Goal: Task Accomplishment & Management: Complete application form

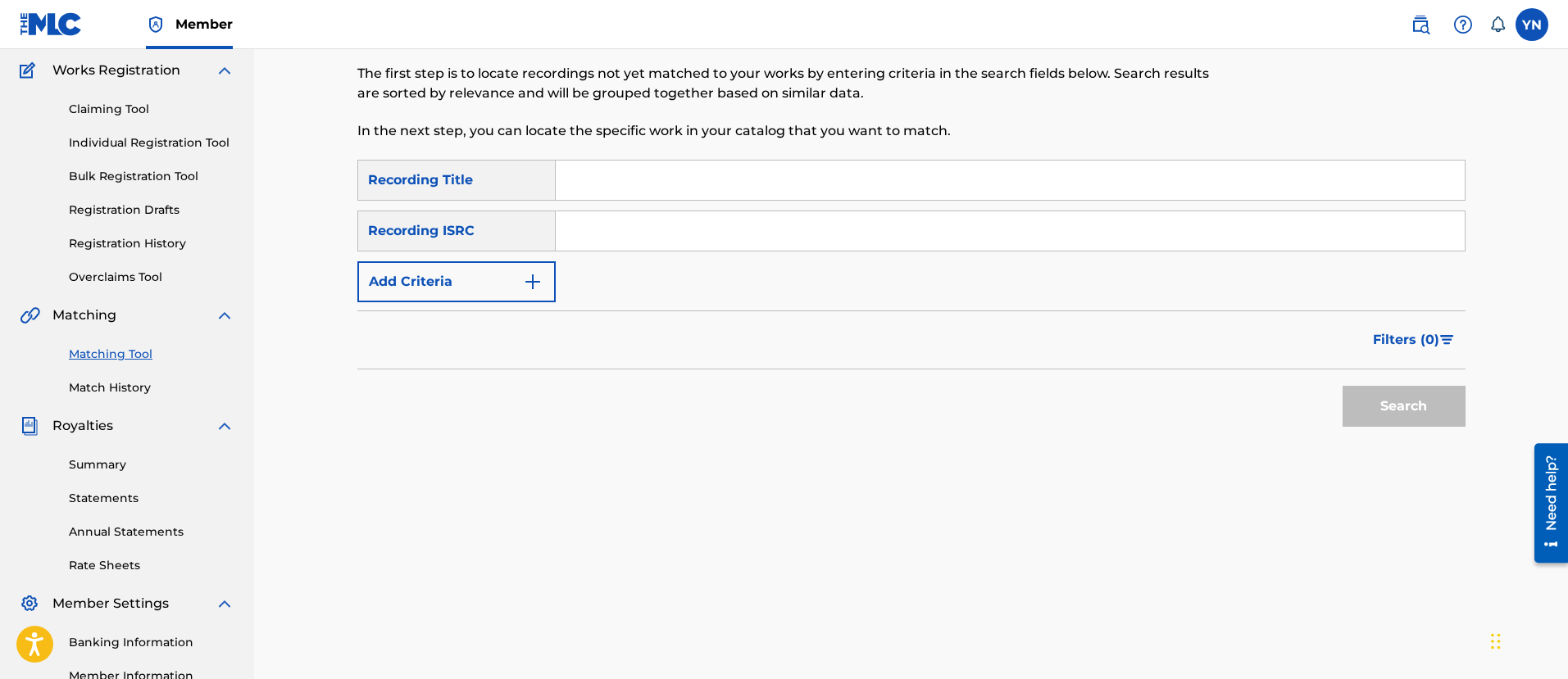
click at [106, 382] on link "Match History" at bounding box center [152, 387] width 166 height 17
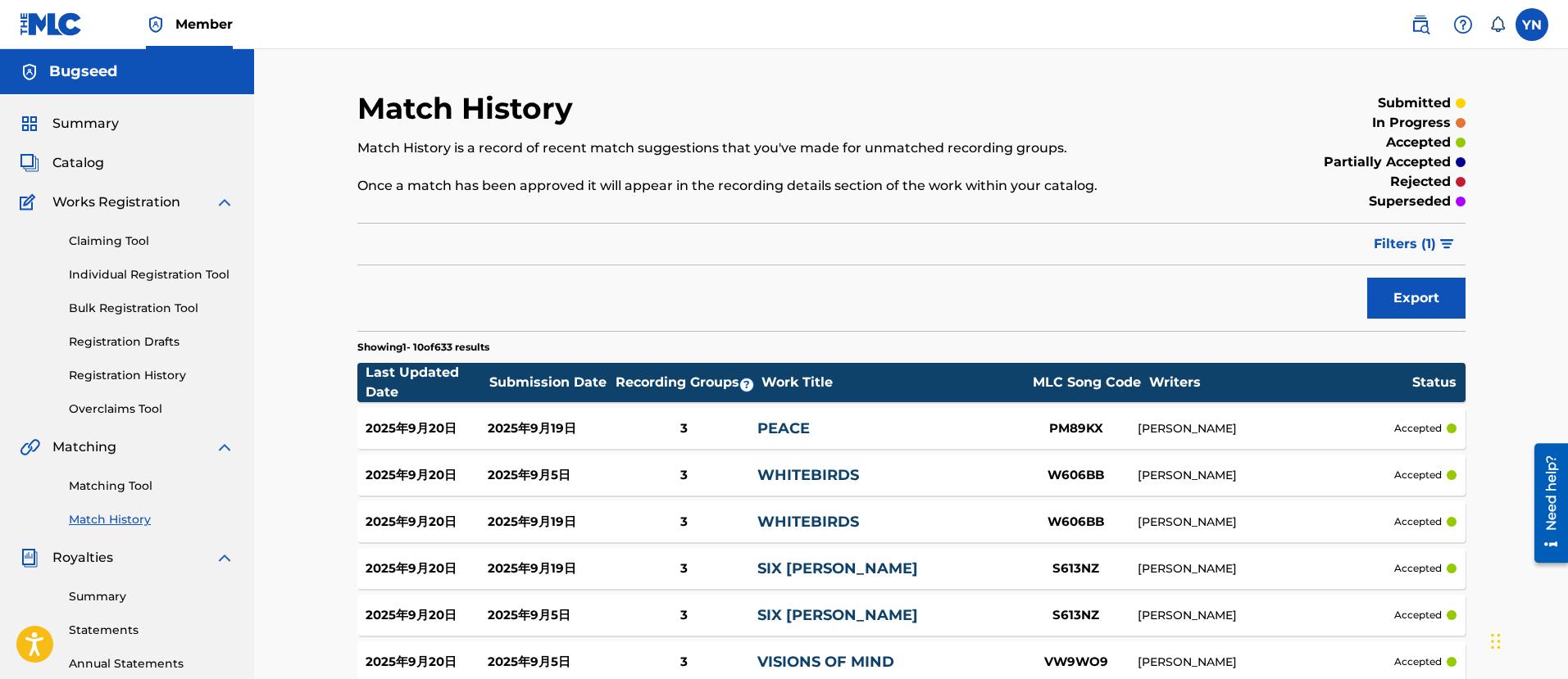
click at [133, 488] on link "Matching Tool" at bounding box center [152, 486] width 166 height 17
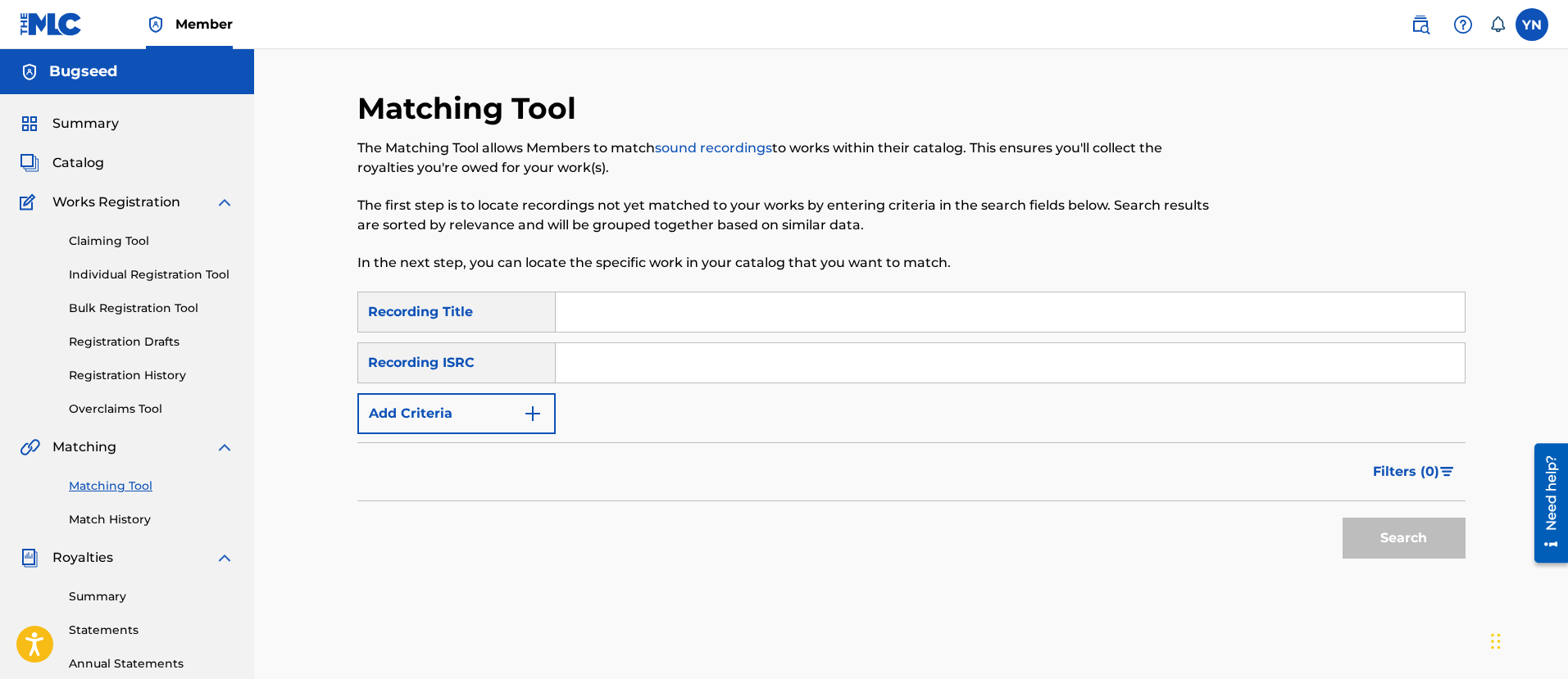
click at [706, 331] on input "Search Form" at bounding box center [1010, 312] width 909 height 39
click at [619, 372] on input "Search Form" at bounding box center [1010, 362] width 909 height 39
paste input "FR9D32400006"
type input "FR9D32400006"
click at [716, 300] on input "Search Form" at bounding box center [1010, 312] width 909 height 39
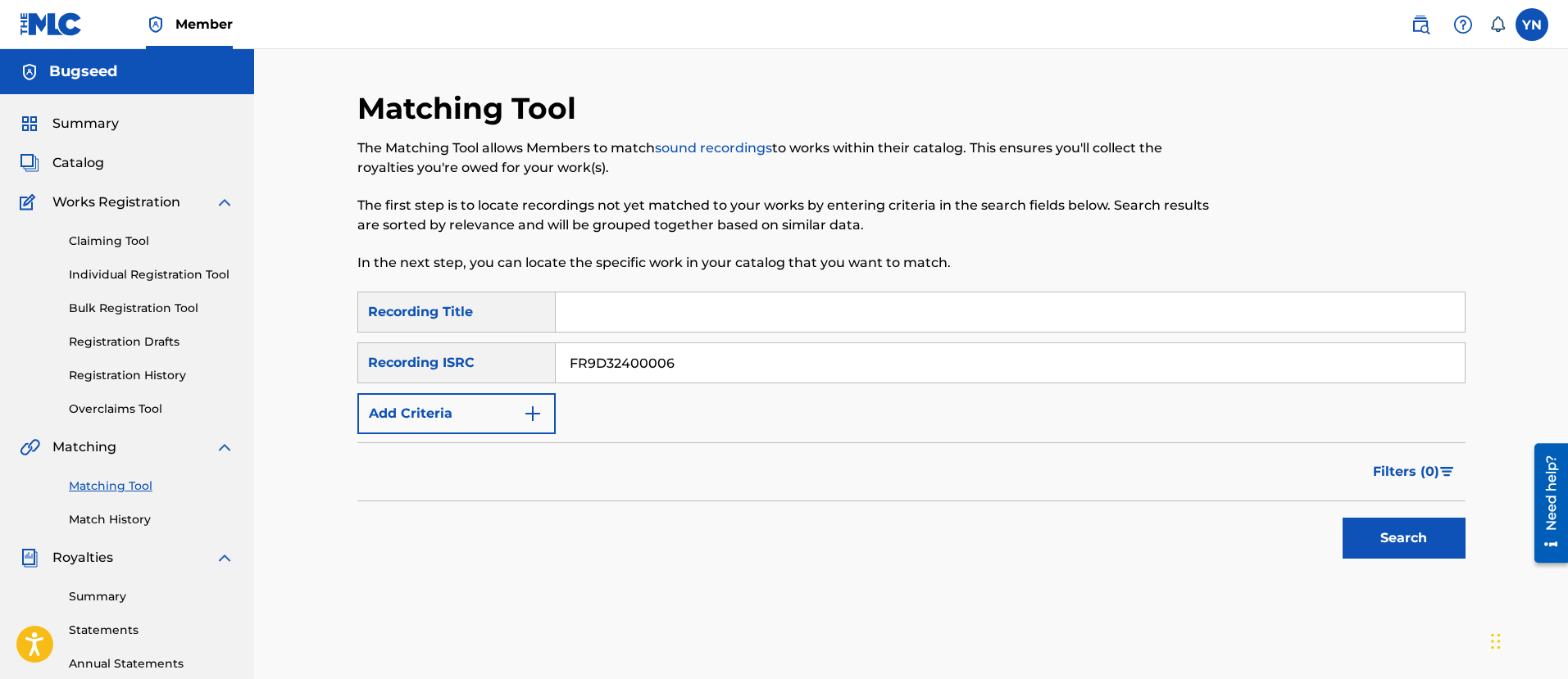
paste input "mabuyah"
type input "mabuyah"
click at [1448, 529] on button "Search" at bounding box center [1403, 537] width 123 height 41
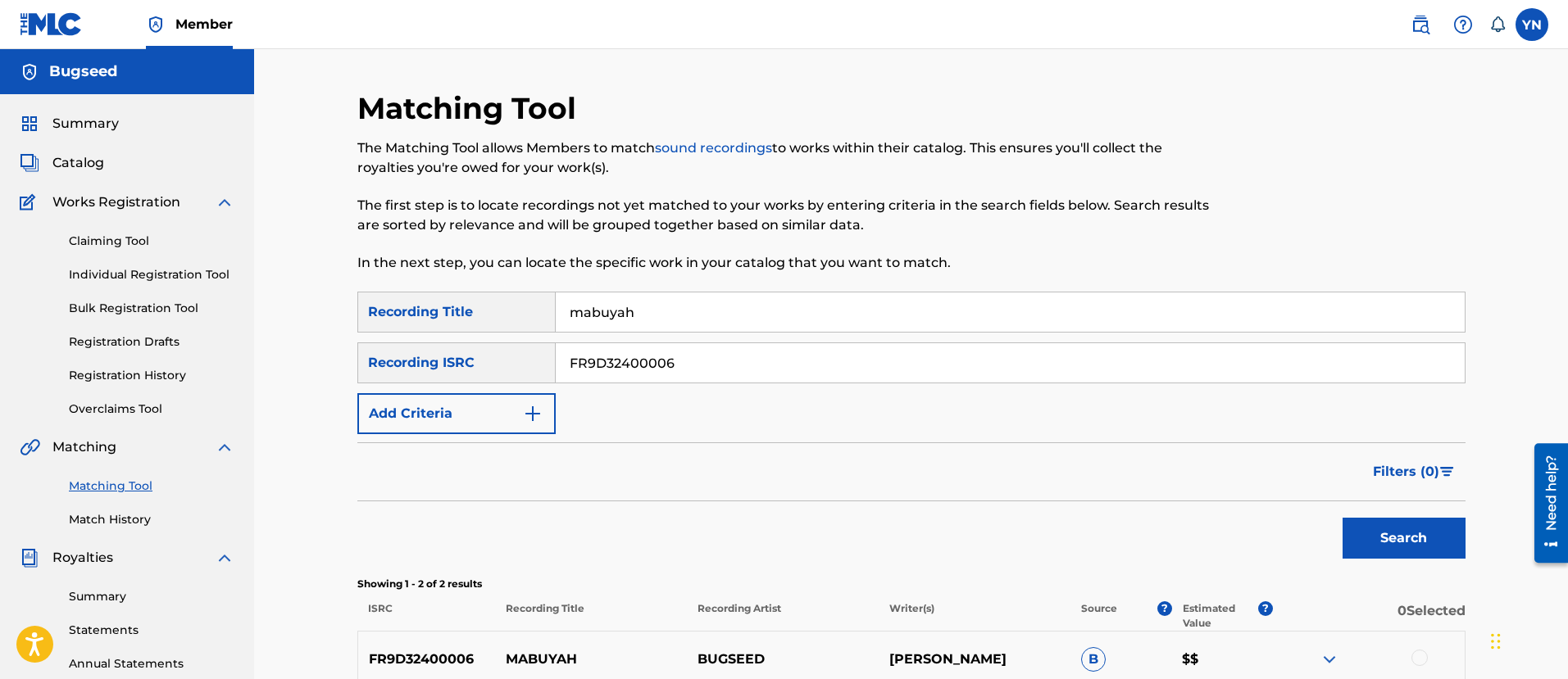
scroll to position [205, 0]
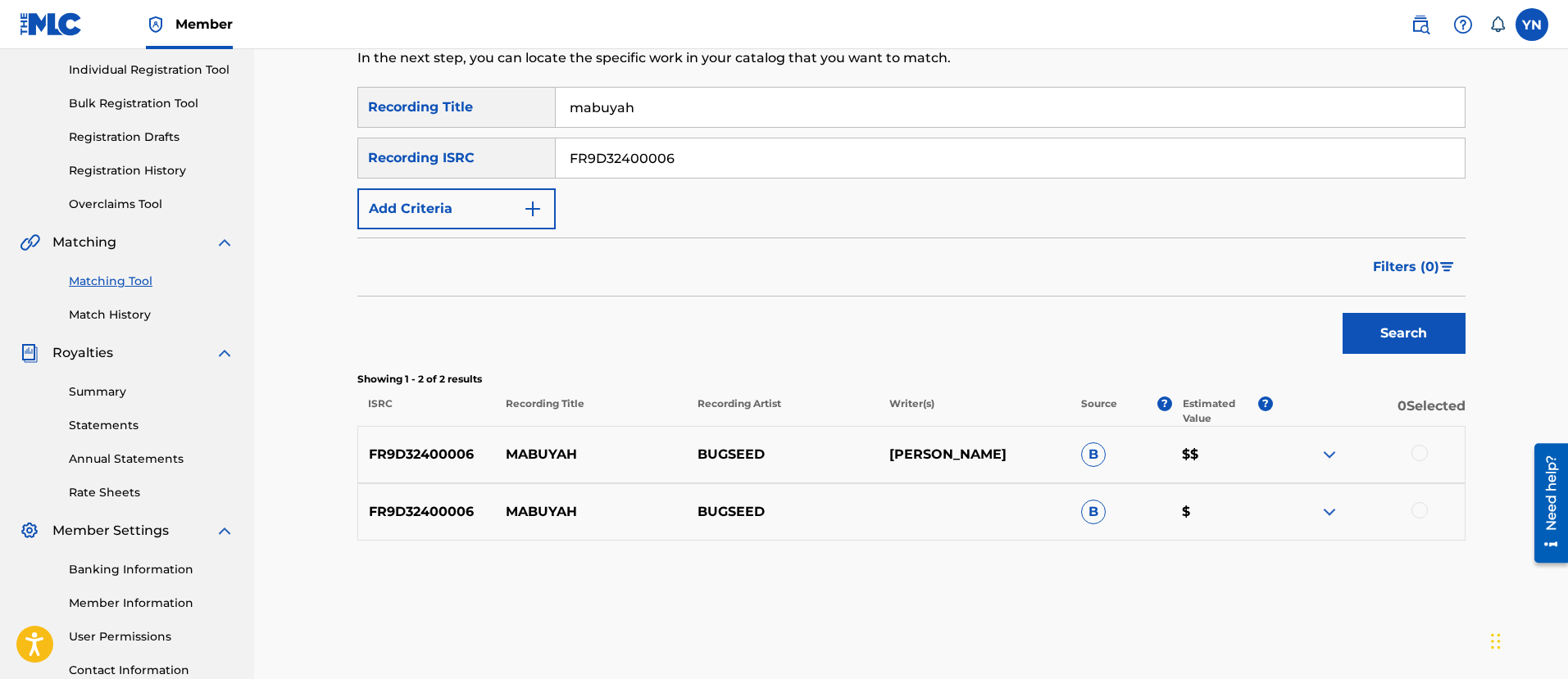
click at [1424, 450] on div at bounding box center [1420, 453] width 17 height 17
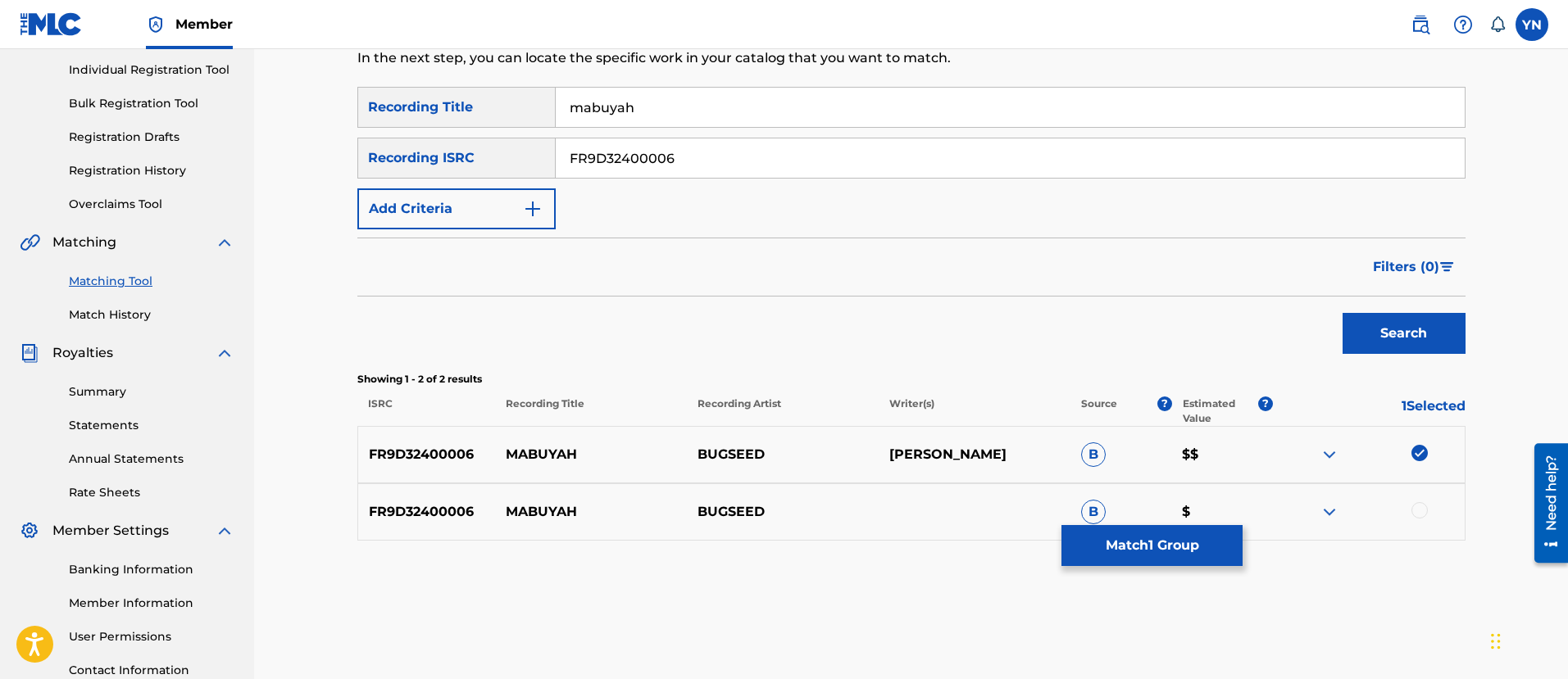
click at [1423, 513] on div at bounding box center [1420, 511] width 17 height 17
click at [1175, 551] on button "Match 2 Groups" at bounding box center [1151, 545] width 181 height 41
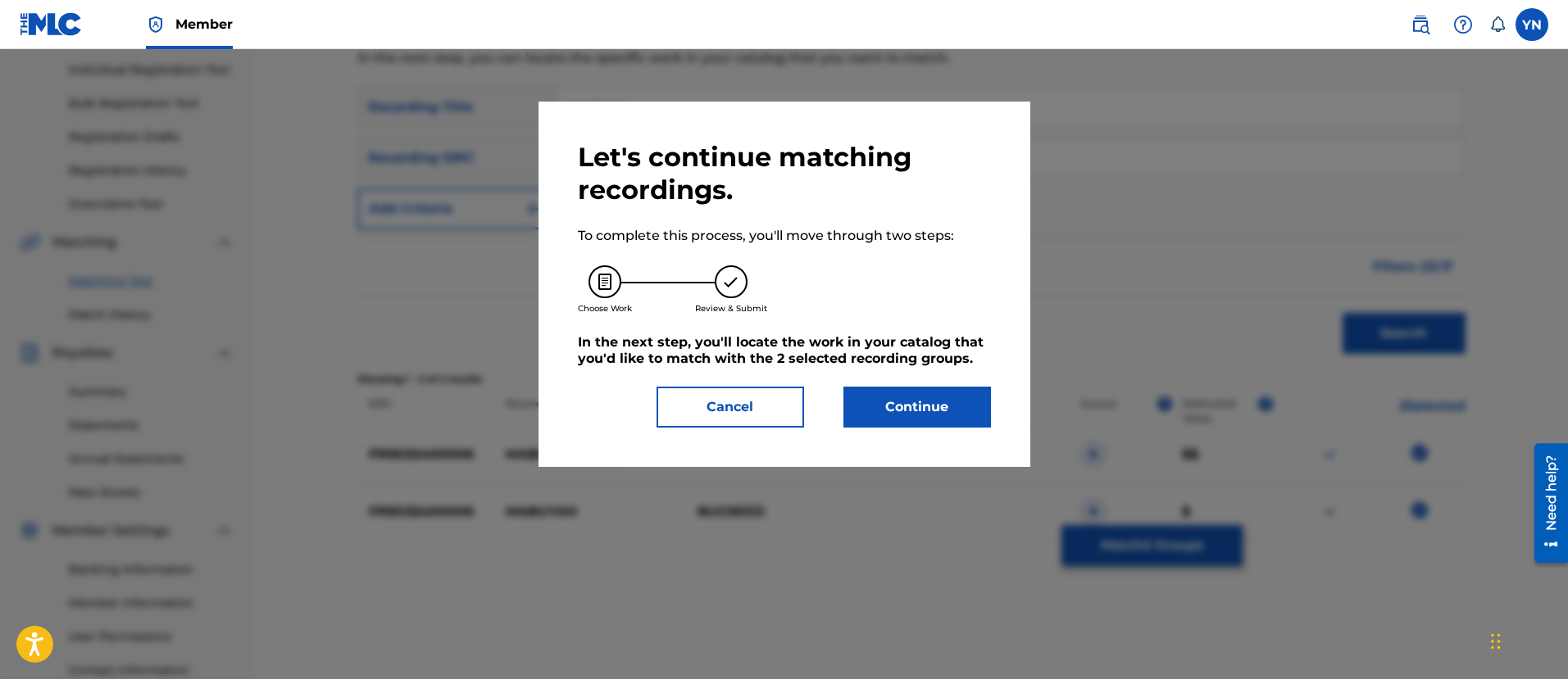
drag, startPoint x: 935, startPoint y: 428, endPoint x: 929, endPoint y: 411, distance: 18.0
click at [932, 426] on div "Let's continue matching recordings. To complete this process, you'll move throu…" at bounding box center [784, 284] width 492 height 365
click at [929, 411] on button "Continue" at bounding box center [917, 407] width 148 height 41
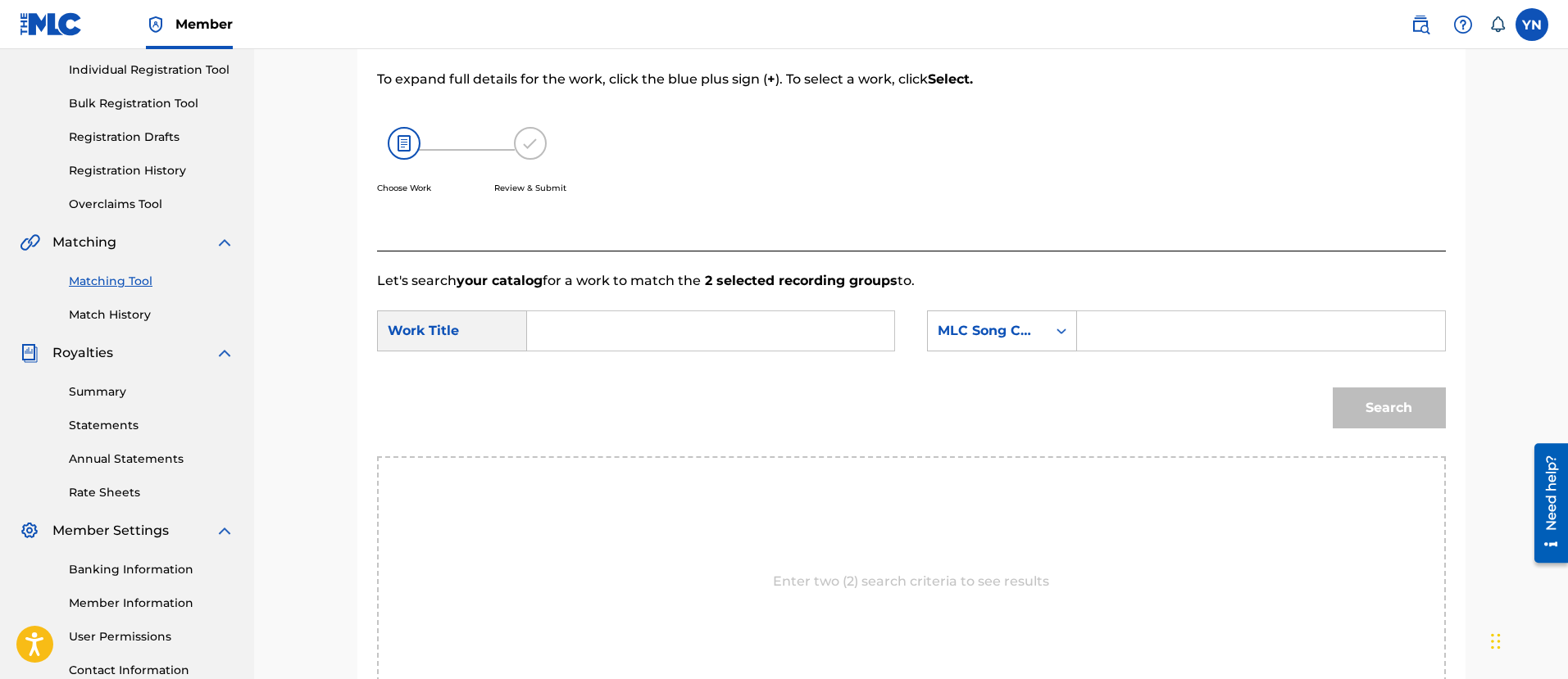
click at [816, 327] on input "Search Form" at bounding box center [710, 331] width 339 height 39
paste input "mabuyah"
type input "mabuyah"
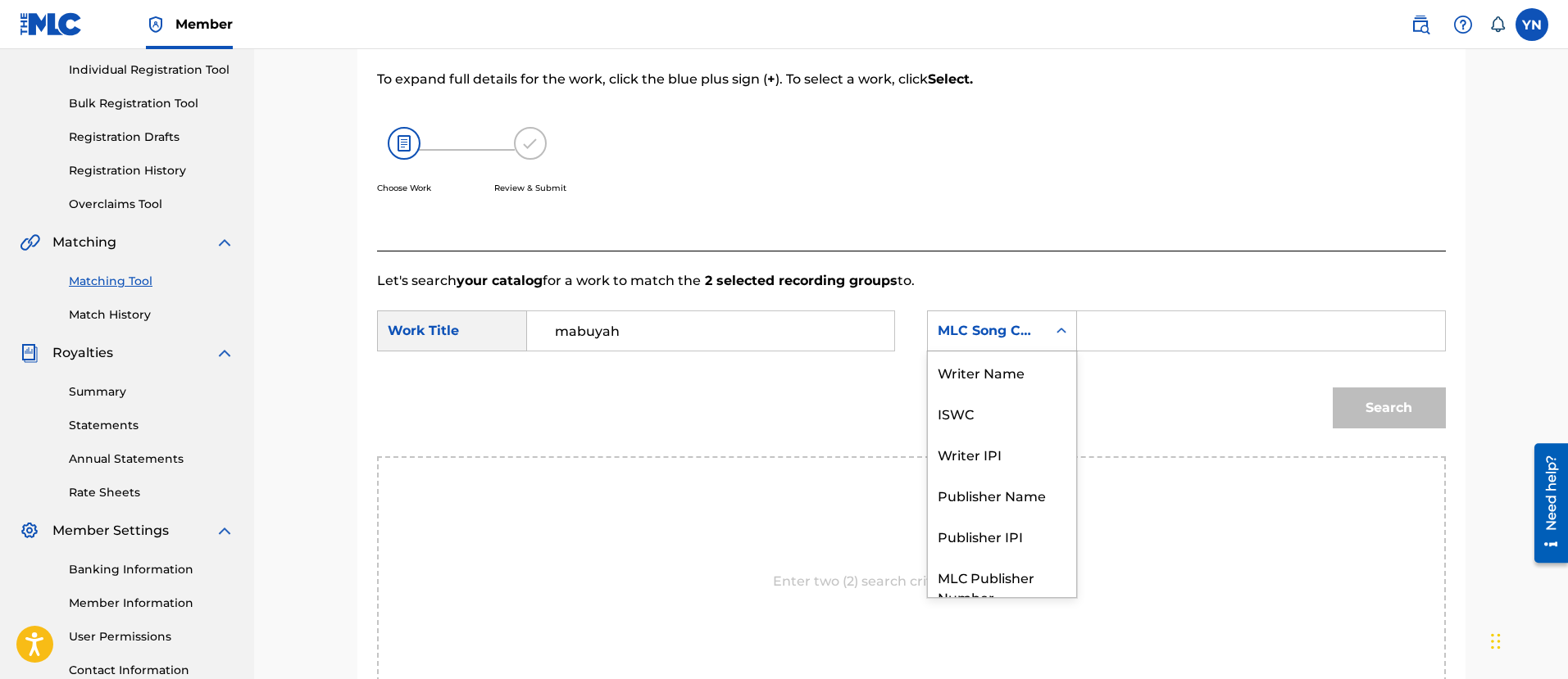
click at [949, 327] on div "MLC Song Code" at bounding box center [987, 331] width 99 height 20
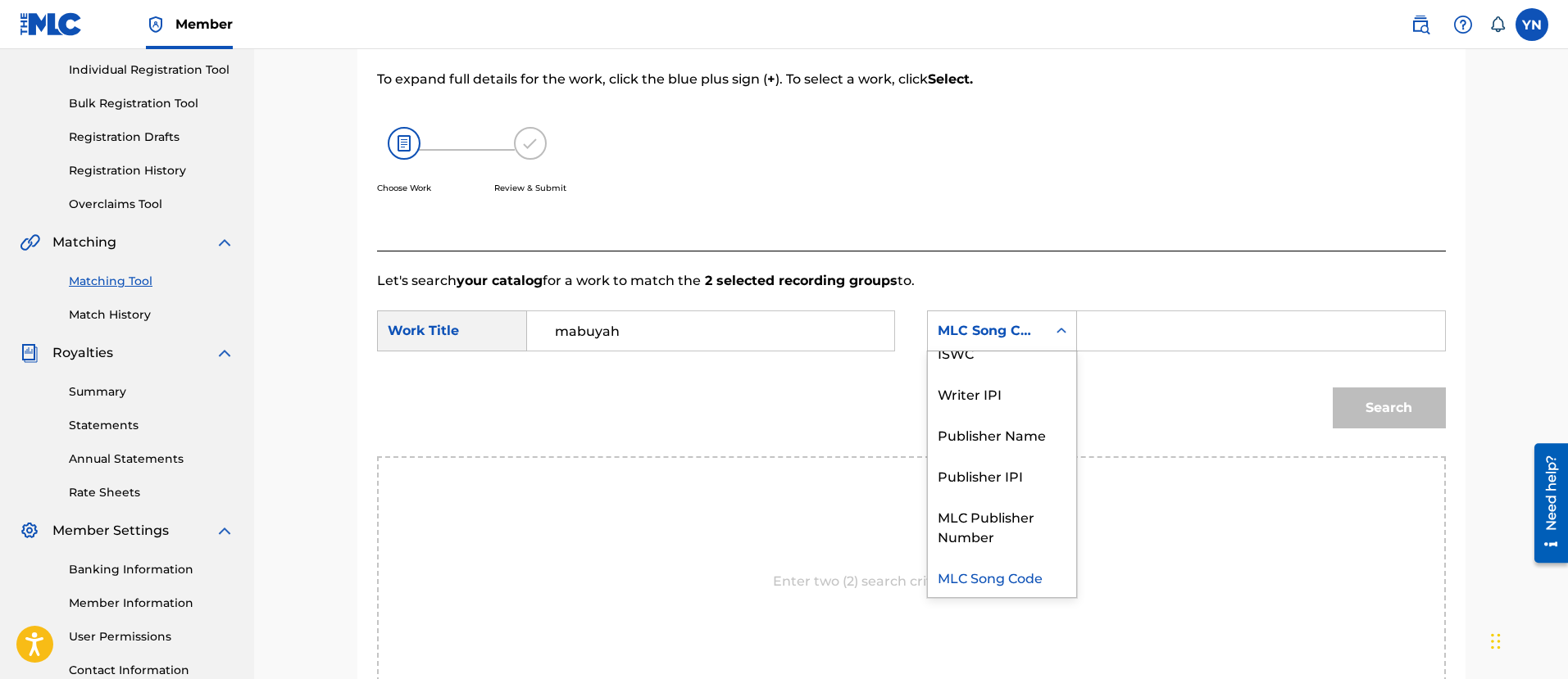
scroll to position [0, 0]
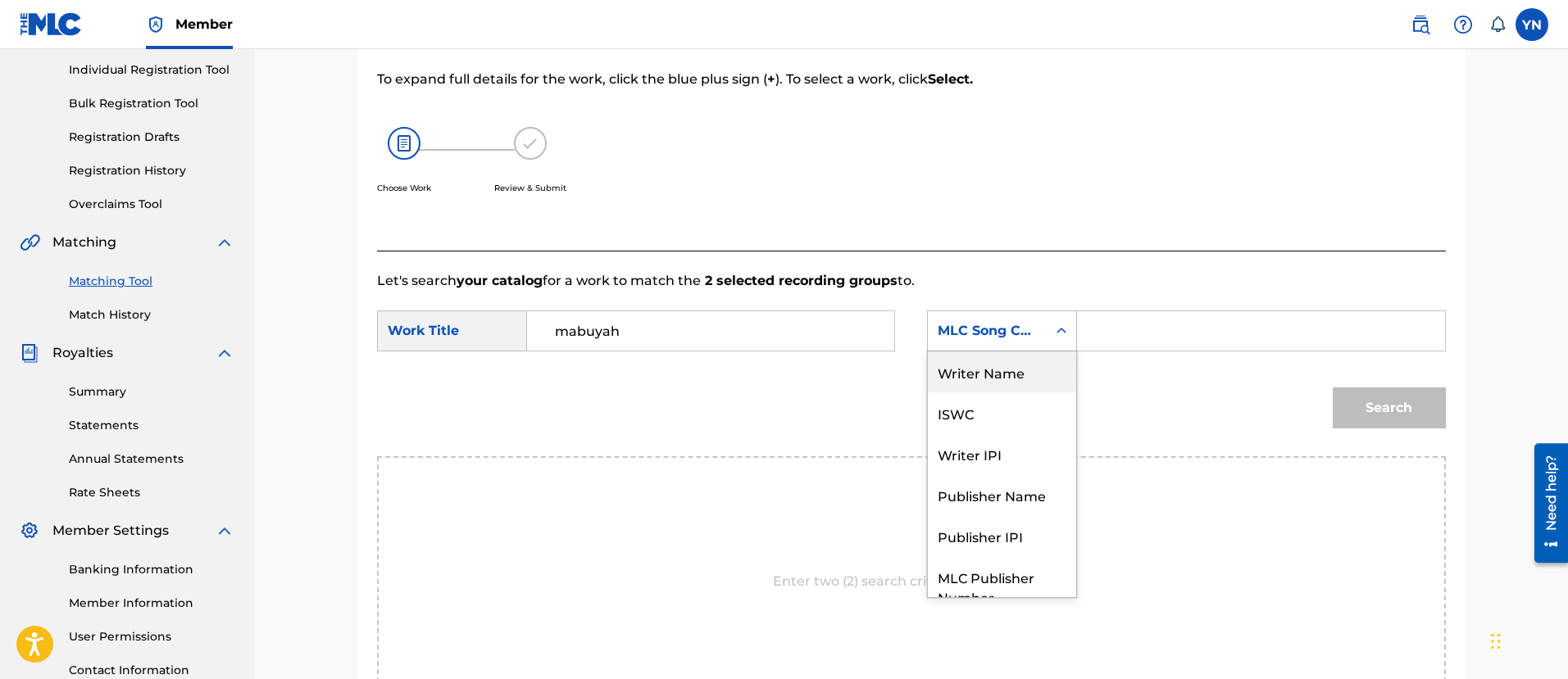
click at [1010, 376] on div "Writer Name" at bounding box center [1002, 372] width 148 height 41
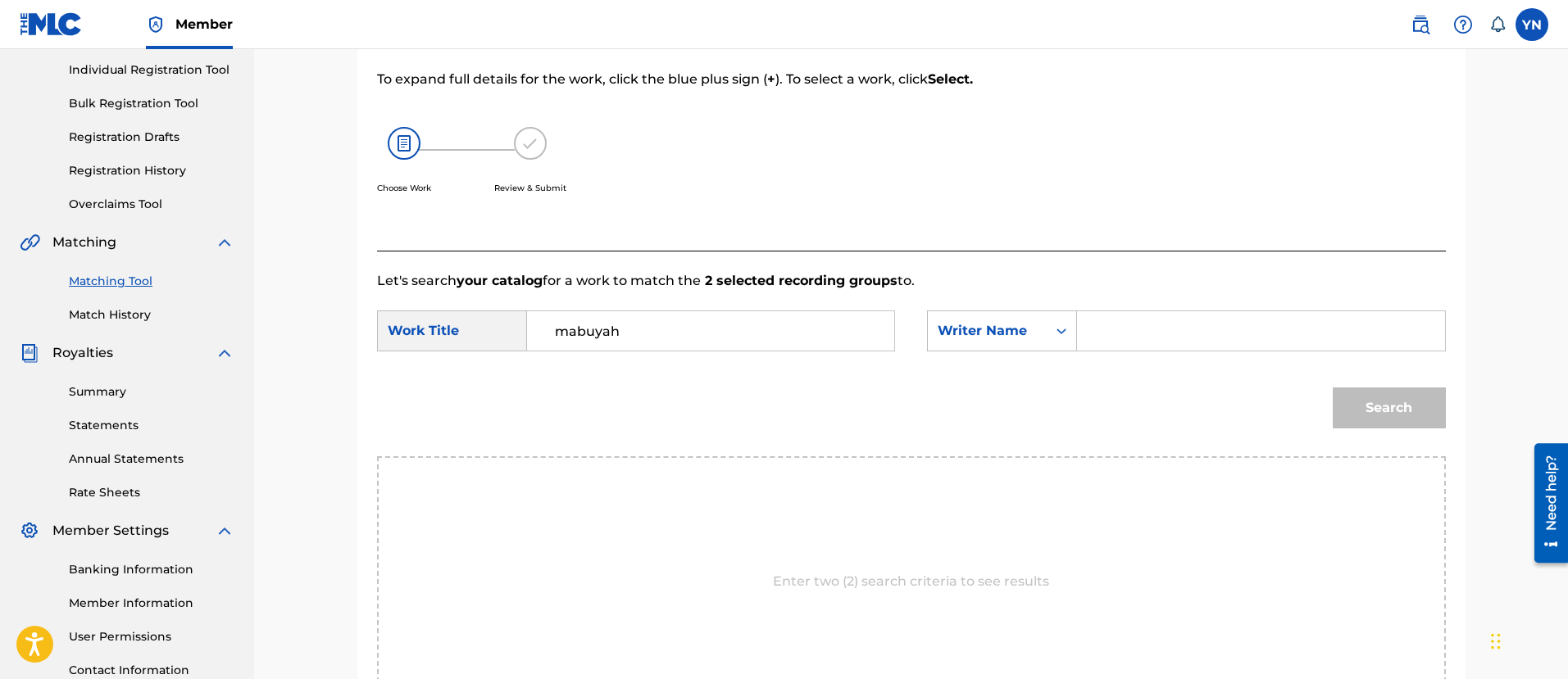
click at [1179, 339] on input "Search Form" at bounding box center [1260, 331] width 339 height 39
click at [1405, 409] on button "Search" at bounding box center [1389, 407] width 113 height 41
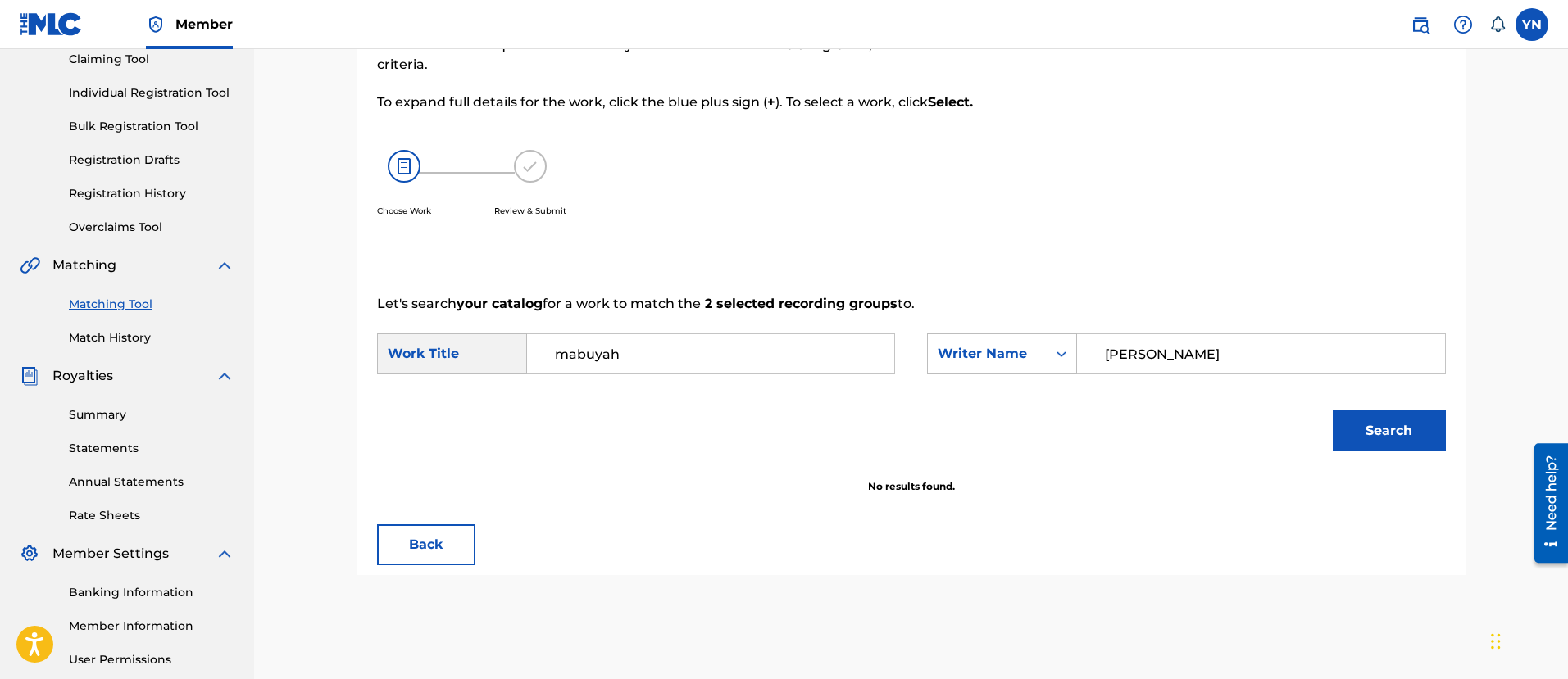
scroll to position [205, 0]
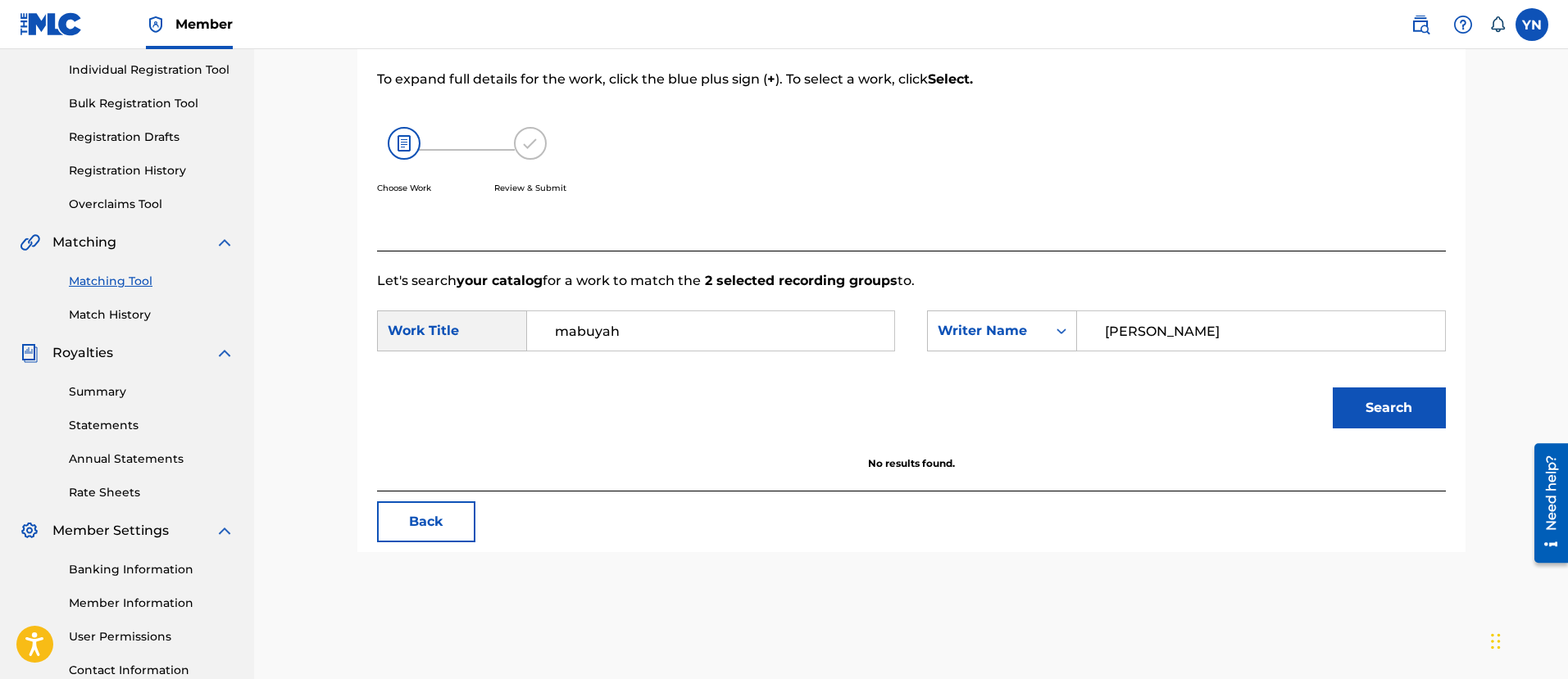
click at [1356, 411] on button "Search" at bounding box center [1389, 407] width 113 height 41
click at [1202, 340] on input "[PERSON_NAME]" at bounding box center [1260, 331] width 339 height 39
type input "bugseed"
click at [1332, 387] on button "Search" at bounding box center [1389, 407] width 113 height 41
click at [1202, 339] on input "bugseed" at bounding box center [1260, 331] width 339 height 39
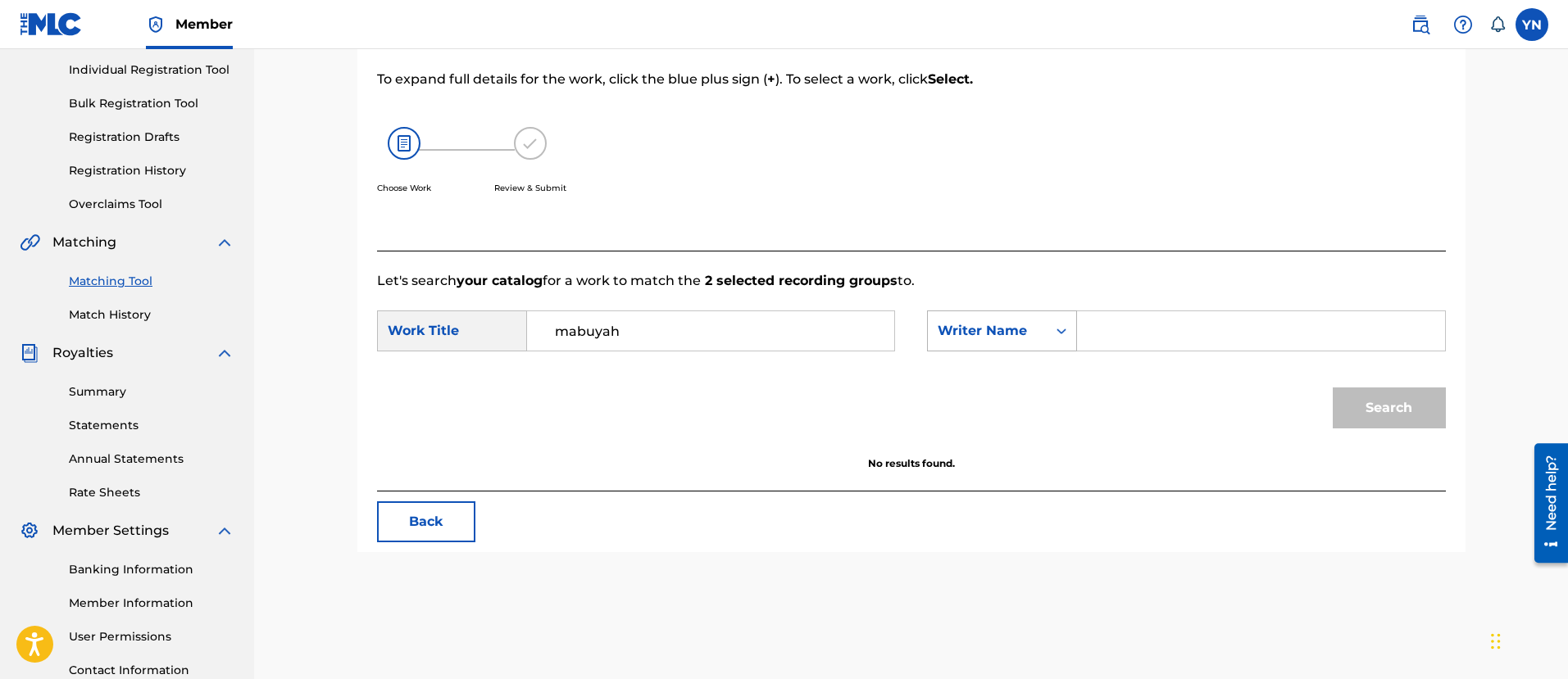
click at [986, 337] on div "Writer Name" at bounding box center [987, 331] width 99 height 20
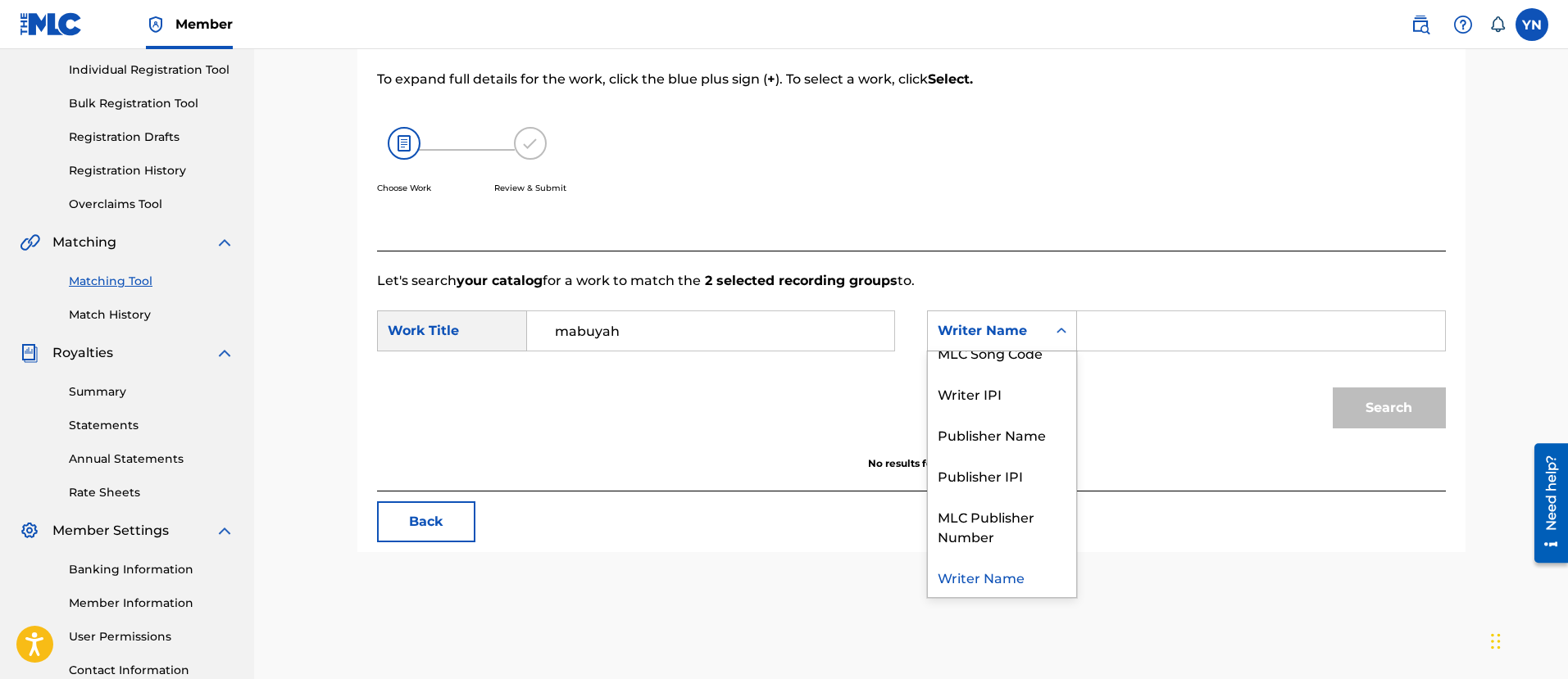
scroll to position [0, 0]
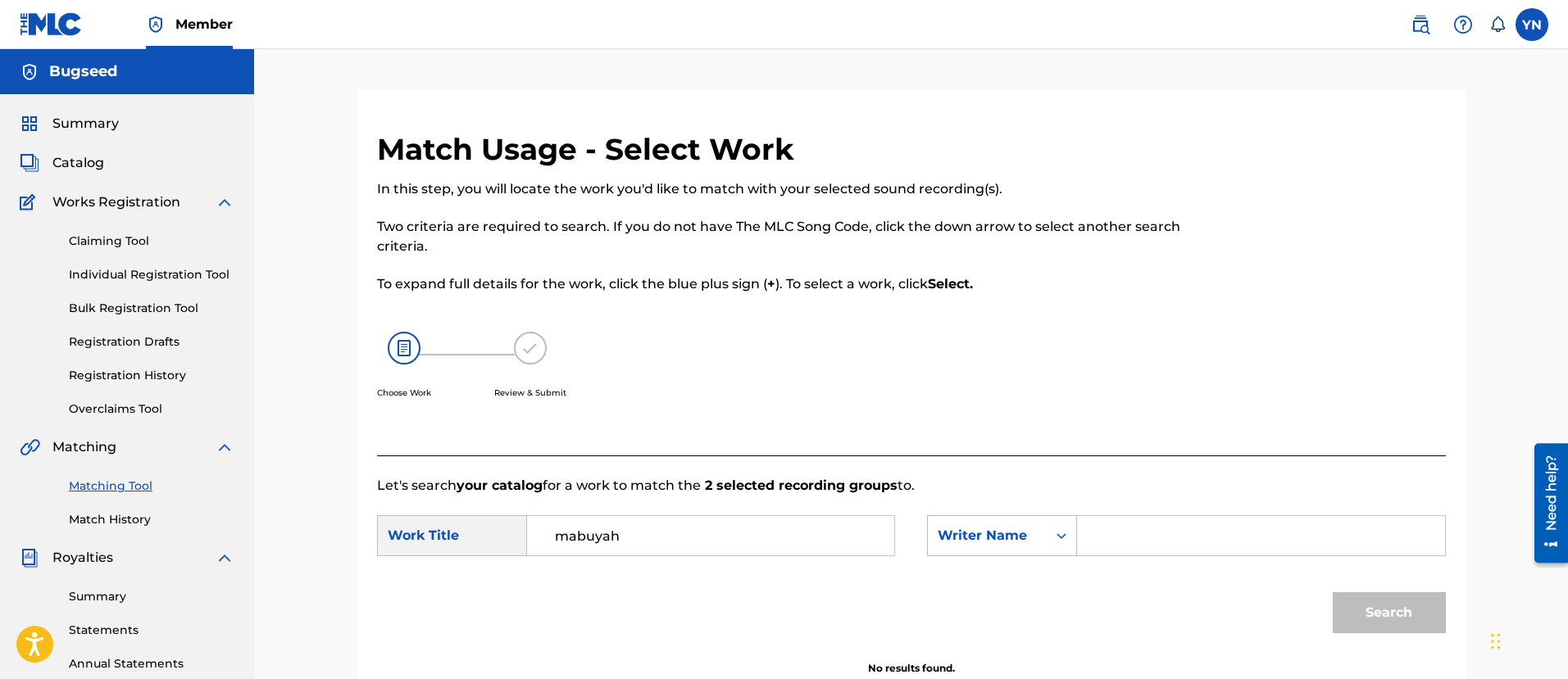
click at [84, 153] on span "Catalog" at bounding box center [78, 163] width 52 height 20
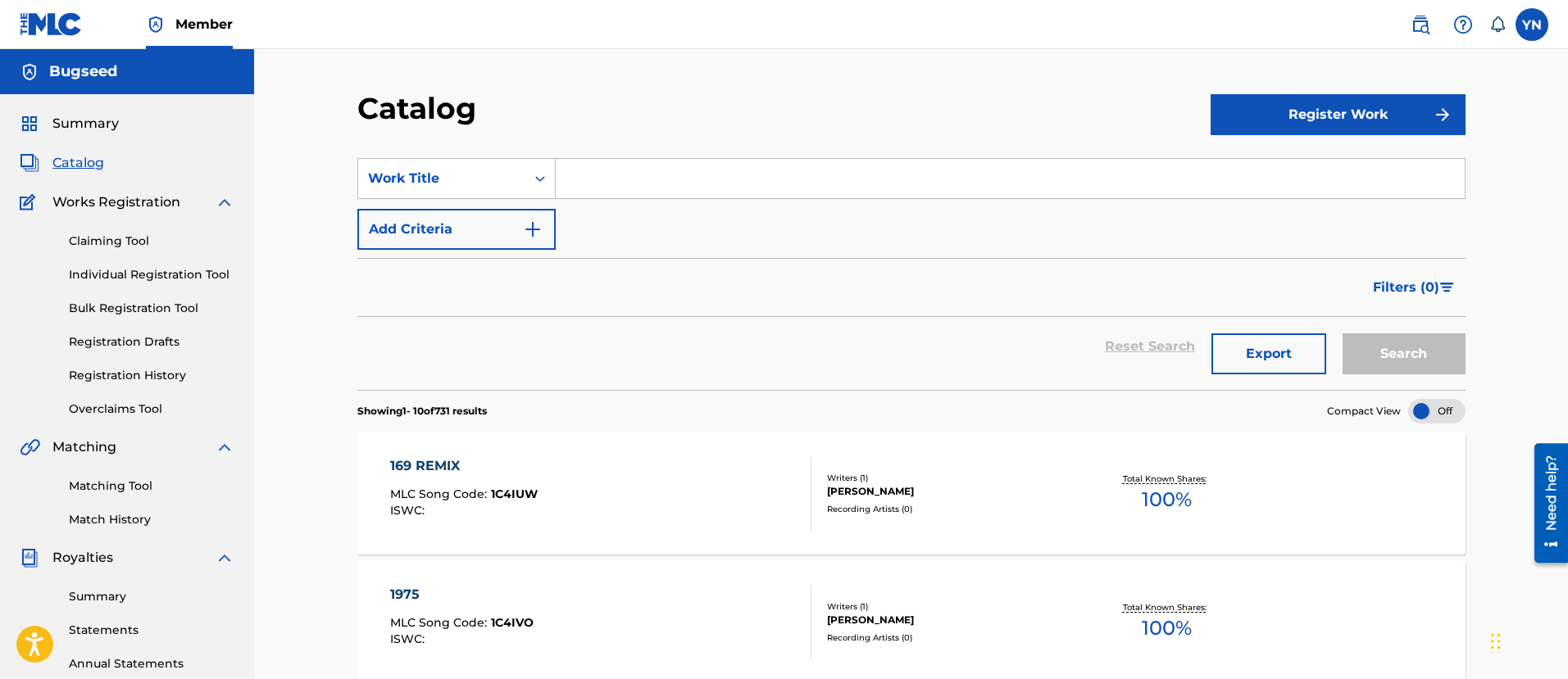
click at [779, 184] on input "Search Form" at bounding box center [1010, 178] width 909 height 39
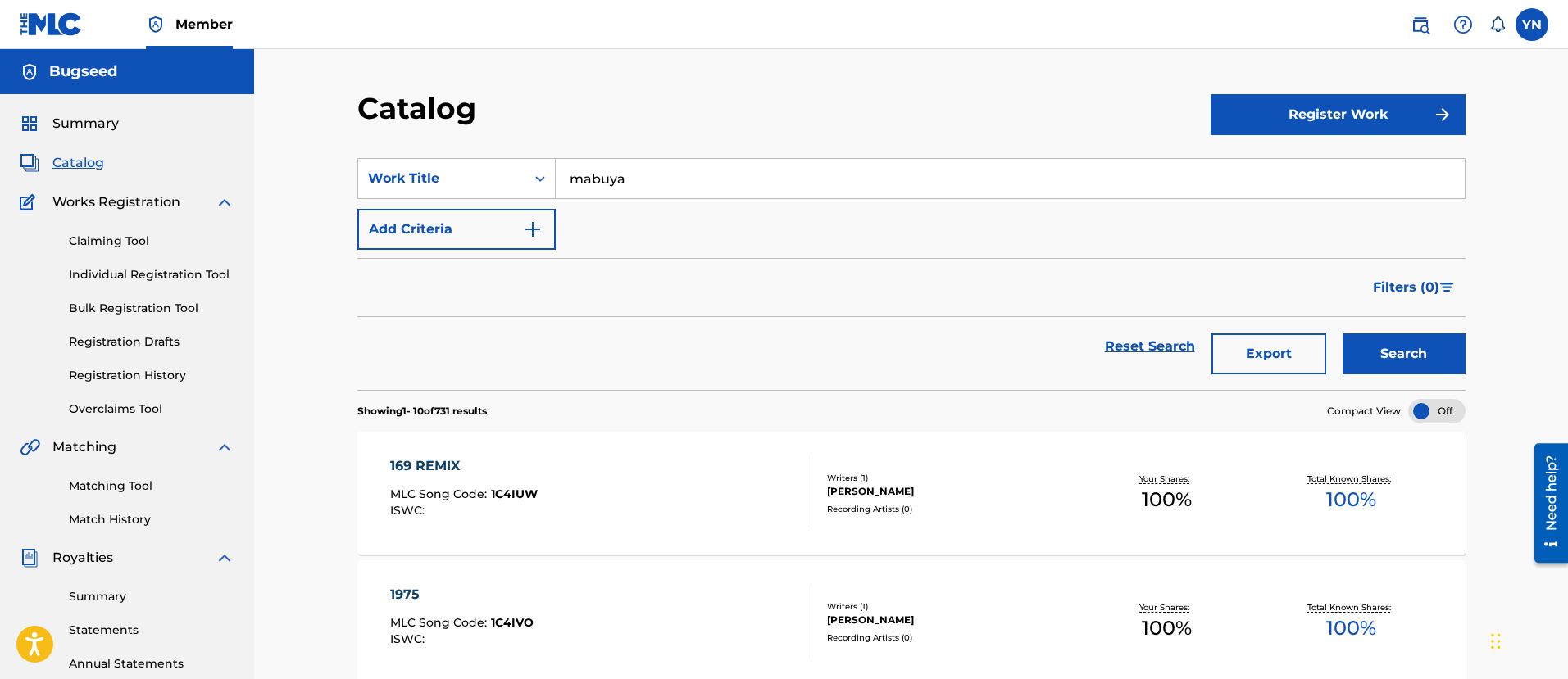
click at [1342, 333] on button "Search" at bounding box center [1403, 353] width 123 height 41
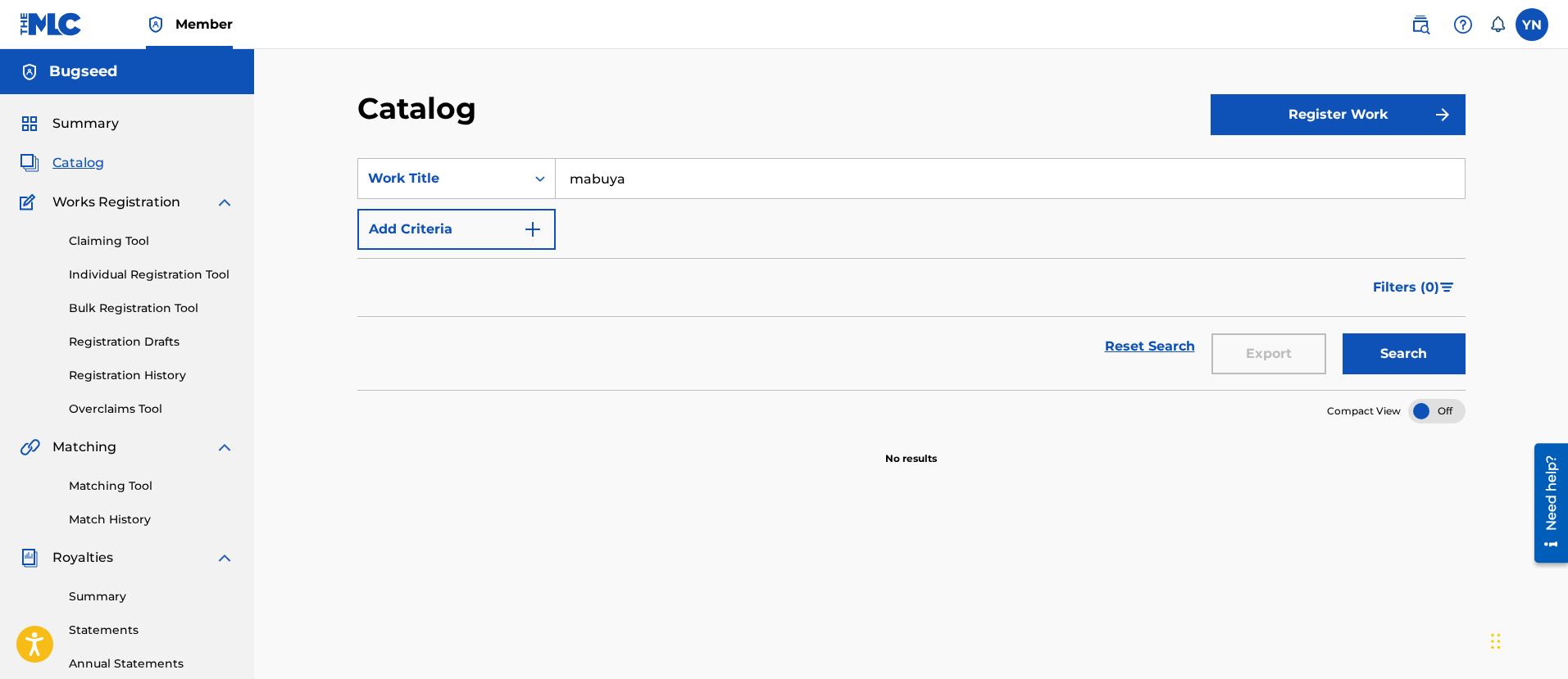
click at [779, 184] on input "mabuya" at bounding box center [1010, 178] width 909 height 39
type input "mabuyah"
click at [1342, 333] on button "Search" at bounding box center [1403, 353] width 123 height 41
click at [1375, 121] on button "Register Work" at bounding box center [1338, 114] width 255 height 41
click at [1348, 171] on link "Individual" at bounding box center [1338, 167] width 255 height 39
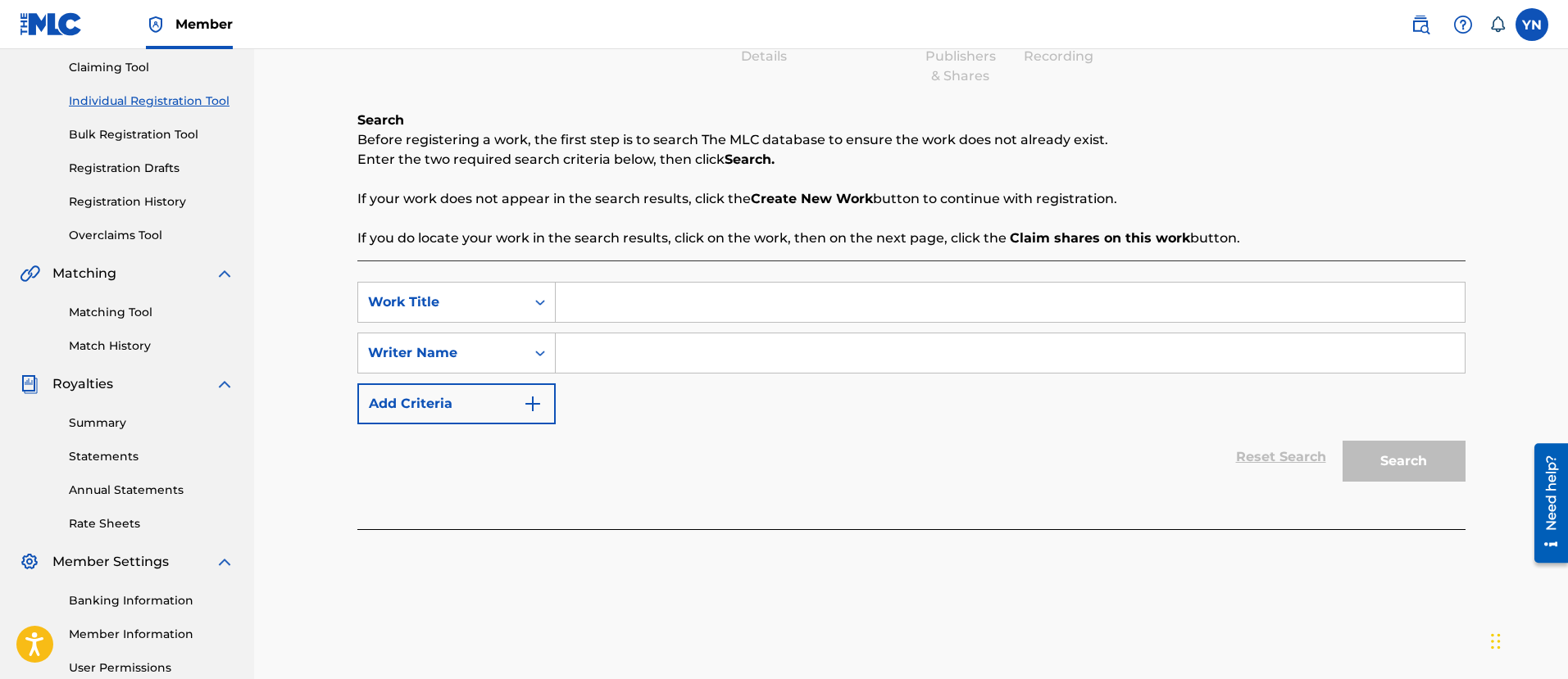
scroll to position [205, 0]
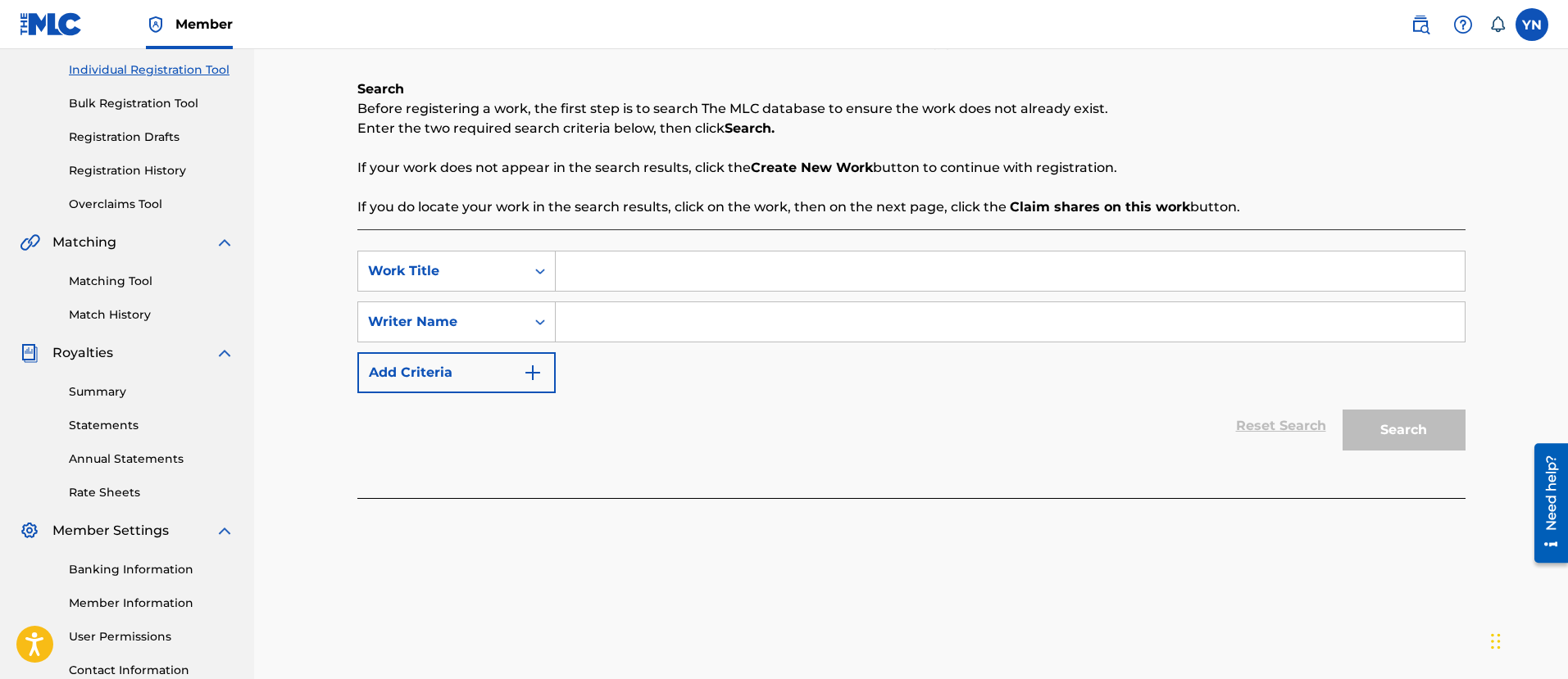
click at [747, 299] on div "SearchWithCriteriacdb34ac1-2a74-4d37-b536-4ee3f9dda66b Work Title SearchWithCri…" at bounding box center [911, 322] width 1108 height 142
click at [739, 282] on input "Search Form" at bounding box center [1010, 271] width 909 height 39
paste input "bugseed"
type input "bugseed"
type input "Mabuyah"
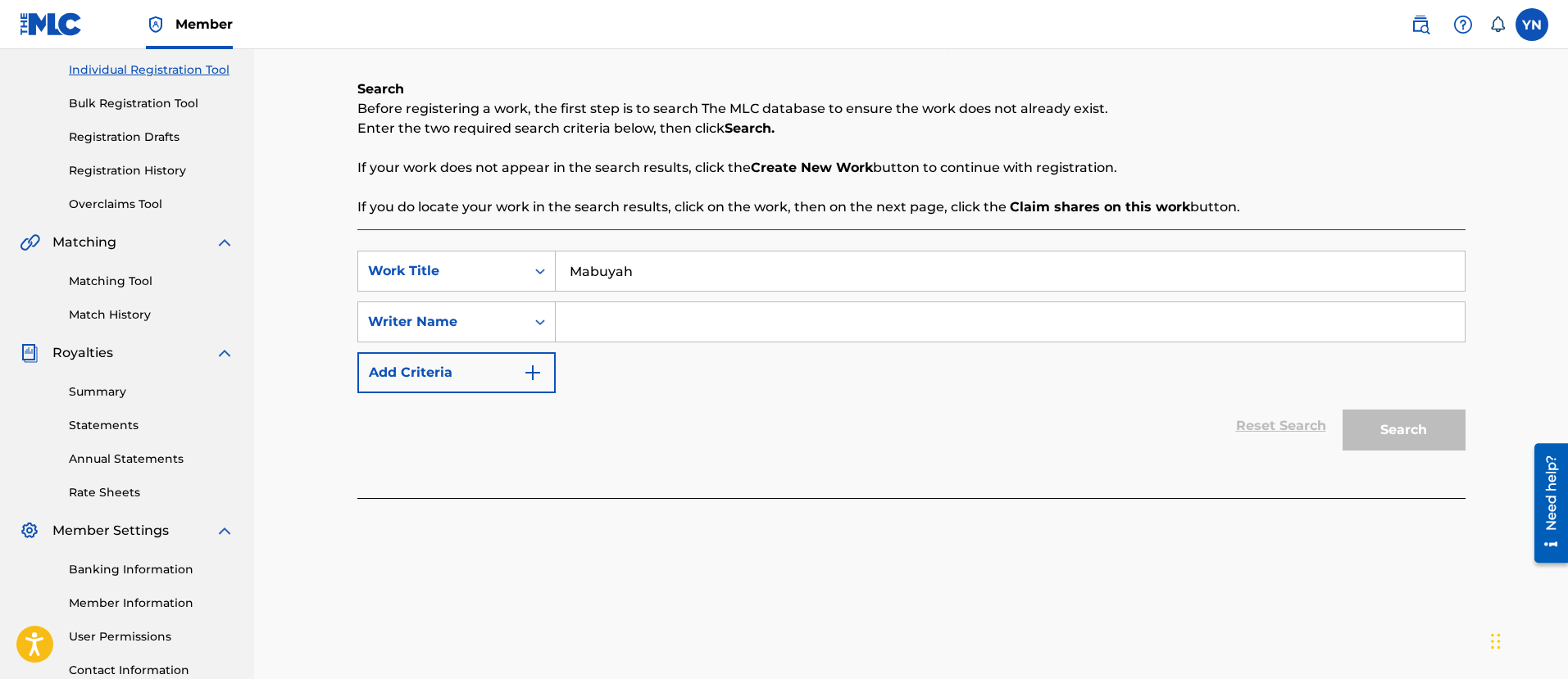
click at [751, 321] on input "Search Form" at bounding box center [1010, 322] width 909 height 39
type input "[PERSON_NAME]"
click at [1342, 410] on button "Search" at bounding box center [1403, 430] width 123 height 41
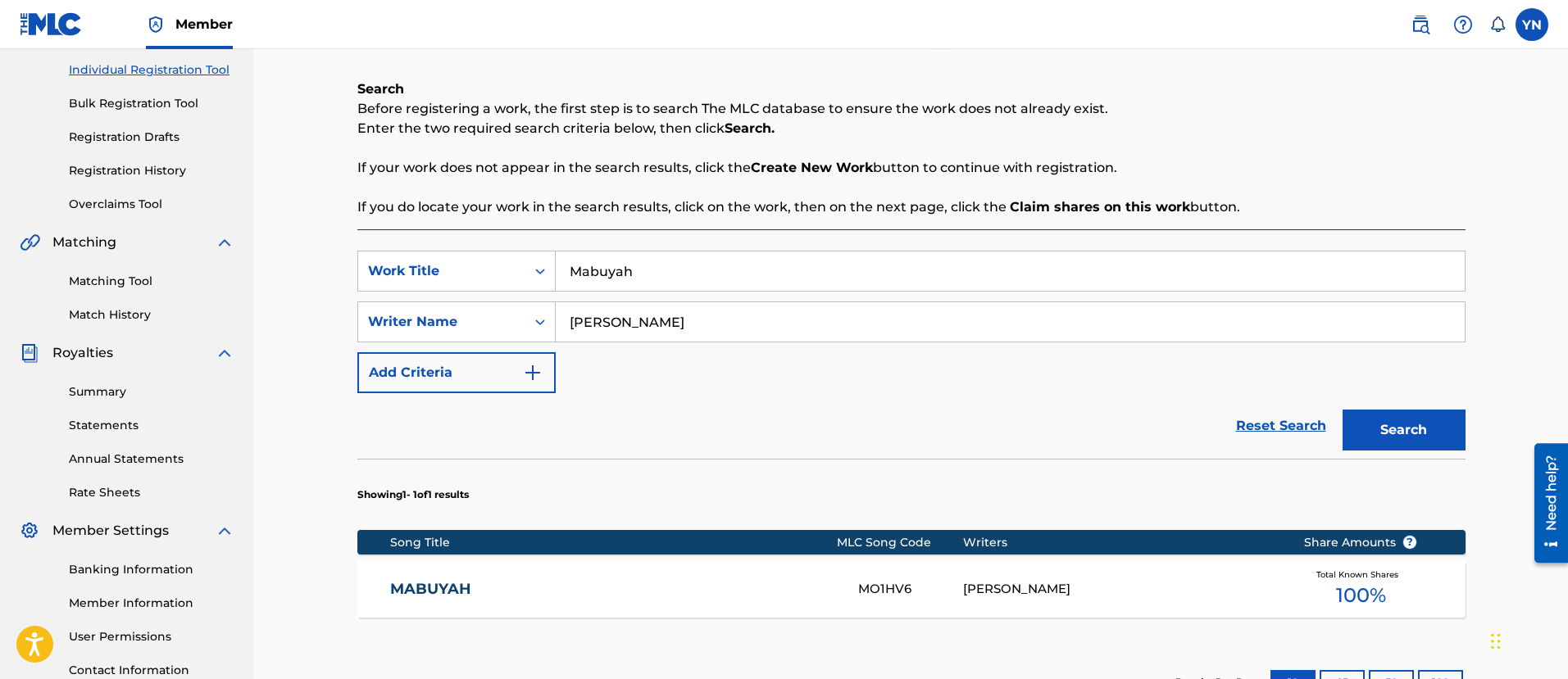
scroll to position [410, 0]
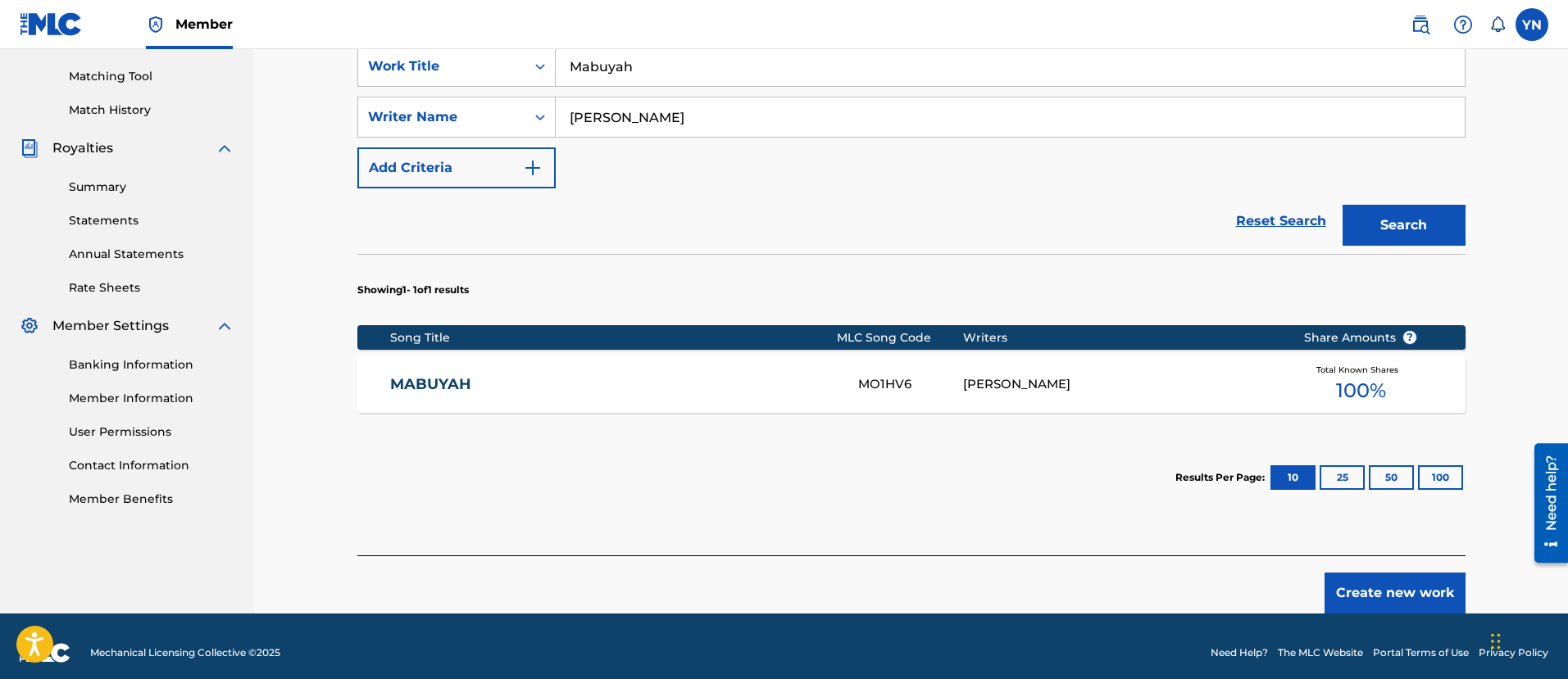
click at [1372, 392] on span "100 %" at bounding box center [1360, 390] width 50 height 29
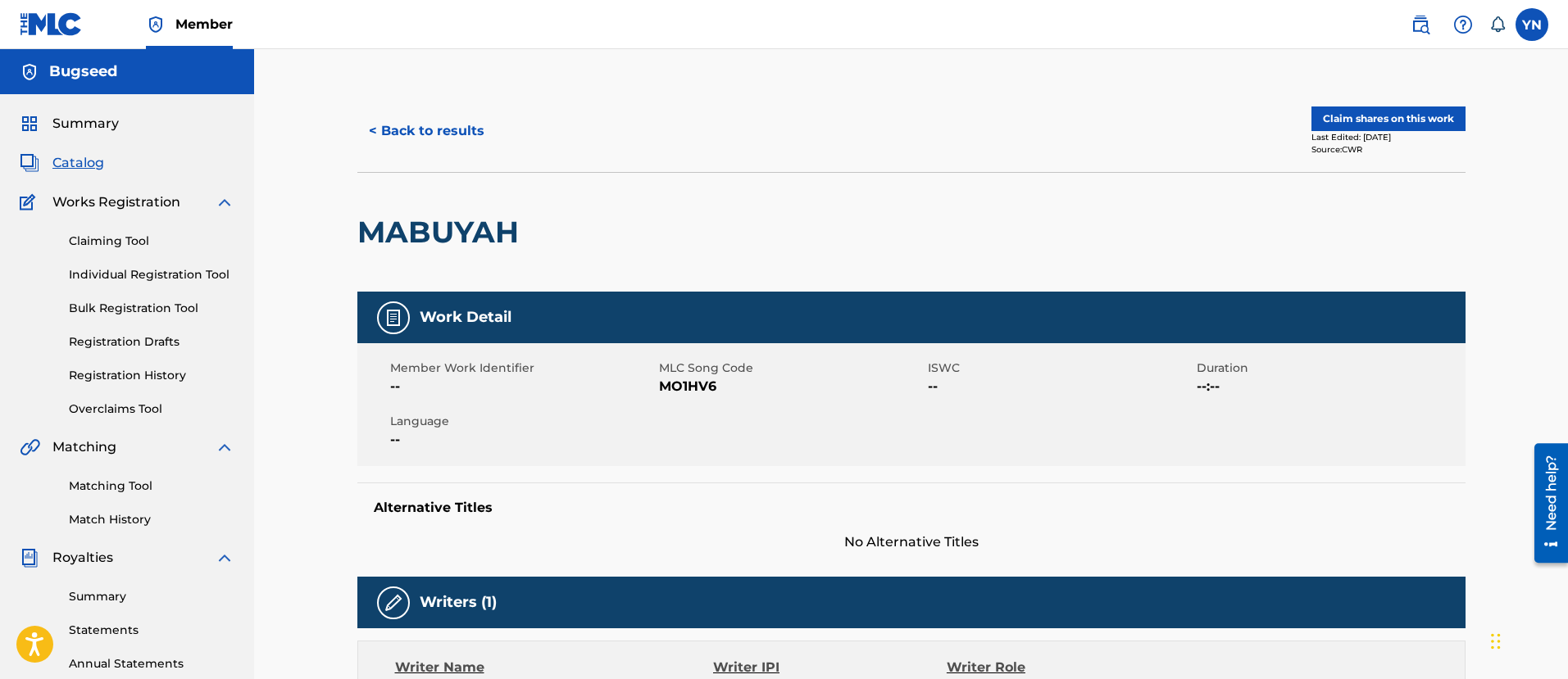
click at [1441, 116] on button "Claim shares on this work" at bounding box center [1388, 118] width 154 height 24
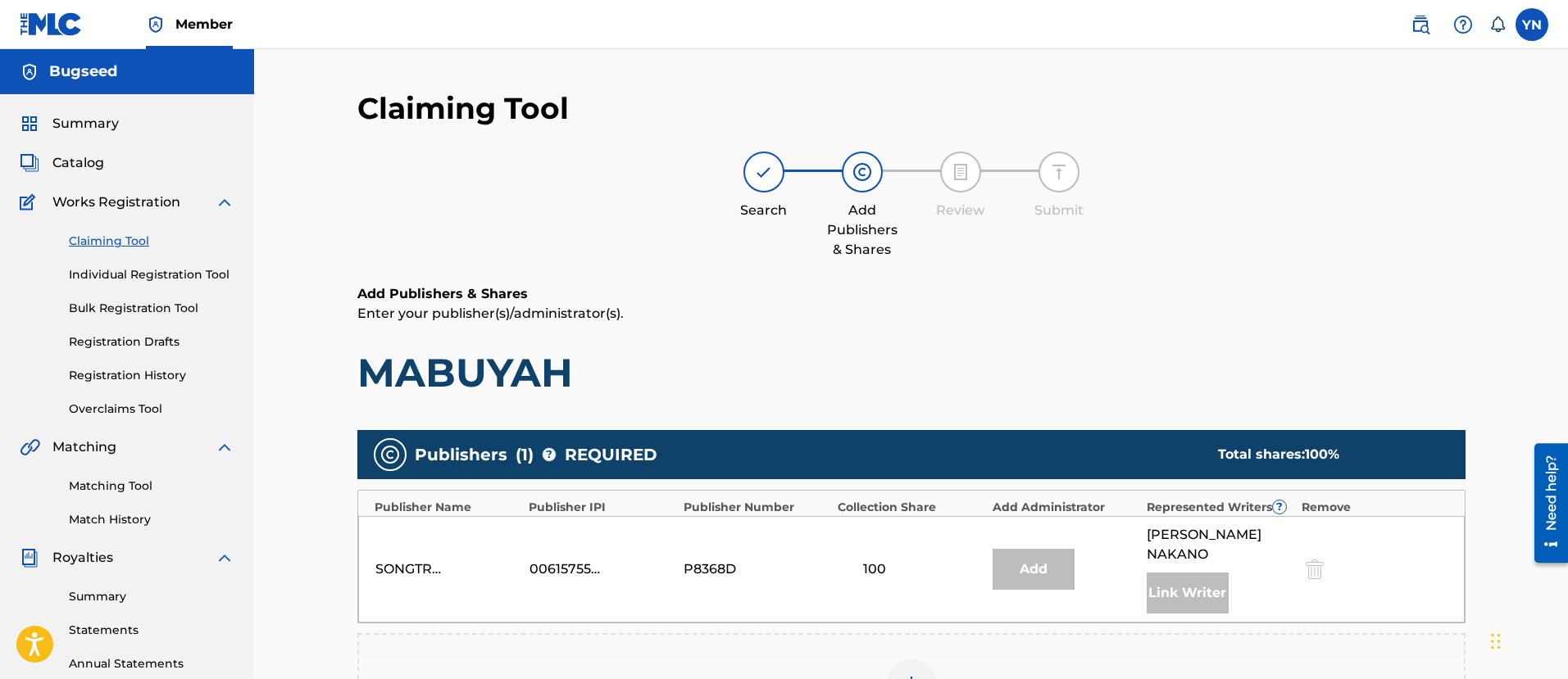
scroll to position [205, 0]
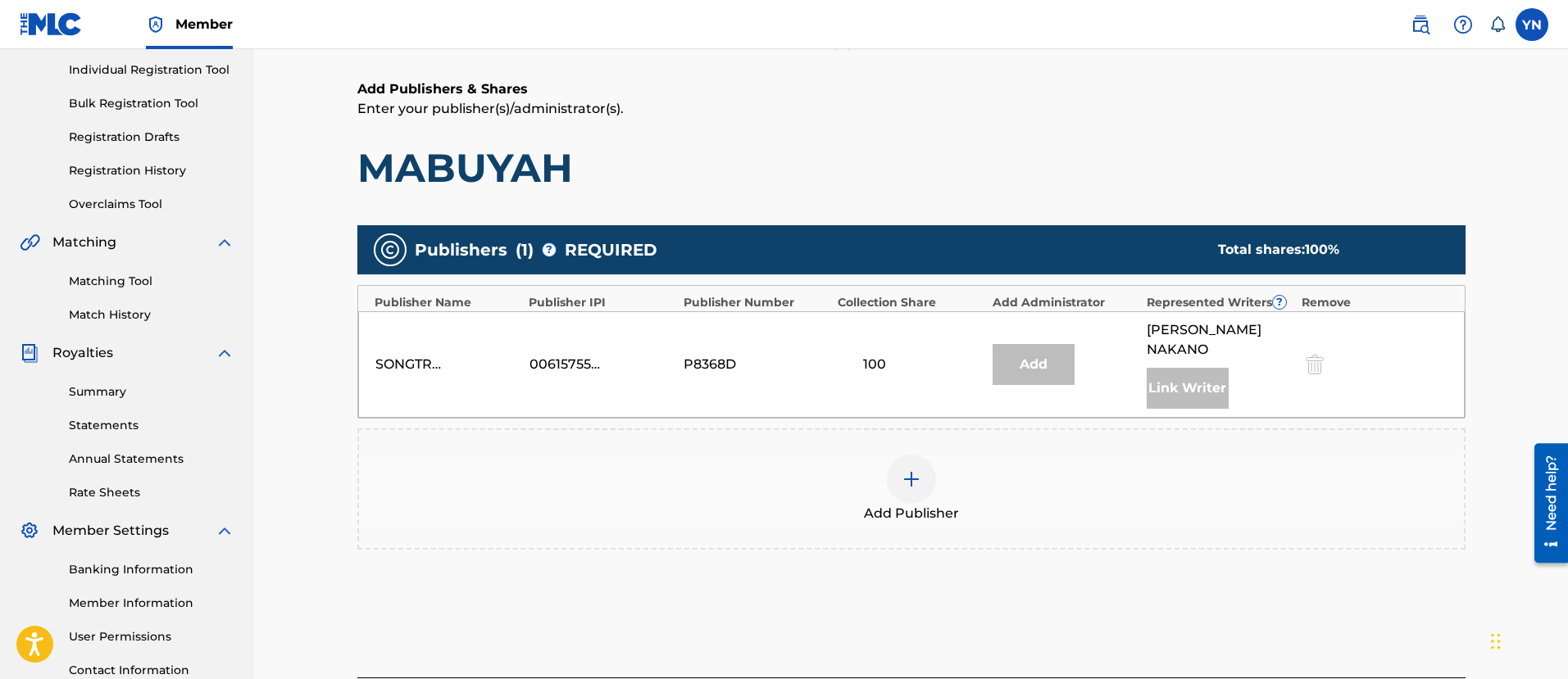
click at [1029, 348] on div "Add" at bounding box center [1033, 364] width 82 height 41
click at [1319, 355] on div at bounding box center [1312, 364] width 24 height 19
click at [704, 355] on div "P8368D" at bounding box center [720, 365] width 73 height 20
drag, startPoint x: 624, startPoint y: 357, endPoint x: 553, endPoint y: 360, distance: 71.1
click at [553, 360] on div "00615755145" at bounding box center [602, 365] width 146 height 20
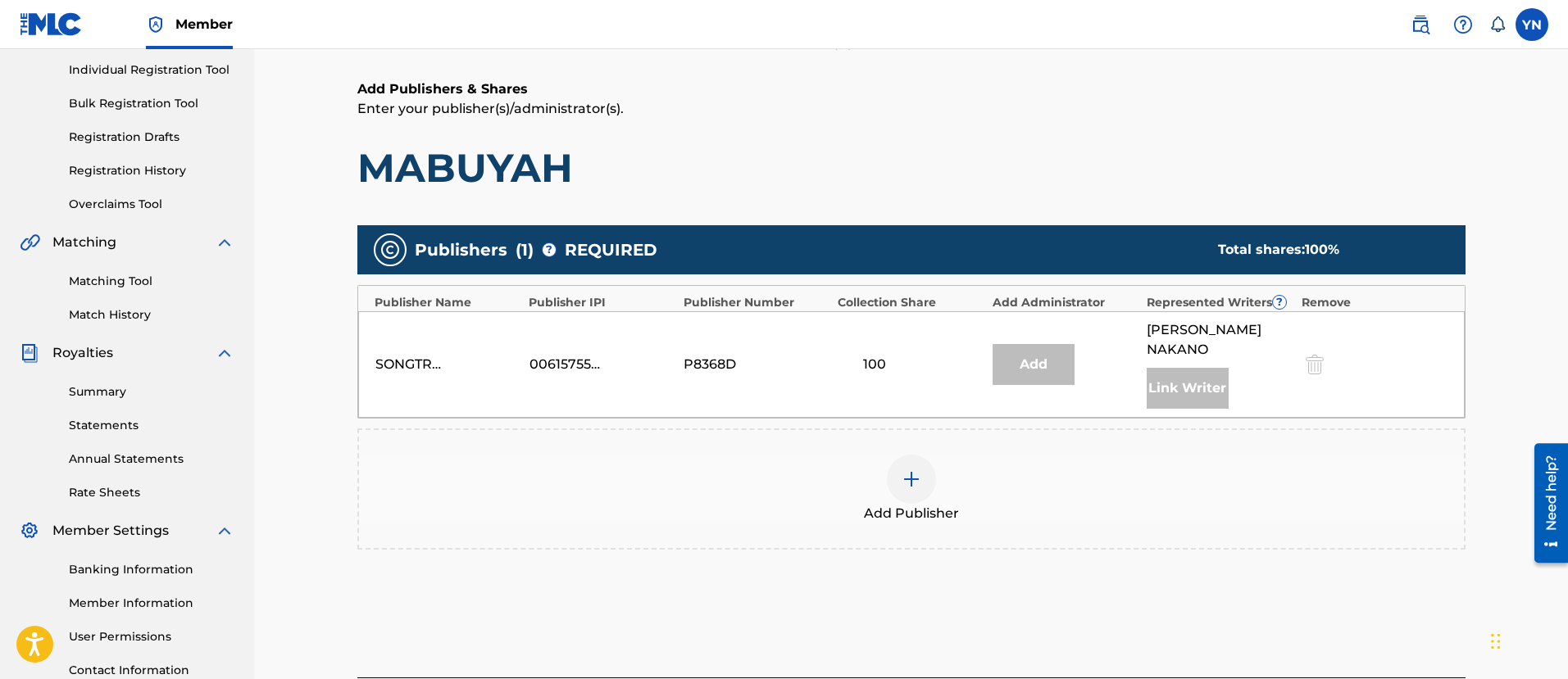
click at [548, 360] on div "00615755145" at bounding box center [566, 365] width 73 height 20
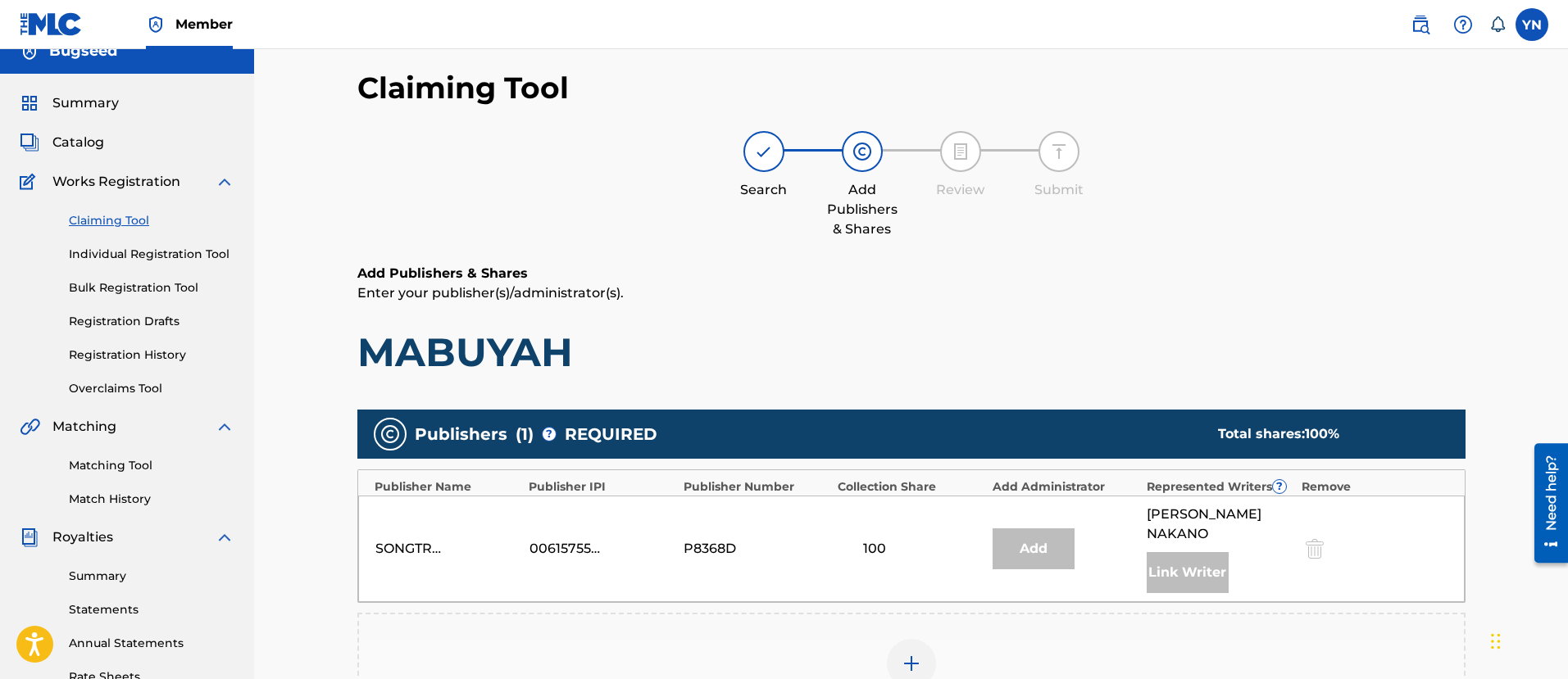
scroll to position [0, 0]
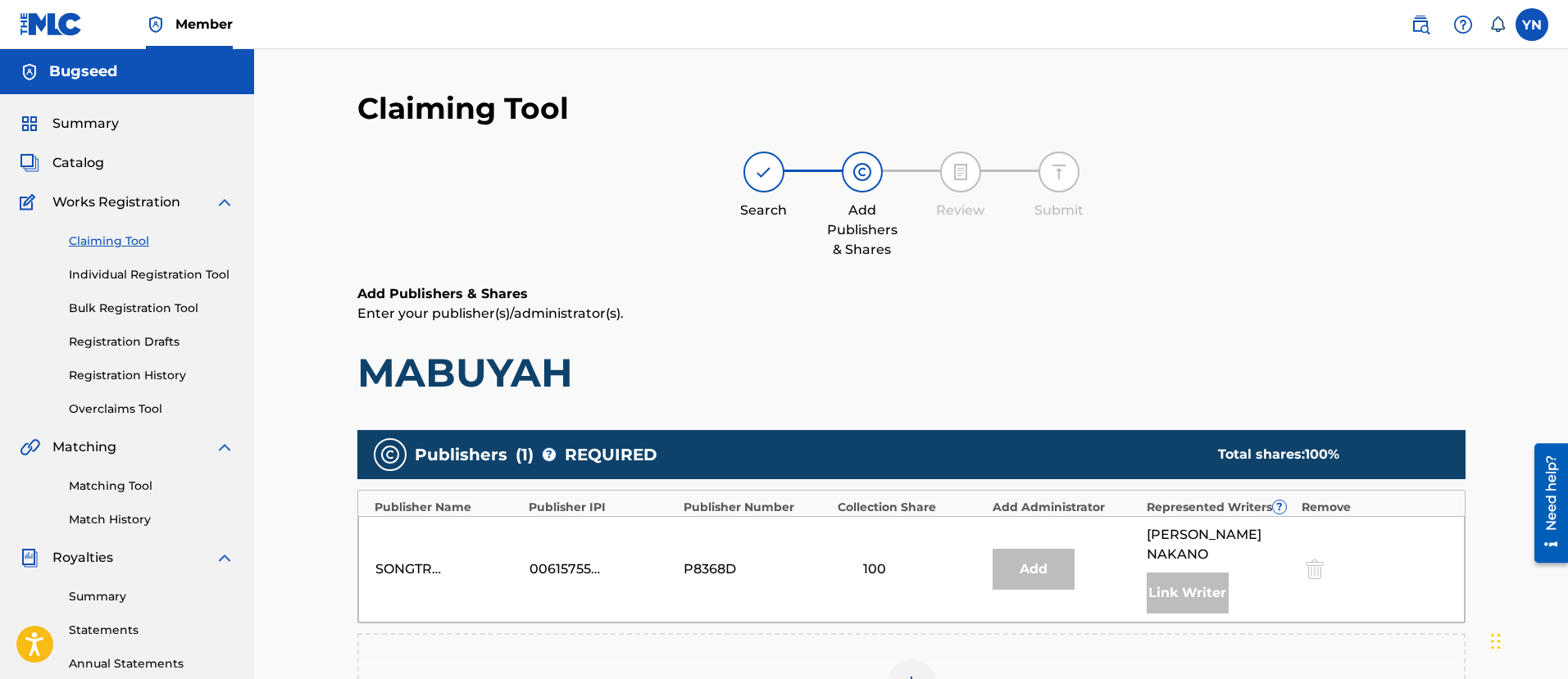
click at [558, 302] on h6 "Add Publishers & Shares" at bounding box center [911, 294] width 1108 height 20
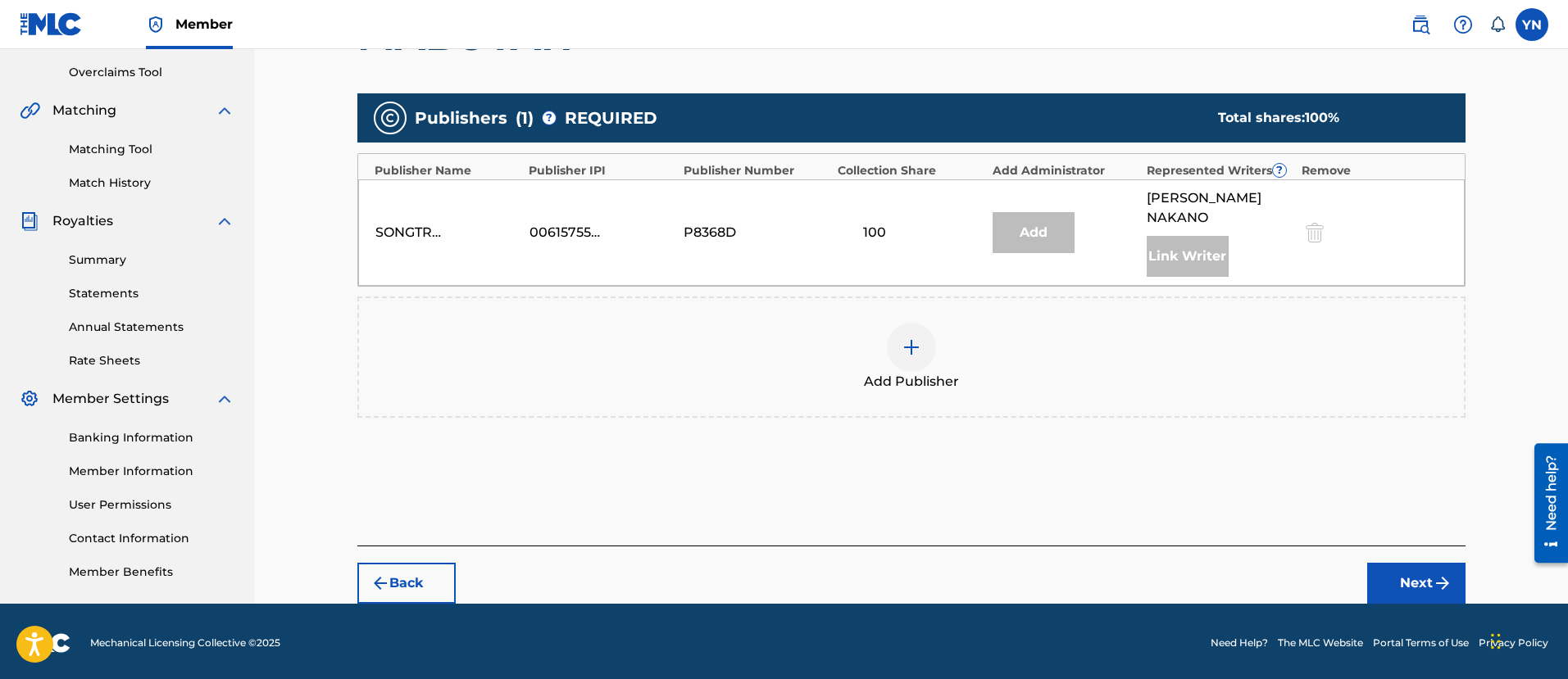
click at [1435, 573] on img "submit" at bounding box center [1442, 583] width 20 height 20
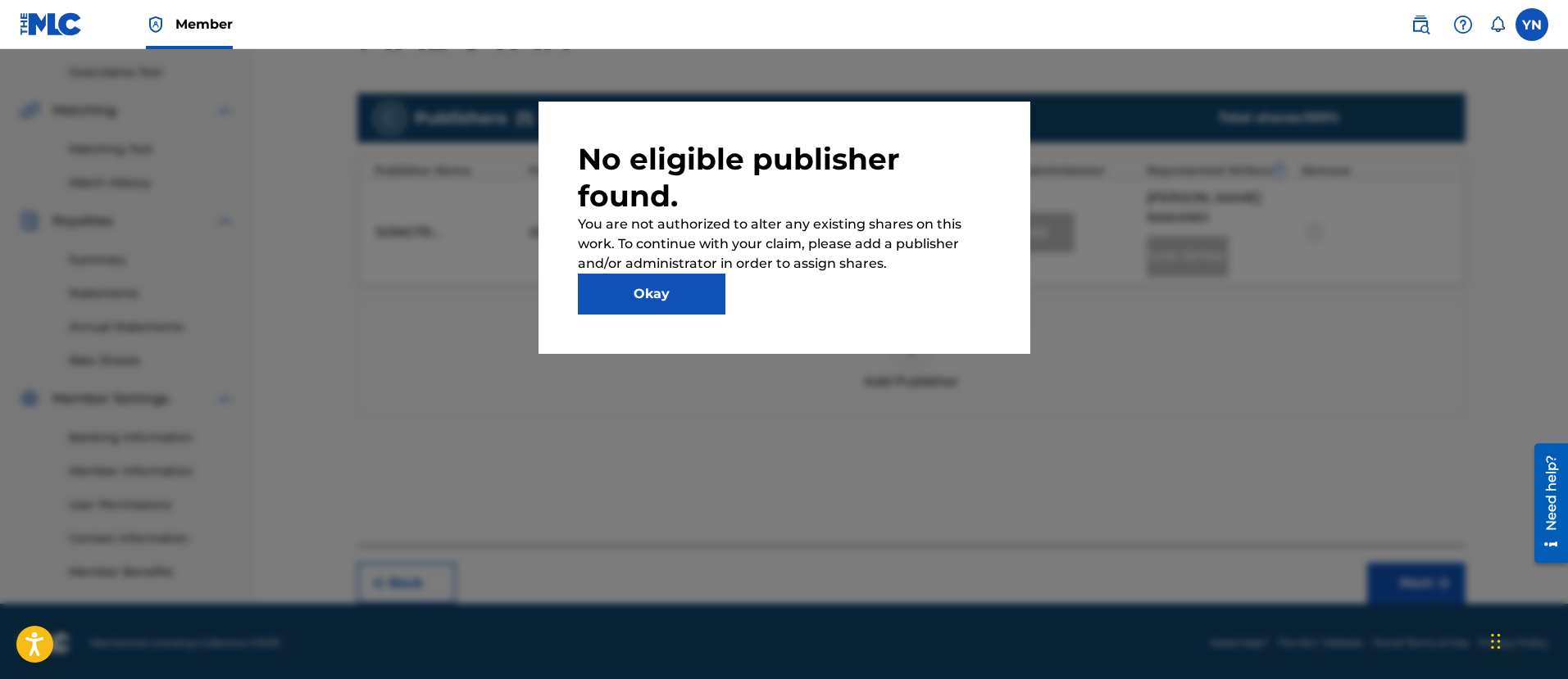
click at [653, 277] on button "Okay" at bounding box center [651, 293] width 148 height 41
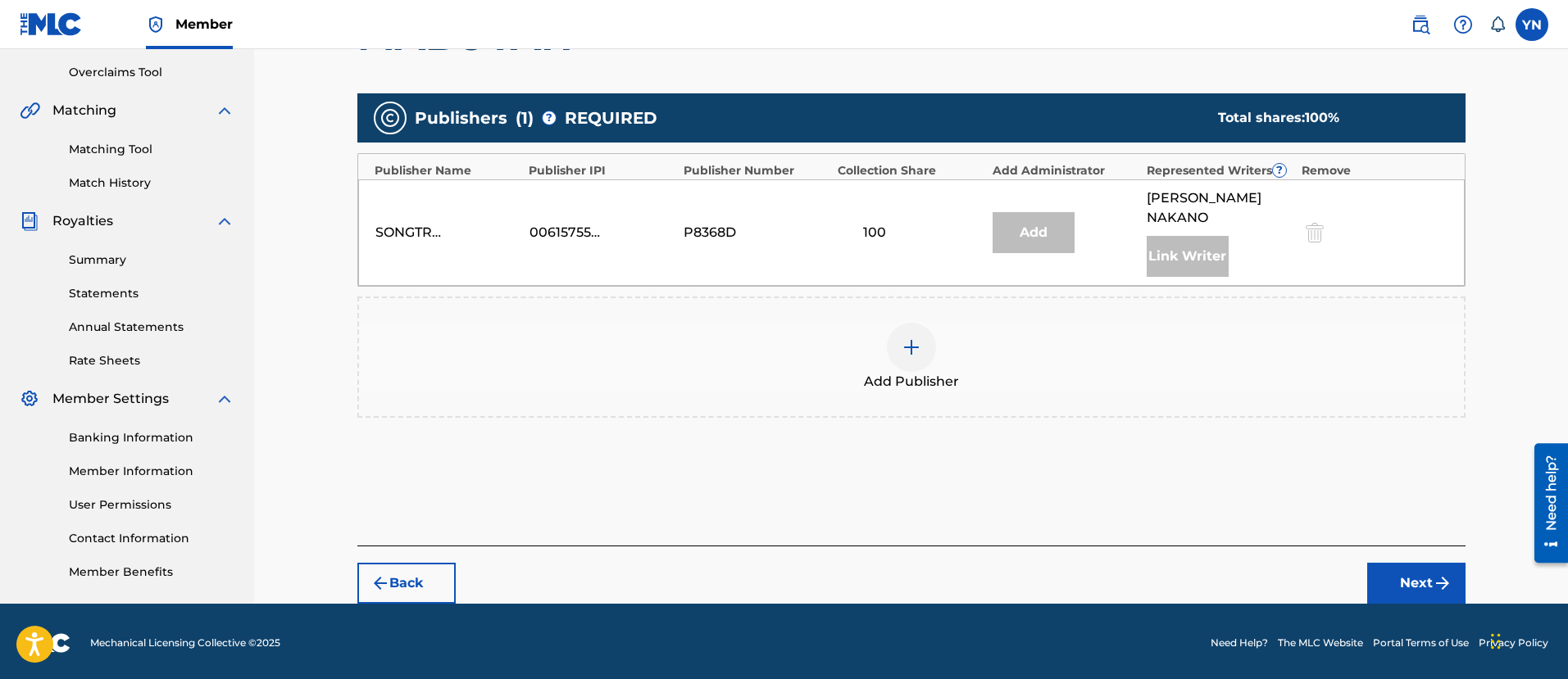
click at [696, 222] on div "P8368D" at bounding box center [720, 232] width 73 height 20
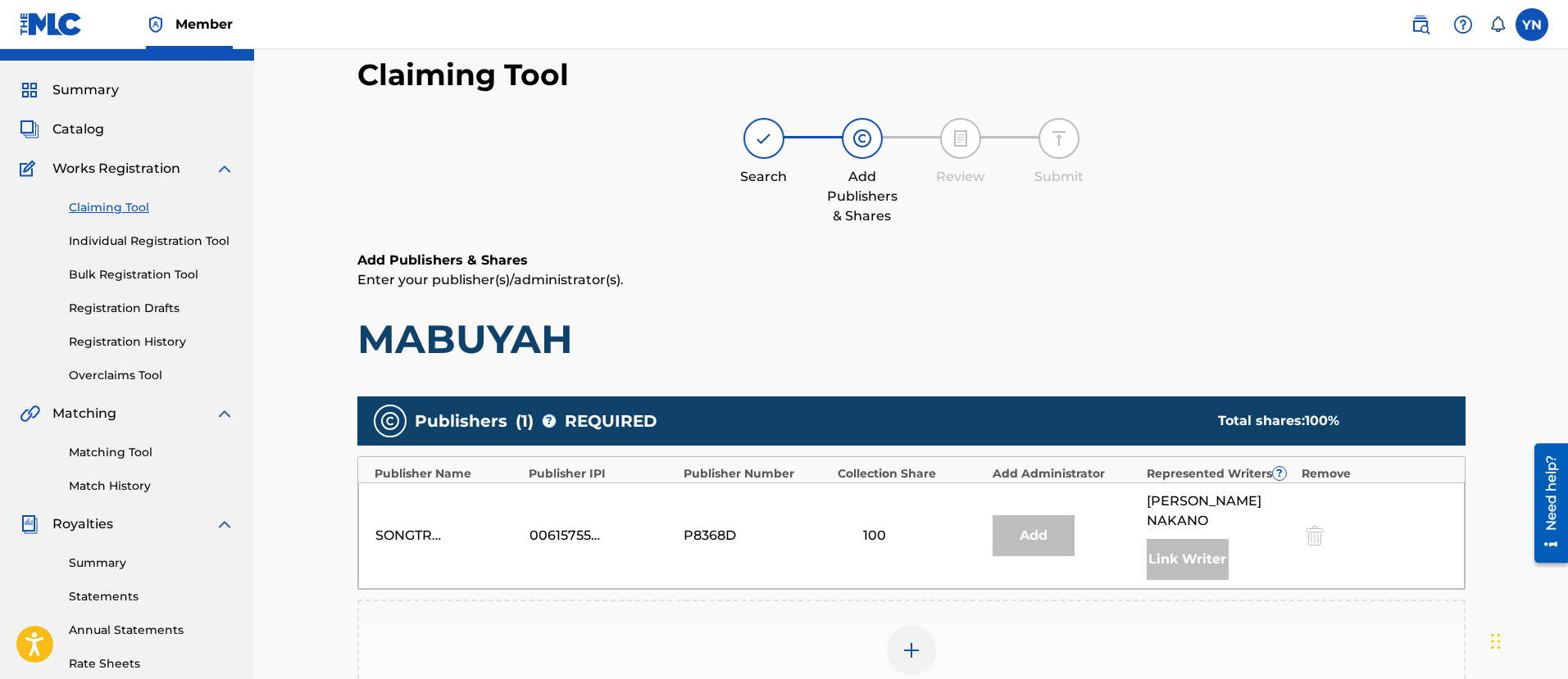
scroll to position [0, 0]
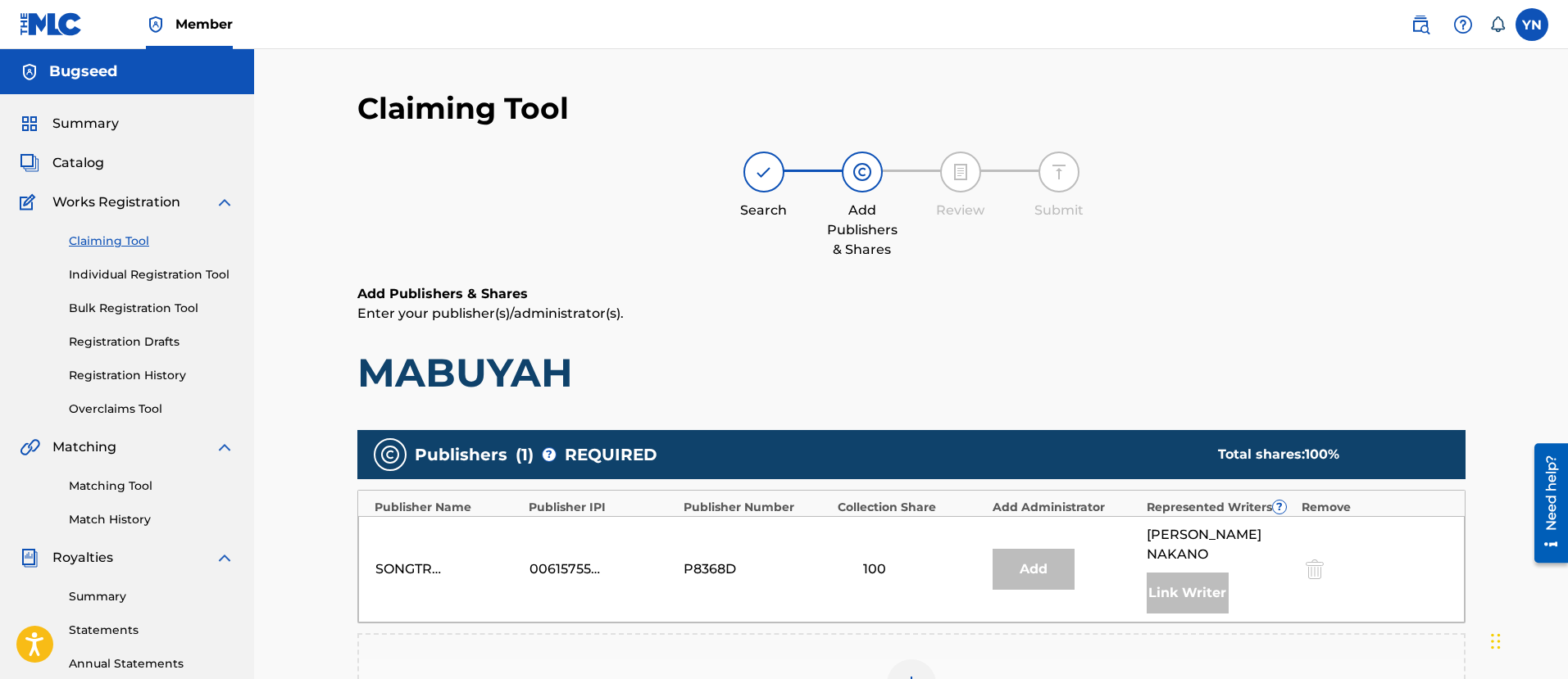
click at [181, 281] on link "Individual Registration Tool" at bounding box center [152, 274] width 166 height 17
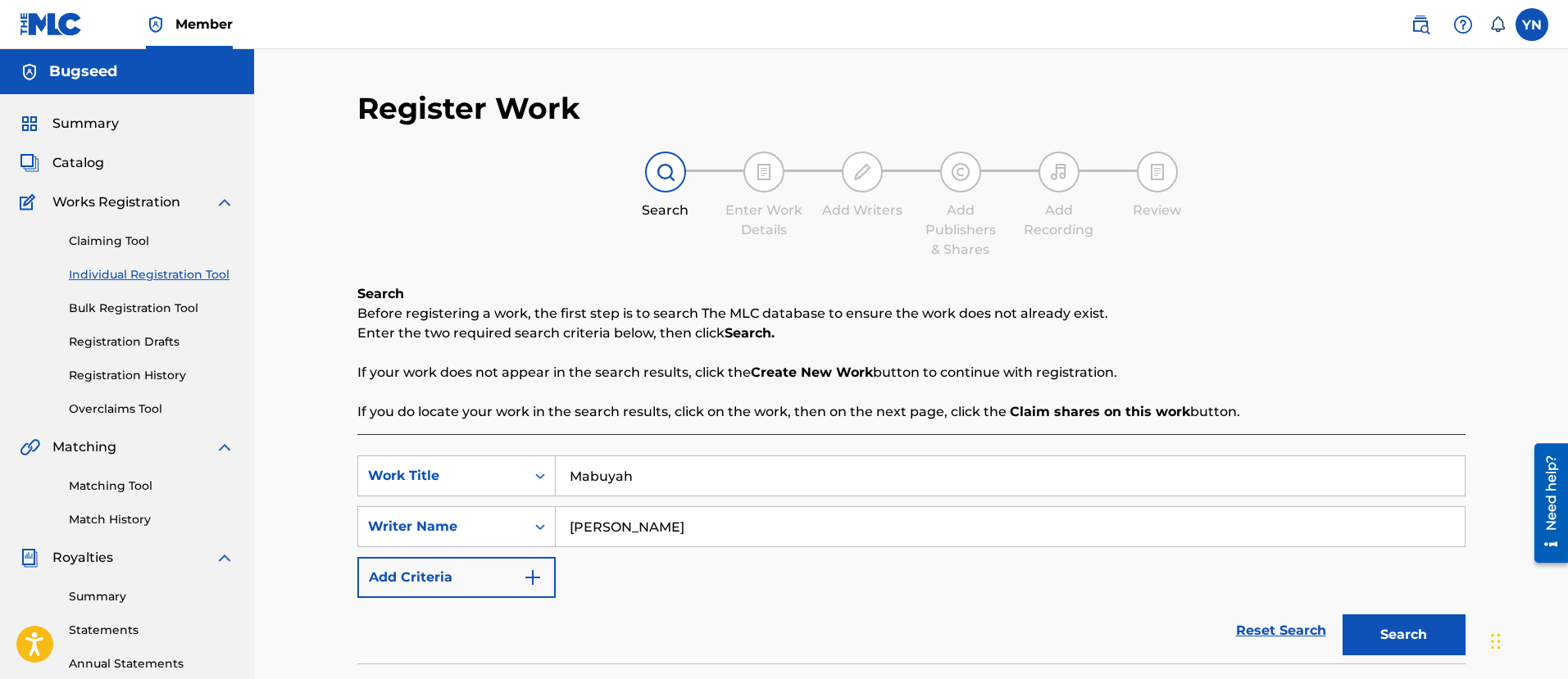
click at [769, 547] on div "[PERSON_NAME]" at bounding box center [1010, 527] width 909 height 41
click at [762, 532] on input "[PERSON_NAME]" at bounding box center [1010, 527] width 909 height 39
paste input "FR9D32400004"
type input "FR9D32400004"
click at [117, 484] on link "Matching Tool" at bounding box center [152, 486] width 166 height 17
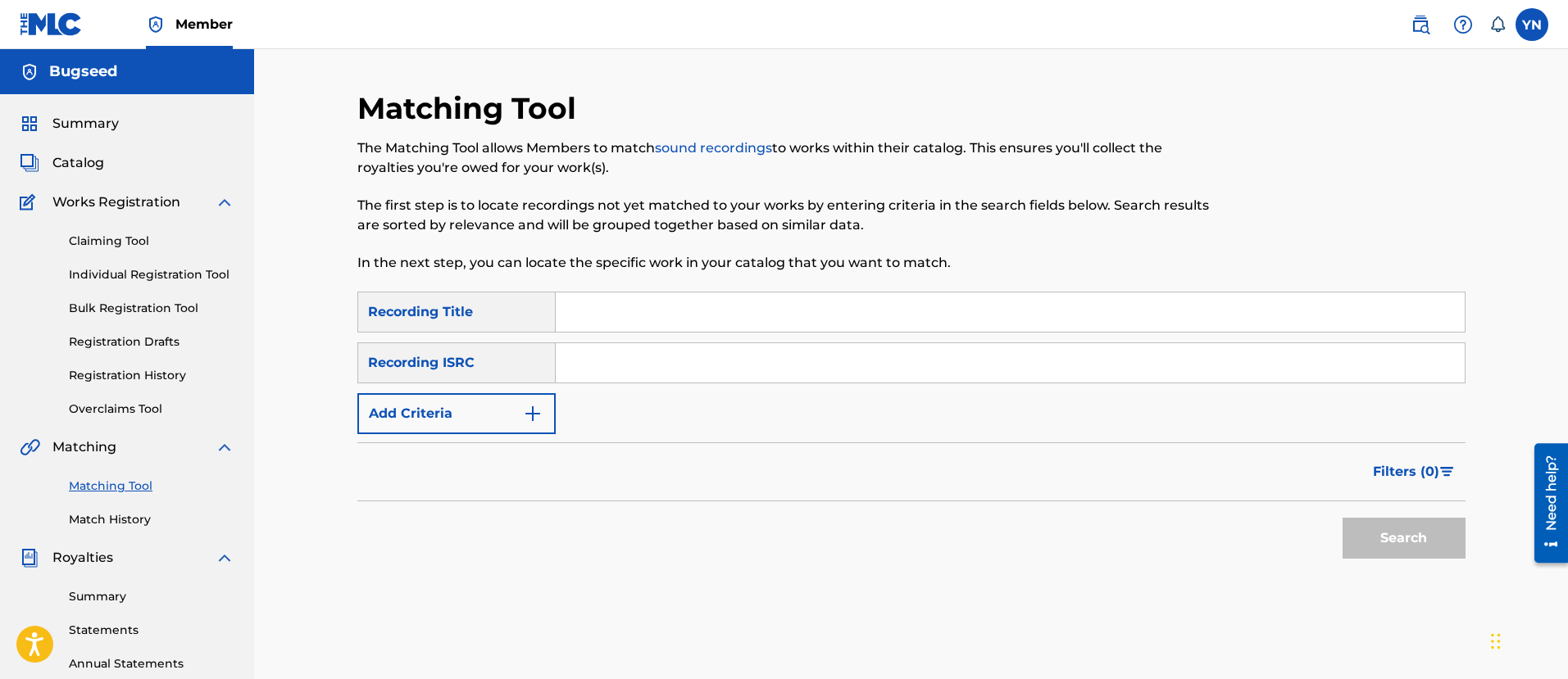
click at [647, 365] on input "Search Form" at bounding box center [1010, 362] width 909 height 39
paste input "FR9D32400004"
type input "FR9D32400004"
click at [821, 306] on input "Search Form" at bounding box center [1010, 312] width 909 height 39
paste input "nitingale"
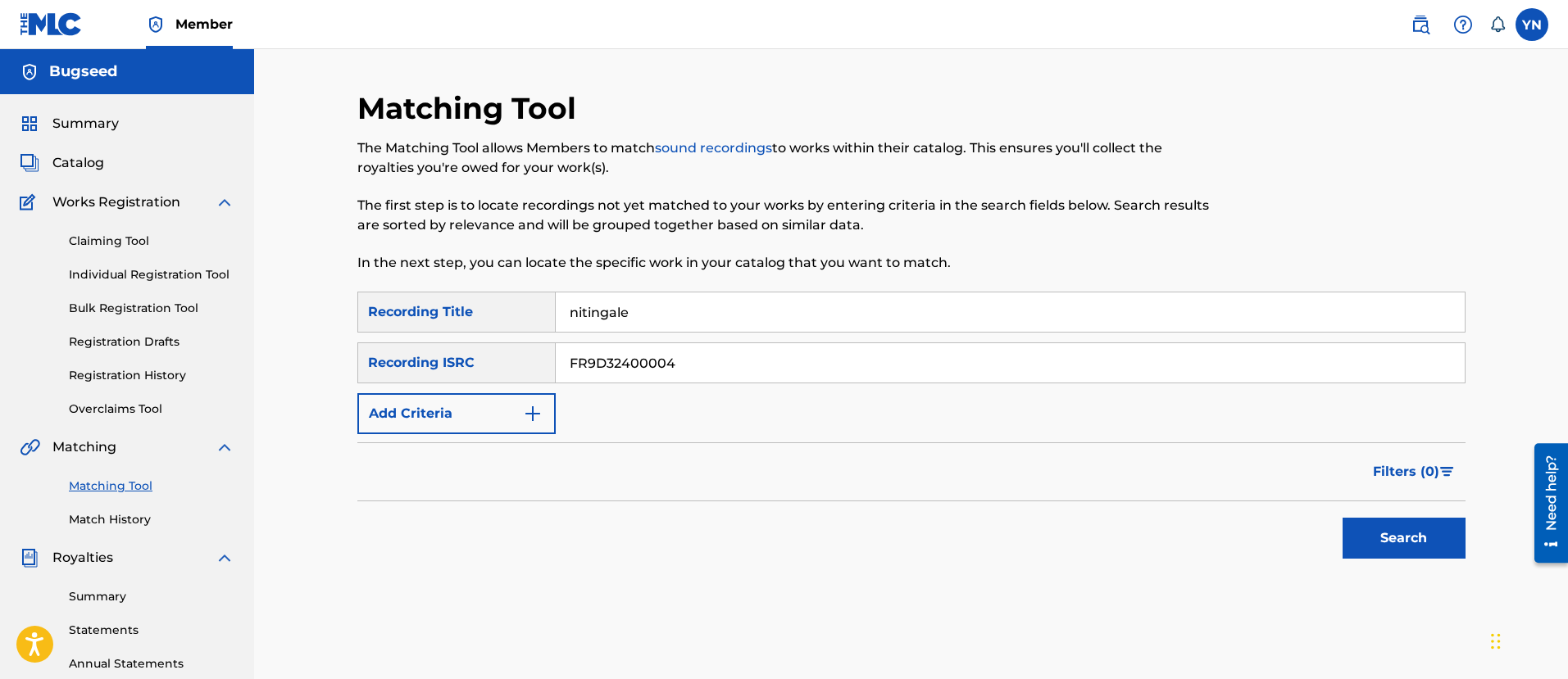
type input "nitingale"
click at [1382, 527] on button "Search" at bounding box center [1403, 537] width 123 height 41
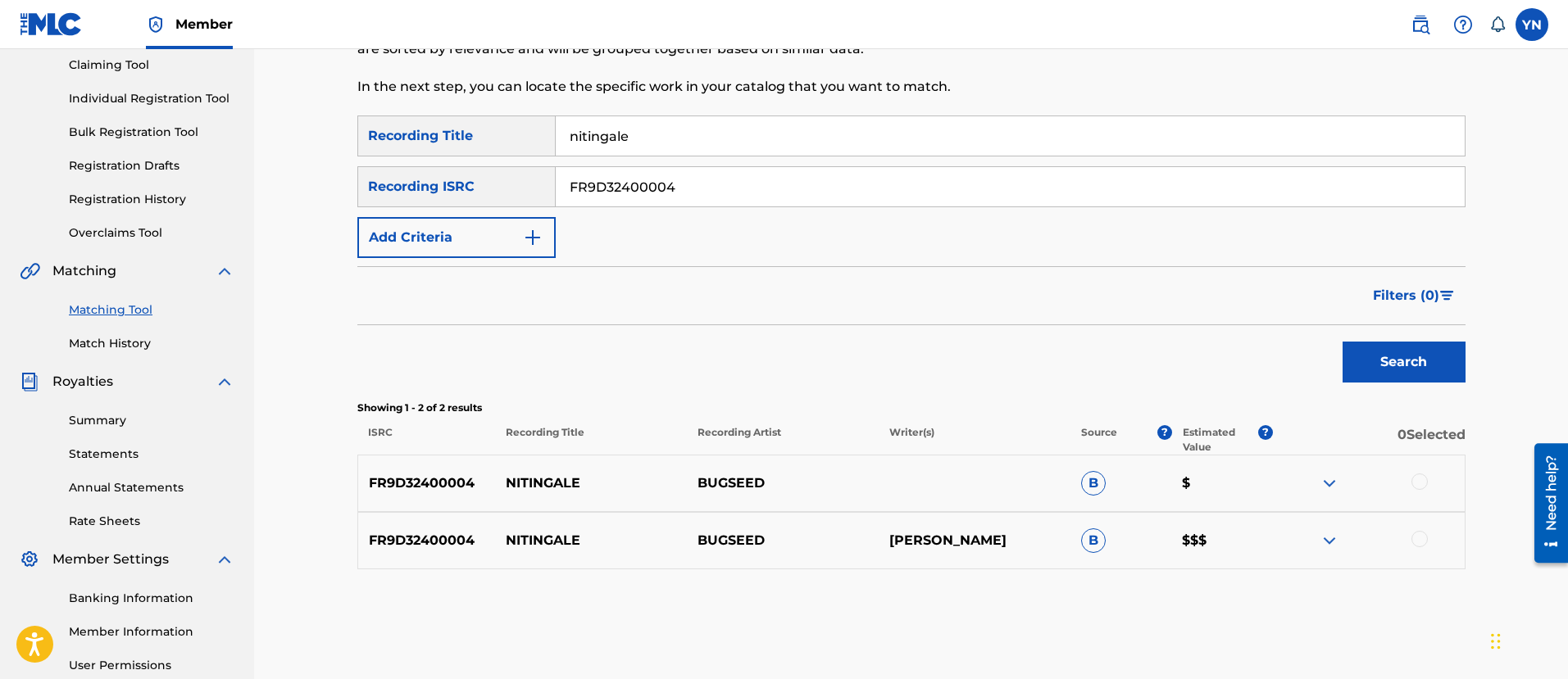
scroll to position [205, 0]
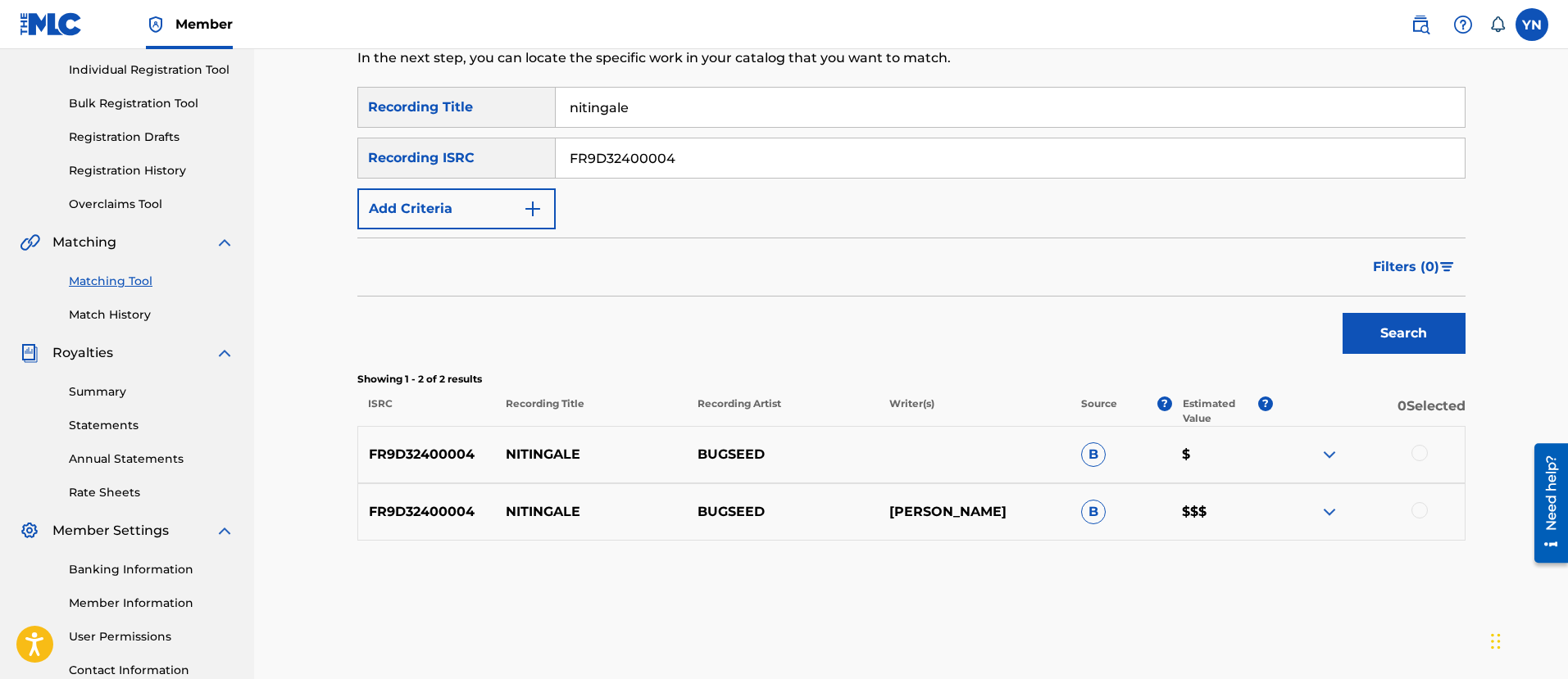
click at [1424, 509] on div at bounding box center [1420, 511] width 17 height 17
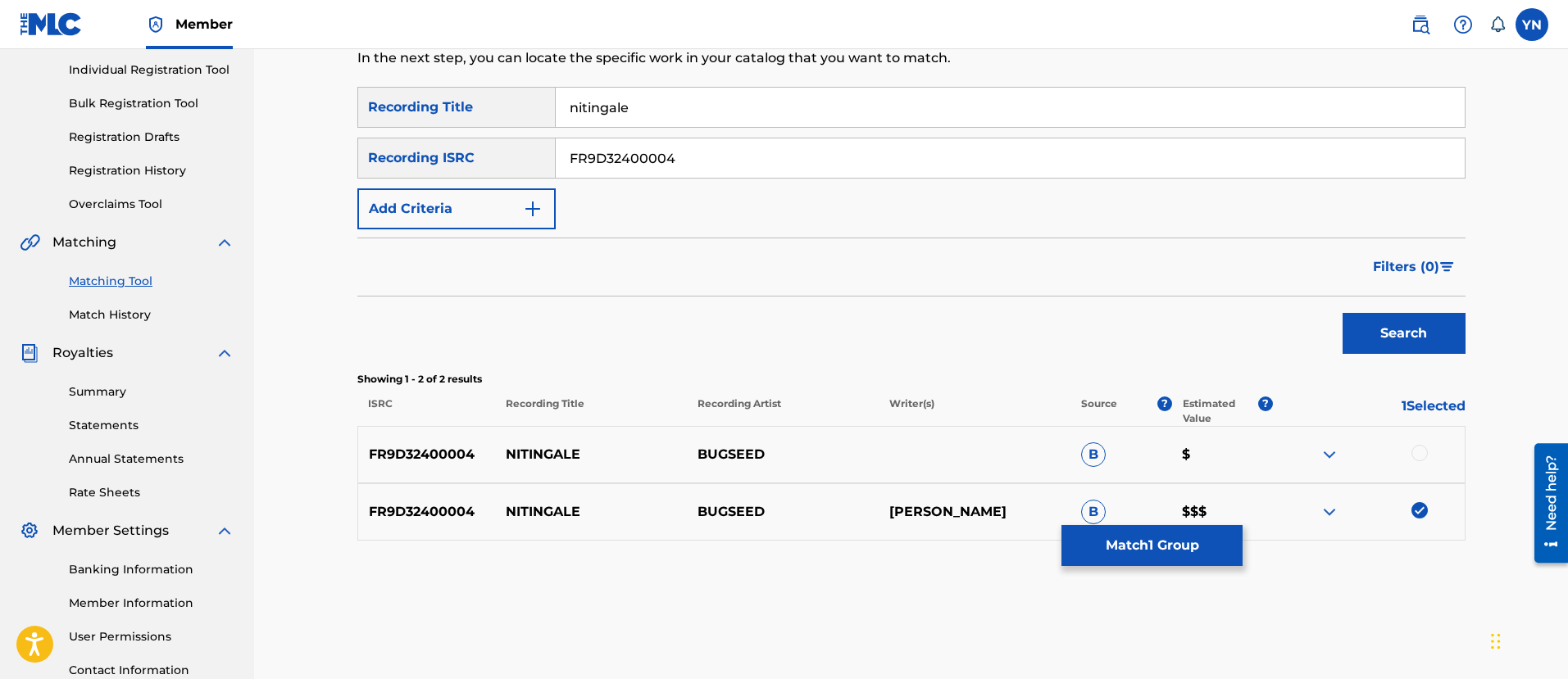
click at [1414, 447] on div at bounding box center [1420, 453] width 17 height 17
click at [1106, 552] on button "Match 2 Groups" at bounding box center [1151, 545] width 181 height 41
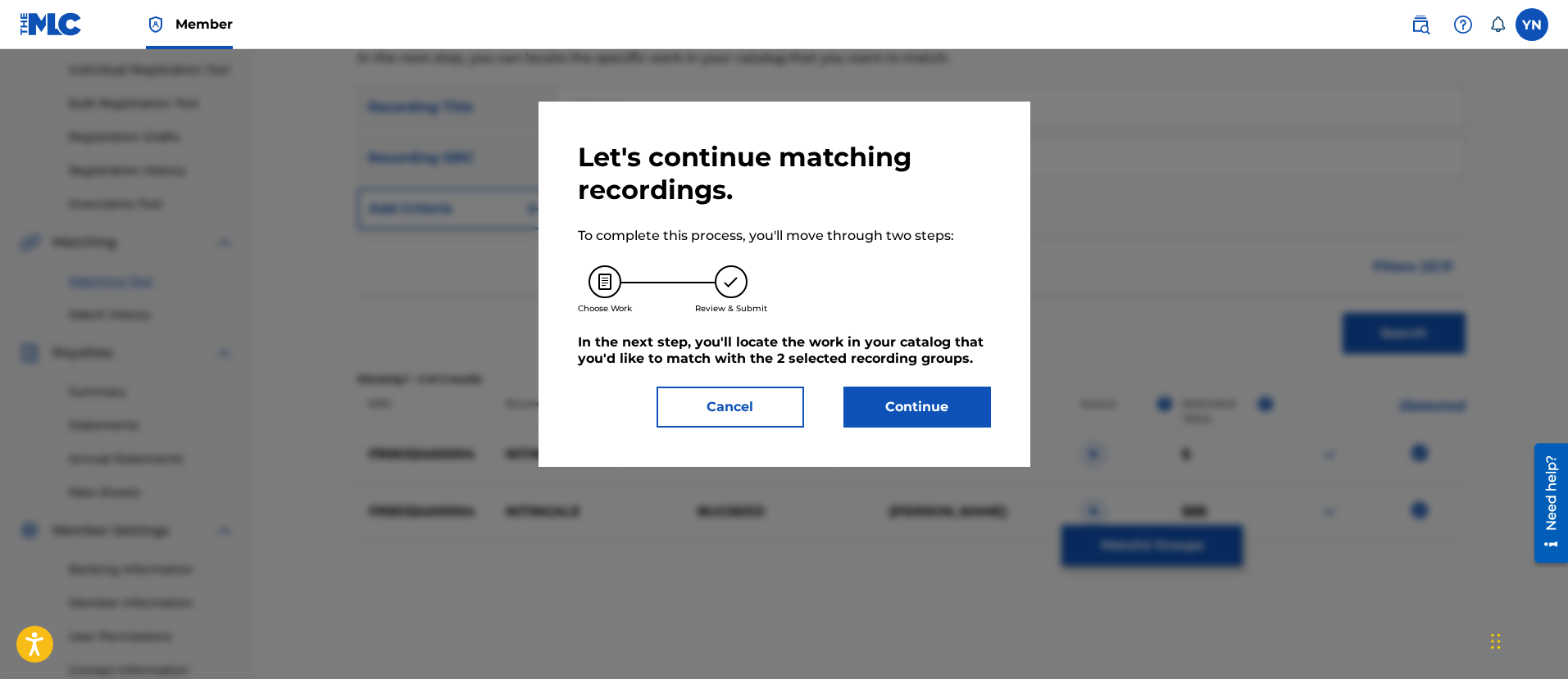
click at [924, 411] on button "Continue" at bounding box center [917, 407] width 148 height 41
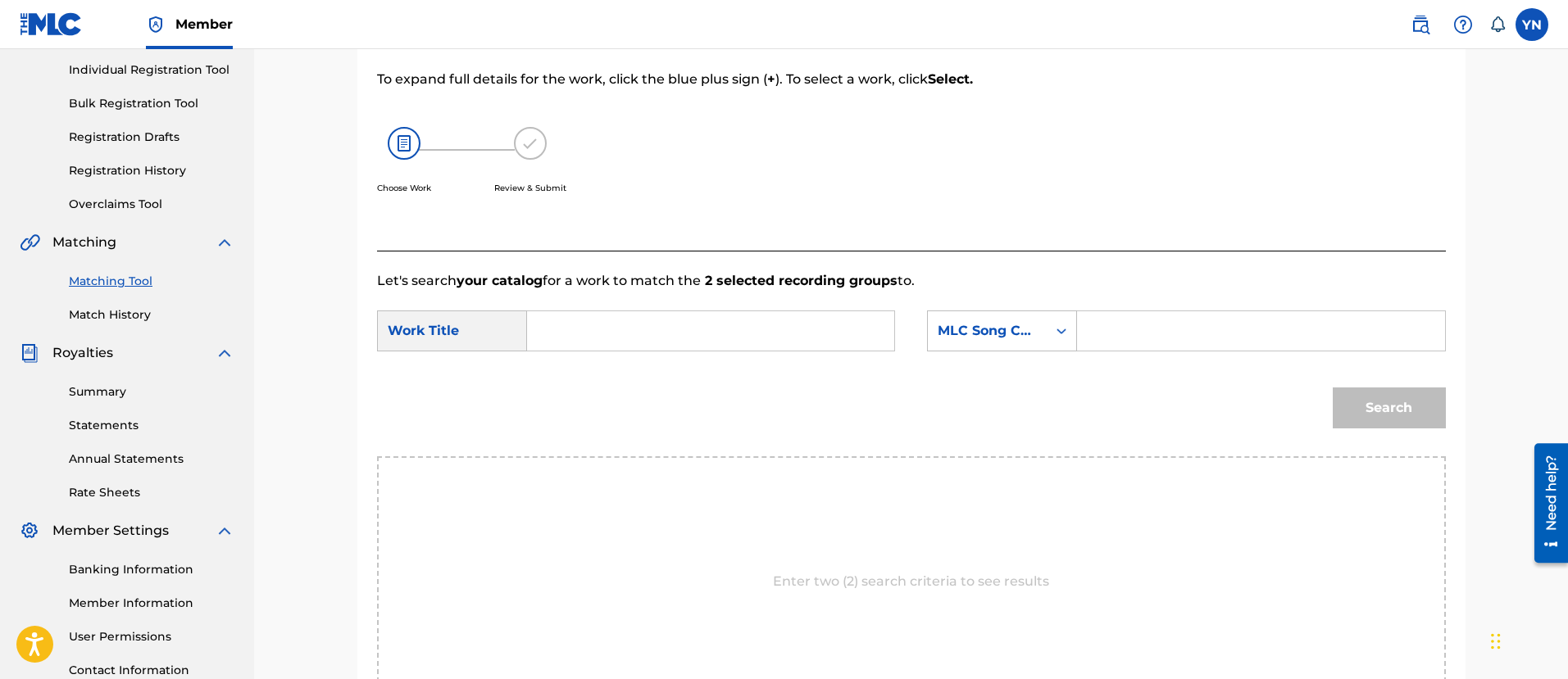
click at [812, 320] on input "Search Form" at bounding box center [710, 331] width 339 height 39
paste input "nitingal"
type input "nitingale"
click at [946, 349] on div "MLC Song Code" at bounding box center [1002, 331] width 150 height 41
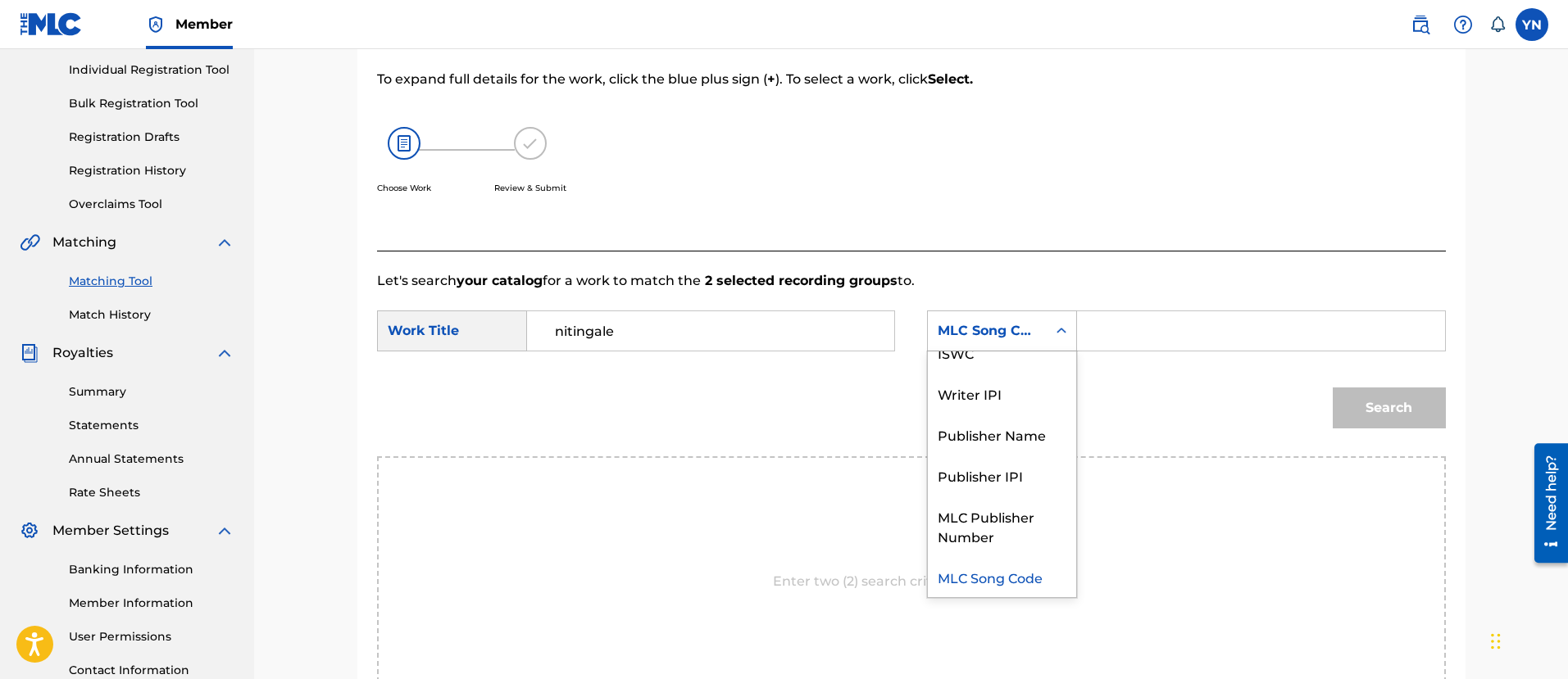
scroll to position [0, 0]
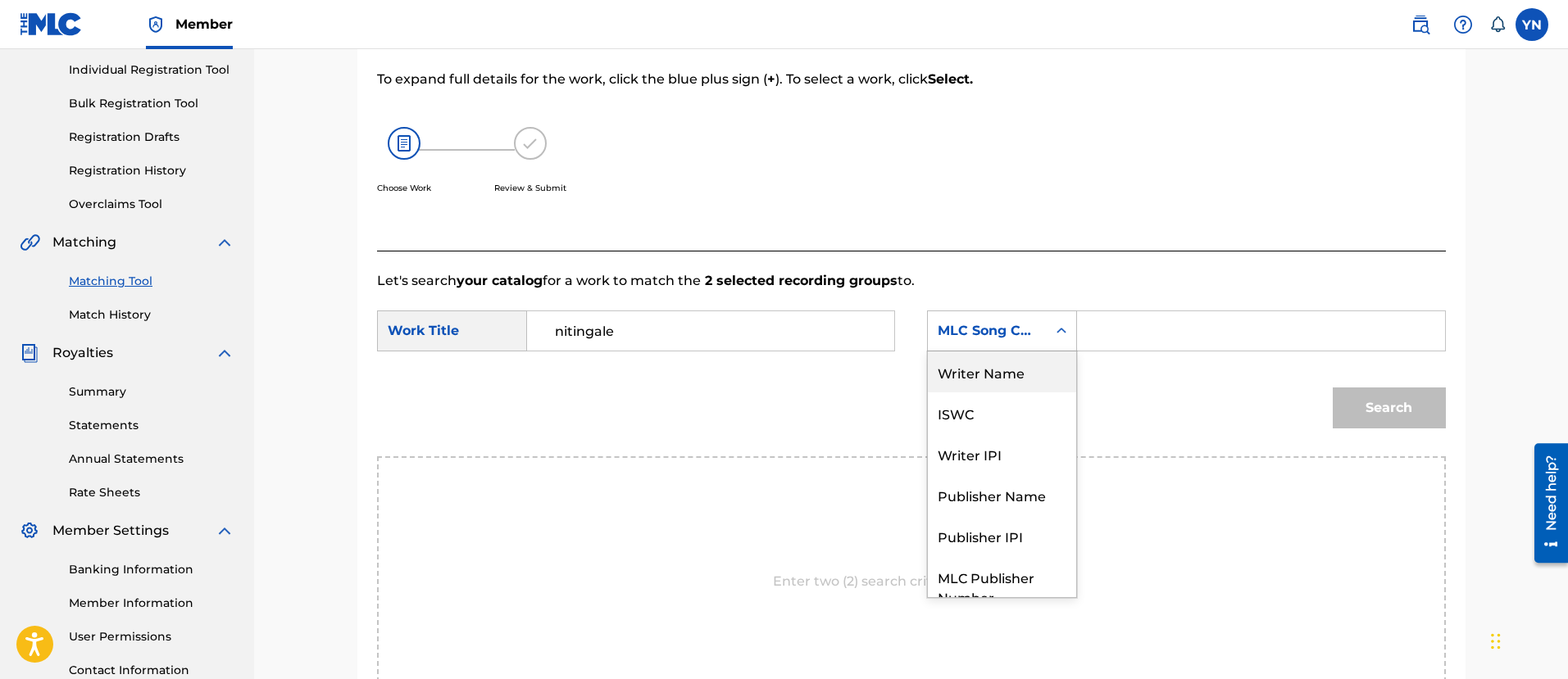
drag, startPoint x: 1115, startPoint y: 361, endPoint x: 1093, endPoint y: 361, distance: 22.0
click at [1105, 361] on div "SearchWithCriteriacdb34ac1-2a74-4d37-b536-4ee3f9dda66b Work Title nitingale Sea…" at bounding box center [911, 336] width 1069 height 51
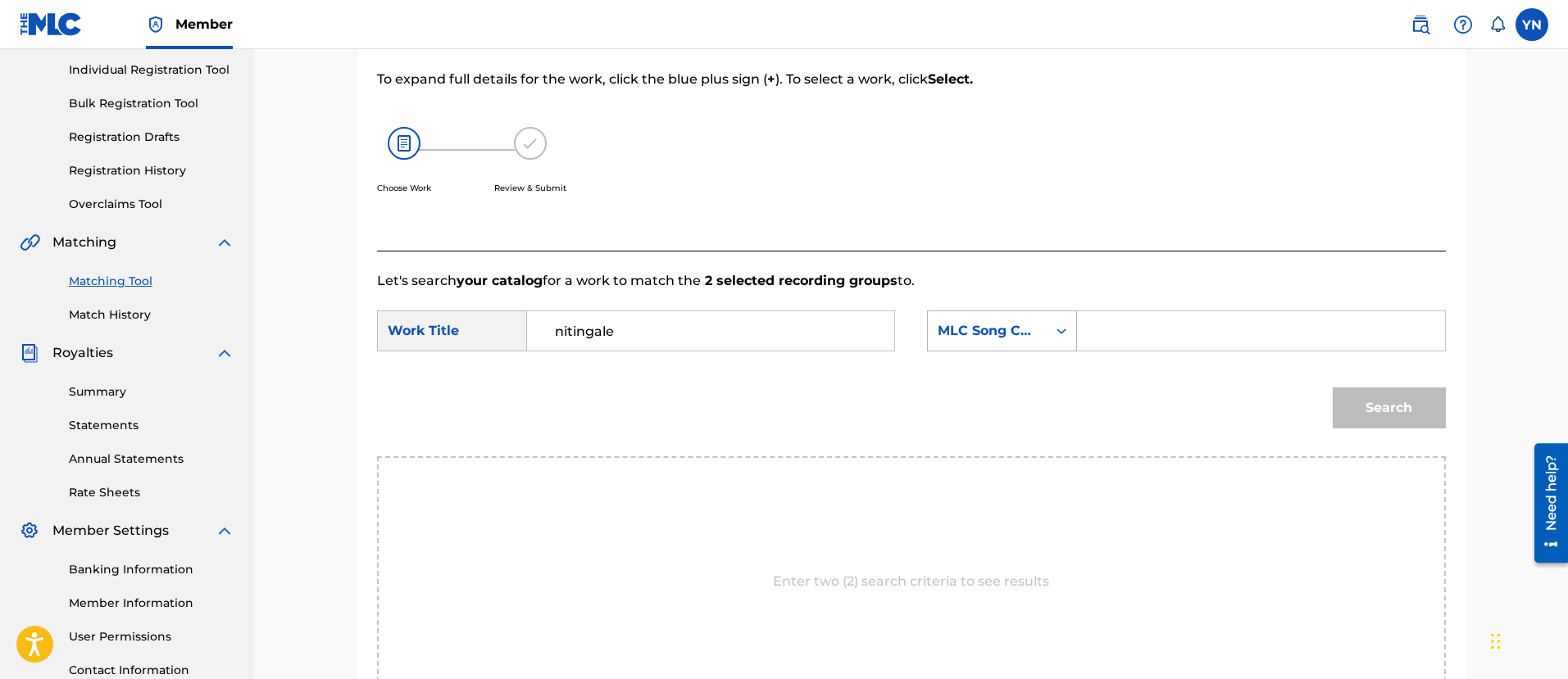
click at [1024, 332] on div "MLC Song Code" at bounding box center [987, 331] width 99 height 20
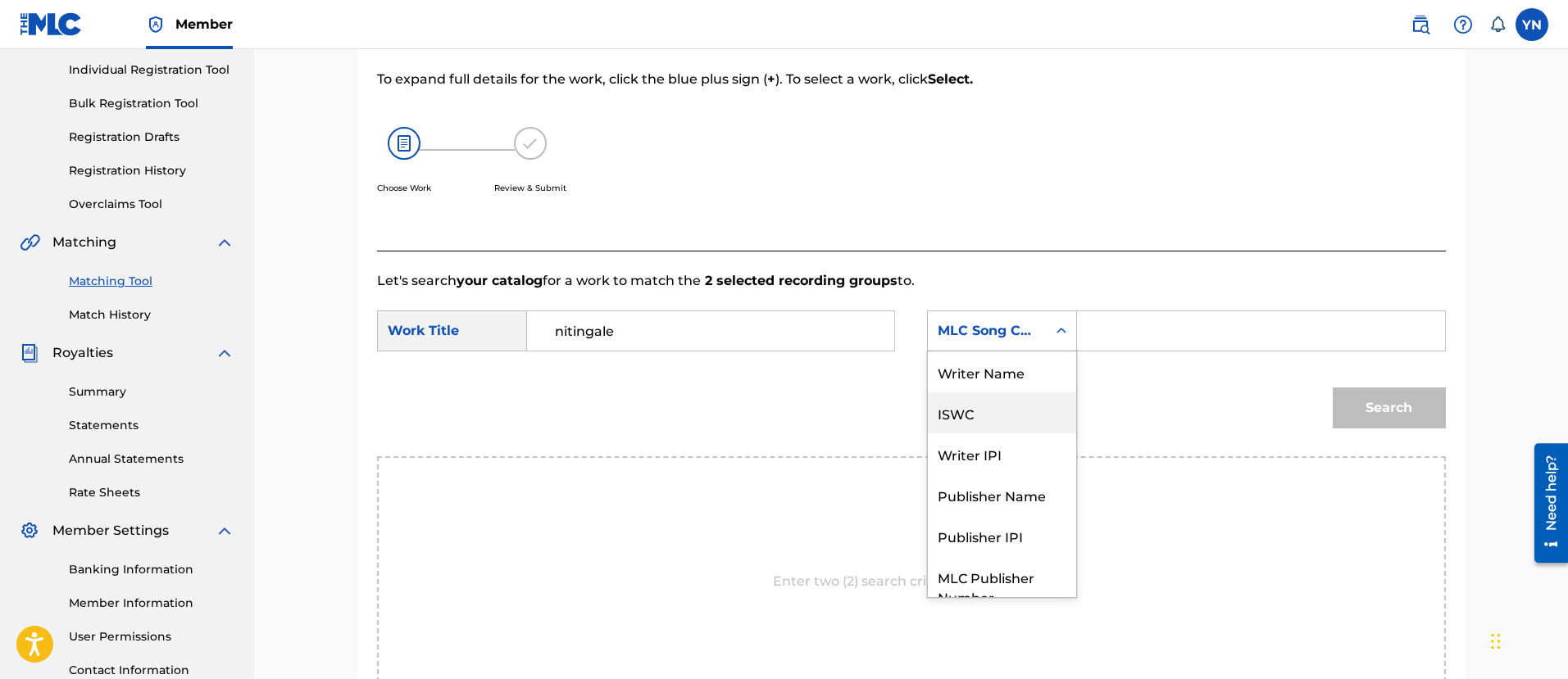
scroll to position [61, 0]
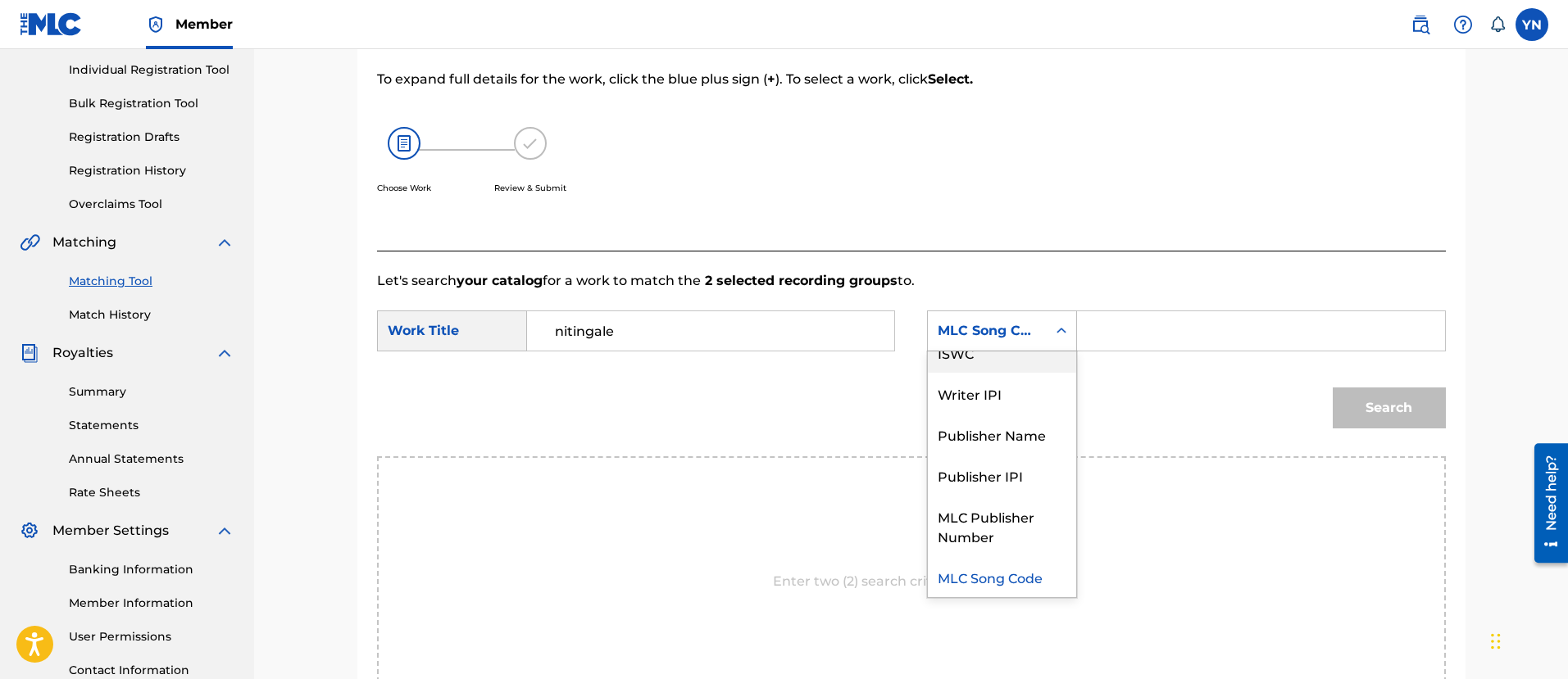
click at [1020, 362] on div "ISWC" at bounding box center [1002, 352] width 148 height 41
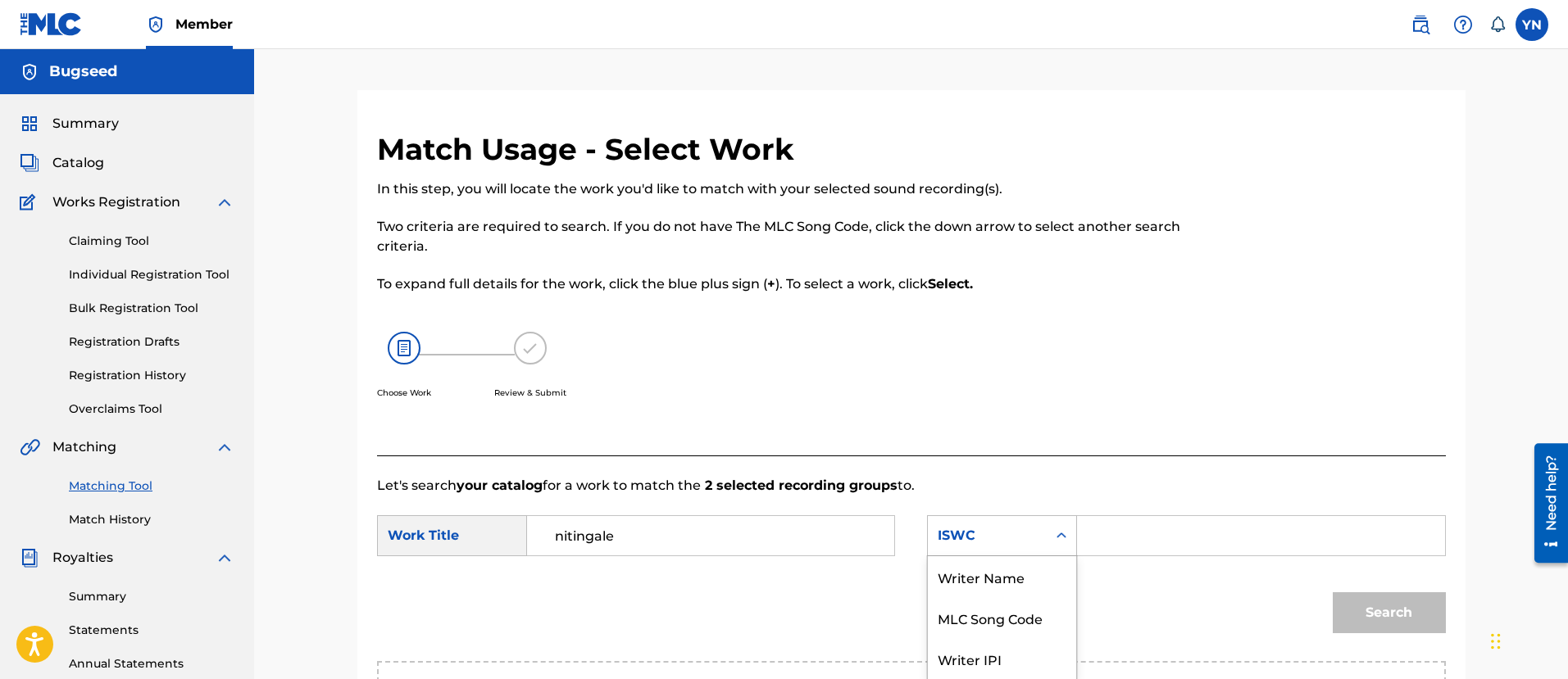
scroll to position [123, 0]
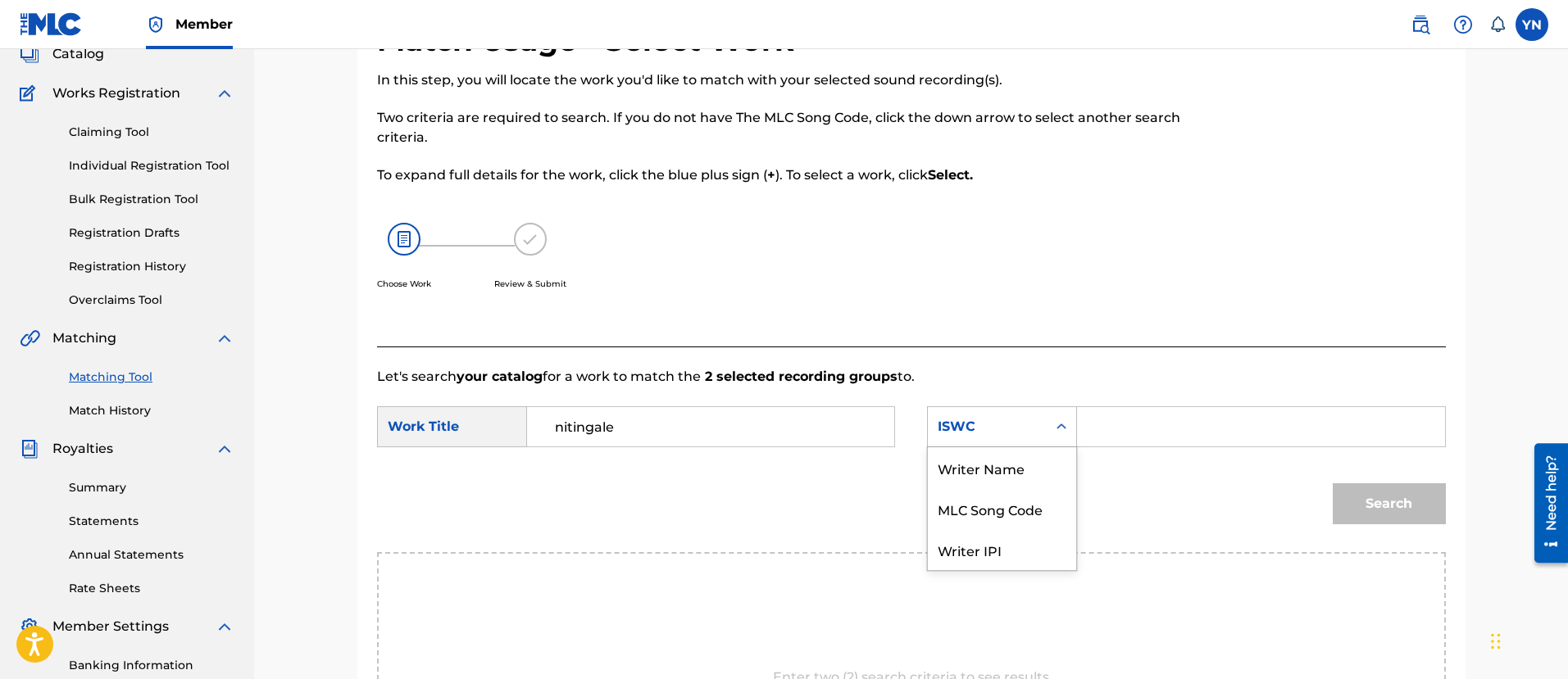
click at [986, 447] on div "7 results available. Use Up and Down to choose options, press Enter to select t…" at bounding box center [1002, 427] width 150 height 41
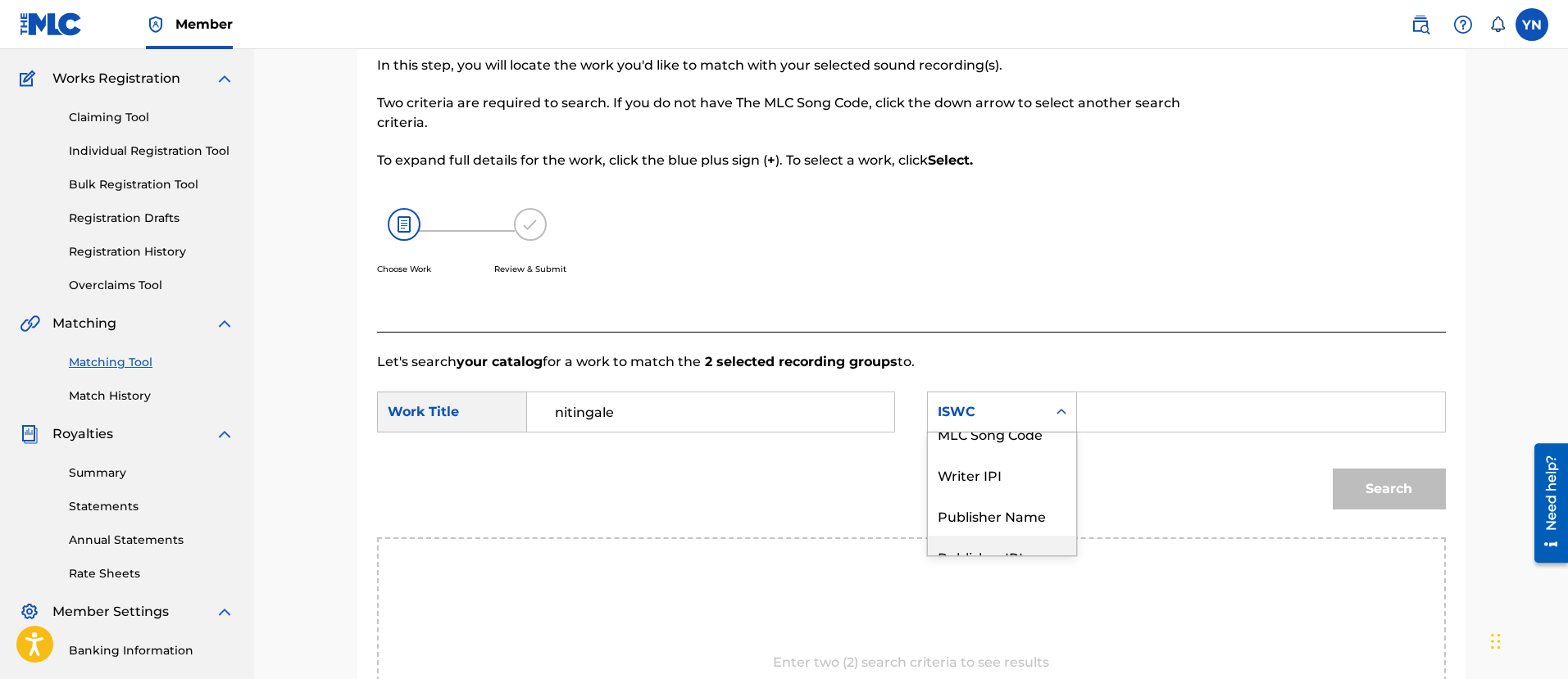
scroll to position [0, 0]
click at [1019, 446] on div "Writer Name" at bounding box center [1002, 452] width 148 height 41
click at [1141, 423] on input "Search Form" at bounding box center [1260, 412] width 339 height 39
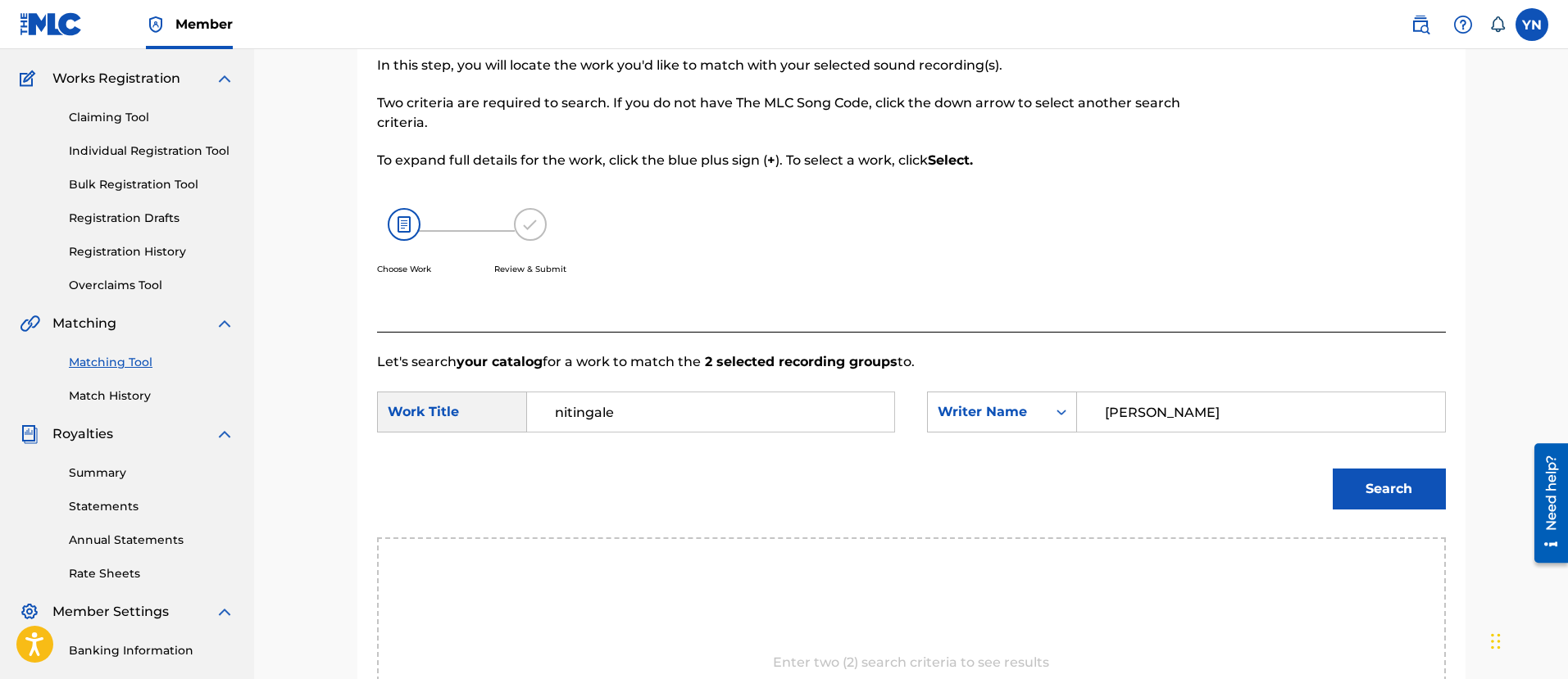
type input "[PERSON_NAME]"
click at [1332, 468] on button "Search" at bounding box center [1389, 488] width 113 height 41
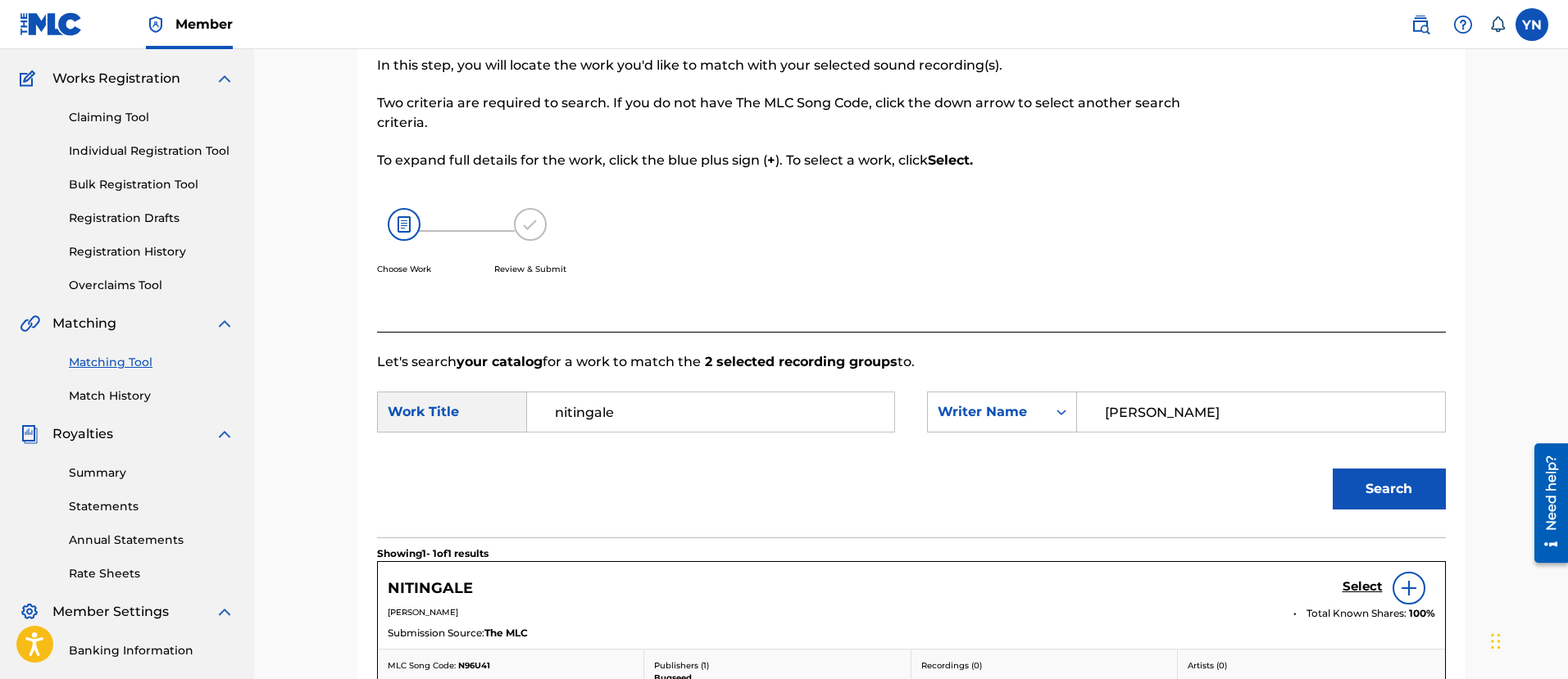
scroll to position [328, 0]
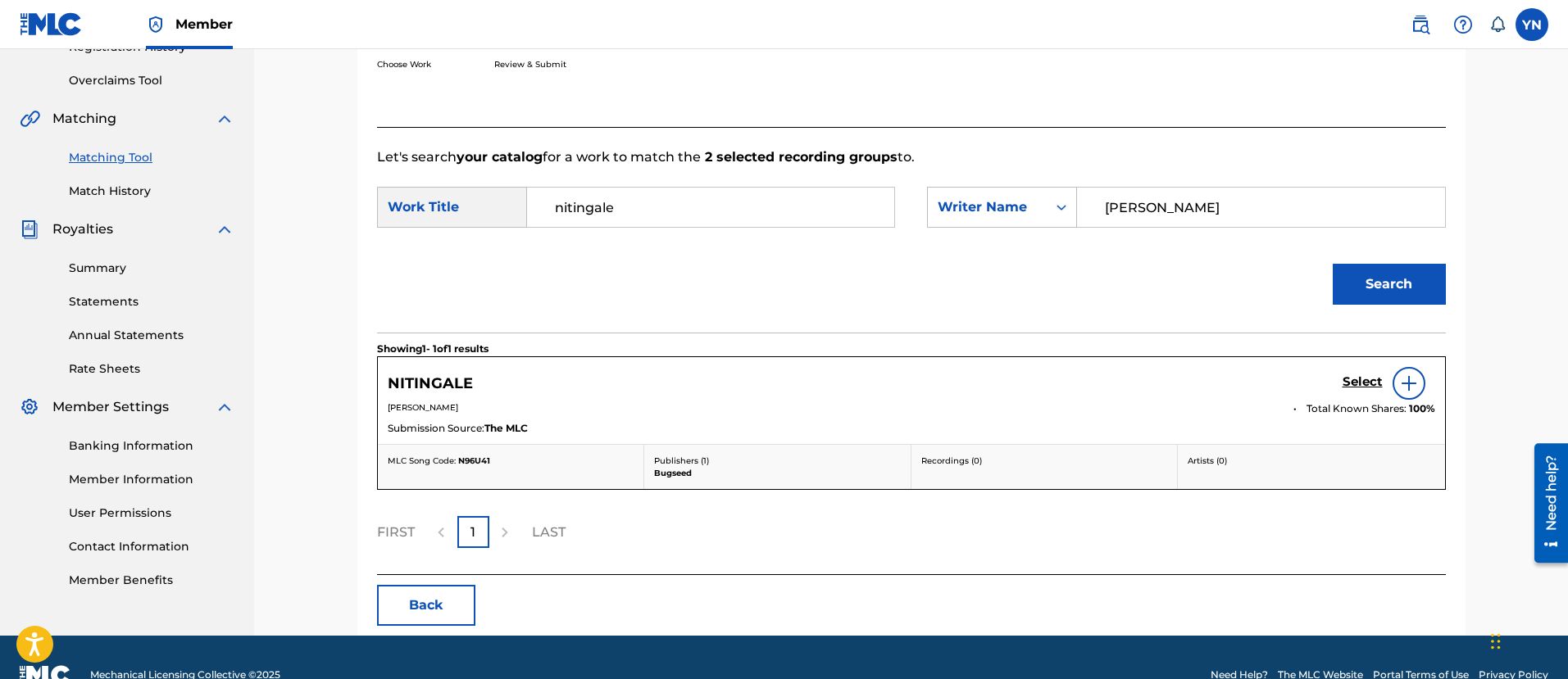
click at [1368, 388] on h5 "Select" at bounding box center [1362, 382] width 40 height 16
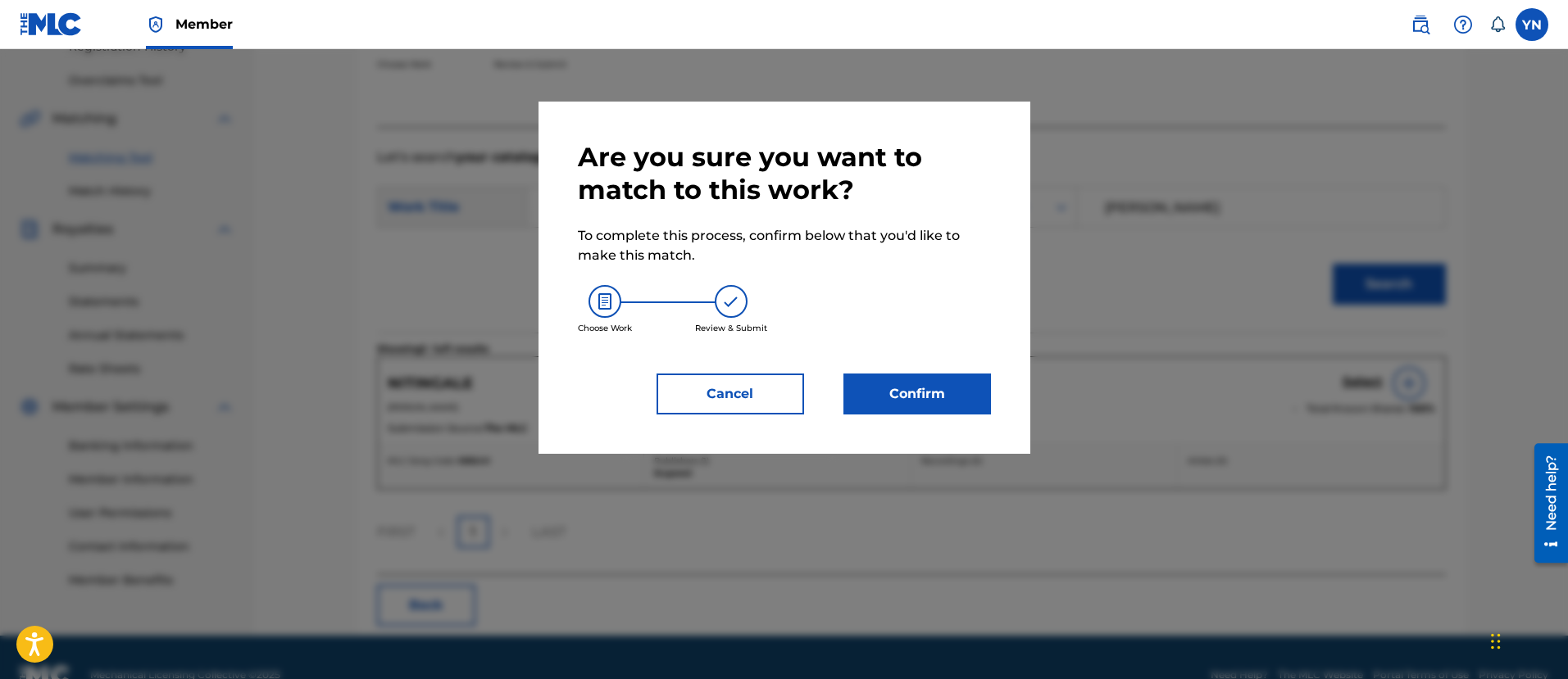
click at [984, 403] on button "Confirm" at bounding box center [917, 393] width 148 height 41
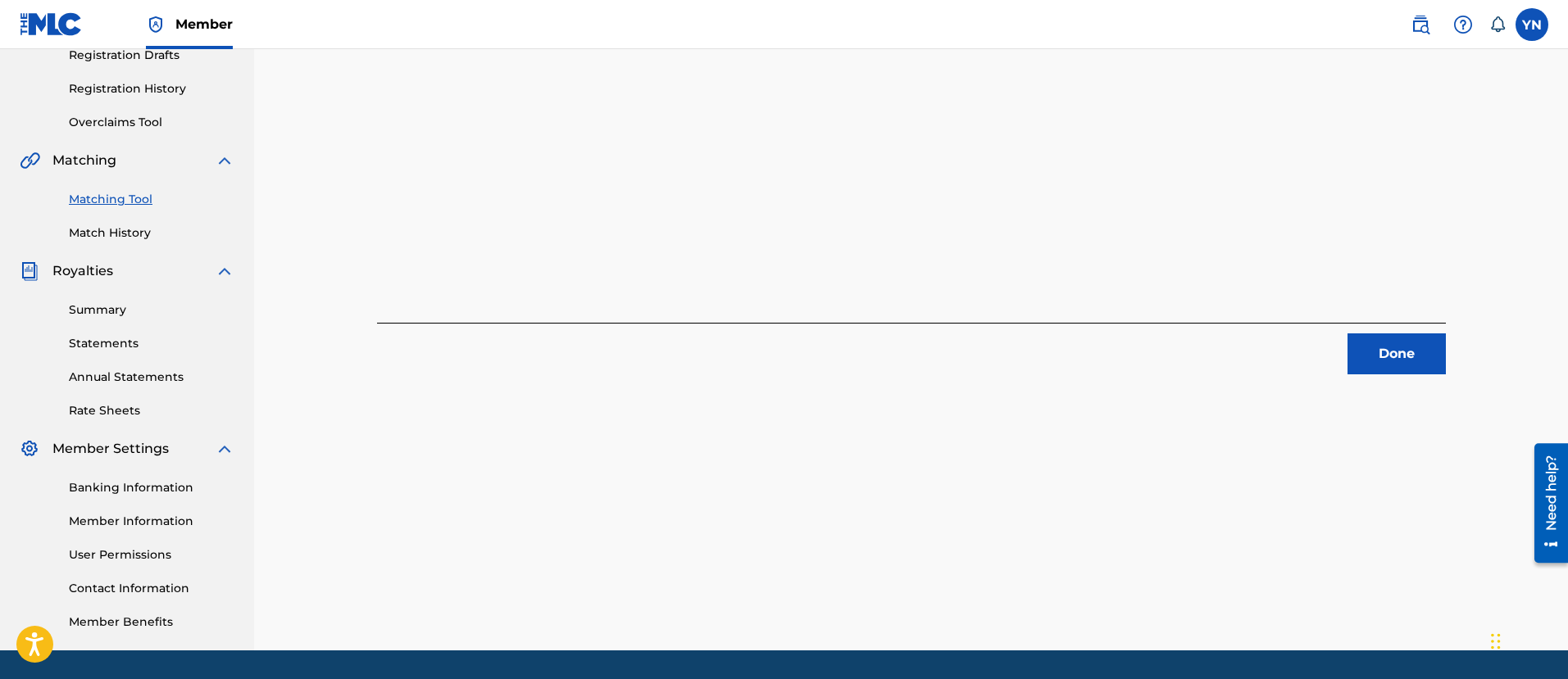
scroll to position [123, 0]
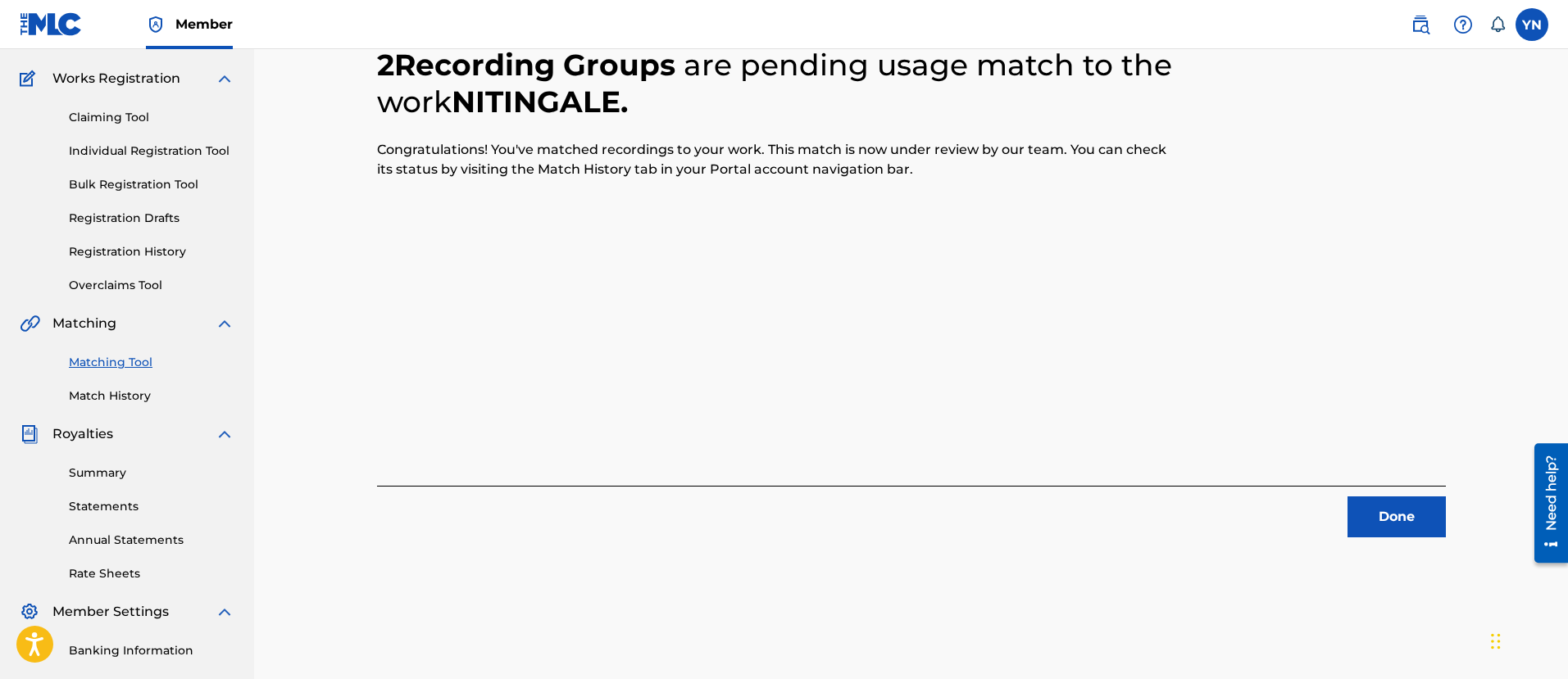
click at [1429, 508] on button "Done" at bounding box center [1396, 517] width 98 height 41
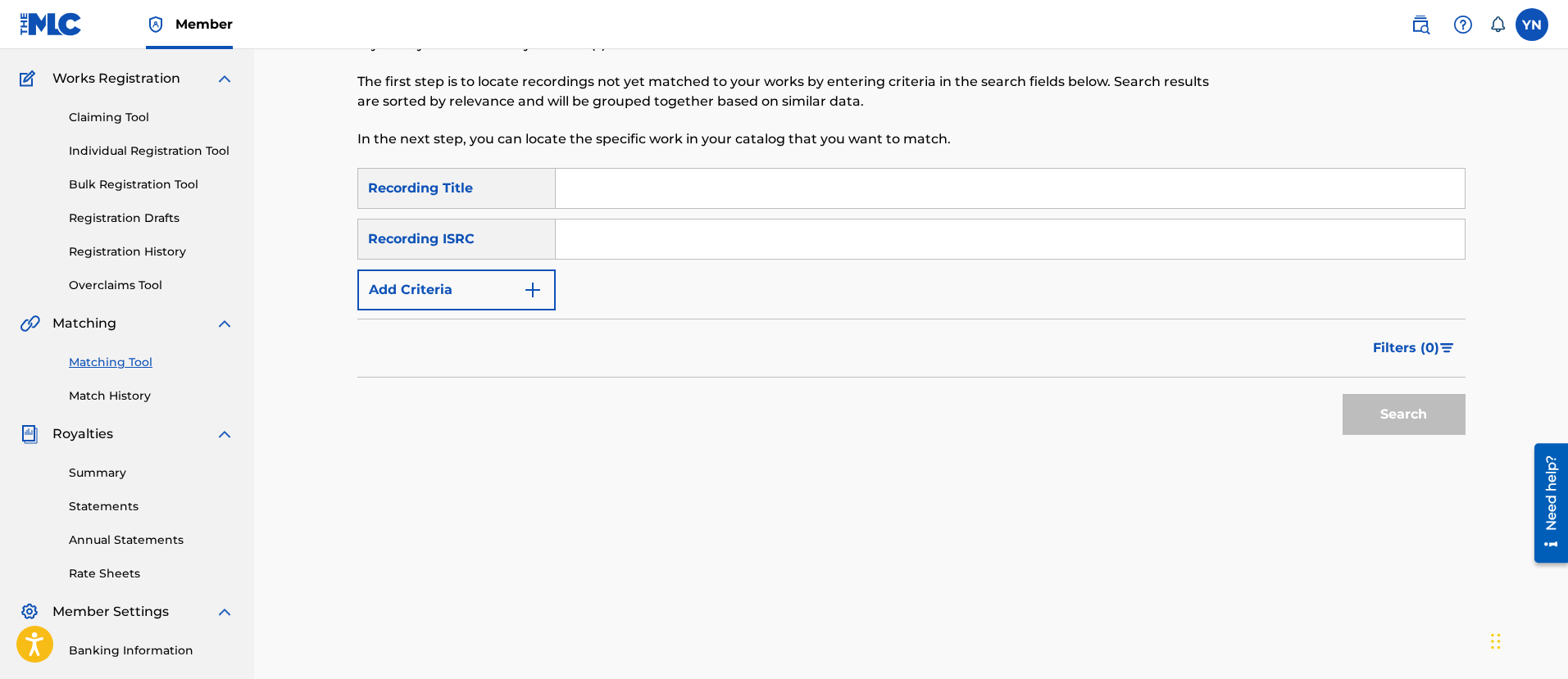
click at [629, 231] on input "Search Form" at bounding box center [1010, 238] width 909 height 39
paste input "FR9D32400003"
type input "FR9D32400003"
click at [749, 196] on input "Search Form" at bounding box center [1010, 188] width 909 height 39
paste input "[PERSON_NAME]"
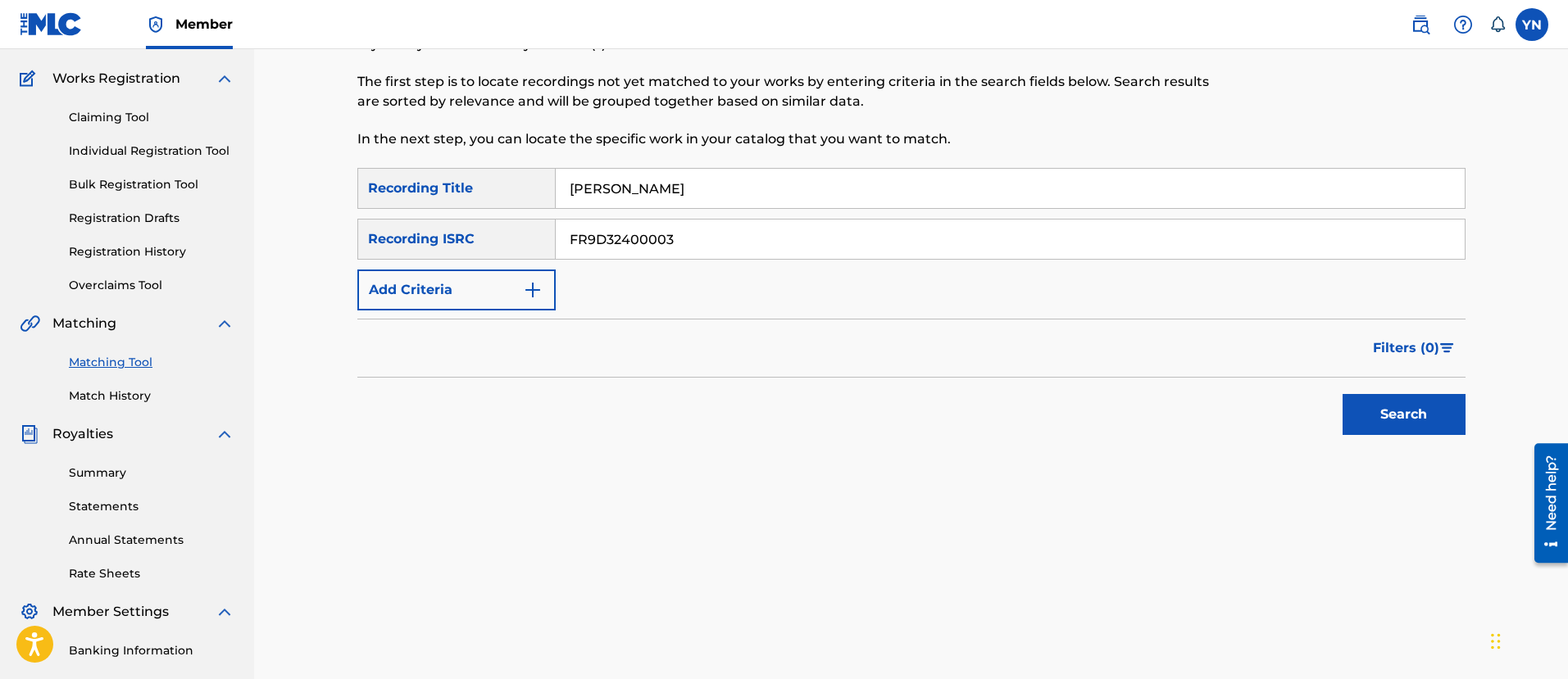
type input "[PERSON_NAME]"
click at [1432, 421] on button "Search" at bounding box center [1403, 414] width 123 height 41
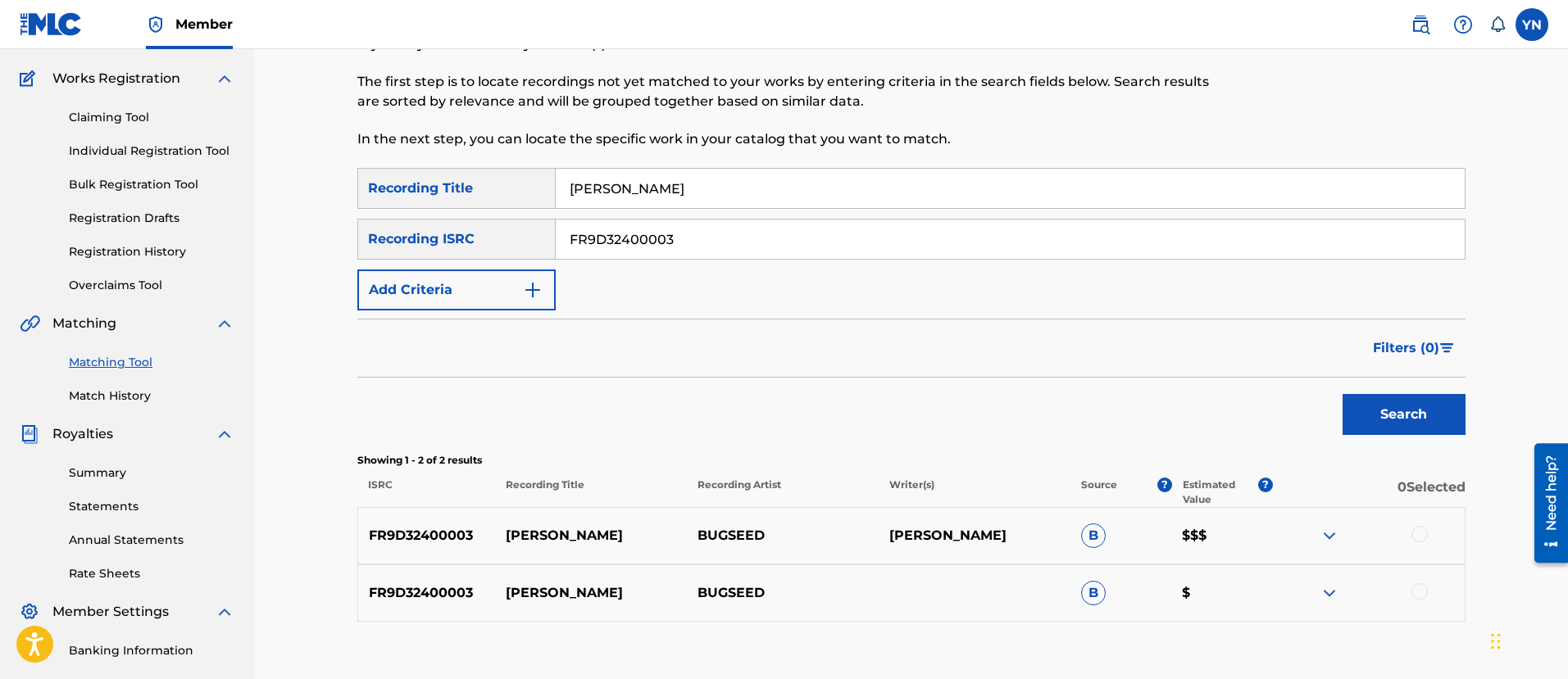
click at [1422, 531] on div at bounding box center [1420, 534] width 17 height 17
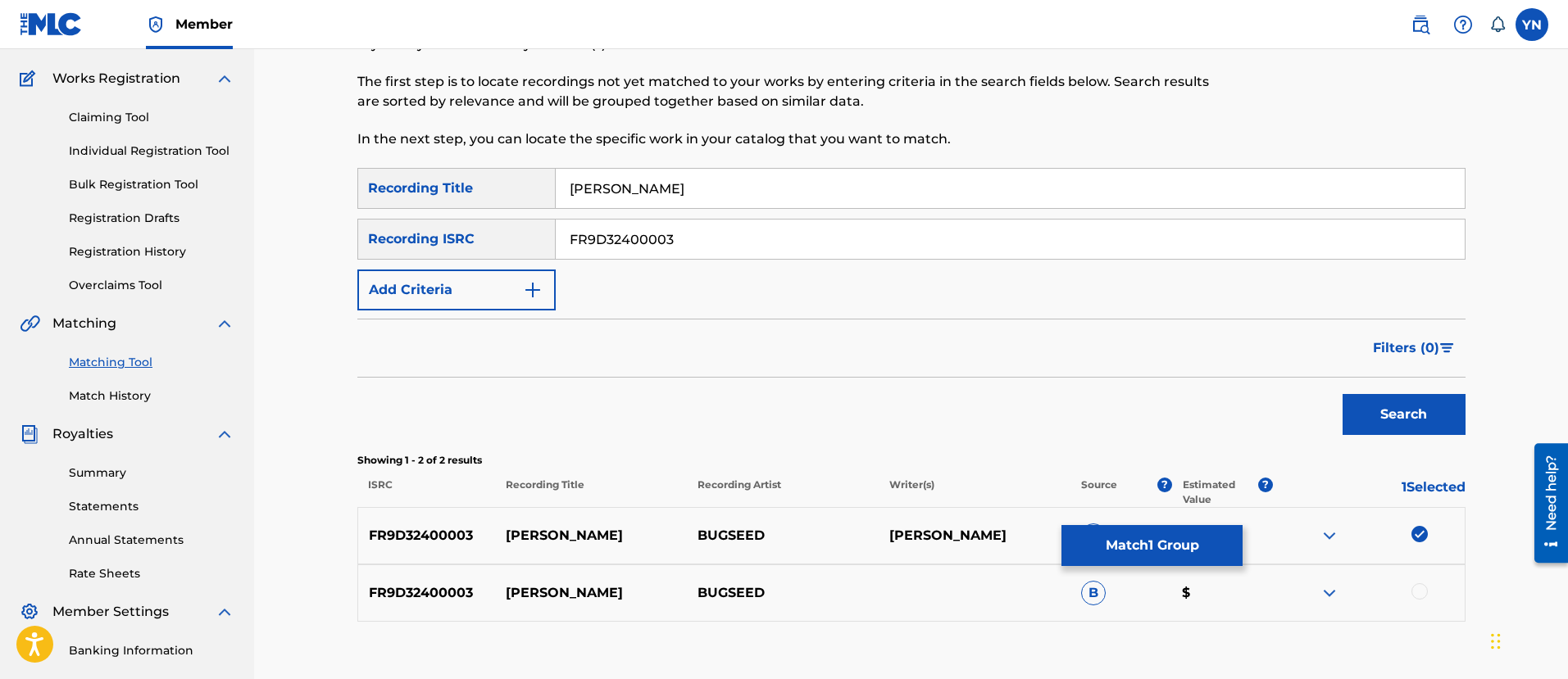
click at [1422, 603] on div "FR9D32400003 [PERSON_NAME] BUGSEED B $" at bounding box center [911, 592] width 1108 height 57
click at [1410, 592] on div at bounding box center [1369, 593] width 192 height 20
click at [1416, 589] on div at bounding box center [1420, 592] width 17 height 17
click at [1233, 553] on button "Match 2 Groups" at bounding box center [1151, 545] width 181 height 41
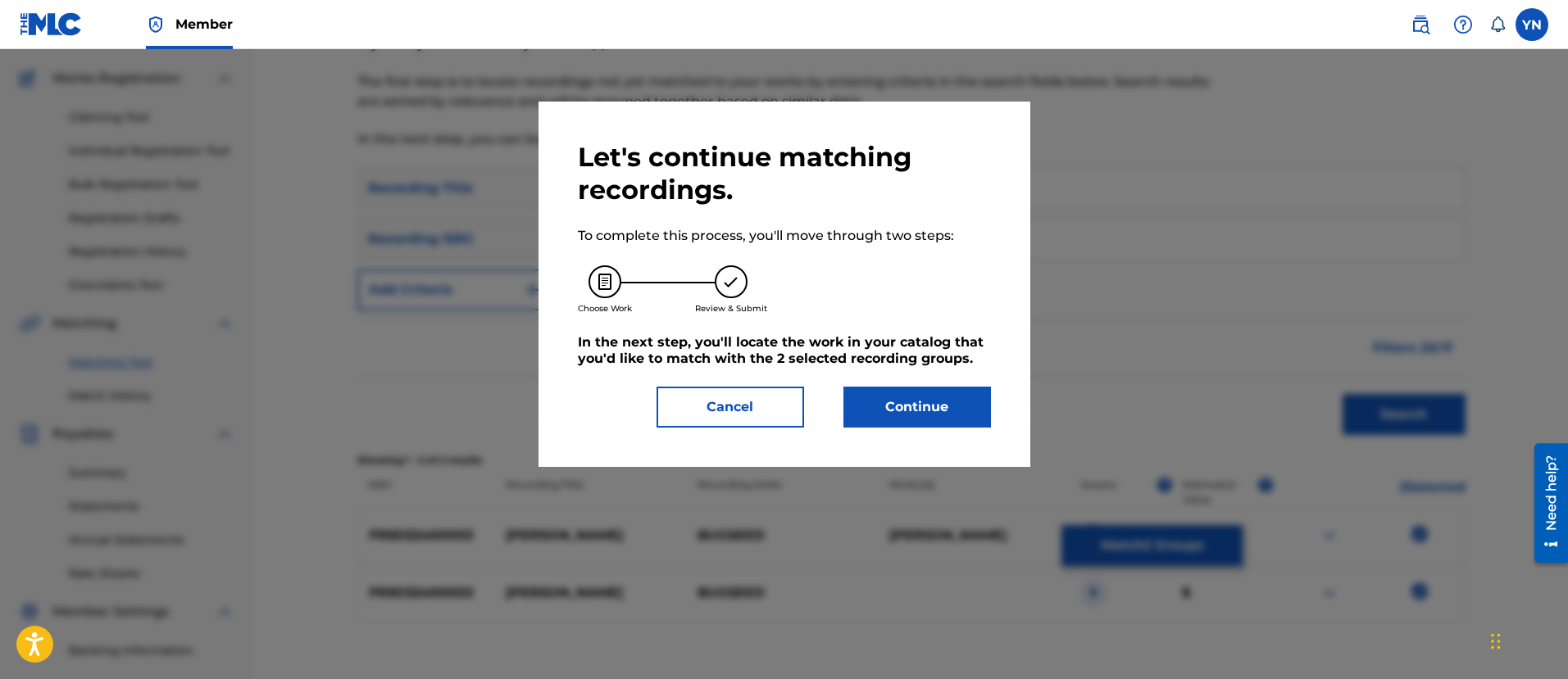
click at [881, 395] on button "Continue" at bounding box center [917, 407] width 148 height 41
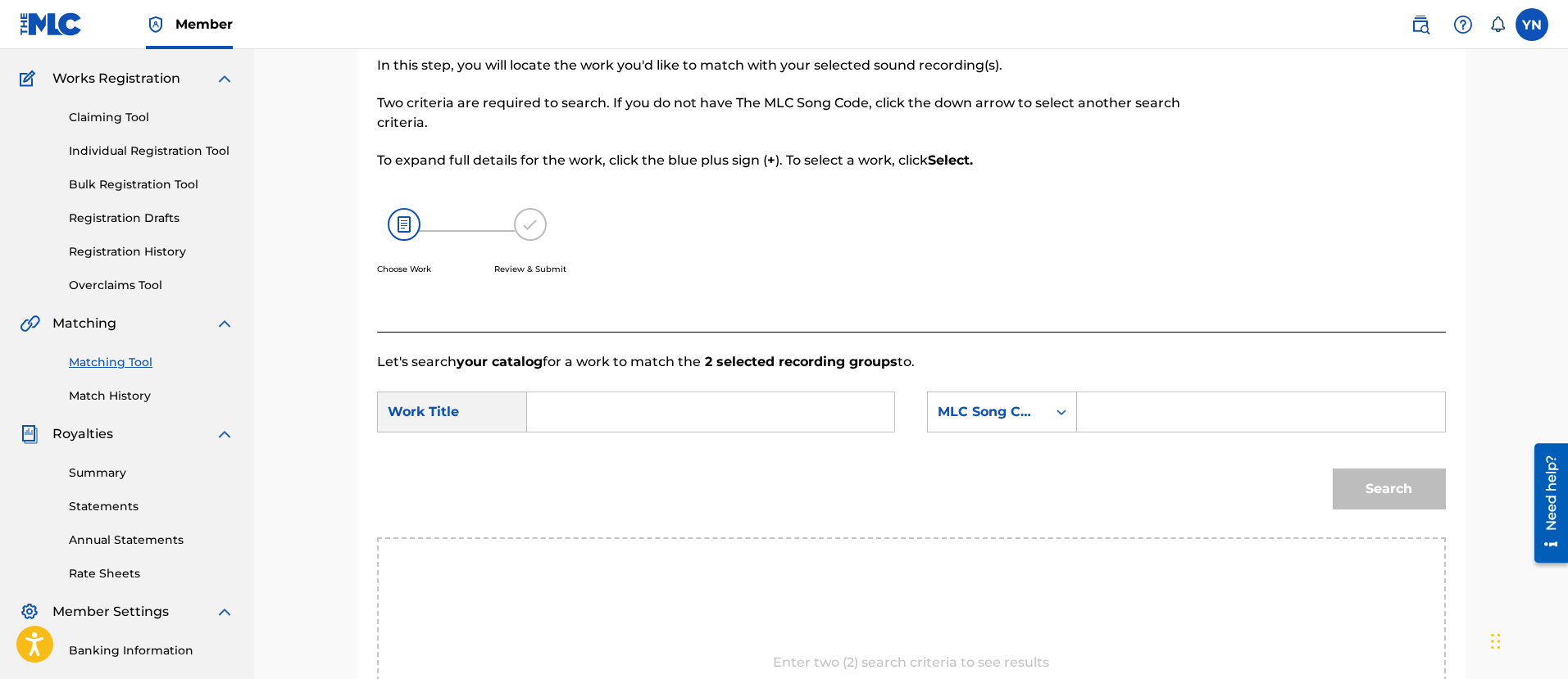
click at [789, 411] on input "Search Form" at bounding box center [710, 412] width 339 height 39
paste input "[PERSON_NAME]"
type input "[PERSON_NAME]"
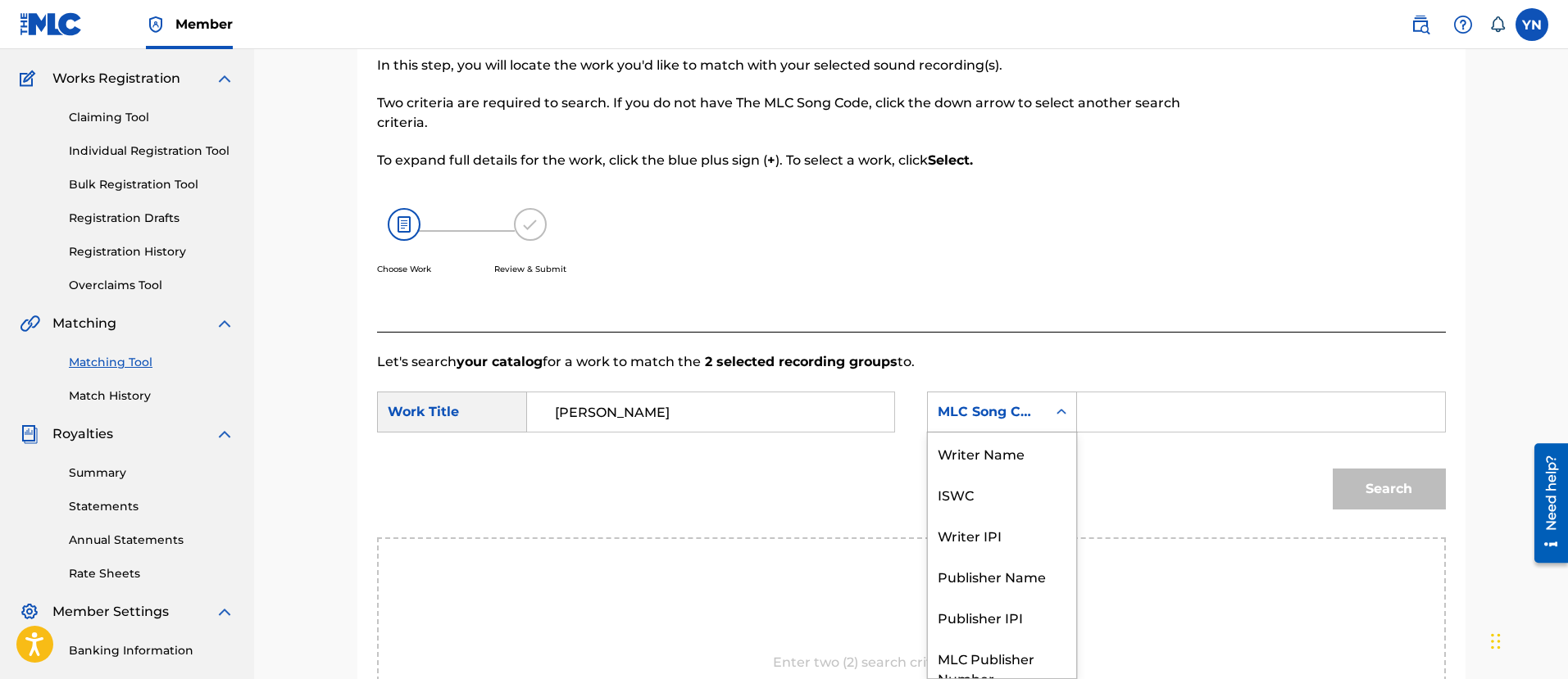
click at [1004, 411] on div "MLC Song Code" at bounding box center [987, 412] width 99 height 20
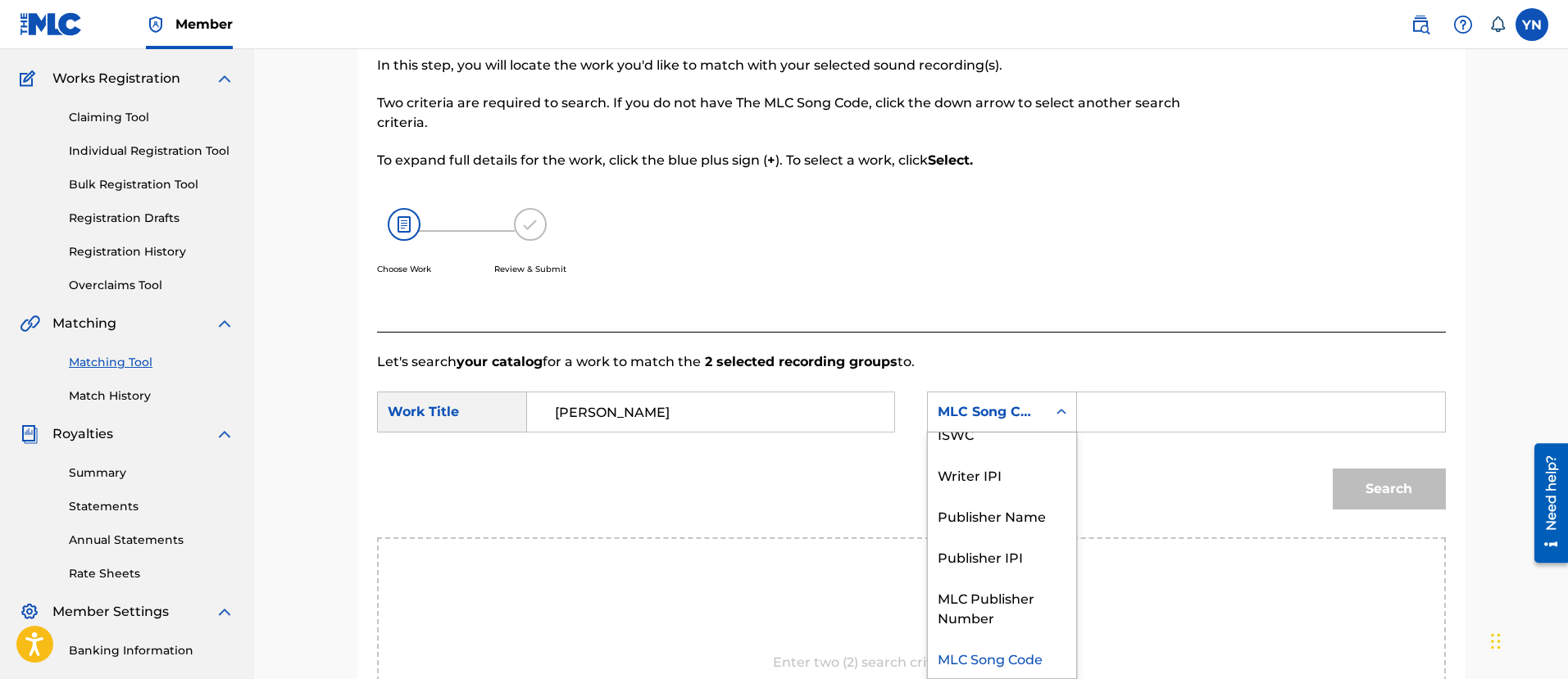
scroll to position [0, 0]
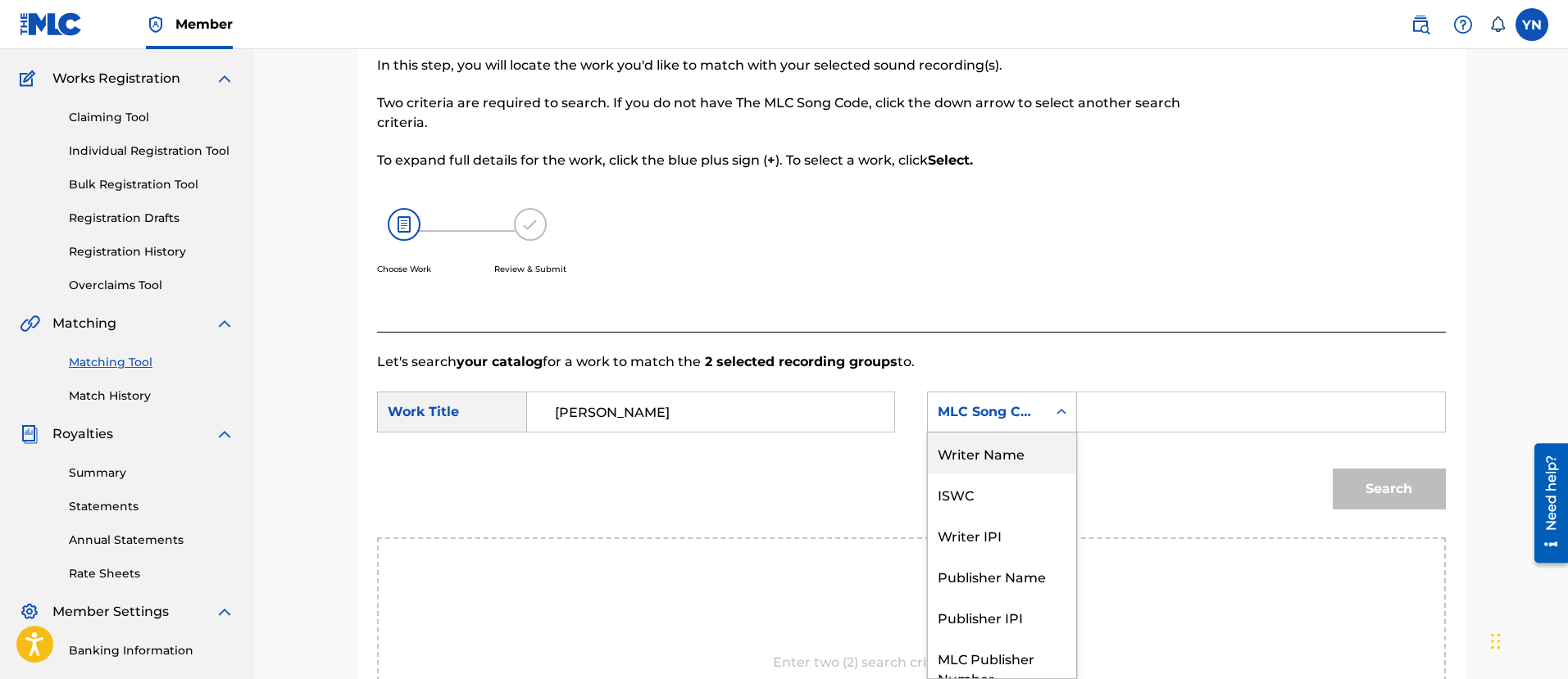
click at [1019, 445] on div "Writer Name" at bounding box center [1002, 452] width 148 height 41
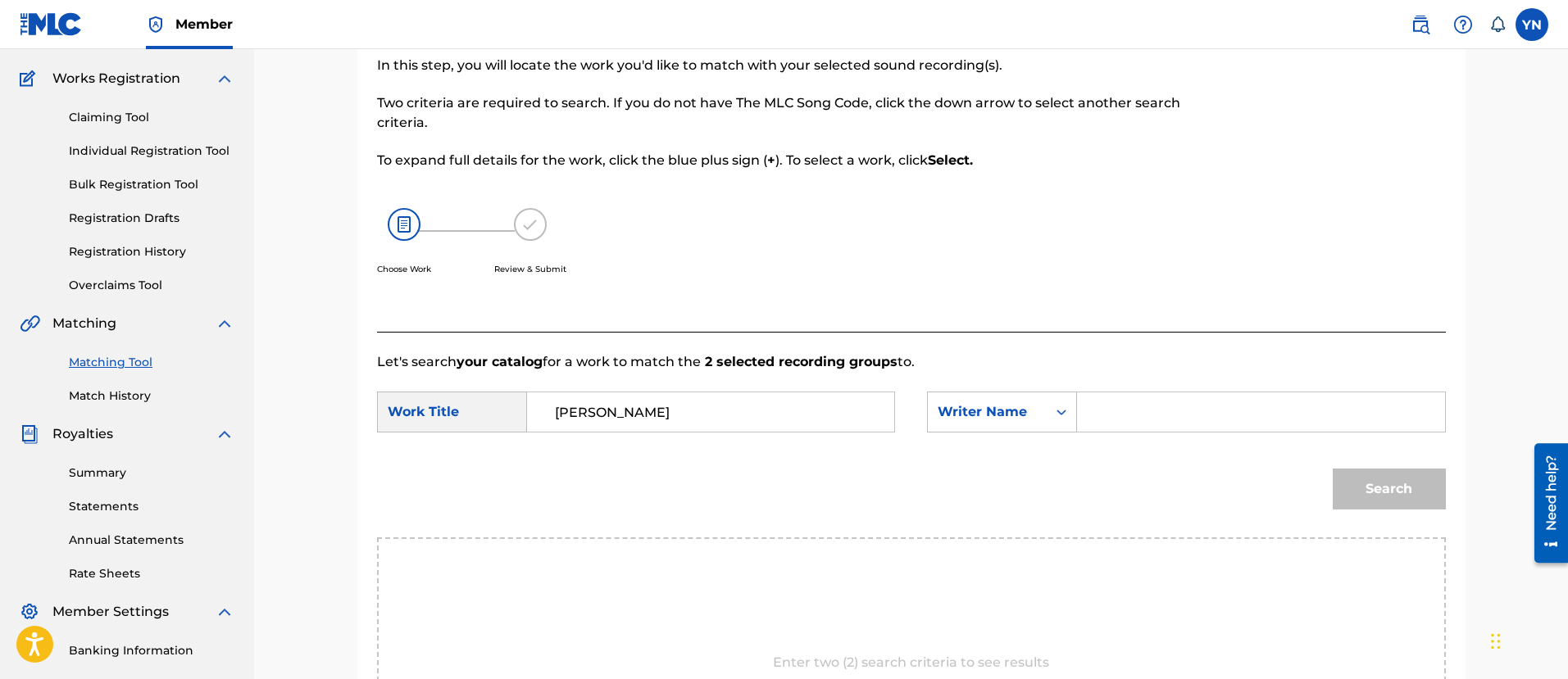
click at [1196, 419] on input "Search Form" at bounding box center [1260, 412] width 339 height 39
type input "[PERSON_NAME]"
click at [1340, 474] on button "Search" at bounding box center [1389, 488] width 113 height 41
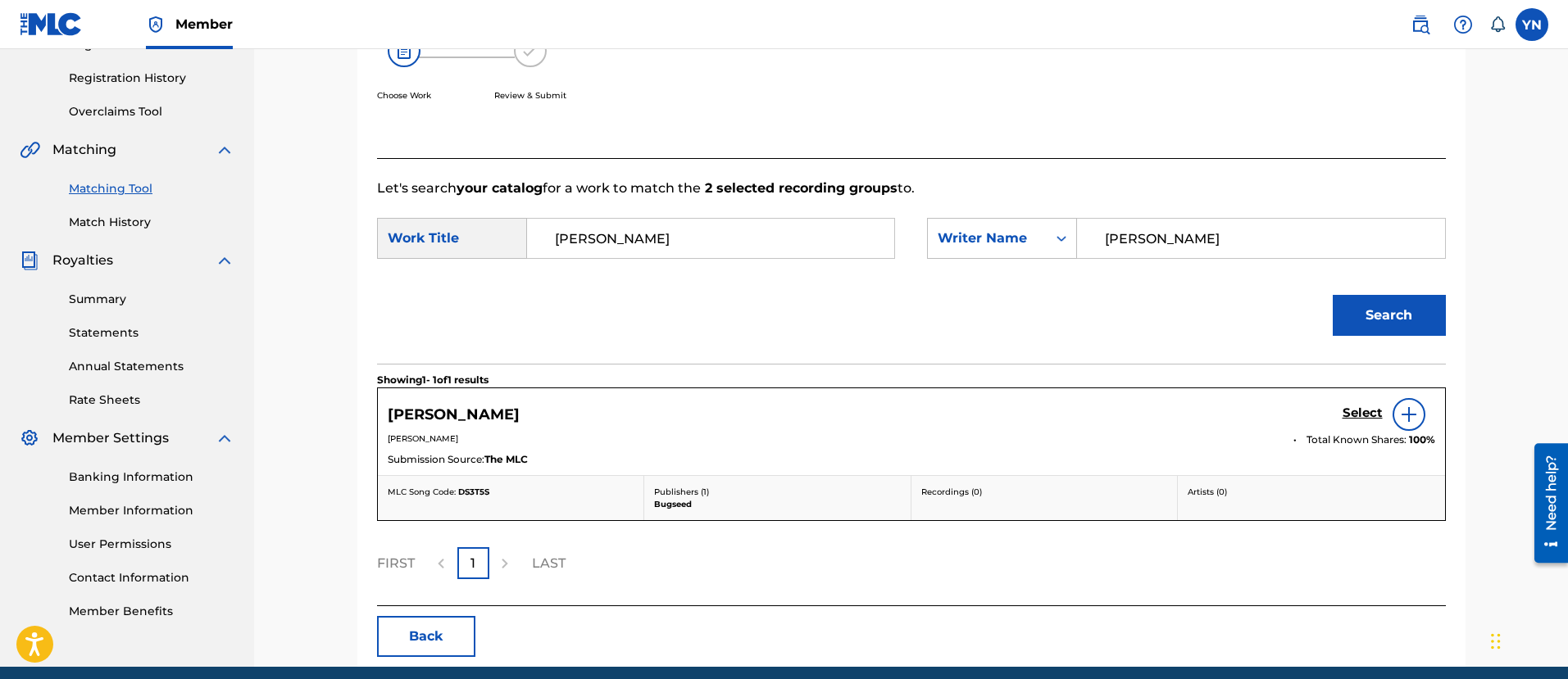
scroll to position [328, 0]
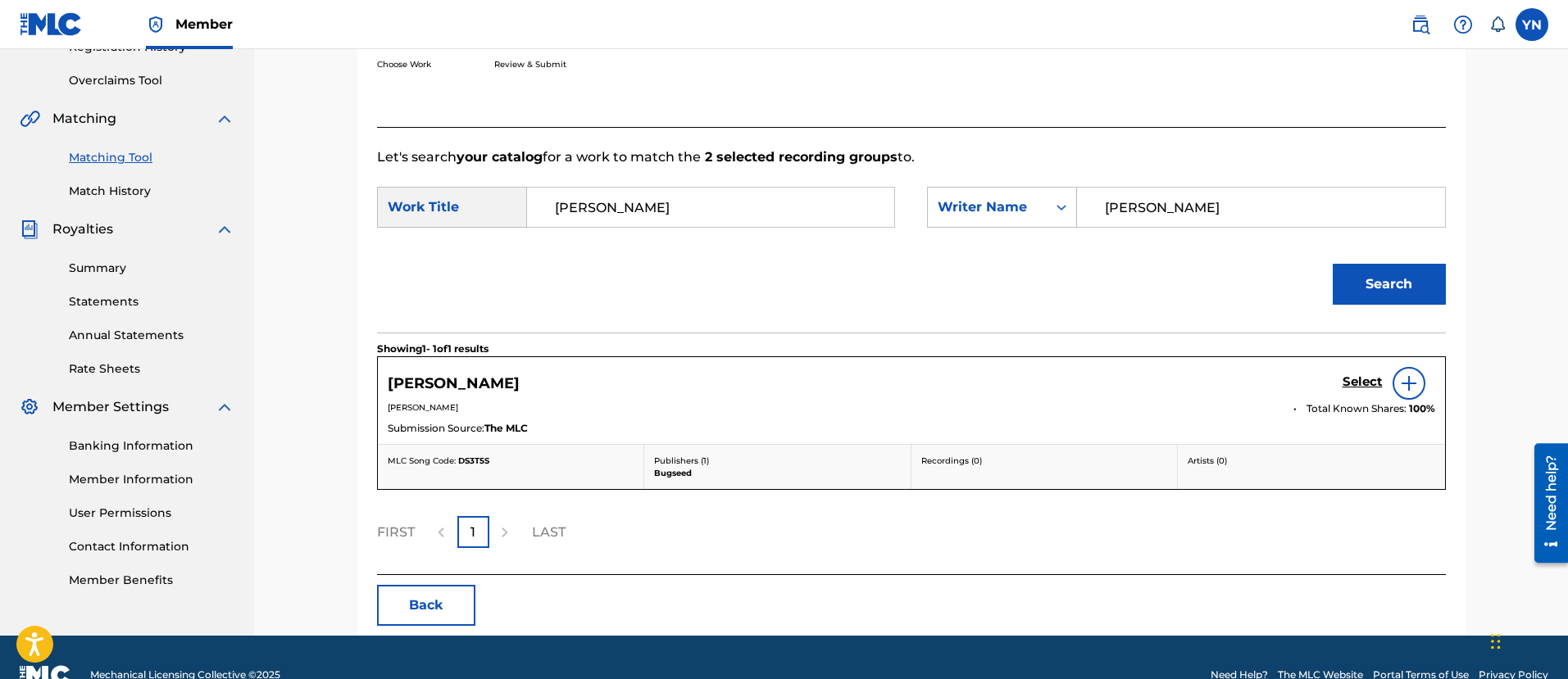
click at [1354, 377] on h5 "Select" at bounding box center [1362, 382] width 40 height 16
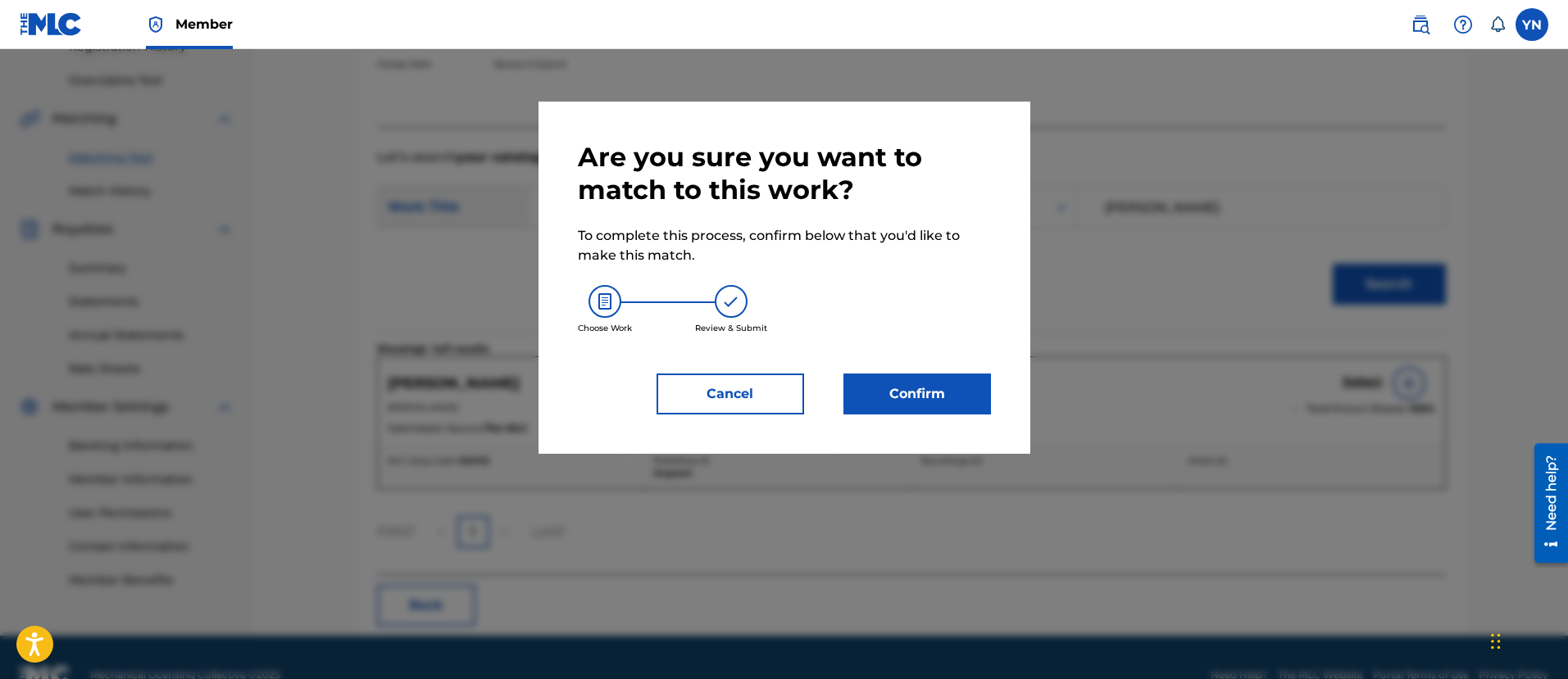
click at [929, 402] on button "Confirm" at bounding box center [917, 393] width 148 height 41
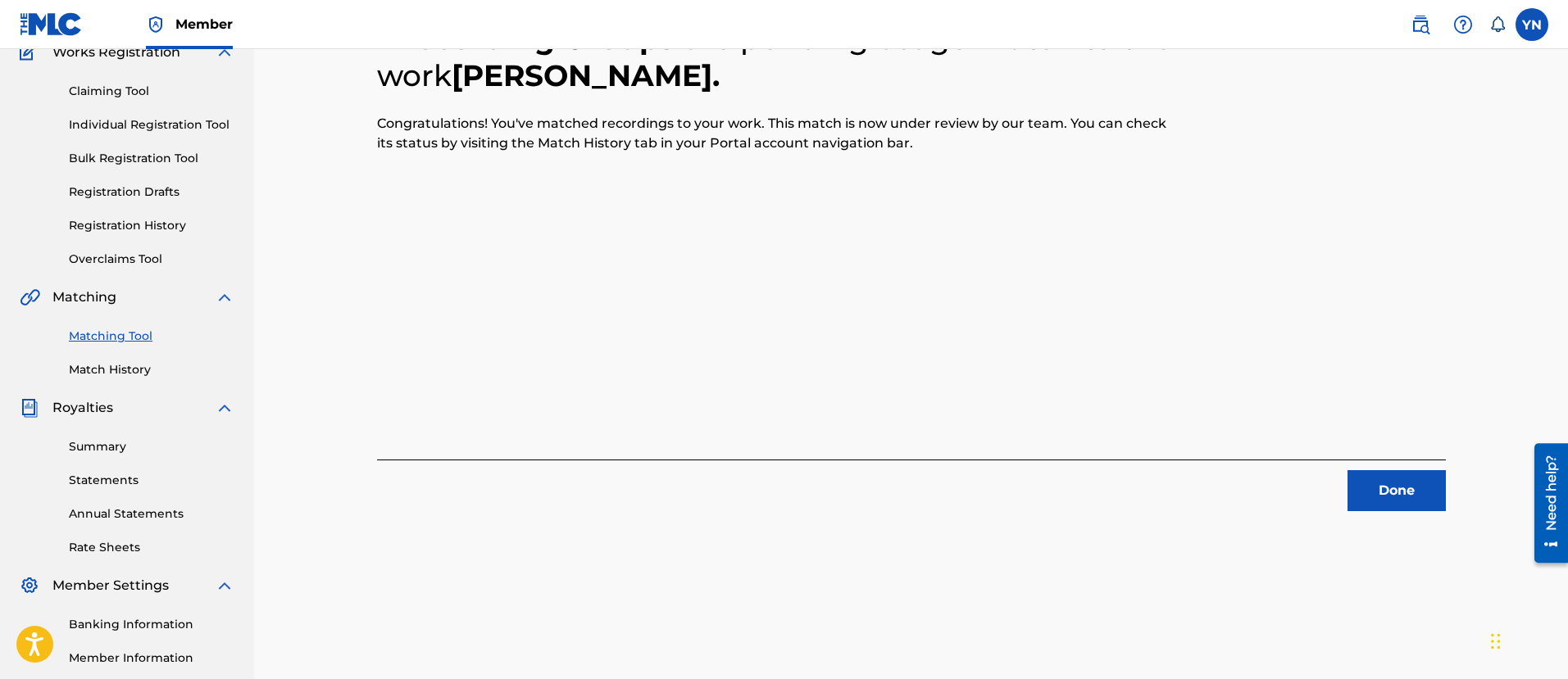
scroll to position [123, 0]
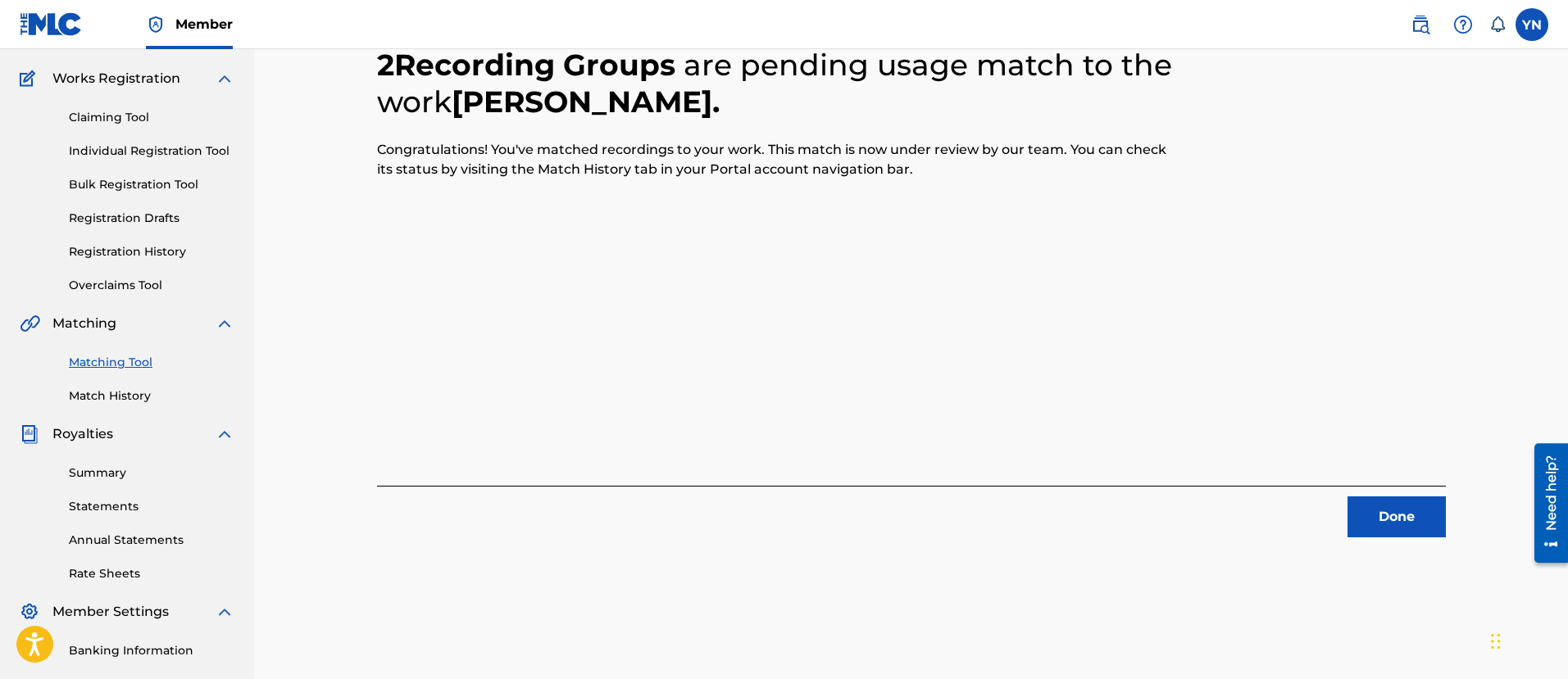
click at [1404, 518] on button "Done" at bounding box center [1396, 517] width 98 height 41
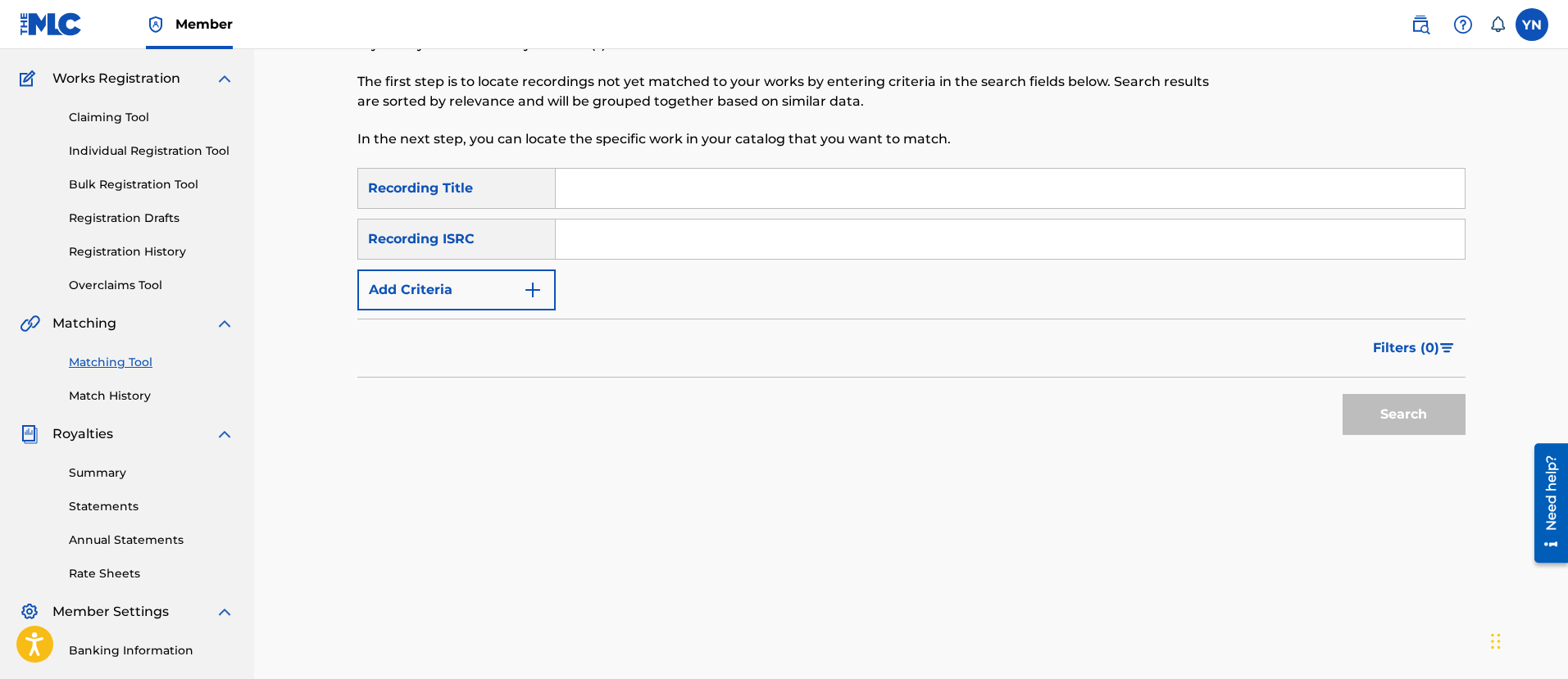
drag, startPoint x: 763, startPoint y: 228, endPoint x: 763, endPoint y: 244, distance: 16.0
click at [763, 228] on input "Search Form" at bounding box center [1010, 238] width 909 height 39
paste input "FR9D32400007"
type input "FR9D32400007"
drag, startPoint x: 913, startPoint y: 182, endPoint x: 924, endPoint y: 187, distance: 12.1
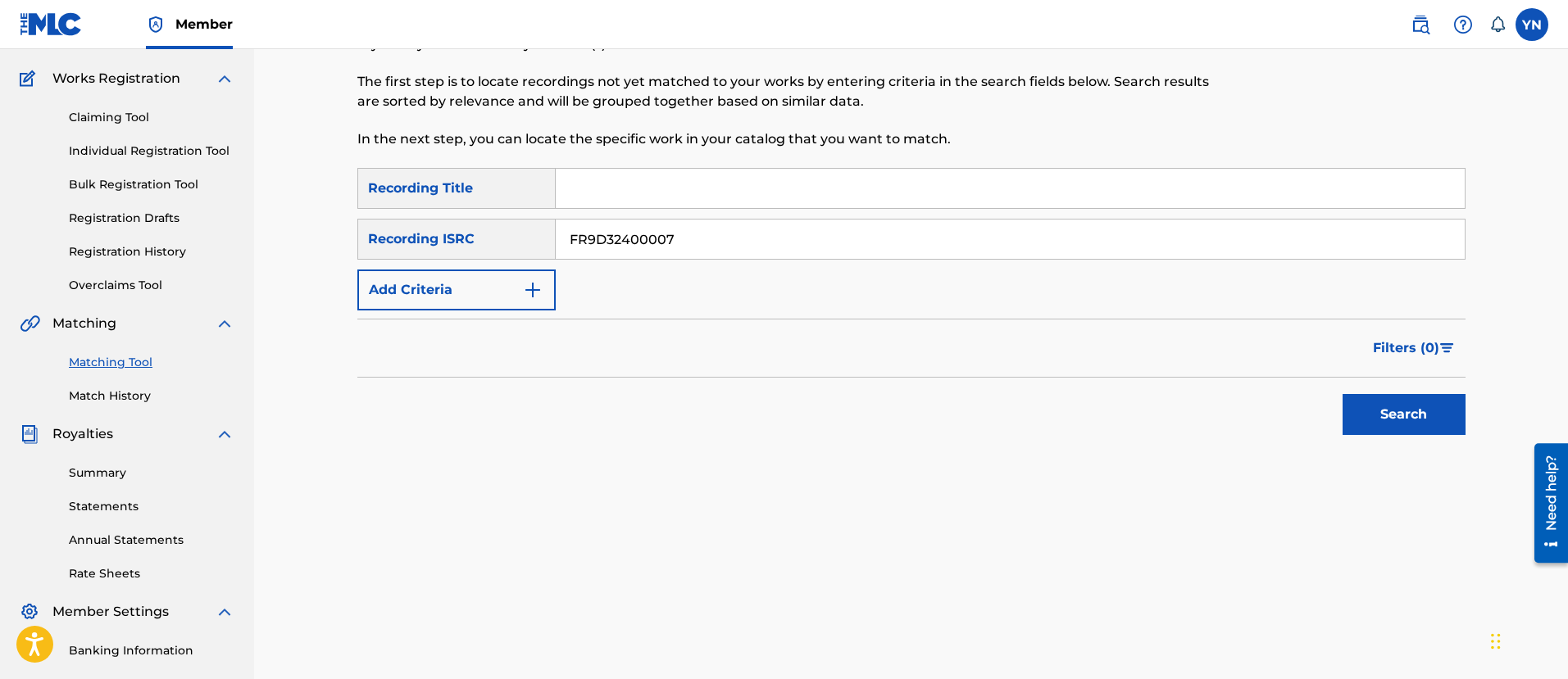
click at [913, 182] on input "Search Form" at bounding box center [1010, 188] width 909 height 39
paste input "[PERSON_NAME]"
type input "[PERSON_NAME]"
click at [1428, 412] on button "Search" at bounding box center [1403, 414] width 123 height 41
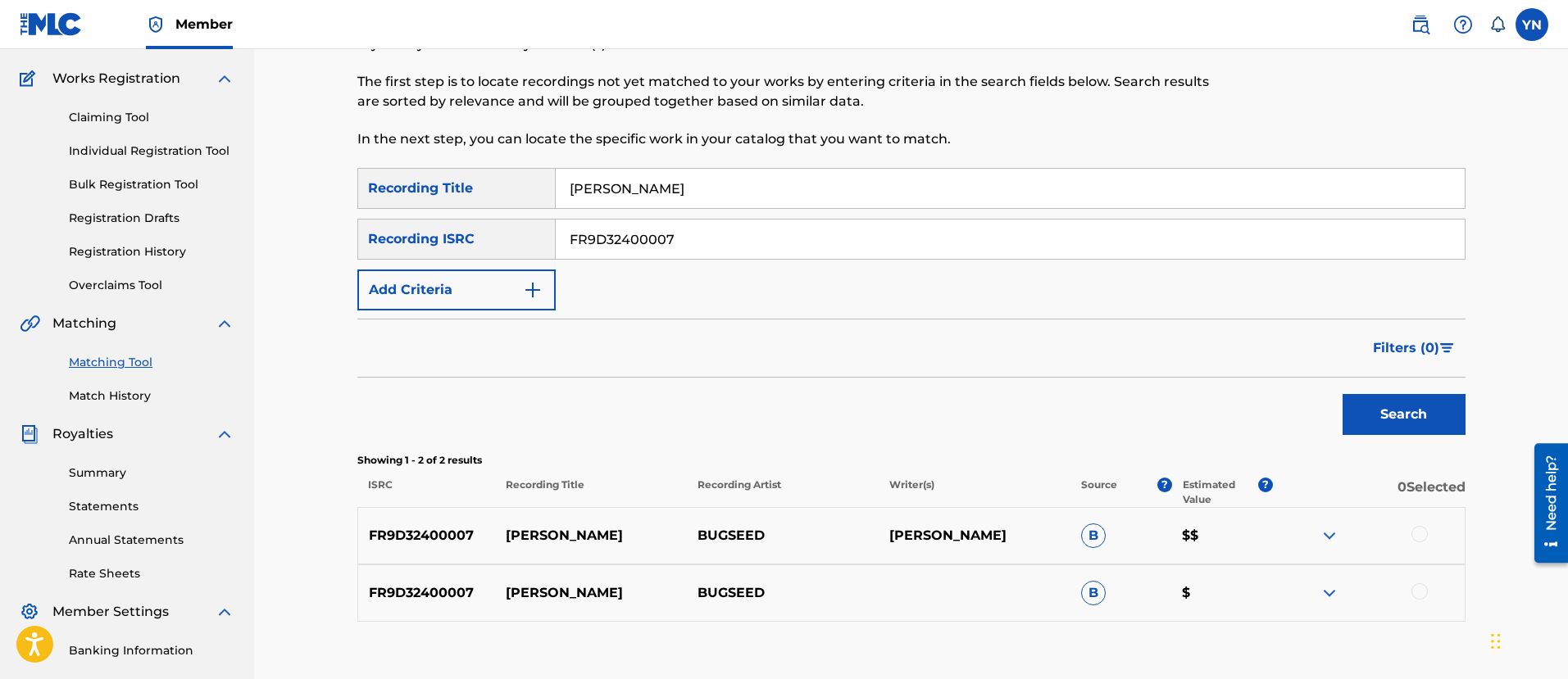
click at [1421, 537] on div at bounding box center [1420, 534] width 17 height 17
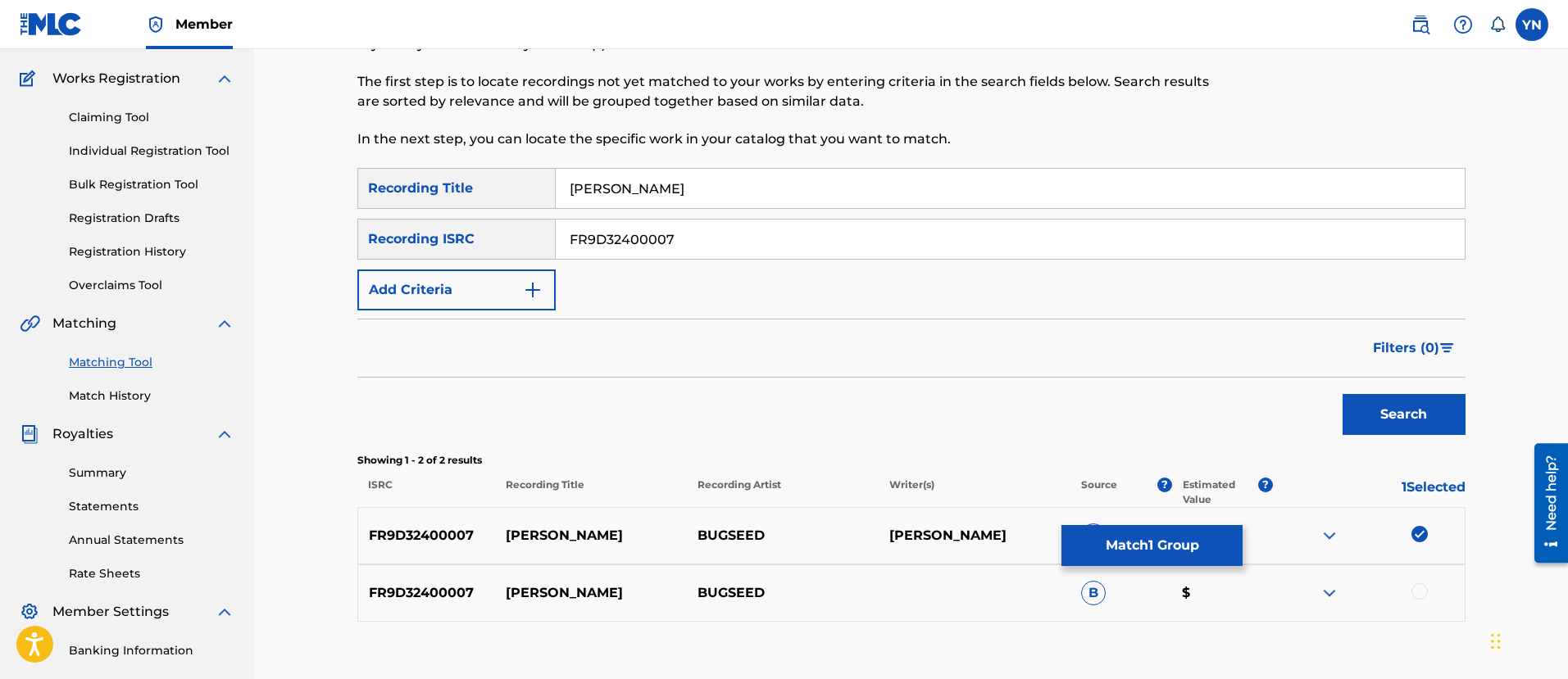
click at [1425, 592] on div at bounding box center [1420, 592] width 17 height 17
click at [1167, 544] on button "Match 2 Groups" at bounding box center [1151, 545] width 181 height 41
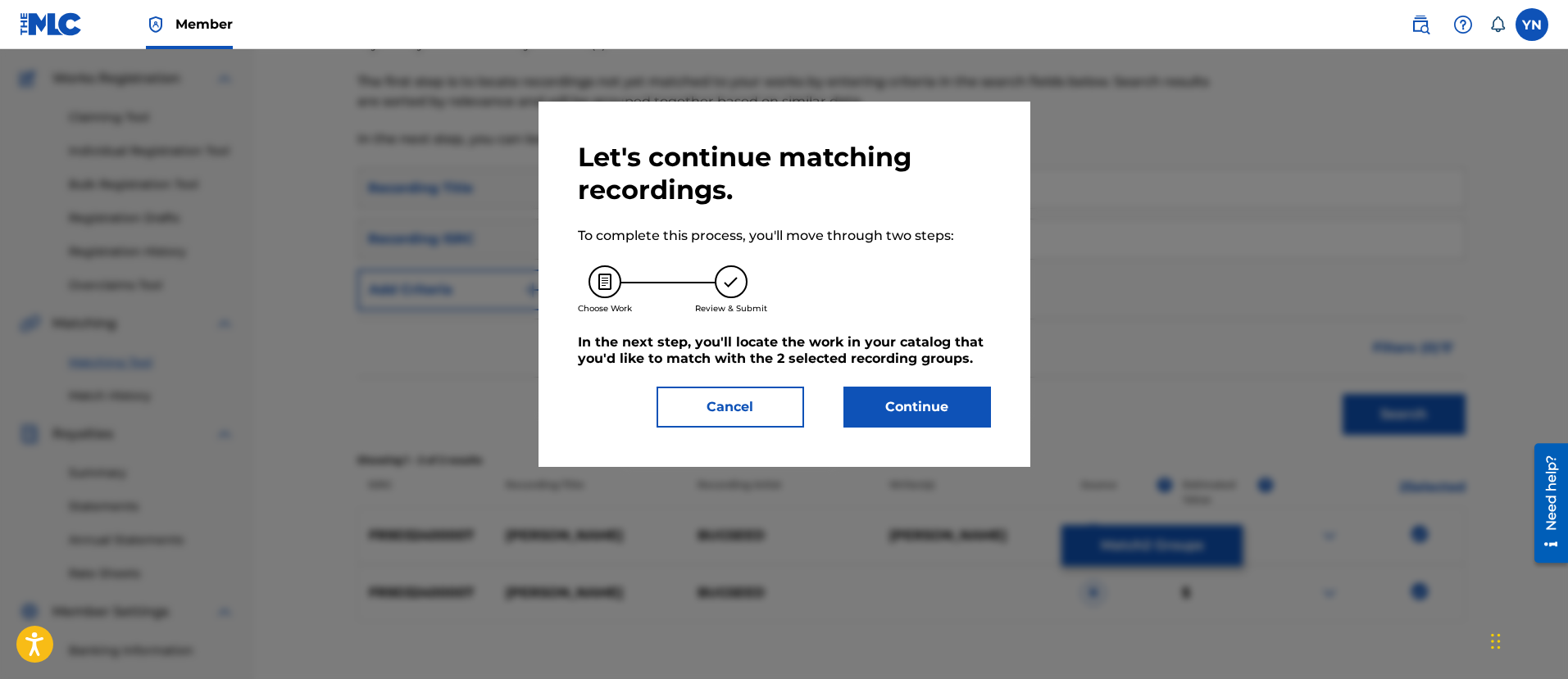
click at [886, 412] on button "Continue" at bounding box center [917, 407] width 148 height 41
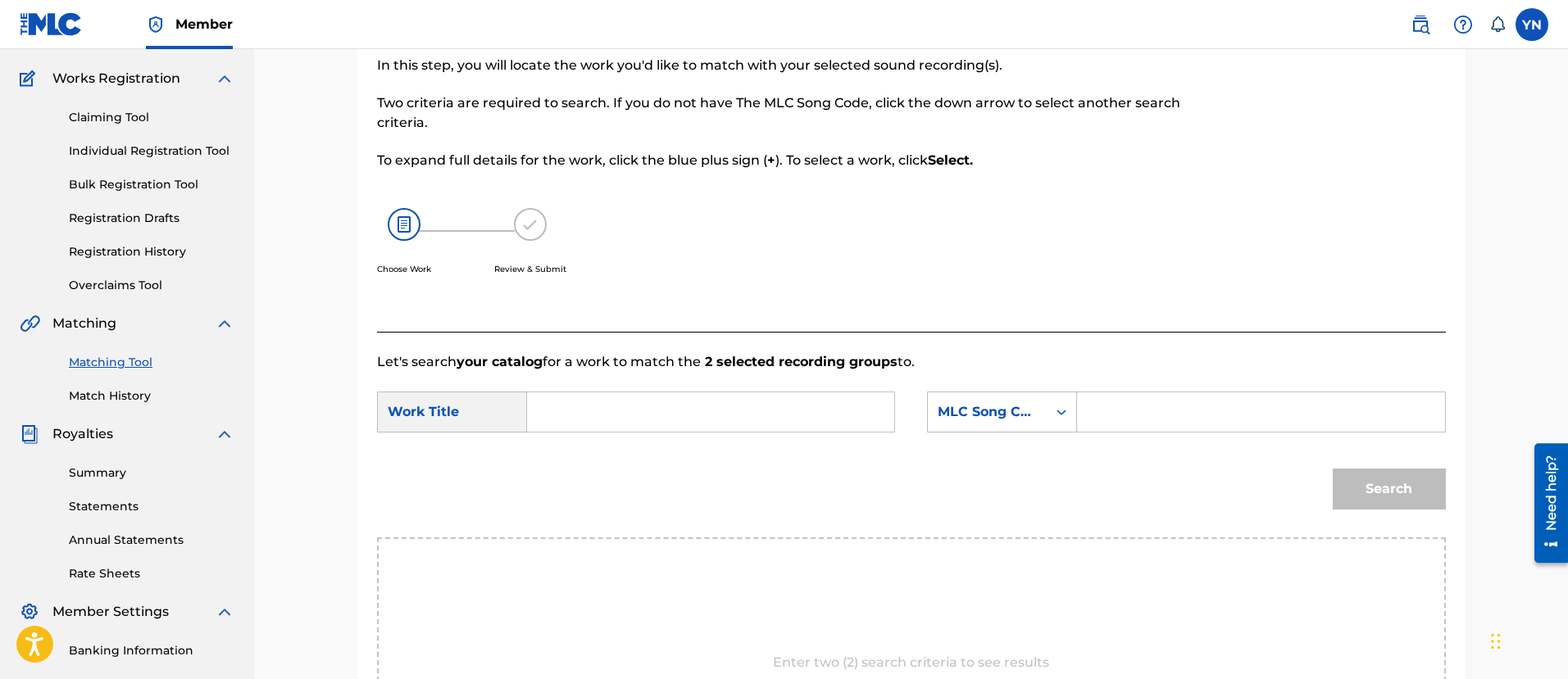
click at [857, 407] on input "Search Form" at bounding box center [710, 412] width 339 height 39
paste input "[PERSON_NAME]"
type input "[PERSON_NAME]"
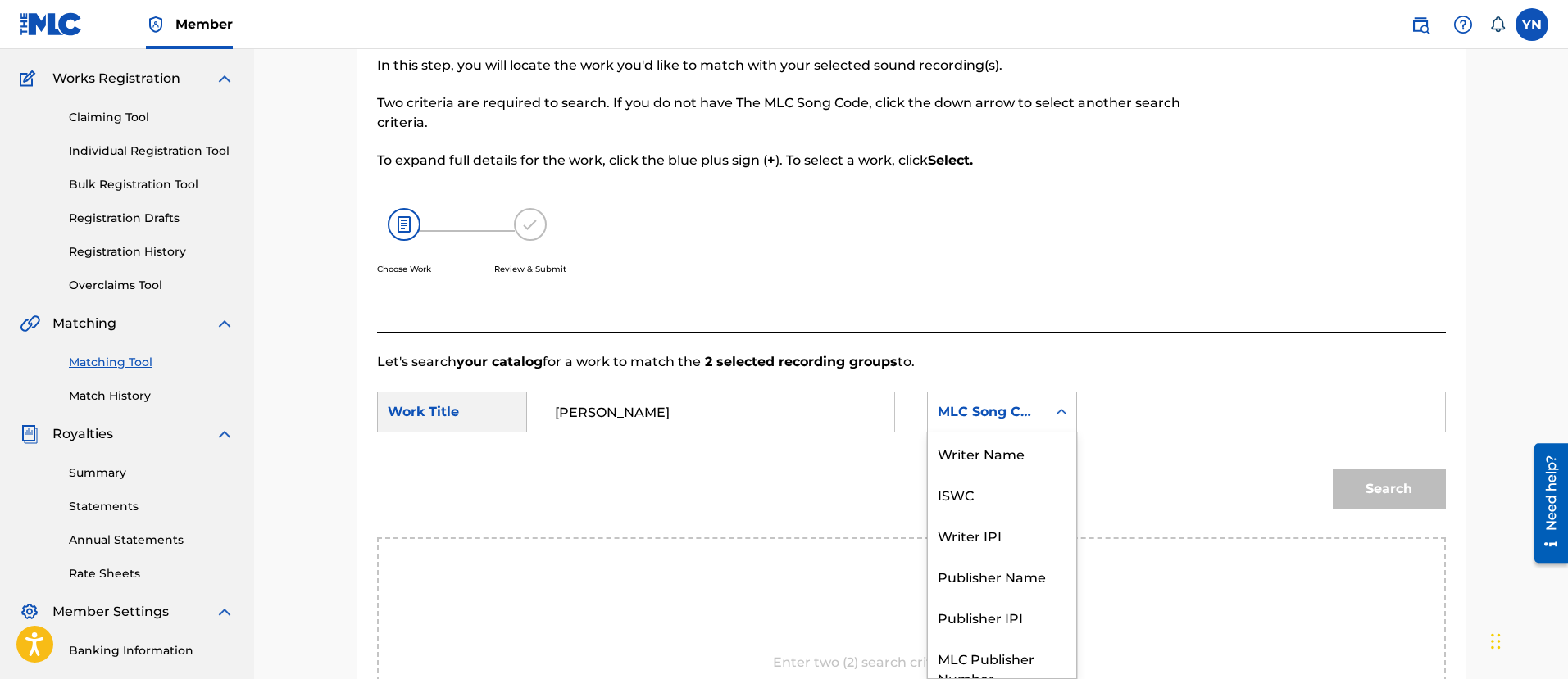
click at [1018, 409] on div "MLC Song Code" at bounding box center [987, 412] width 99 height 20
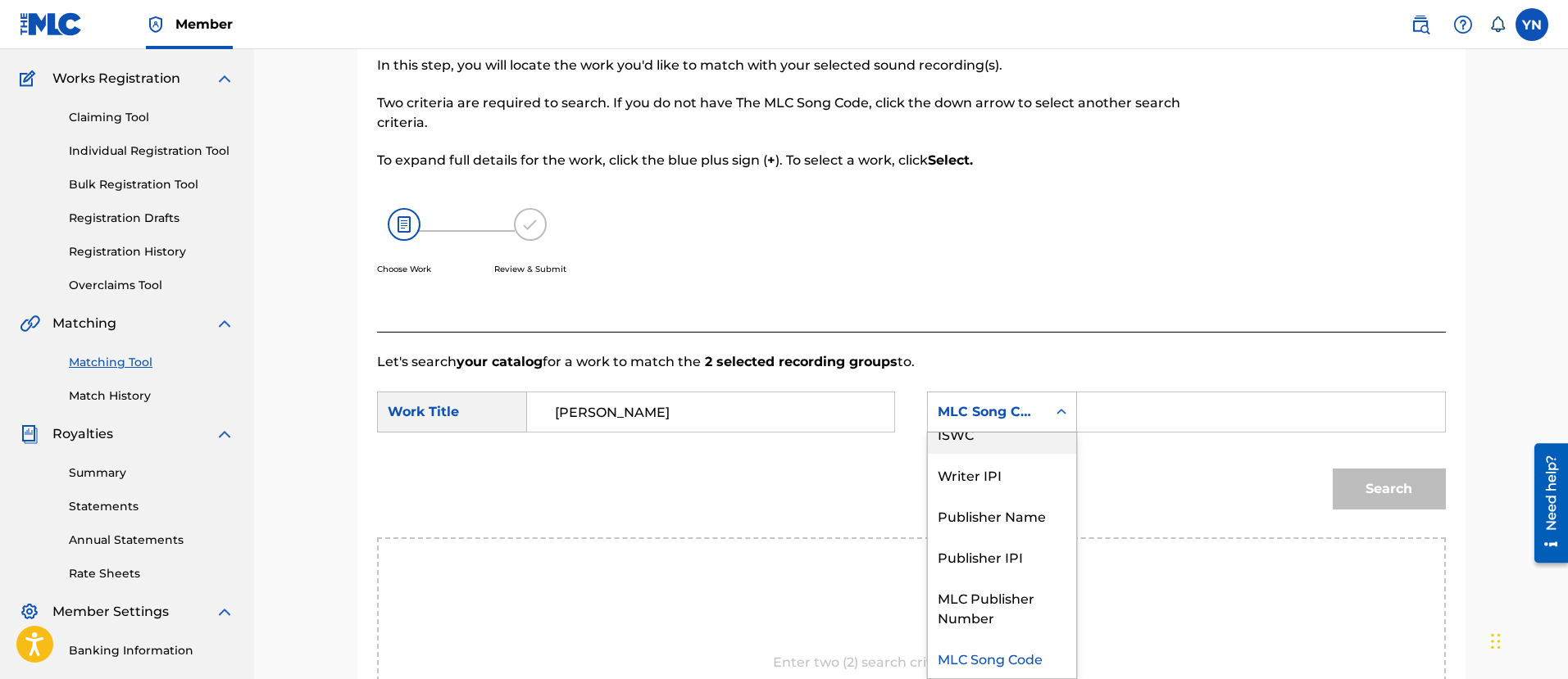
scroll to position [0, 0]
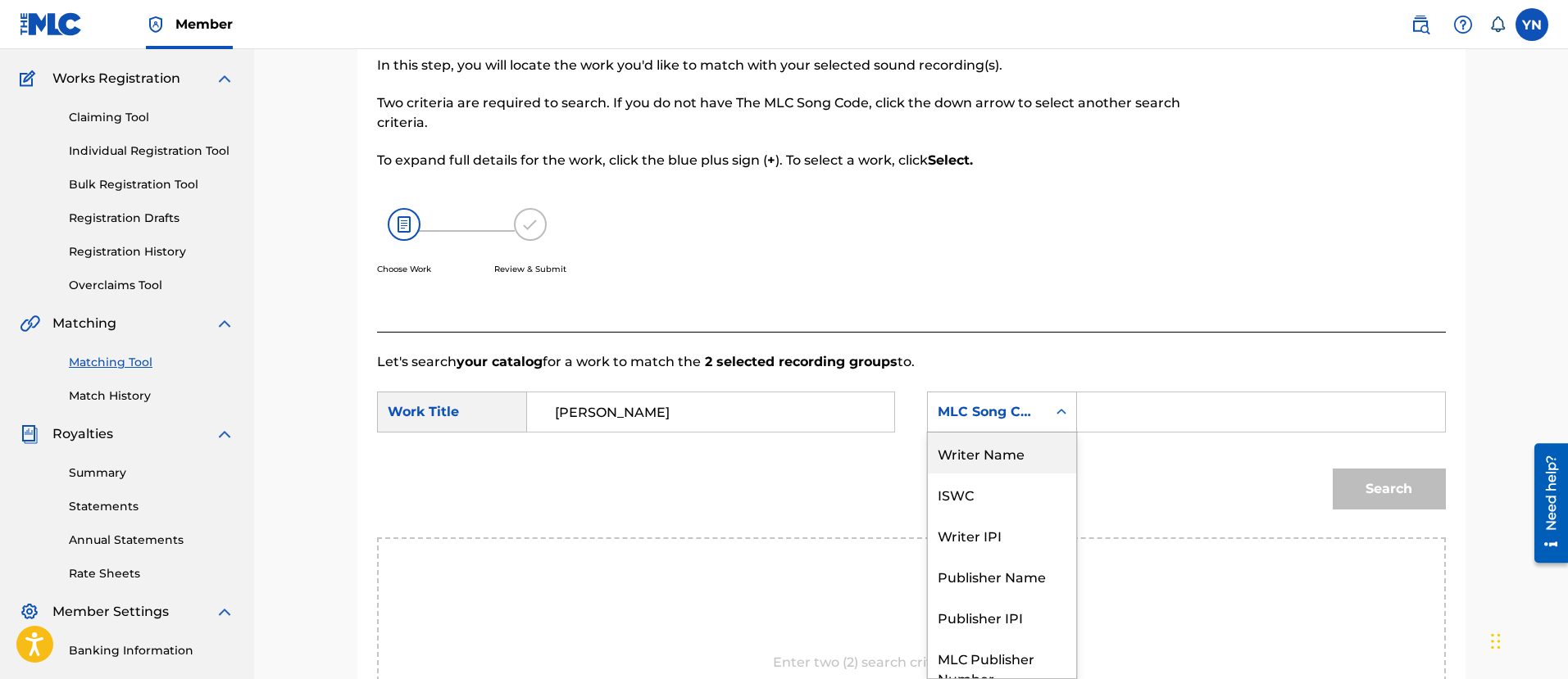
click at [1043, 449] on div "Writer Name" at bounding box center [1002, 452] width 148 height 41
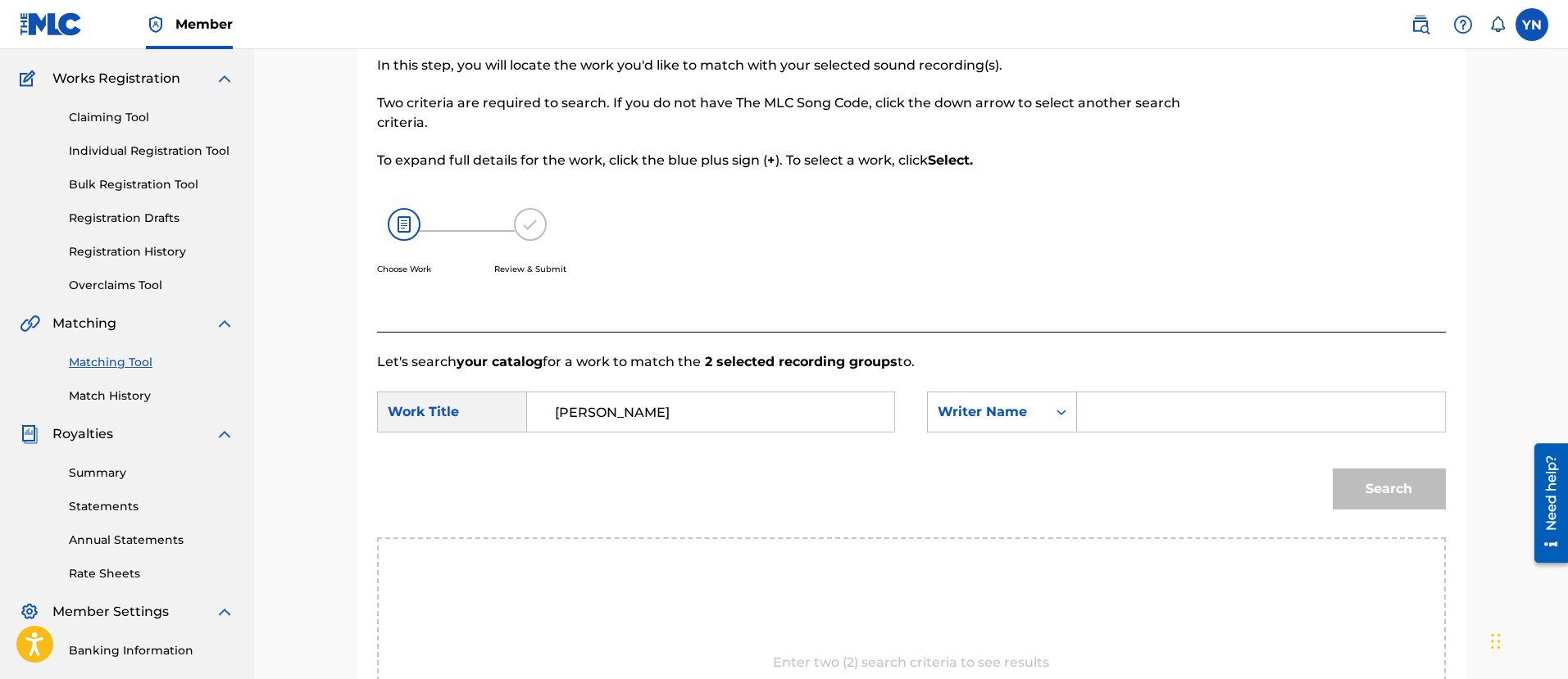
click at [1135, 392] on div "Search Form" at bounding box center [1260, 412] width 368 height 41
click at [1141, 394] on input "Search Form" at bounding box center [1260, 412] width 339 height 39
type input "[PERSON_NAME]"
click at [1441, 497] on button "Search" at bounding box center [1389, 488] width 113 height 41
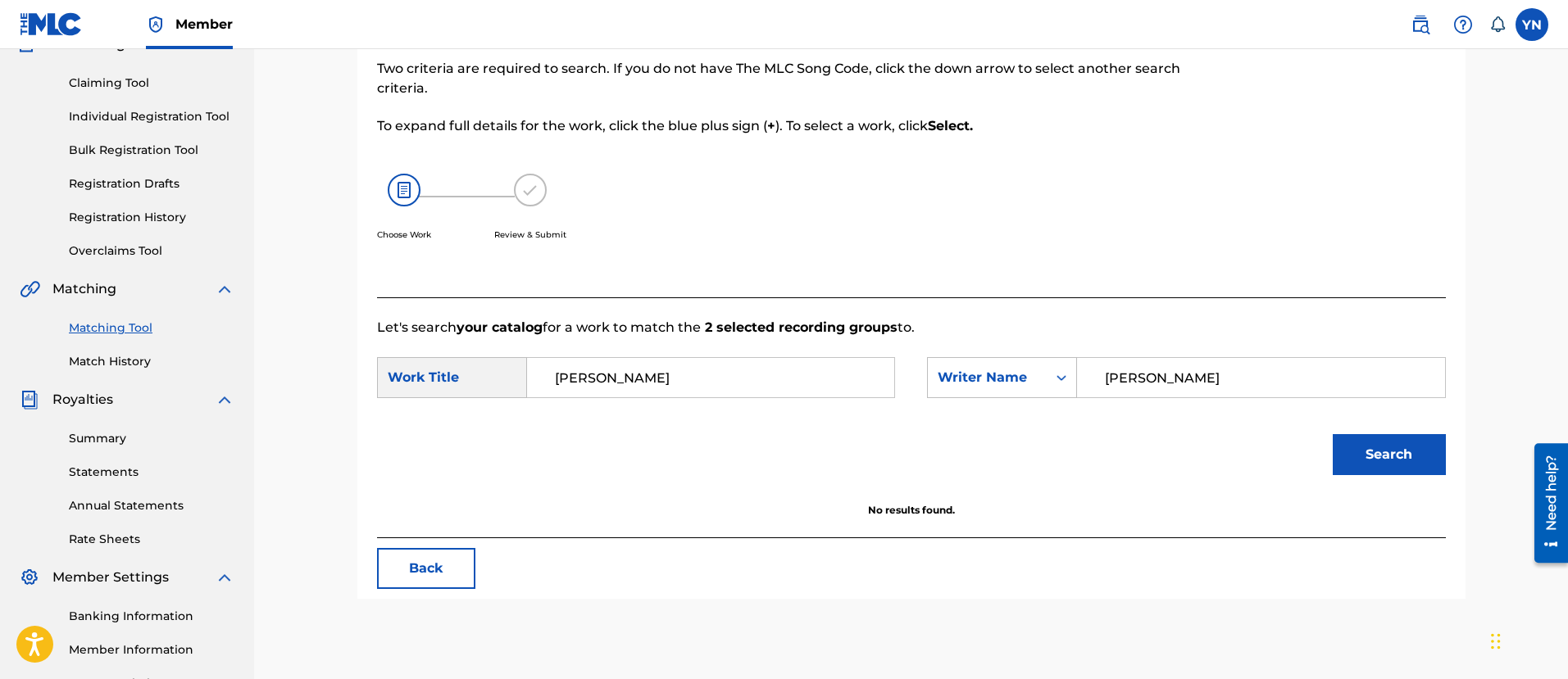
scroll to position [123, 0]
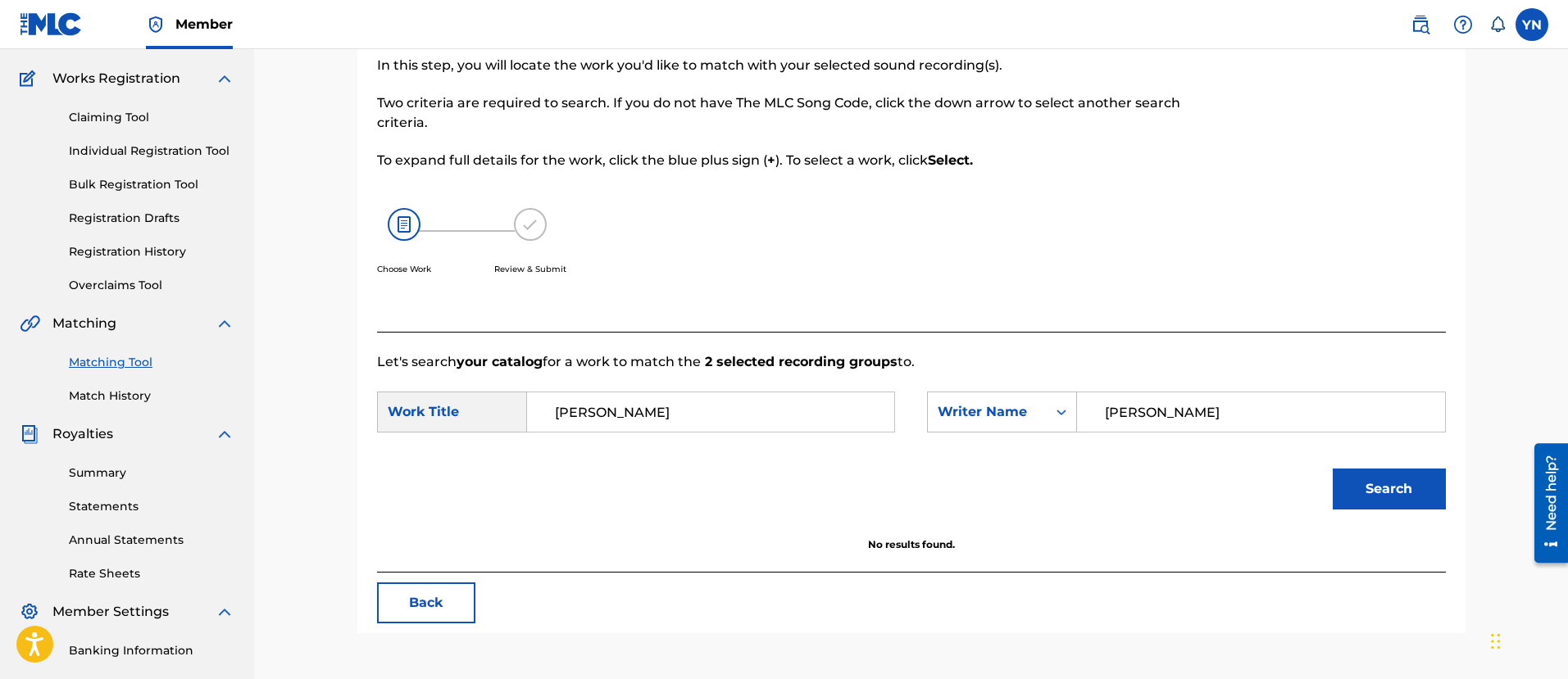
click at [1402, 500] on button "Search" at bounding box center [1389, 488] width 113 height 41
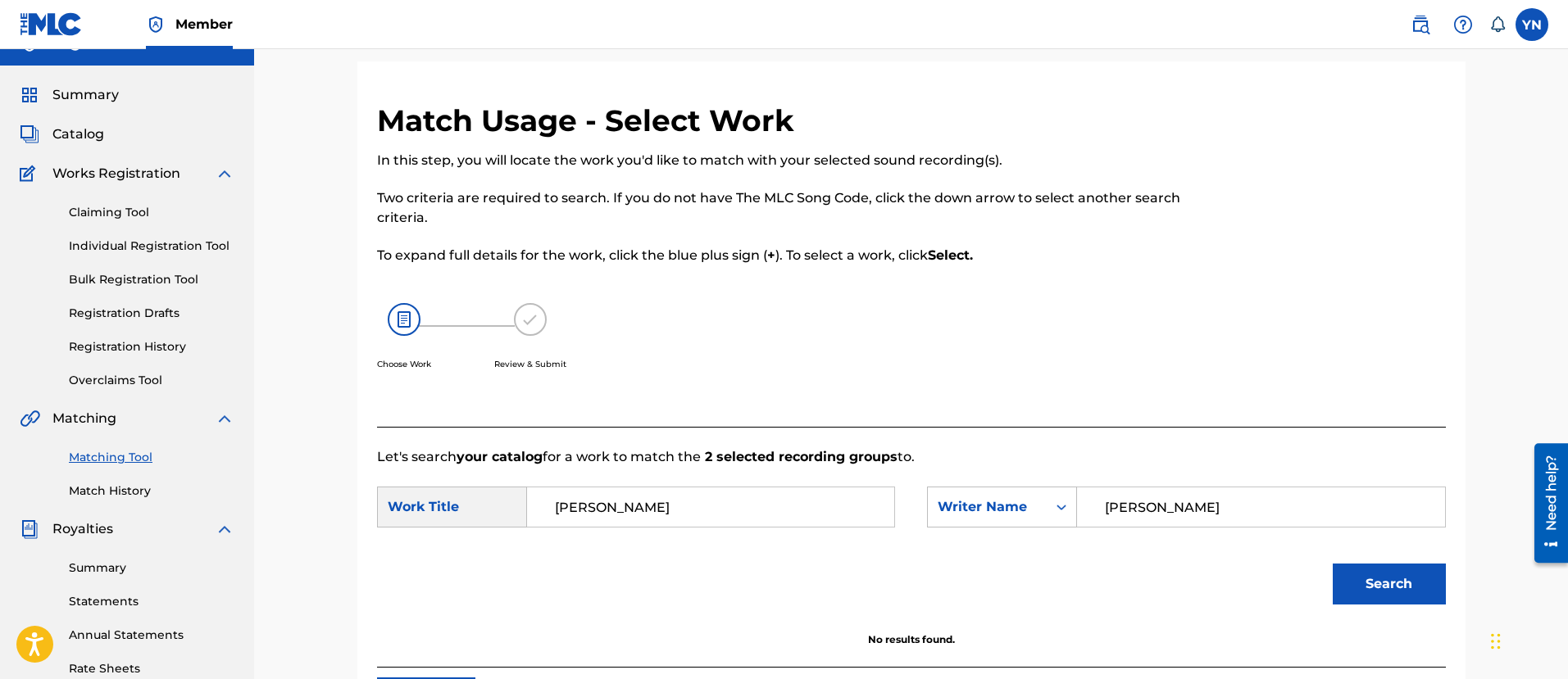
scroll to position [0, 0]
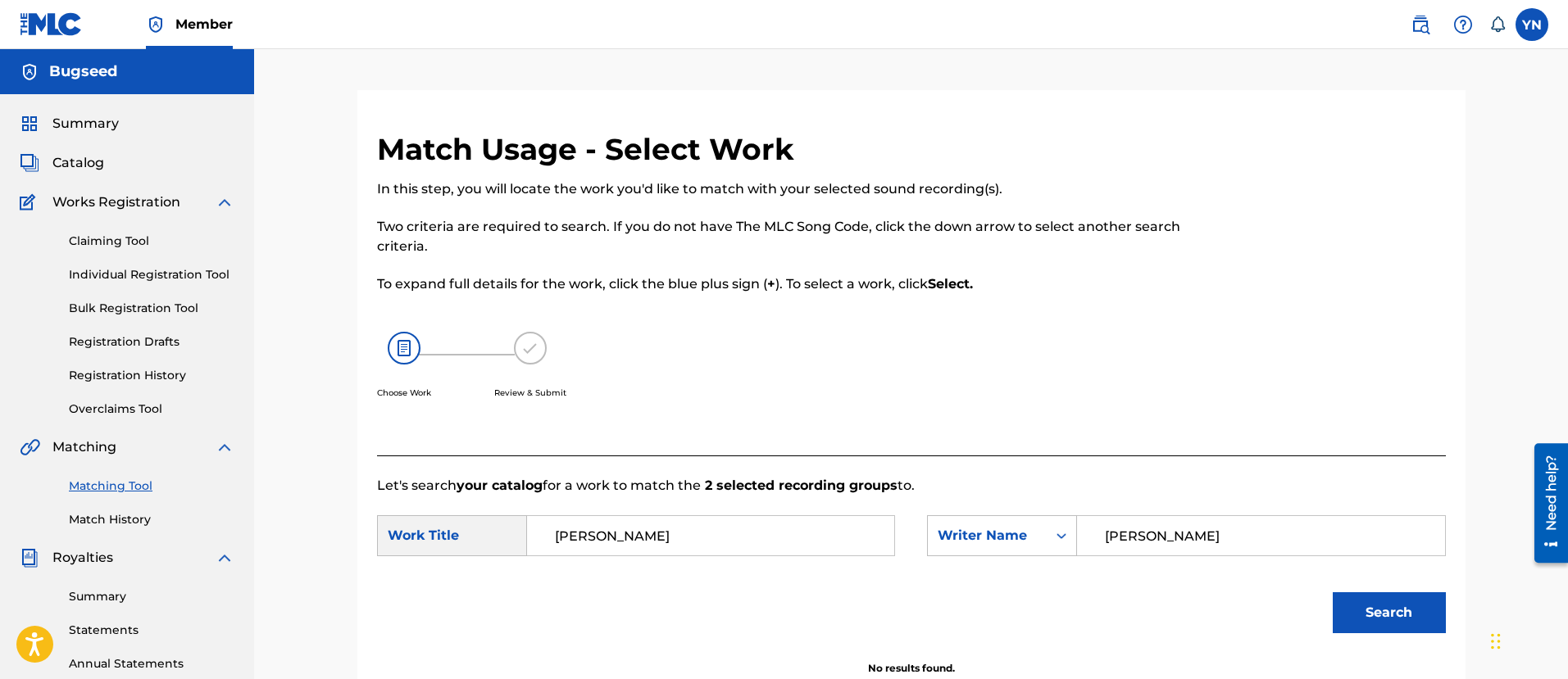
drag, startPoint x: 138, startPoint y: 484, endPoint x: 157, endPoint y: 482, distance: 19.1
click at [138, 485] on link "Matching Tool" at bounding box center [152, 486] width 166 height 17
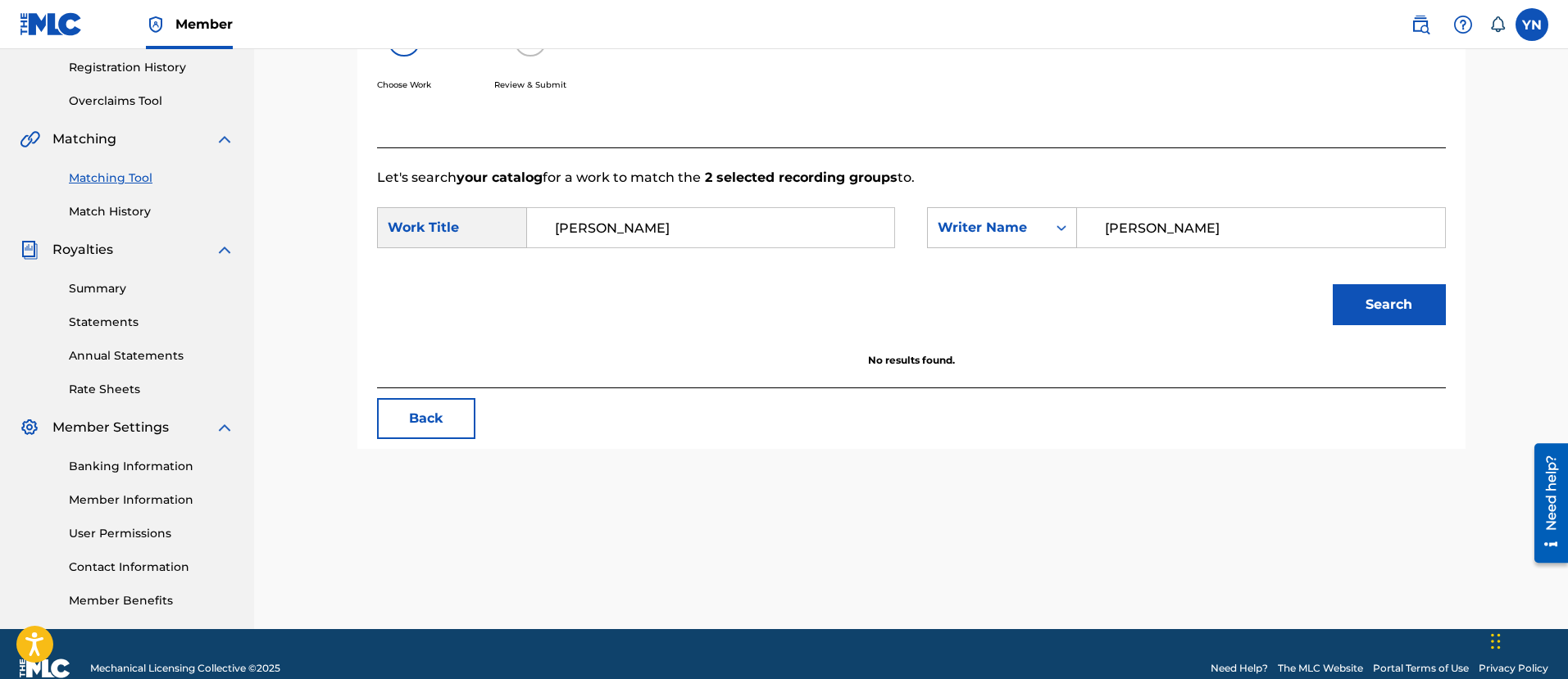
scroll to position [337, 0]
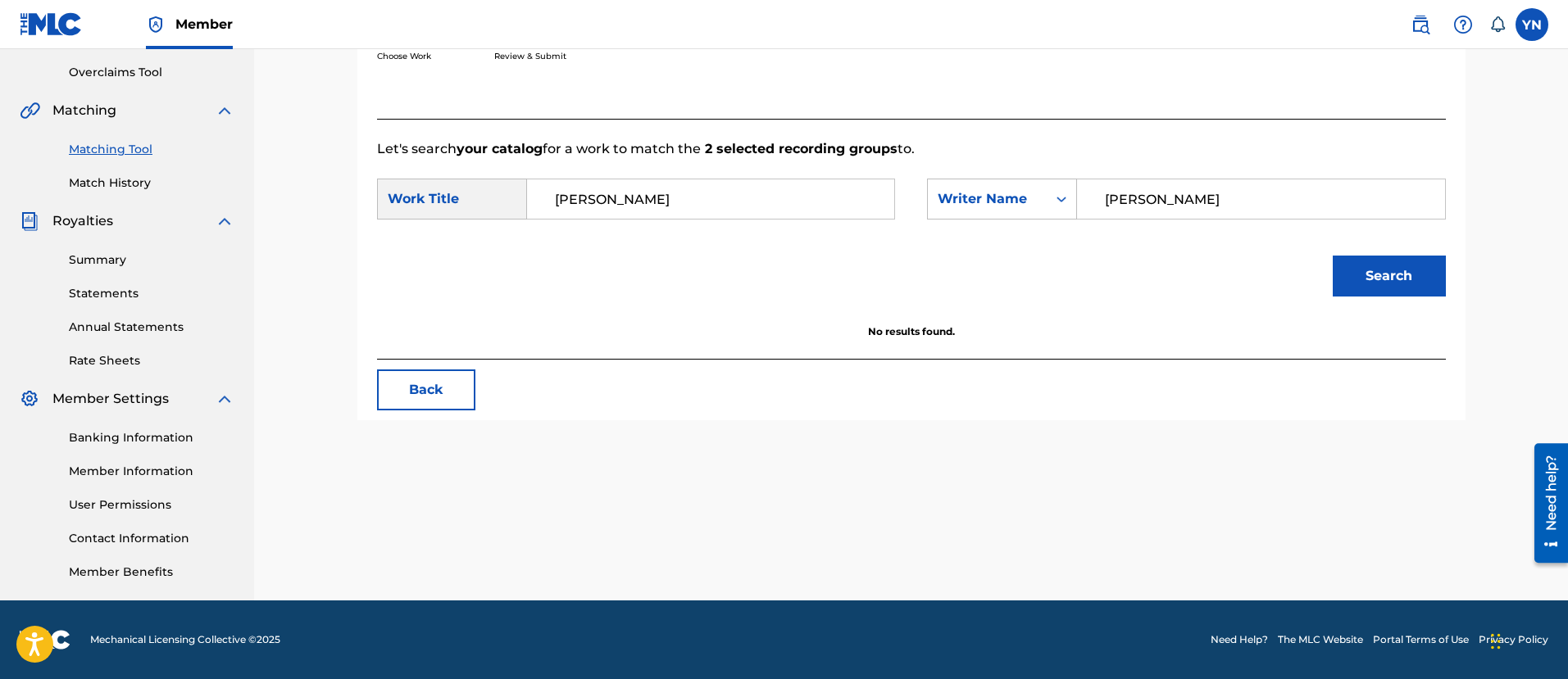
click at [453, 369] on button "Back" at bounding box center [426, 389] width 98 height 41
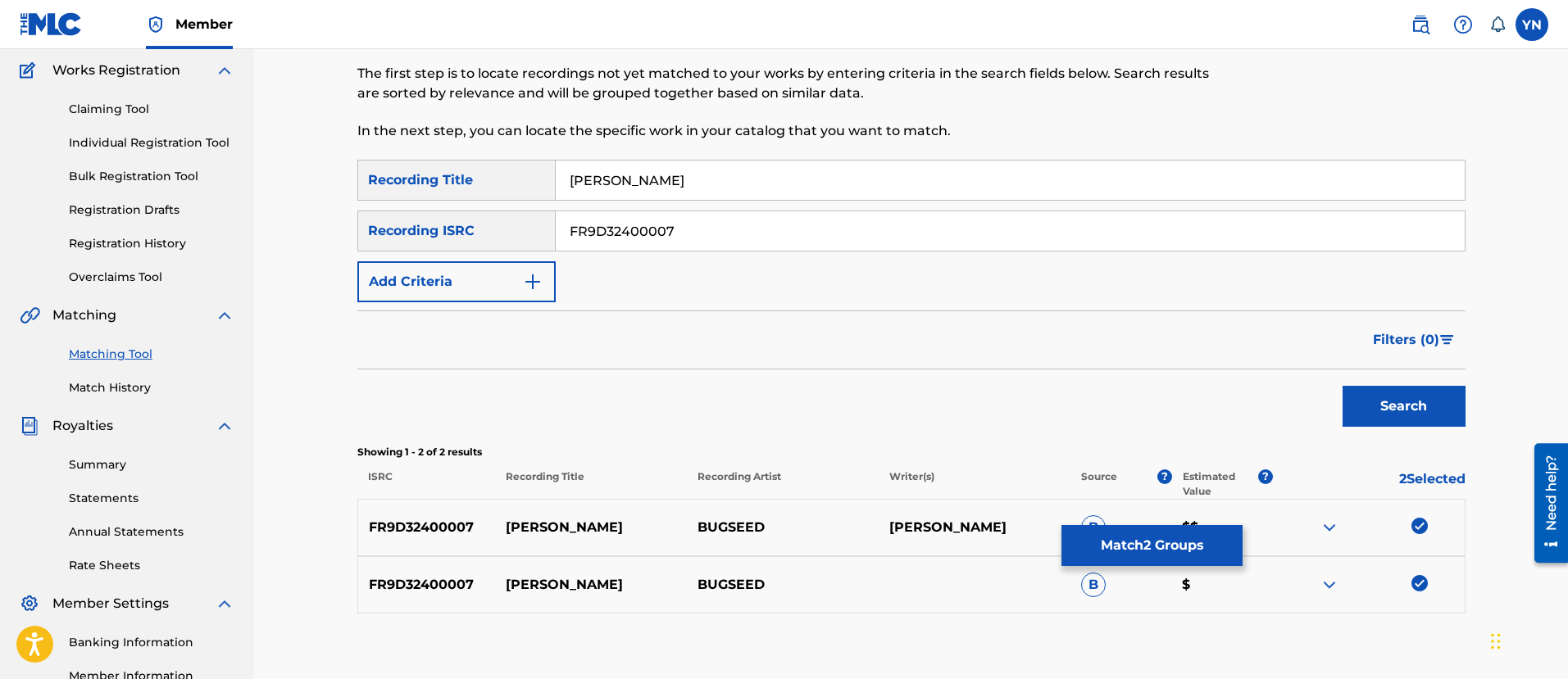
scroll to position [0, 0]
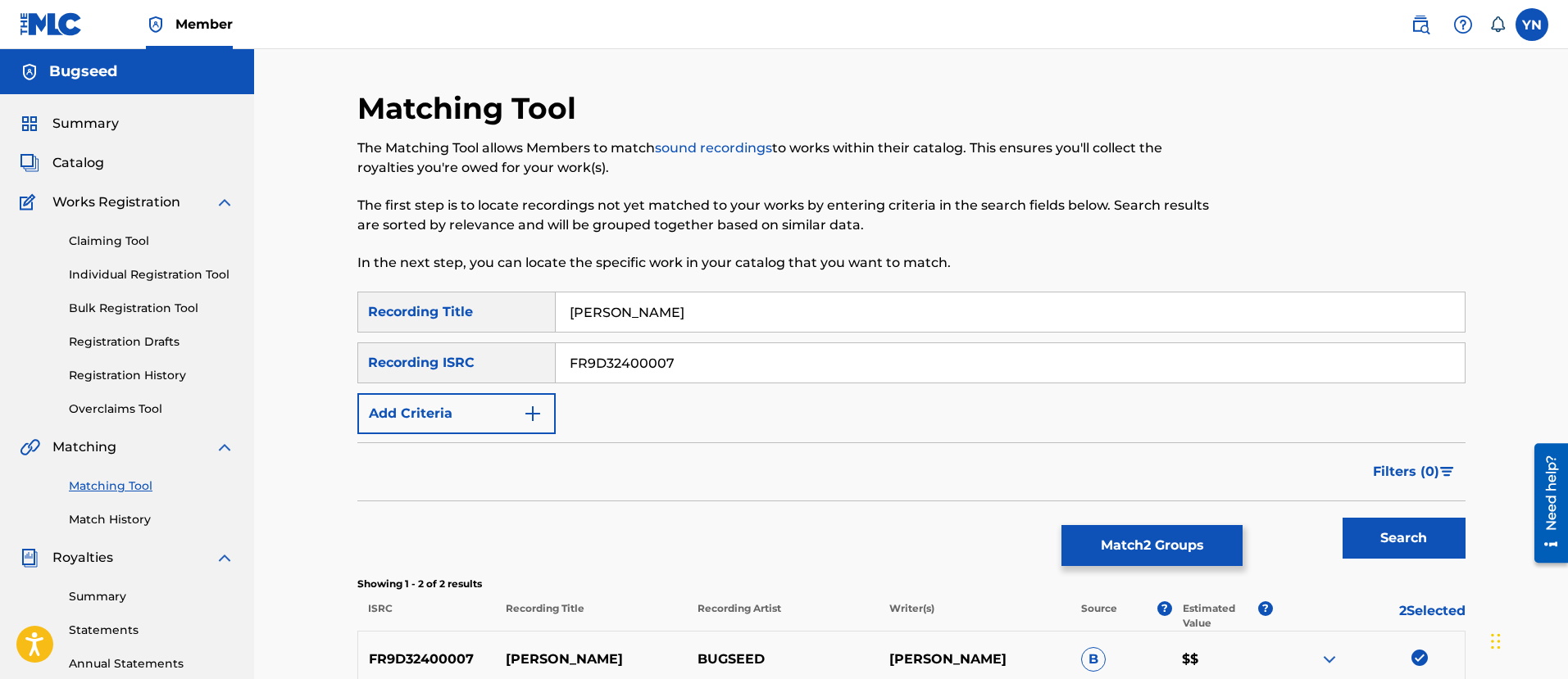
click at [761, 378] on input "FR9D32400007" at bounding box center [1010, 362] width 909 height 39
paste input "8"
type input "FR9D32400008"
click at [684, 302] on input "[PERSON_NAME]" at bounding box center [1010, 312] width 909 height 39
paste input "[PERSON_NAME]"
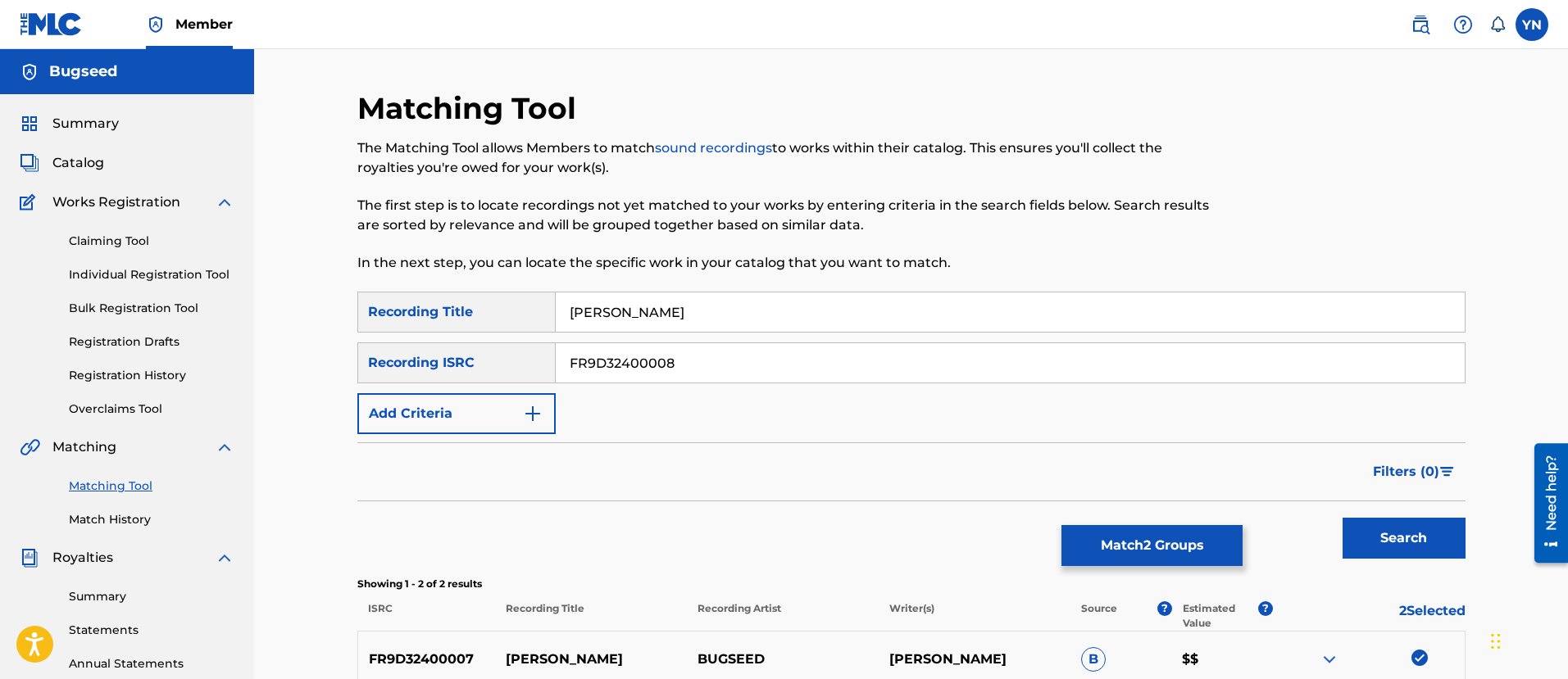
type input "[PERSON_NAME]"
click at [1399, 524] on button "Search" at bounding box center [1403, 537] width 123 height 41
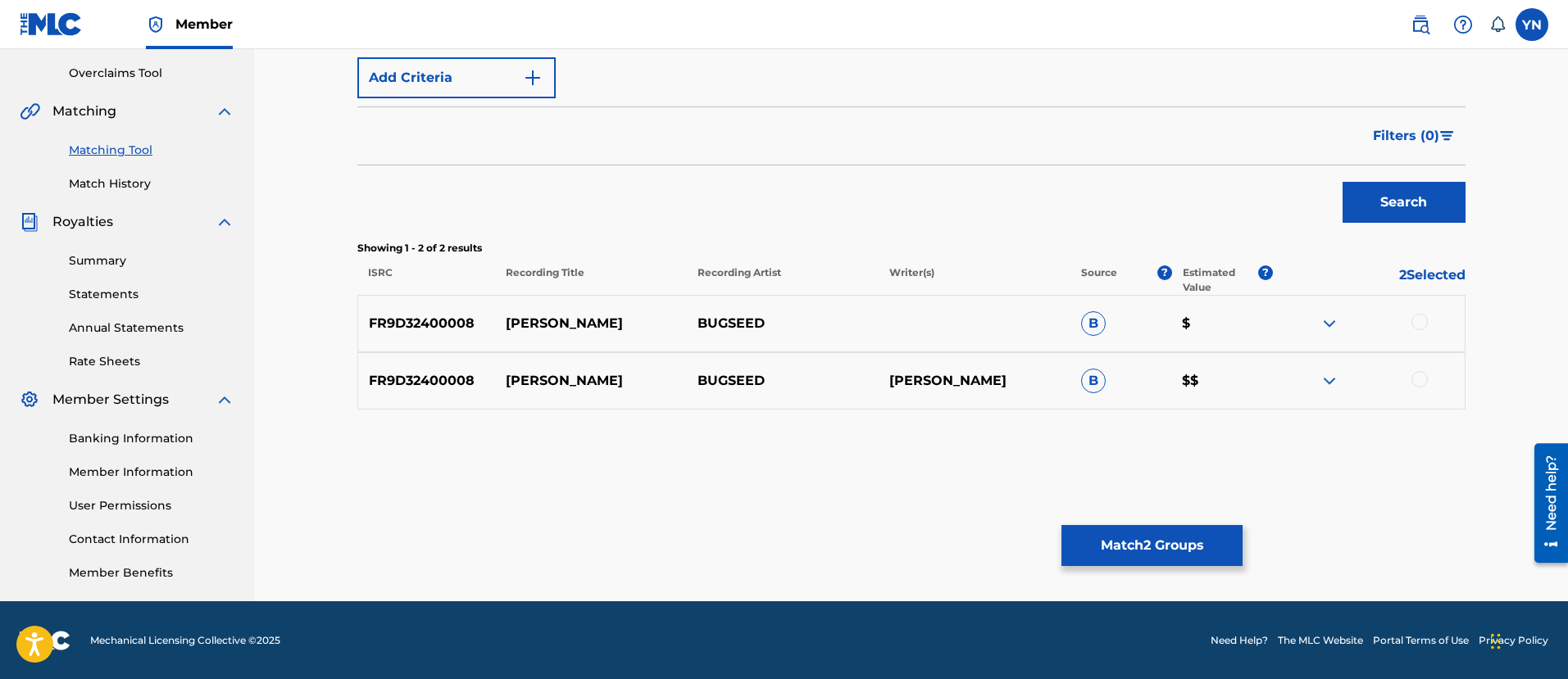
scroll to position [337, 0]
click at [1422, 374] on div at bounding box center [1420, 378] width 17 height 17
click at [1418, 325] on div at bounding box center [1420, 322] width 17 height 17
click at [1215, 537] on button "Match 4 Groups" at bounding box center [1151, 545] width 181 height 41
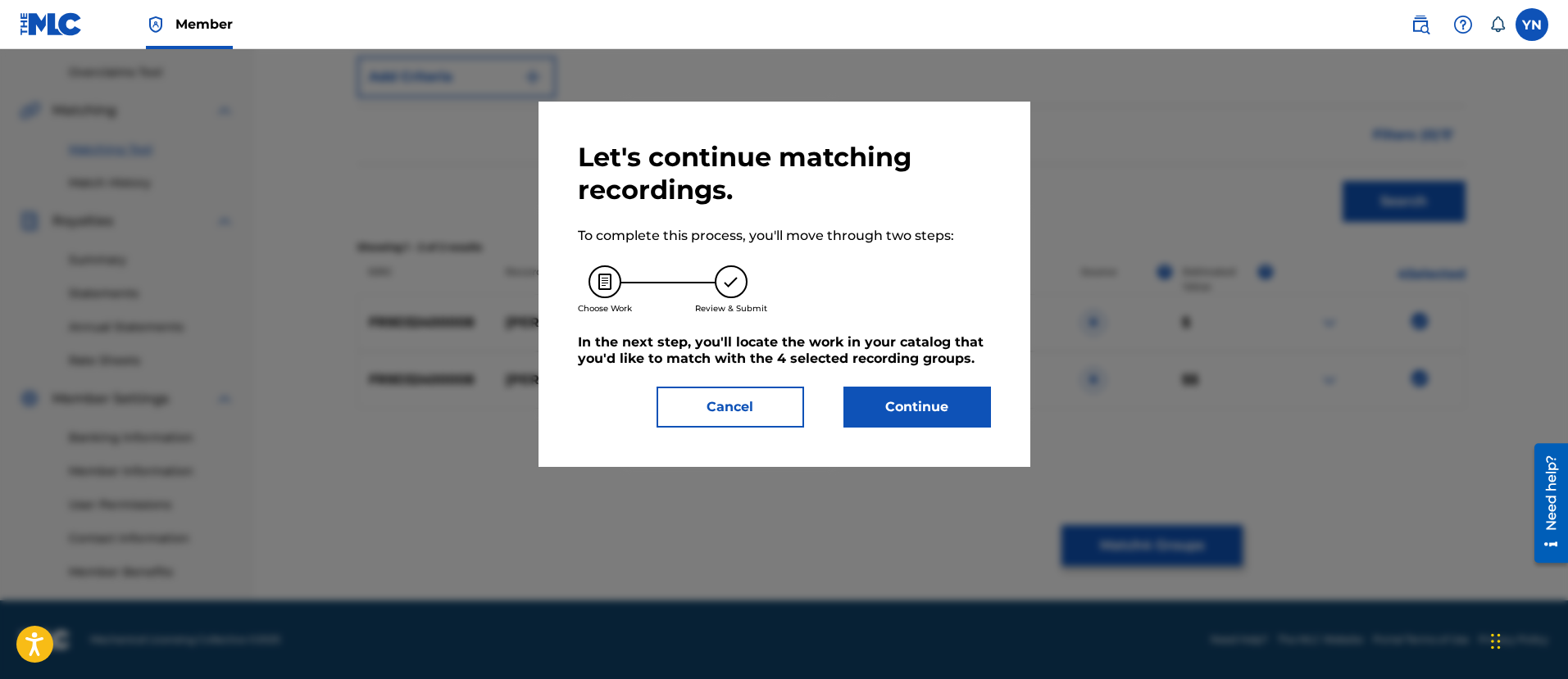
click at [919, 412] on button "Continue" at bounding box center [917, 407] width 148 height 41
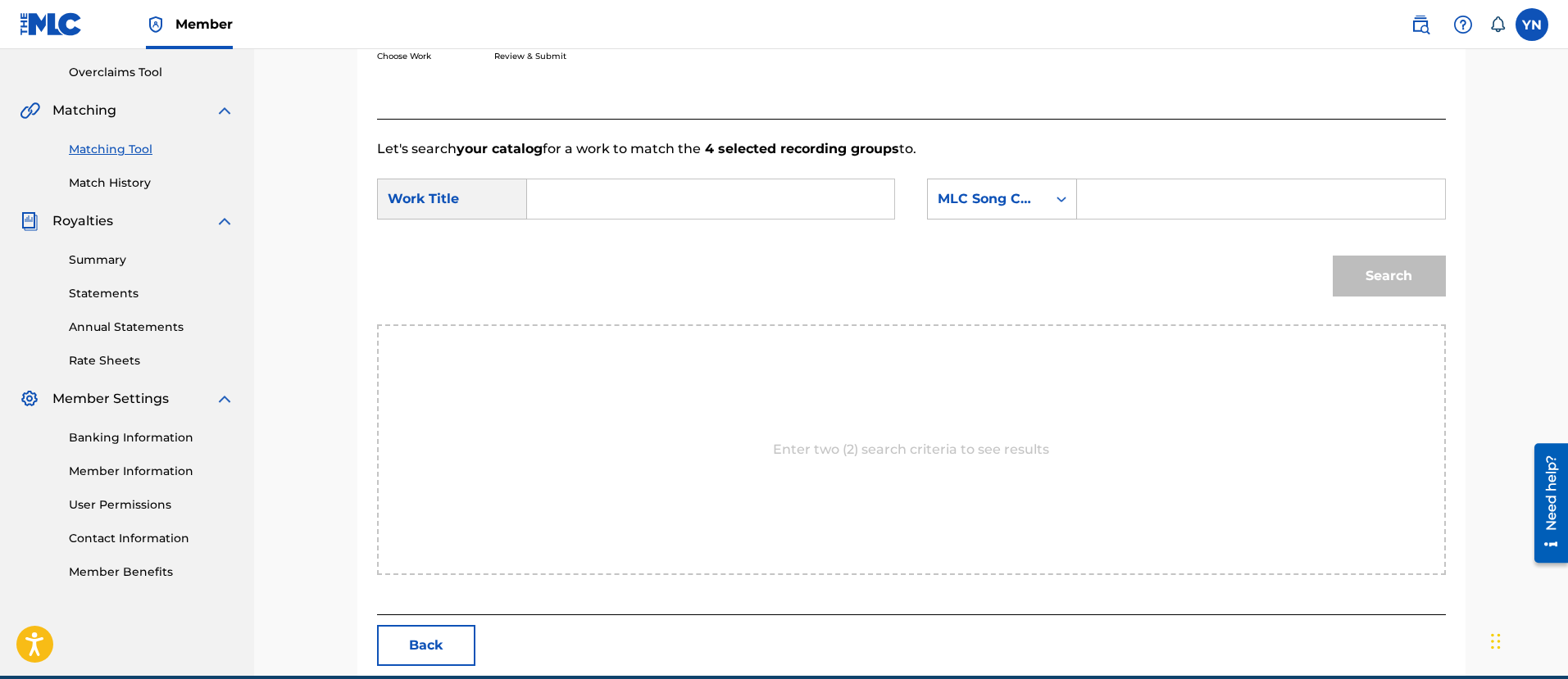
paste input "[PERSON_NAME]"
click at [748, 209] on input "[PERSON_NAME]" at bounding box center [710, 198] width 339 height 39
type input "[PERSON_NAME]"
click at [899, 198] on div "SearchWithCriteriacdb34ac1-2a74-4d37-b536-4ee3f9dda66b Work Title [PERSON_NAME]…" at bounding box center [911, 203] width 1069 height 51
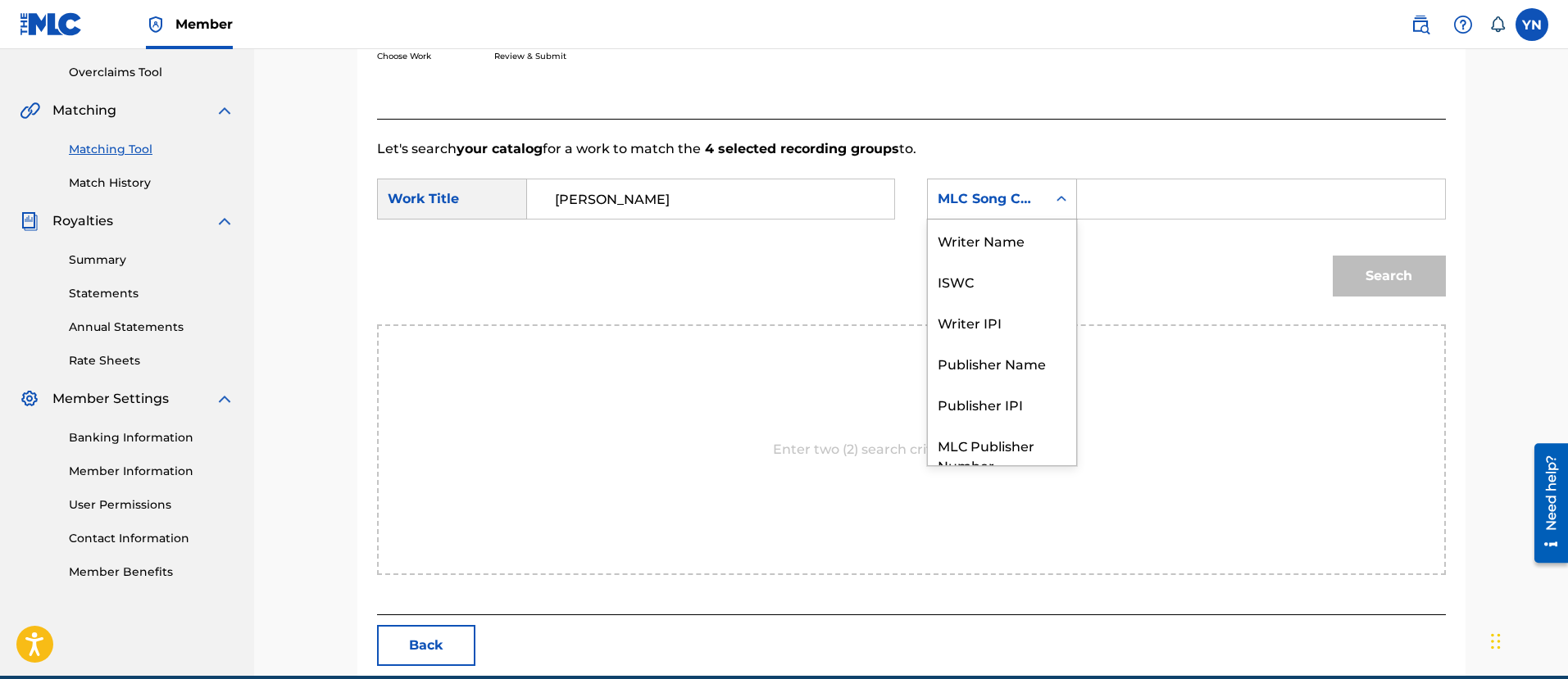
click at [981, 202] on div "MLC Song Code" at bounding box center [987, 199] width 99 height 20
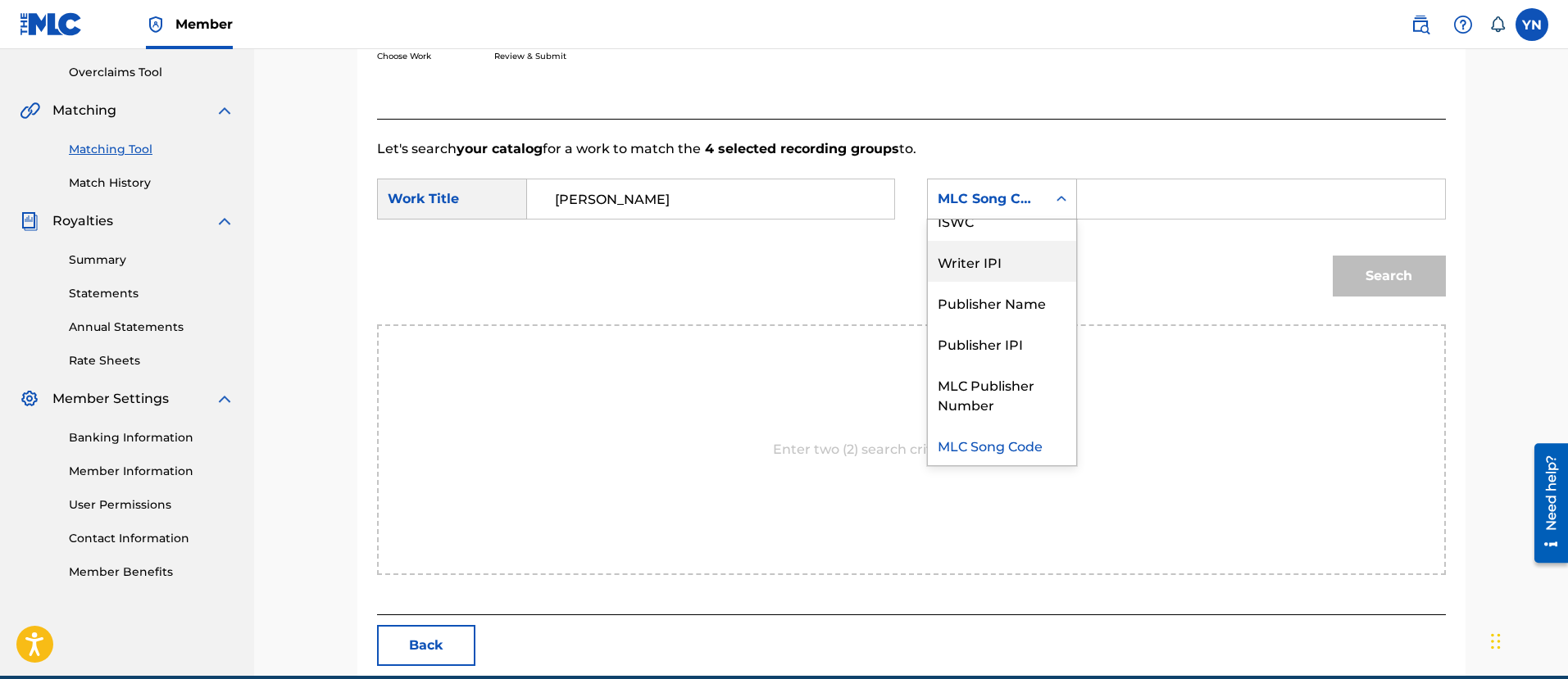
scroll to position [0, 0]
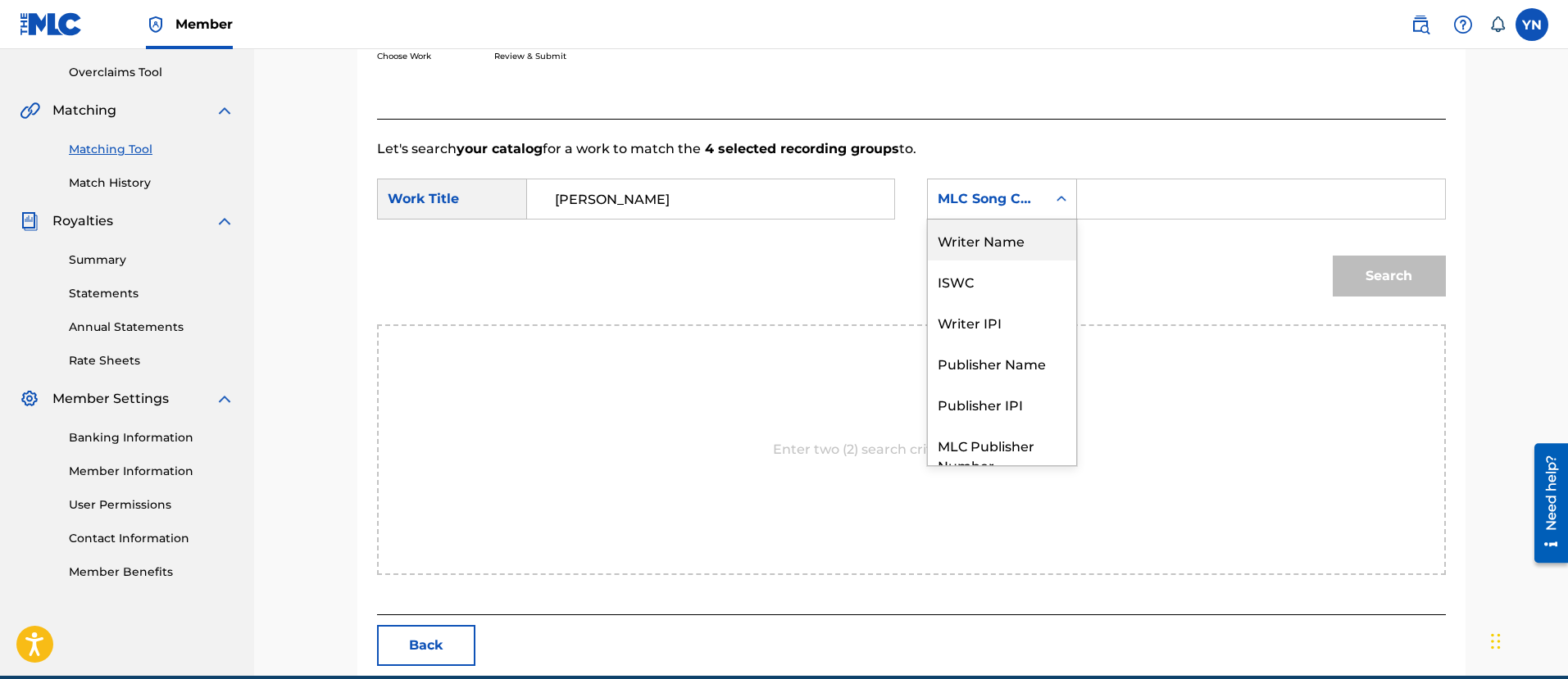
click at [1002, 252] on div "Writer Name" at bounding box center [1002, 239] width 148 height 41
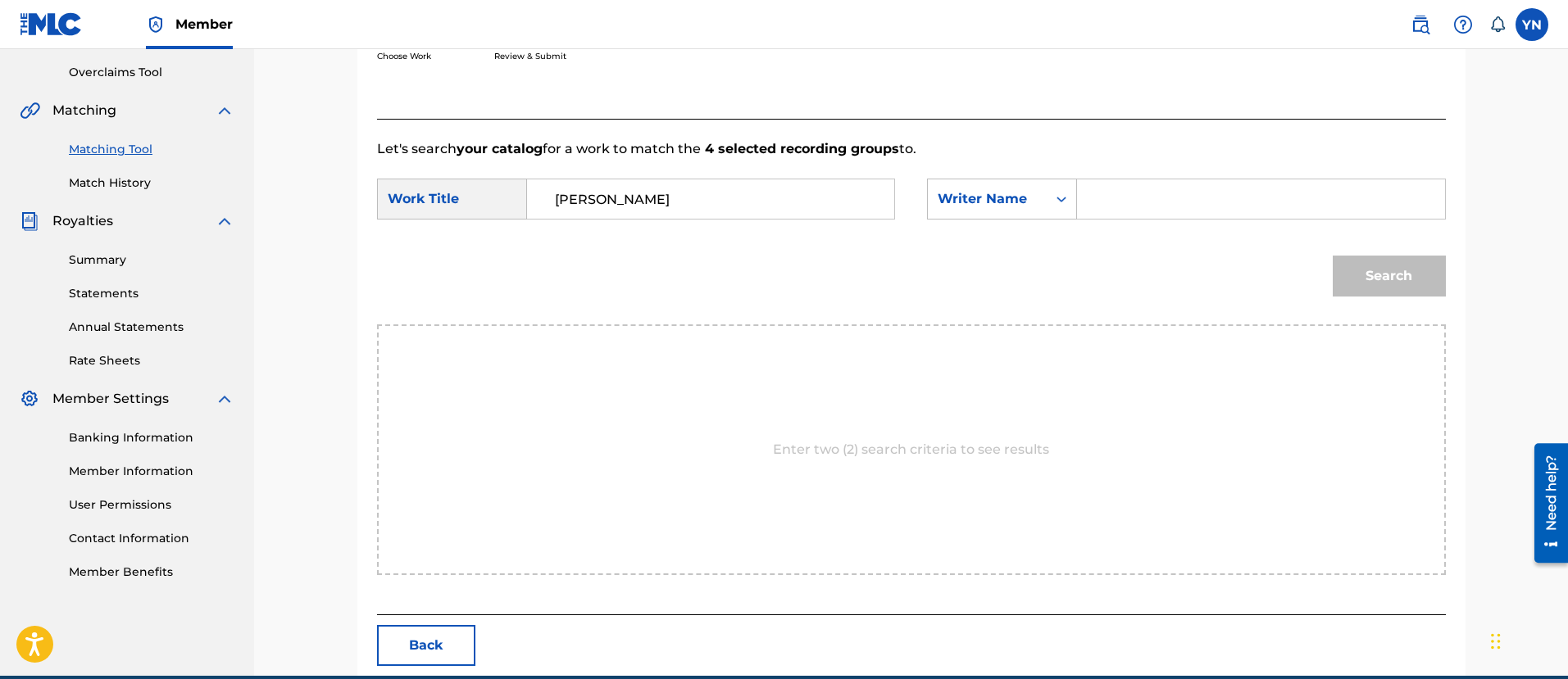
click at [1119, 199] on input "Search Form" at bounding box center [1260, 198] width 339 height 39
type input "[PERSON_NAME]"
click at [1332, 256] on button "Search" at bounding box center [1389, 276] width 113 height 41
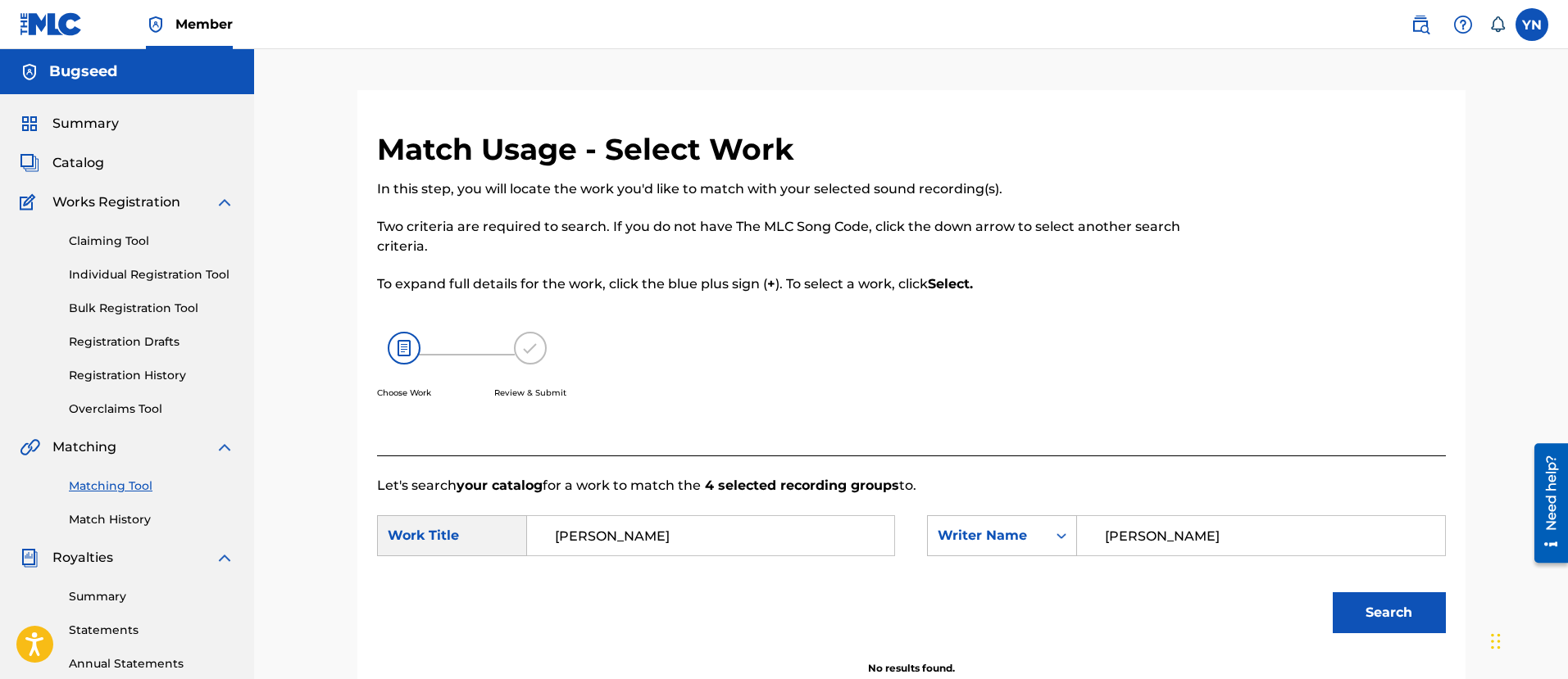
click at [133, 477] on link "Matching Tool" at bounding box center [152, 486] width 166 height 17
click at [107, 492] on link "Matching Tool" at bounding box center [152, 486] width 166 height 17
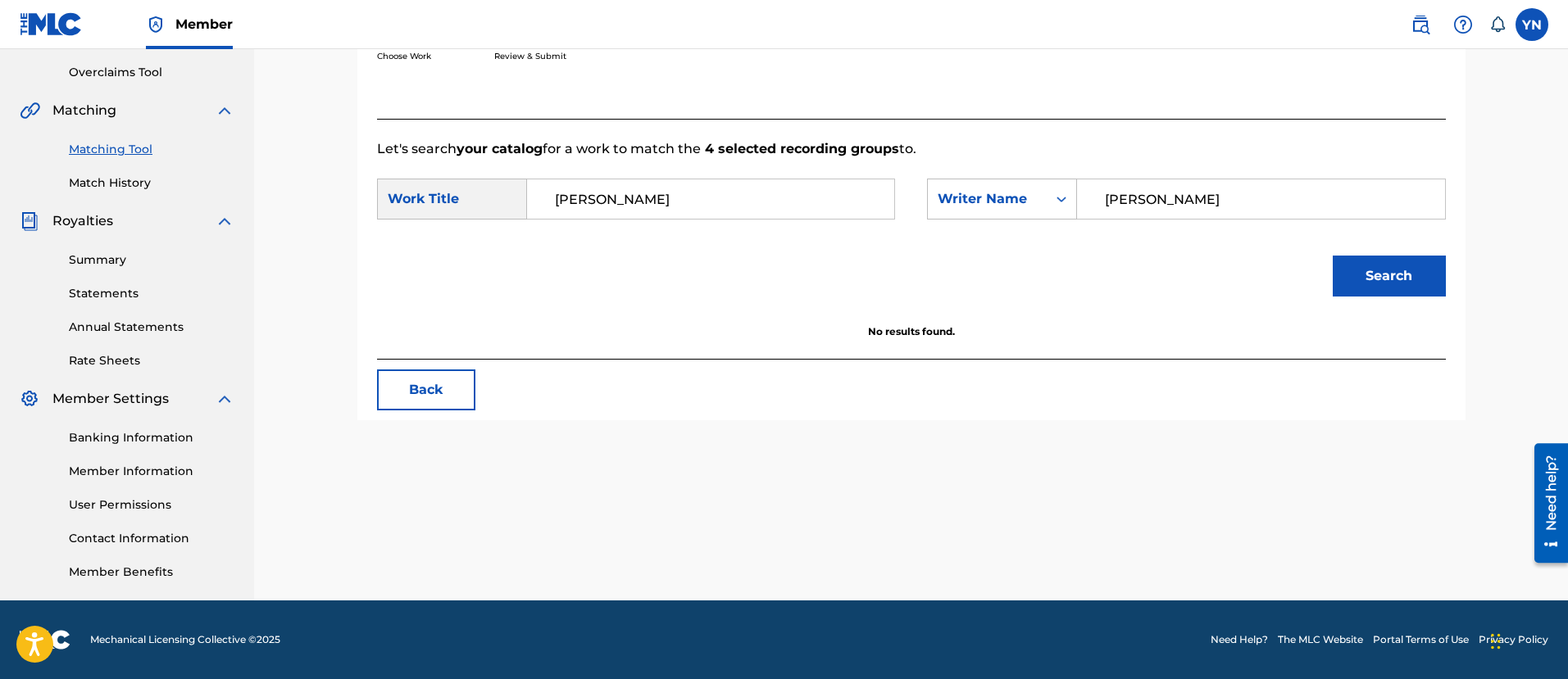
click at [463, 397] on button "Back" at bounding box center [426, 389] width 98 height 41
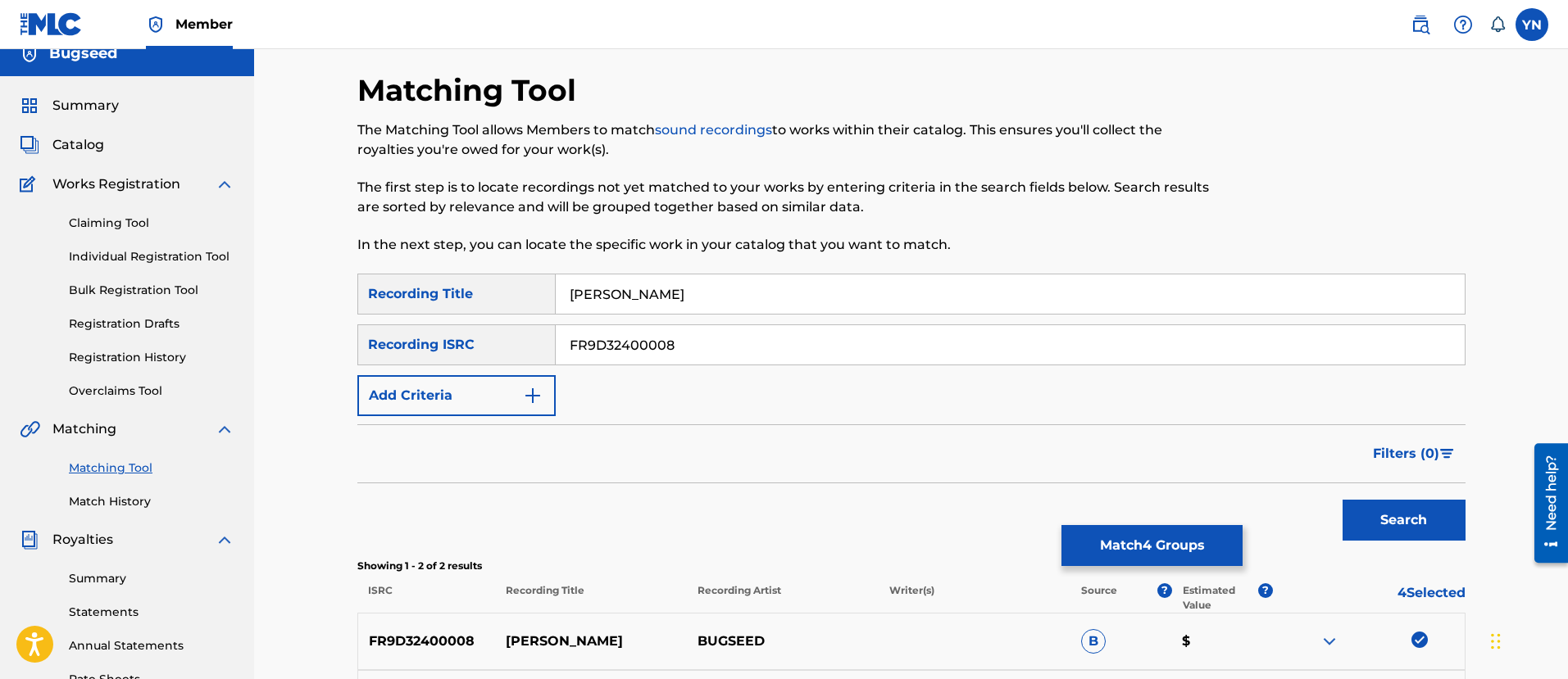
scroll to position [0, 0]
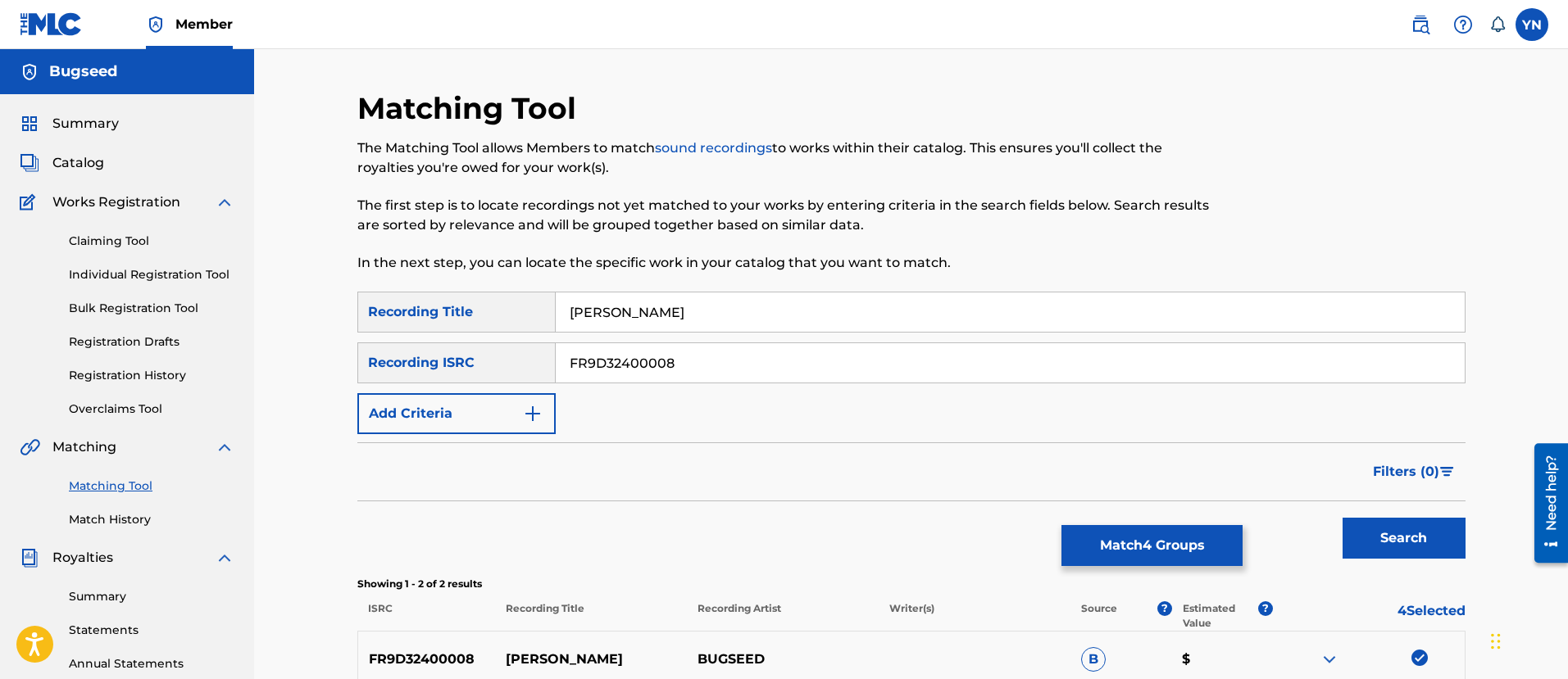
click at [628, 347] on input "FR9D32400008" at bounding box center [1010, 362] width 909 height 39
paste input "9"
type input "FR9D32400009"
click at [728, 302] on input "[PERSON_NAME]" at bounding box center [1010, 312] width 909 height 39
paste input "reatio"
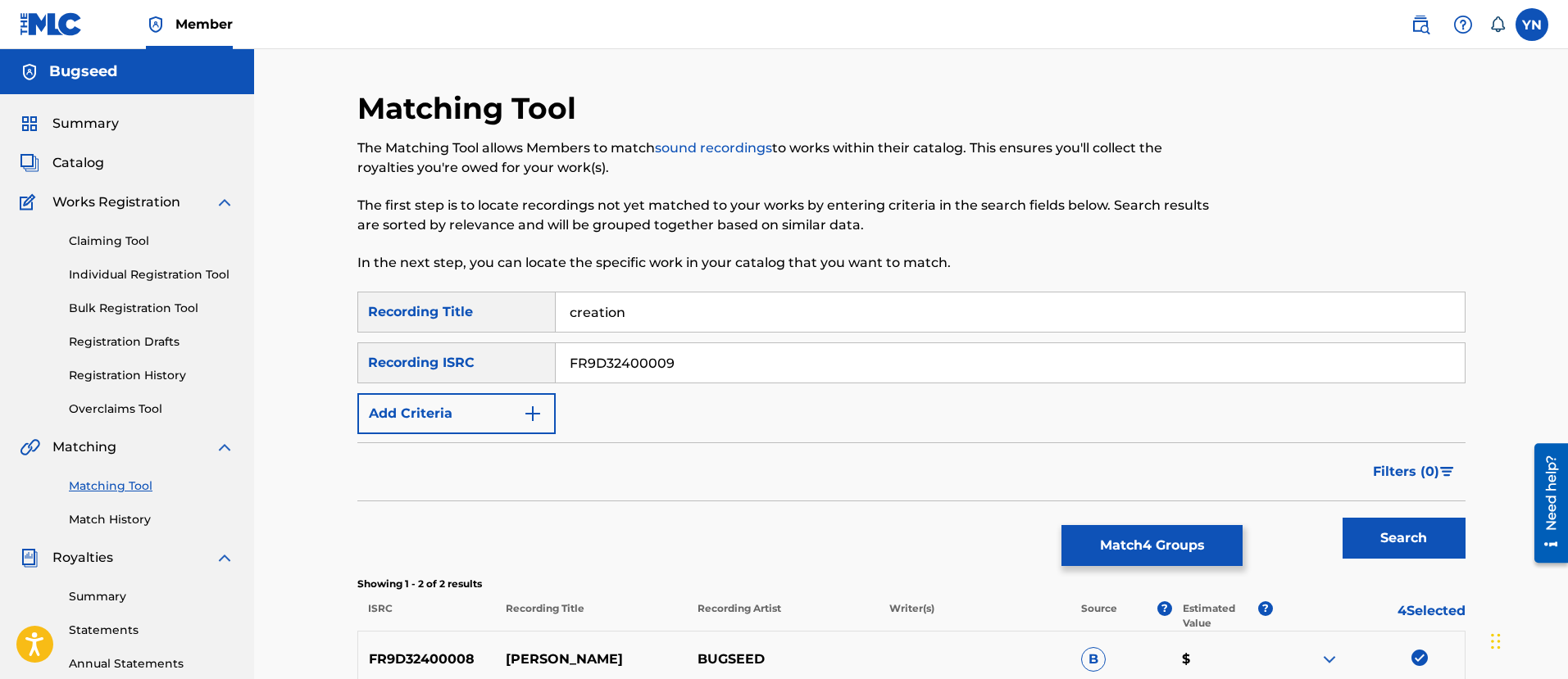
type input "creation"
click at [1437, 530] on button "Search" at bounding box center [1403, 537] width 123 height 41
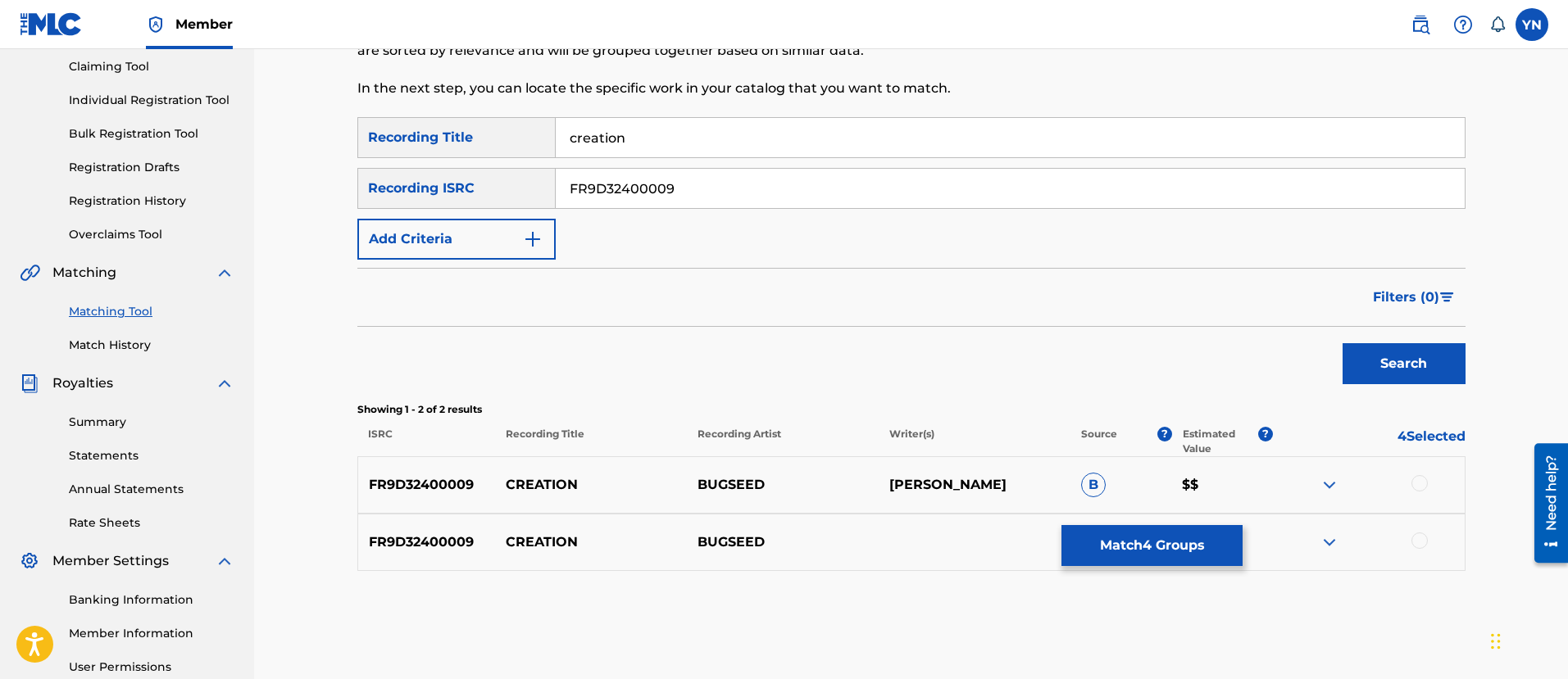
scroll to position [205, 0]
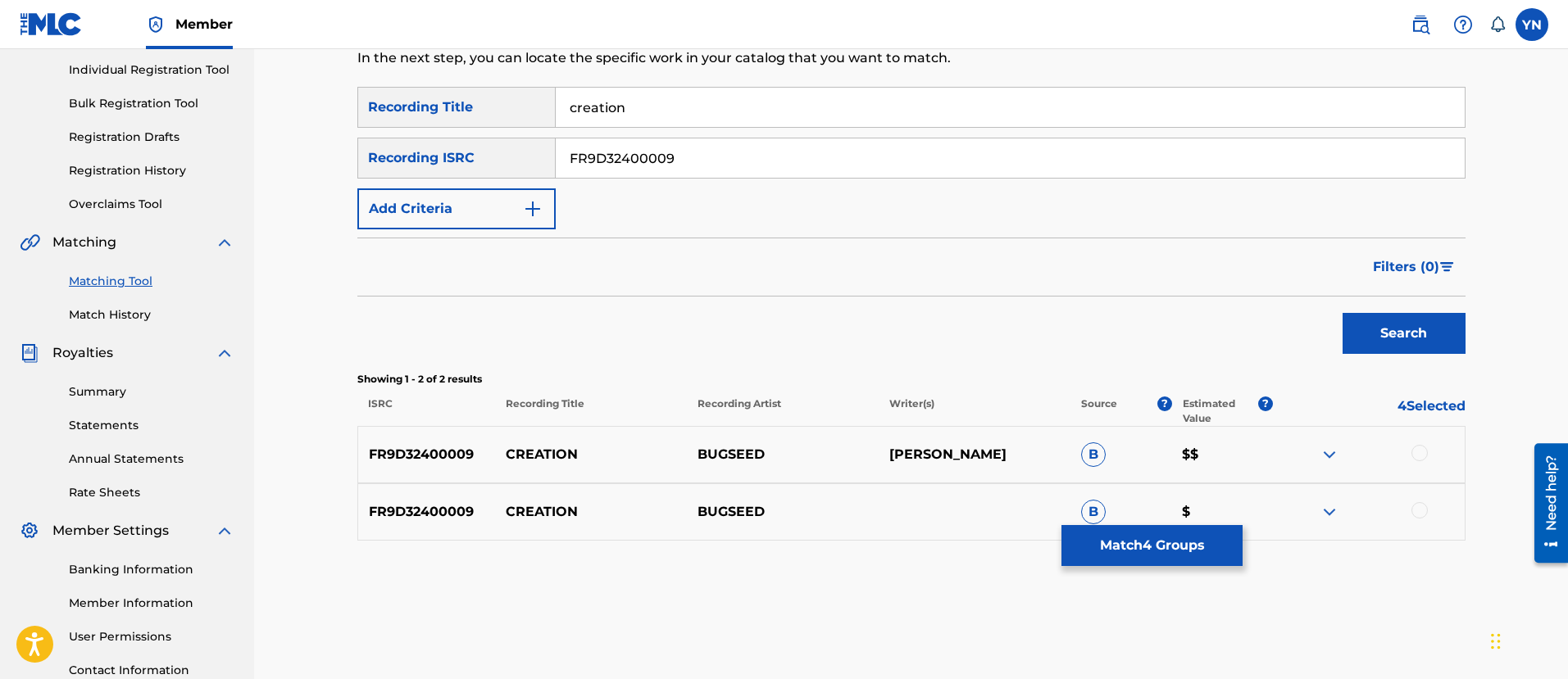
click at [1415, 455] on div at bounding box center [1420, 453] width 17 height 17
click at [1415, 507] on div at bounding box center [1369, 512] width 192 height 20
click at [1415, 508] on div at bounding box center [1420, 511] width 17 height 17
click at [1164, 544] on button "Match 6 Groups" at bounding box center [1151, 545] width 181 height 41
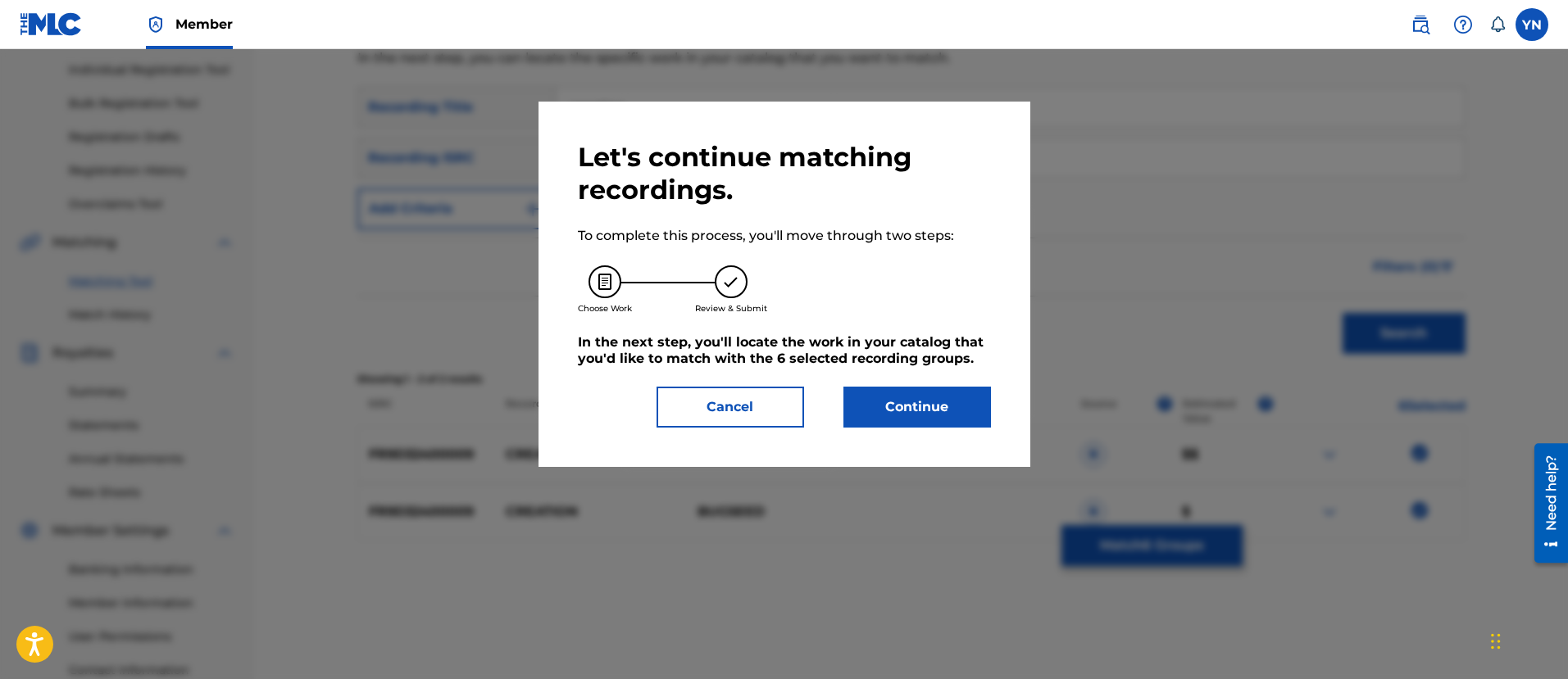
click at [944, 401] on button "Continue" at bounding box center [917, 407] width 148 height 41
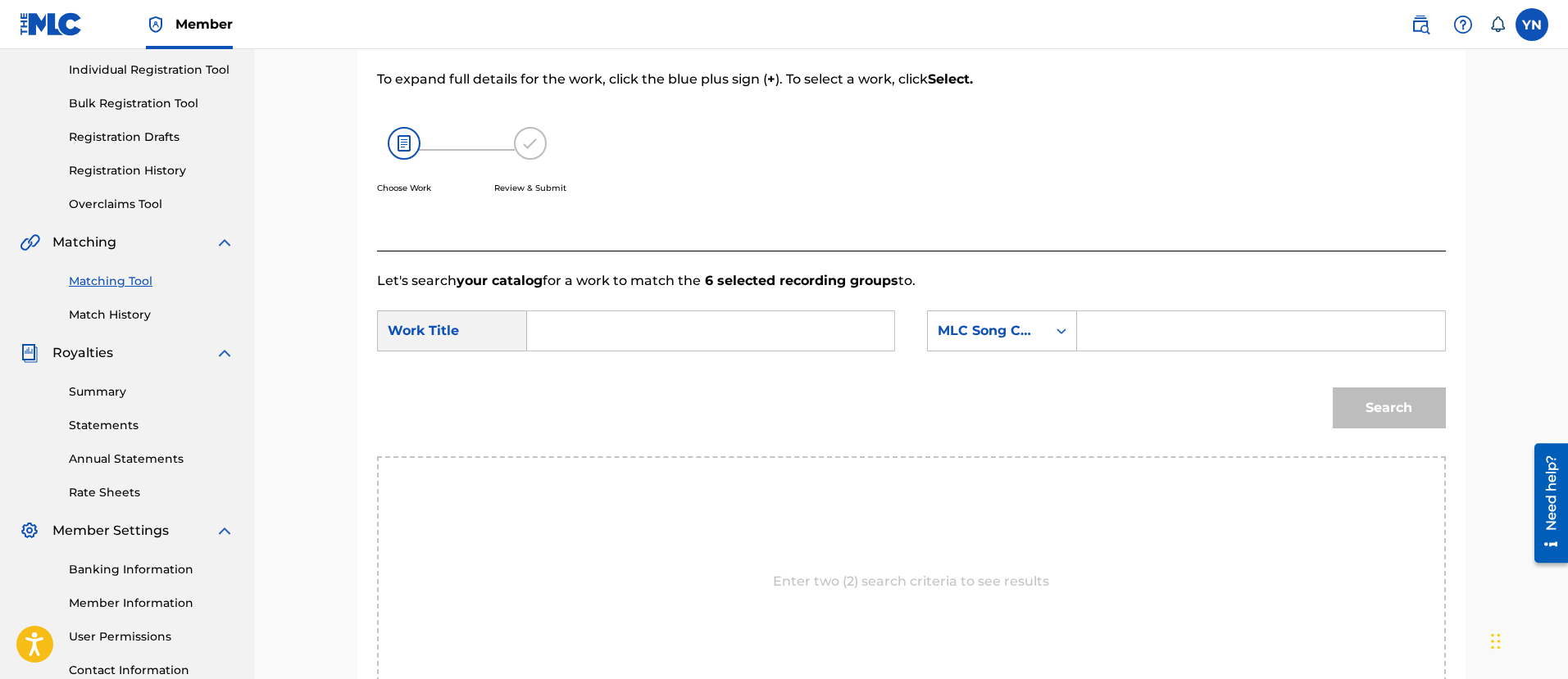
paste input "creation"
click at [864, 338] on input "Search Form" at bounding box center [710, 331] width 339 height 39
type input "creation"
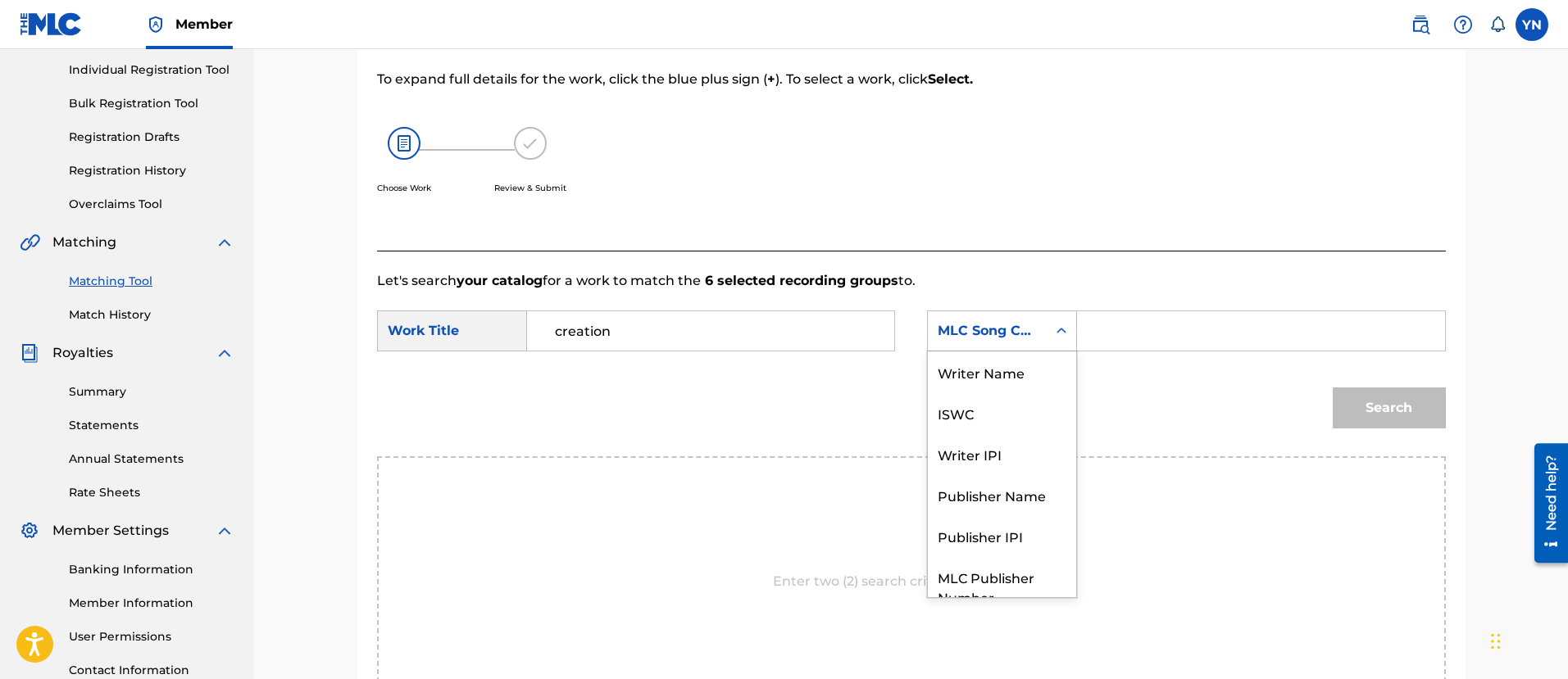
click at [980, 346] on div "MLC Song Code" at bounding box center [987, 330] width 119 height 31
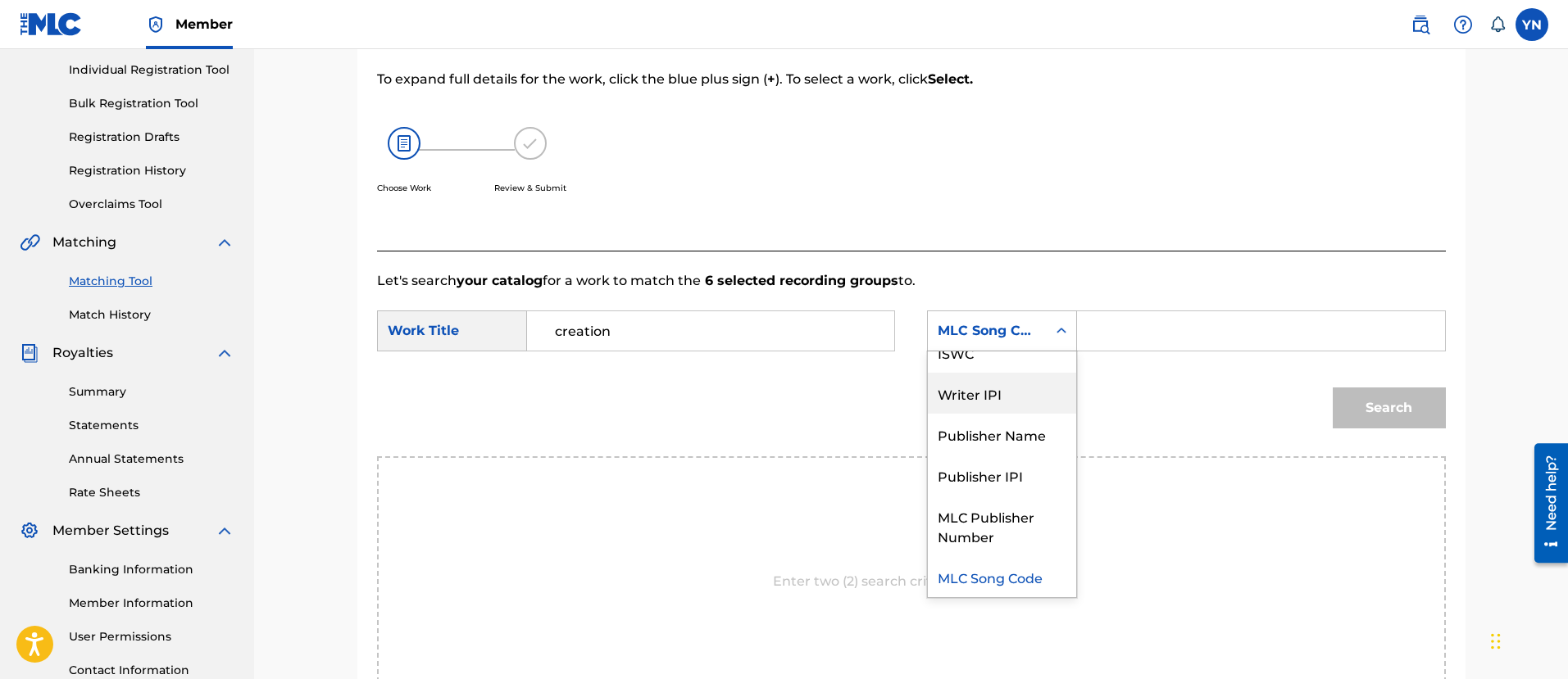
scroll to position [0, 0]
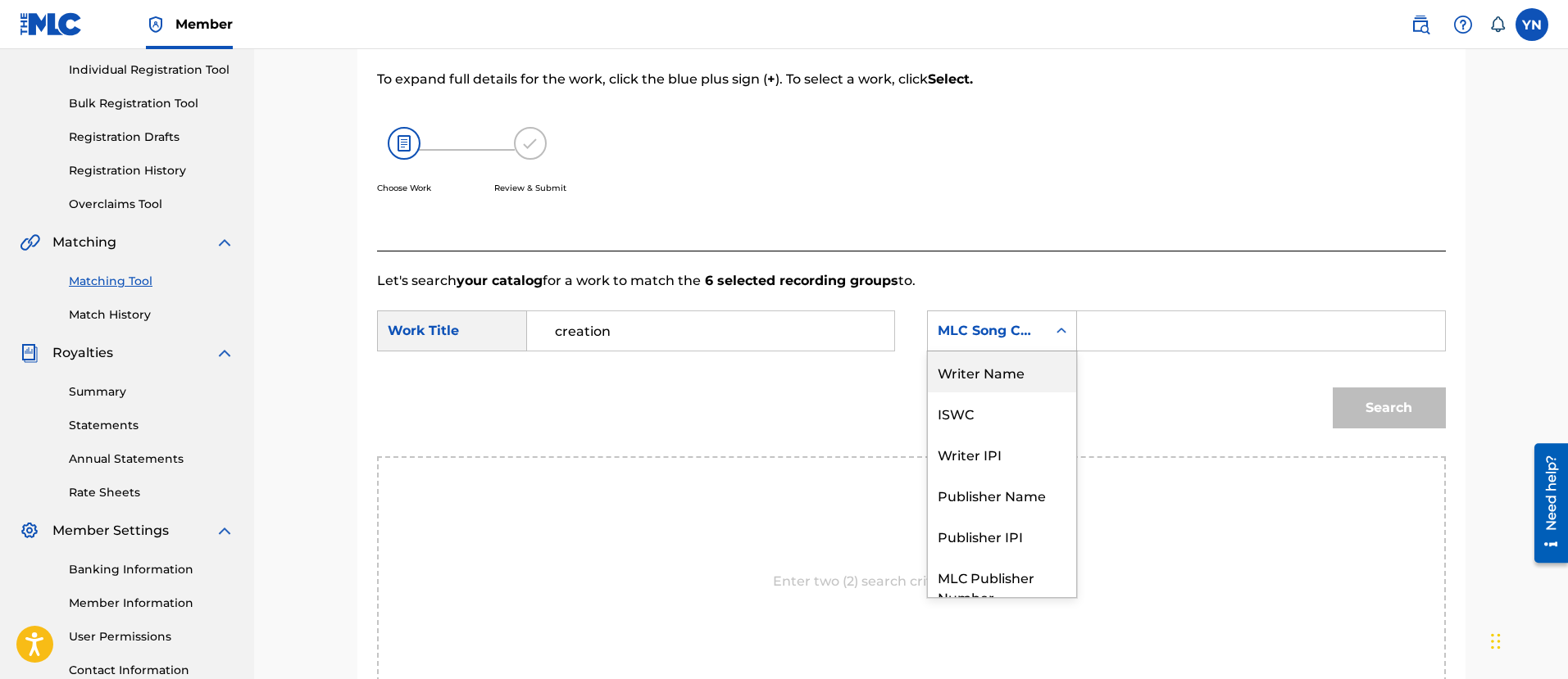
click at [992, 377] on div "Writer Name" at bounding box center [1002, 372] width 148 height 41
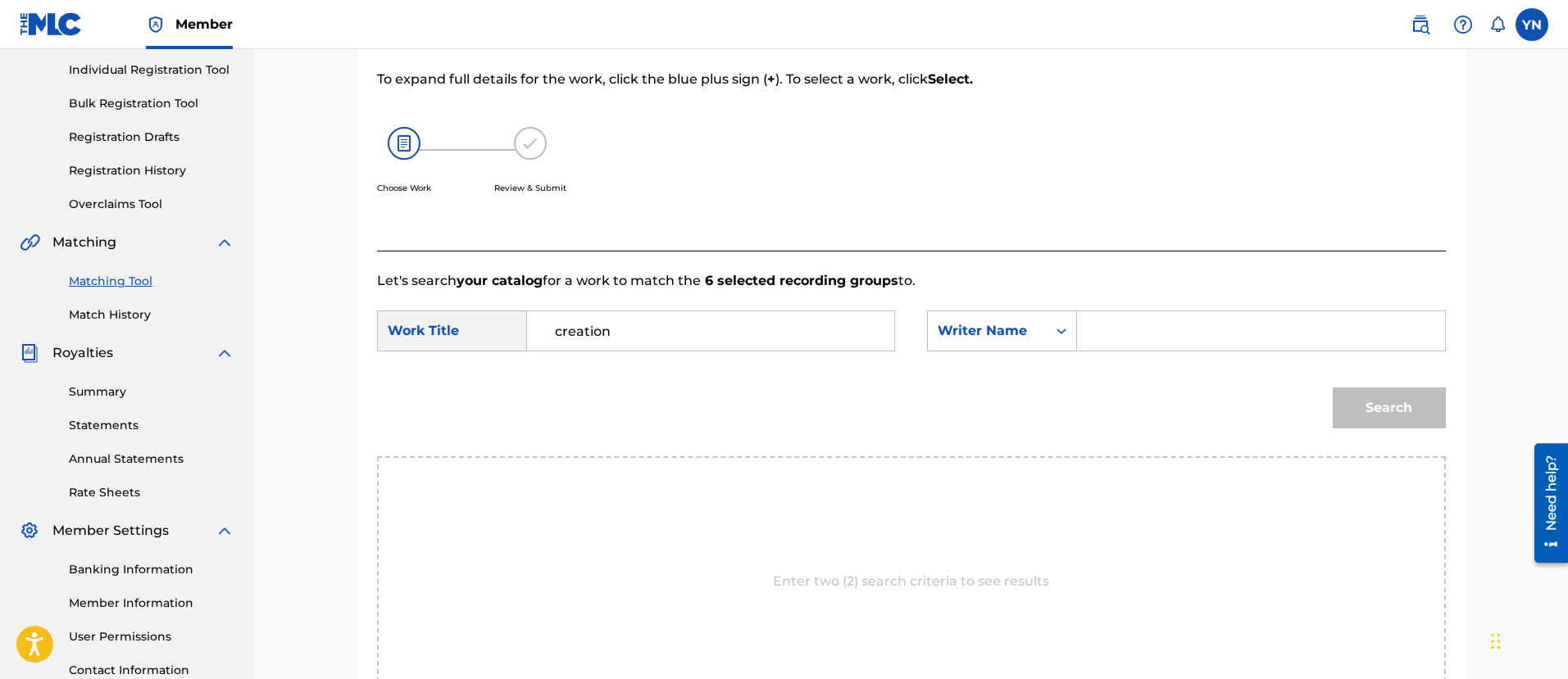
click at [1140, 322] on input "Search Form" at bounding box center [1260, 331] width 339 height 39
type input "[PERSON_NAME]"
click at [1332, 387] on button "Search" at bounding box center [1389, 407] width 113 height 41
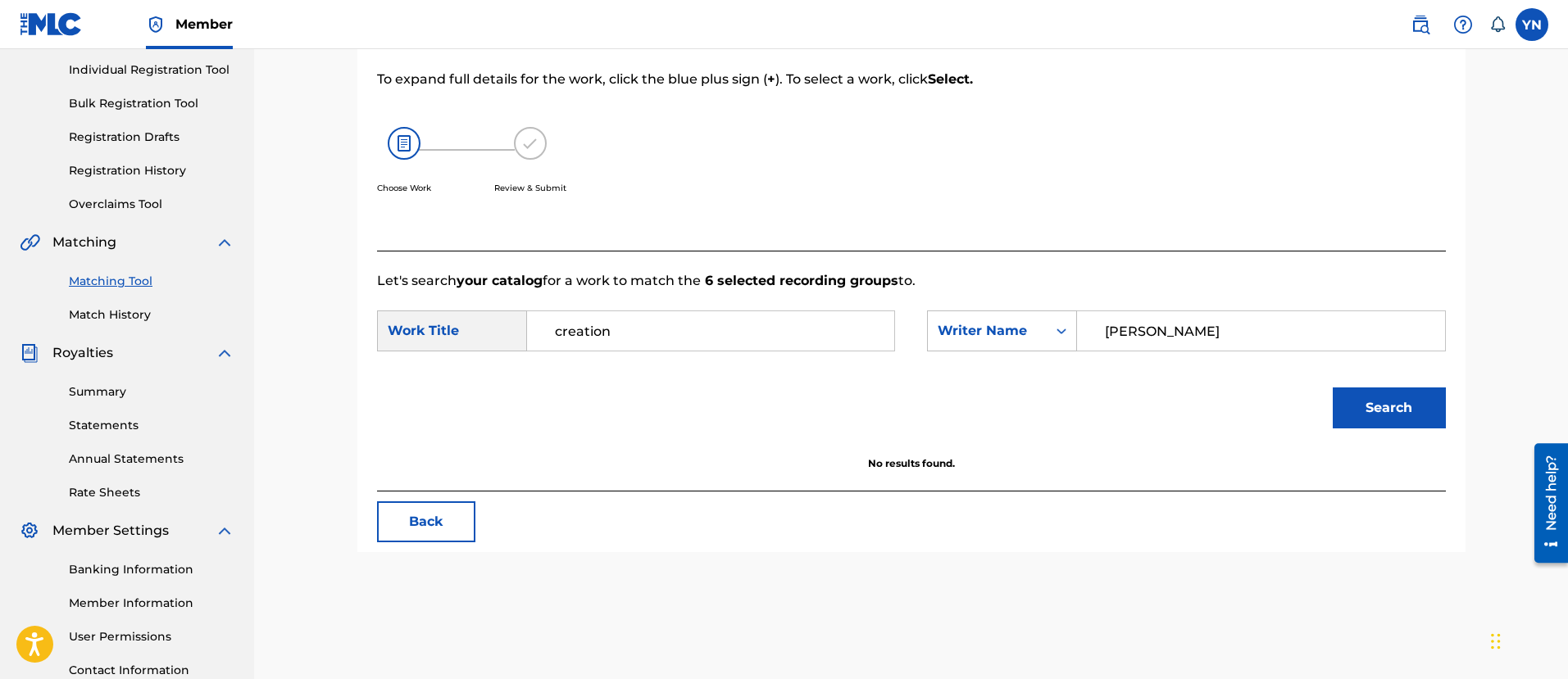
click at [438, 519] on button "Back" at bounding box center [426, 522] width 98 height 41
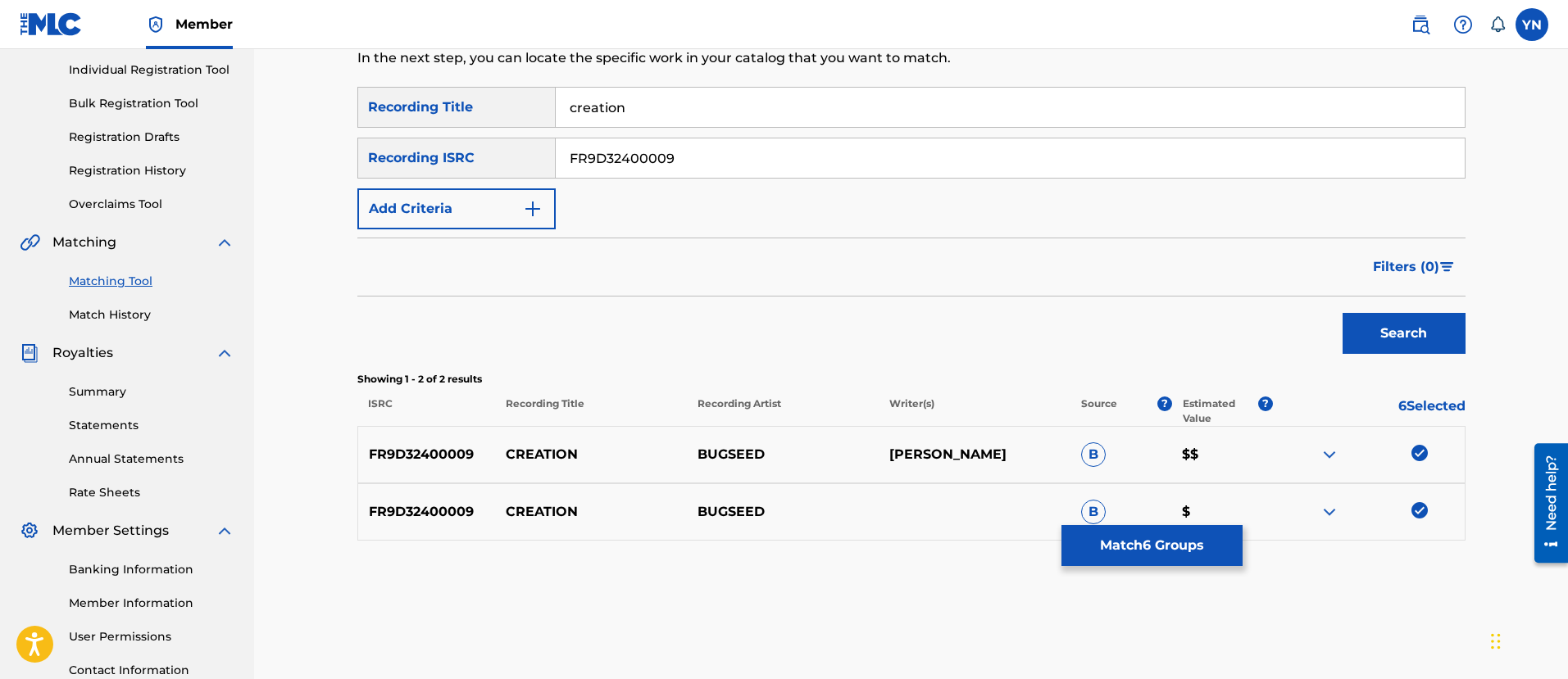
click at [760, 155] on input "FR9D32400009" at bounding box center [1010, 157] width 909 height 39
paste input "10"
type input "FR9D32400010"
click at [831, 110] on input "creation" at bounding box center [1010, 107] width 909 height 39
paste input "serengetti walk"
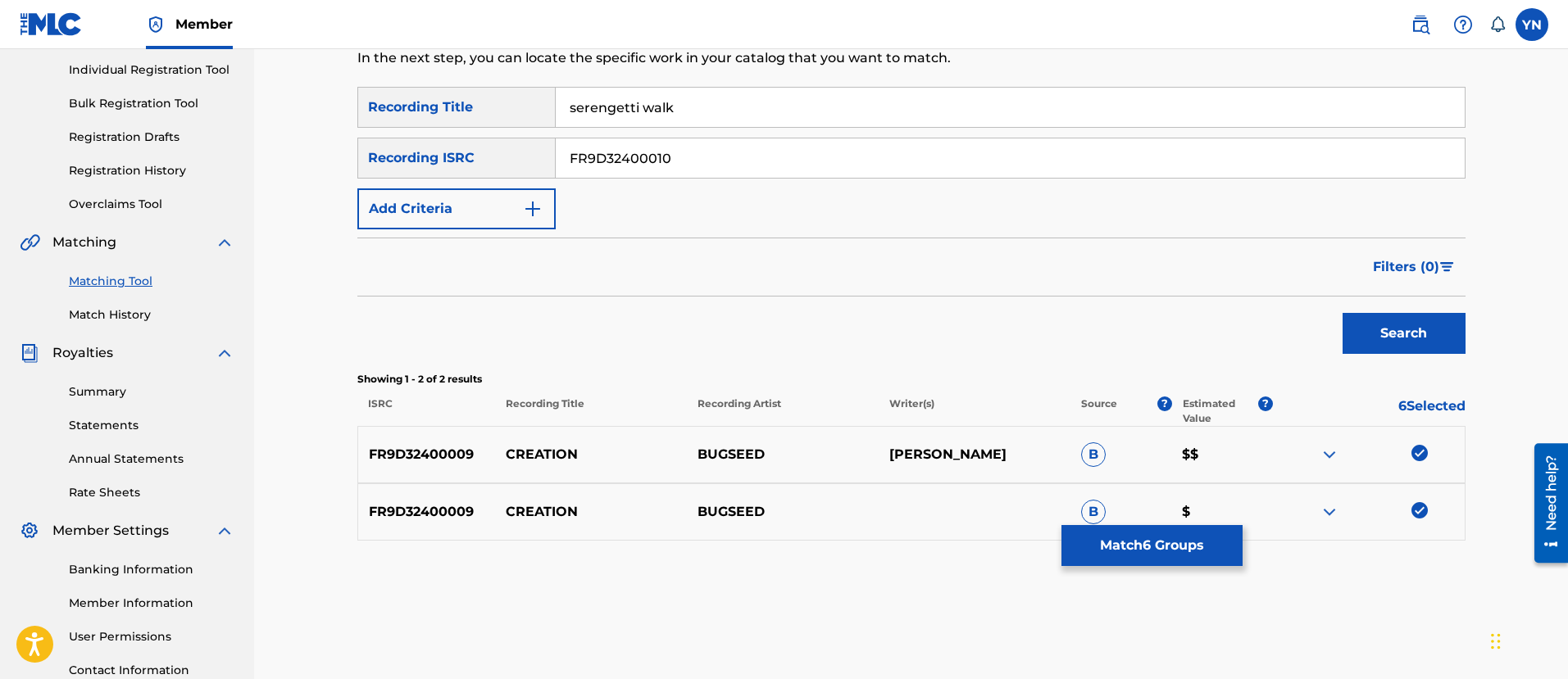
type input "serengetti walk"
click at [1370, 336] on button "Search" at bounding box center [1403, 333] width 123 height 41
click at [1417, 460] on div at bounding box center [1420, 453] width 17 height 17
click at [1415, 509] on div at bounding box center [1420, 511] width 17 height 17
click at [1178, 542] on button "Match 8 Groups" at bounding box center [1151, 545] width 181 height 41
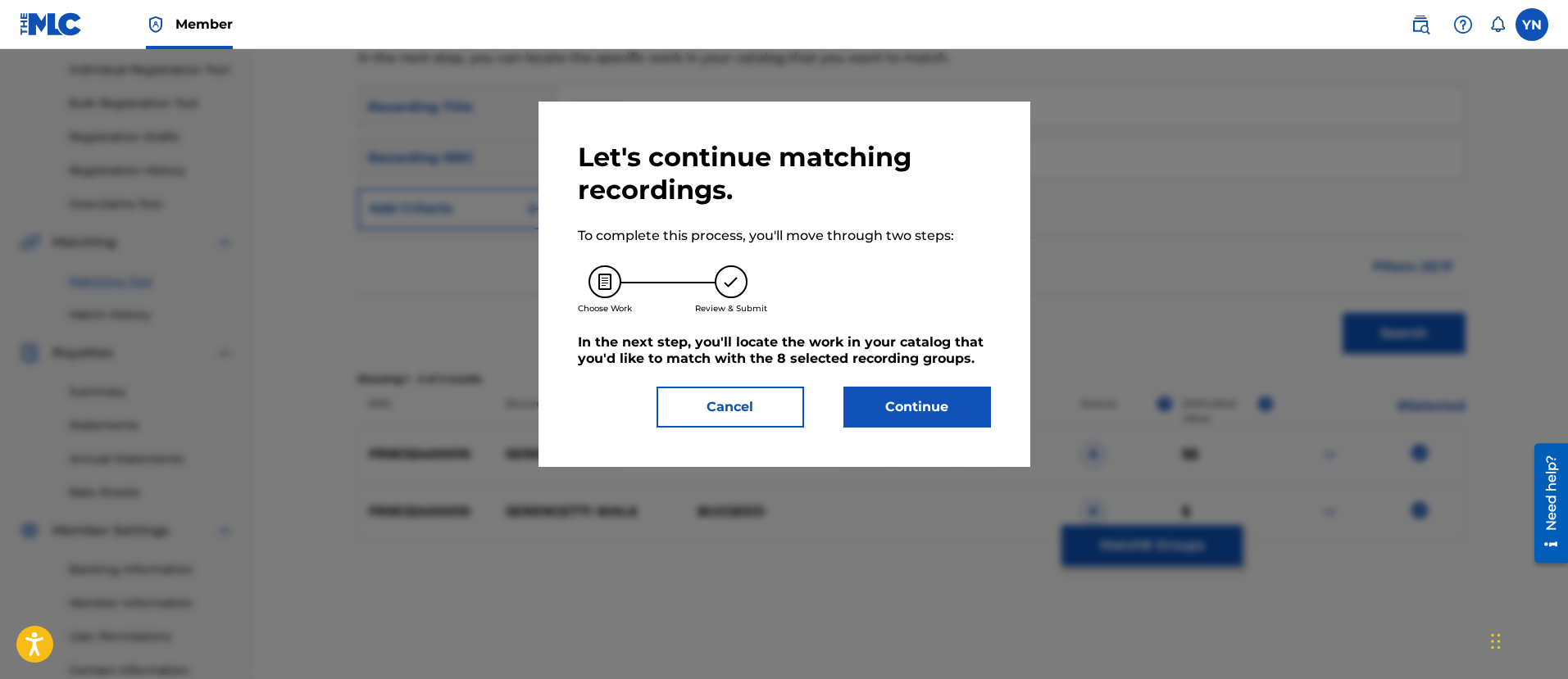
click at [924, 404] on button "Continue" at bounding box center [917, 407] width 148 height 41
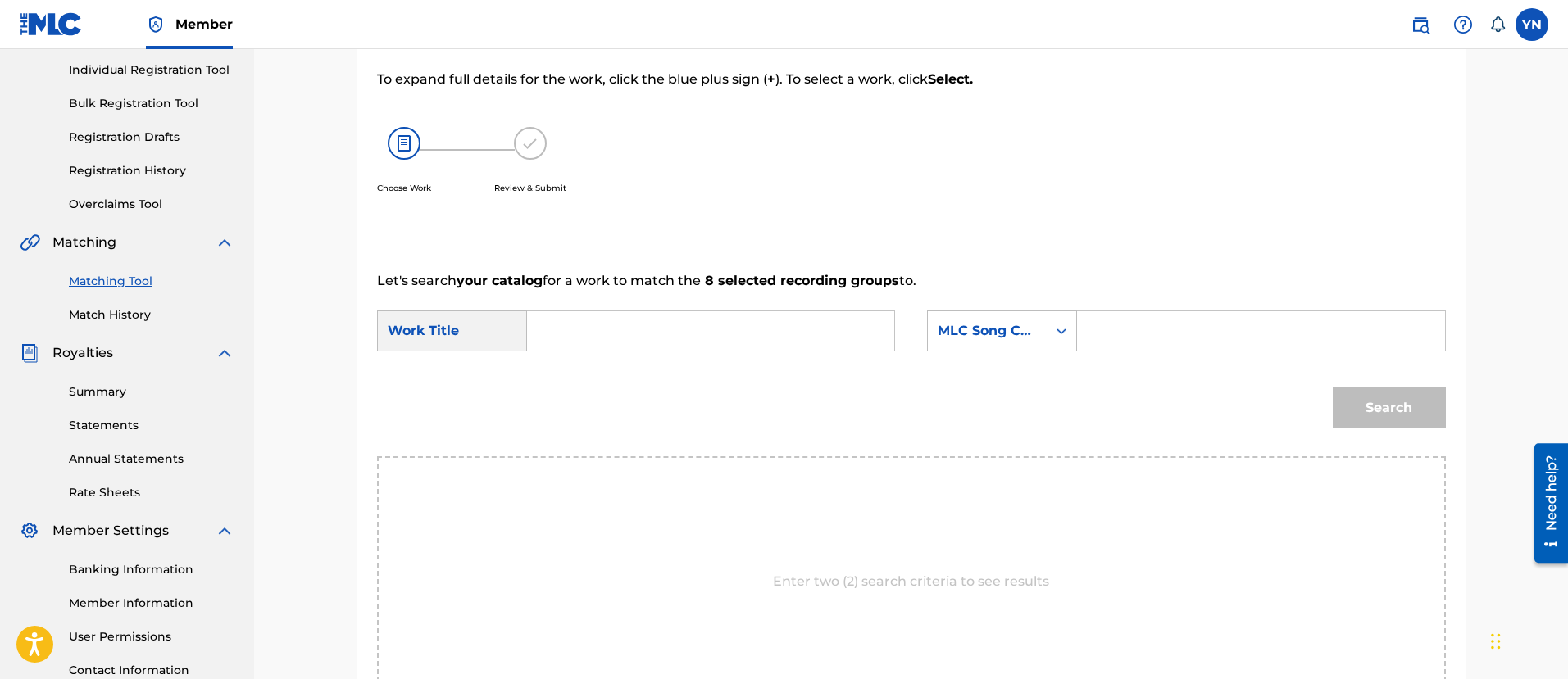
click at [718, 328] on input "Search Form" at bounding box center [710, 331] width 339 height 39
paste input "serengetti walk"
type input "serengetti walk"
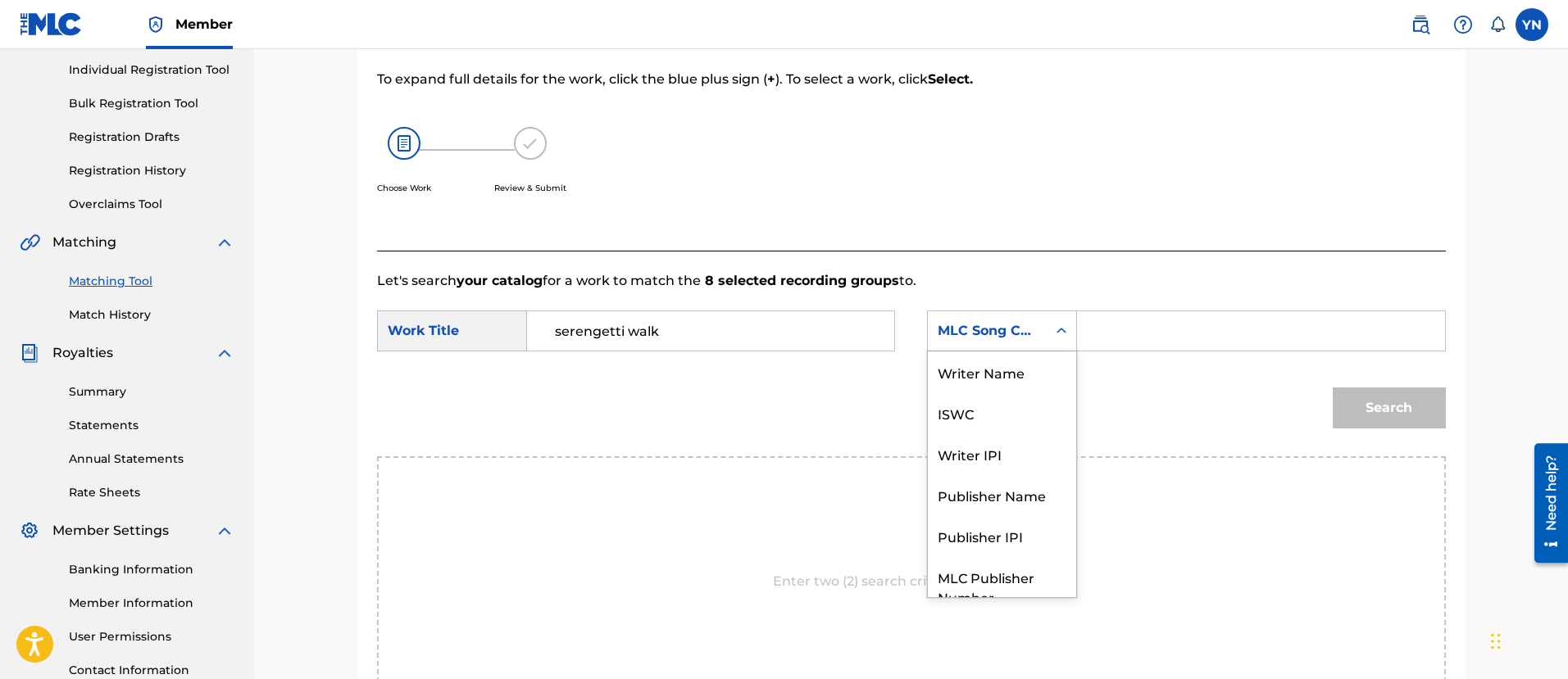
click at [1029, 333] on div "MLC Song Code" at bounding box center [987, 331] width 99 height 20
click at [1009, 367] on div "Writer Name" at bounding box center [1002, 372] width 148 height 41
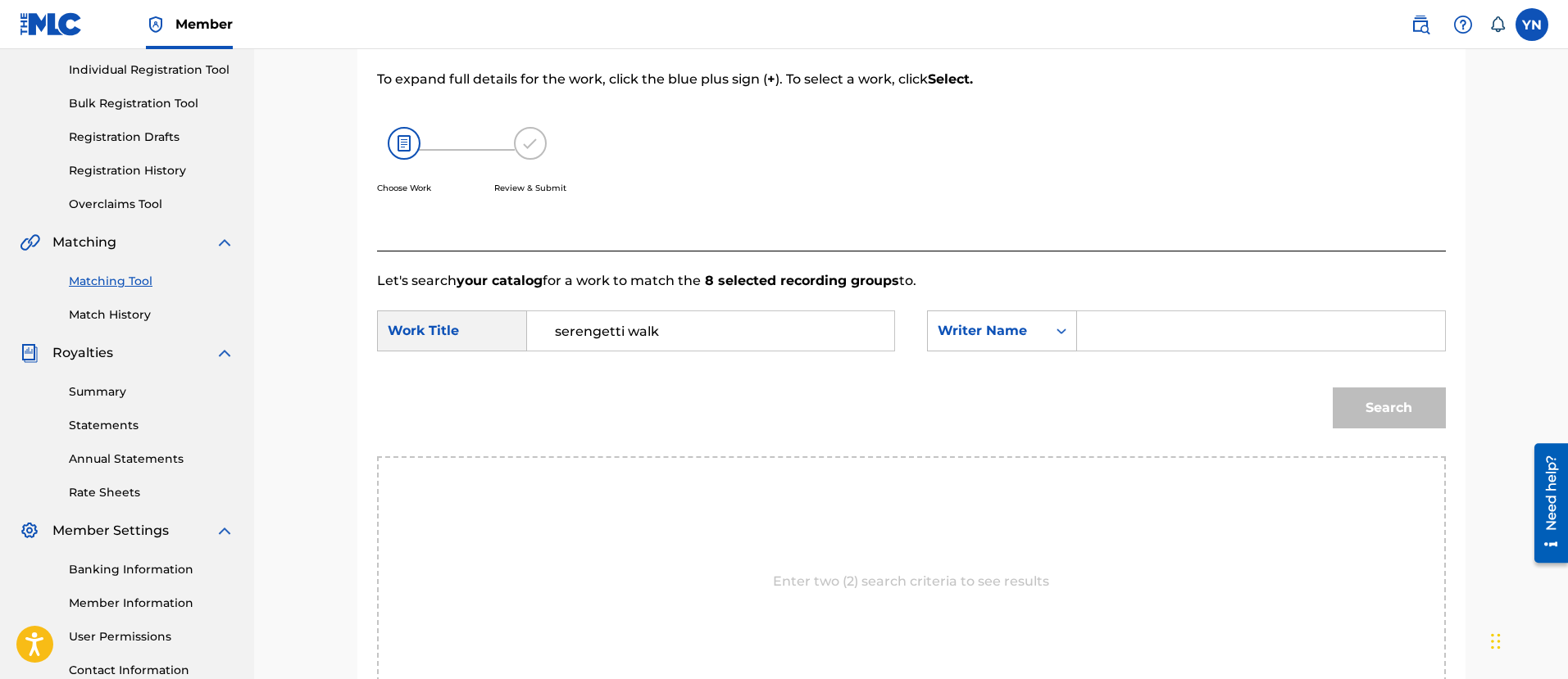
click at [1176, 347] on input "Search Form" at bounding box center [1260, 331] width 339 height 39
type input "[PERSON_NAME]"
click at [1355, 397] on button "Search" at bounding box center [1389, 407] width 113 height 41
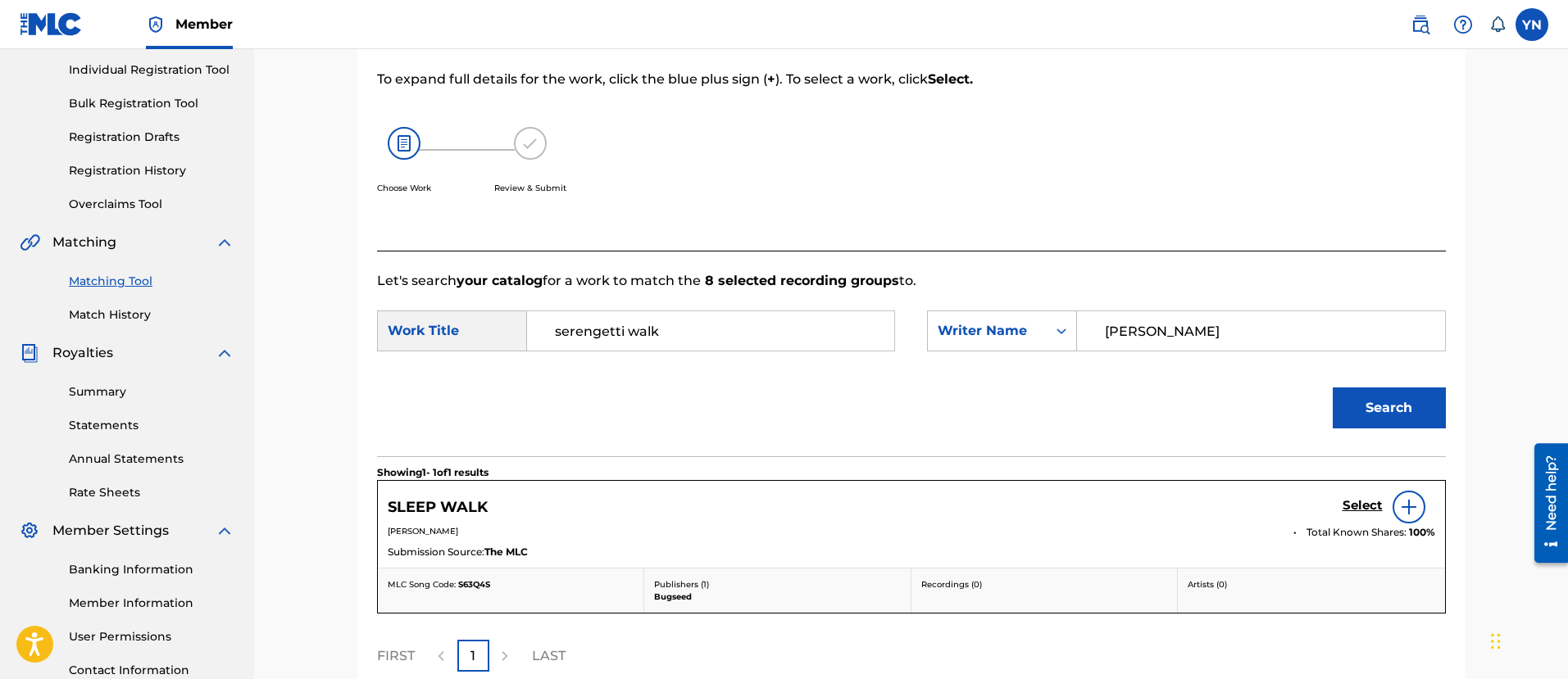
click at [1362, 505] on h5 "Select" at bounding box center [1362, 506] width 40 height 16
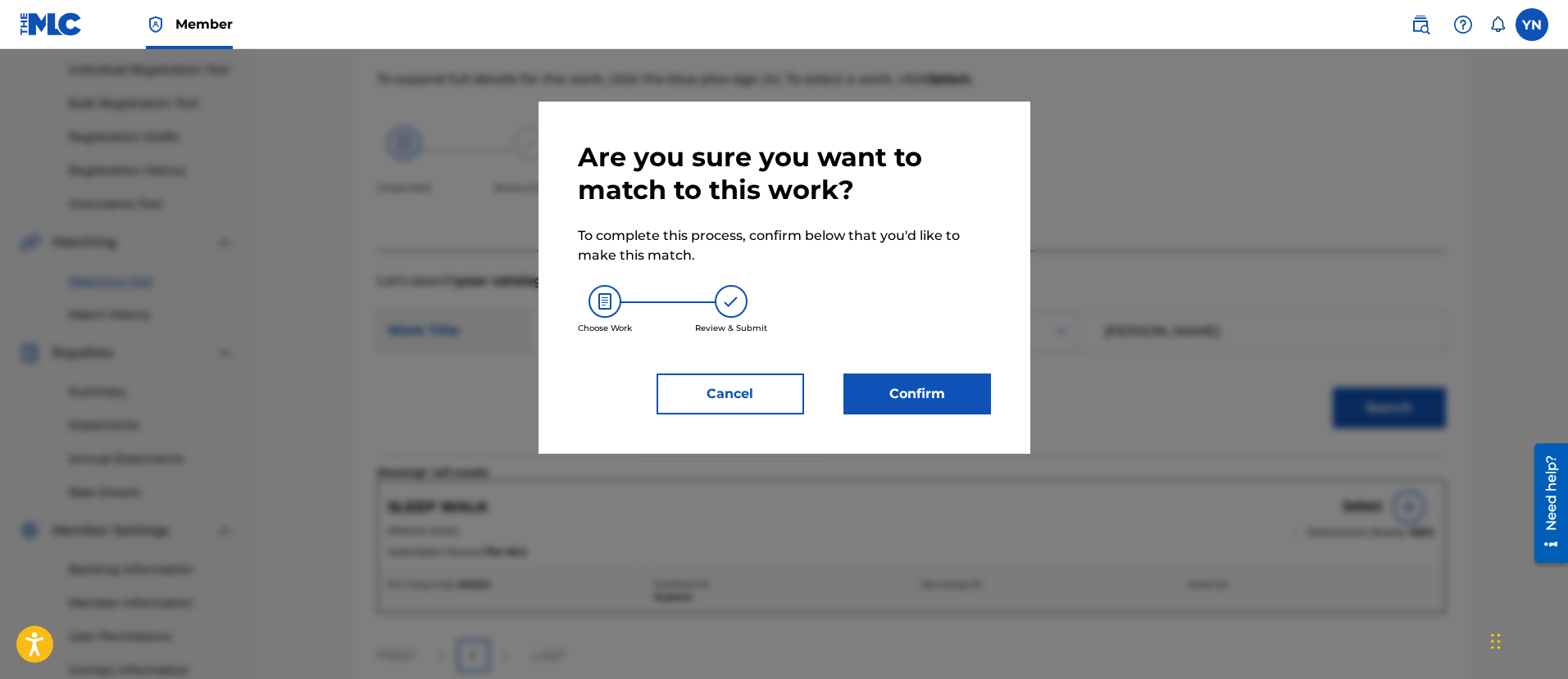
drag, startPoint x: 924, startPoint y: 402, endPoint x: 750, endPoint y: 399, distance: 174.0
click at [751, 399] on div "Cancel Confirm" at bounding box center [784, 393] width 413 height 41
click at [739, 393] on button "Cancel" at bounding box center [729, 393] width 148 height 41
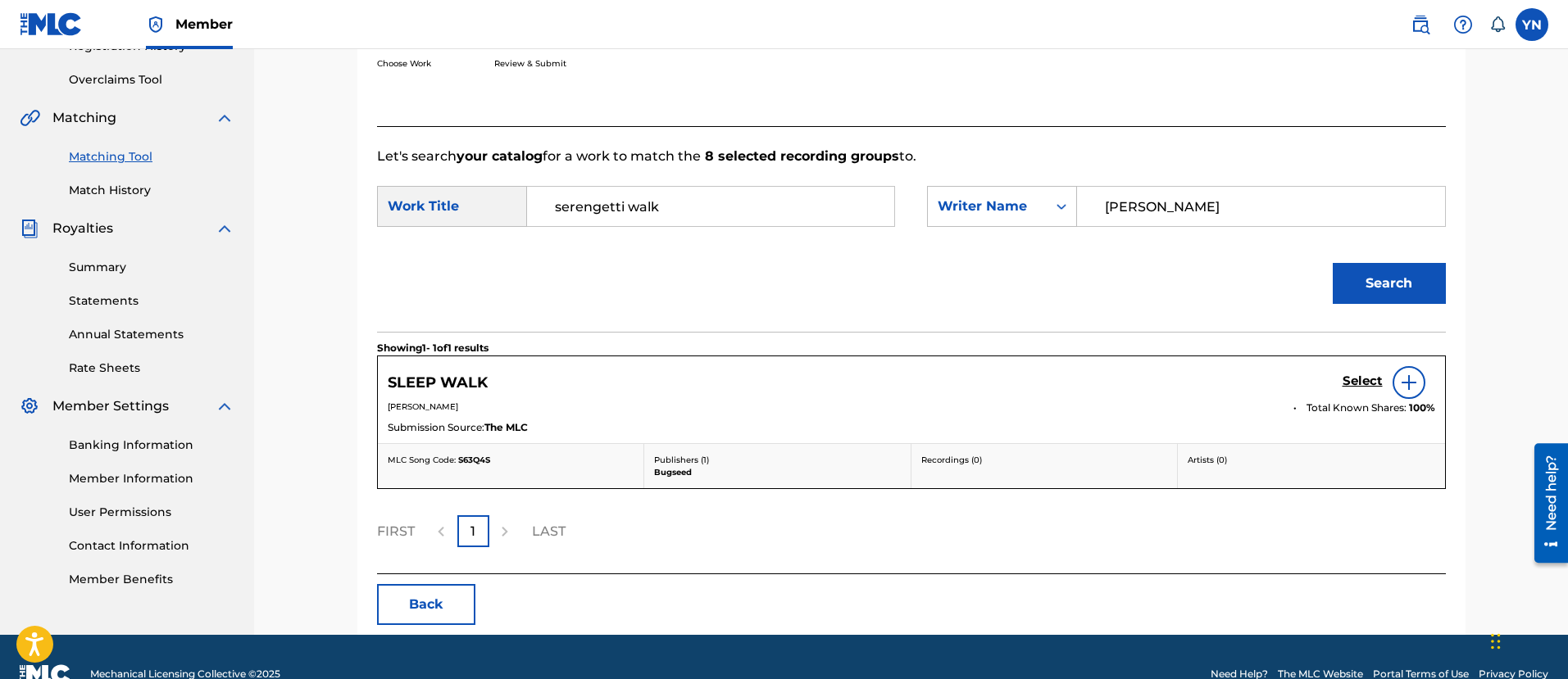
scroll to position [363, 0]
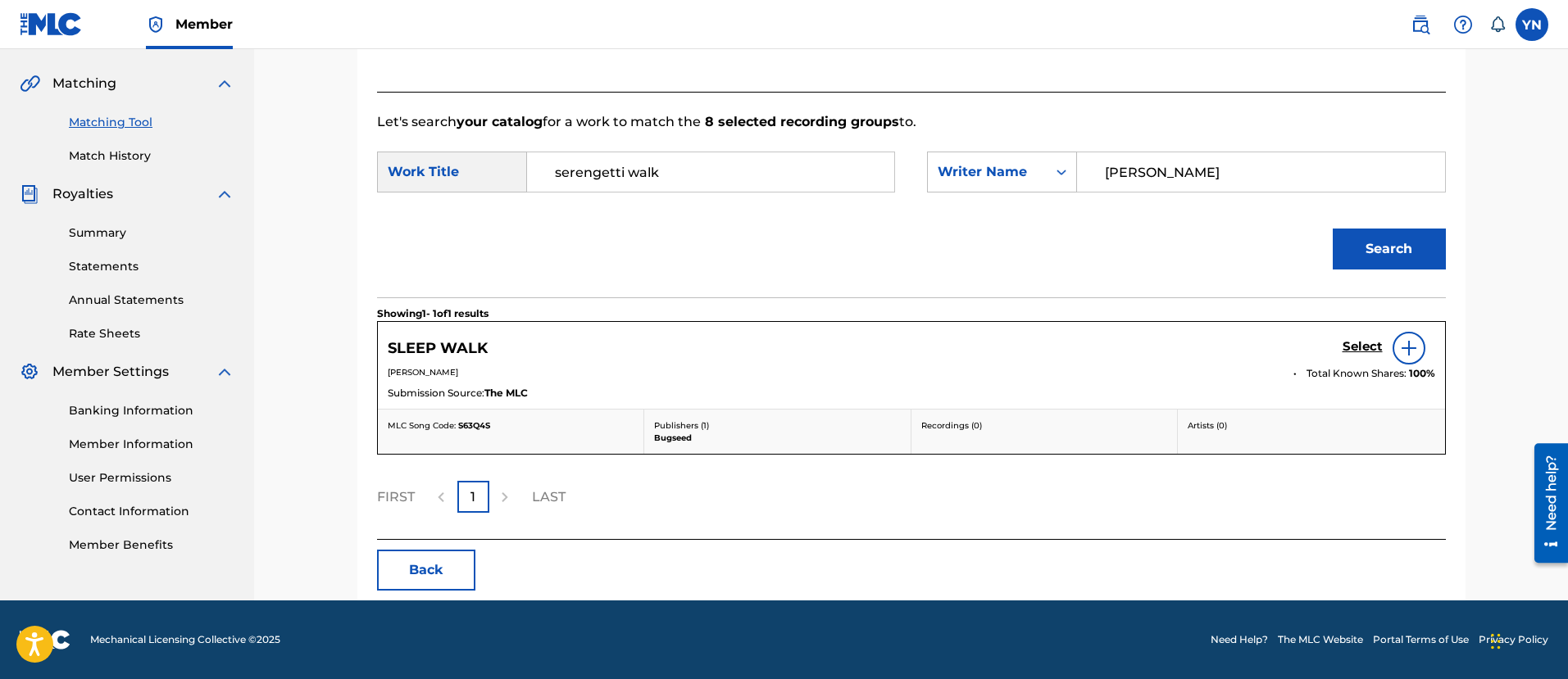
click at [413, 579] on button "Back" at bounding box center [426, 570] width 98 height 41
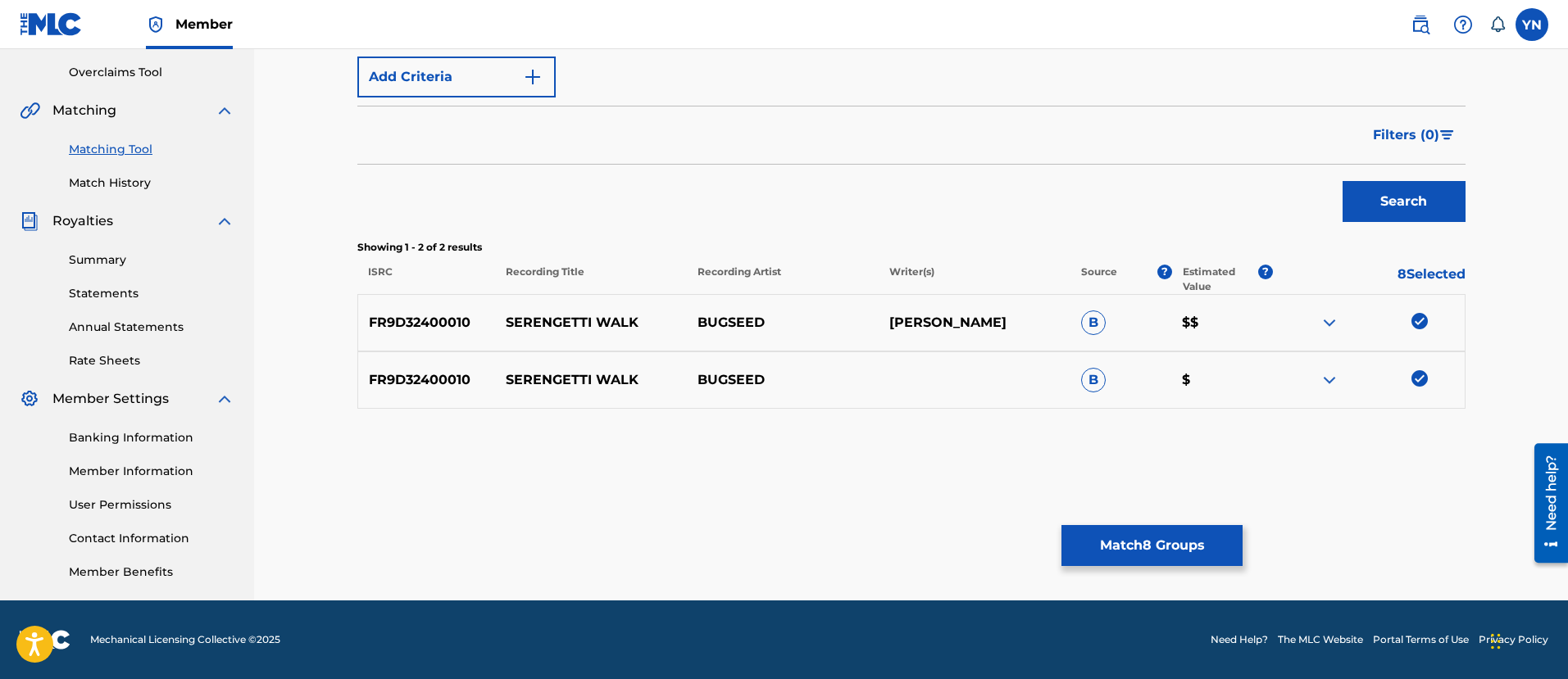
scroll to position [0, 0]
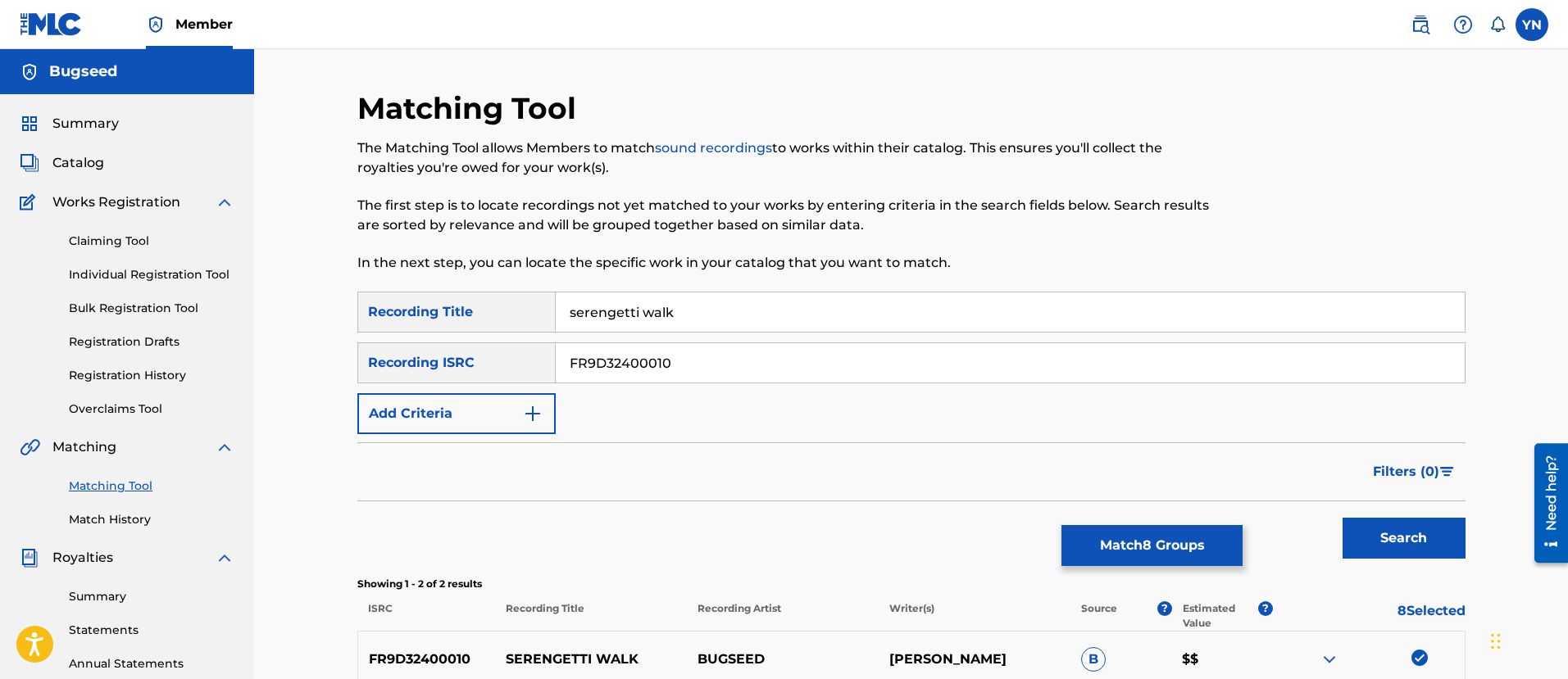
click at [647, 360] on input "FR9D32400010" at bounding box center [1010, 362] width 909 height 39
paste input "1"
type input "FR9D32400011"
click at [696, 304] on input "serengetti walk" at bounding box center [1010, 312] width 909 height 39
paste input "tokyo mellow"
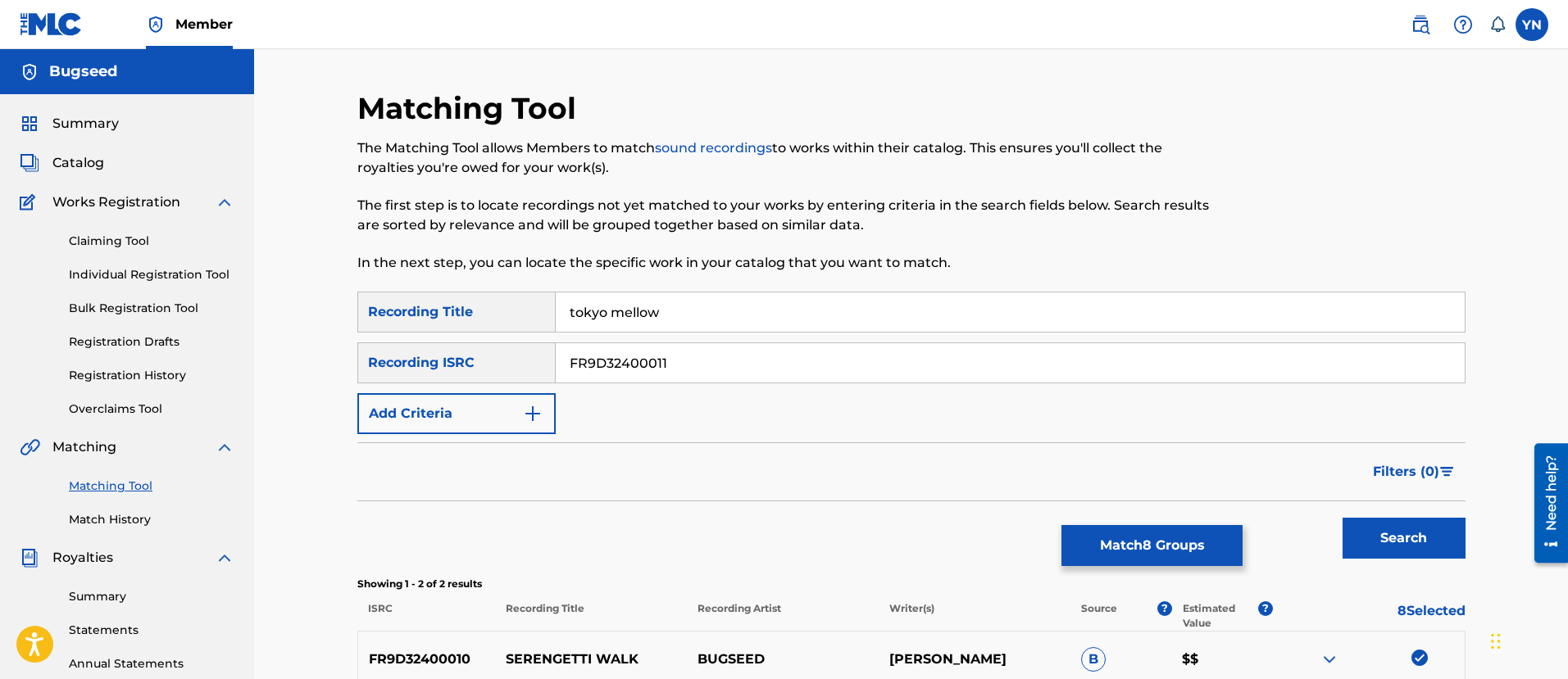
type input "tokyo mellow"
click at [1430, 545] on button "Search" at bounding box center [1403, 537] width 123 height 41
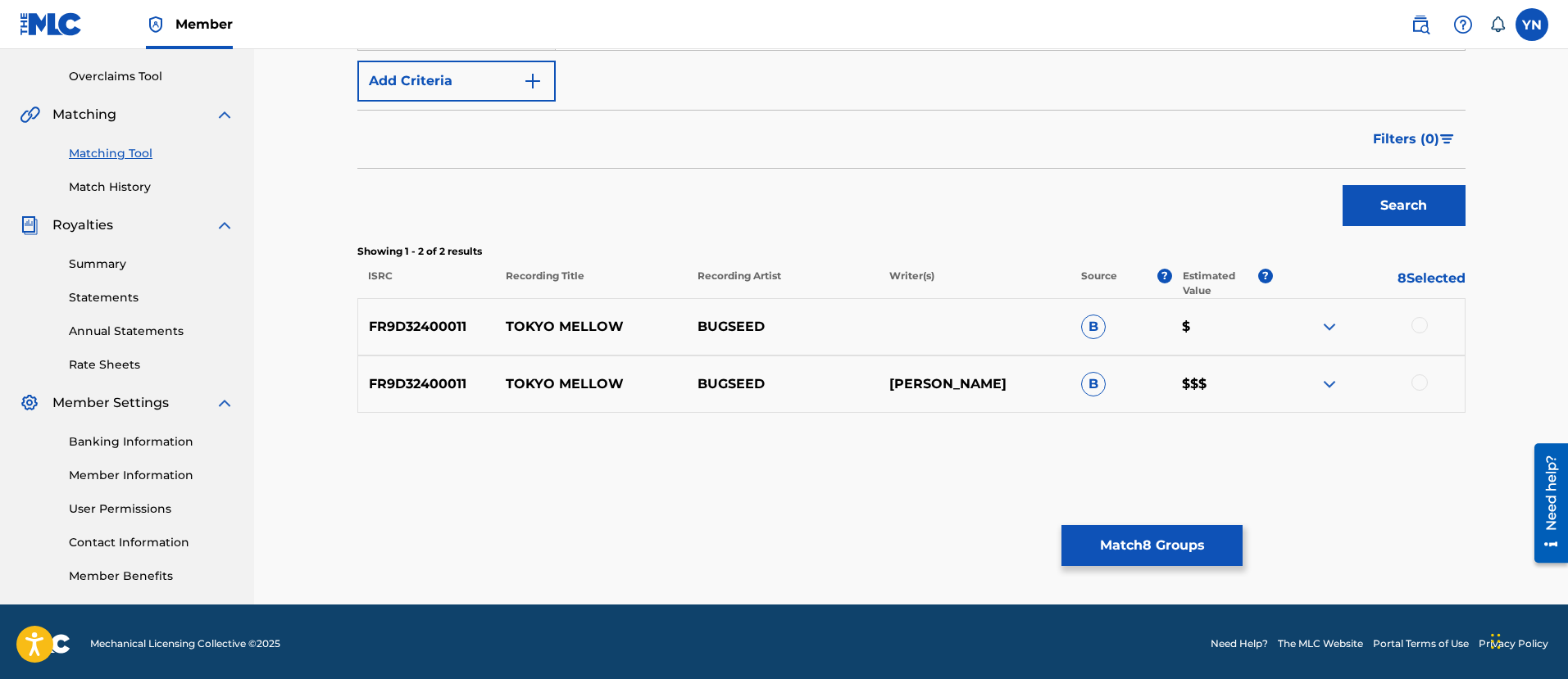
scroll to position [337, 0]
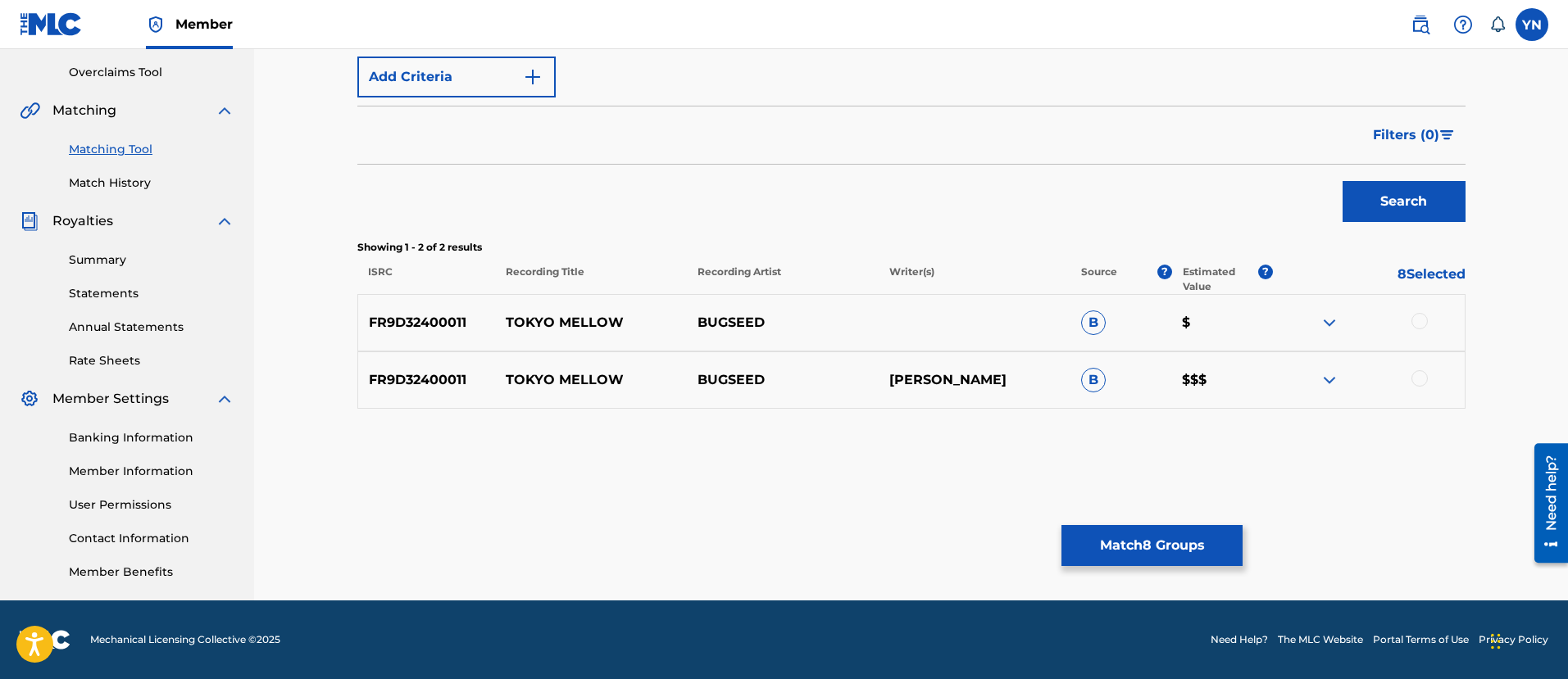
click at [1424, 375] on div at bounding box center [1420, 378] width 17 height 17
click at [1425, 314] on div at bounding box center [1369, 323] width 192 height 20
click at [1420, 319] on div at bounding box center [1420, 322] width 17 height 17
click at [1141, 542] on button "Match 10 Groups" at bounding box center [1151, 545] width 181 height 41
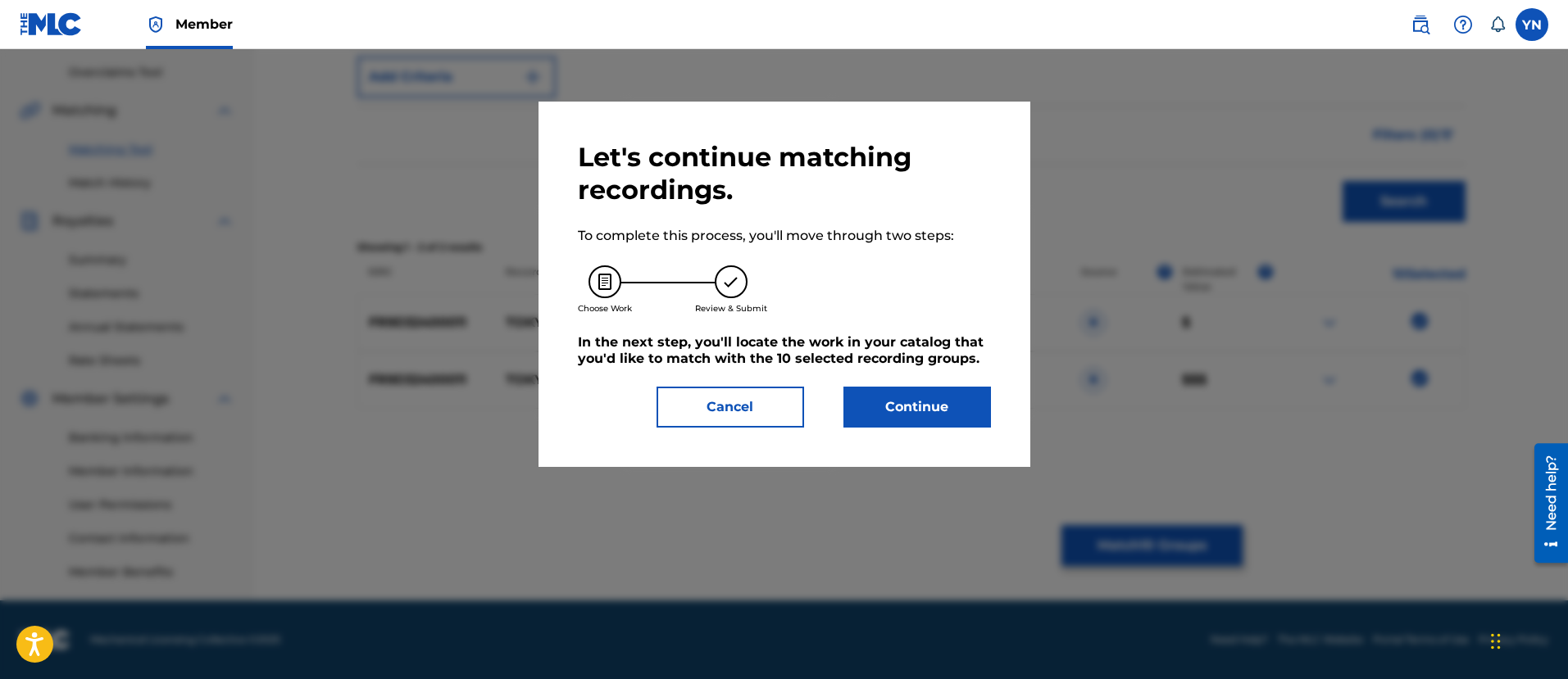
click at [950, 414] on button "Continue" at bounding box center [917, 407] width 148 height 41
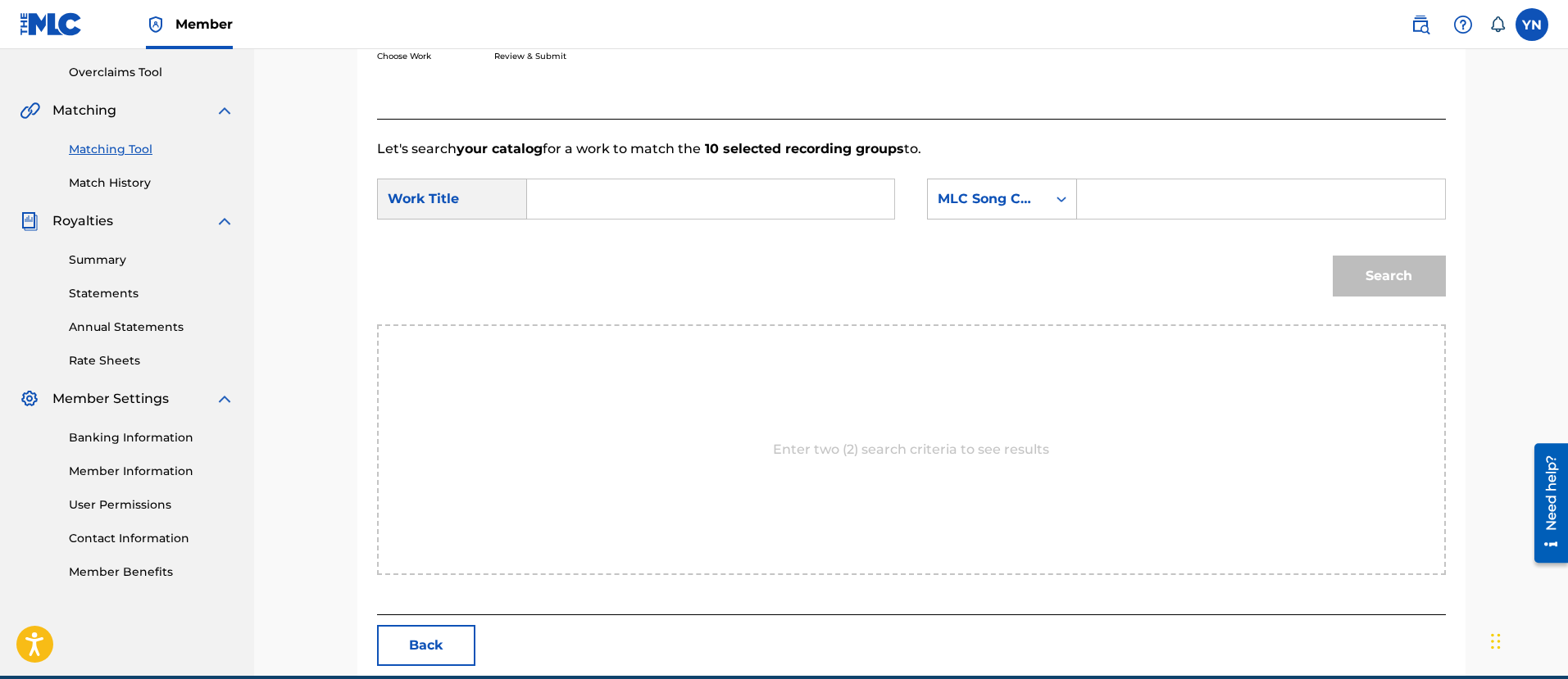
paste input "tokyo mellow"
click at [740, 187] on input "tokyo mellow" at bounding box center [710, 198] width 339 height 39
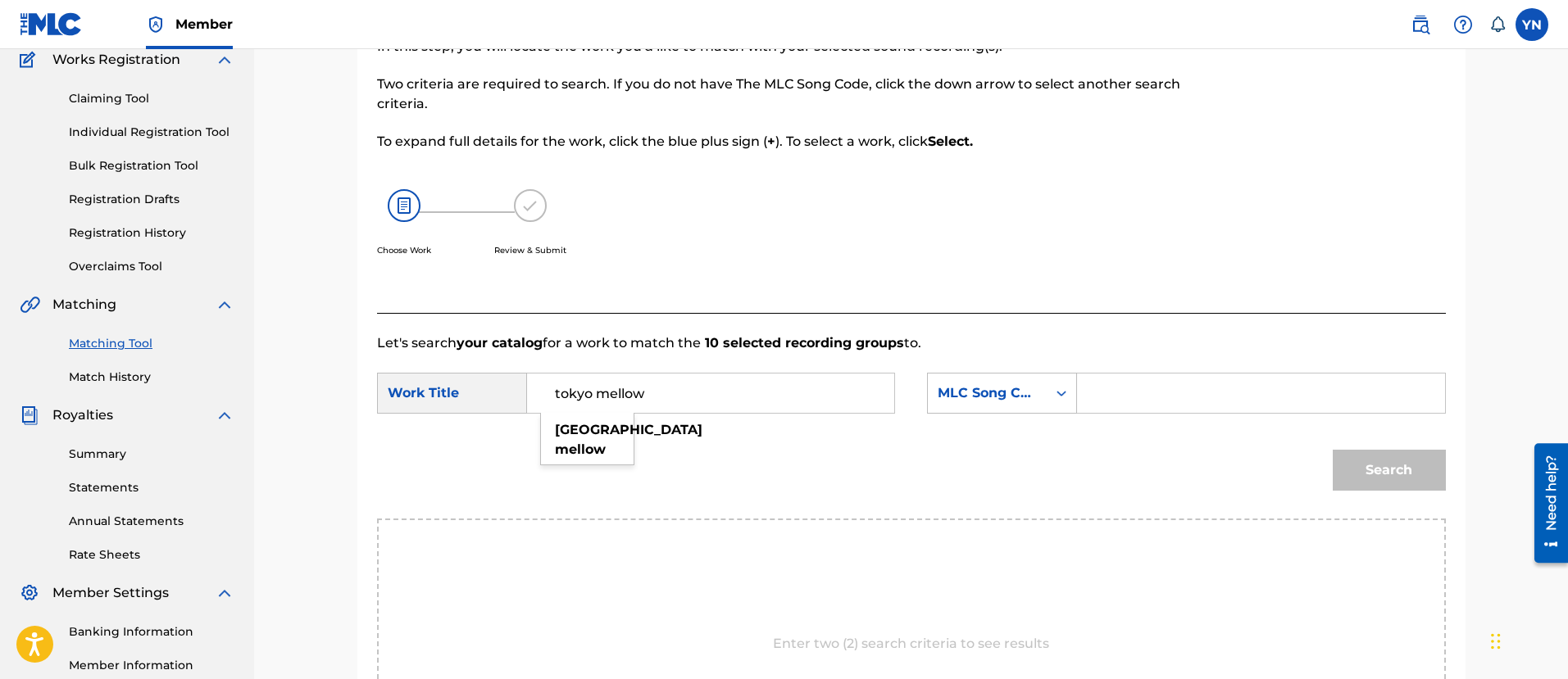
scroll to position [132, 0]
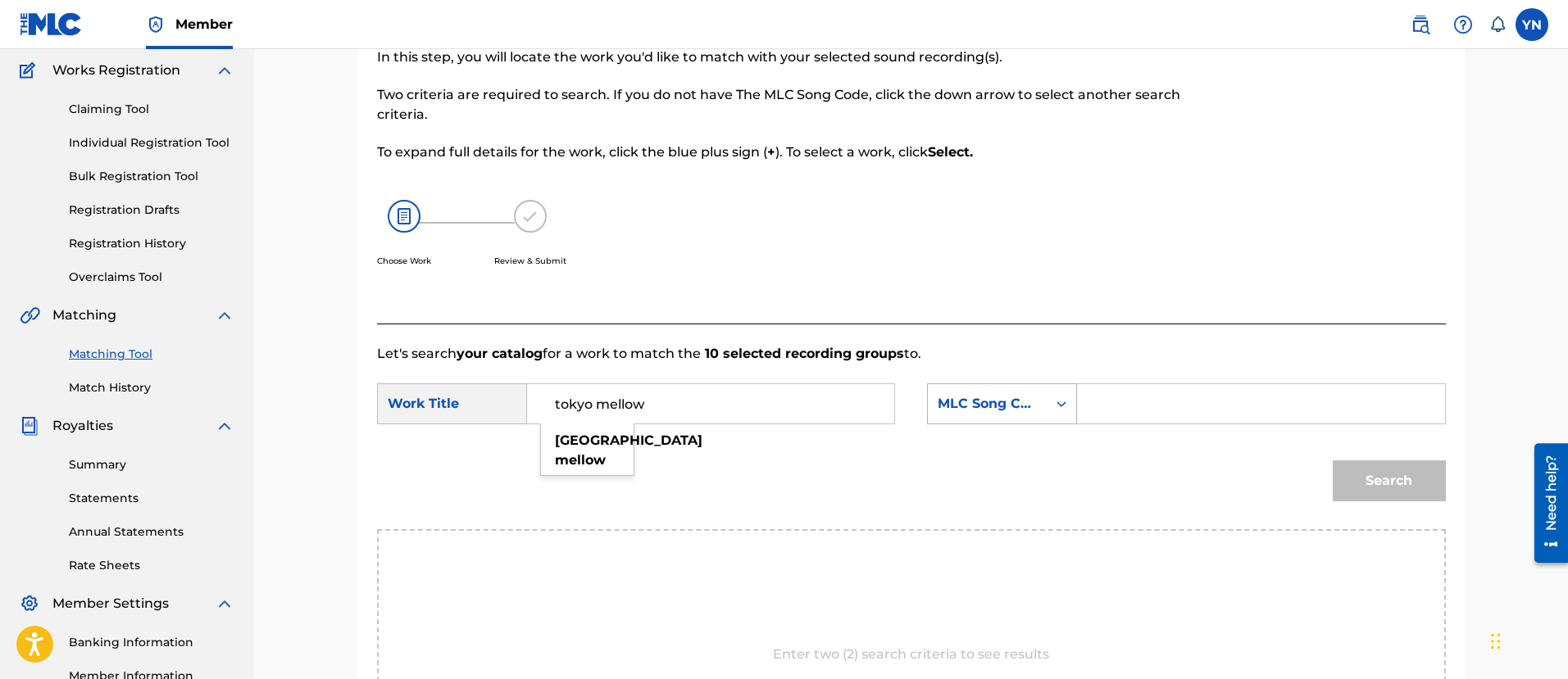
type input "tokyo mellow"
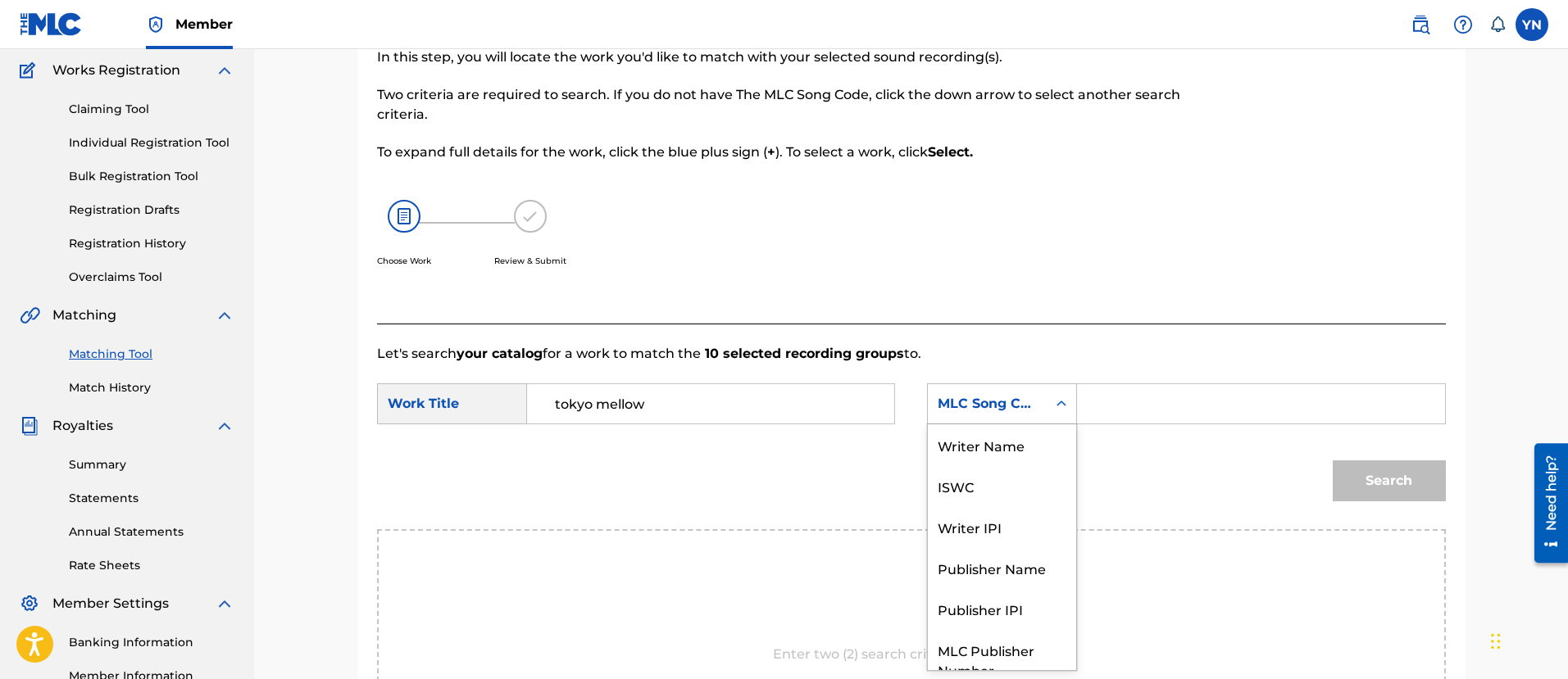
click at [1009, 402] on div "MLC Song Code" at bounding box center [987, 404] width 99 height 20
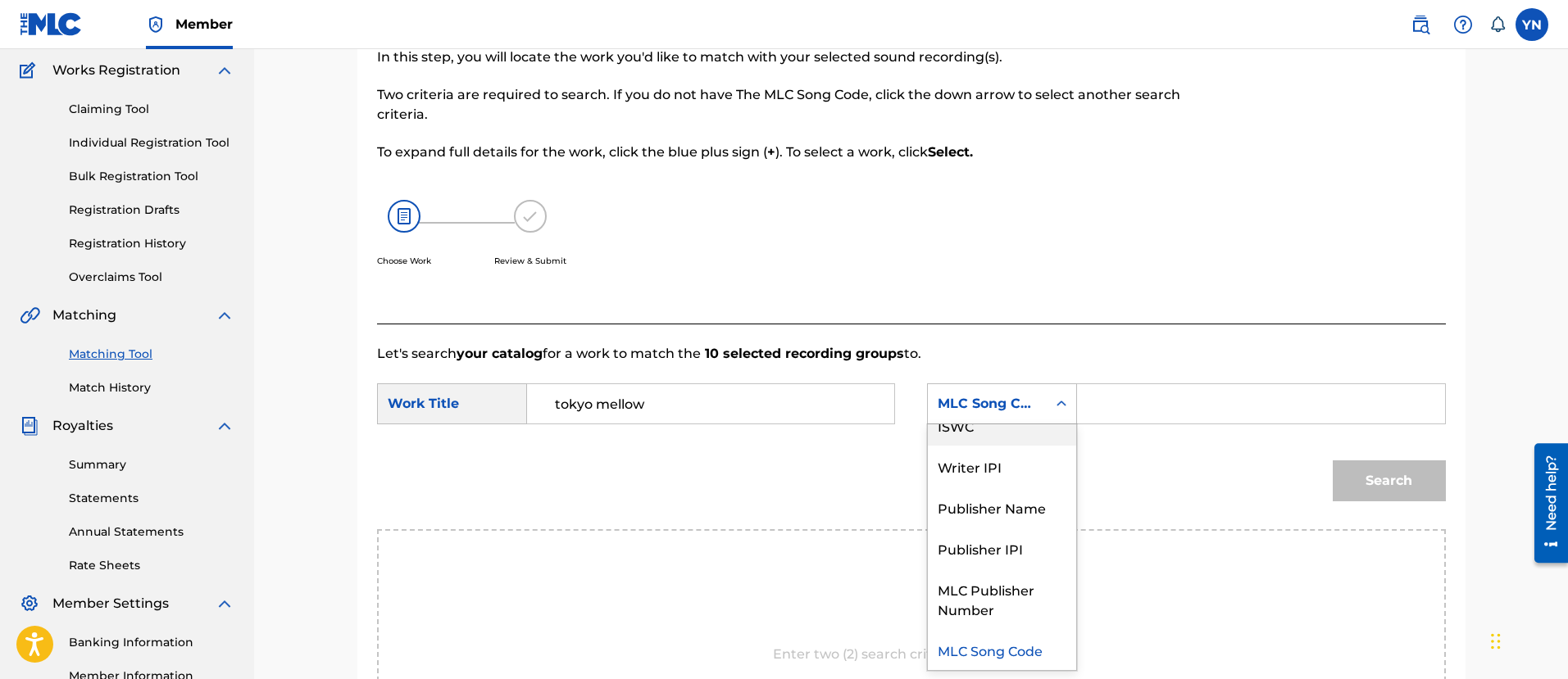
scroll to position [0, 0]
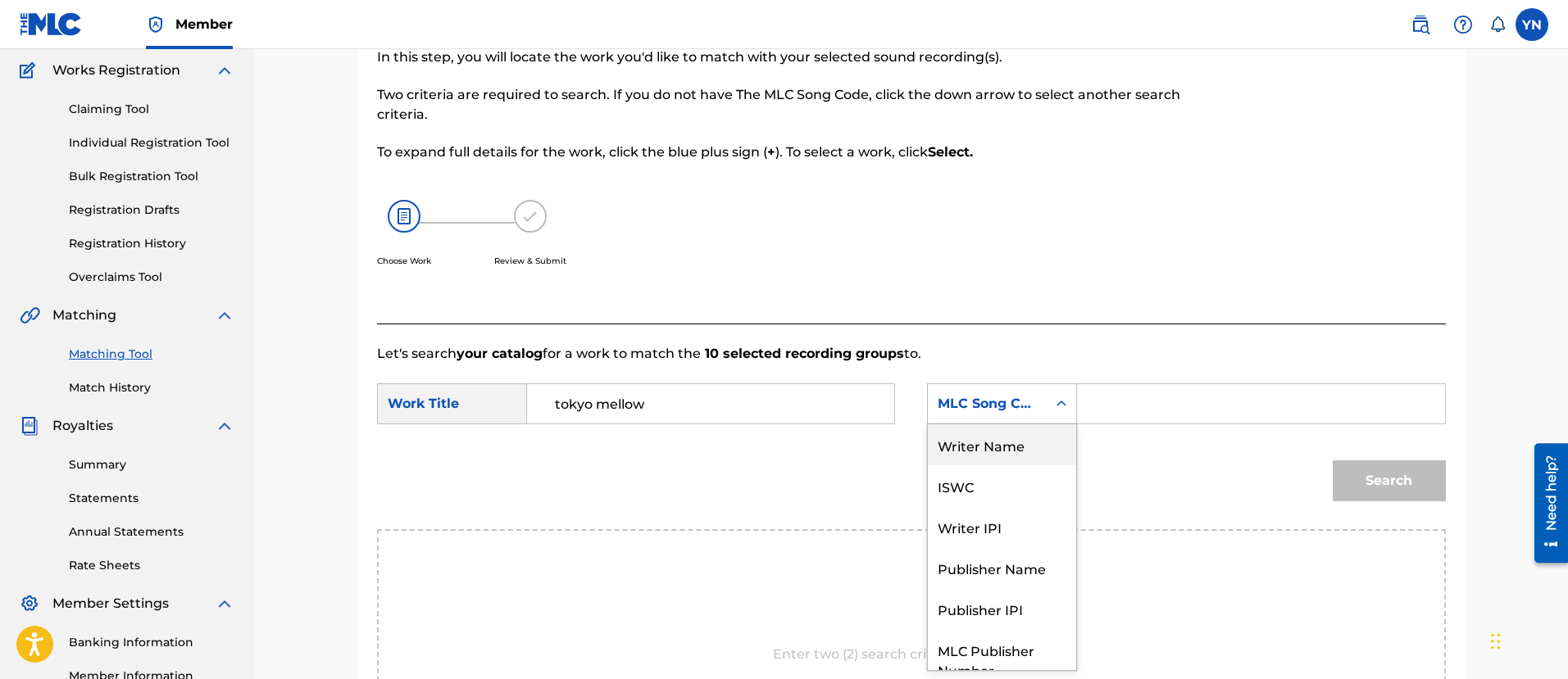
click at [1004, 457] on div "Writer Name" at bounding box center [1002, 444] width 148 height 41
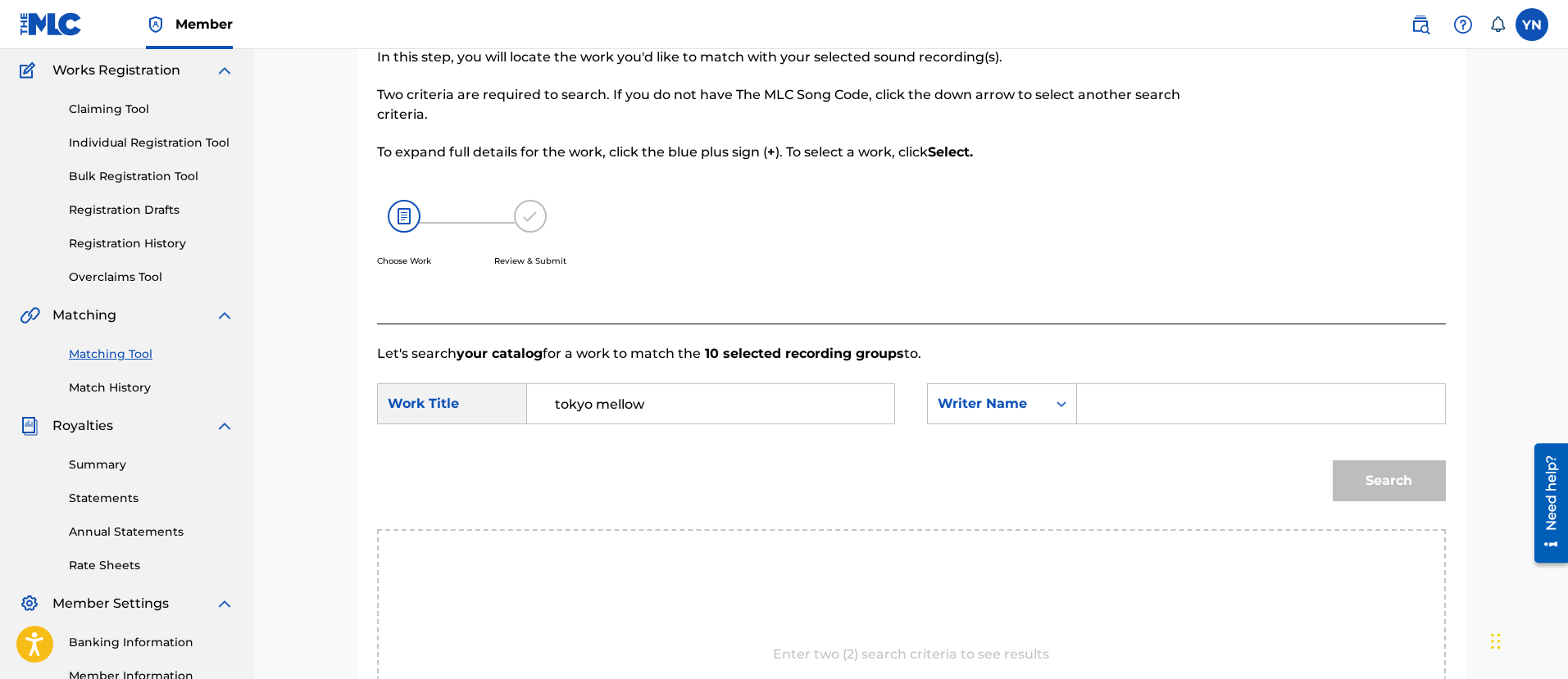
click at [1184, 400] on input "Search Form" at bounding box center [1260, 403] width 339 height 39
type input "[PERSON_NAME]"
click at [1360, 482] on button "Search" at bounding box center [1389, 480] width 113 height 41
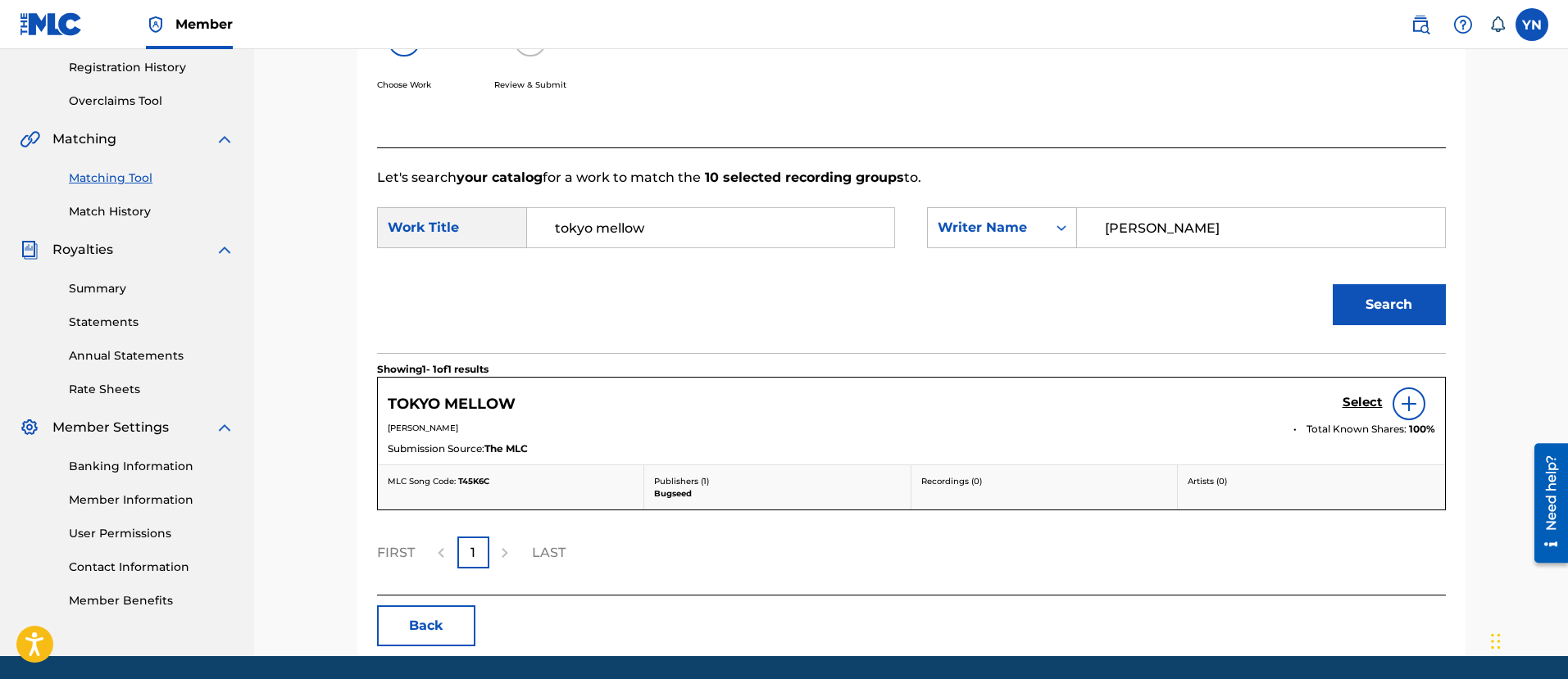
scroll to position [337, 0]
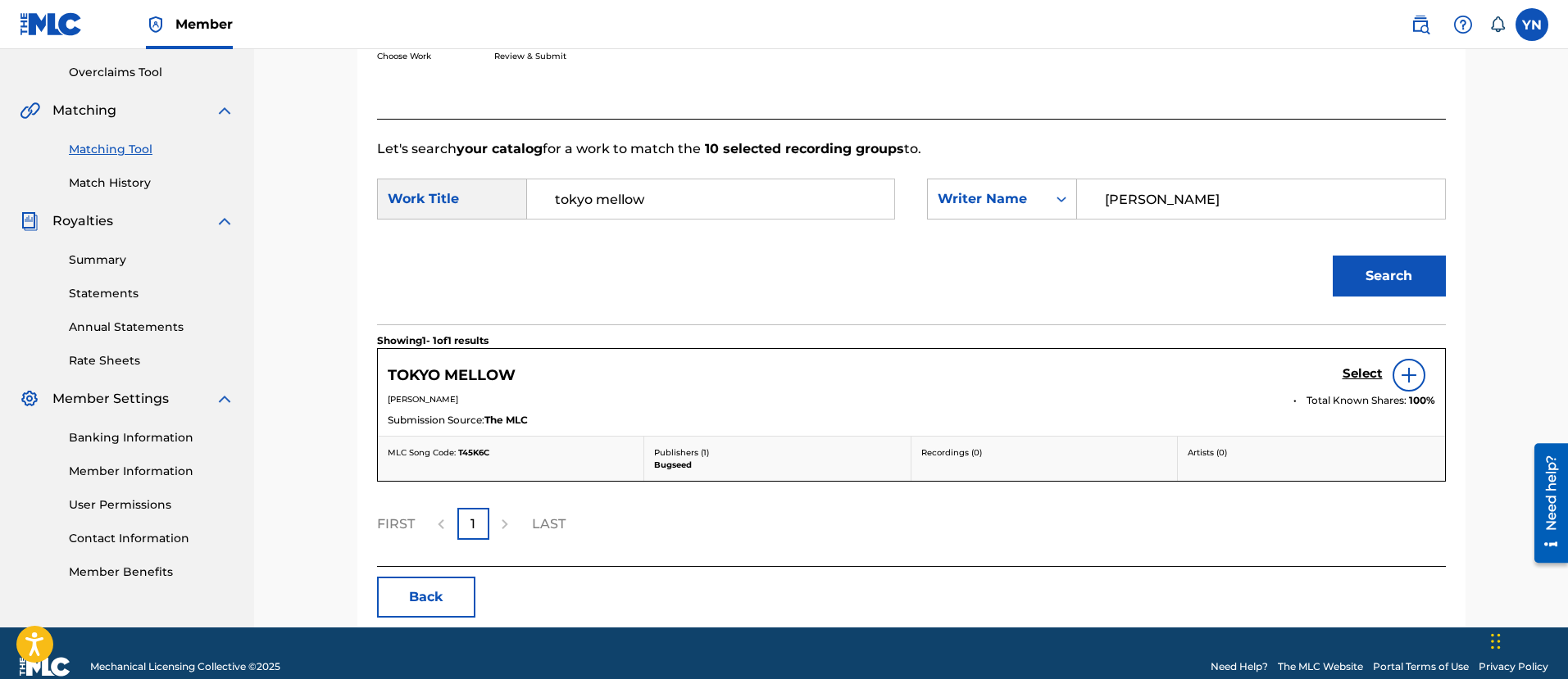
click at [1365, 370] on h5 "Select" at bounding box center [1362, 373] width 40 height 16
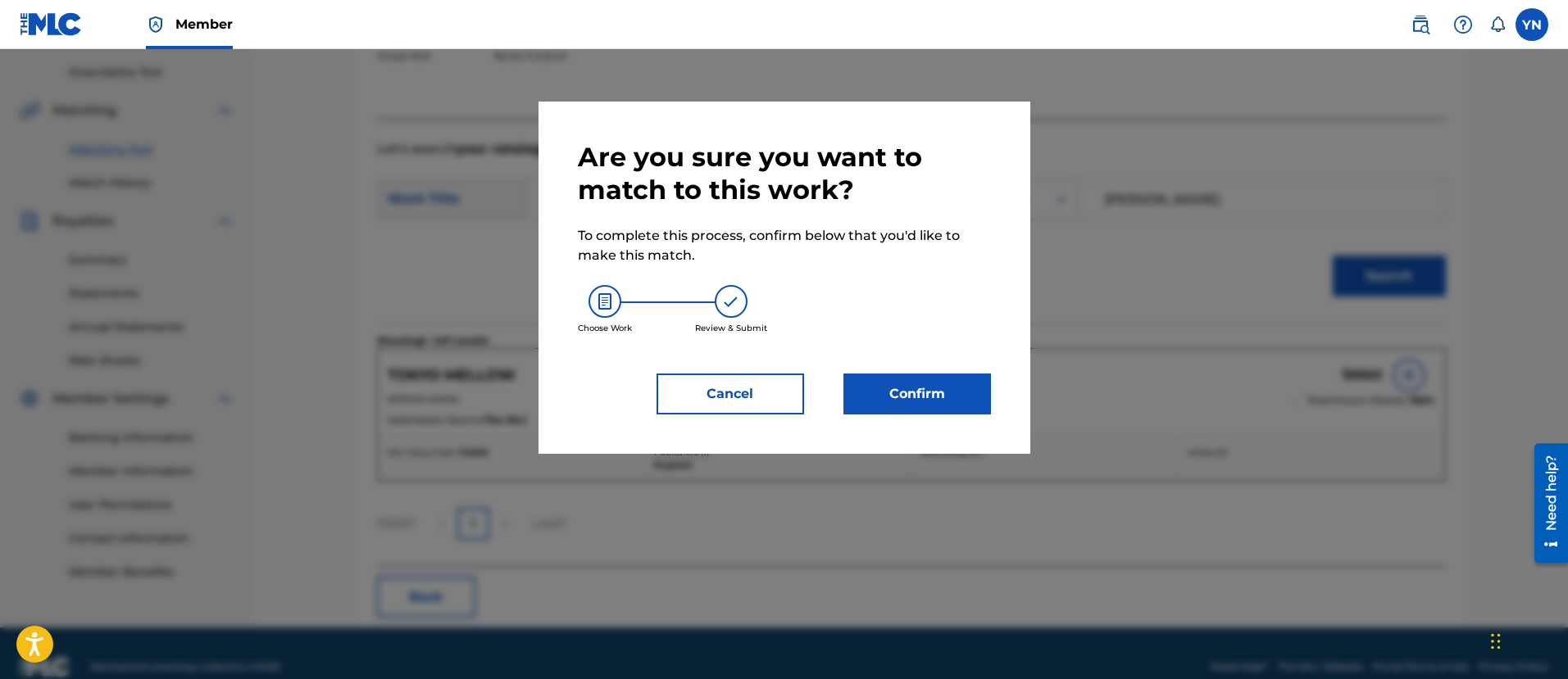
click at [895, 390] on button "Confirm" at bounding box center [917, 393] width 148 height 41
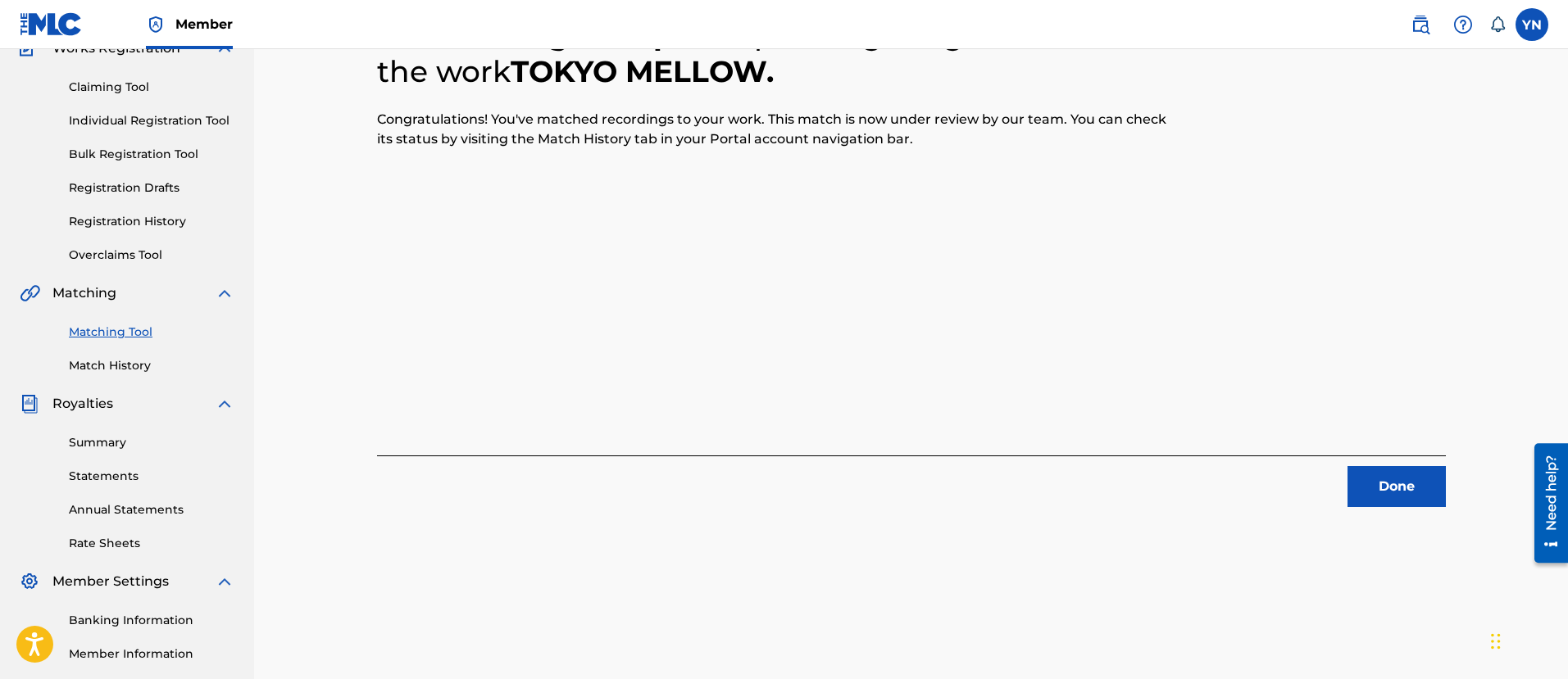
scroll to position [132, 0]
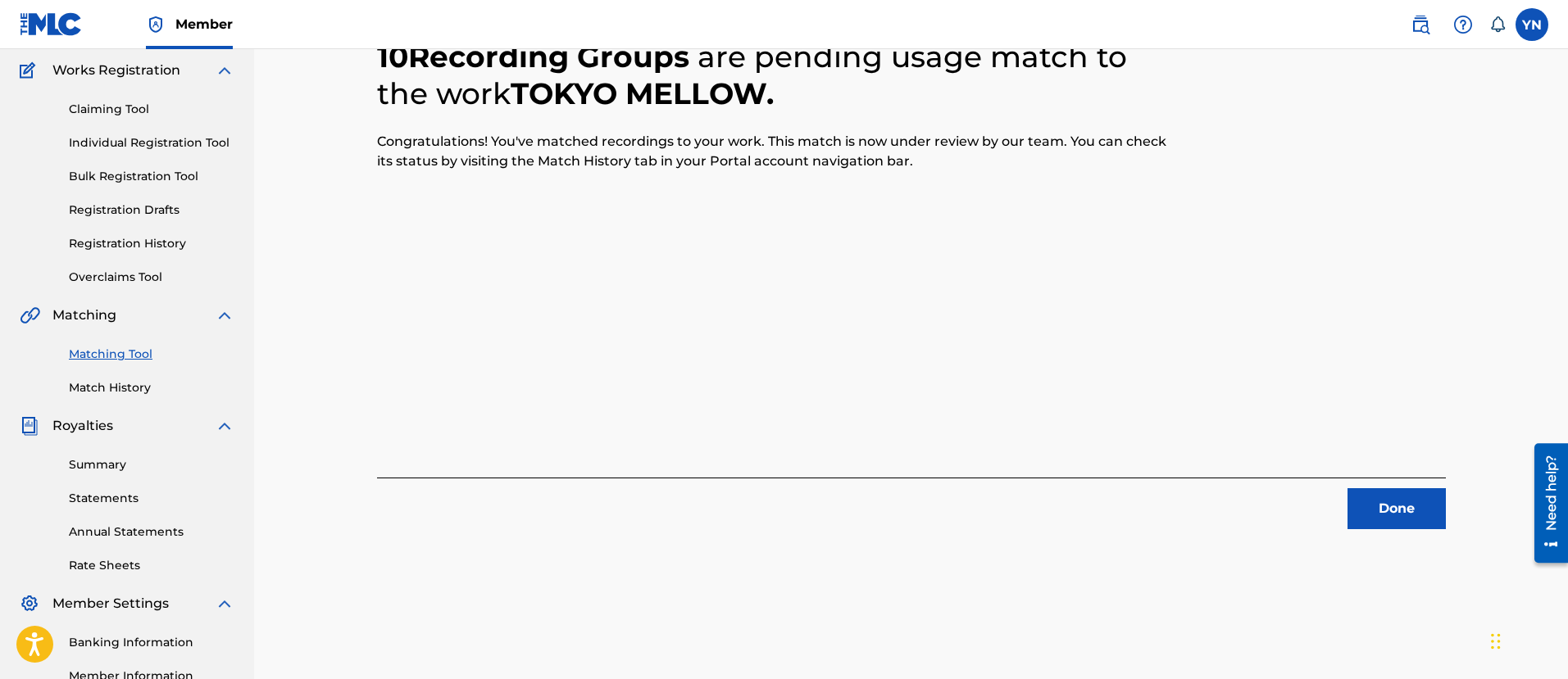
click at [1452, 513] on div "10 Recording Groups are pending usage match to the work TOKYO MELLOW . Congratu…" at bounding box center [911, 264] width 1108 height 530
click at [1420, 513] on button "Done" at bounding box center [1396, 508] width 98 height 41
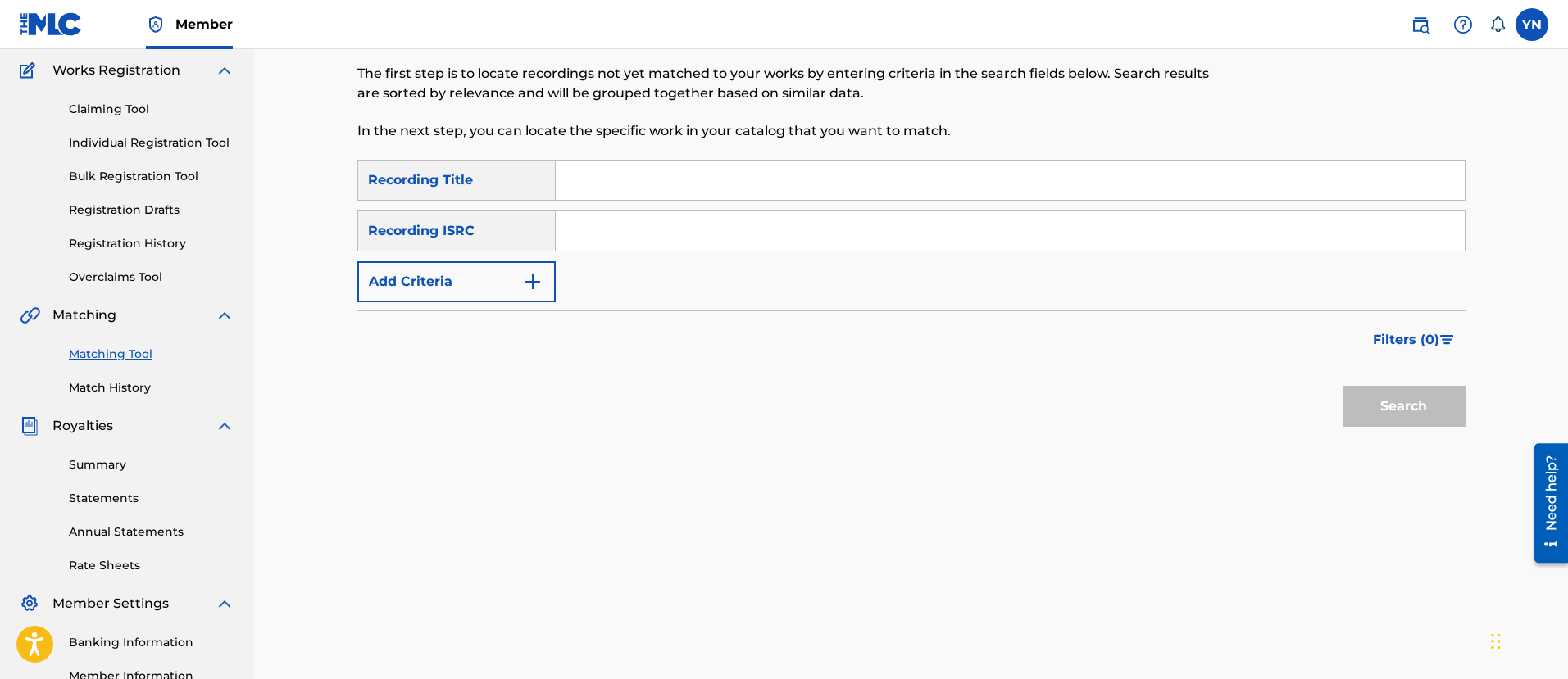
drag, startPoint x: 647, startPoint y: 212, endPoint x: 647, endPoint y: 222, distance: 10.0
click at [647, 212] on input "Search Form" at bounding box center [1010, 231] width 909 height 39
paste input "FR9D32400012"
type input "FR9D32400012"
click at [657, 174] on input "Search Form" at bounding box center [1010, 180] width 909 height 39
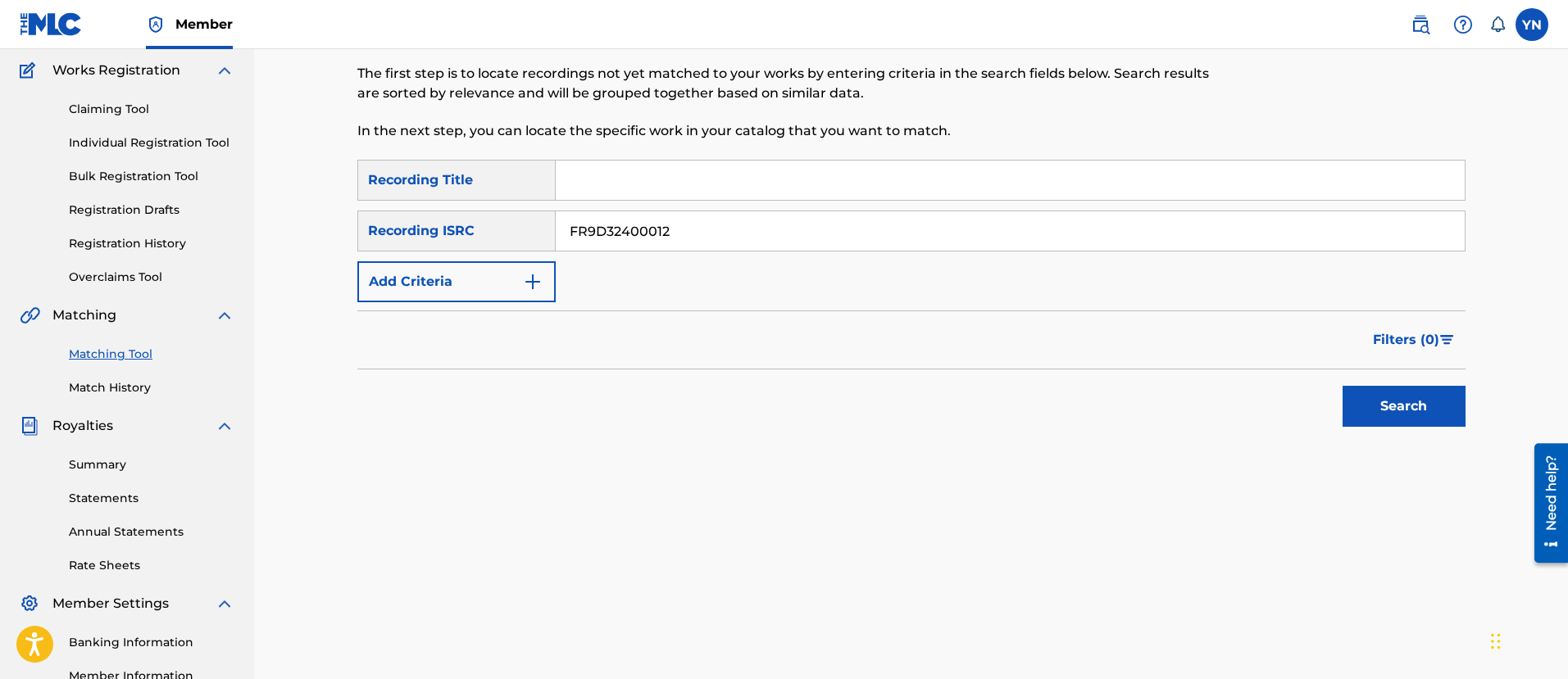
paste input "fresh air"
type input "fresh air"
drag, startPoint x: 1374, startPoint y: 379, endPoint x: 1380, endPoint y: 394, distance: 16.2
click at [1377, 387] on div "Search" at bounding box center [1399, 402] width 131 height 66
click at [1382, 407] on button "Search" at bounding box center [1403, 406] width 123 height 41
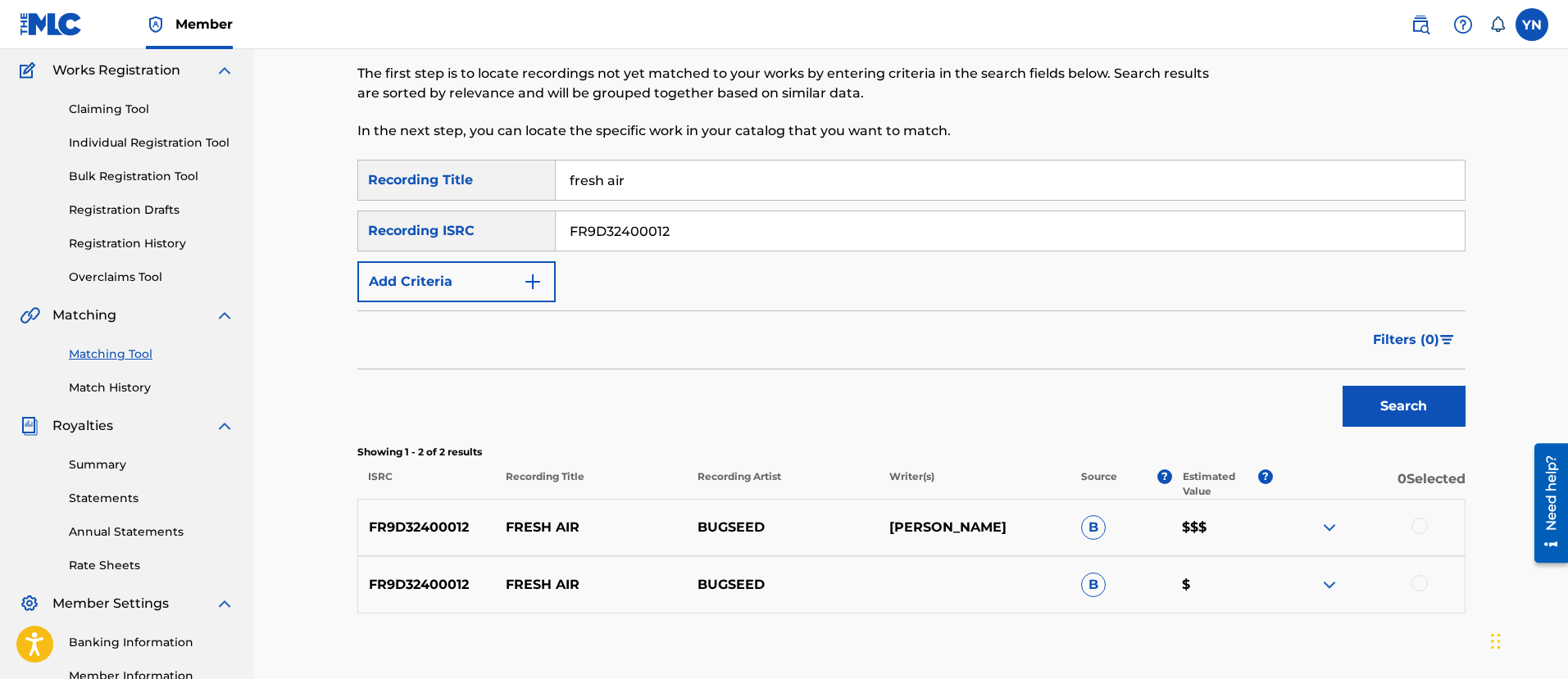
click at [1421, 534] on div at bounding box center [1369, 527] width 192 height 20
click at [1428, 529] on div at bounding box center [1369, 527] width 192 height 20
click at [1425, 525] on div at bounding box center [1420, 526] width 17 height 17
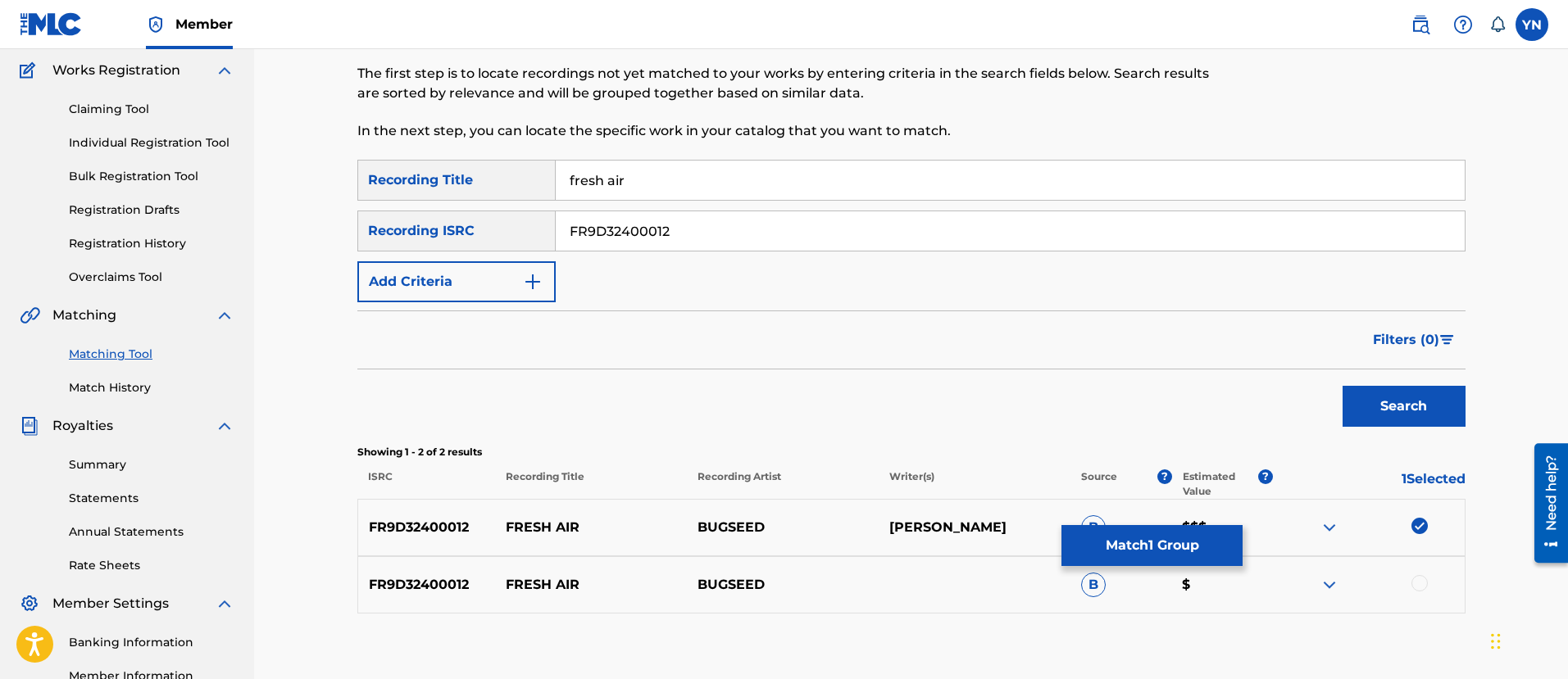
click at [1420, 582] on div at bounding box center [1420, 583] width 17 height 17
click at [1215, 557] on button "Match 2 Groups" at bounding box center [1151, 545] width 181 height 41
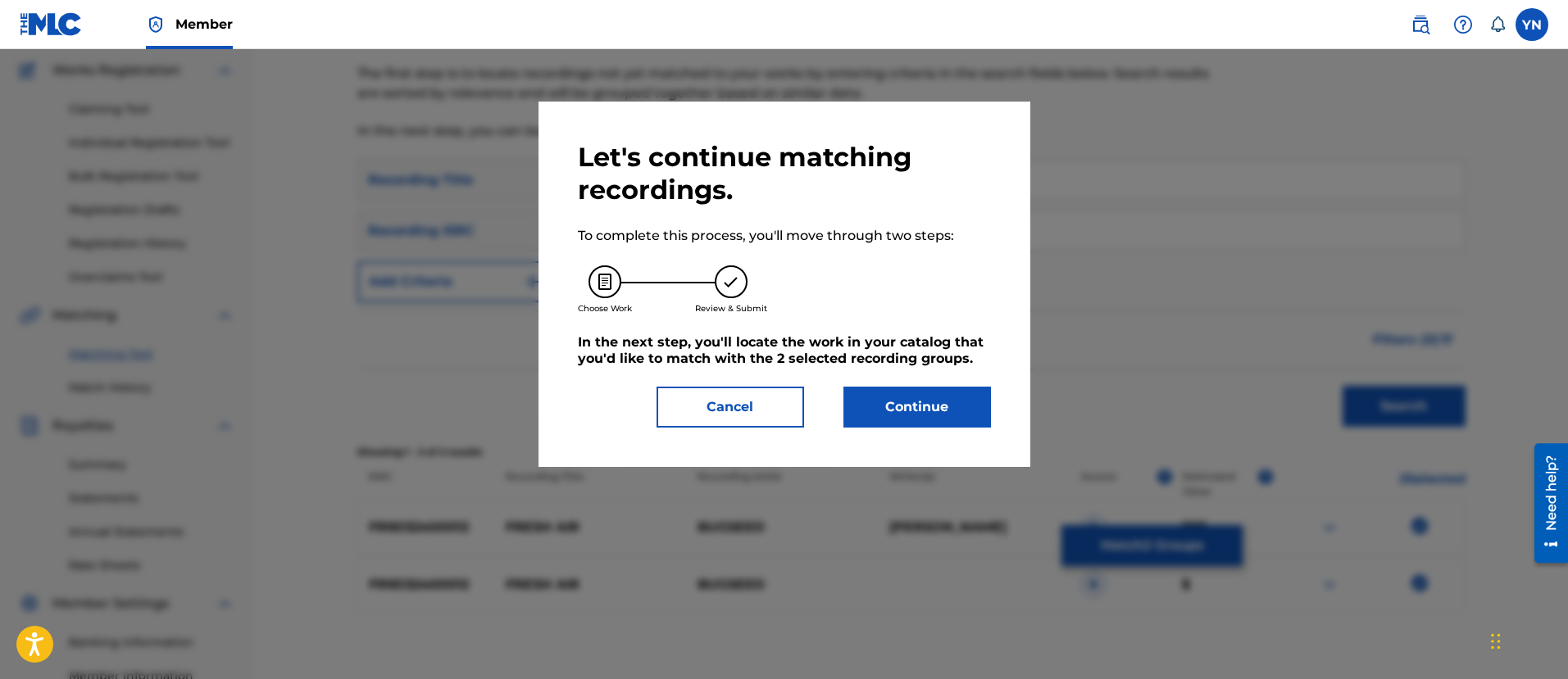
click at [949, 407] on button "Continue" at bounding box center [917, 407] width 148 height 41
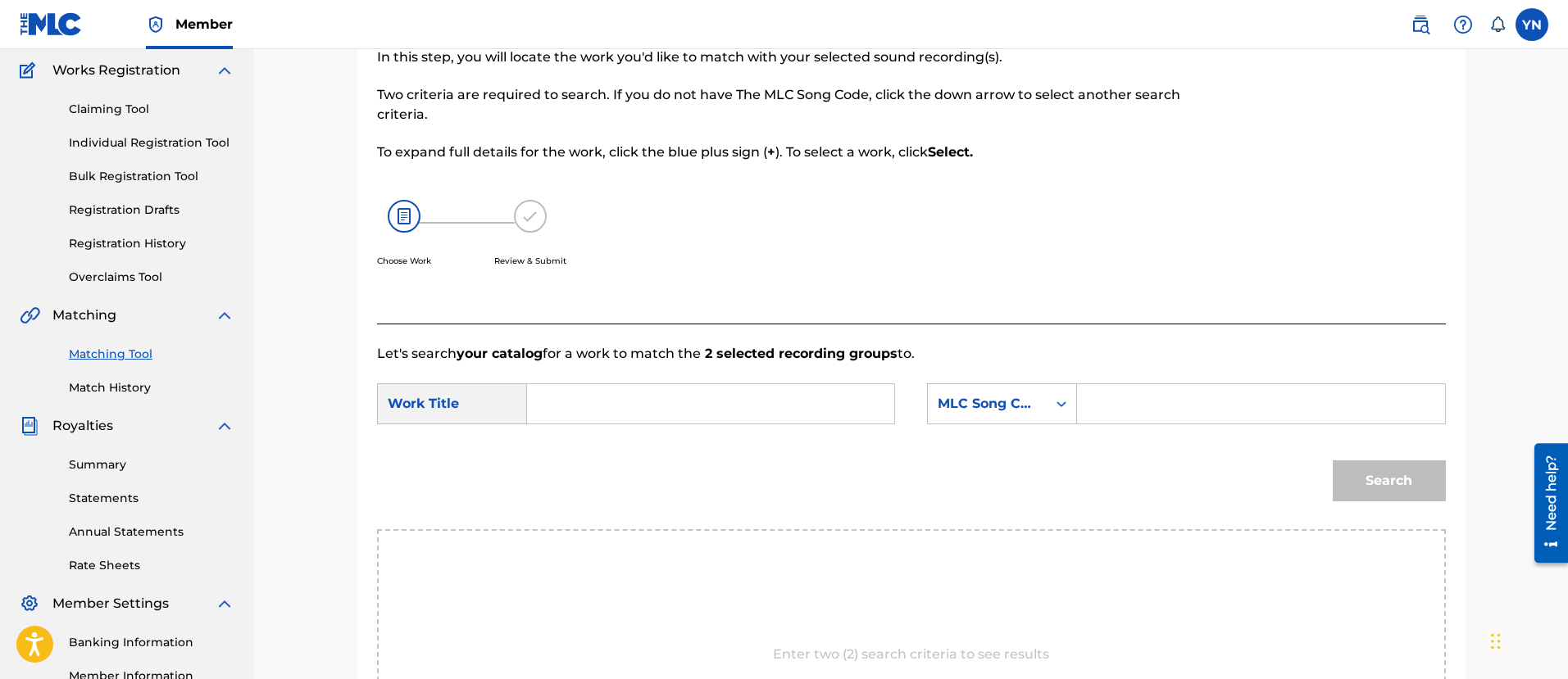
paste input "fresh air"
click at [786, 405] on input "Search Form" at bounding box center [710, 403] width 339 height 39
type input "fresh air"
click at [1013, 423] on div "SearchWithCriteriacdb34ac1-2a74-4d37-b536-4ee3f9dda66b Work Title fresh air Sea…" at bounding box center [911, 408] width 1069 height 51
click at [1009, 412] on div "MLC Song Code" at bounding box center [987, 404] width 99 height 20
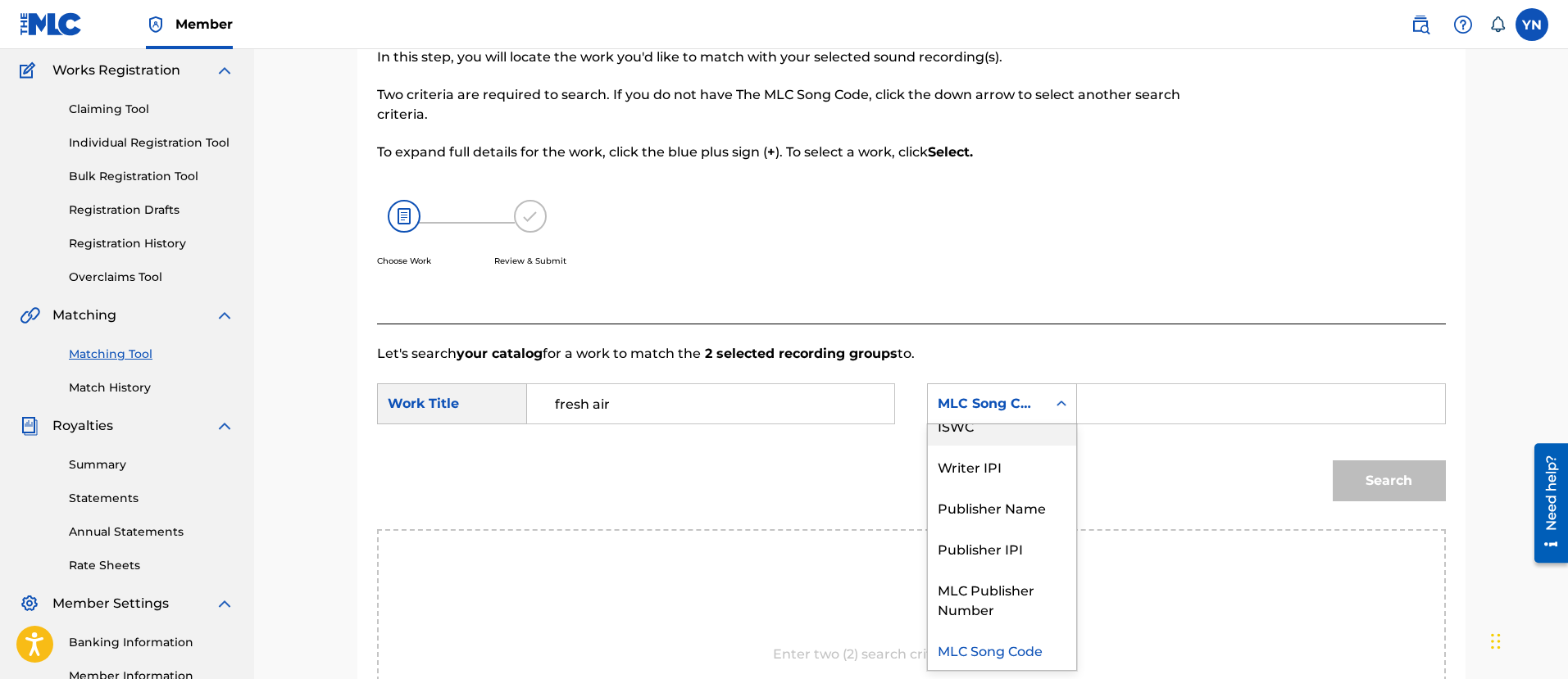
scroll to position [0, 0]
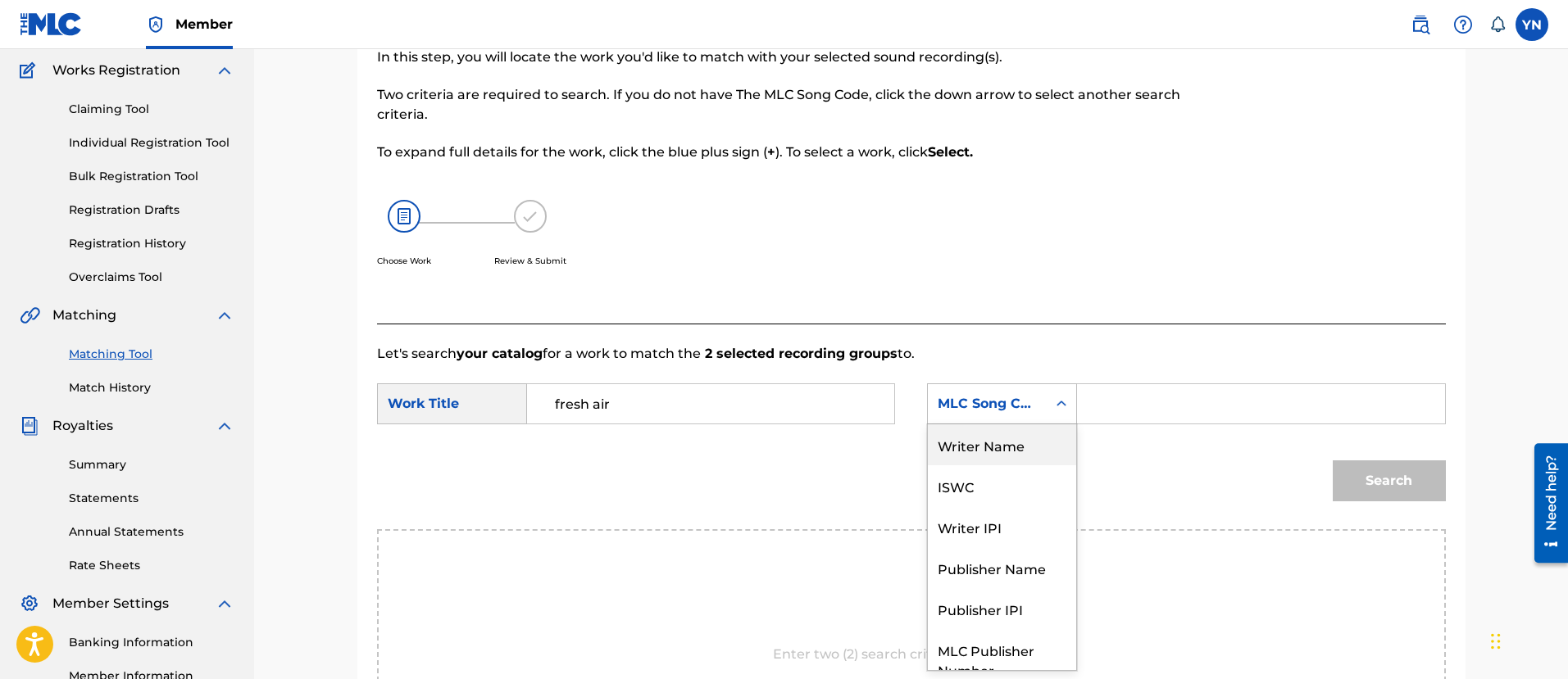
click at [1018, 452] on div "Writer Name" at bounding box center [1002, 444] width 148 height 41
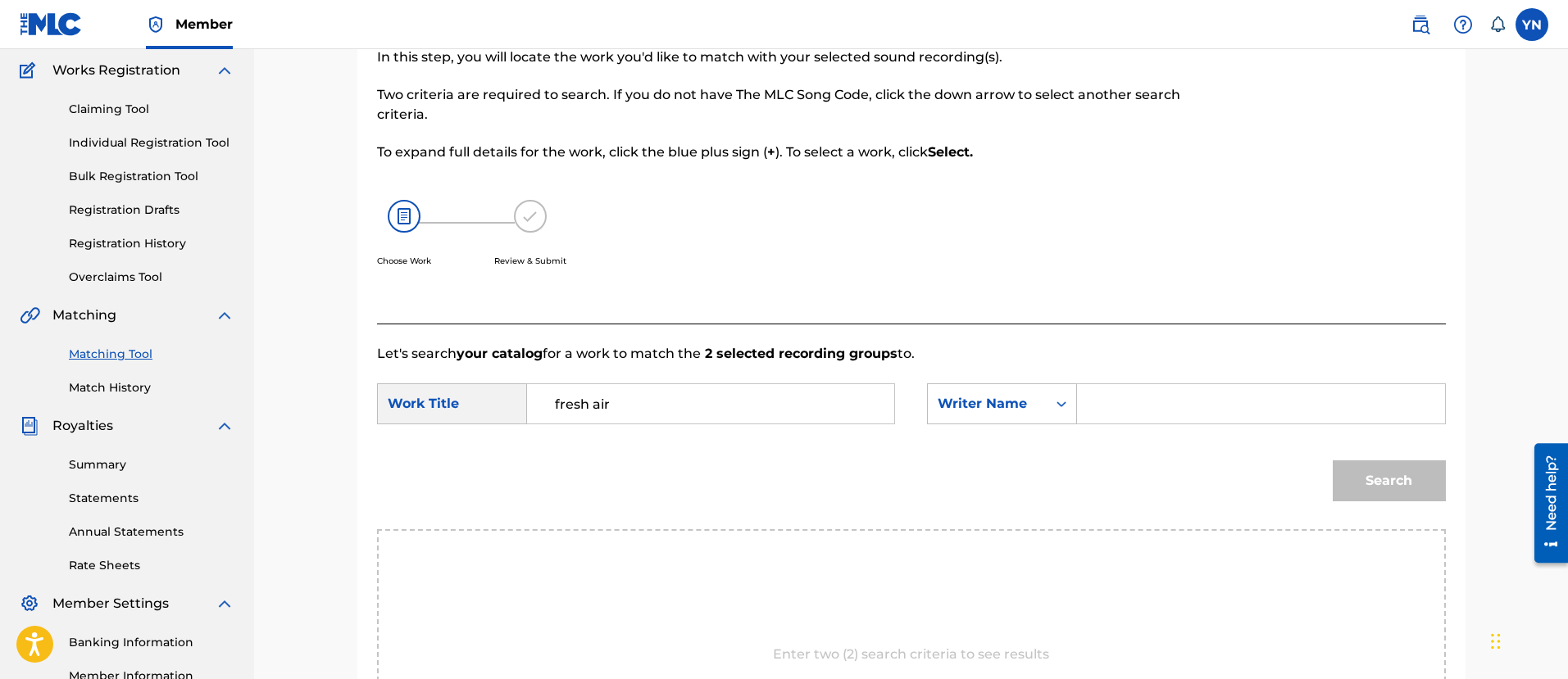
click at [1120, 401] on input "Search Form" at bounding box center [1260, 403] width 339 height 39
type input "[PERSON_NAME]"
click at [1405, 485] on button "Search" at bounding box center [1389, 480] width 113 height 41
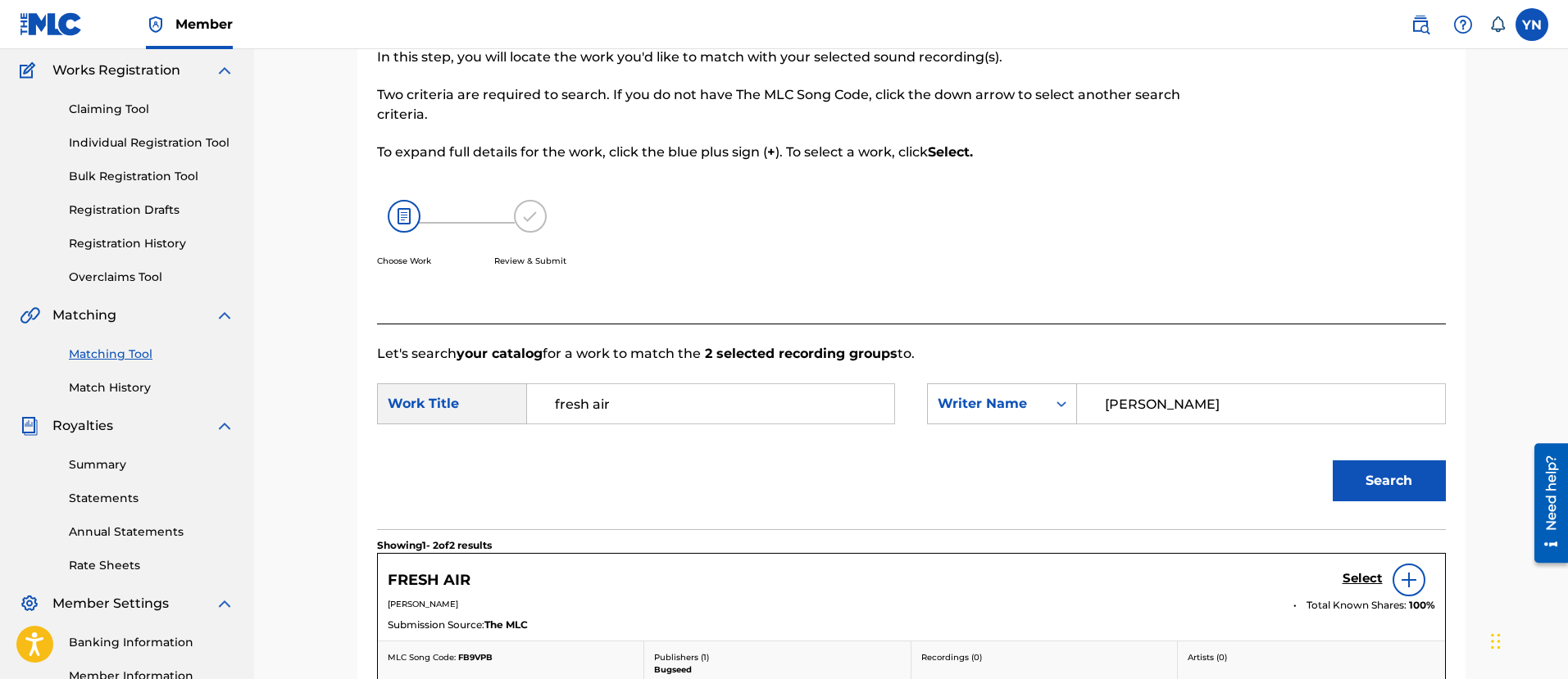
scroll to position [337, 0]
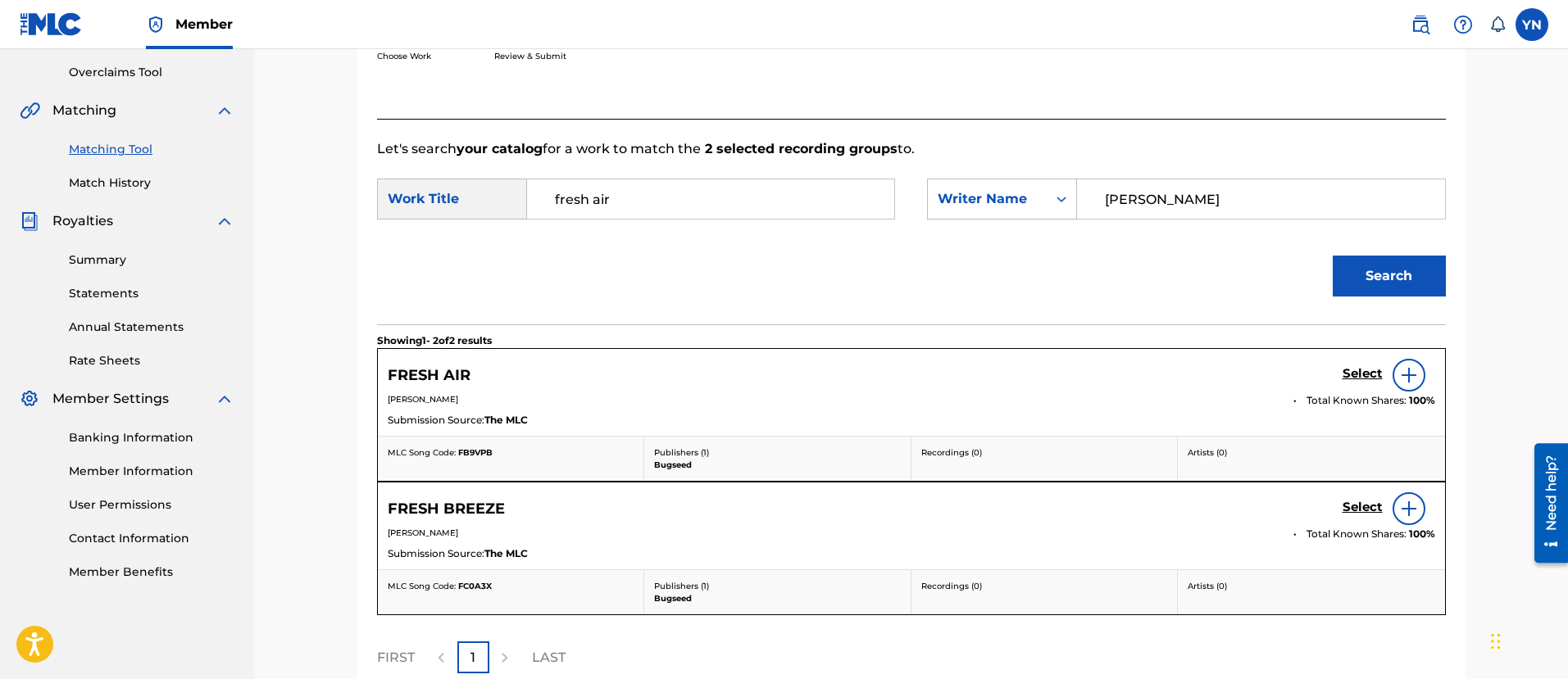
click at [1360, 369] on h5 "Select" at bounding box center [1362, 373] width 40 height 16
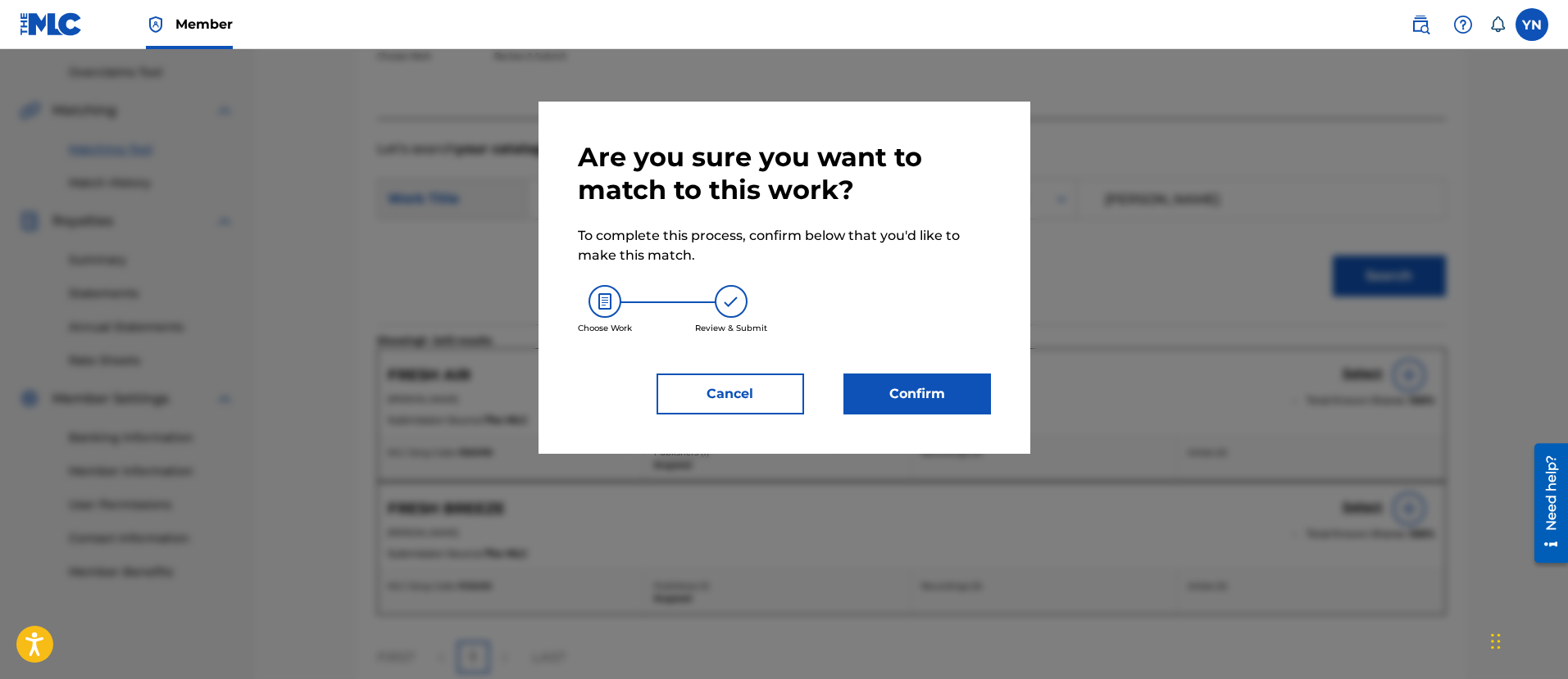
click at [930, 392] on button "Confirm" at bounding box center [917, 393] width 148 height 41
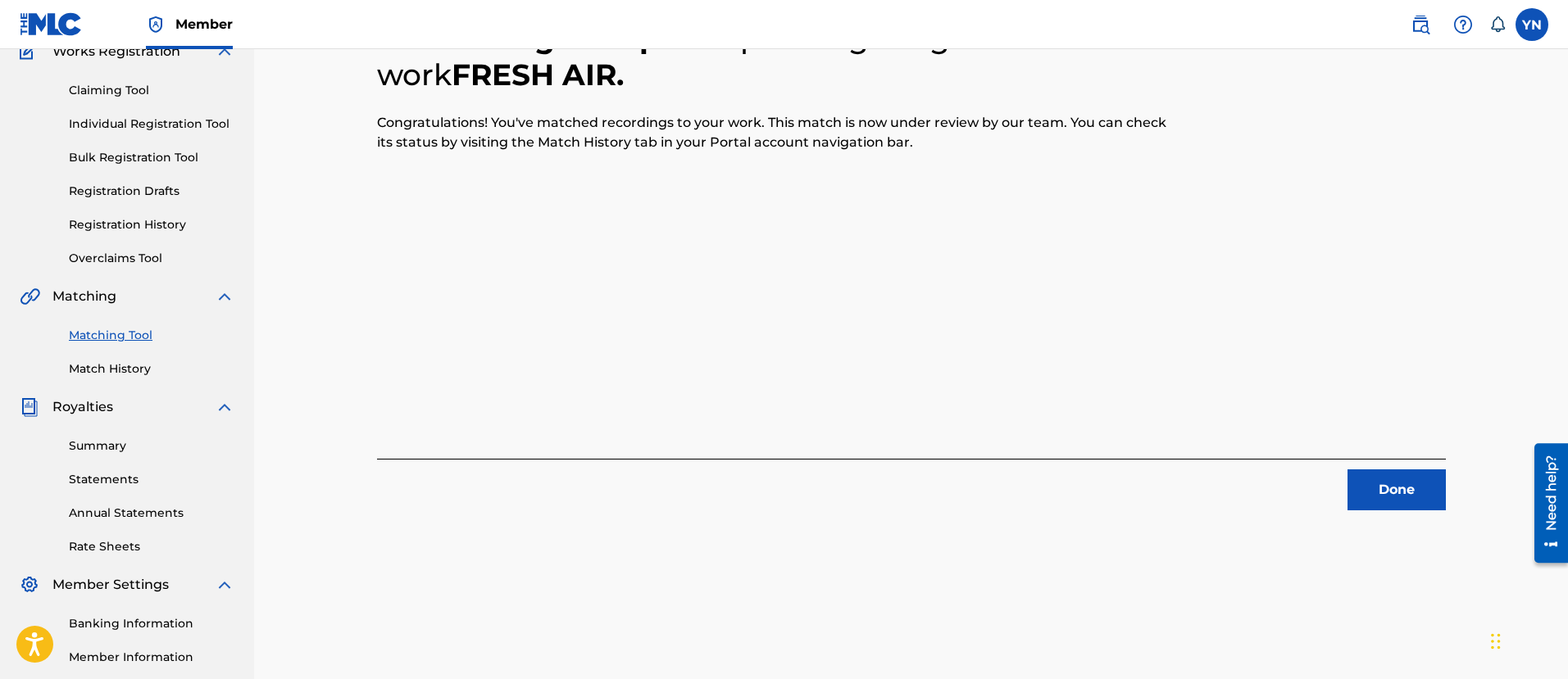
scroll to position [132, 0]
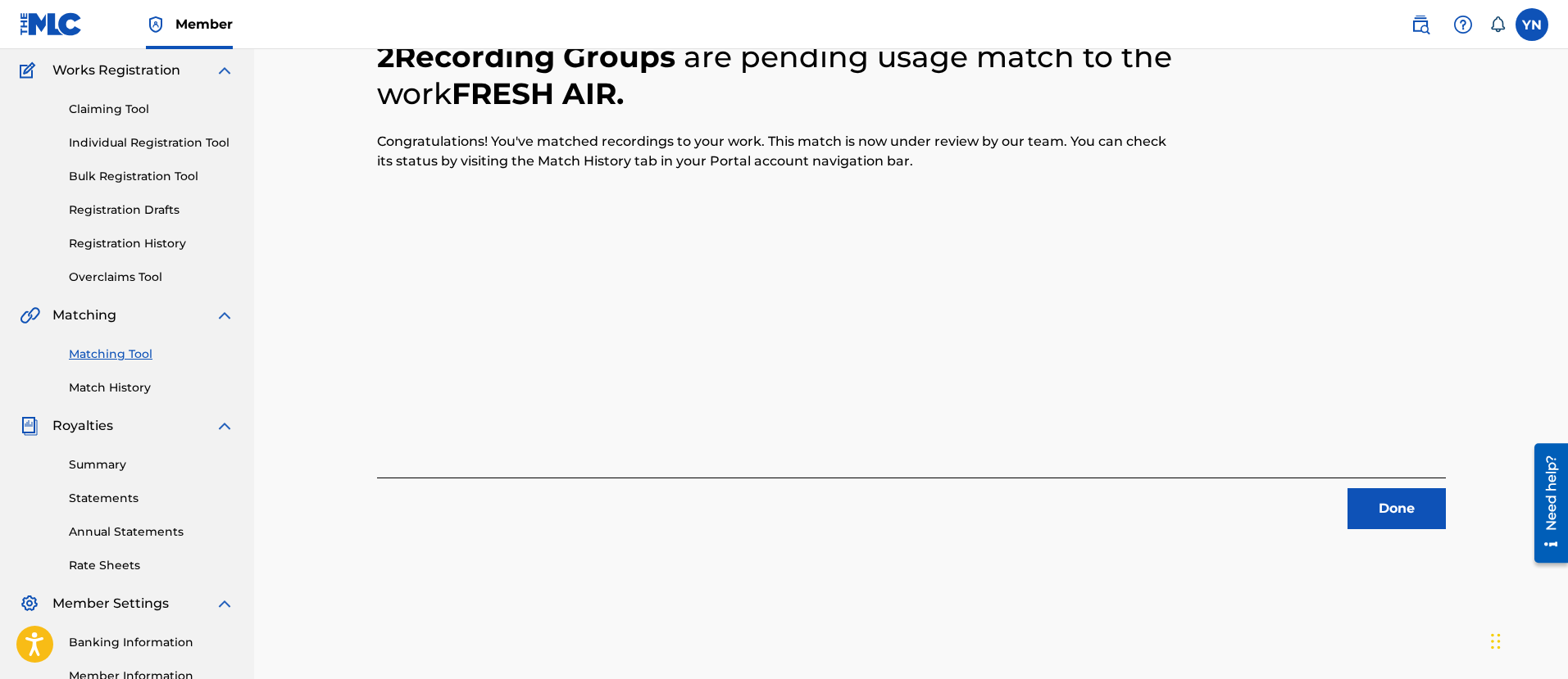
click at [1386, 492] on button "Done" at bounding box center [1396, 508] width 98 height 41
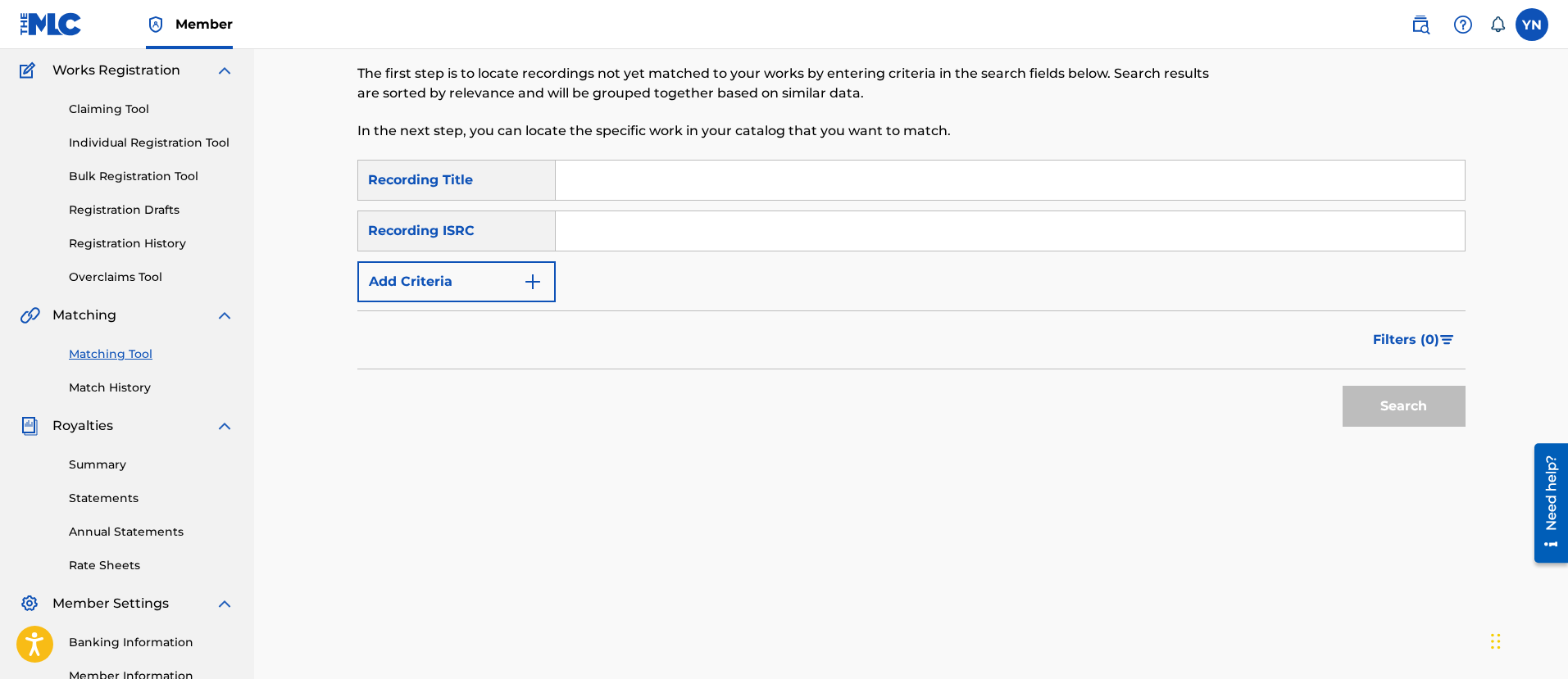
click at [709, 234] on input "Search Form" at bounding box center [1010, 231] width 909 height 39
paste input "FR9D32400013"
type input "FR9D32400013"
click at [694, 189] on input "Search Form" at bounding box center [1010, 180] width 909 height 39
paste input "feels"
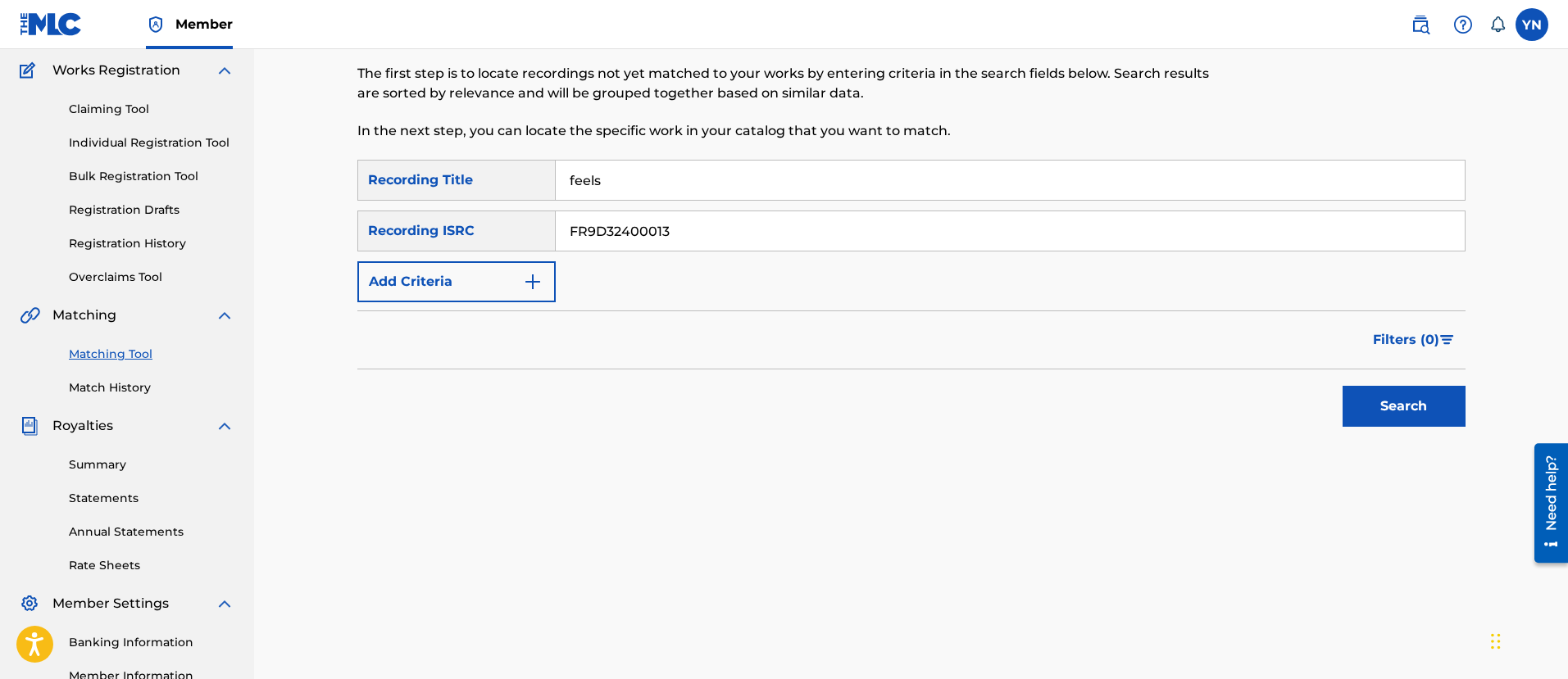
type input "feels"
click at [1360, 395] on button "Search" at bounding box center [1403, 406] width 123 height 41
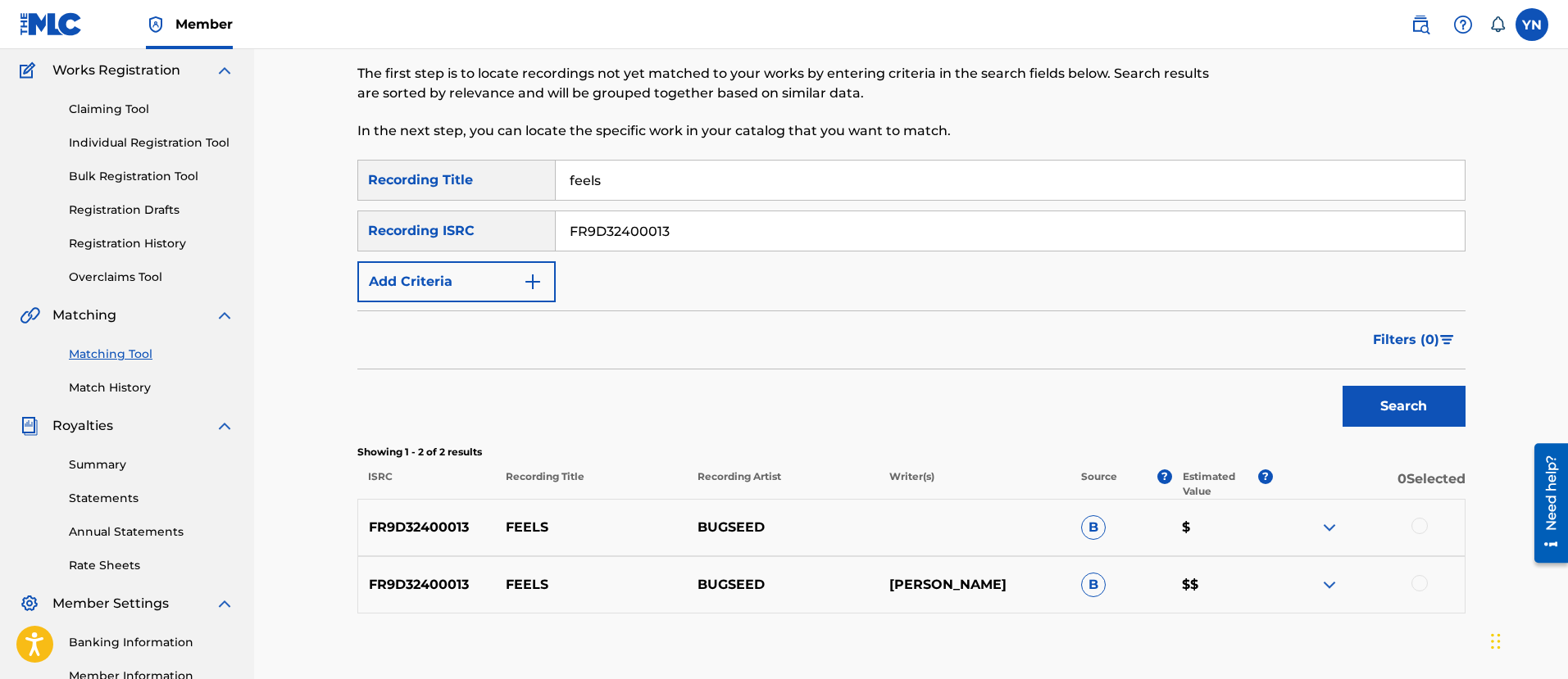
drag, startPoint x: 1438, startPoint y: 520, endPoint x: 1432, endPoint y: 527, distance: 9.2
click at [1433, 526] on div at bounding box center [1369, 527] width 192 height 20
click at [1430, 527] on div at bounding box center [1369, 527] width 192 height 20
click at [1427, 527] on div at bounding box center [1420, 526] width 17 height 17
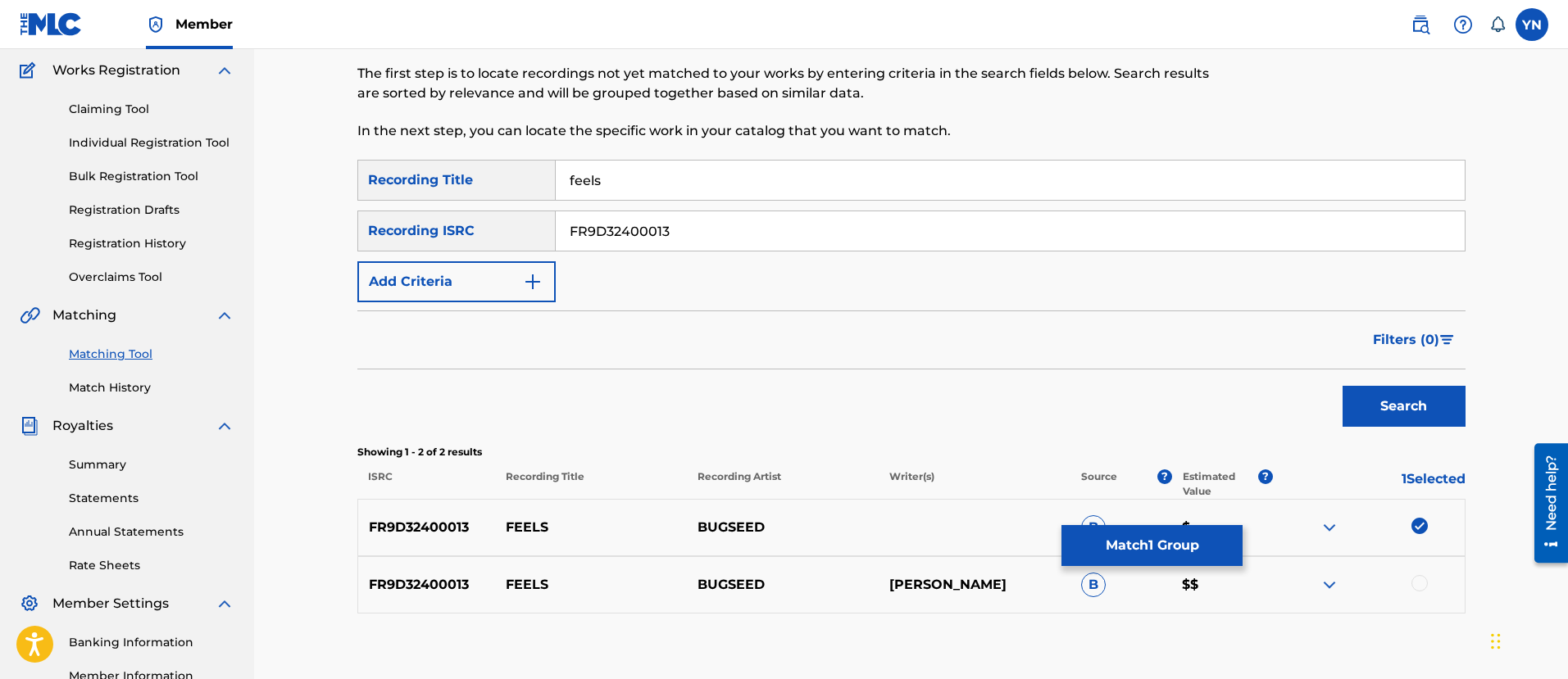
click at [1413, 584] on div at bounding box center [1420, 583] width 17 height 17
click at [1146, 538] on button "Match 2 Groups" at bounding box center [1151, 545] width 181 height 41
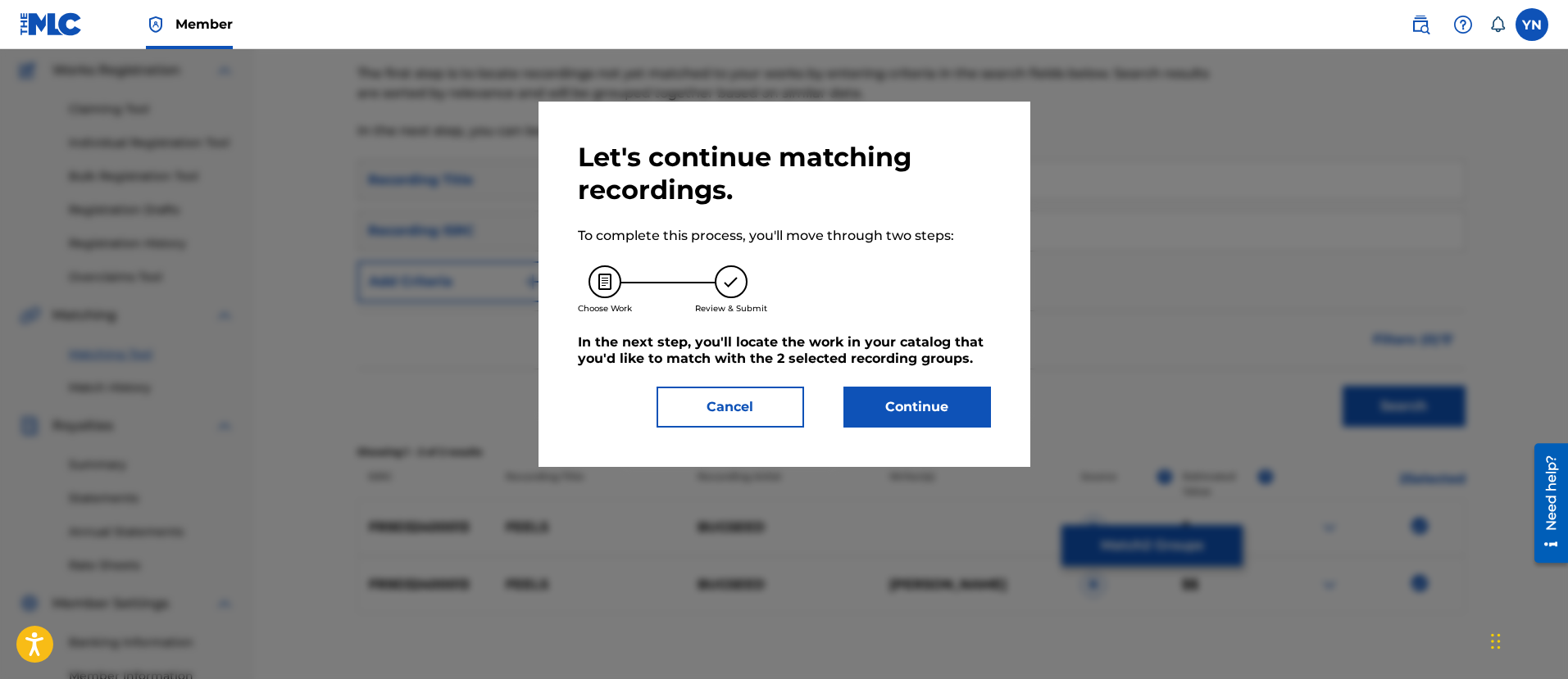
click at [867, 404] on button "Continue" at bounding box center [917, 407] width 148 height 41
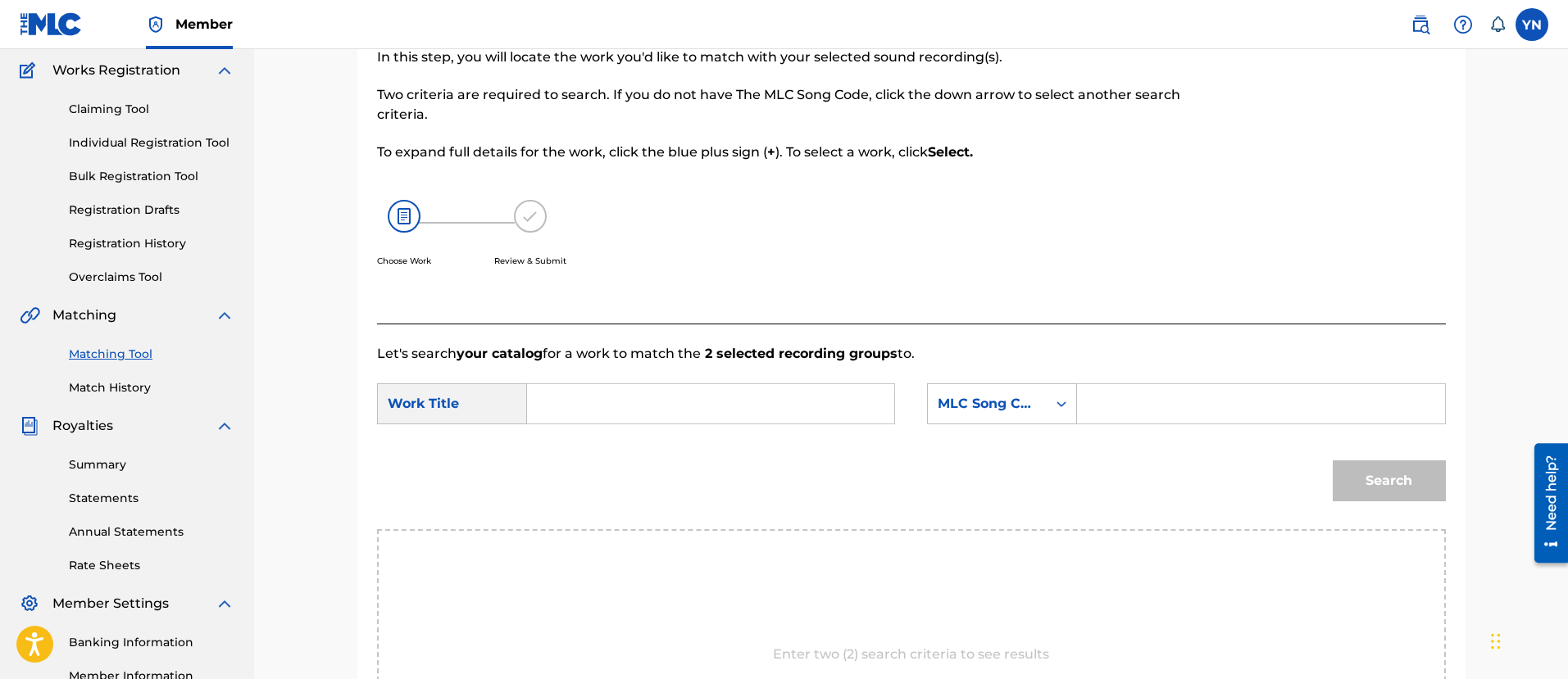
click at [867, 404] on input "Search Form" at bounding box center [710, 403] width 339 height 39
paste input "feels"
type input "feels"
click at [989, 399] on div "MLC Song Code" at bounding box center [987, 404] width 99 height 20
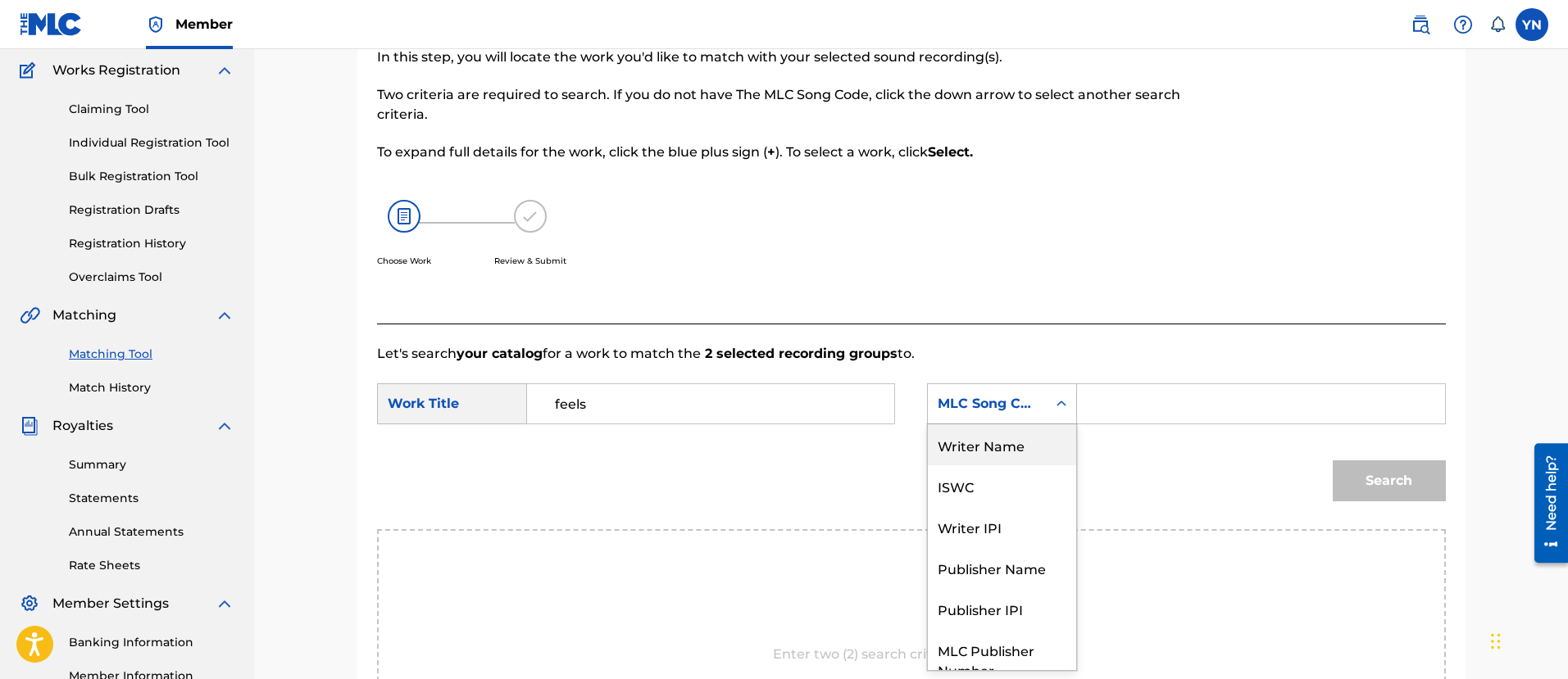
click at [999, 448] on div "Writer Name" at bounding box center [1002, 444] width 148 height 41
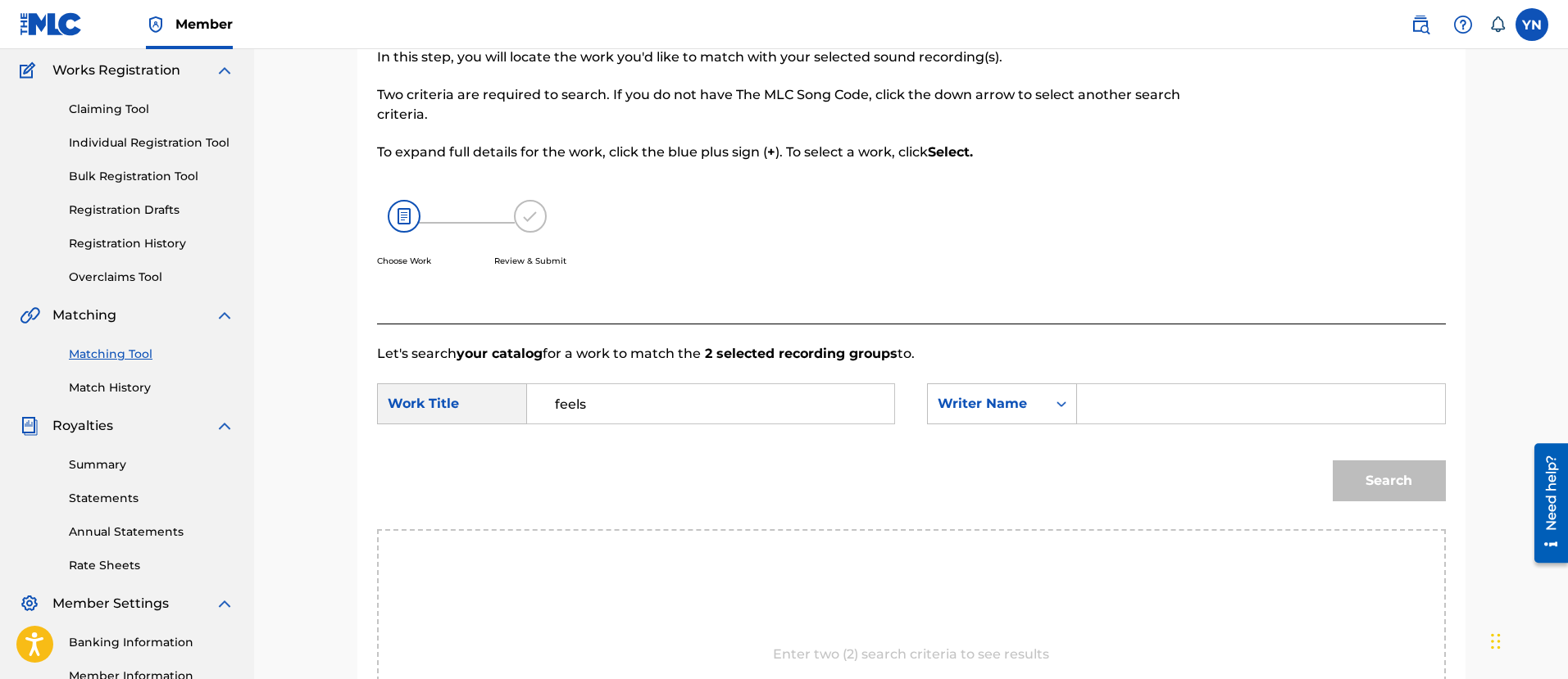
click at [1147, 425] on div "SearchWithCriteriacdb34ac1-2a74-4d37-b536-4ee3f9dda66b Work Title feels SearchW…" at bounding box center [911, 408] width 1069 height 51
drag, startPoint x: 1147, startPoint y: 425, endPoint x: 1147, endPoint y: 407, distance: 18.0
click at [1147, 424] on div "SearchWithCriteriacdb34ac1-2a74-4d37-b536-4ee3f9dda66b Work Title feels SearchW…" at bounding box center [911, 408] width 1069 height 51
click at [1147, 407] on input "Search Form" at bounding box center [1260, 403] width 339 height 39
type input "[PERSON_NAME]"
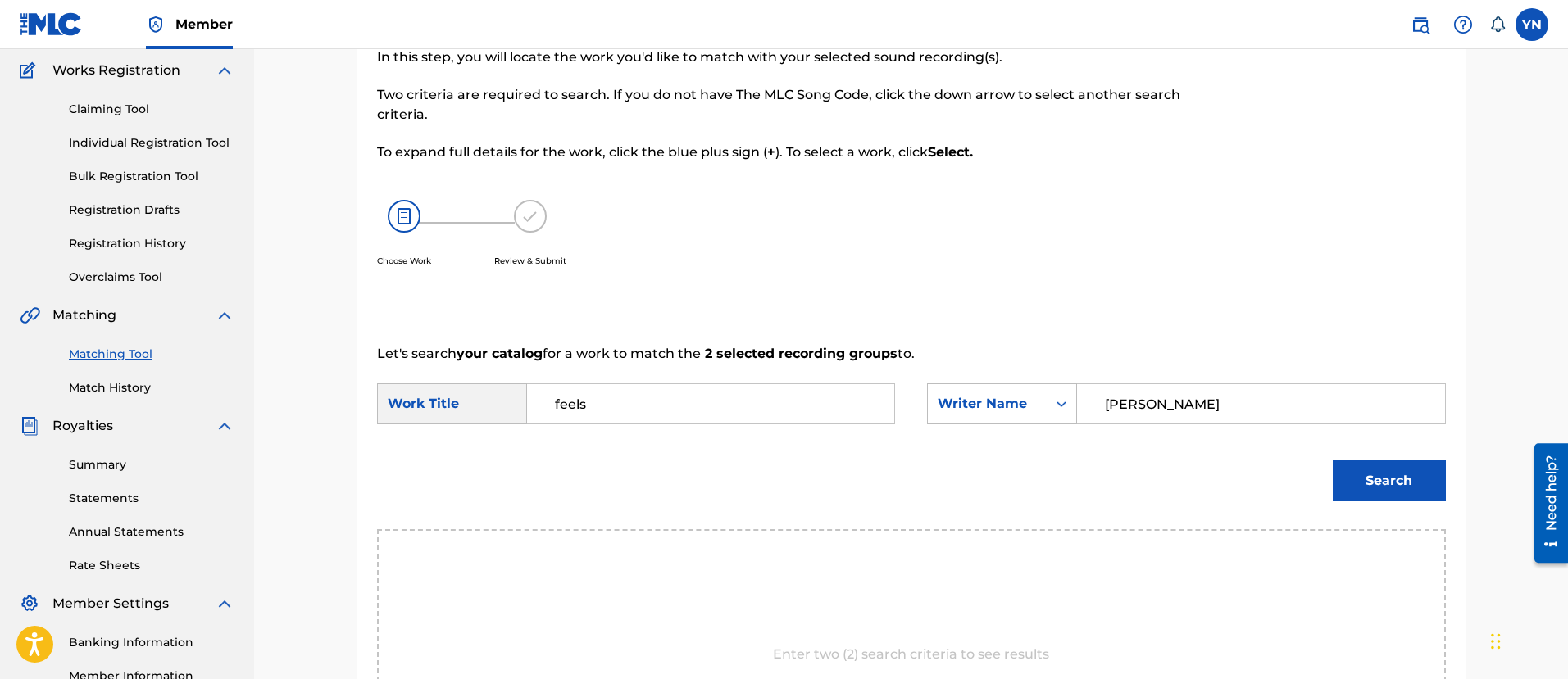
click at [1332, 460] on button "Search" at bounding box center [1389, 480] width 113 height 41
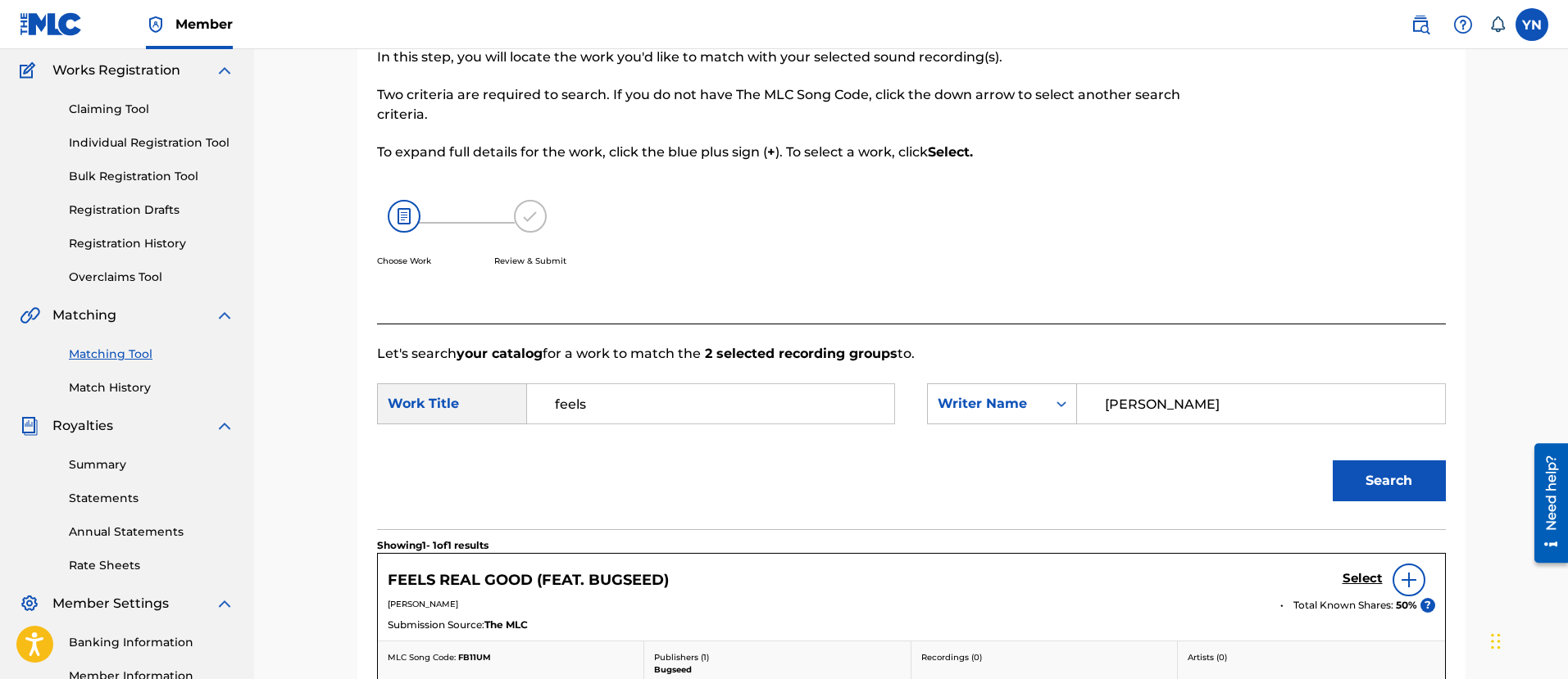
scroll to position [337, 0]
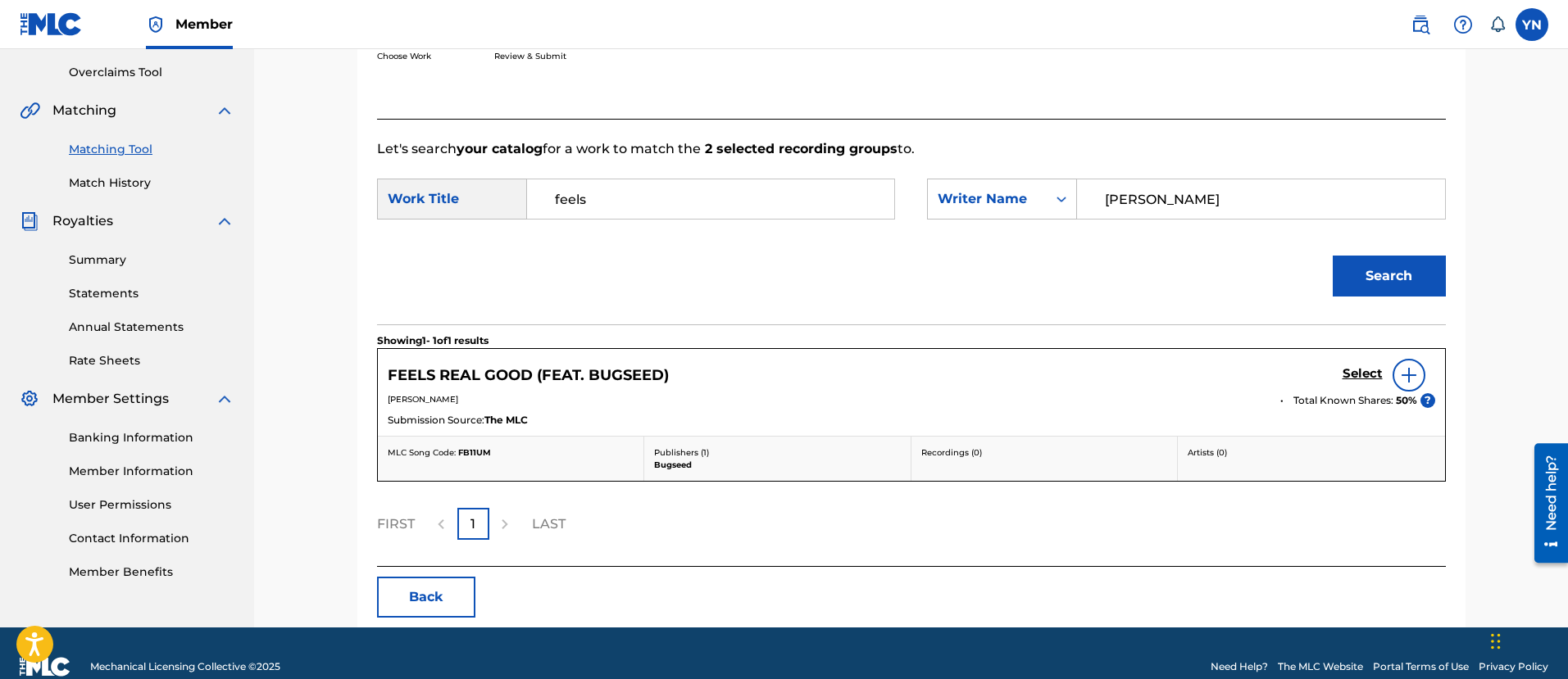
click at [432, 582] on button "Back" at bounding box center [426, 597] width 98 height 41
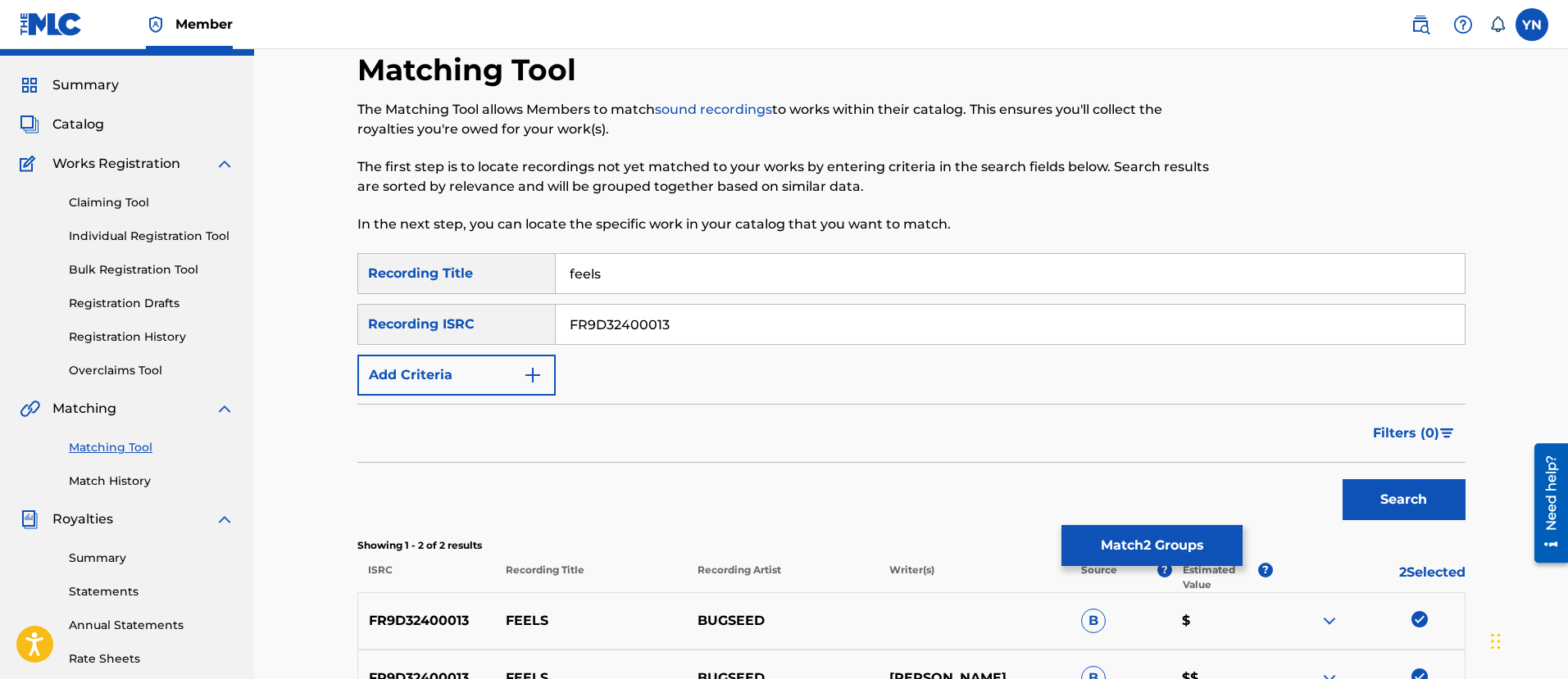
scroll to position [0, 0]
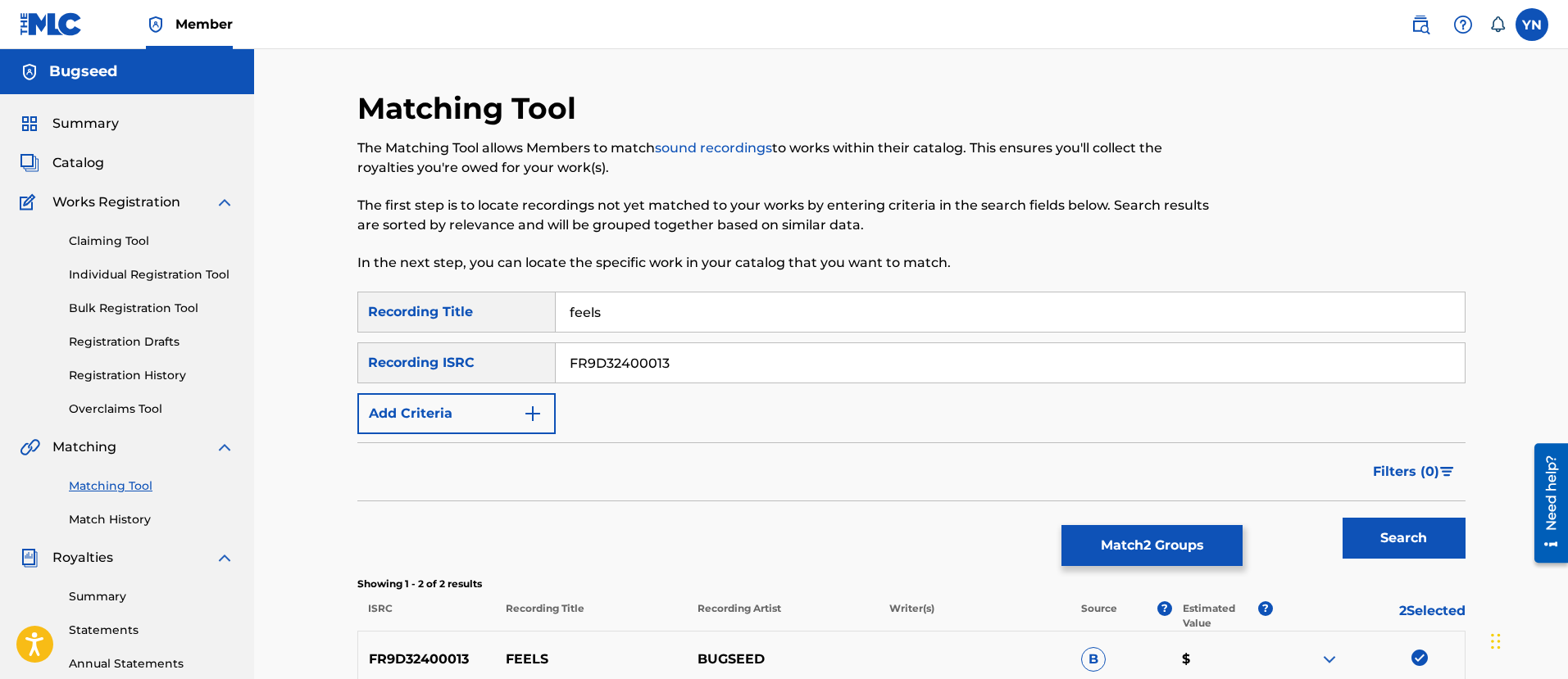
click at [709, 362] on input "FR9D32400013" at bounding box center [1010, 362] width 909 height 39
paste input "4"
type input "FR9D32400014"
click at [656, 309] on input "feels" at bounding box center [1010, 312] width 909 height 39
paste input "[PERSON_NAME]"
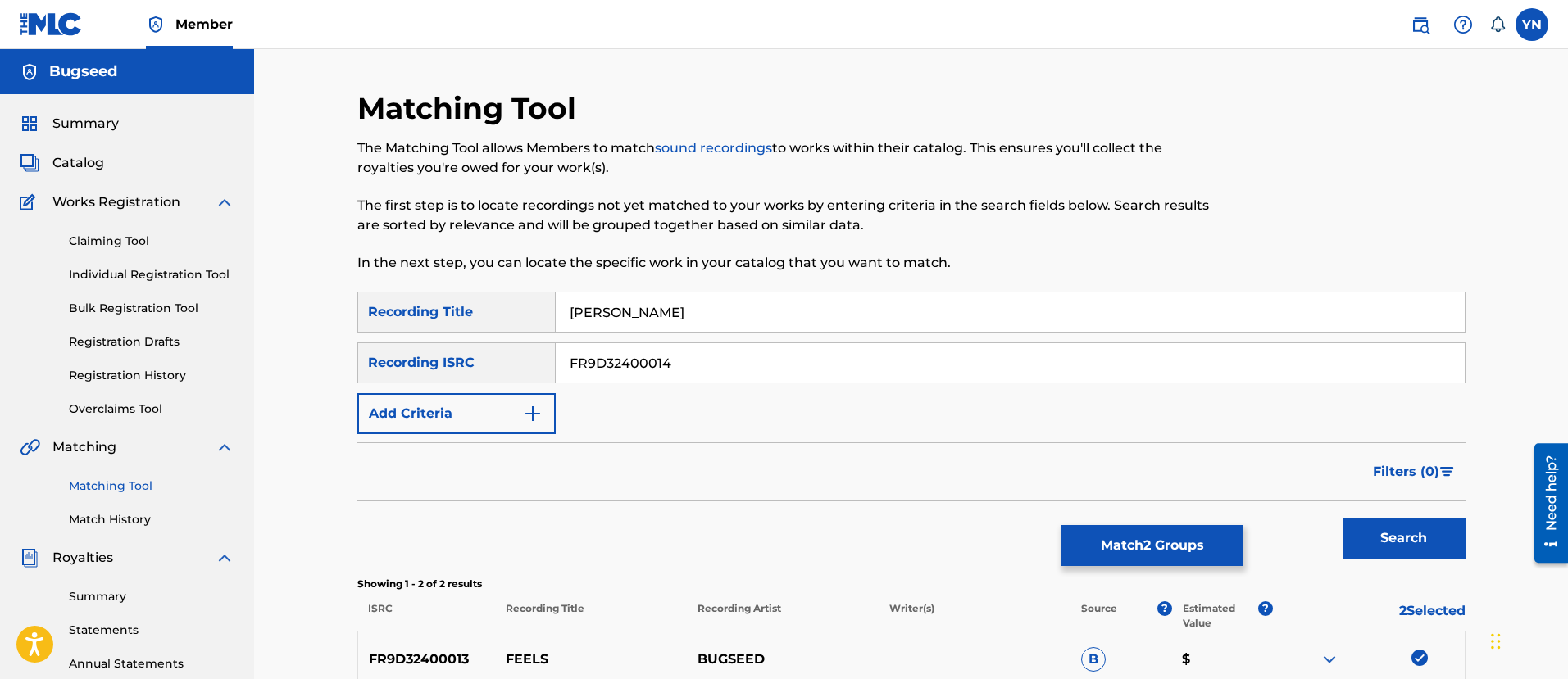
type input "[PERSON_NAME]"
click at [1425, 524] on button "Search" at bounding box center [1403, 537] width 123 height 41
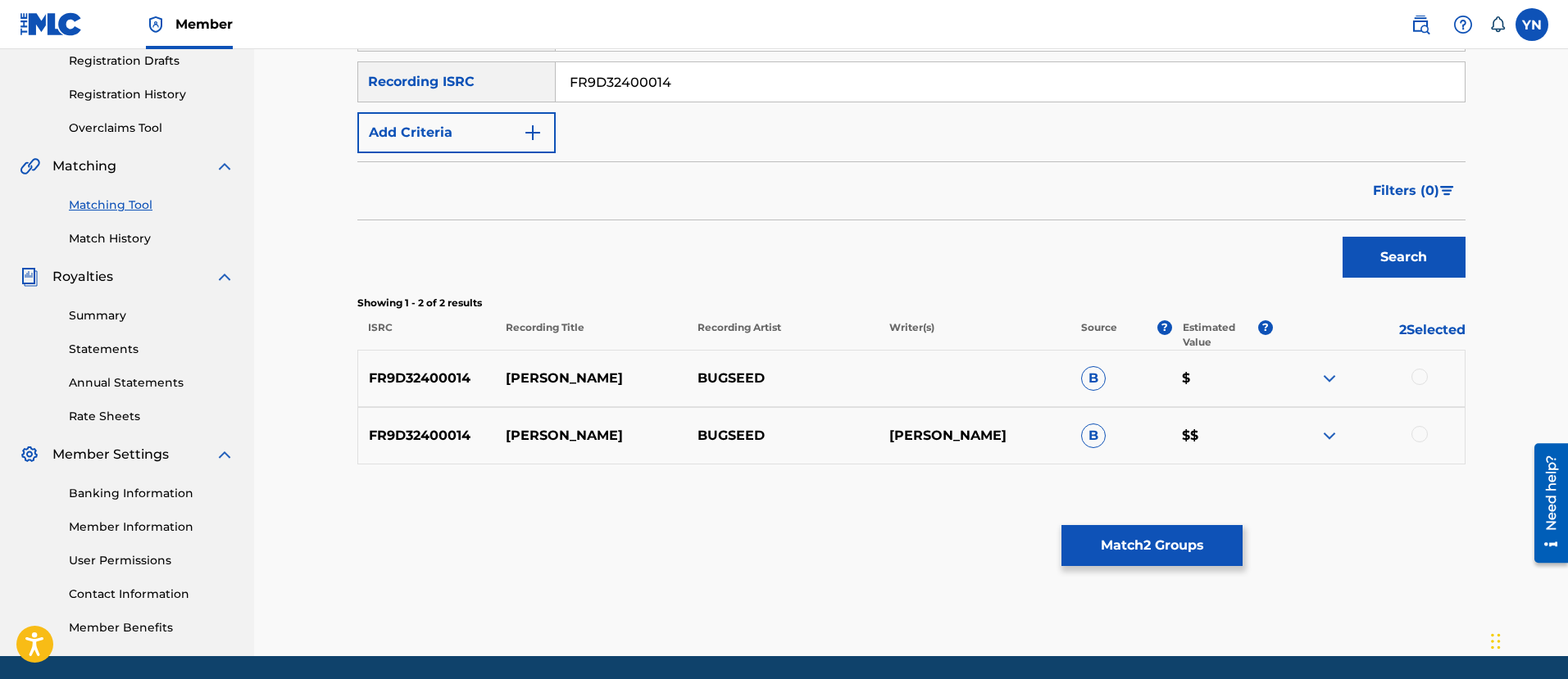
scroll to position [337, 0]
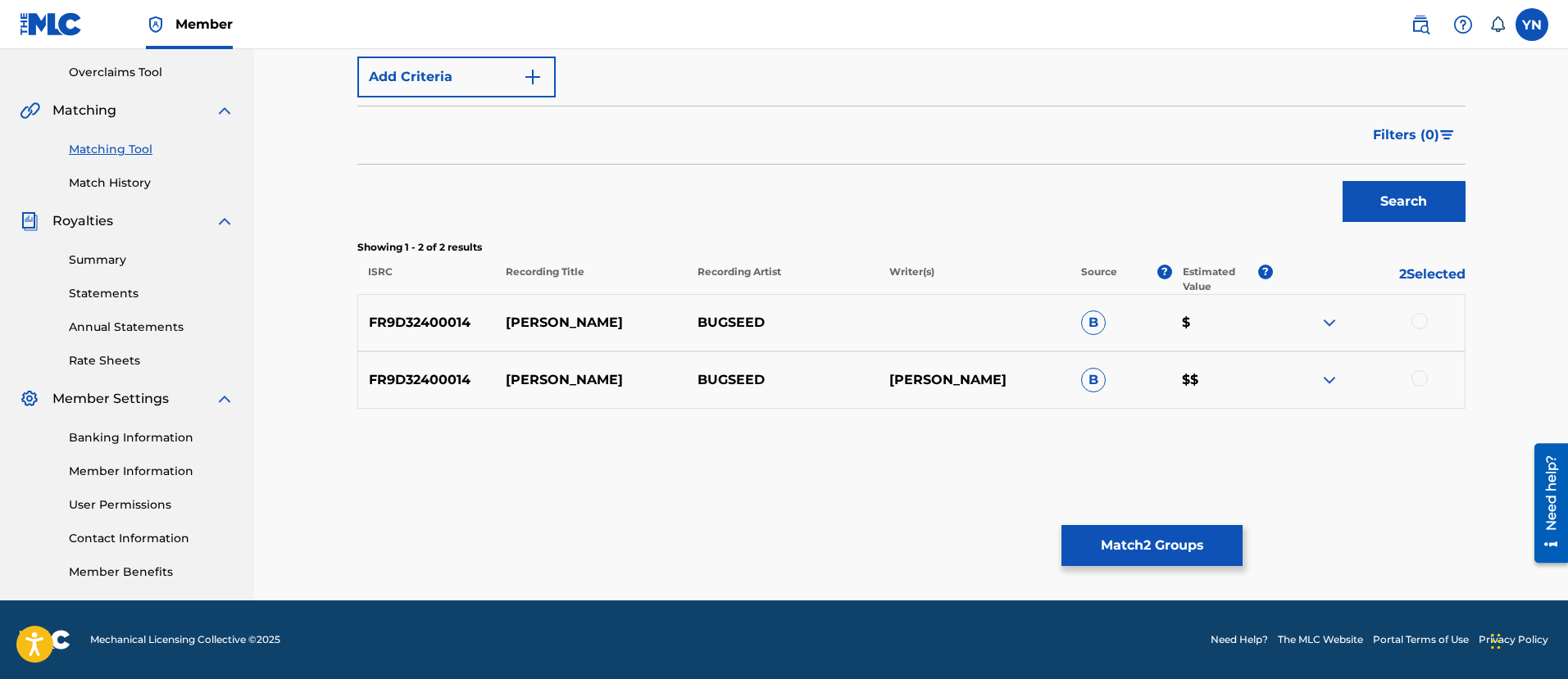
click at [1415, 384] on div at bounding box center [1420, 378] width 17 height 17
click at [1420, 322] on div at bounding box center [1420, 322] width 17 height 17
click at [1204, 540] on button "Match 4 Groups" at bounding box center [1151, 545] width 181 height 41
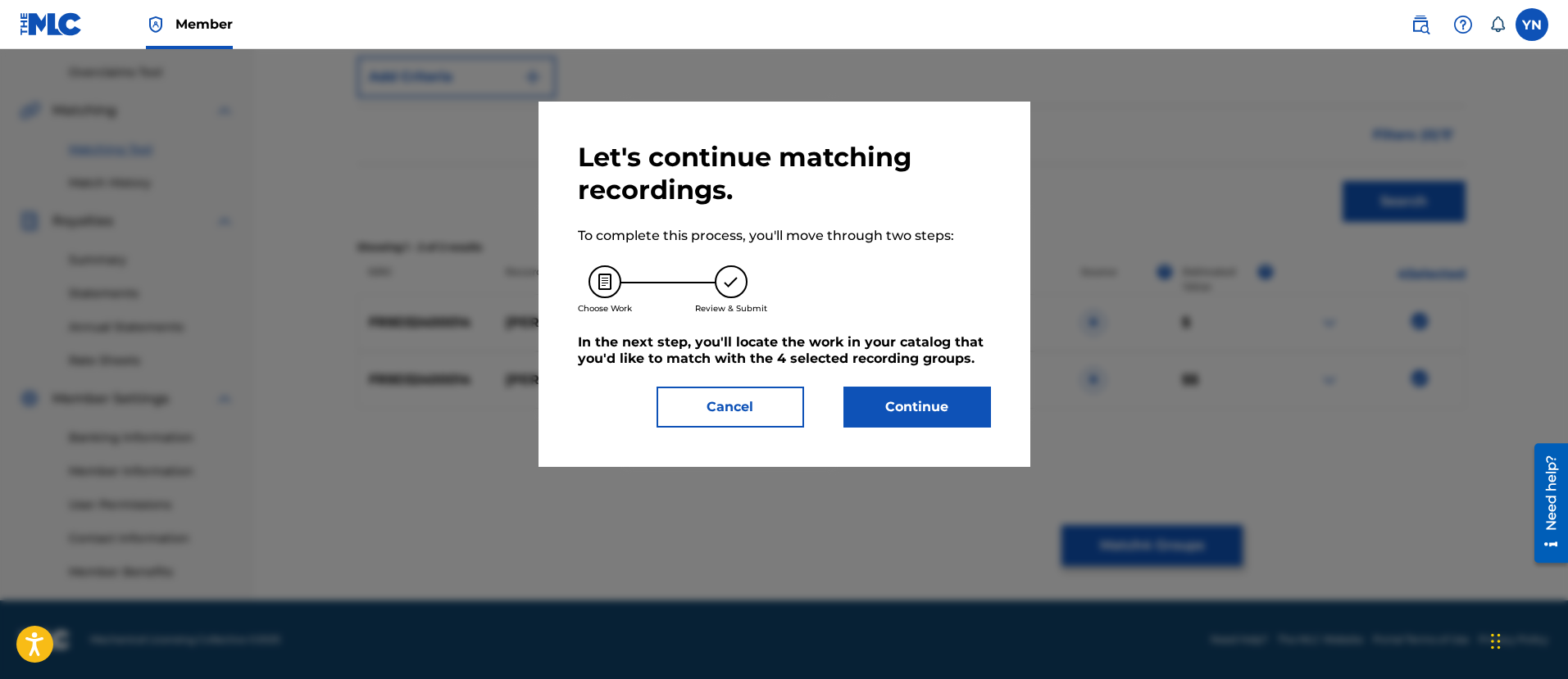
click at [988, 409] on button "Continue" at bounding box center [917, 407] width 148 height 41
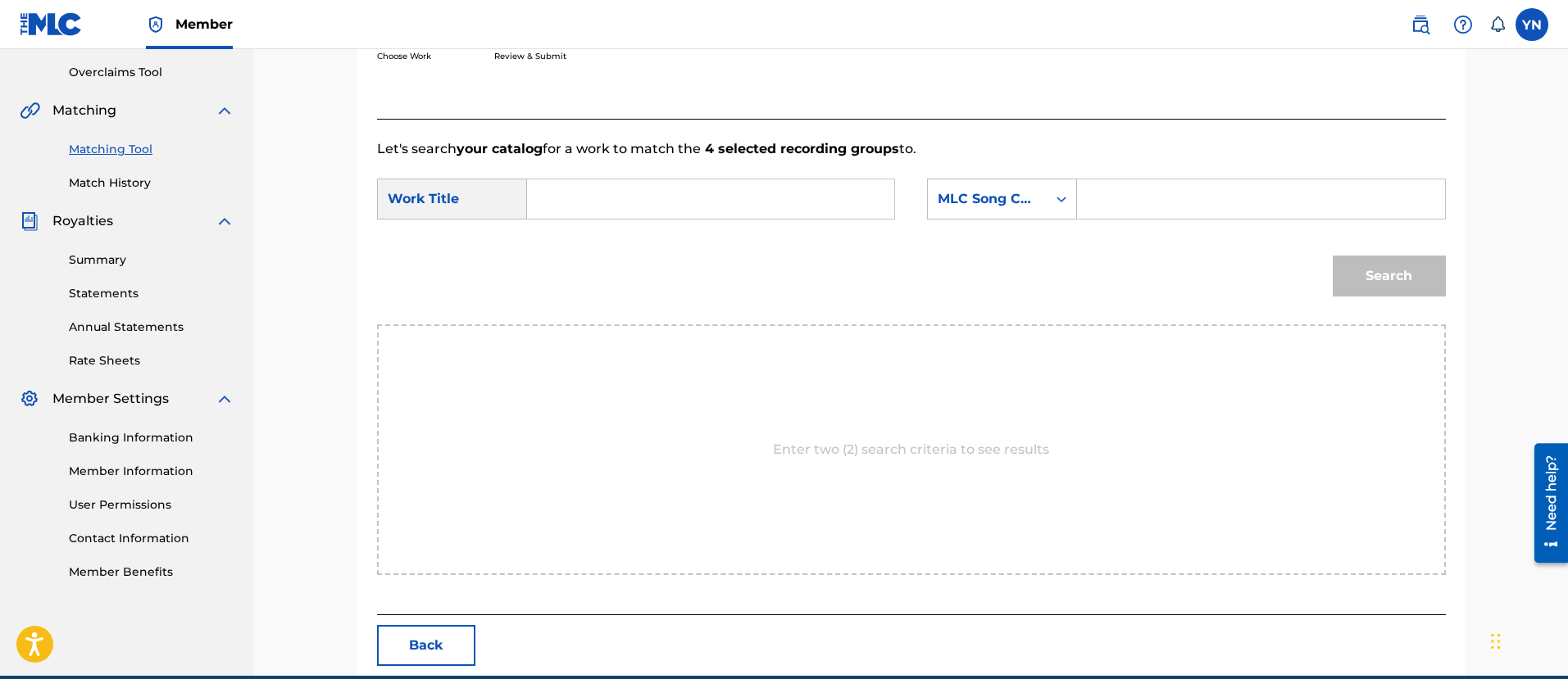
click at [804, 200] on input "Search Form" at bounding box center [710, 198] width 339 height 39
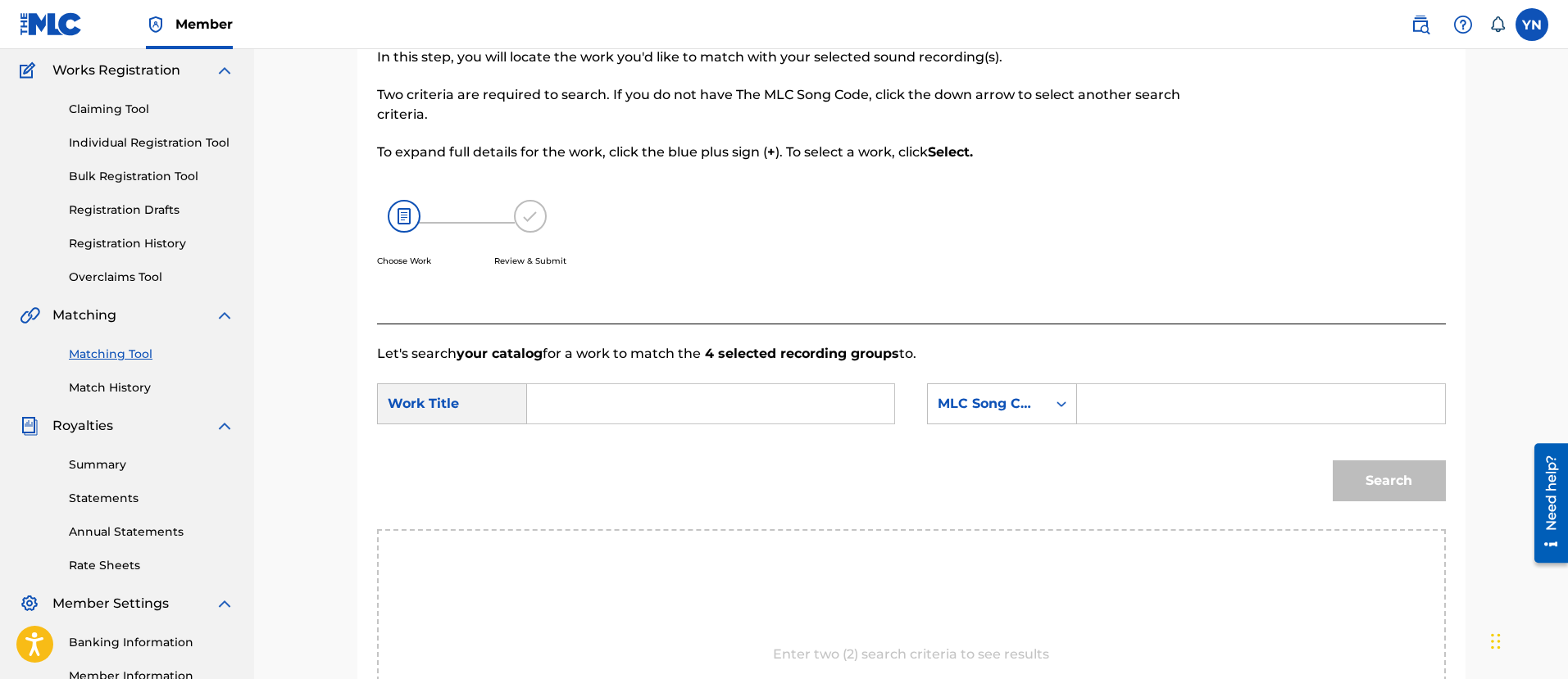
paste input "[PERSON_NAME]"
type input "[PERSON_NAME]"
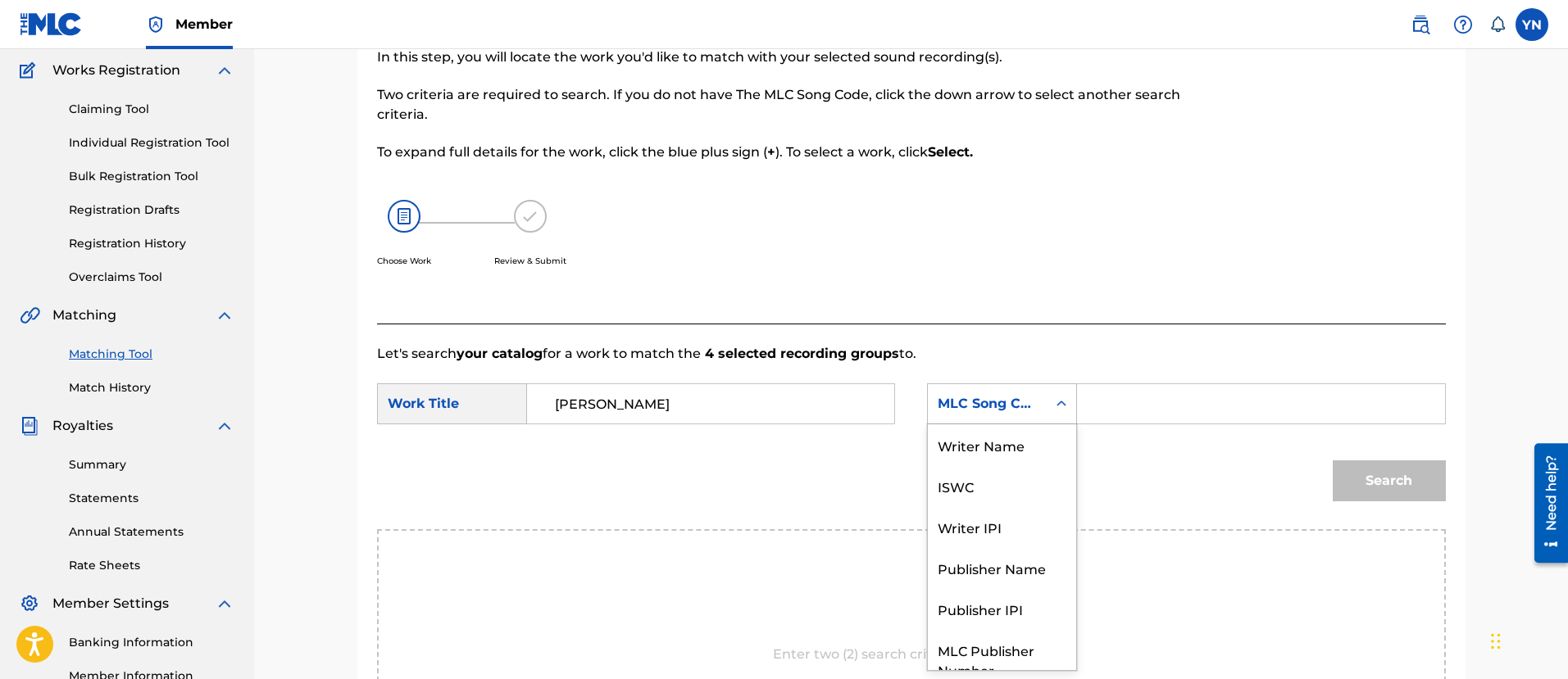
click at [1011, 403] on div "MLC Song Code" at bounding box center [987, 404] width 99 height 20
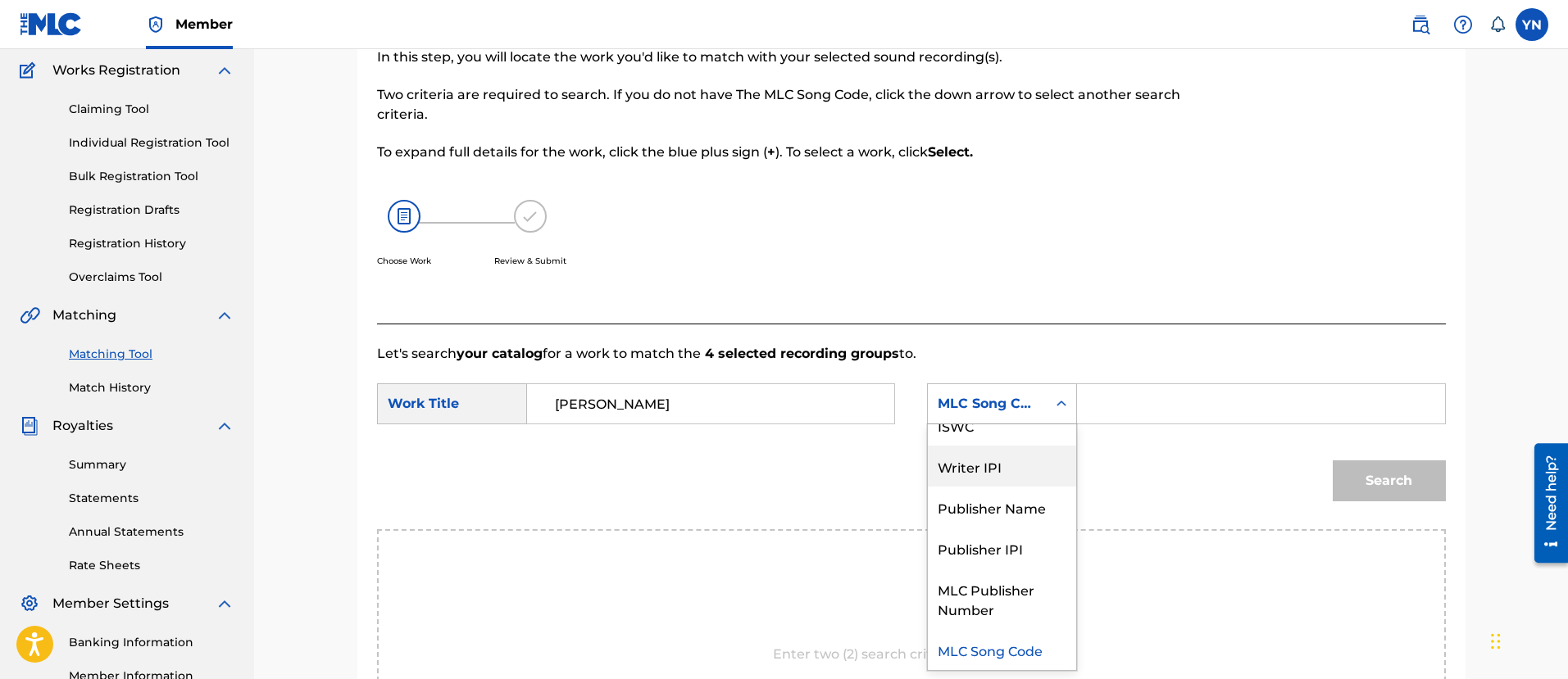
scroll to position [0, 0]
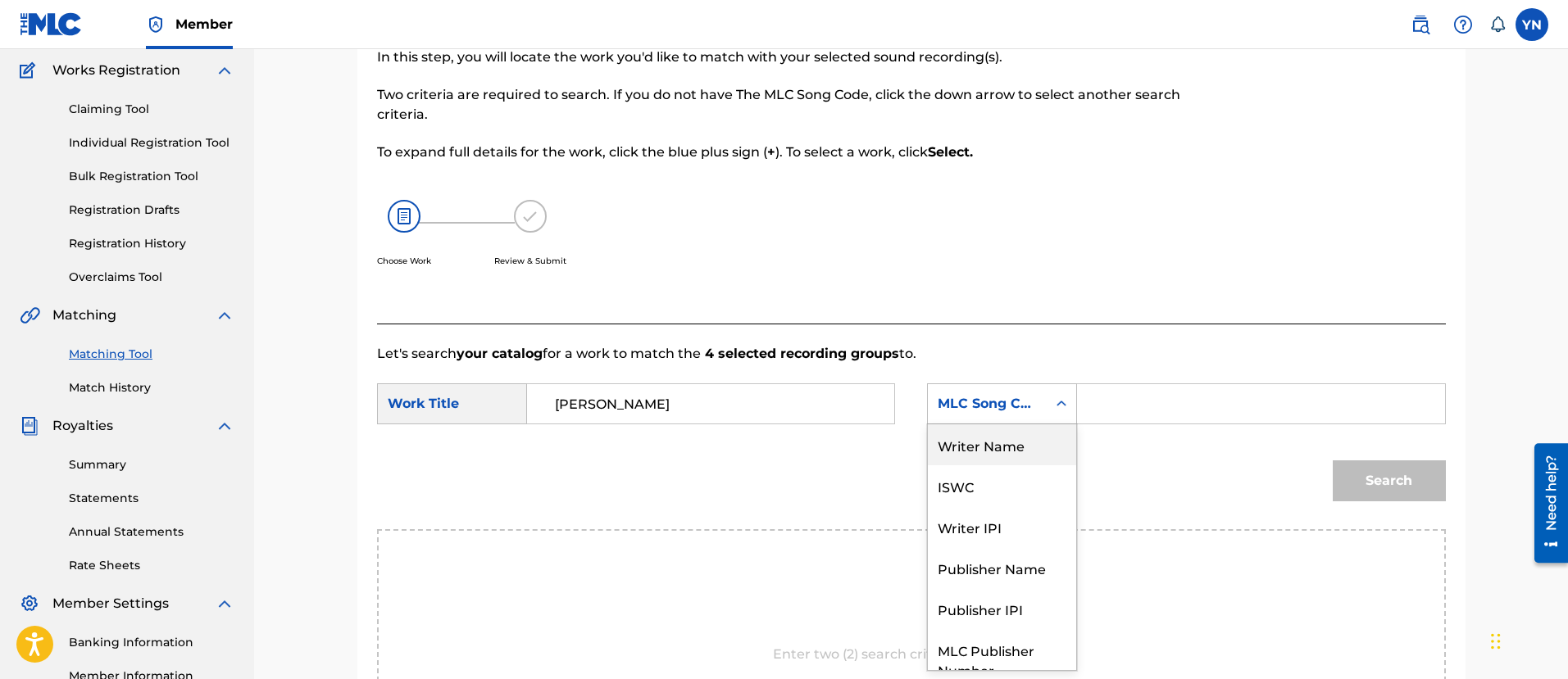
click at [1000, 443] on div "Writer Name" at bounding box center [1002, 444] width 148 height 41
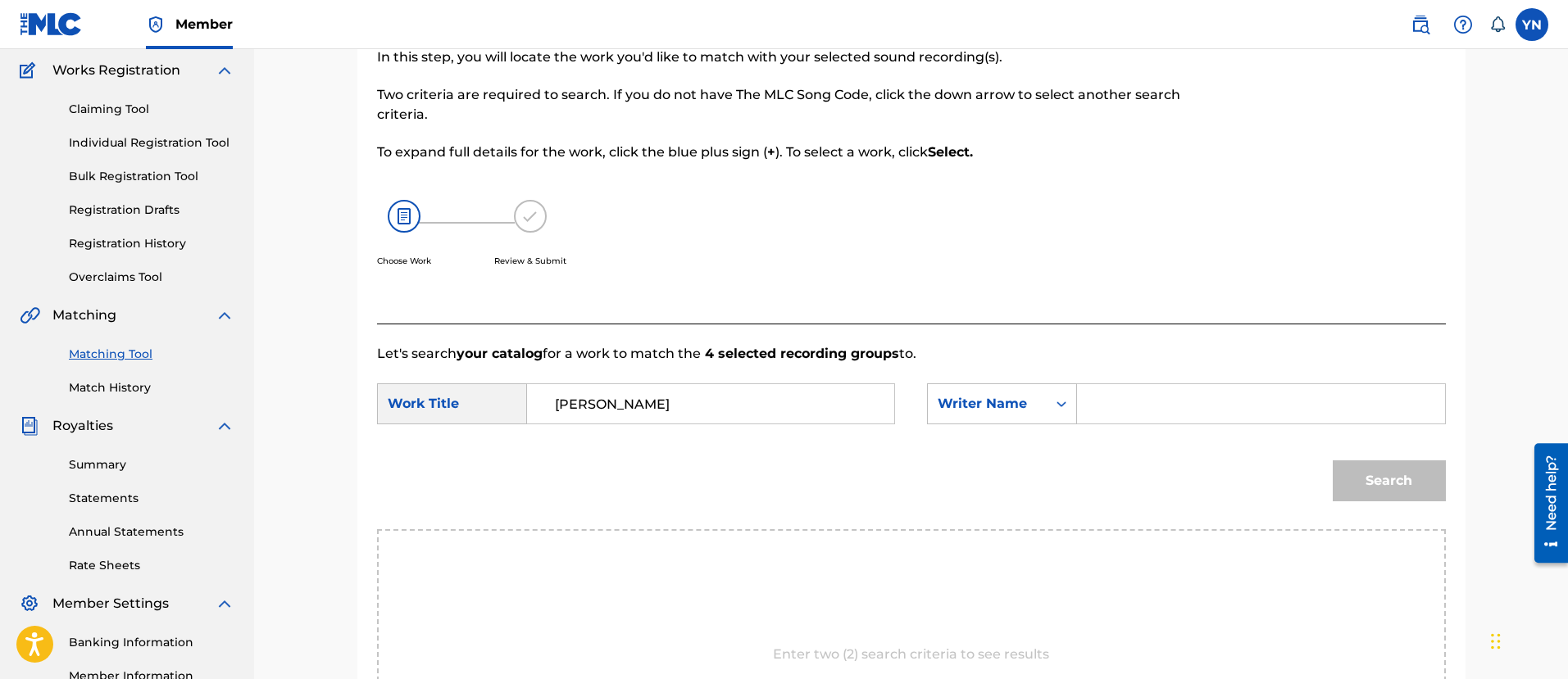
drag, startPoint x: 1115, startPoint y: 419, endPoint x: 1138, endPoint y: 410, distance: 24.7
click at [1133, 412] on input "Search Form" at bounding box center [1260, 403] width 339 height 39
type input "[PERSON_NAME]"
click at [1332, 460] on button "Search" at bounding box center [1389, 480] width 113 height 41
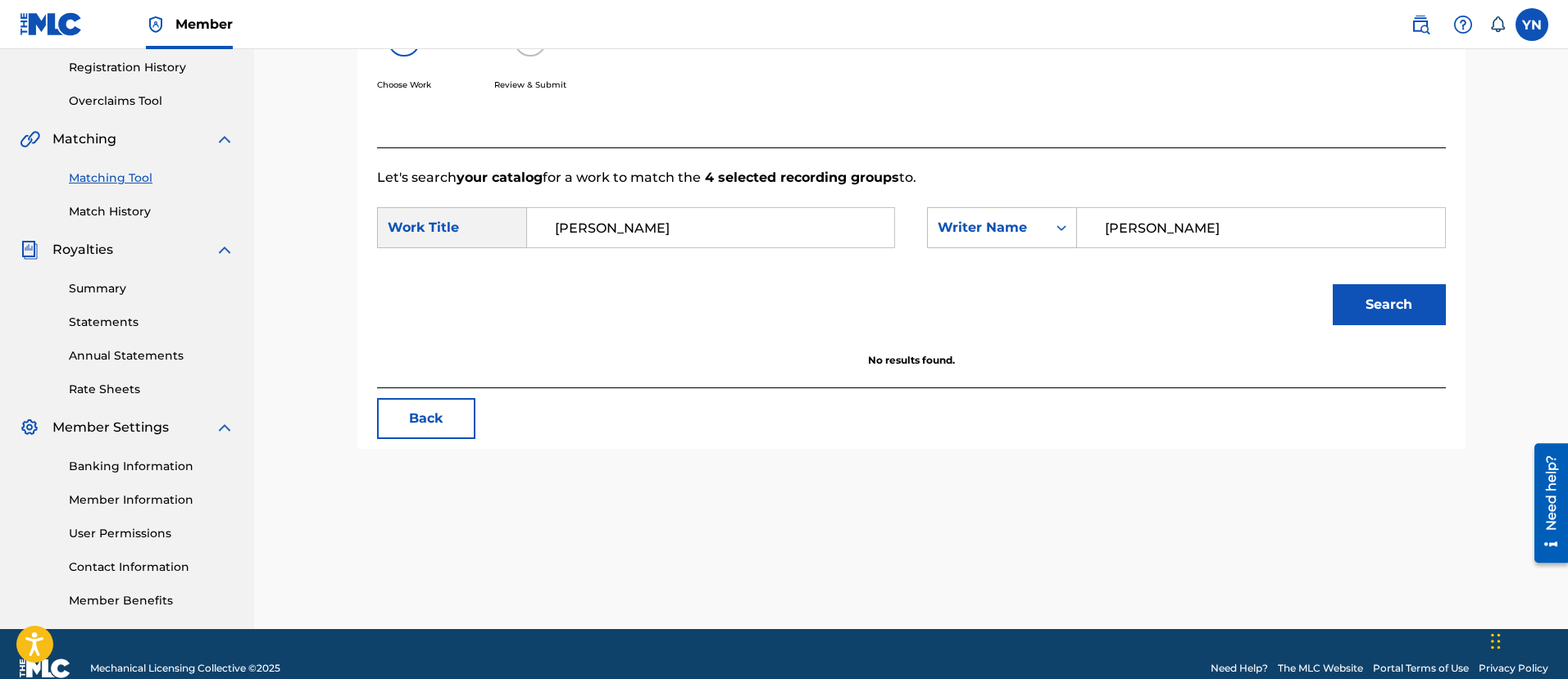
scroll to position [337, 0]
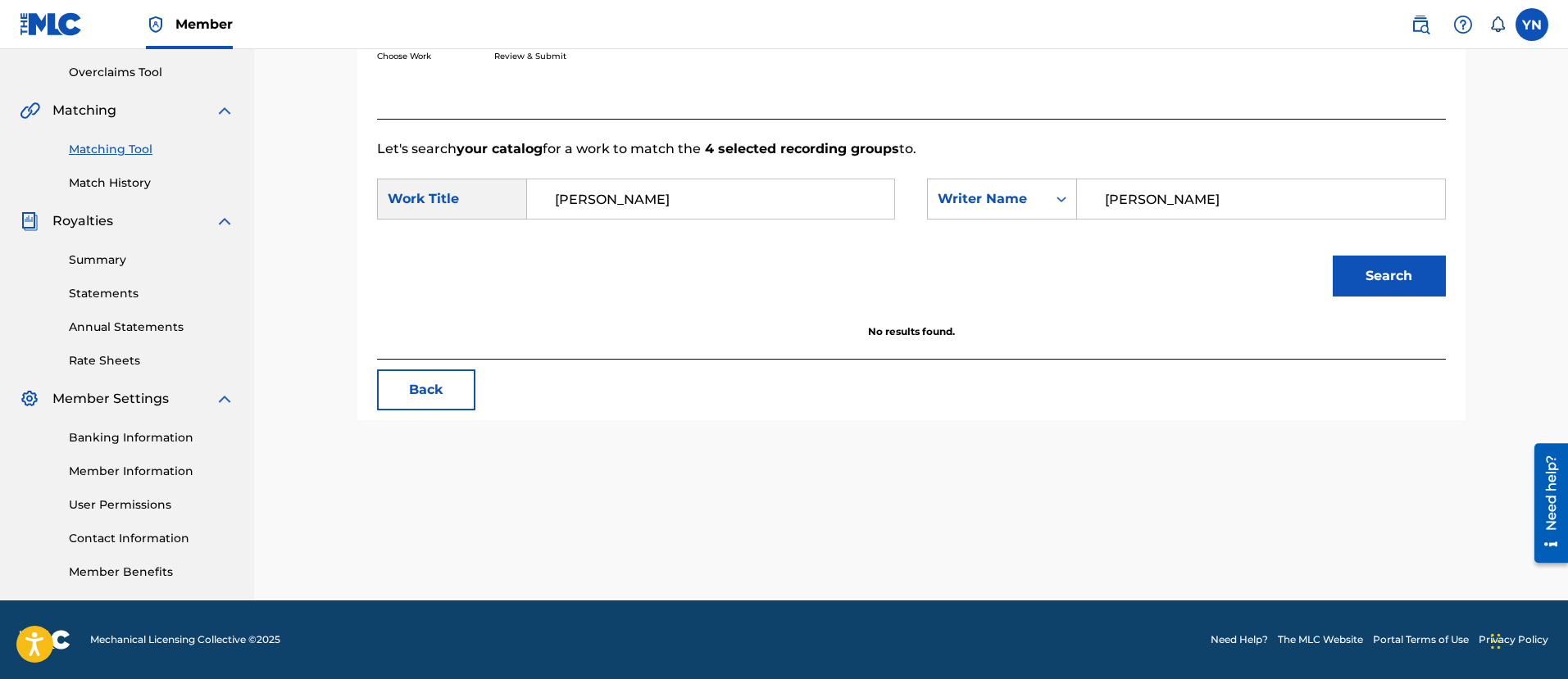
click at [432, 382] on button "Back" at bounding box center [426, 389] width 98 height 41
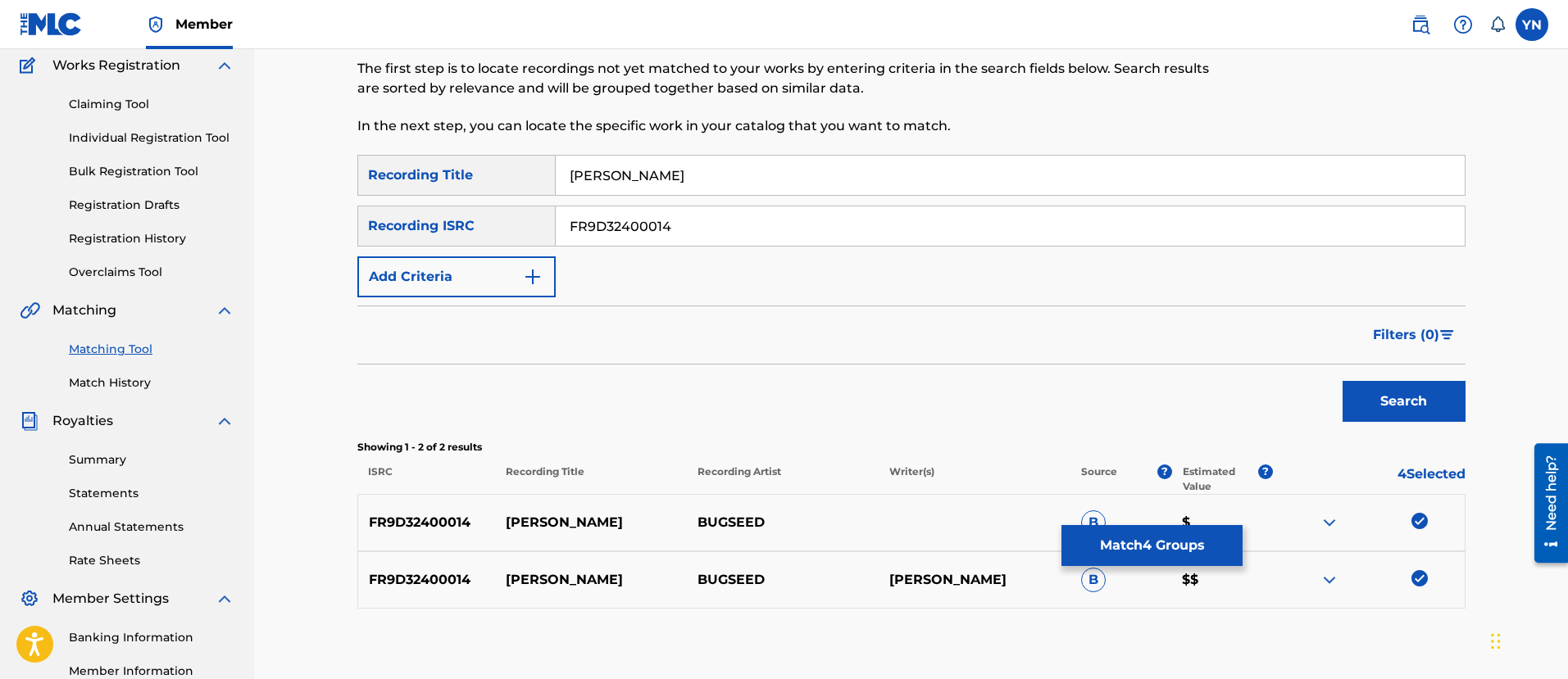
scroll to position [132, 0]
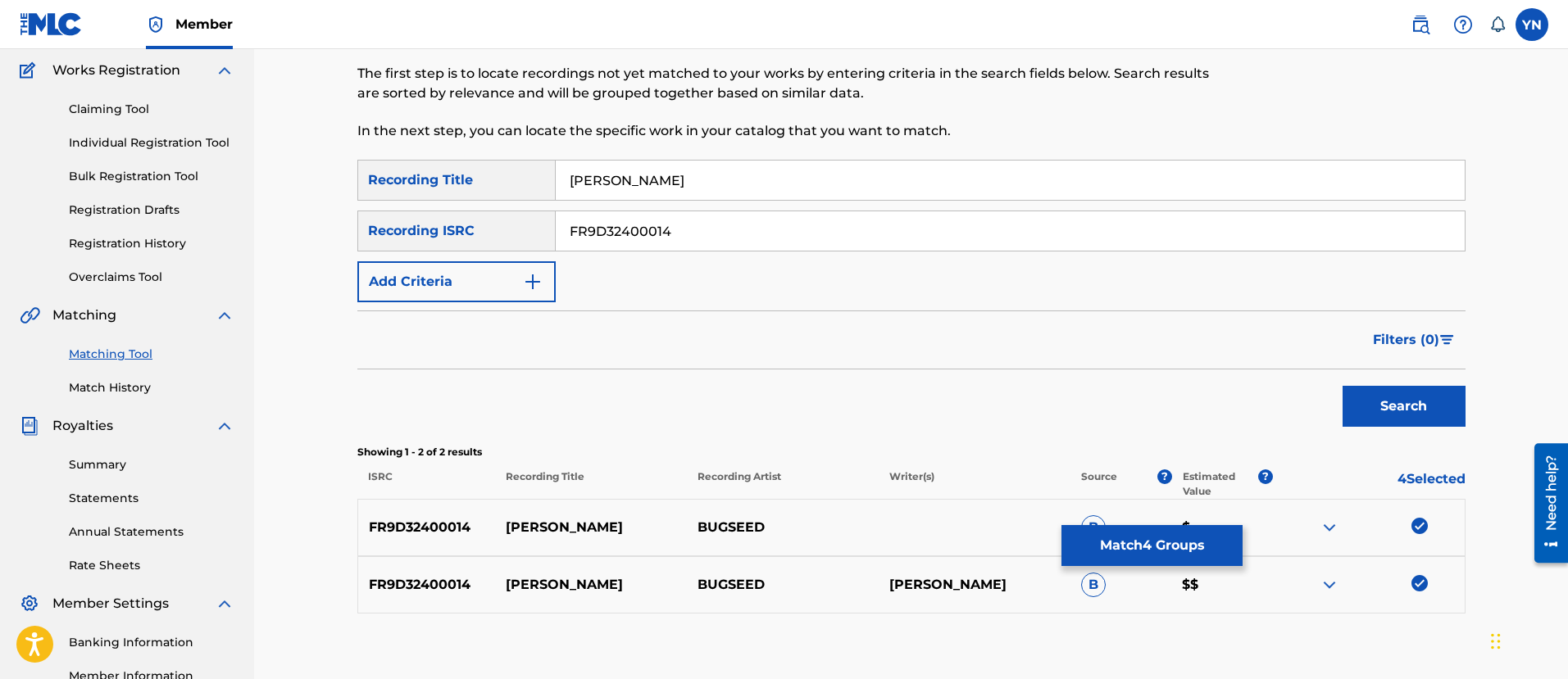
click at [97, 382] on link "Match History" at bounding box center [152, 387] width 166 height 17
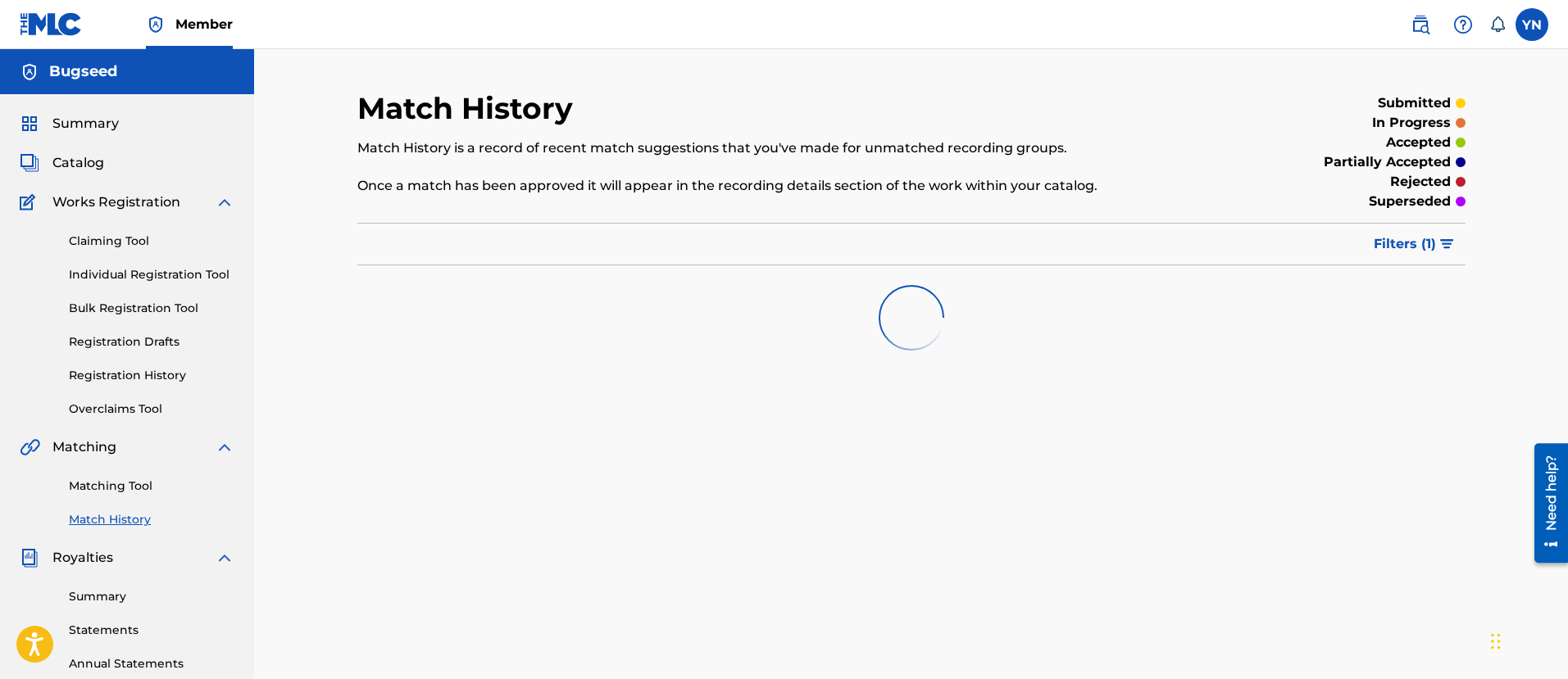
click at [137, 492] on link "Matching Tool" at bounding box center [152, 486] width 166 height 17
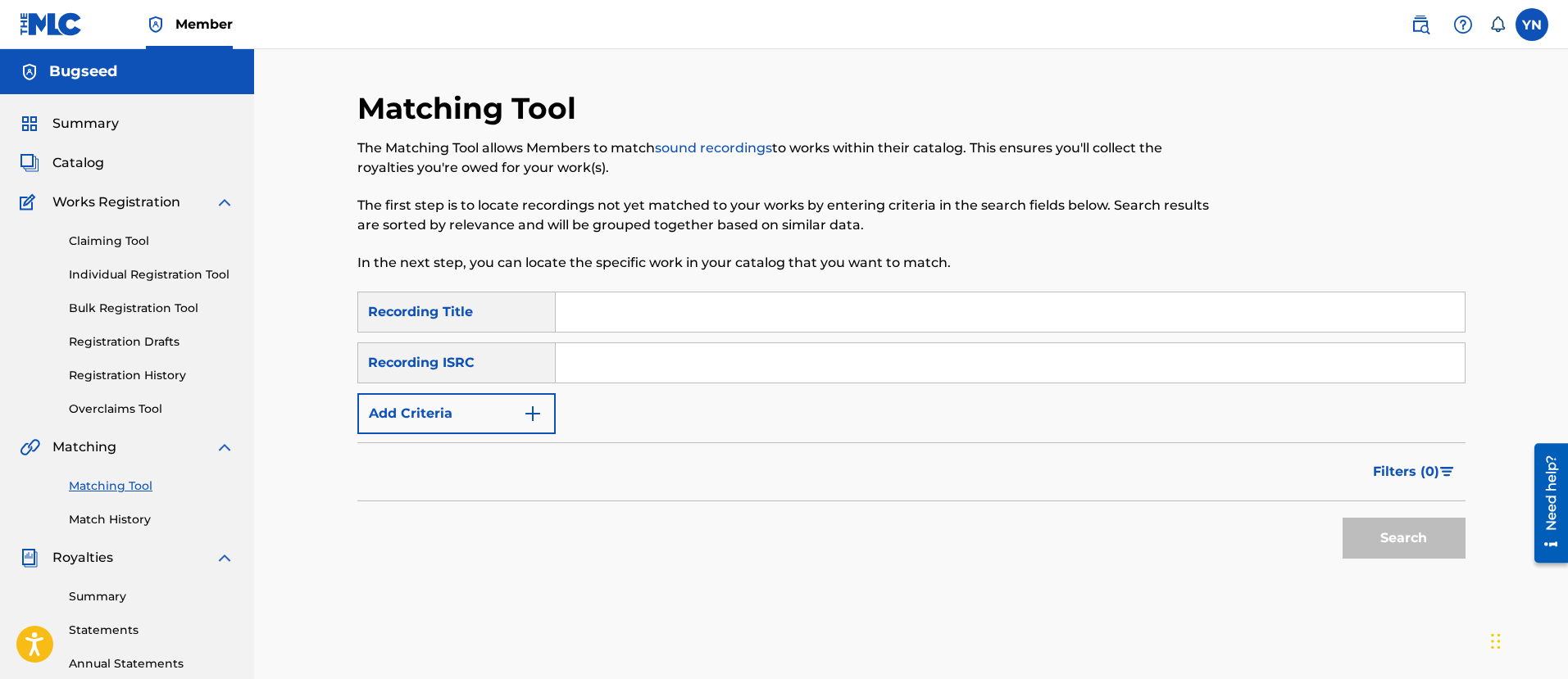
click at [699, 370] on input "Search Form" at bounding box center [1010, 362] width 909 height 39
paste input "[PERSON_NAME]"
type input "[PERSON_NAME]"
click at [711, 322] on input "Search Form" at bounding box center [1010, 312] width 909 height 39
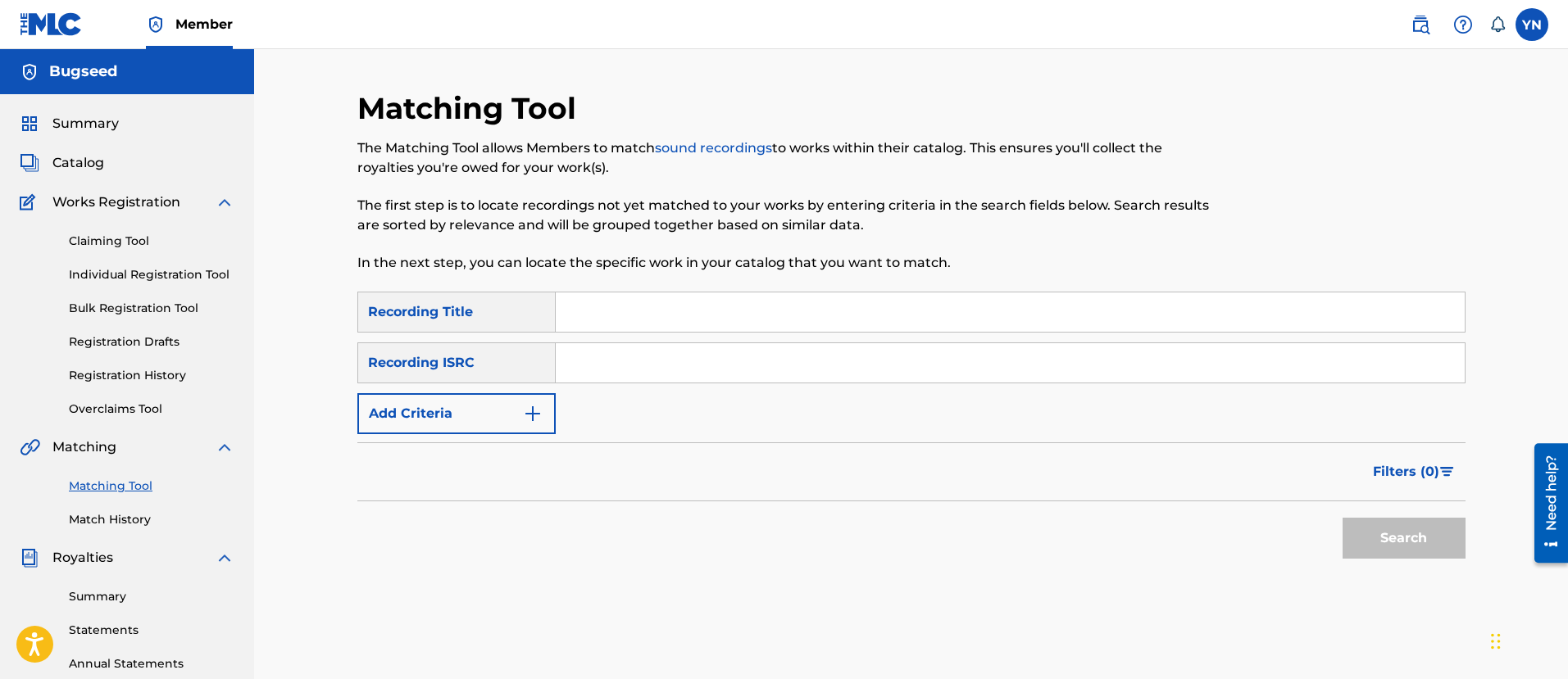
click at [687, 365] on input "Search Form" at bounding box center [1010, 362] width 909 height 39
paste input "FR9D32400014"
type input "FR9D32400014"
click at [711, 306] on input "Search Form" at bounding box center [1010, 312] width 909 height 39
paste input "[PERSON_NAME]"
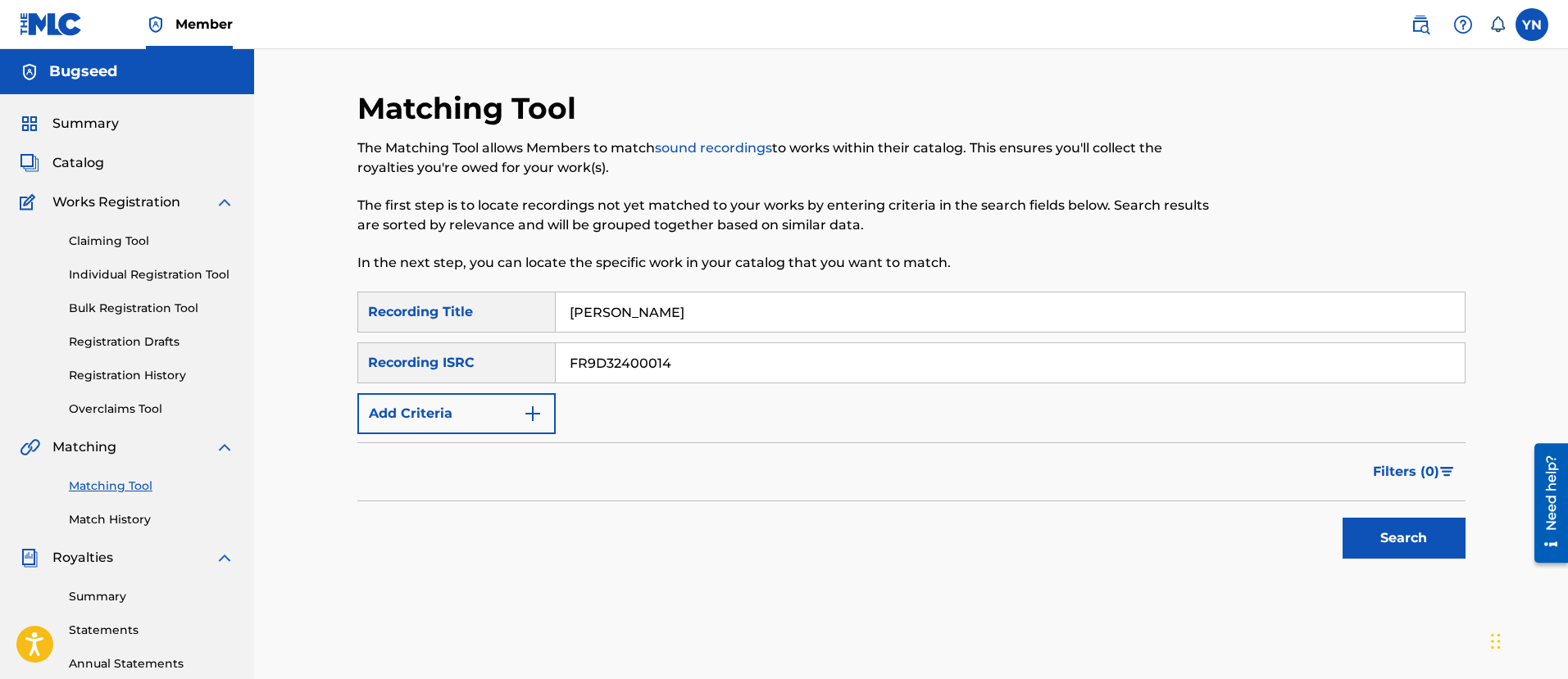
type input "[PERSON_NAME]"
click at [1373, 522] on button "Search" at bounding box center [1403, 537] width 123 height 41
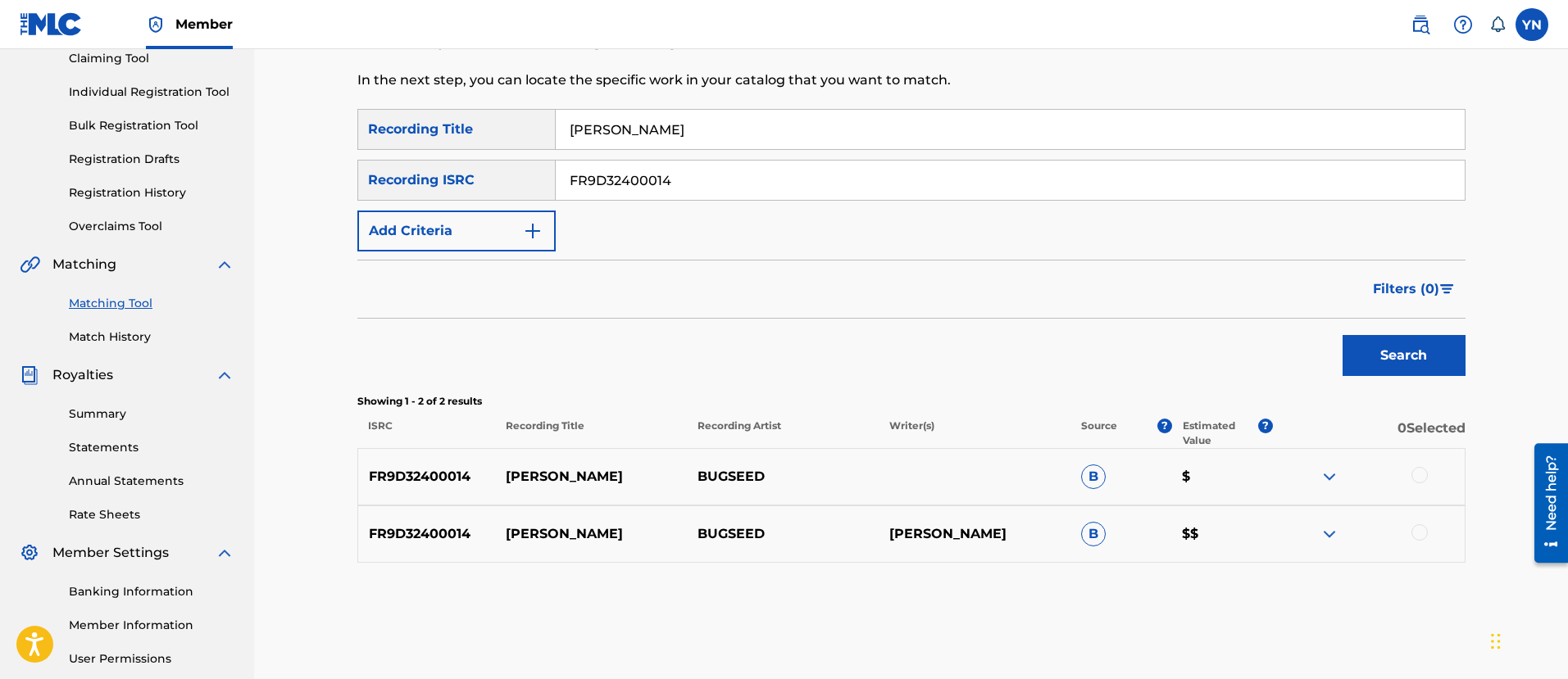
scroll to position [205, 0]
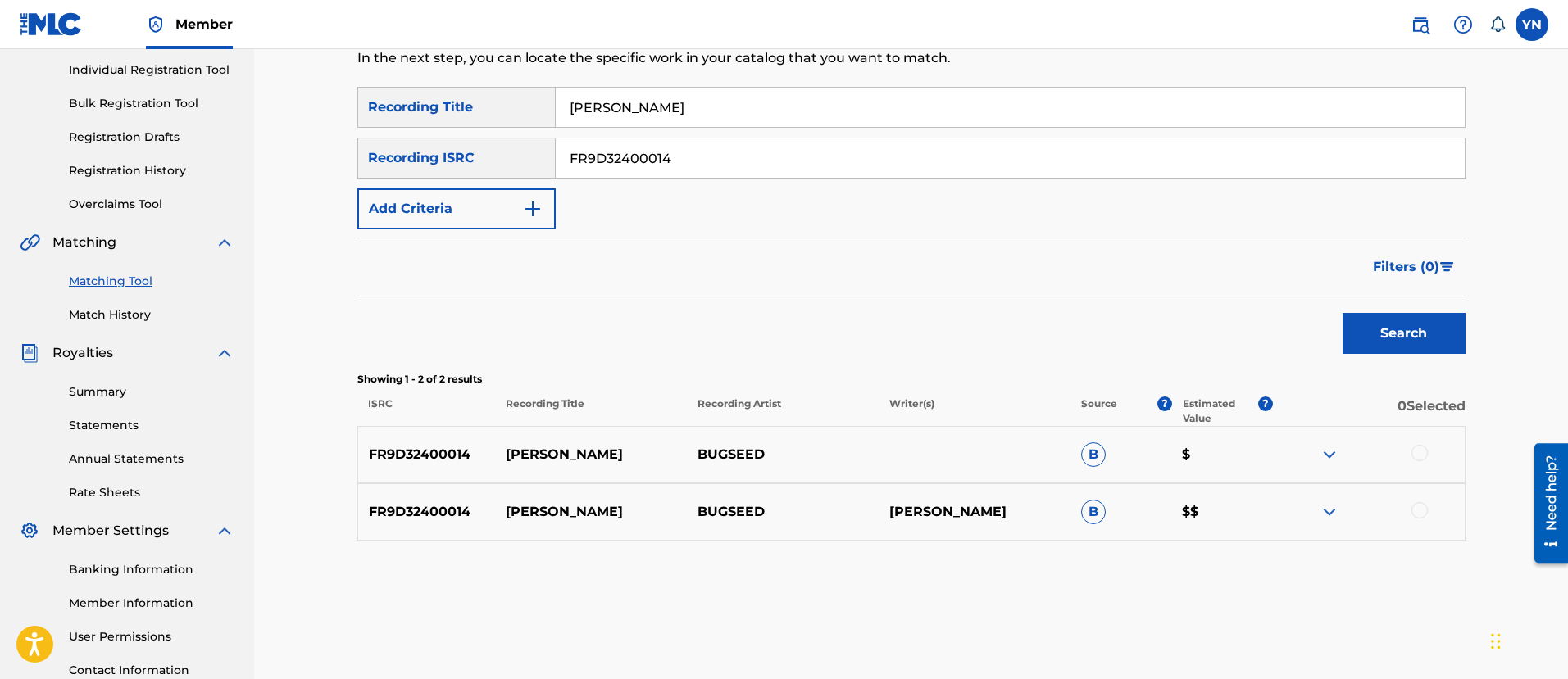
click at [1418, 507] on div at bounding box center [1420, 511] width 17 height 17
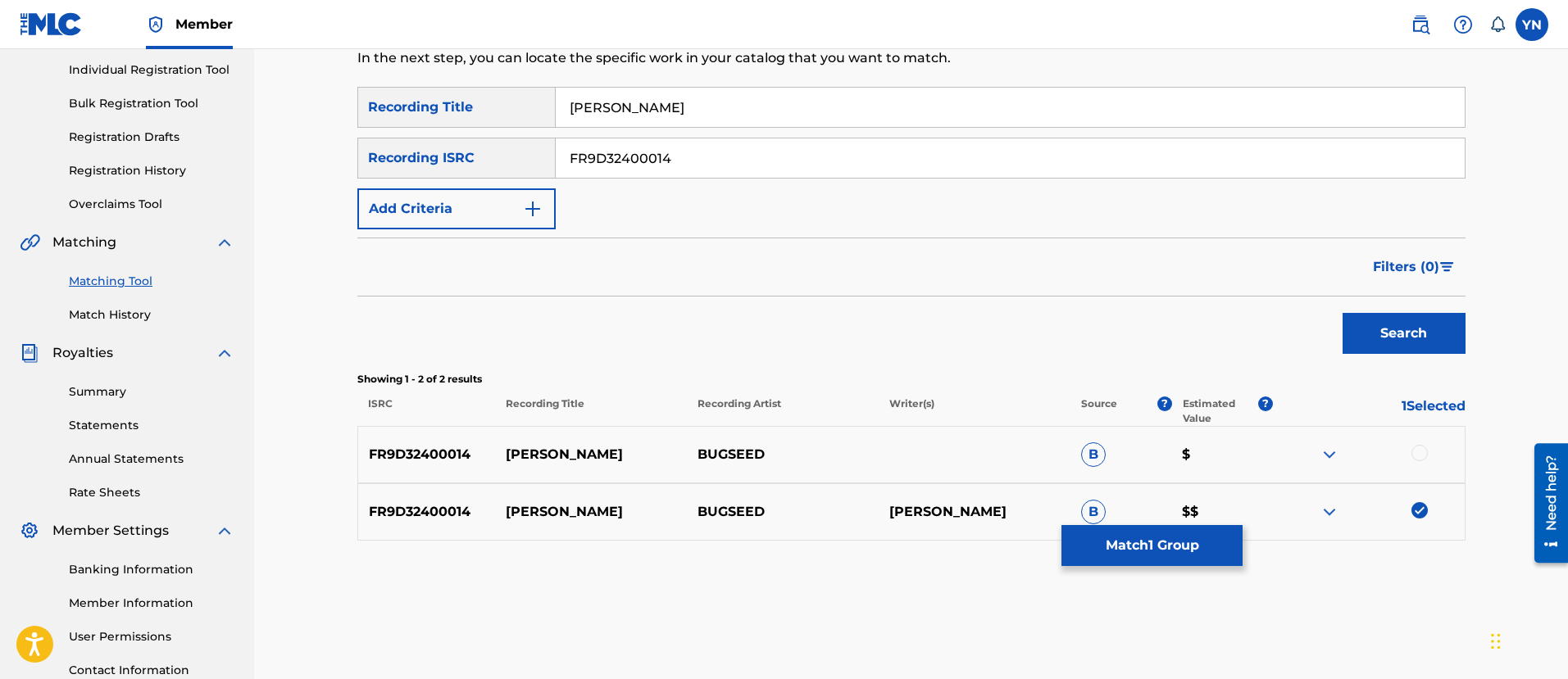
click at [1422, 448] on div at bounding box center [1420, 453] width 17 height 17
click at [1229, 542] on button "Match 2 Groups" at bounding box center [1151, 545] width 181 height 41
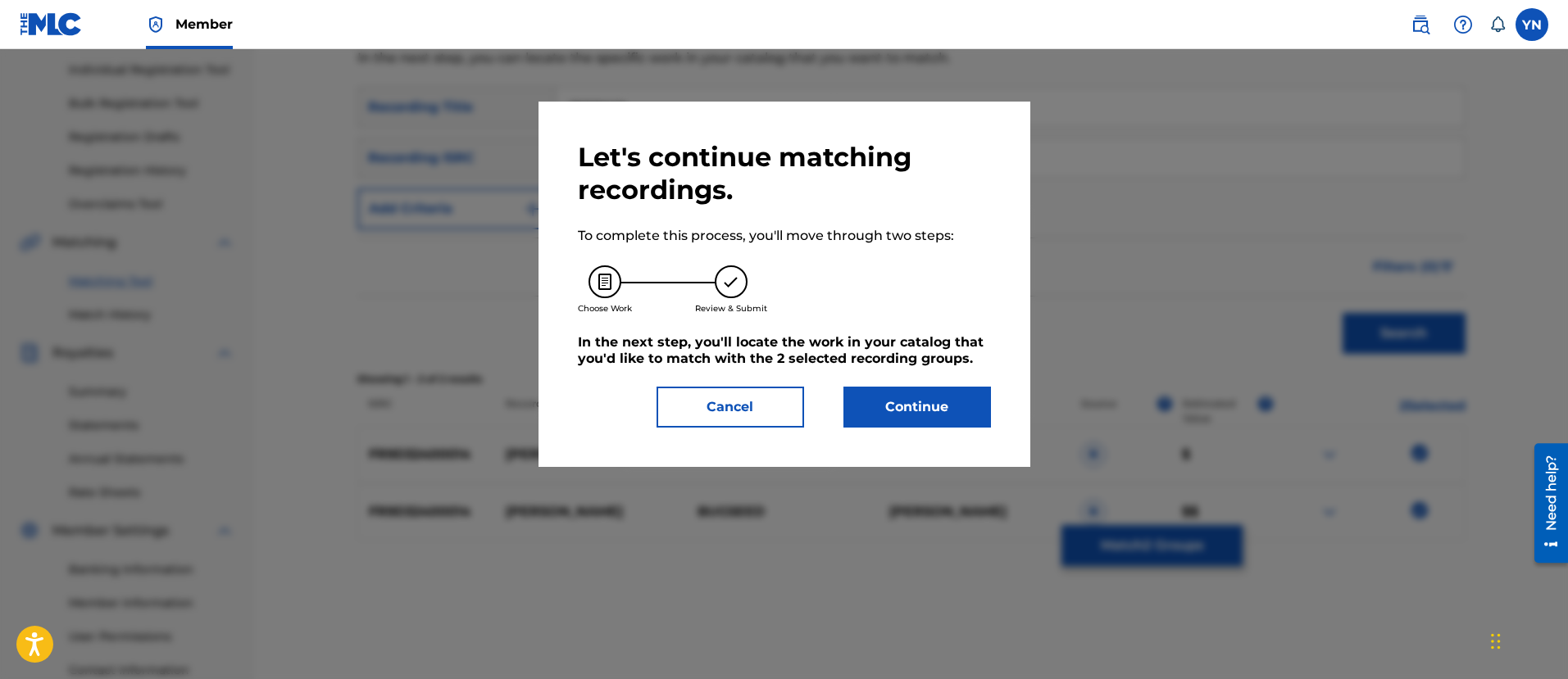
click at [933, 384] on div "Let's continue matching recordings. To complete this process, you'll move throu…" at bounding box center [784, 284] width 413 height 287
click at [934, 412] on button "Continue" at bounding box center [917, 407] width 148 height 41
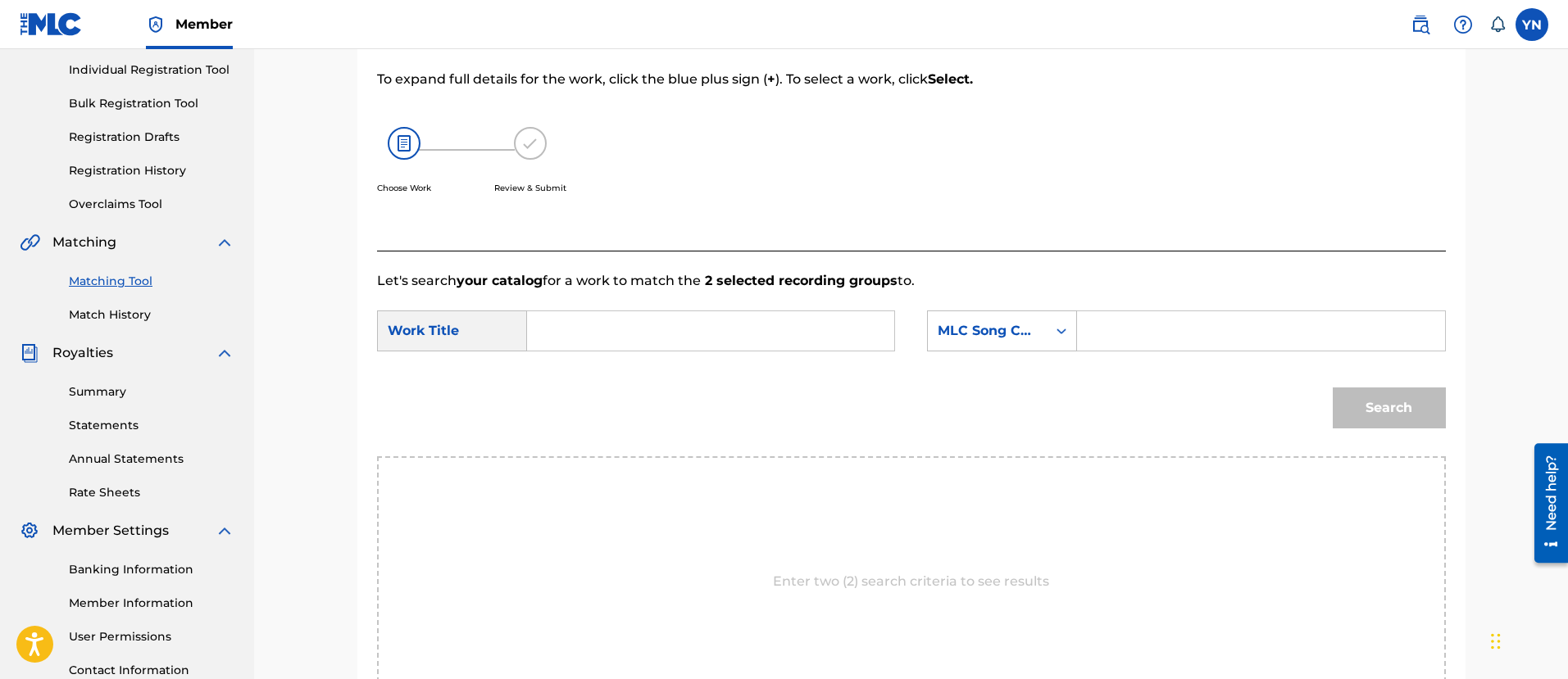
click at [851, 338] on input "Search Form" at bounding box center [710, 331] width 339 height 39
paste input "[PERSON_NAME]"
type input "[PERSON_NAME]"
click at [968, 335] on div "MLC Song Code" at bounding box center [987, 331] width 99 height 20
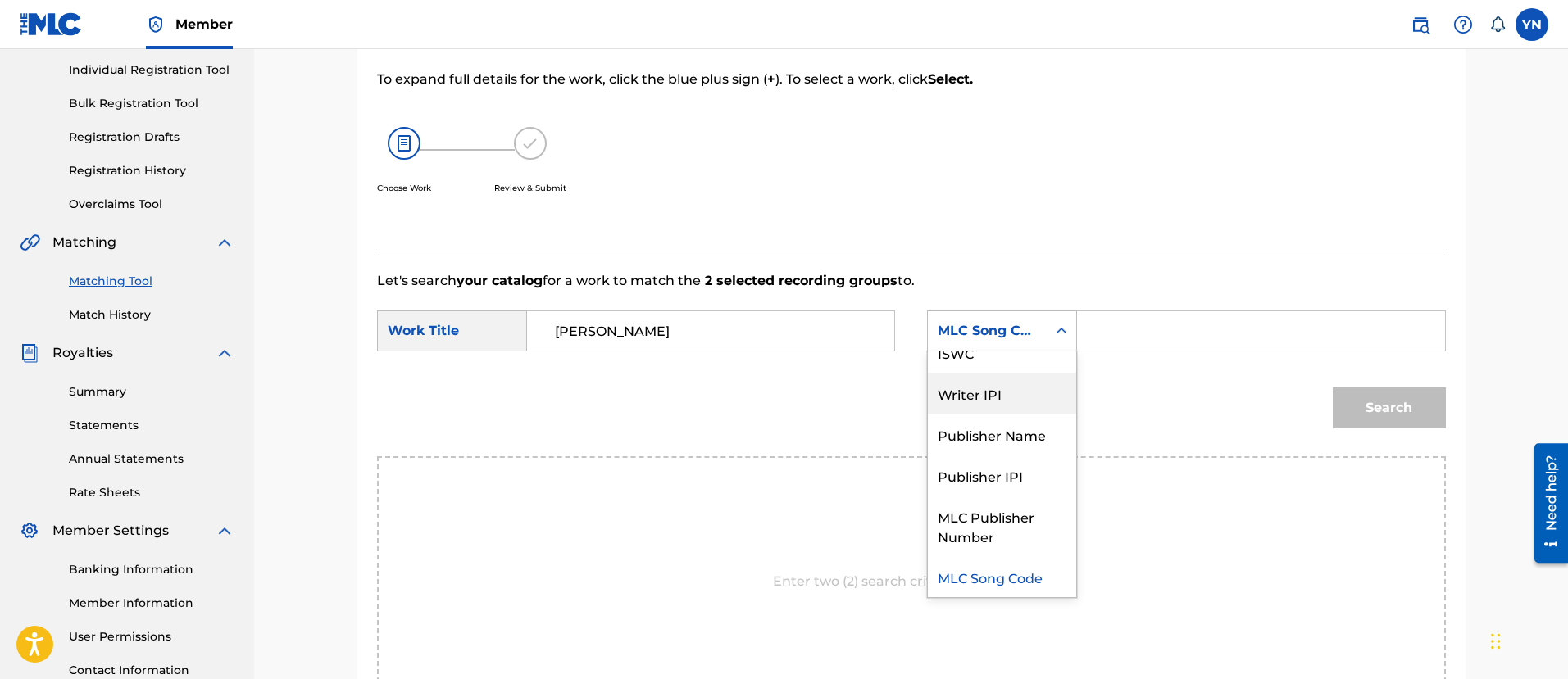
scroll to position [0, 0]
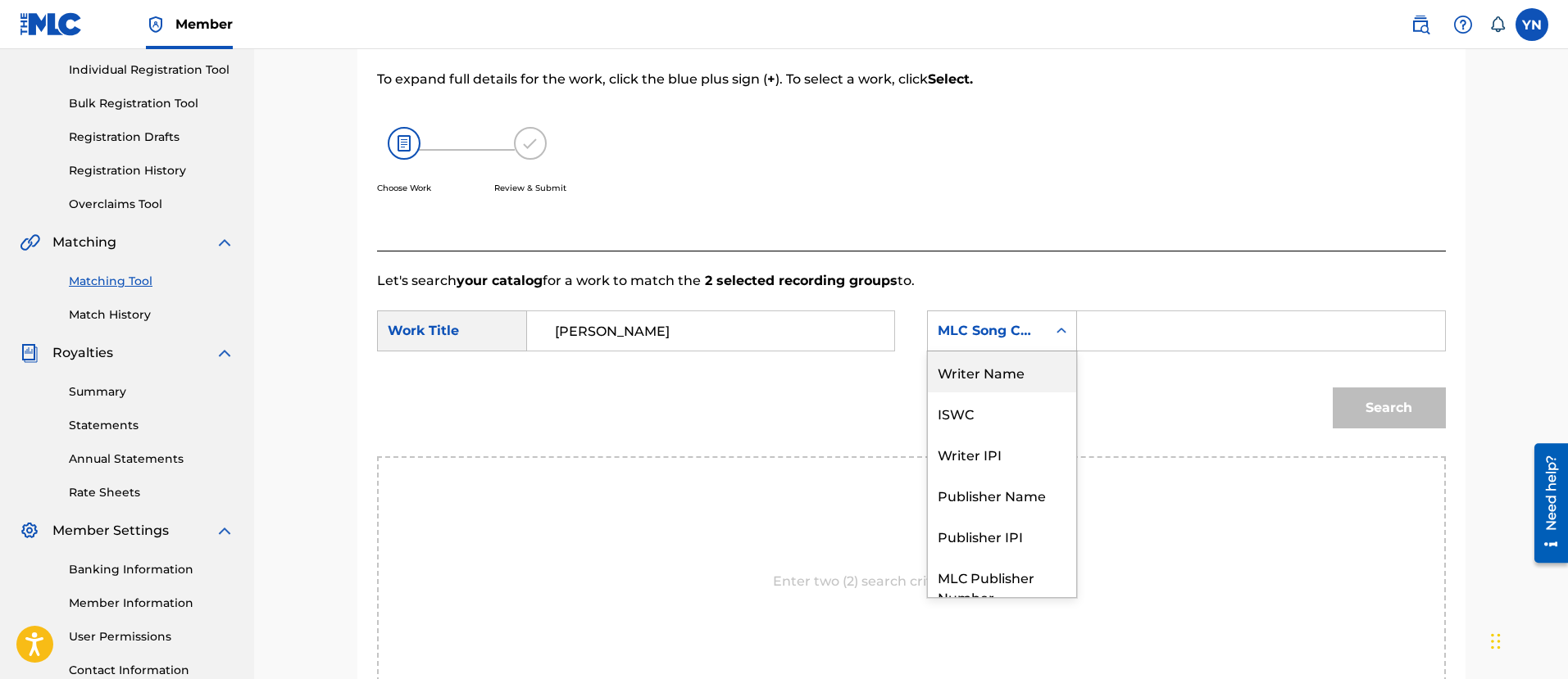
click at [1013, 368] on div "Writer Name" at bounding box center [1002, 372] width 148 height 41
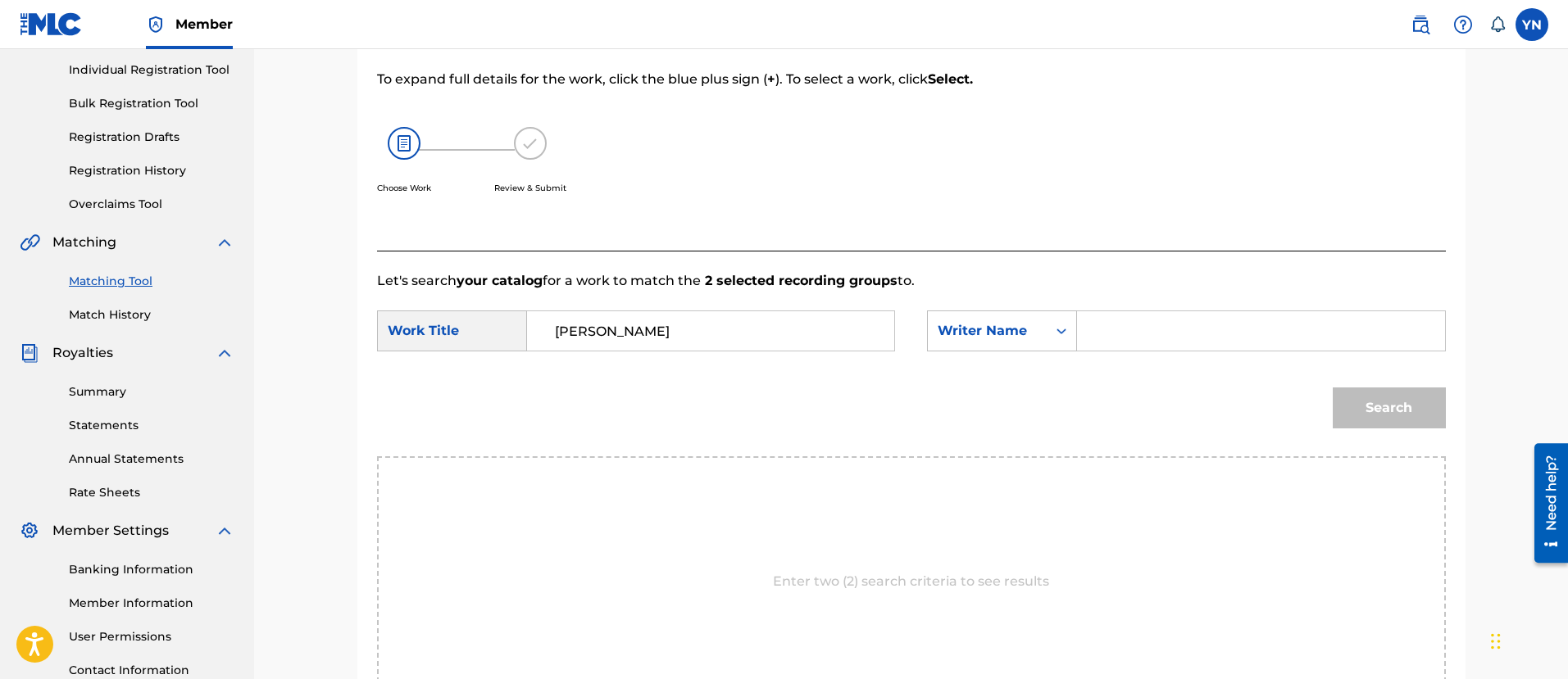
click at [1105, 333] on input "Search Form" at bounding box center [1260, 331] width 339 height 39
type input "[PERSON_NAME]"
click at [1332, 387] on button "Search" at bounding box center [1389, 407] width 113 height 41
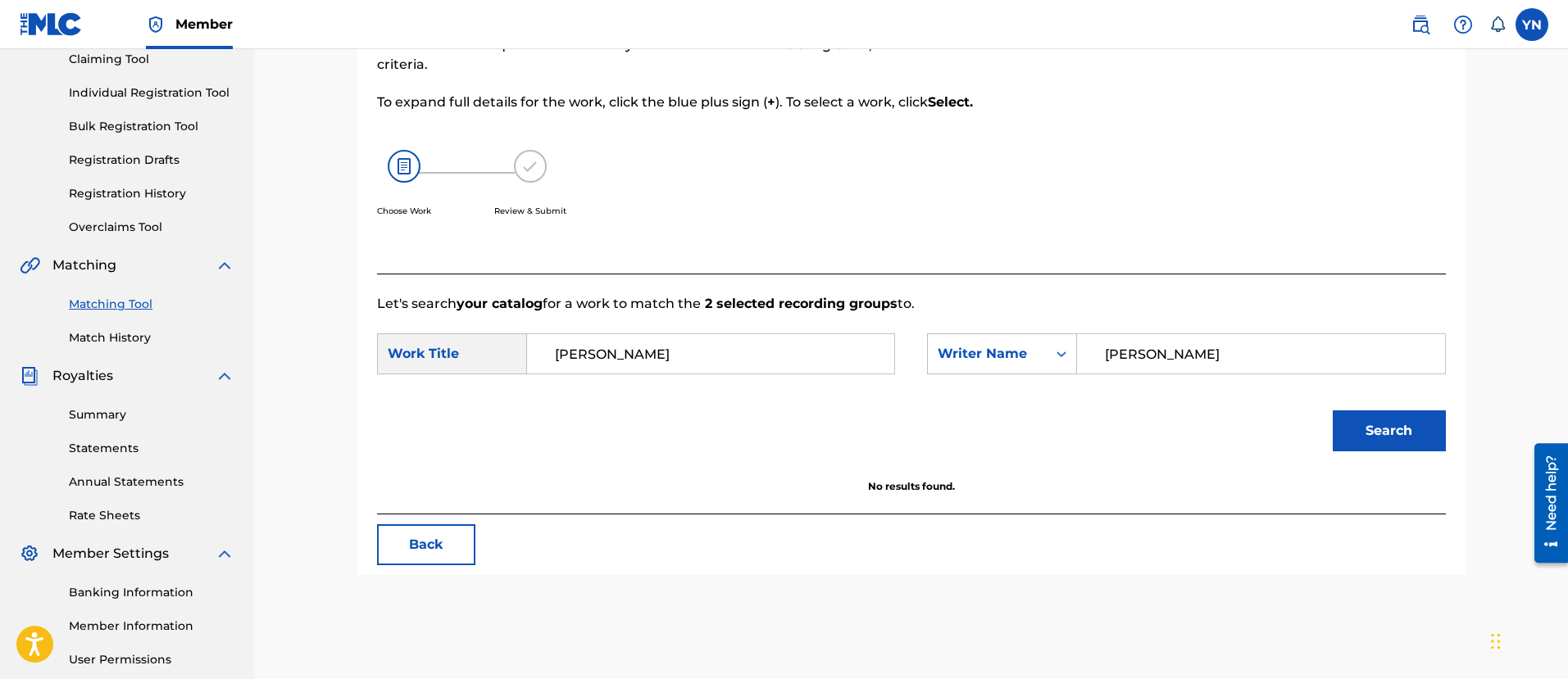
scroll to position [205, 0]
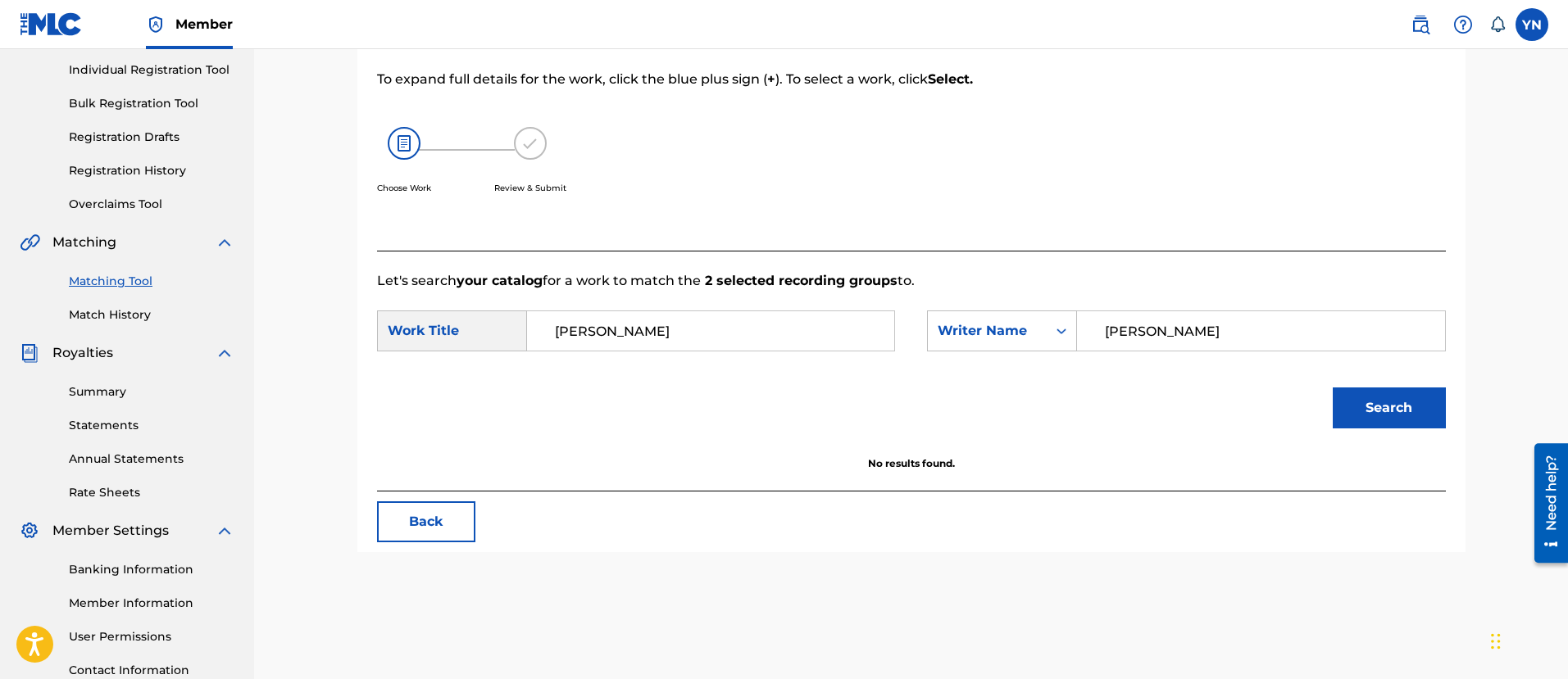
click at [148, 285] on link "Matching Tool" at bounding box center [152, 281] width 166 height 17
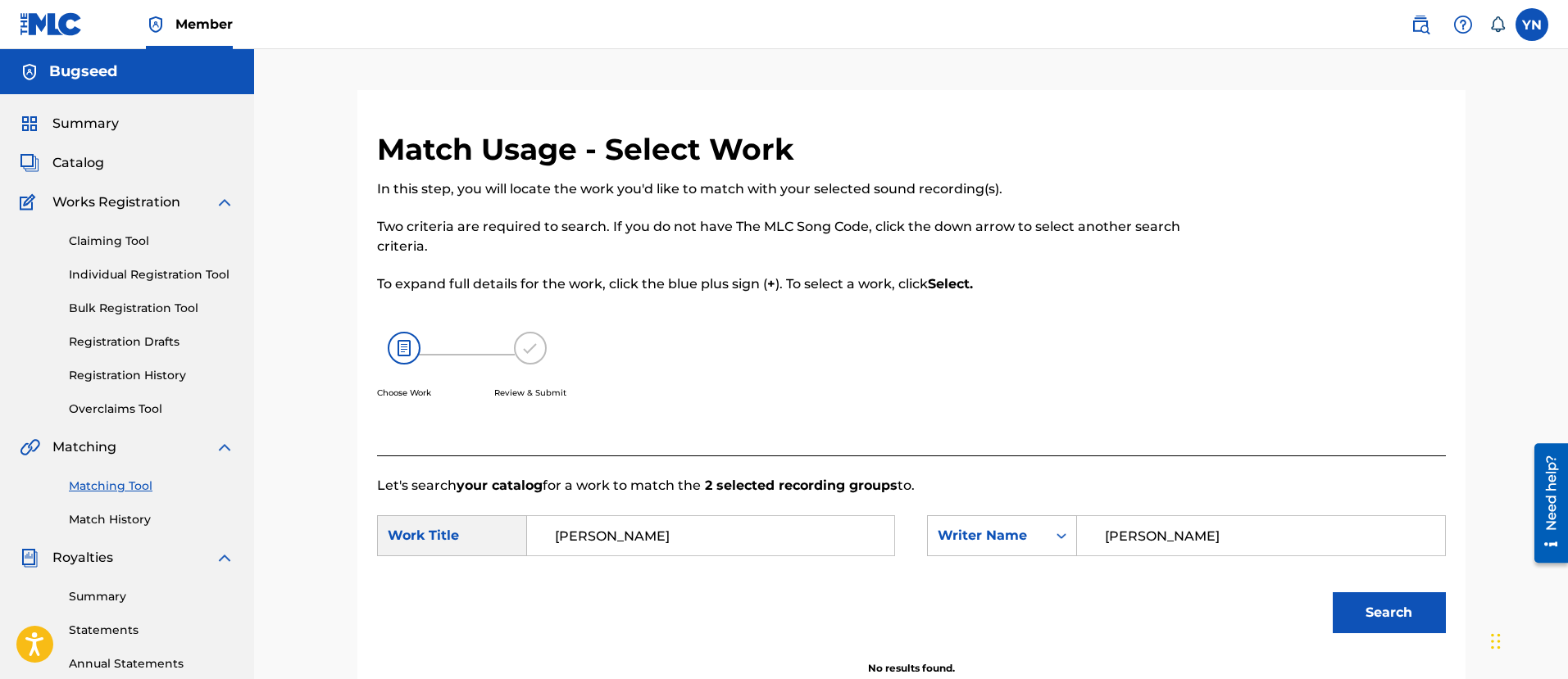
click at [133, 517] on link "Match History" at bounding box center [152, 519] width 166 height 17
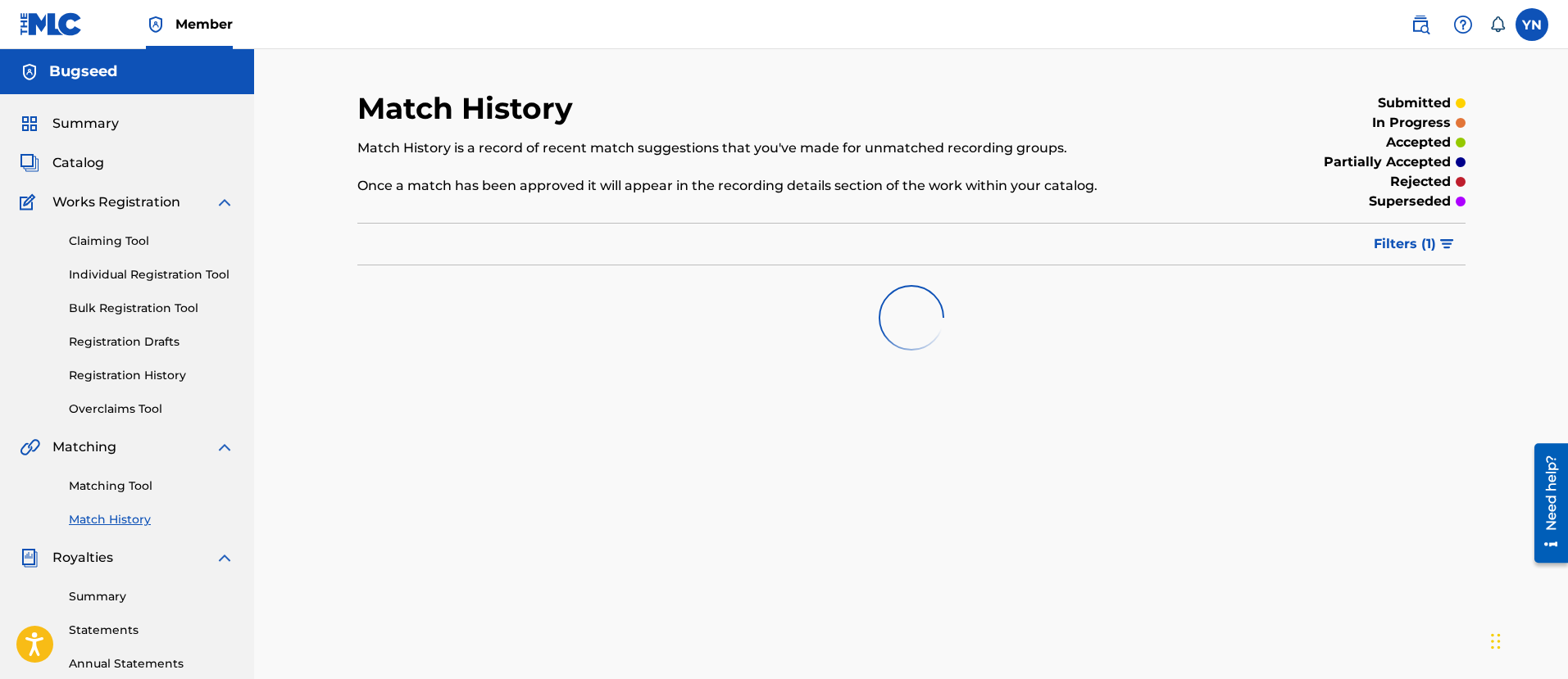
click at [125, 483] on link "Matching Tool" at bounding box center [152, 486] width 166 height 17
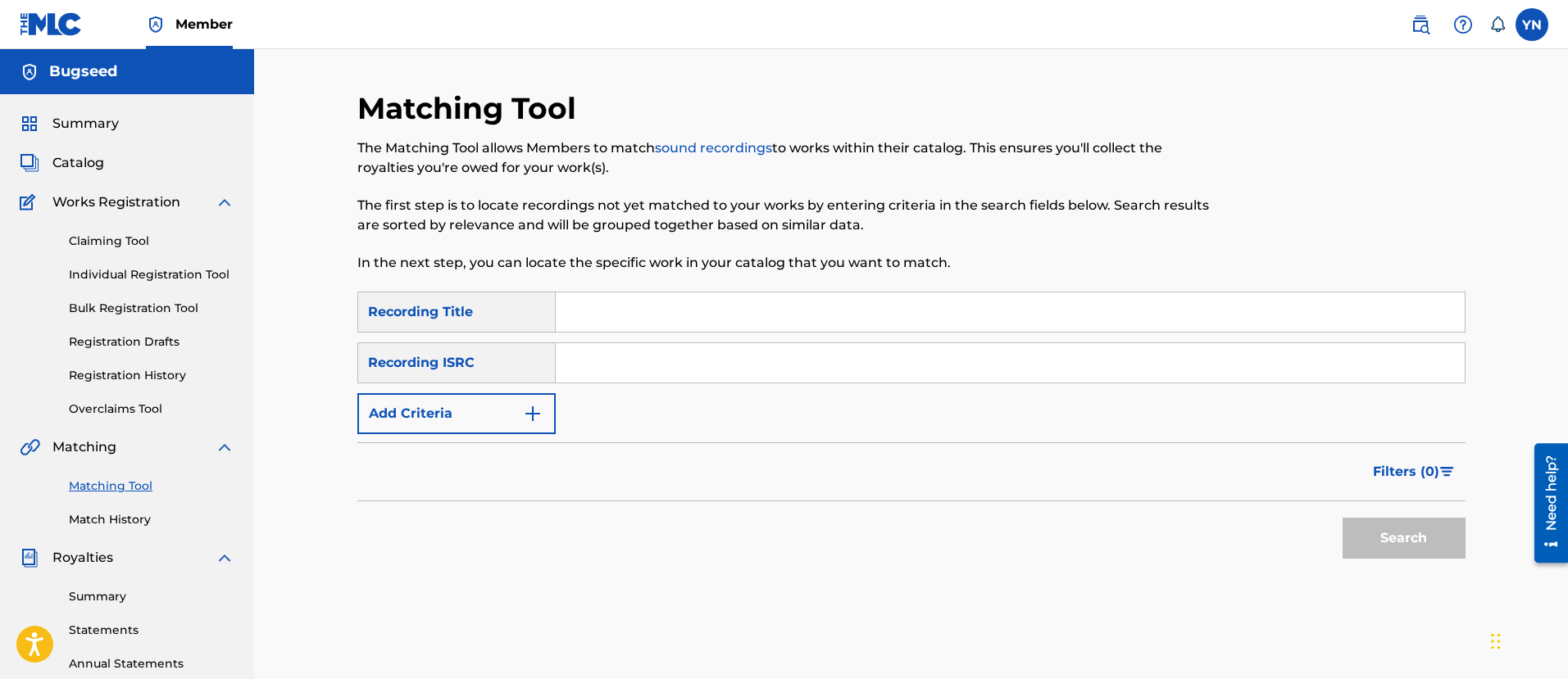
drag, startPoint x: 681, startPoint y: 367, endPoint x: 681, endPoint y: 377, distance: 10.0
click at [681, 367] on input "Search Form" at bounding box center [1010, 362] width 909 height 39
paste input "FR9D32400015"
type input "FR9D32400015"
click at [720, 317] on input "Search Form" at bounding box center [1010, 312] width 909 height 39
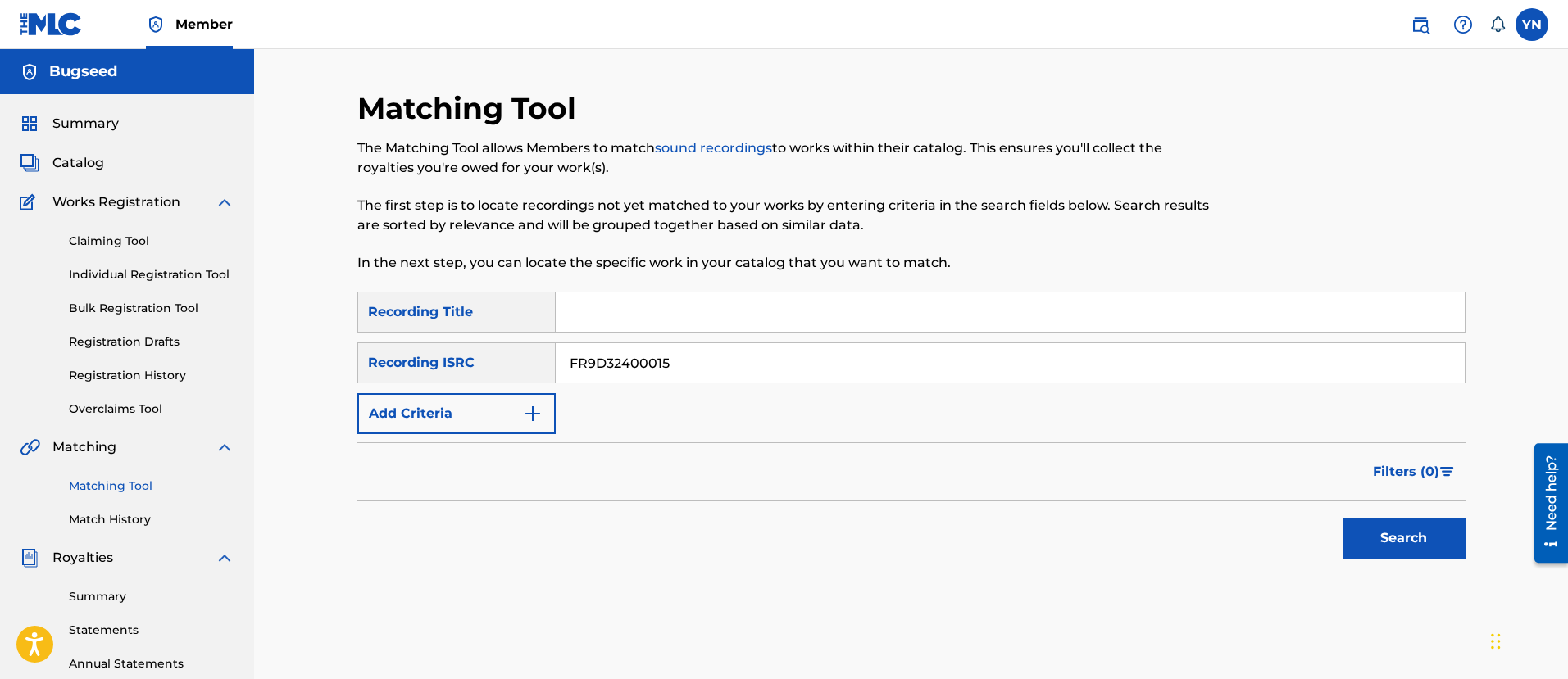
paste input "daitya"
type input "daitya"
click at [1423, 547] on button "Search" at bounding box center [1403, 537] width 123 height 41
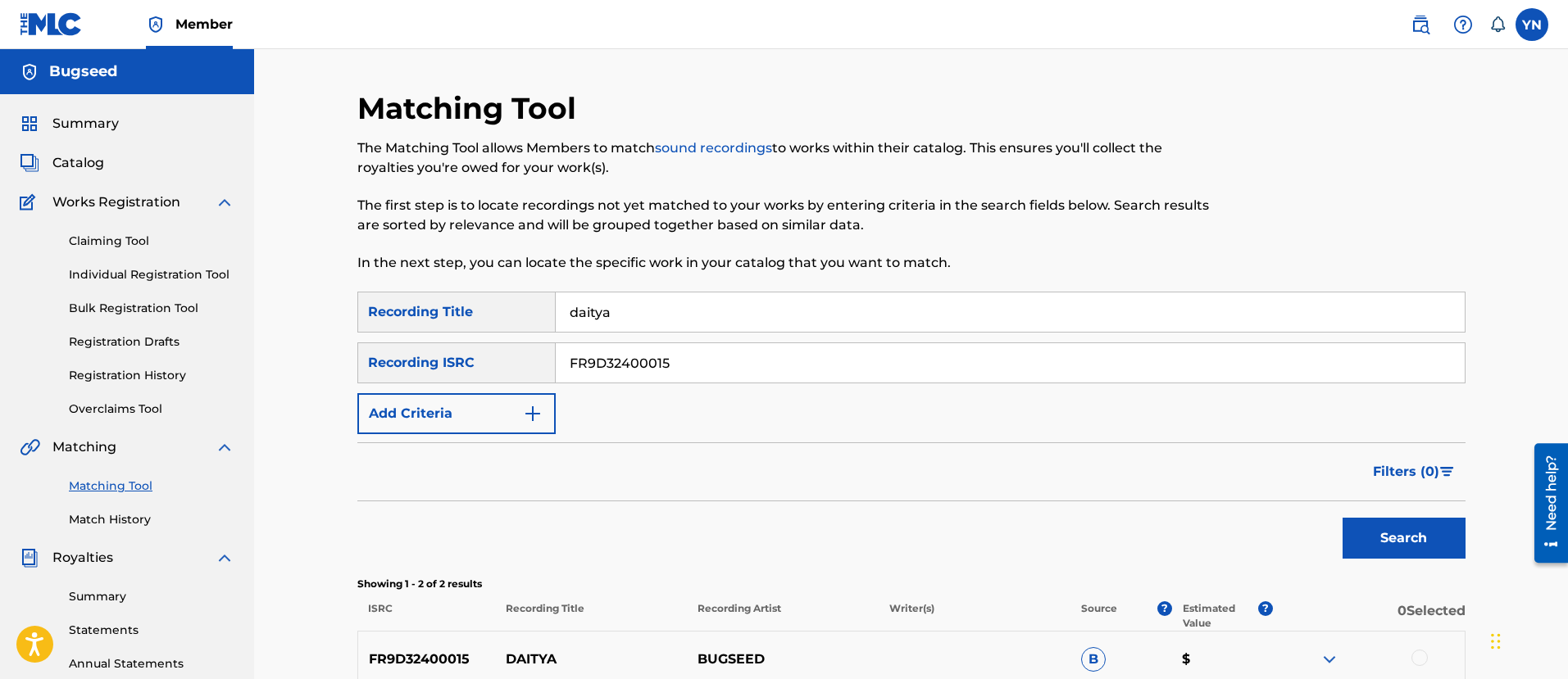
scroll to position [205, 0]
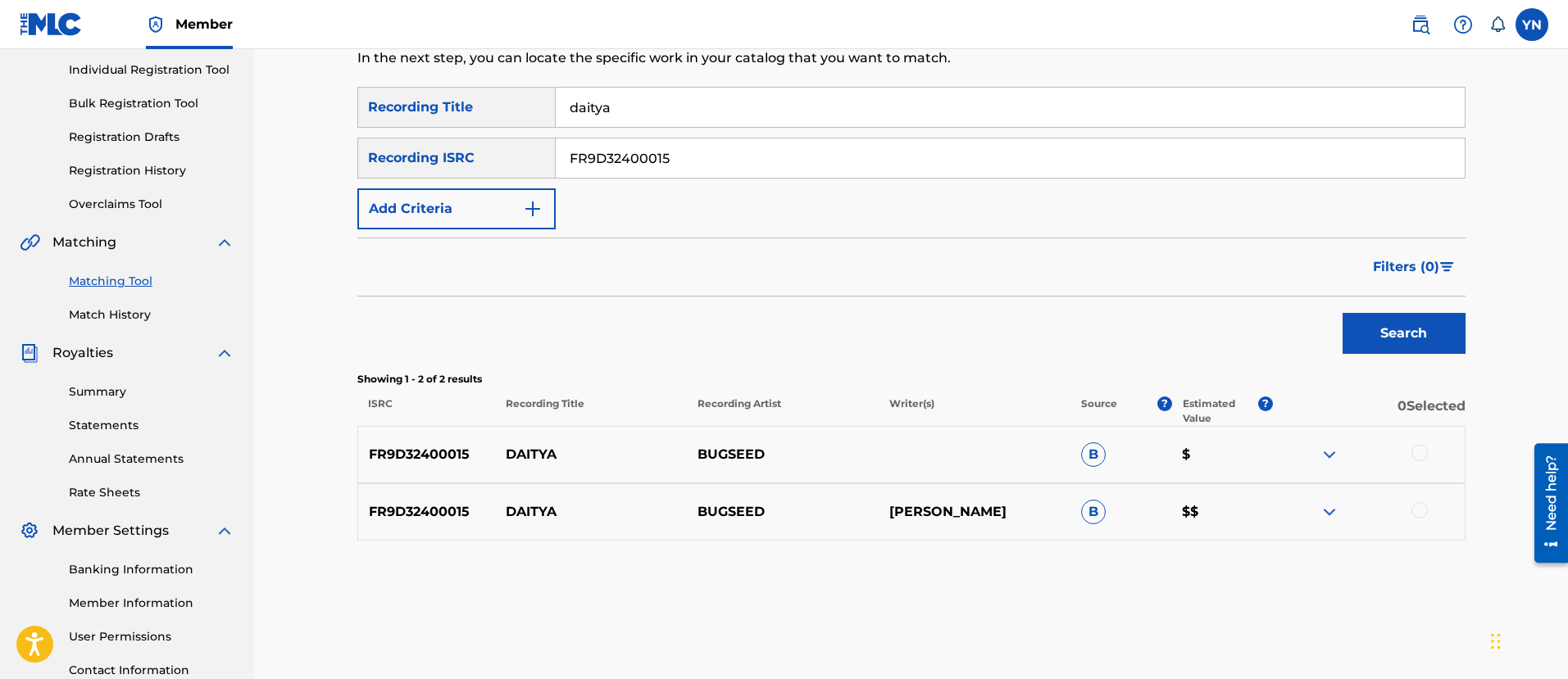
click at [1417, 515] on div at bounding box center [1420, 511] width 17 height 17
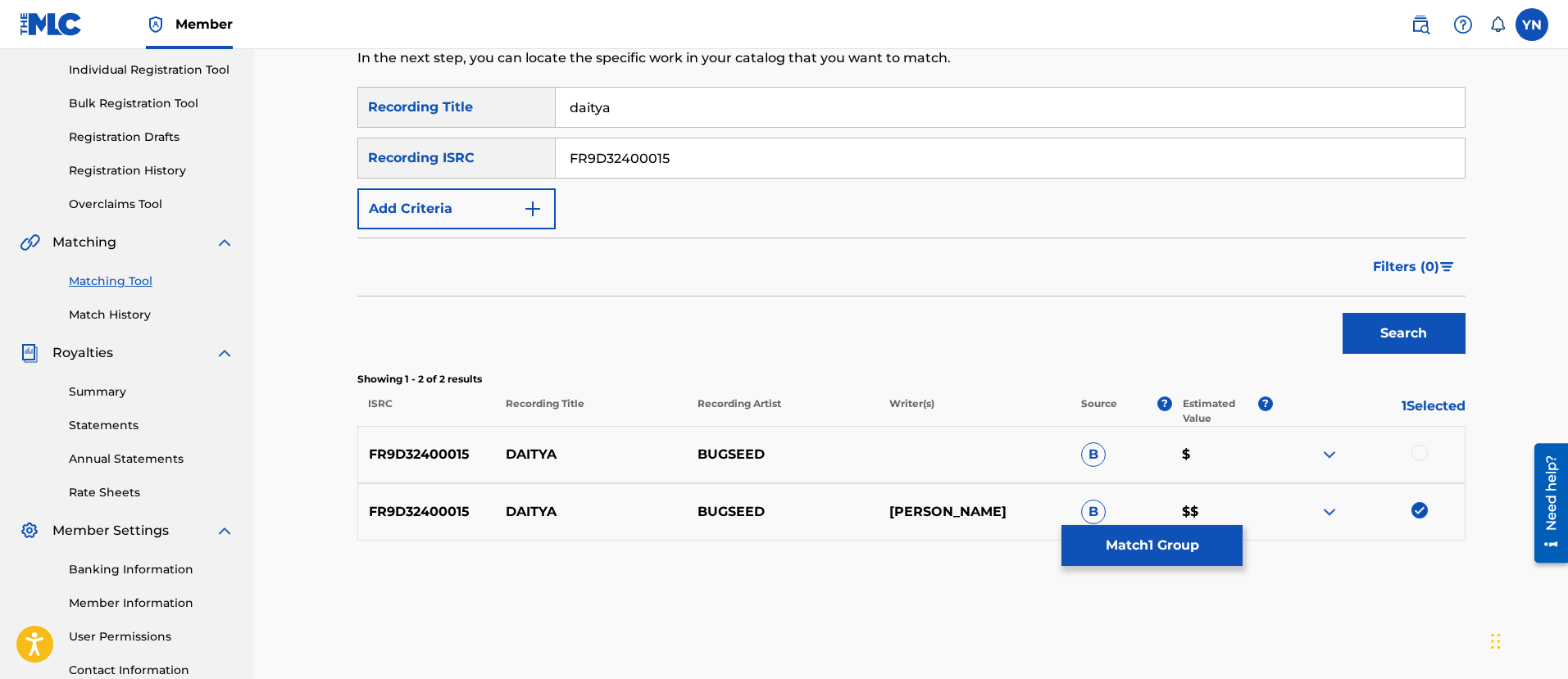
click at [1417, 449] on div at bounding box center [1420, 453] width 17 height 17
click at [1137, 558] on button "Match 2 Groups" at bounding box center [1151, 545] width 181 height 41
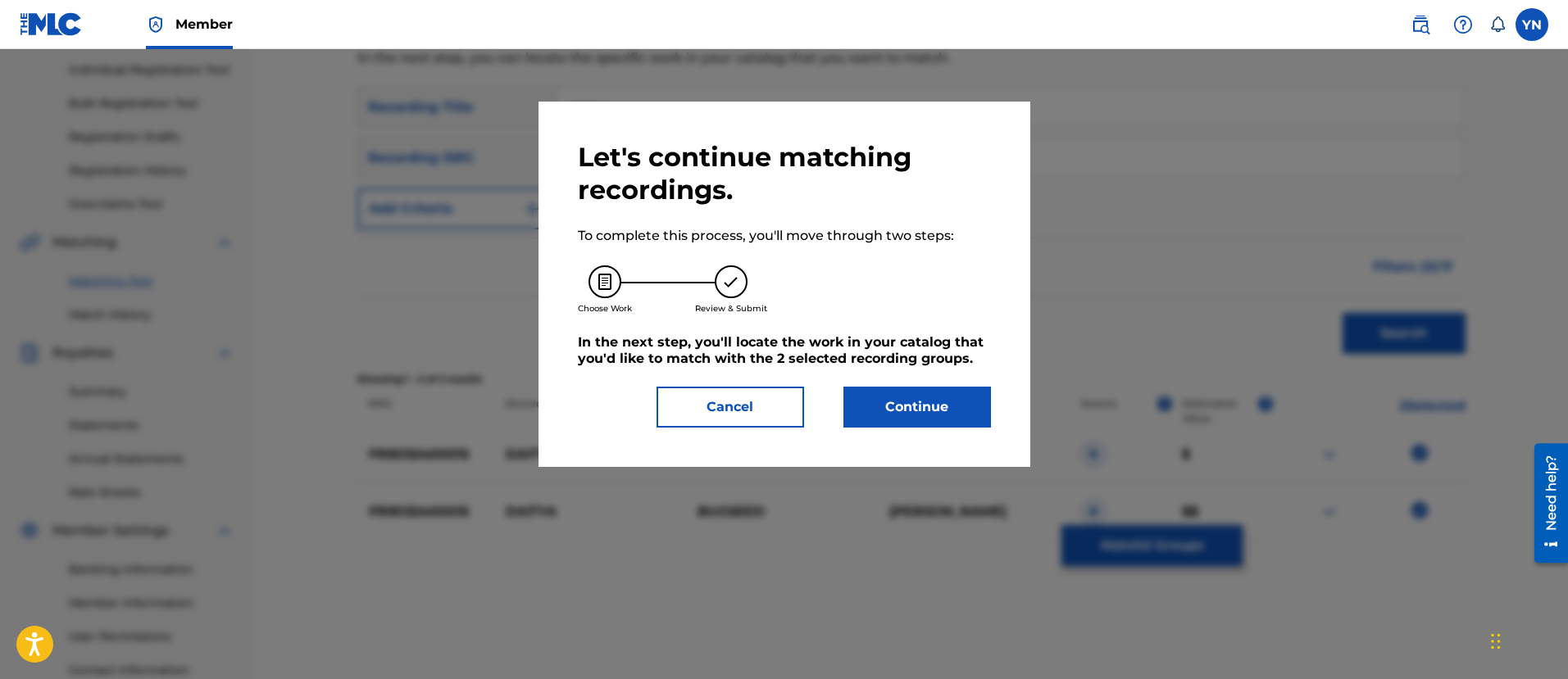
click at [935, 408] on button "Continue" at bounding box center [917, 407] width 148 height 41
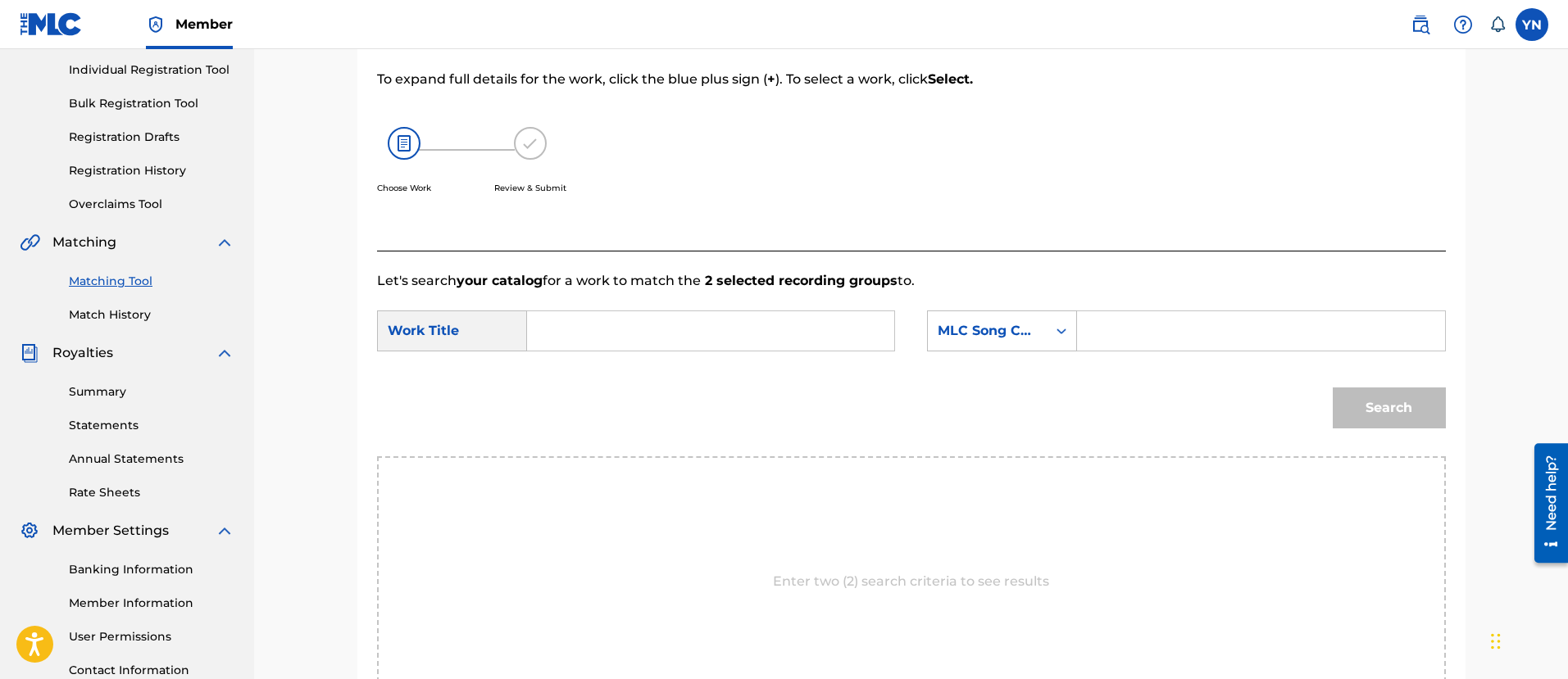
click at [771, 323] on input "Search Form" at bounding box center [710, 331] width 339 height 39
paste input "daitya"
type input "daitya"
click at [1036, 319] on div "MLC Song Code" at bounding box center [987, 330] width 119 height 31
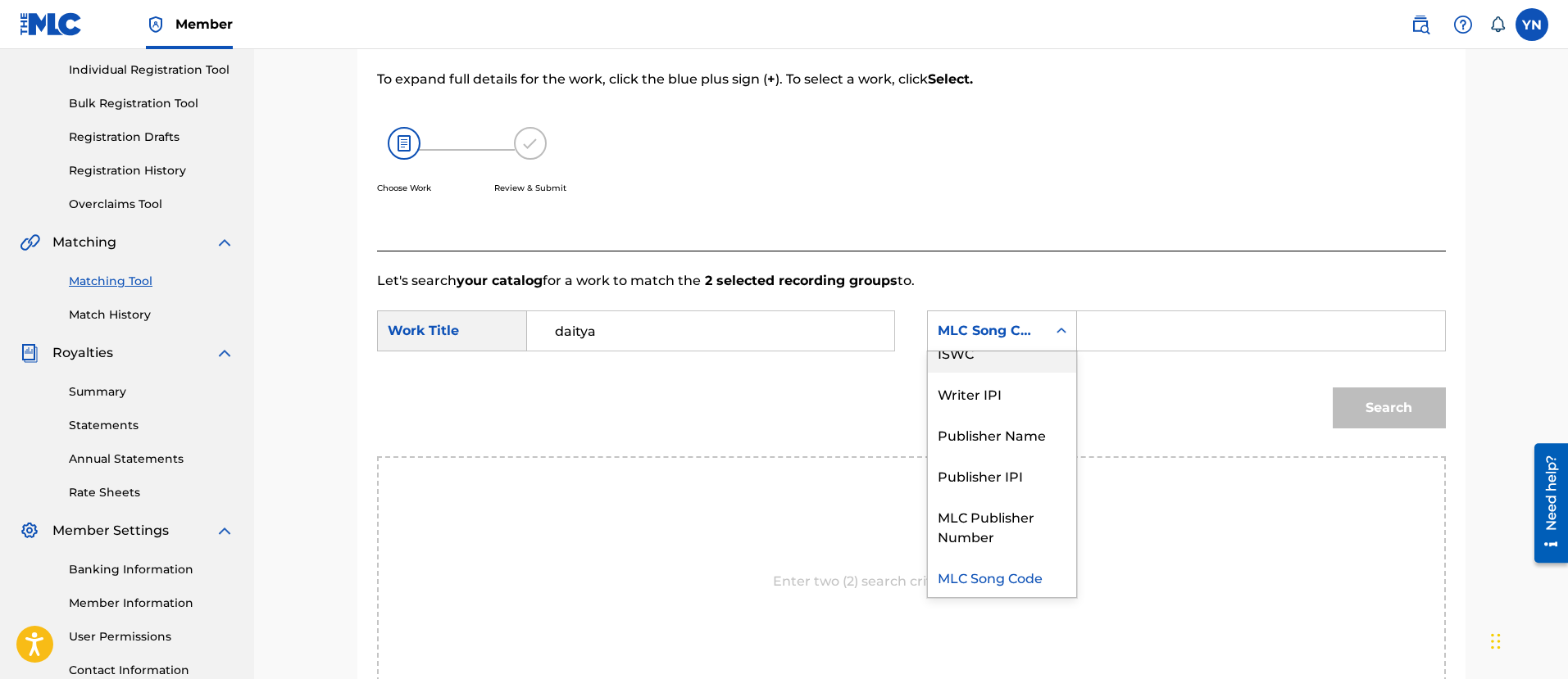
scroll to position [0, 0]
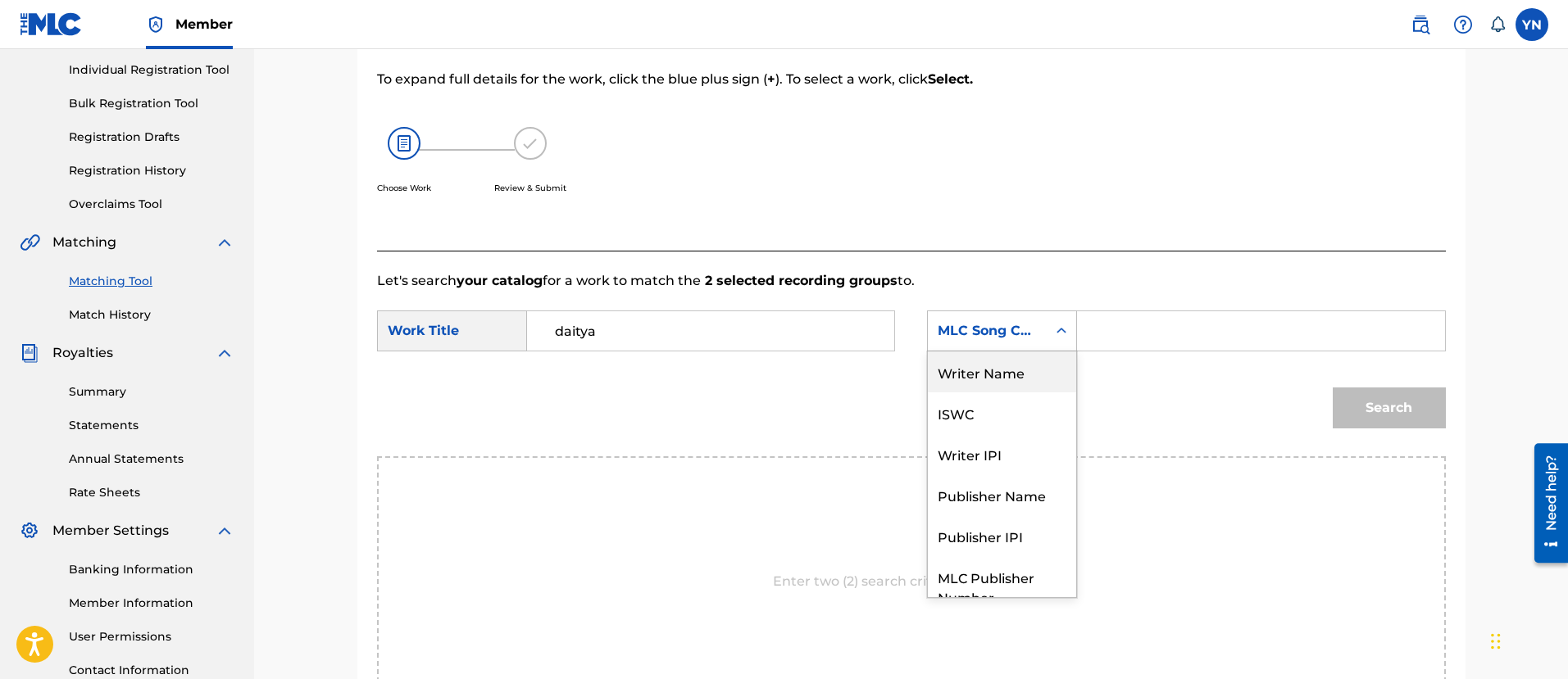
click at [1020, 375] on div "Writer Name" at bounding box center [1002, 372] width 148 height 41
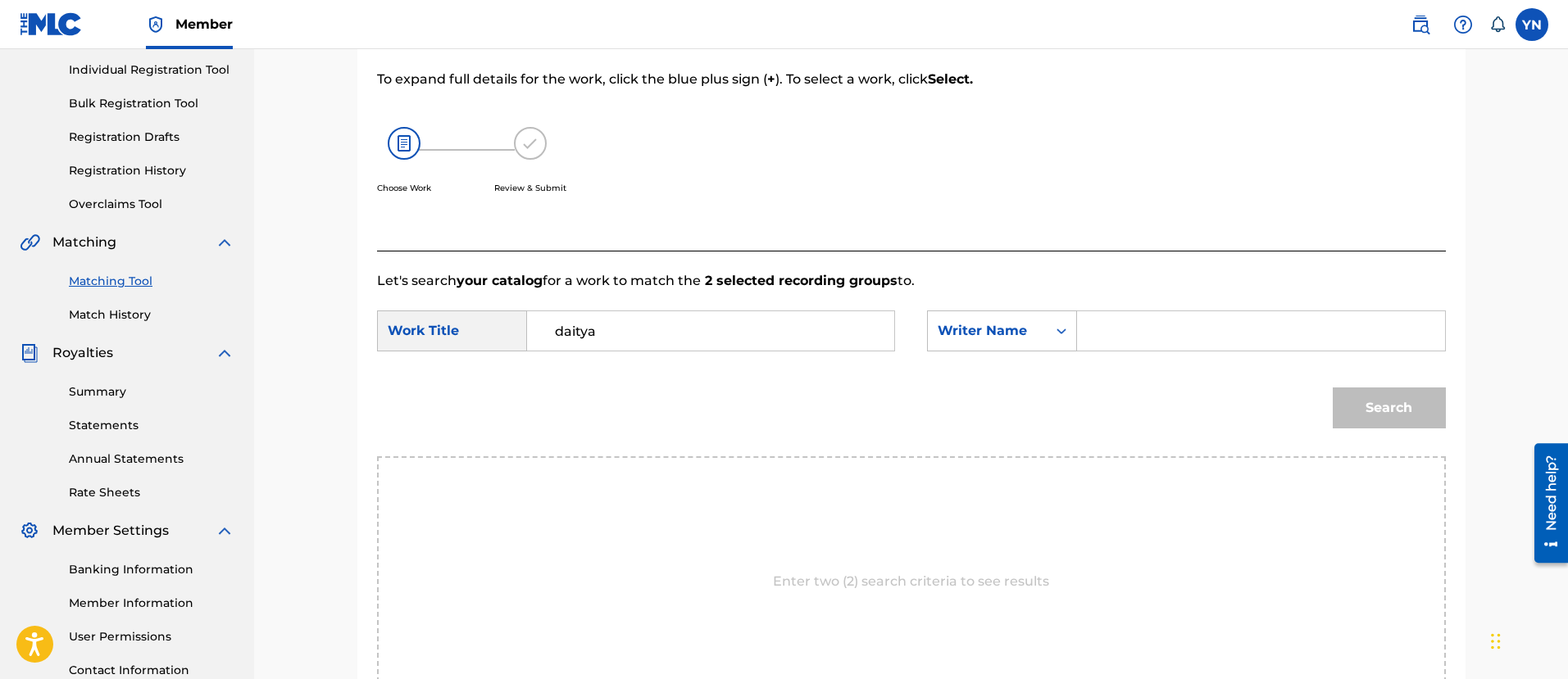
click at [1156, 338] on input "Search Form" at bounding box center [1260, 331] width 339 height 39
type input "[PERSON_NAME]"
click at [1332, 387] on button "Search" at bounding box center [1389, 407] width 113 height 41
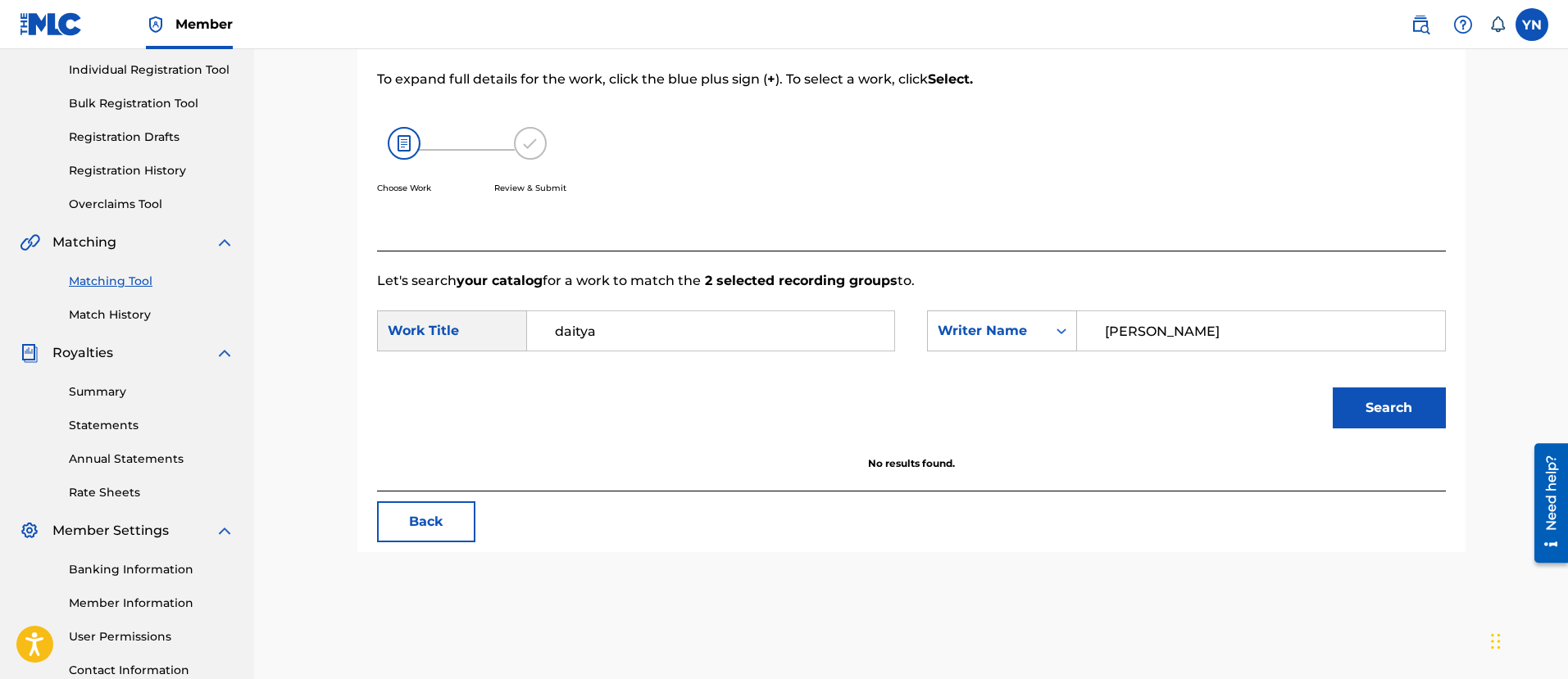
click at [138, 281] on link "Matching Tool" at bounding box center [152, 281] width 166 height 17
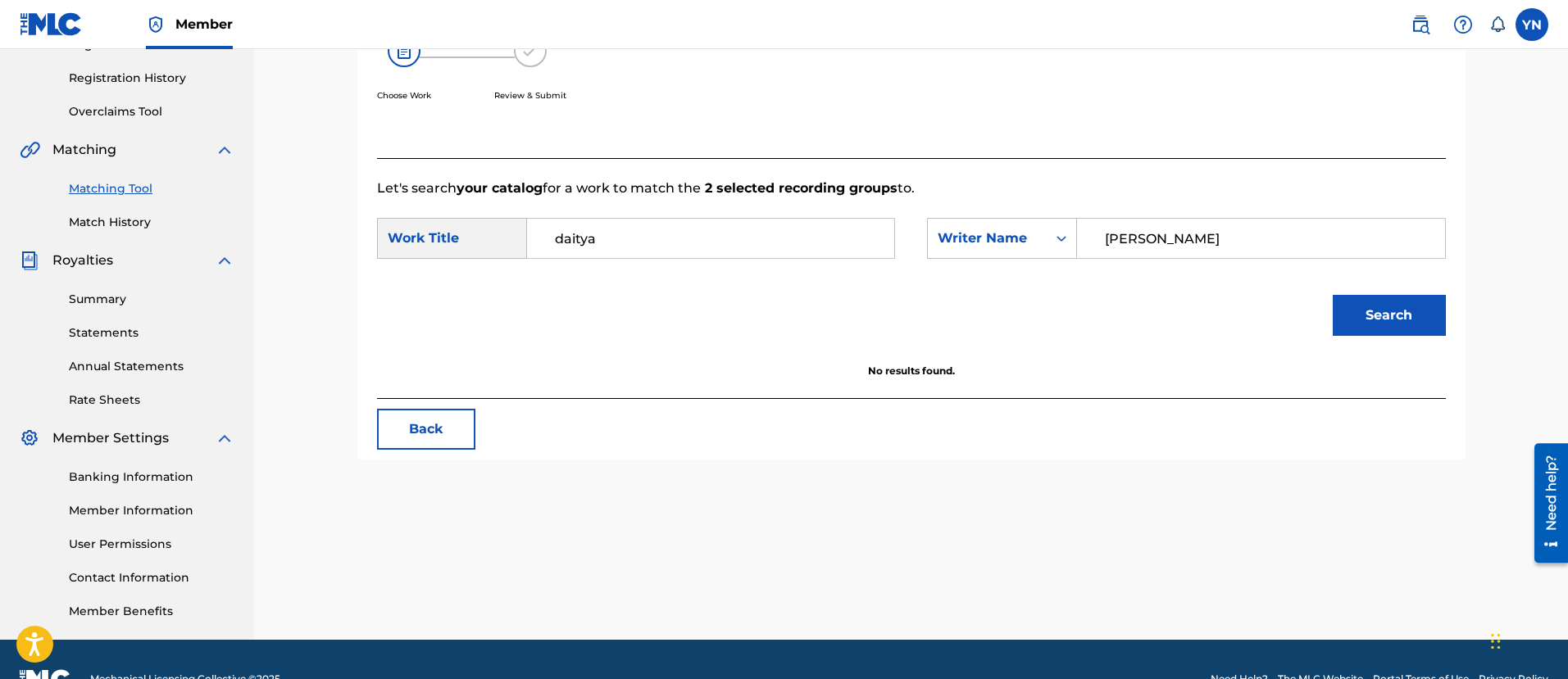
scroll to position [337, 0]
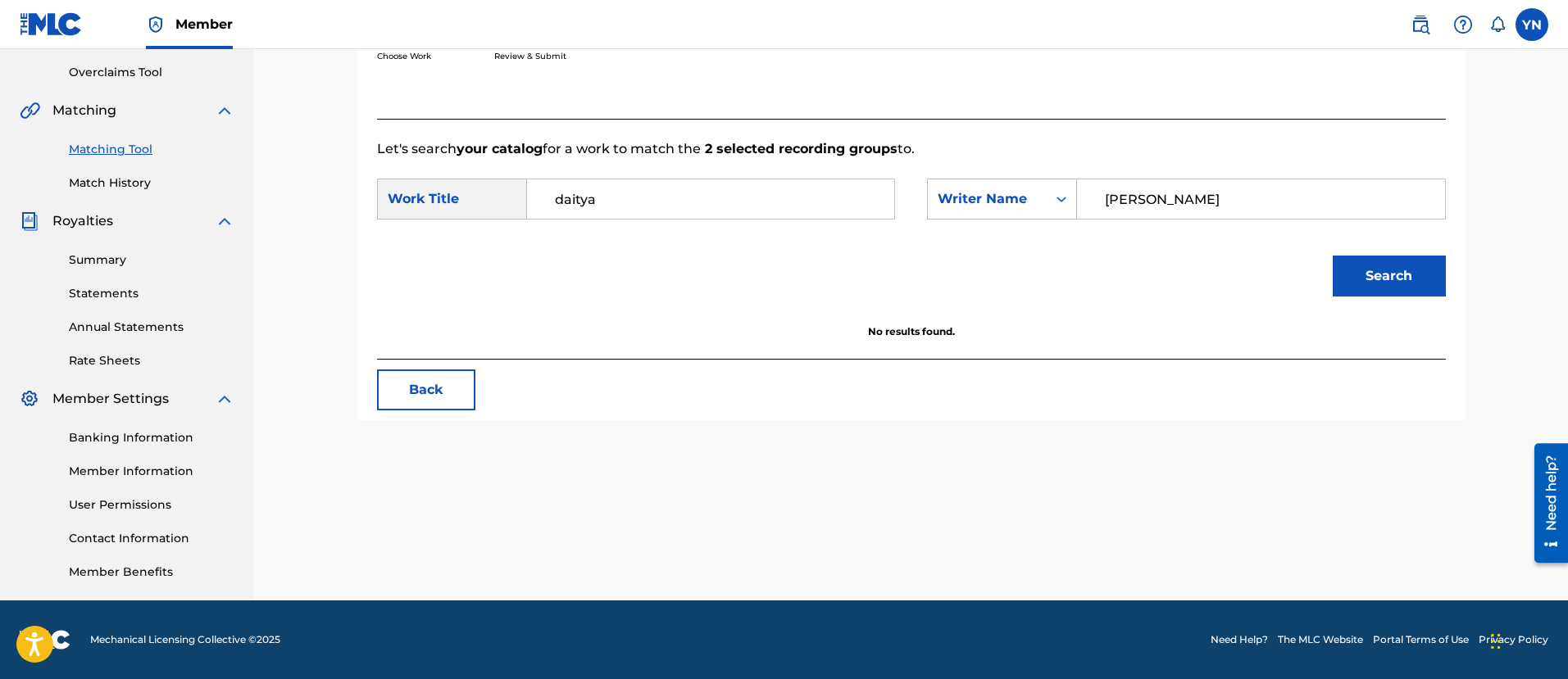
click at [839, 187] on input "daitya" at bounding box center [710, 198] width 339 height 39
click at [1266, 207] on input "[PERSON_NAME]" at bounding box center [1260, 198] width 339 height 39
click at [122, 183] on link "Match History" at bounding box center [152, 182] width 166 height 17
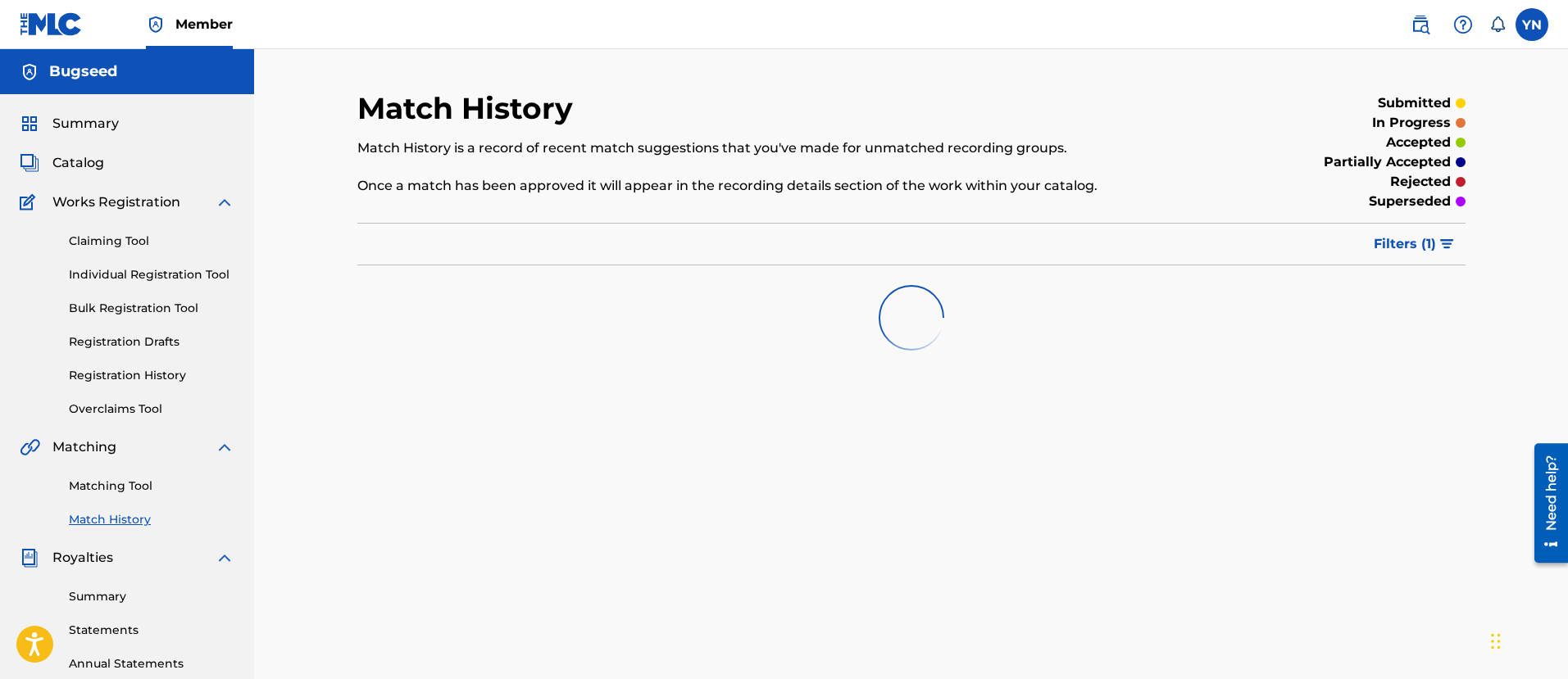
click at [133, 482] on link "Matching Tool" at bounding box center [152, 486] width 166 height 17
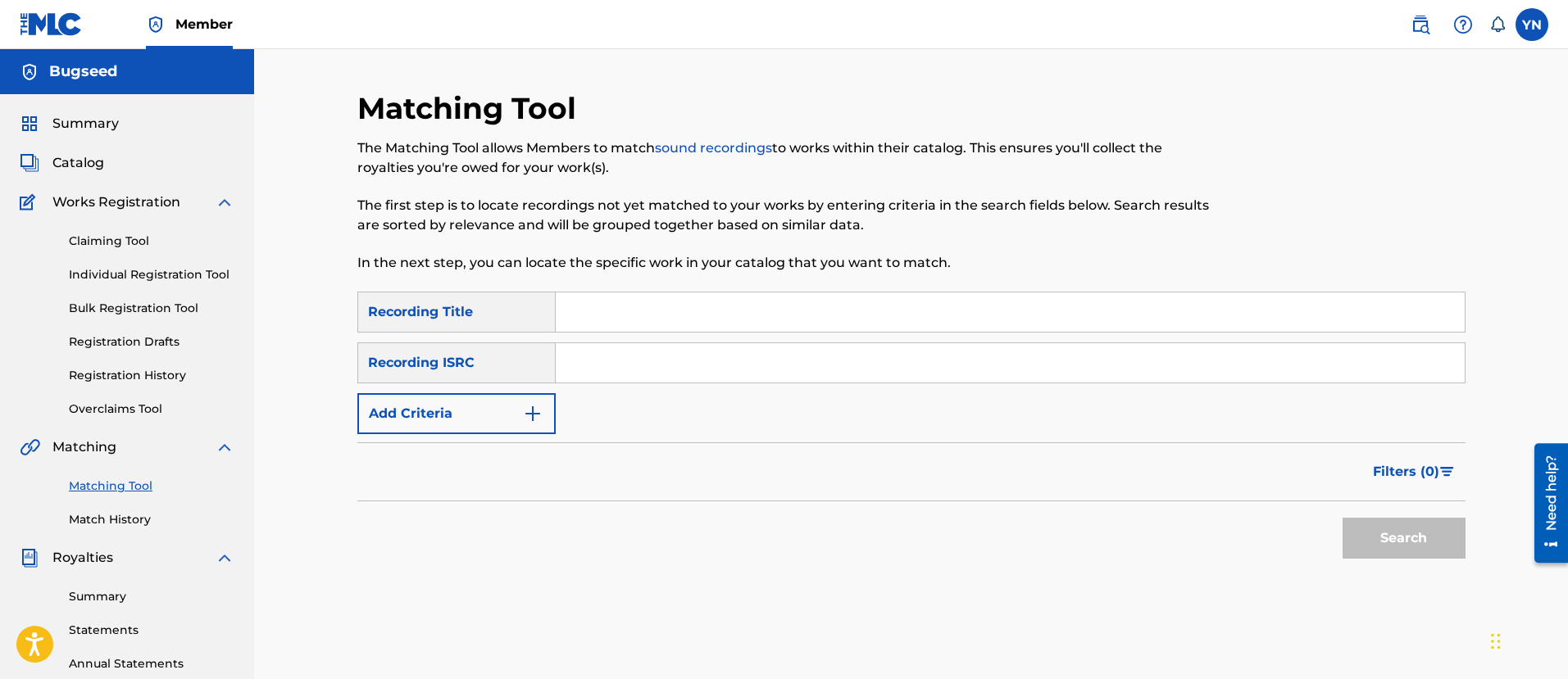
click at [708, 362] on input "Search Form" at bounding box center [1010, 362] width 909 height 39
paste input "FR9D32400005"
type input "FR9D32400005"
click at [644, 336] on div "SearchWithCriteriaa9864efe-8a49-437d-96ef-b3f6fa732583 Recording Title SearchWi…" at bounding box center [911, 362] width 1108 height 142
click at [654, 324] on input "Search Form" at bounding box center [1010, 312] width 909 height 39
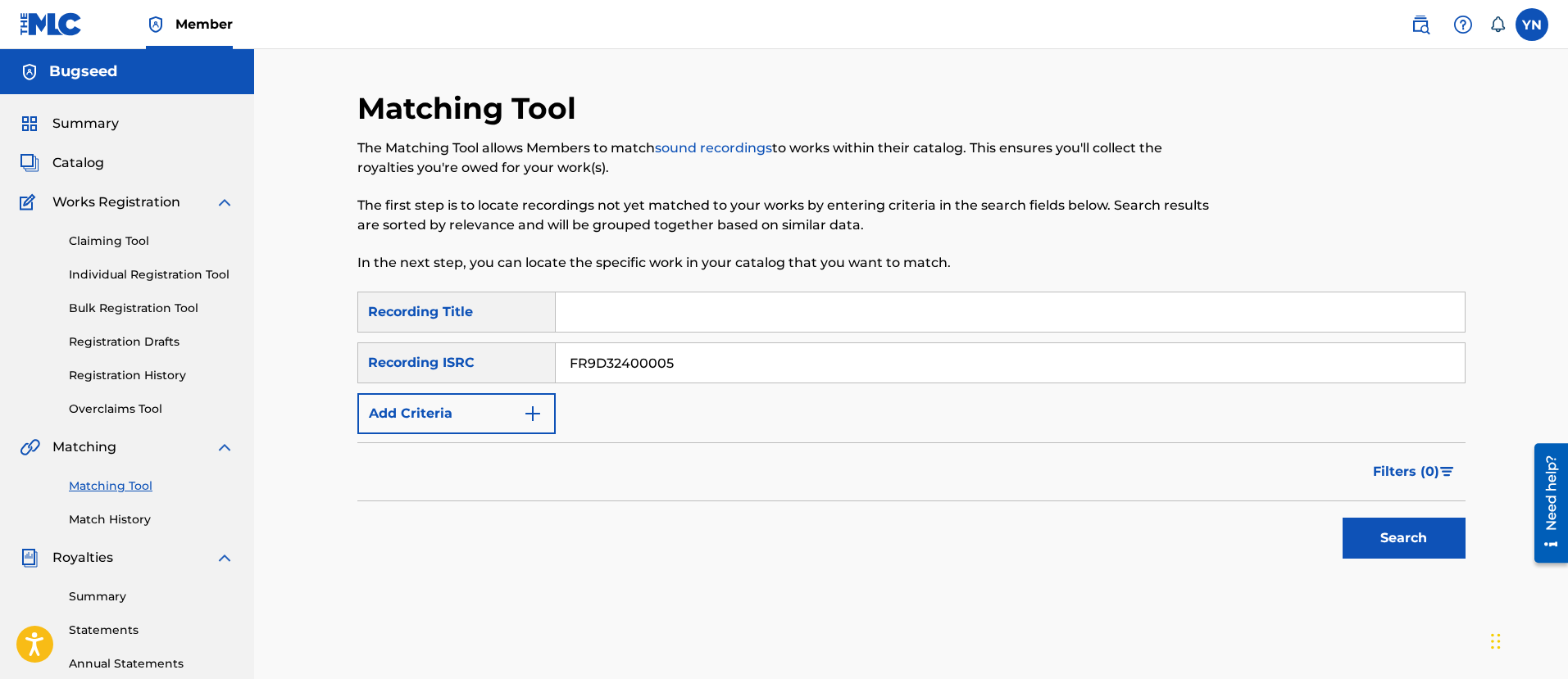
paste input "steadfast"
type input "steadfast"
click at [1392, 527] on button "Search" at bounding box center [1403, 537] width 123 height 41
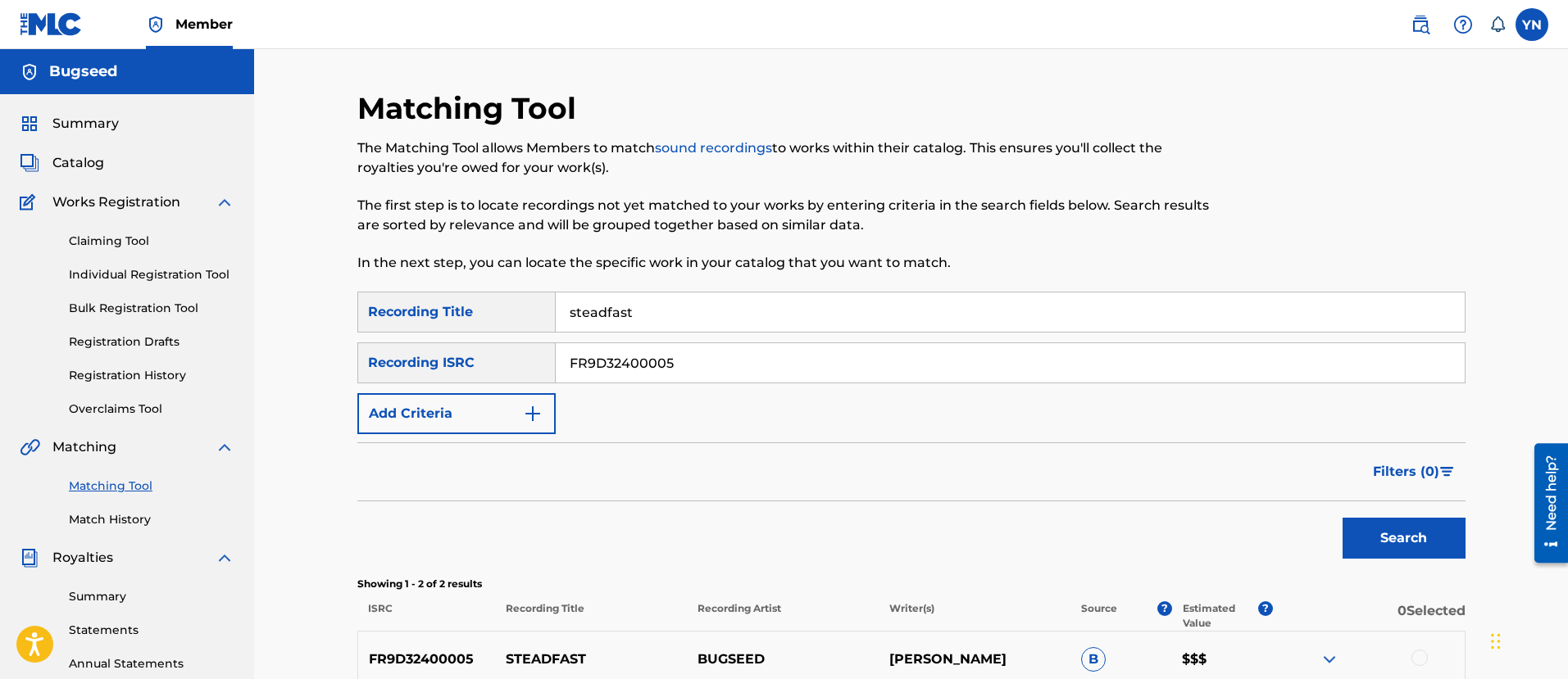
scroll to position [205, 0]
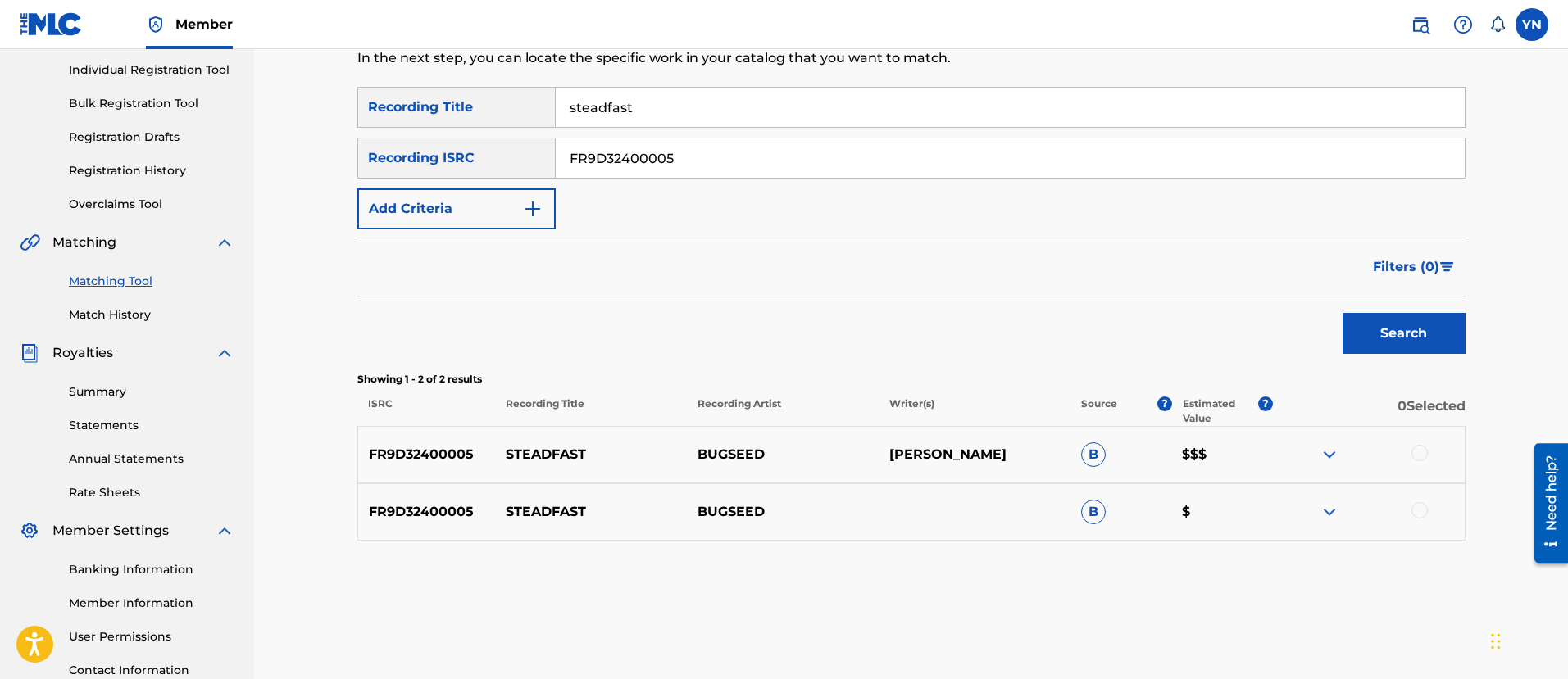
click at [1414, 445] on div at bounding box center [1369, 455] width 192 height 20
click at [1425, 447] on div at bounding box center [1420, 453] width 17 height 17
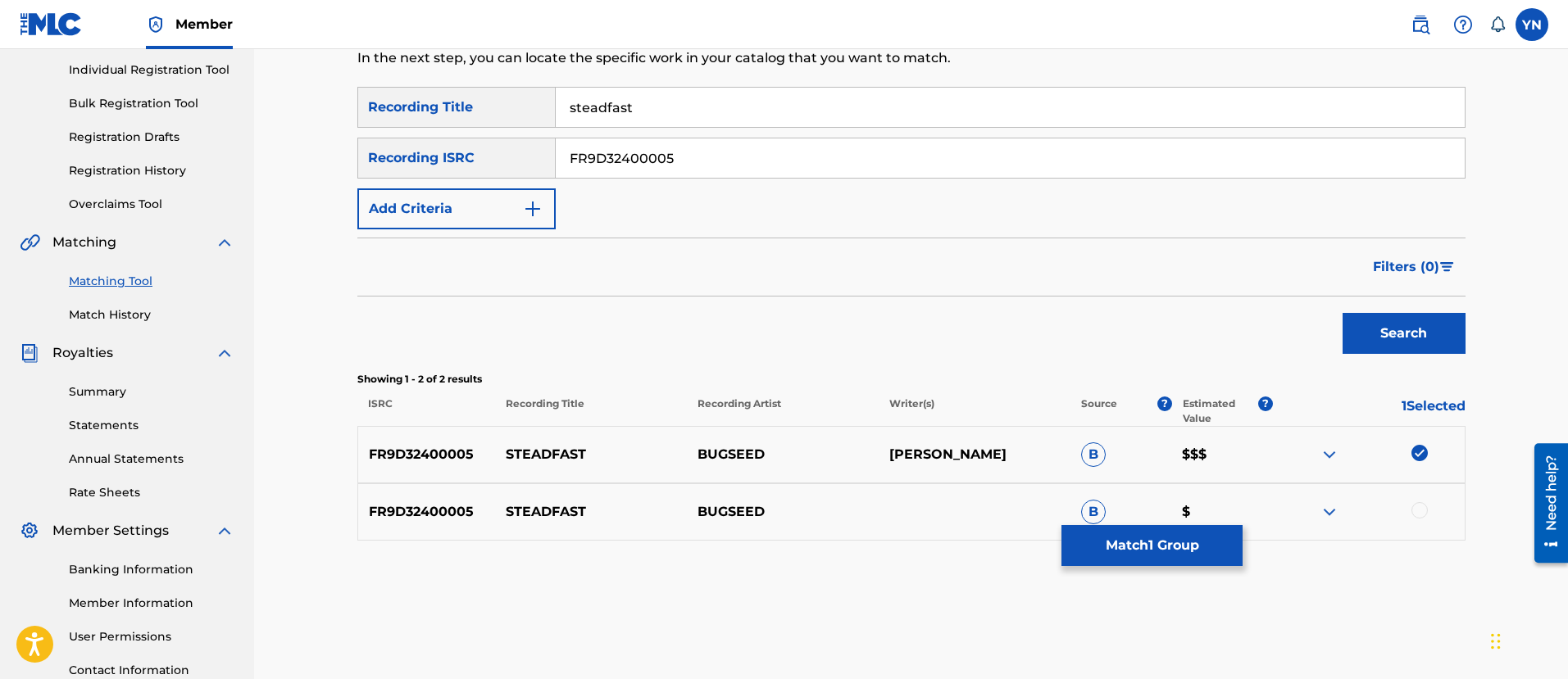
click at [1421, 507] on div at bounding box center [1420, 511] width 17 height 17
click at [1143, 547] on button "Match 2 Groups" at bounding box center [1151, 545] width 181 height 41
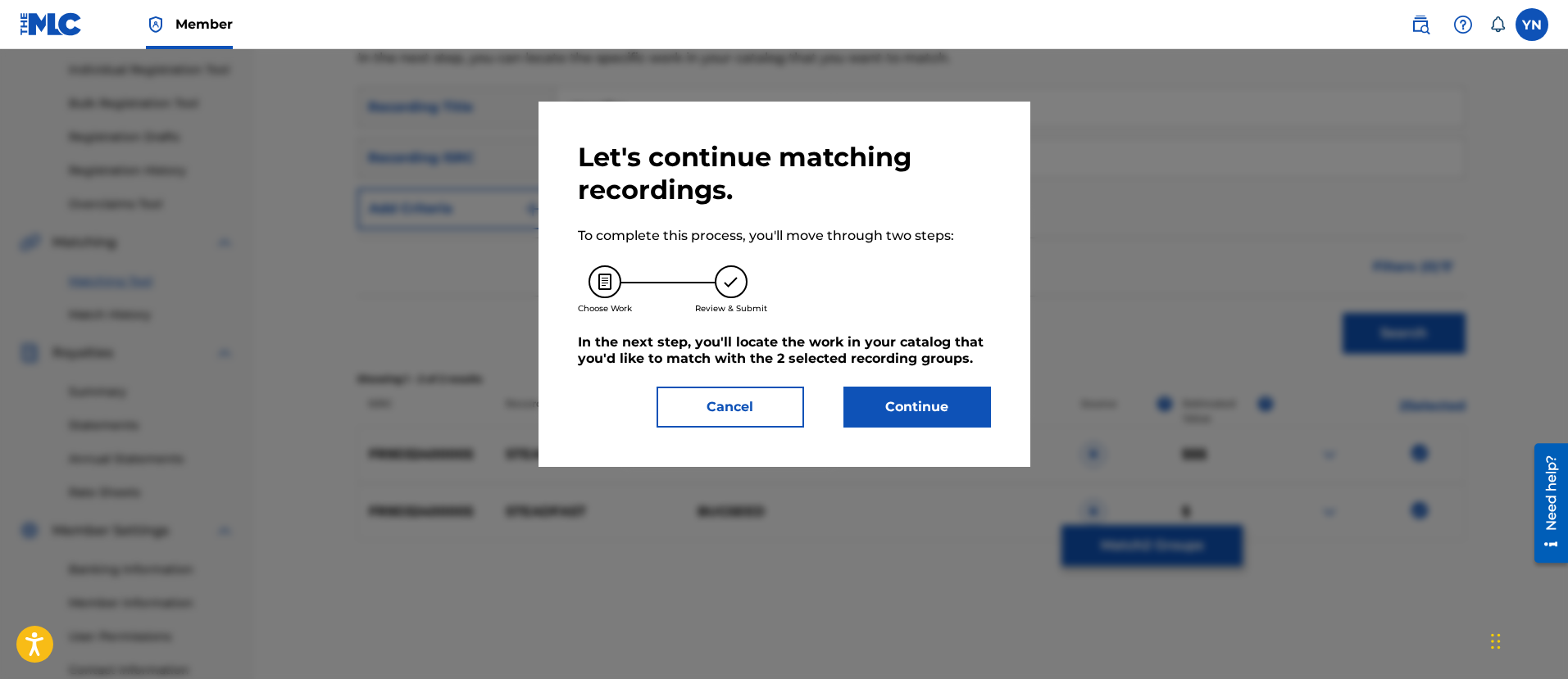
click at [928, 421] on button "Continue" at bounding box center [917, 407] width 148 height 41
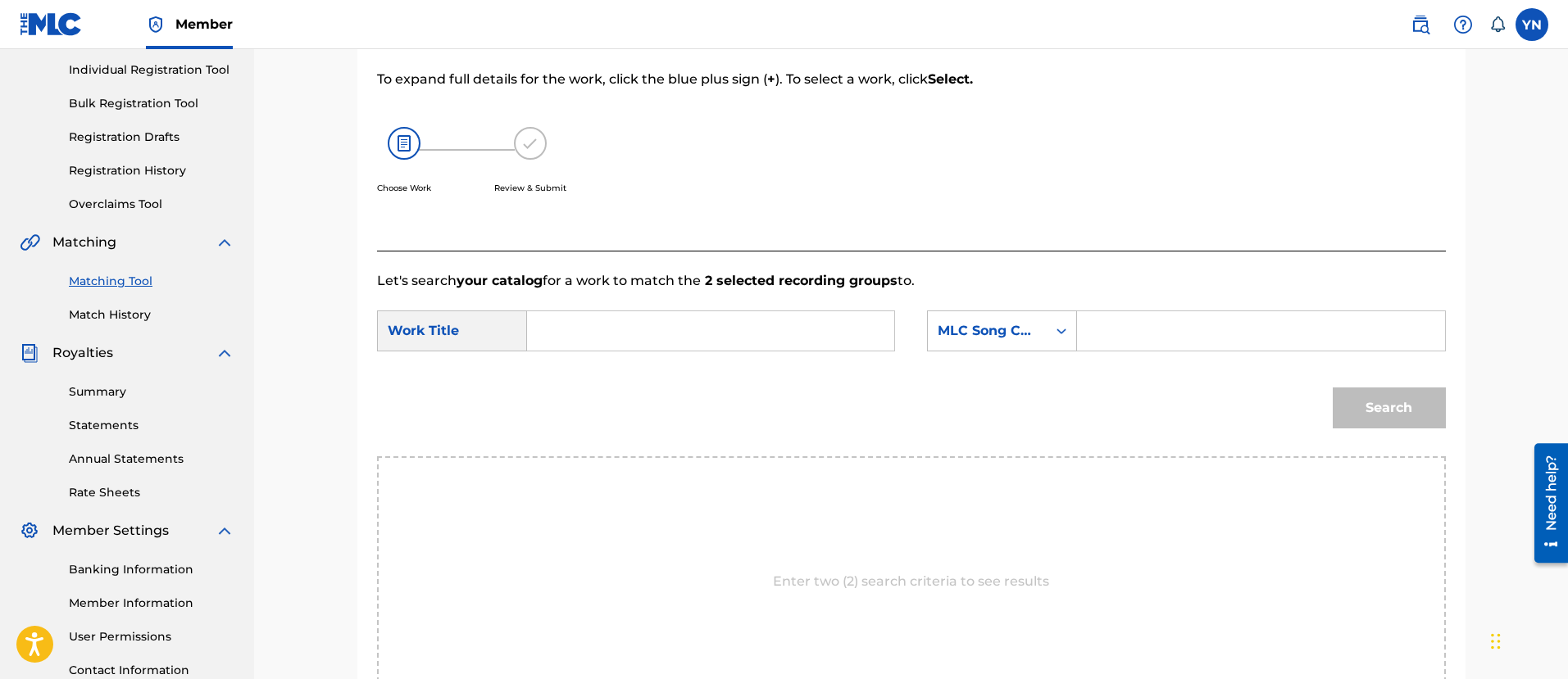
click at [700, 324] on input "Search Form" at bounding box center [710, 331] width 339 height 39
paste input "steadfast"
type input "steadfast"
click at [998, 329] on div "MLC Song Code" at bounding box center [987, 331] width 99 height 20
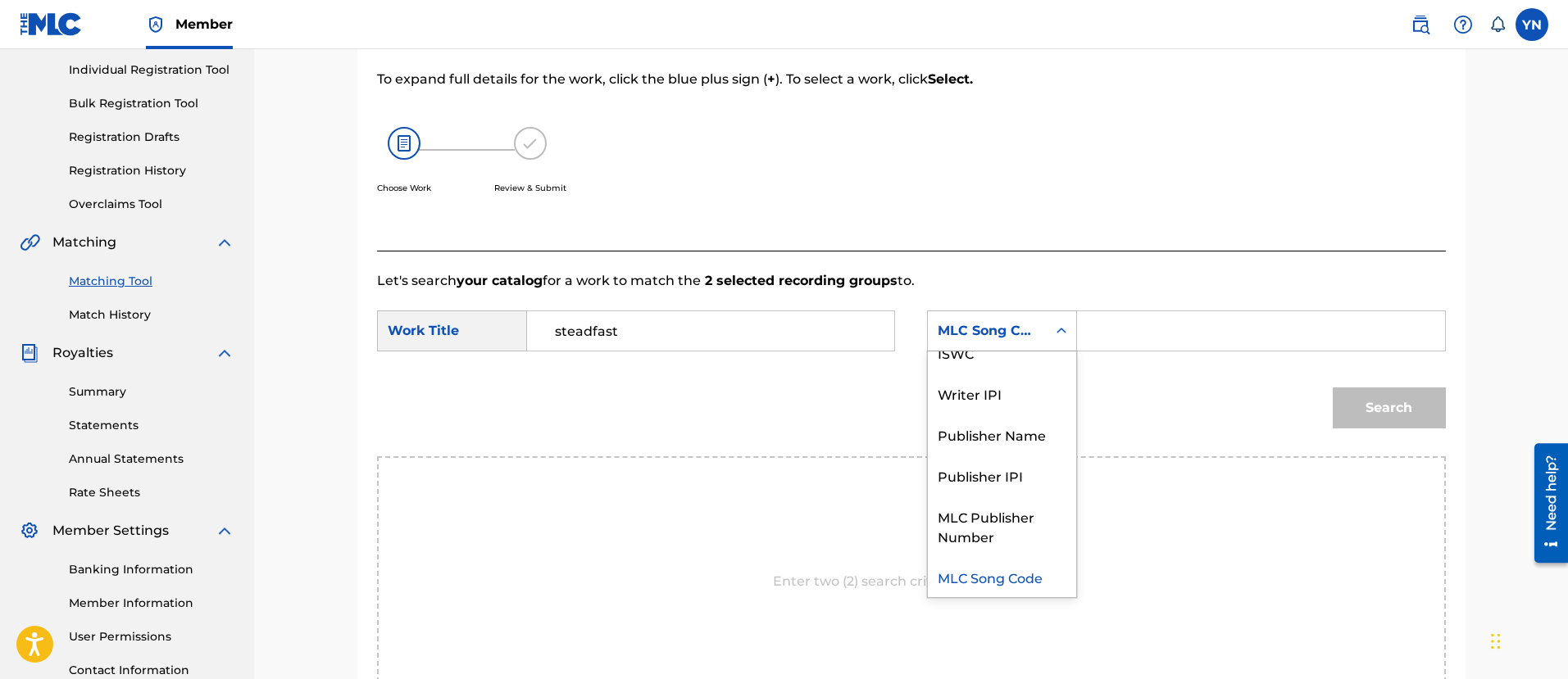
scroll to position [0, 0]
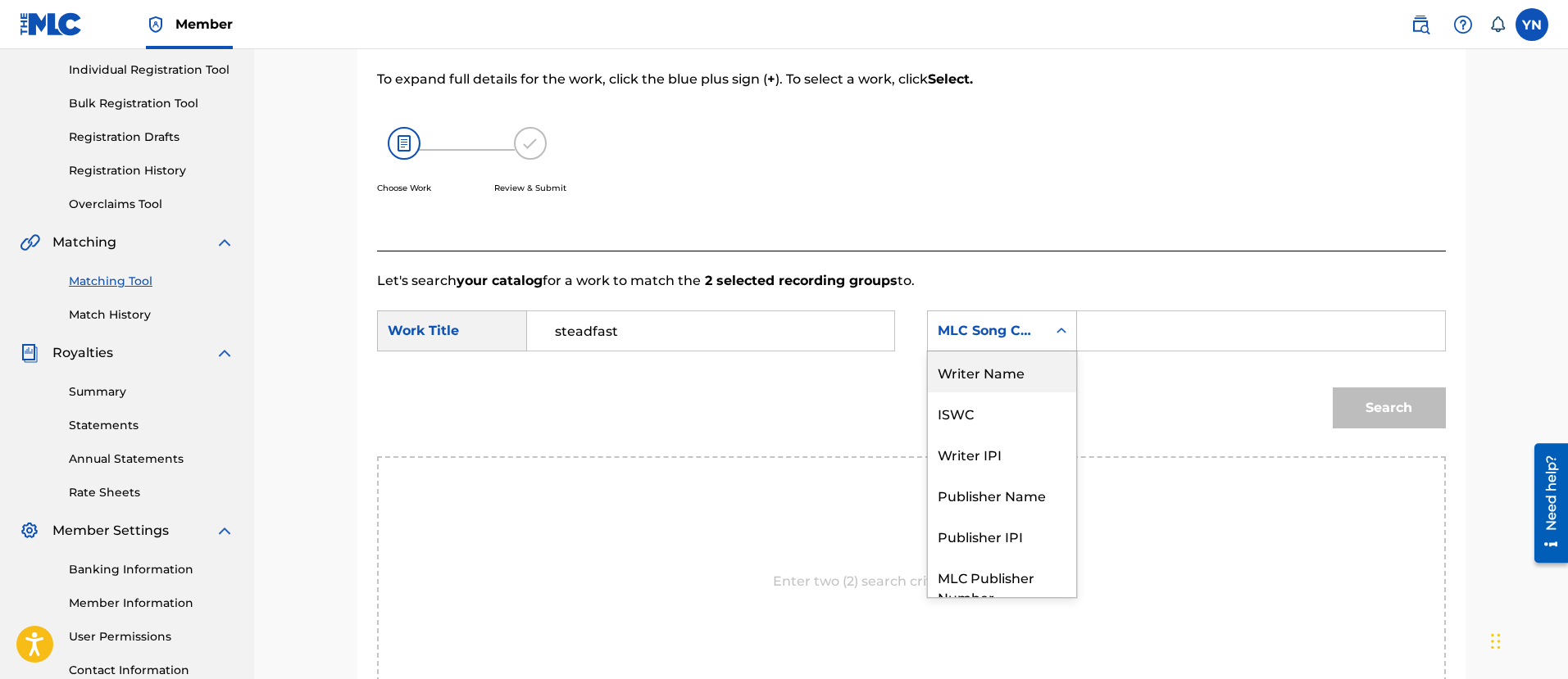
drag, startPoint x: 1023, startPoint y: 371, endPoint x: 1039, endPoint y: 357, distance: 21.3
click at [1025, 369] on div "Writer Name" at bounding box center [1002, 372] width 148 height 41
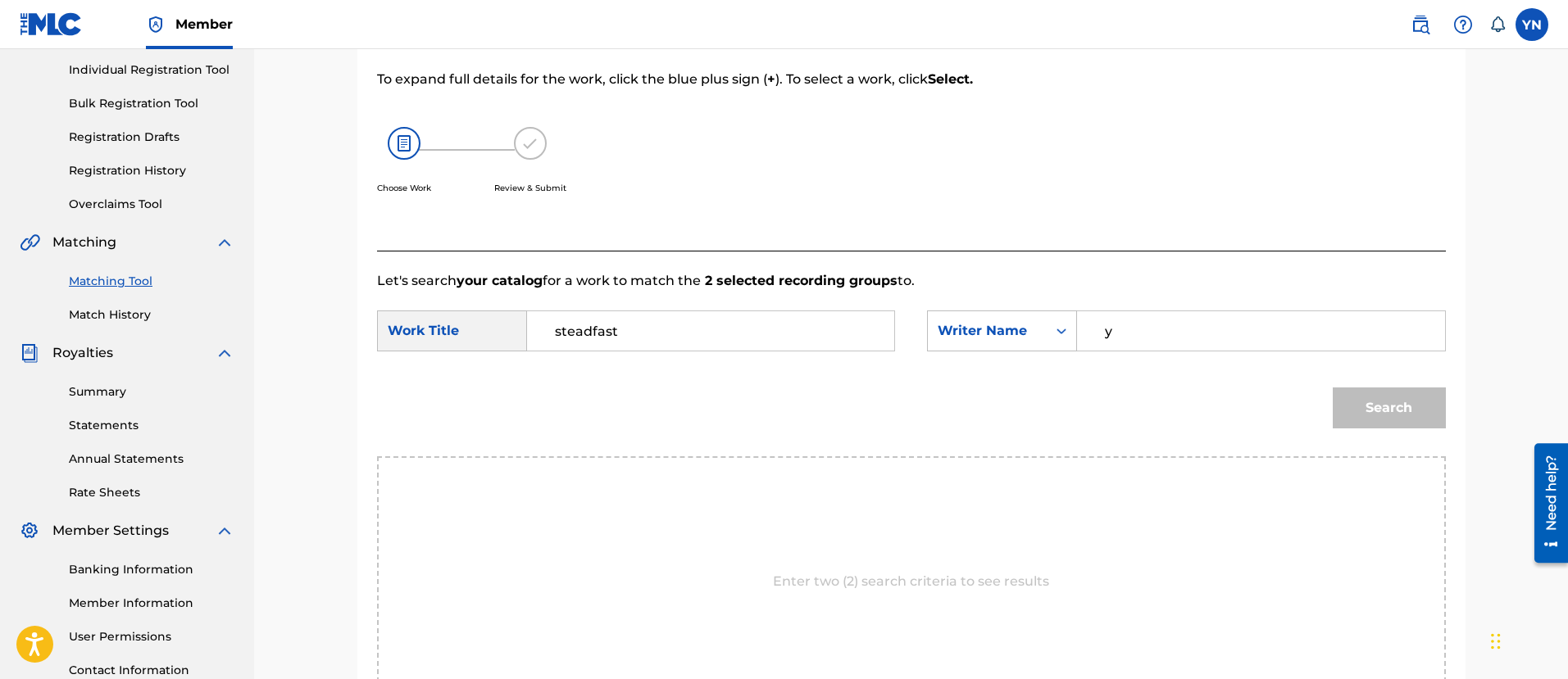
click at [1155, 321] on input "y" at bounding box center [1260, 331] width 339 height 39
type input "[PERSON_NAME]"
click at [1375, 408] on button "Search" at bounding box center [1389, 407] width 113 height 41
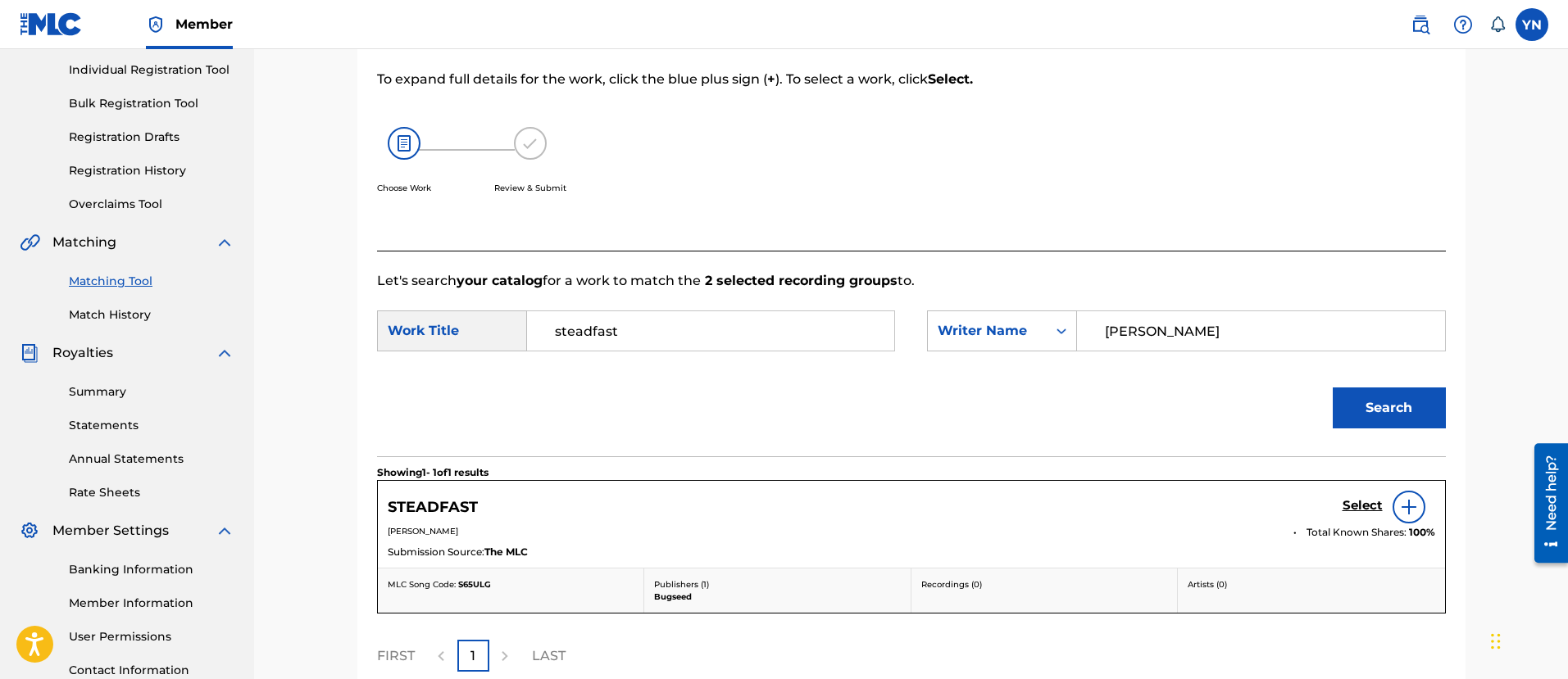
scroll to position [363, 0]
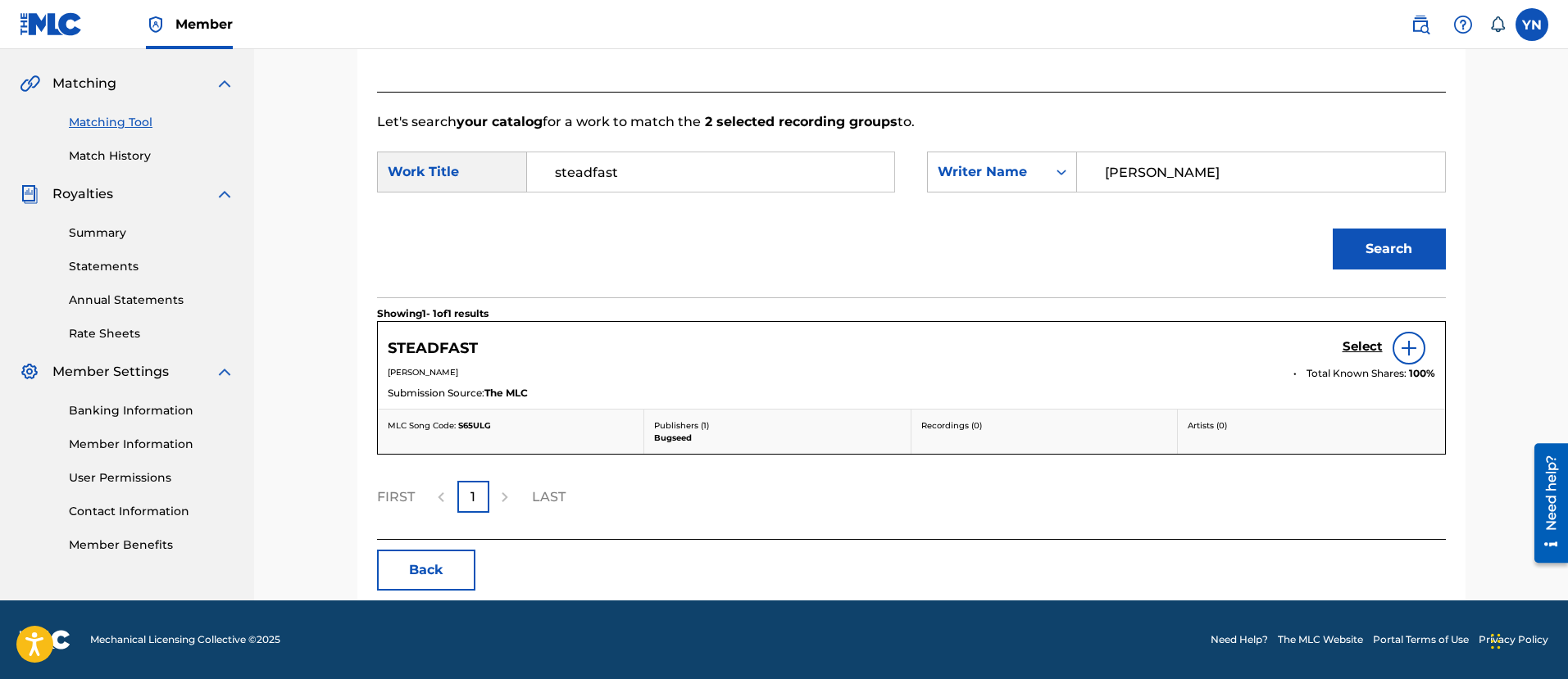
click at [1365, 362] on div "Select" at bounding box center [1388, 347] width 93 height 32
click at [1360, 348] on h5 "Select" at bounding box center [1362, 347] width 40 height 16
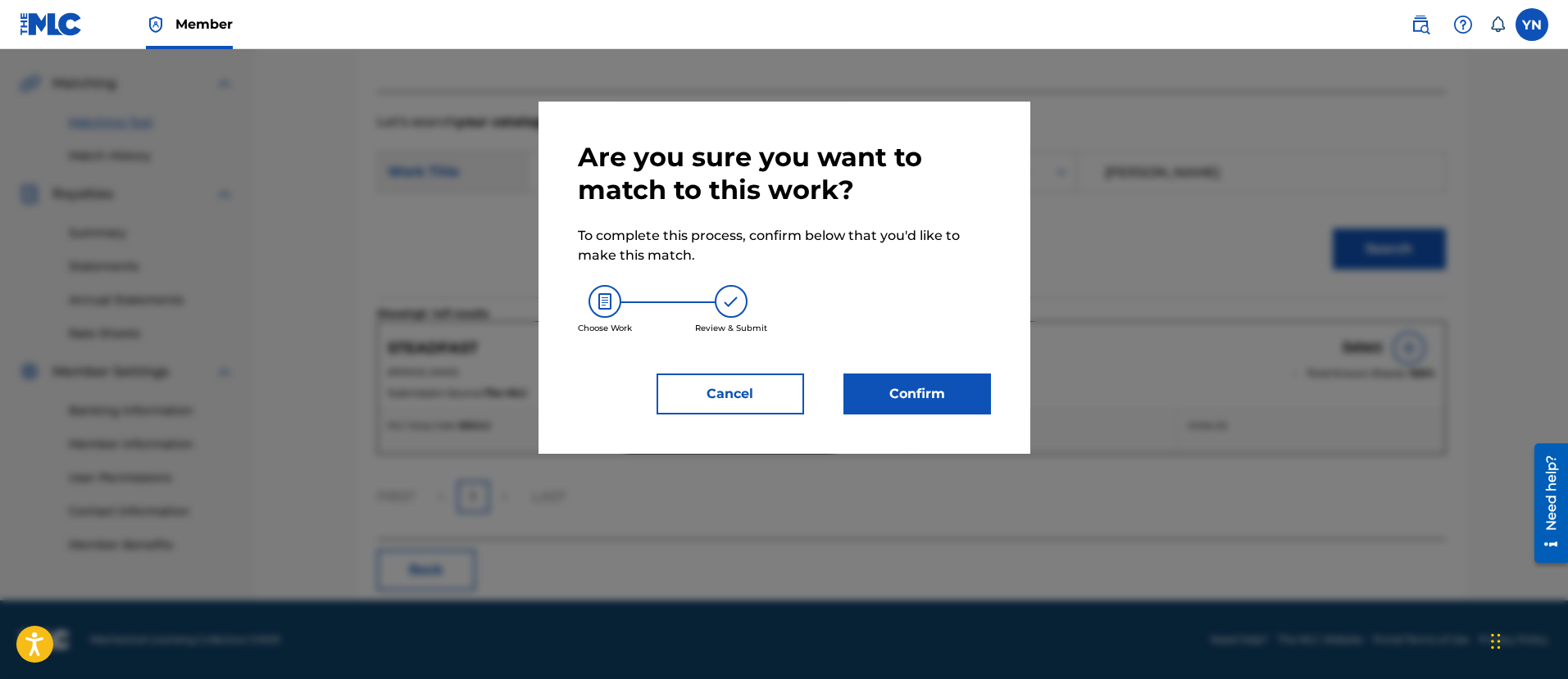
click at [864, 410] on button "Confirm" at bounding box center [917, 393] width 148 height 41
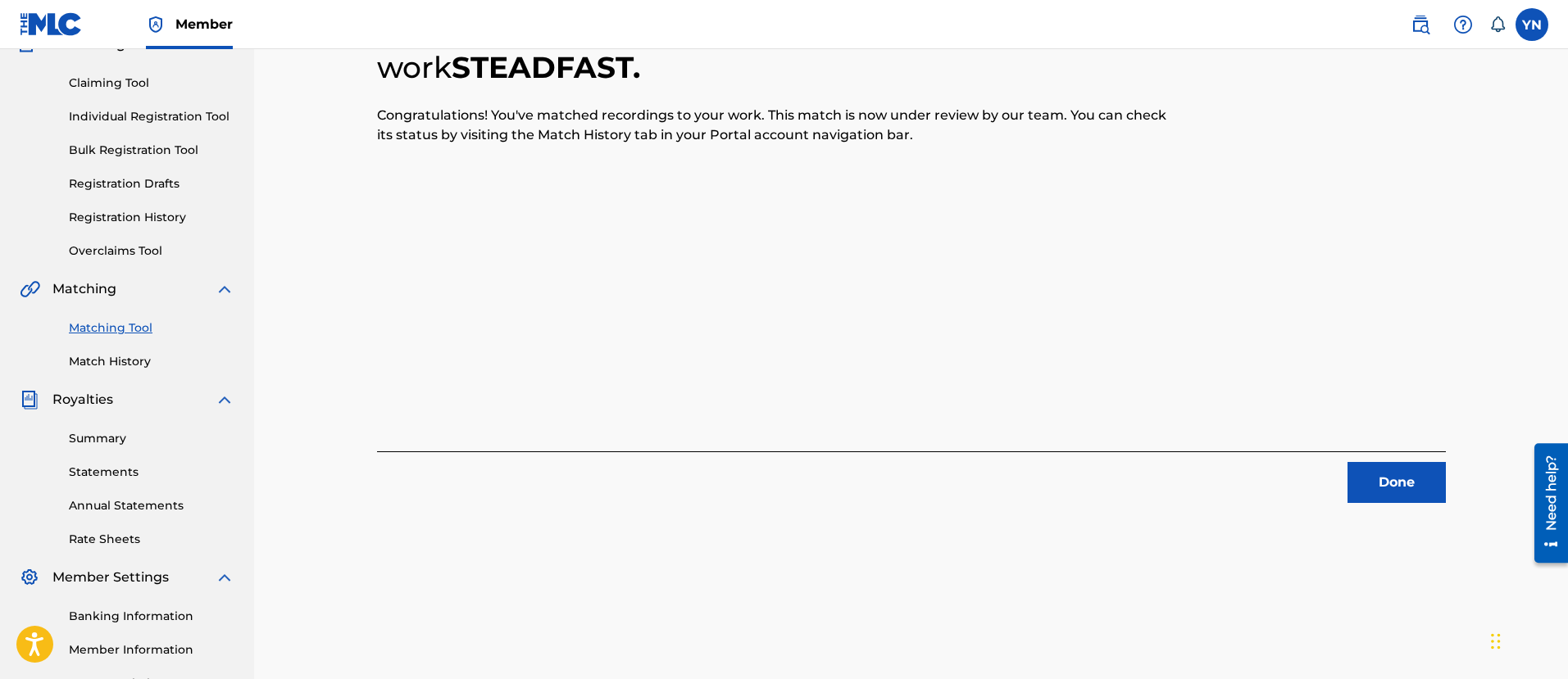
scroll to position [132, 0]
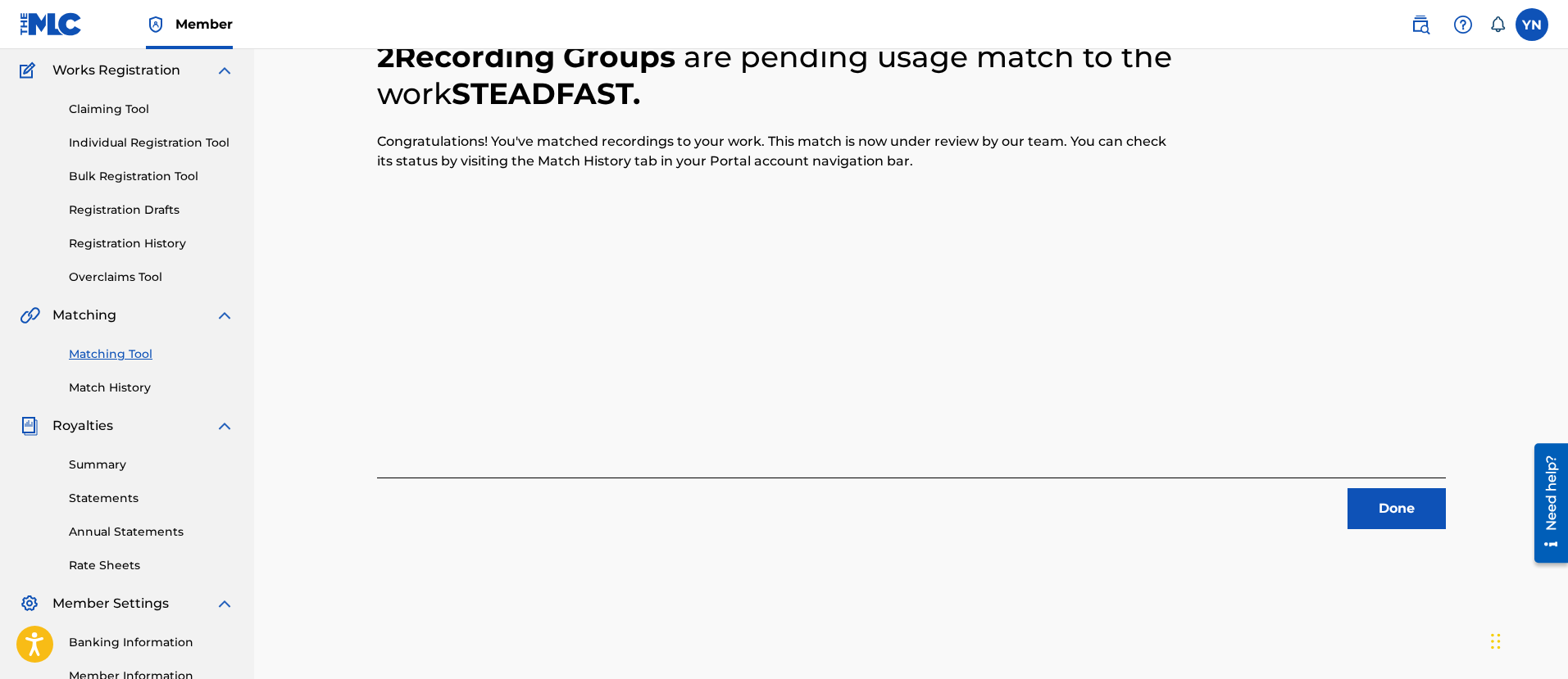
click at [1355, 509] on button "Done" at bounding box center [1396, 508] width 98 height 41
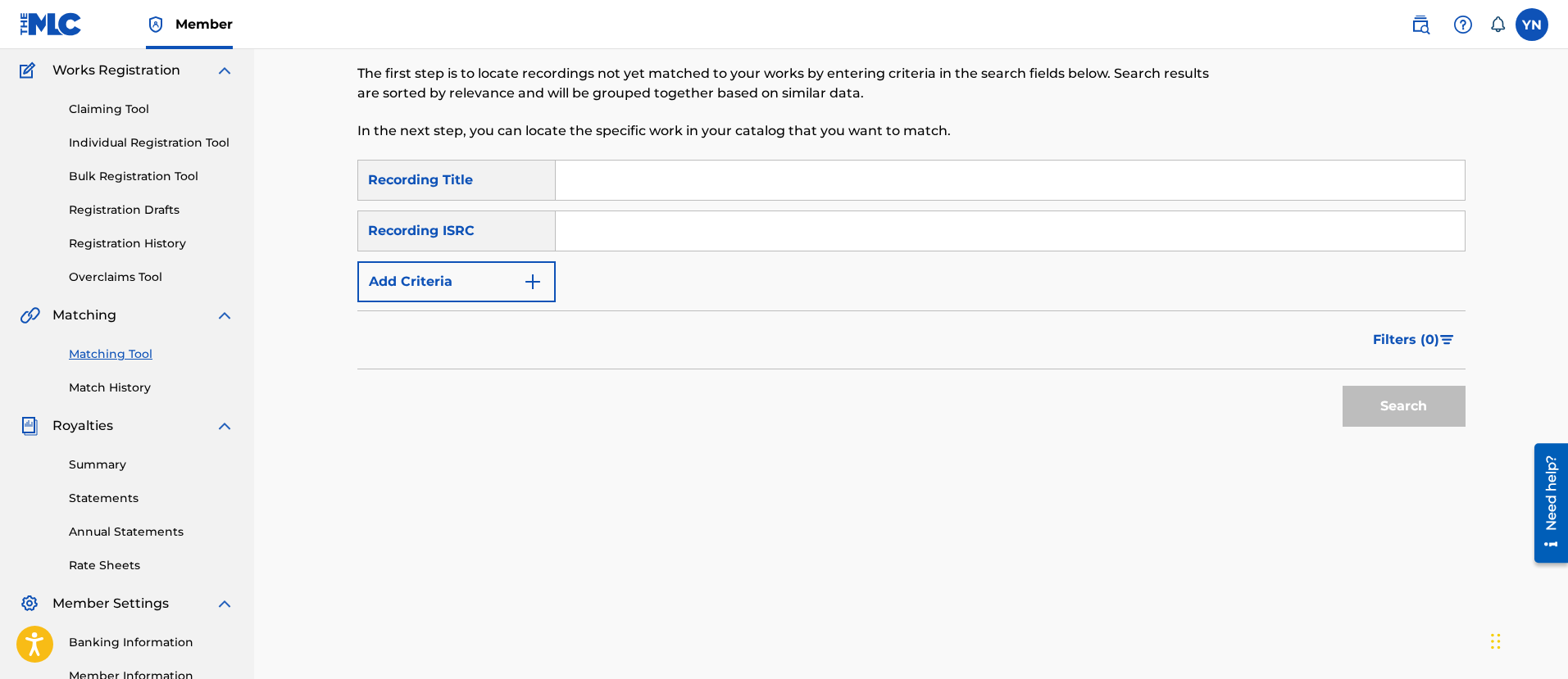
click at [705, 236] on input "Search Form" at bounding box center [1010, 231] width 909 height 39
paste input "FR9D32400017"
type input "FR9D32400017"
click at [809, 169] on input "Search Form" at bounding box center [1010, 180] width 909 height 39
paste input "time was"
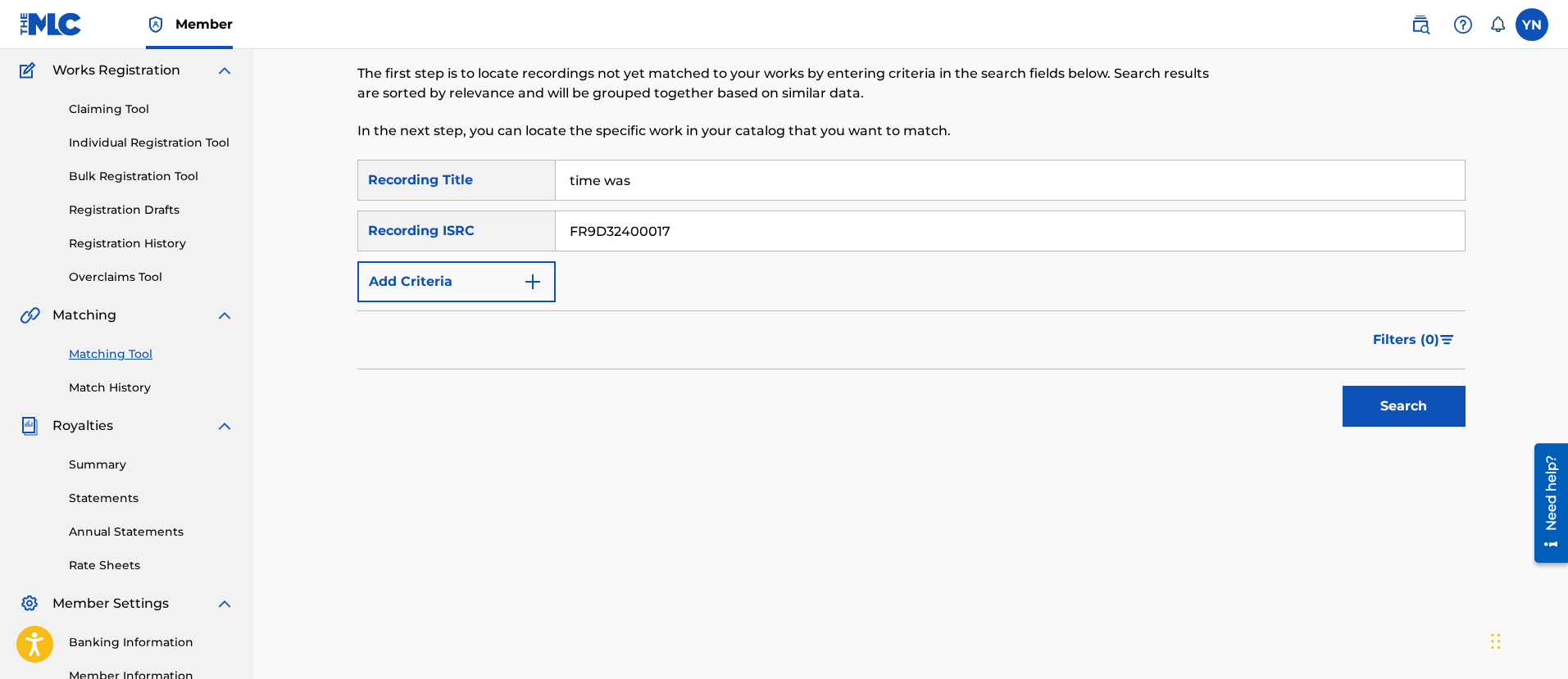
type input "time was"
click at [1384, 422] on button "Search" at bounding box center [1403, 406] width 123 height 41
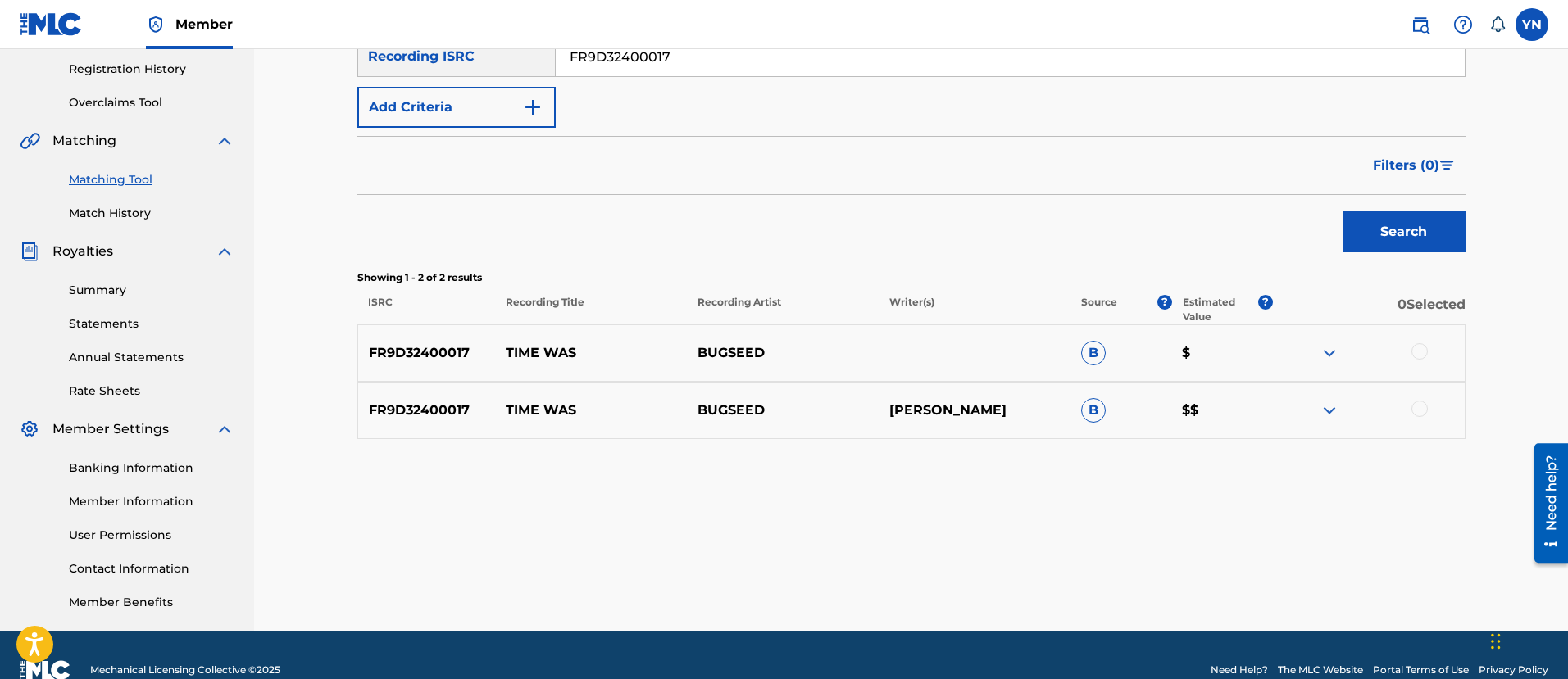
scroll to position [337, 0]
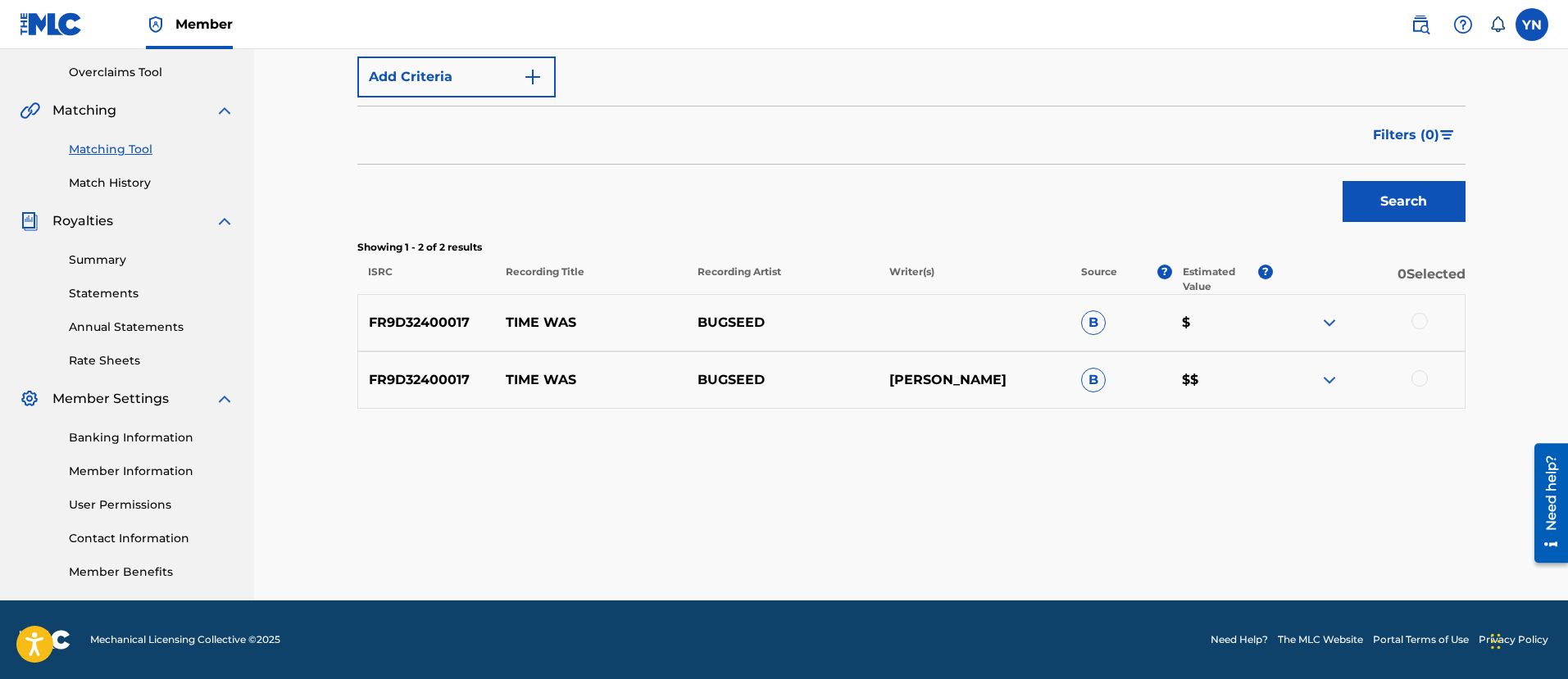
click at [1420, 377] on div at bounding box center [1420, 378] width 17 height 17
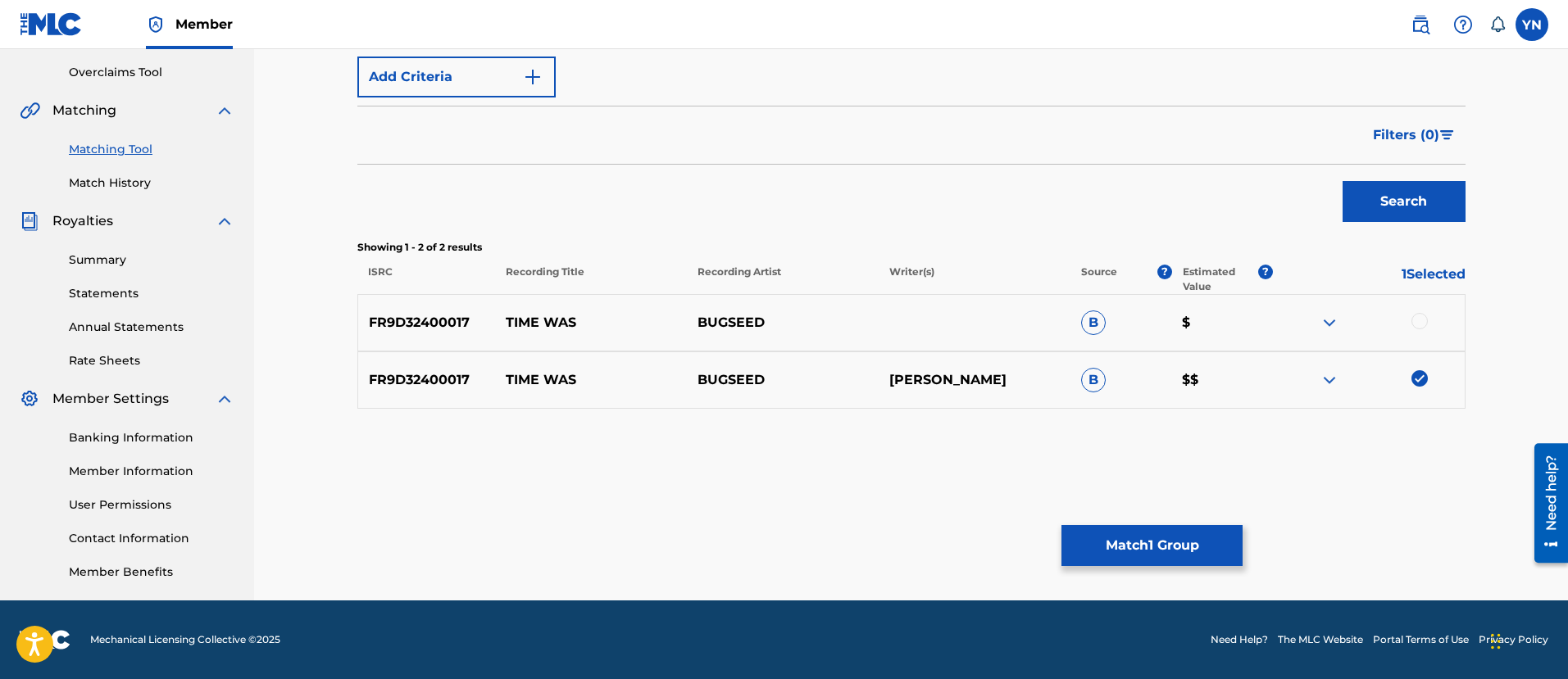
click at [1414, 320] on div at bounding box center [1420, 322] width 17 height 17
click at [1180, 568] on div "Matching Tool The Matching Tool allows Members to match sound recordings to wor…" at bounding box center [911, 177] width 1108 height 846
click at [1170, 556] on button "Match 2 Groups" at bounding box center [1151, 545] width 181 height 41
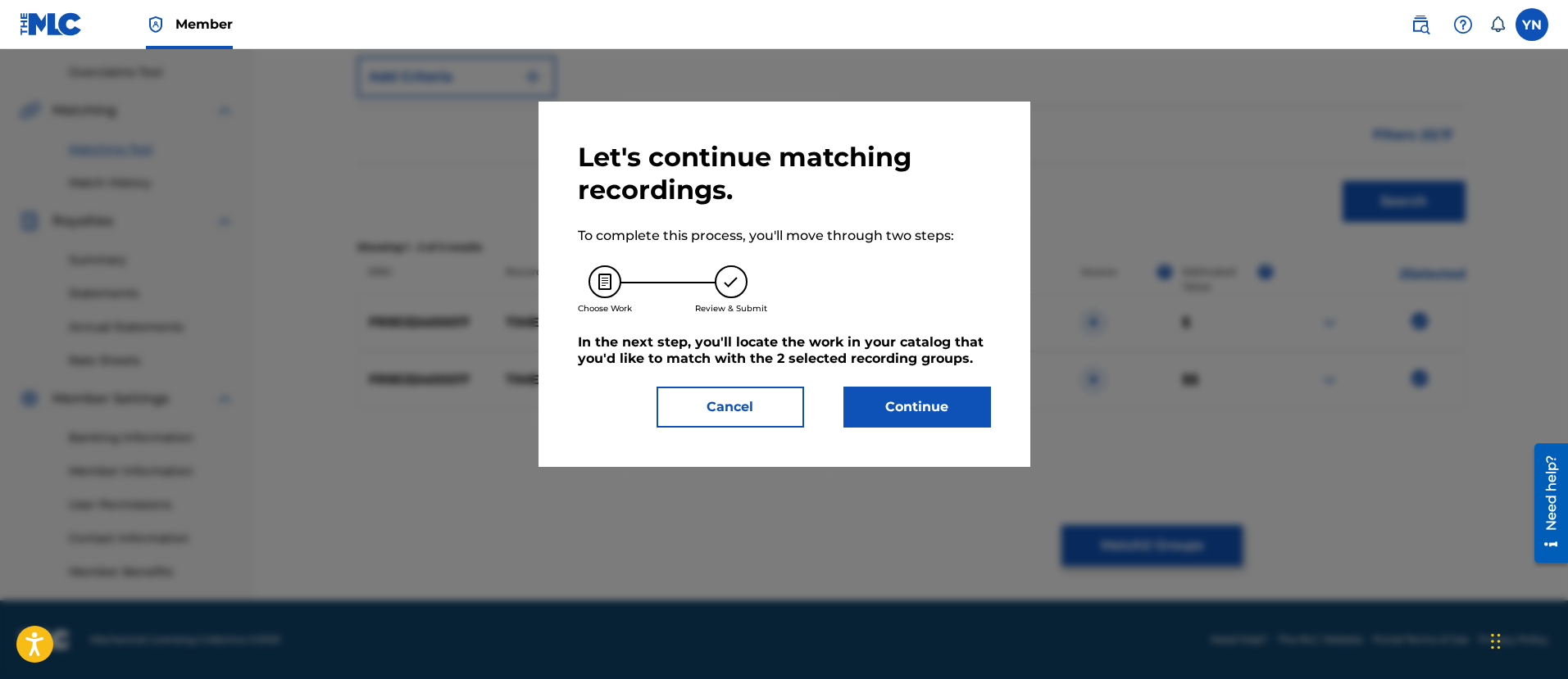
click at [924, 382] on div "Let's continue matching recordings. To complete this process, you'll move throu…" at bounding box center [784, 284] width 413 height 287
click at [931, 412] on button "Continue" at bounding box center [917, 407] width 148 height 41
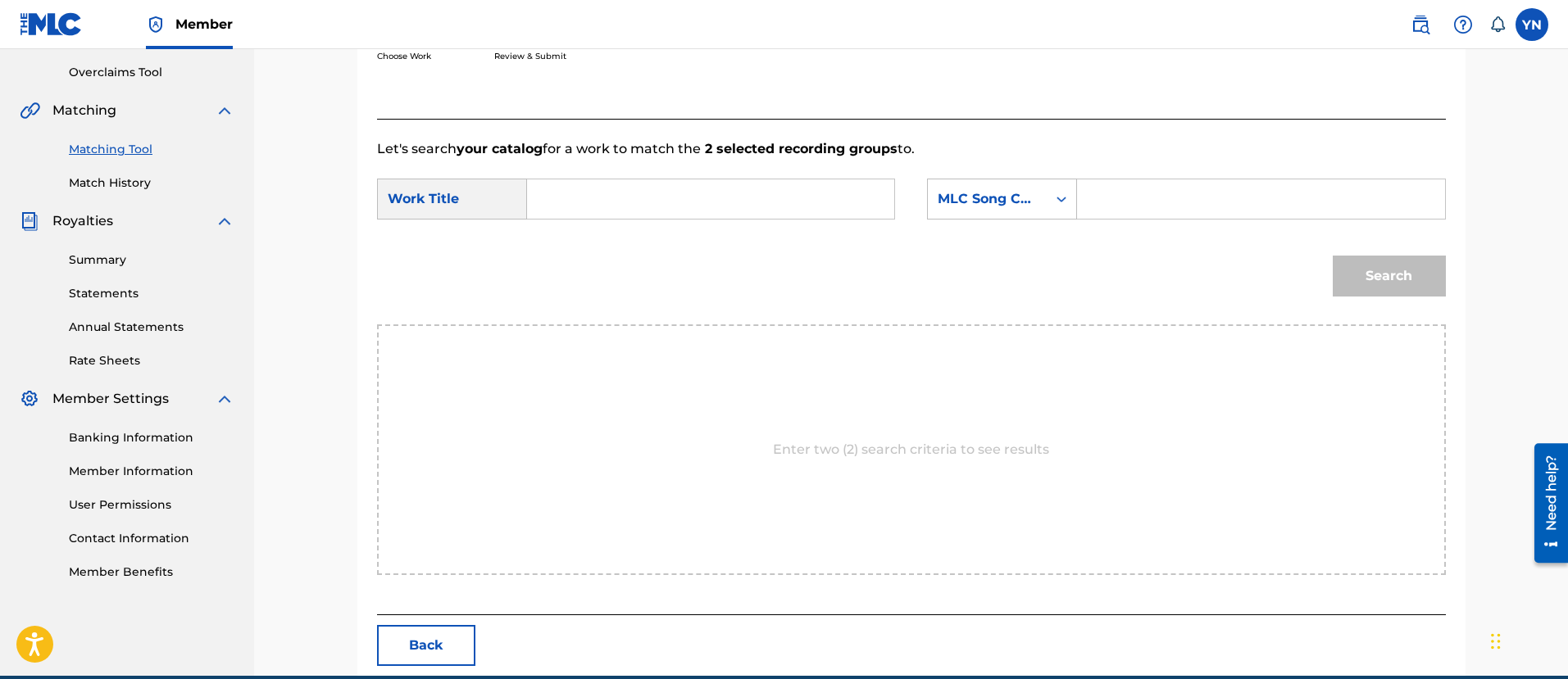
click at [745, 196] on input "Search Form" at bounding box center [710, 198] width 339 height 39
paste input "time was"
type input "time was"
click at [988, 212] on div "MLC Song Code" at bounding box center [987, 198] width 119 height 31
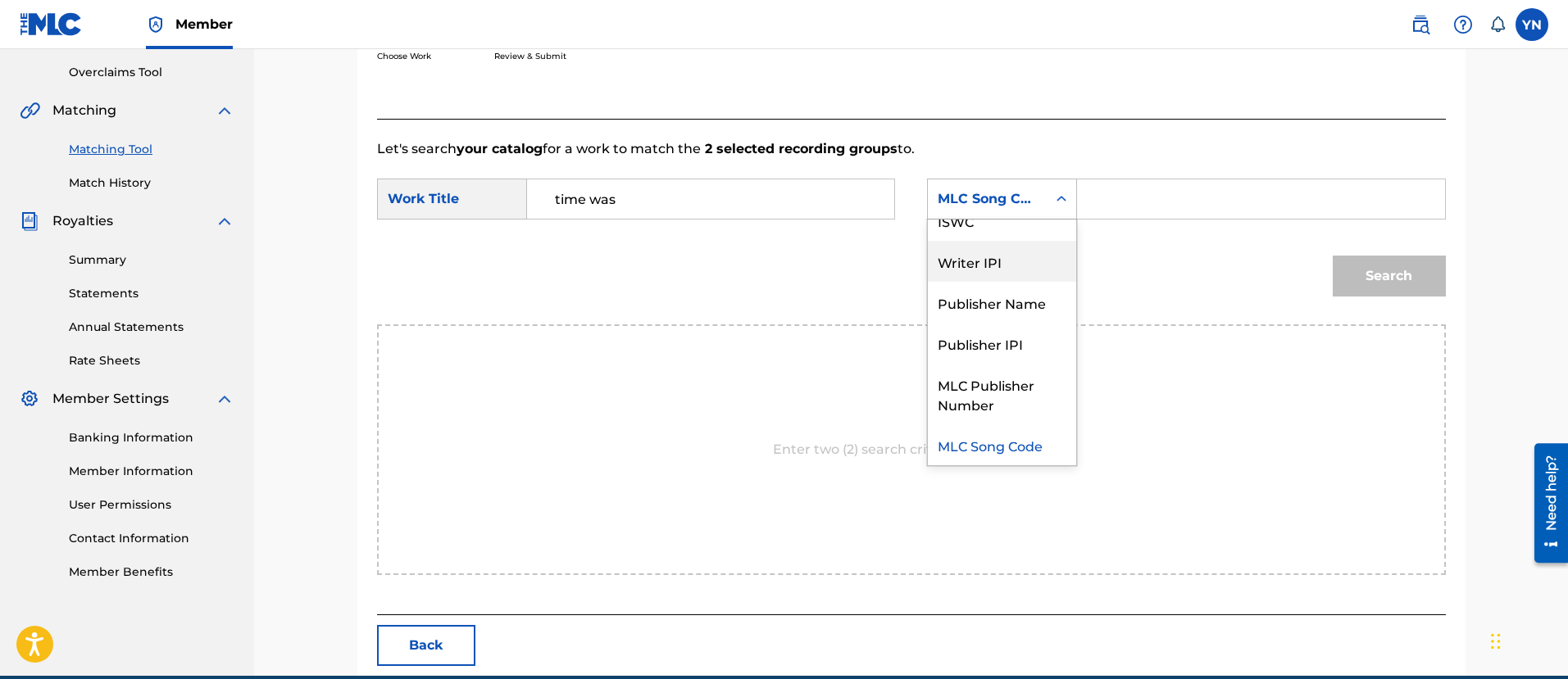
scroll to position [0, 0]
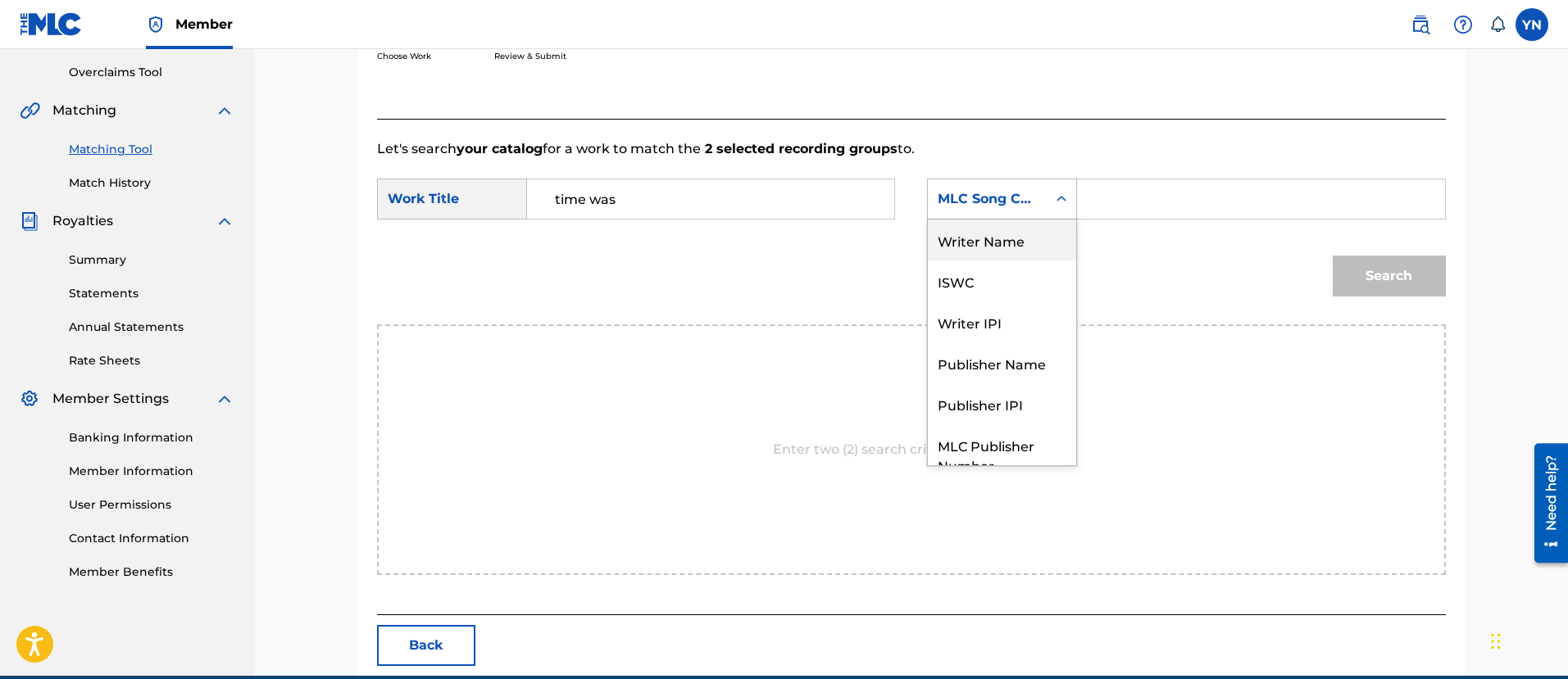
click at [1018, 231] on div "Writer Name" at bounding box center [1002, 239] width 148 height 41
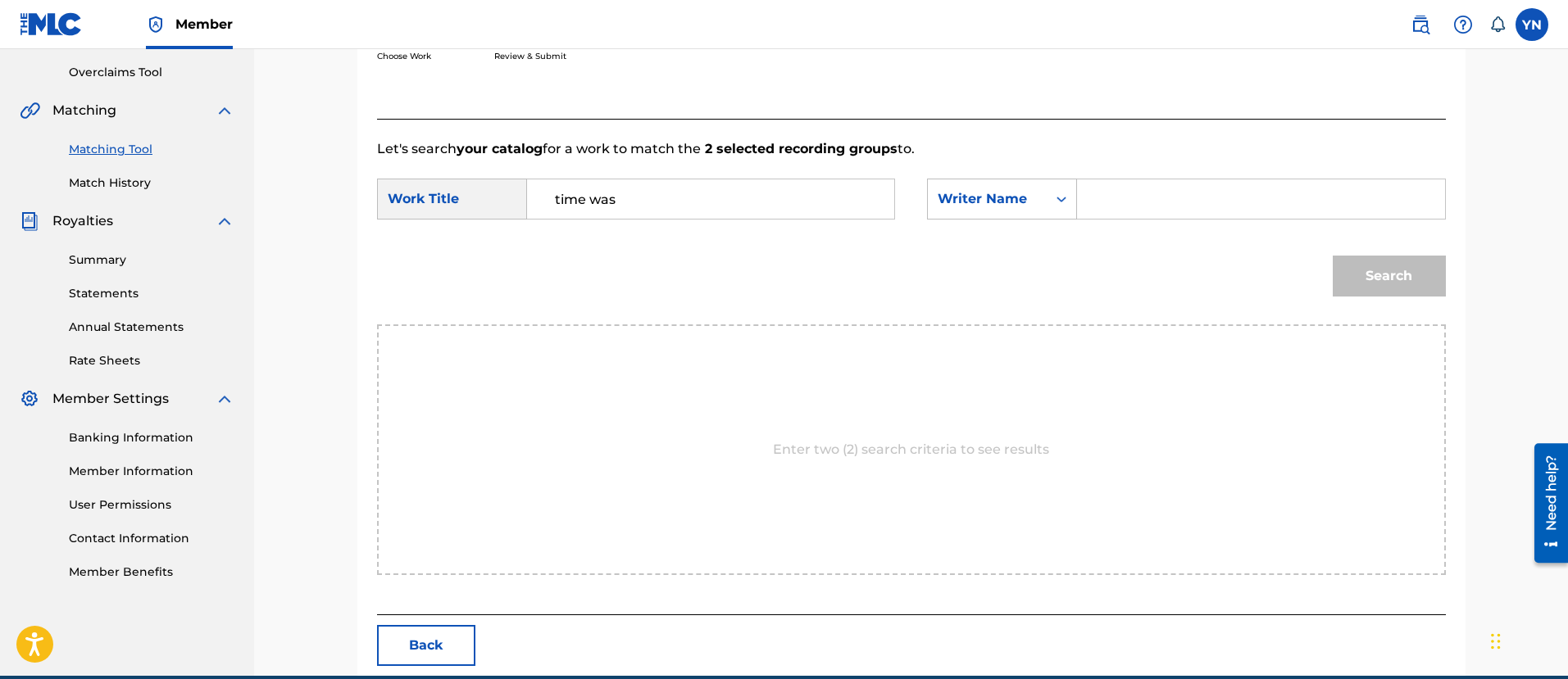
click at [1210, 197] on input "Search Form" at bounding box center [1260, 198] width 339 height 39
type input "[PERSON_NAME]"
click at [1377, 274] on button "Search" at bounding box center [1389, 276] width 113 height 41
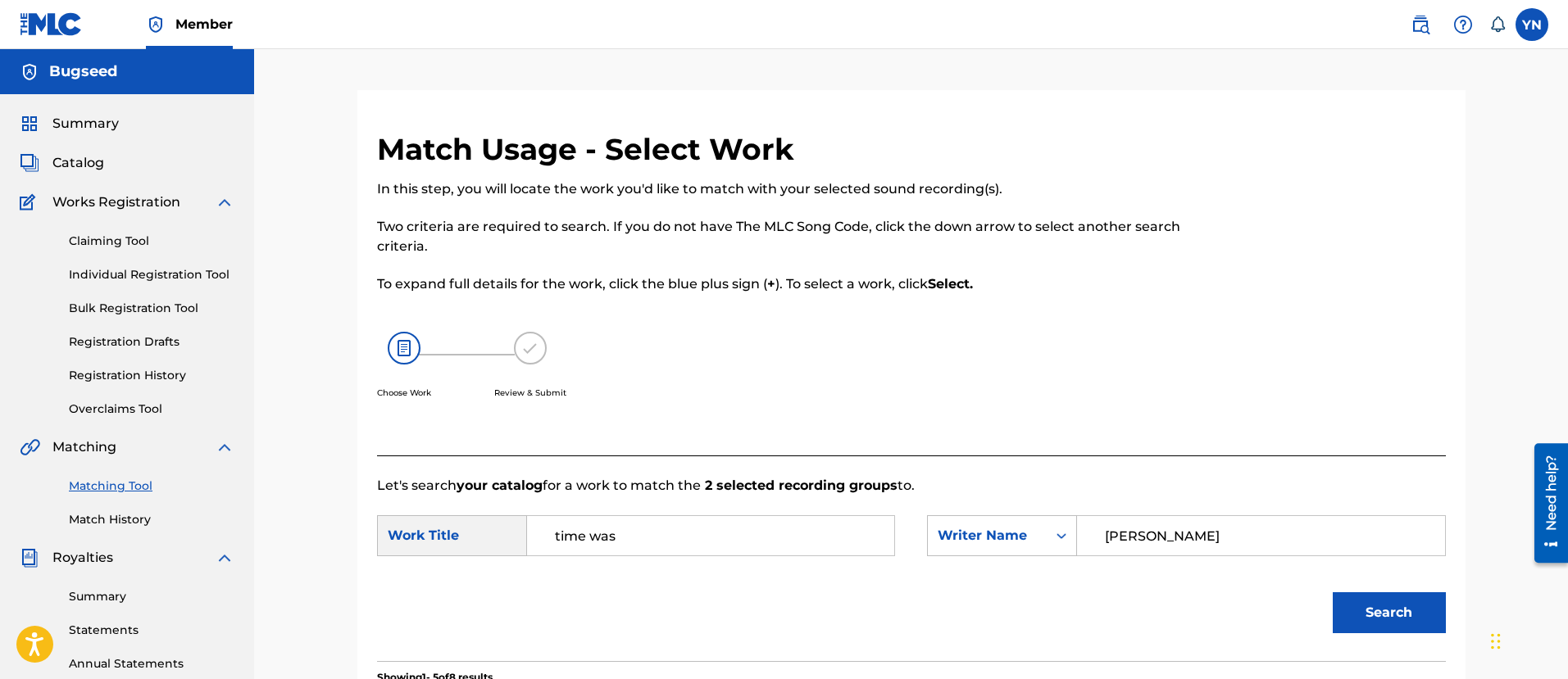
click at [132, 233] on link "Claiming Tool" at bounding box center [152, 241] width 166 height 17
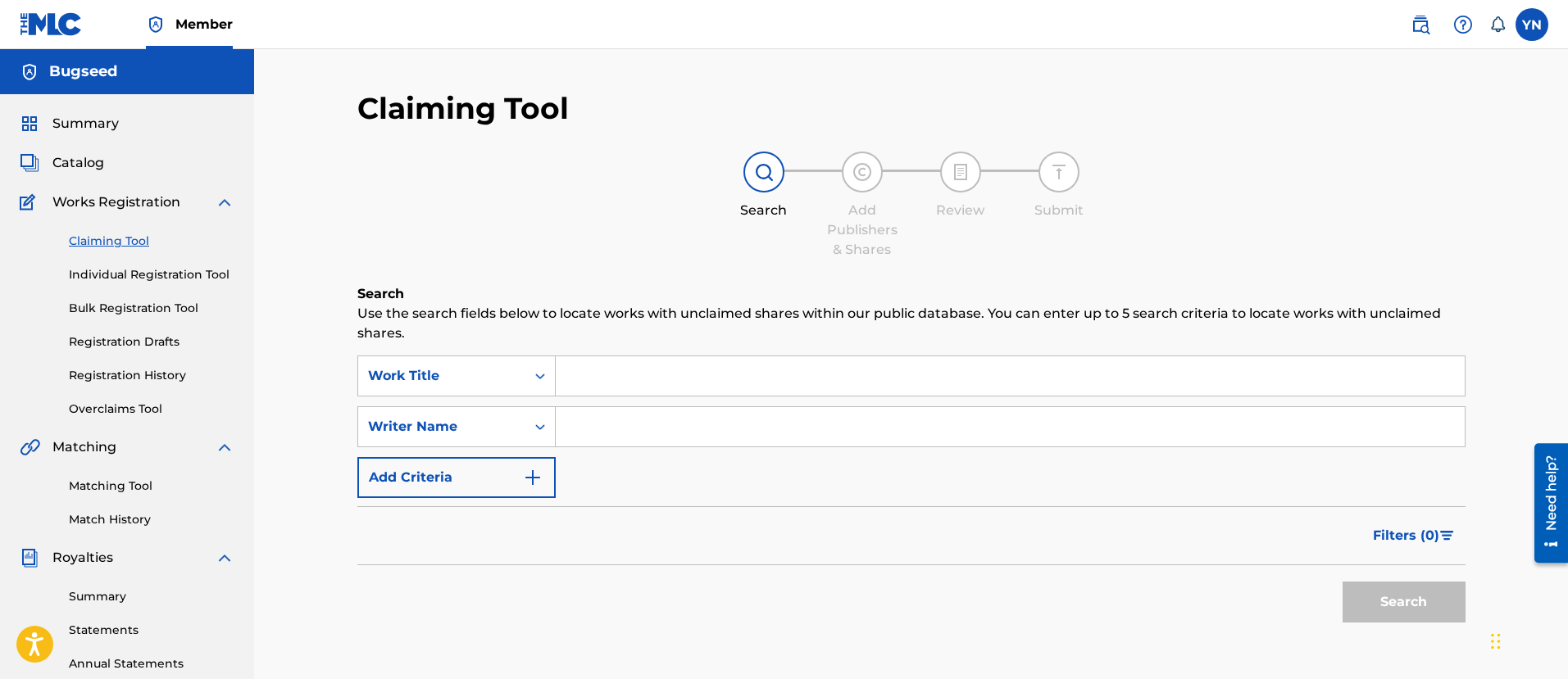
click at [699, 366] on input "Search Form" at bounding box center [1010, 376] width 909 height 39
paste input "time was"
paste input "ime was"
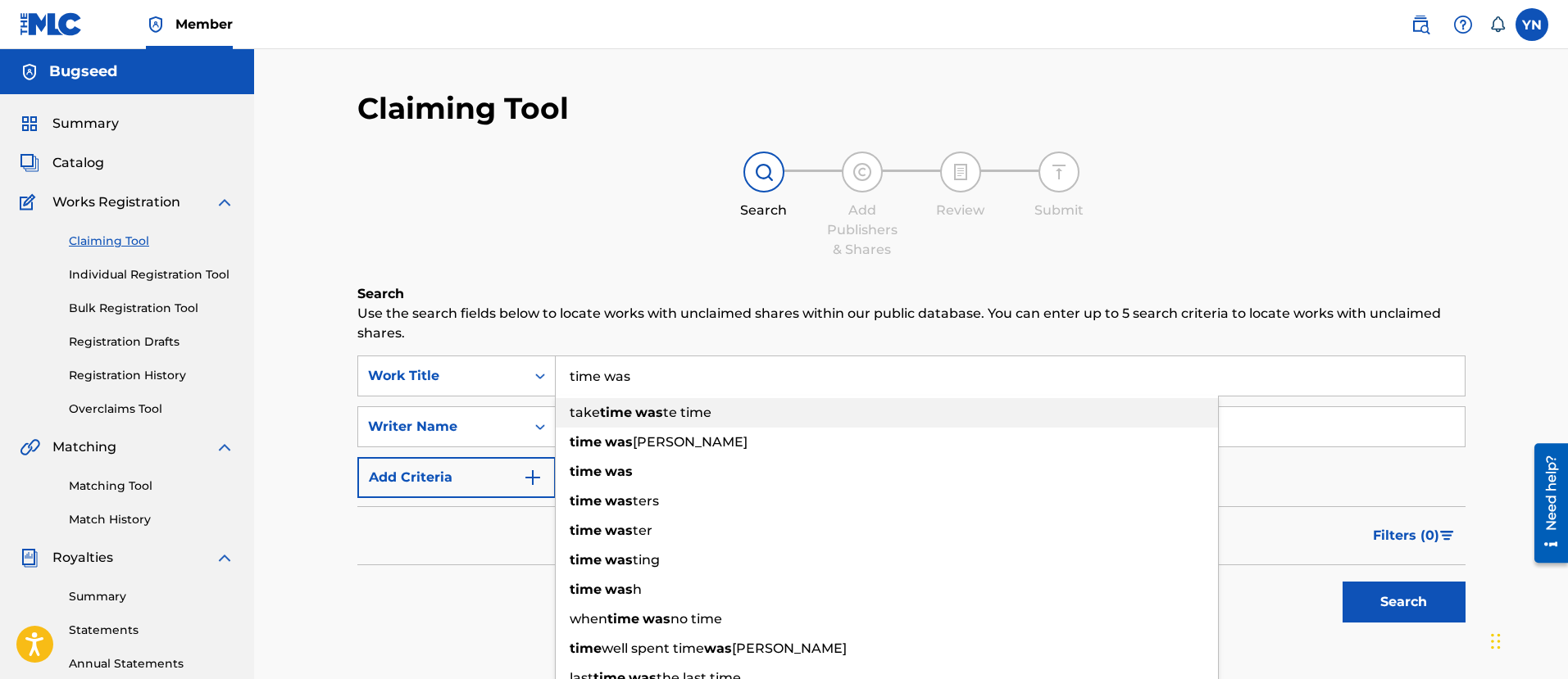
click at [743, 425] on div "take time was te time" at bounding box center [887, 412] width 662 height 29
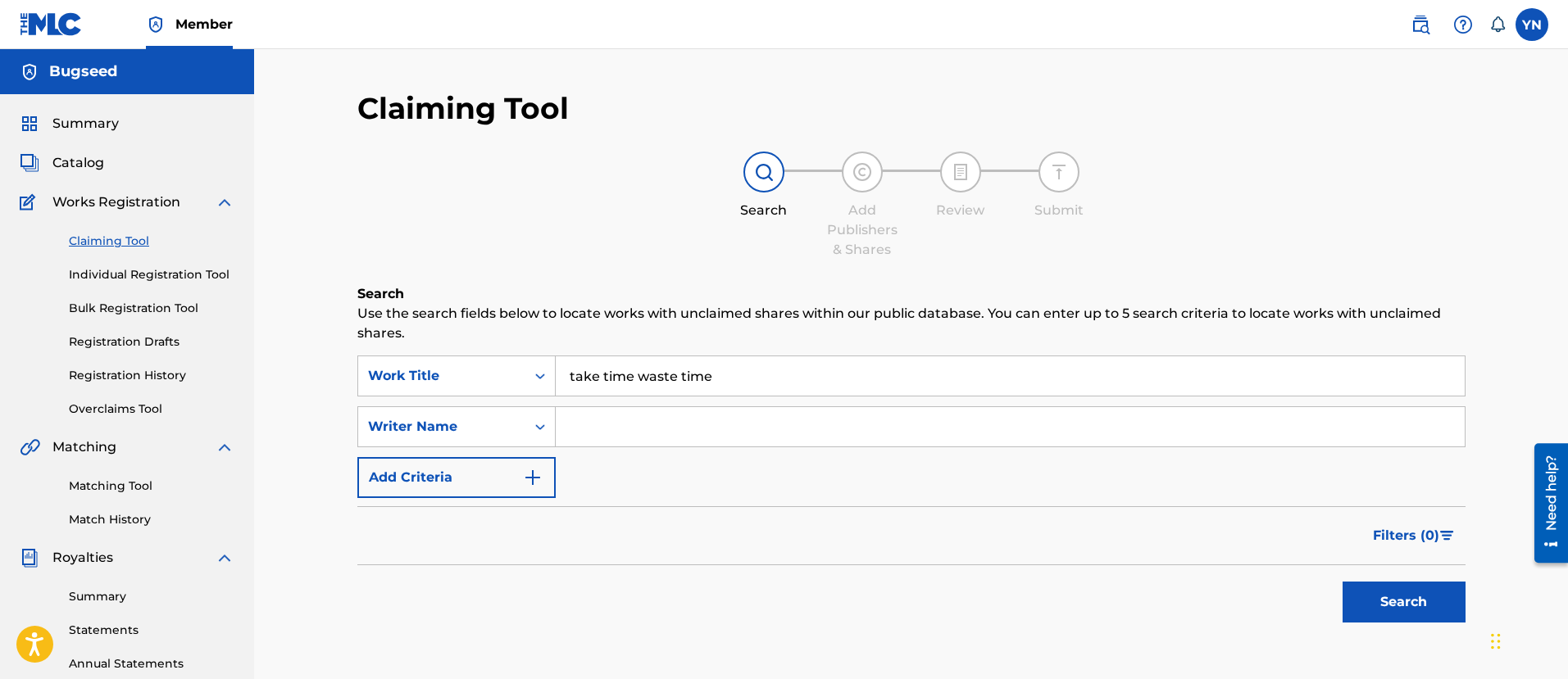
drag, startPoint x: 734, startPoint y: 422, endPoint x: 743, endPoint y: 425, distance: 9.5
click at [743, 425] on input "Search Form" at bounding box center [1010, 427] width 909 height 39
click at [878, 386] on input "take time waste time" at bounding box center [1010, 376] width 909 height 39
paste input "ime was"
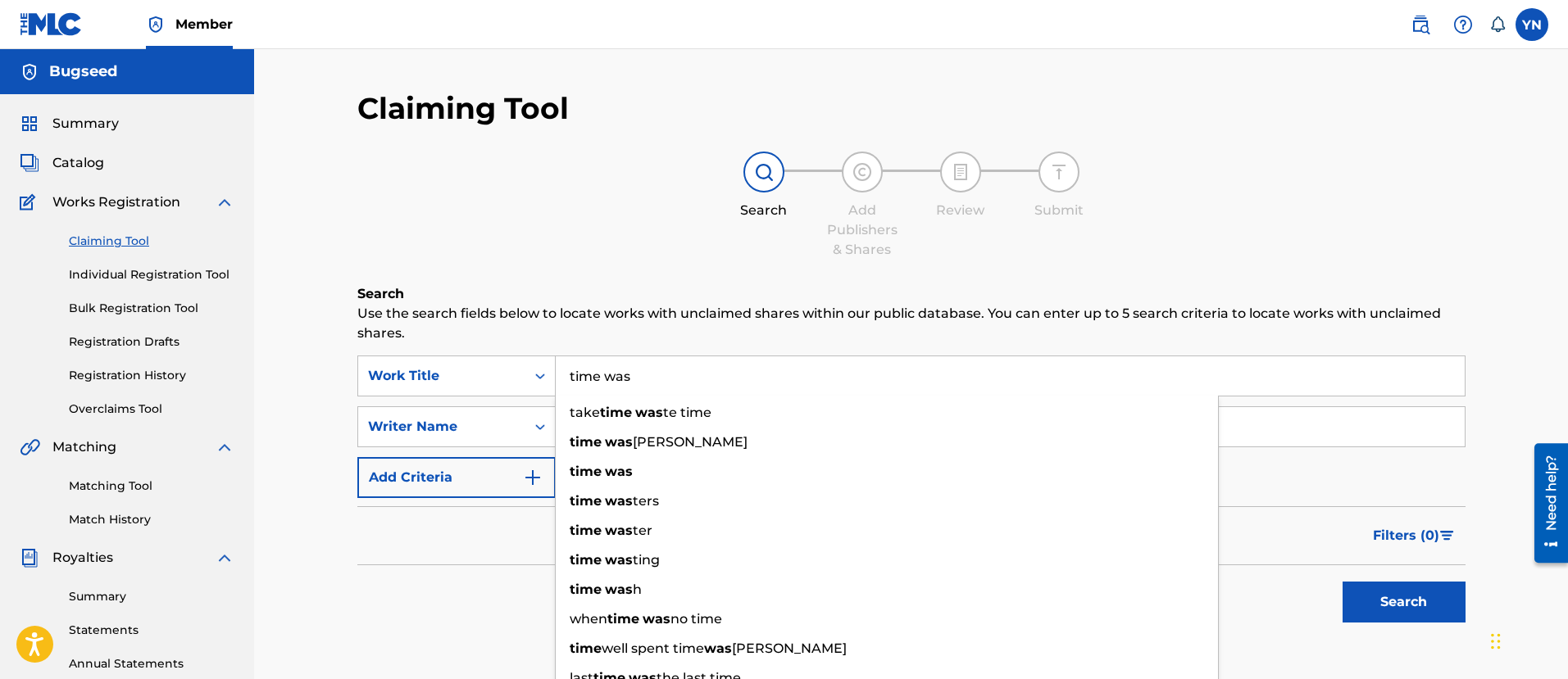
type input "time was"
click at [1311, 436] on input "Search Form" at bounding box center [1010, 427] width 909 height 39
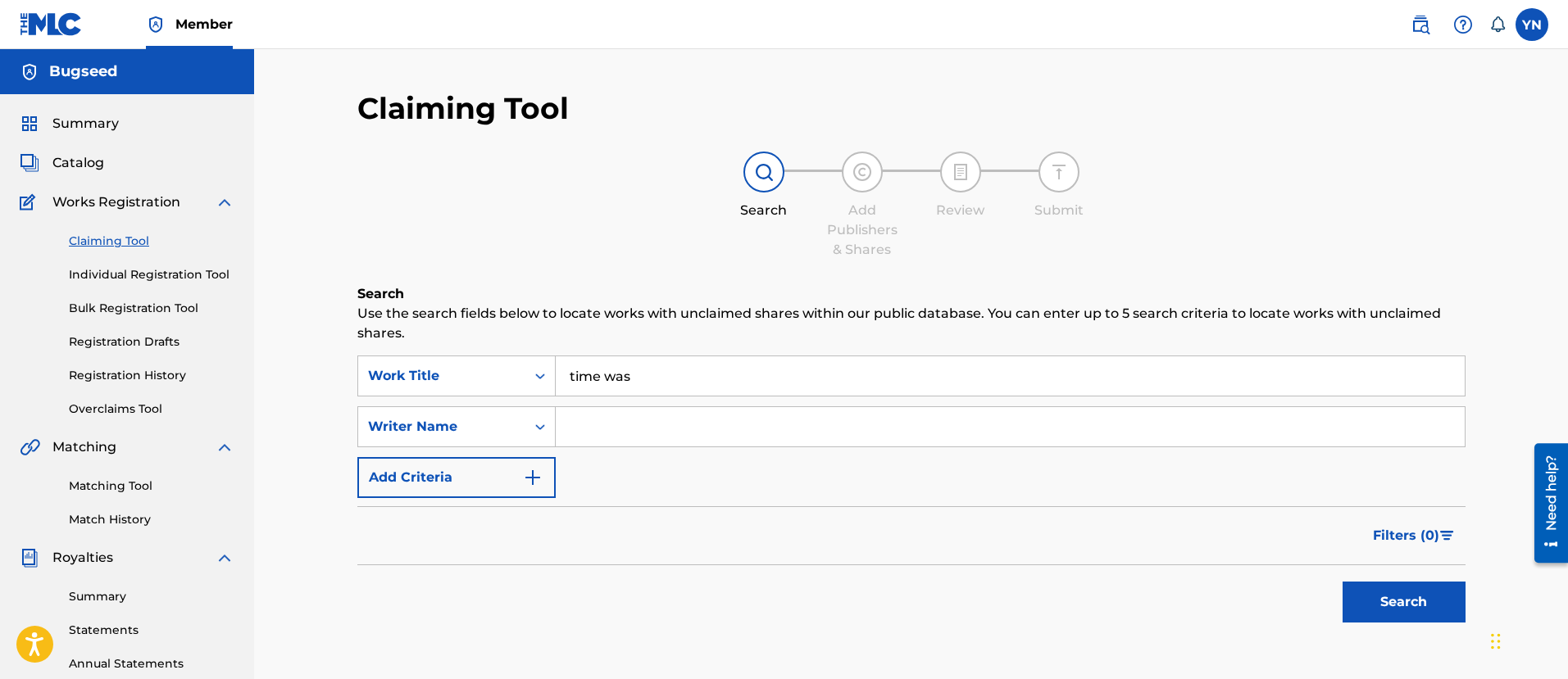
type input "[PERSON_NAME]"
click at [1342, 582] on button "Search" at bounding box center [1403, 602] width 123 height 41
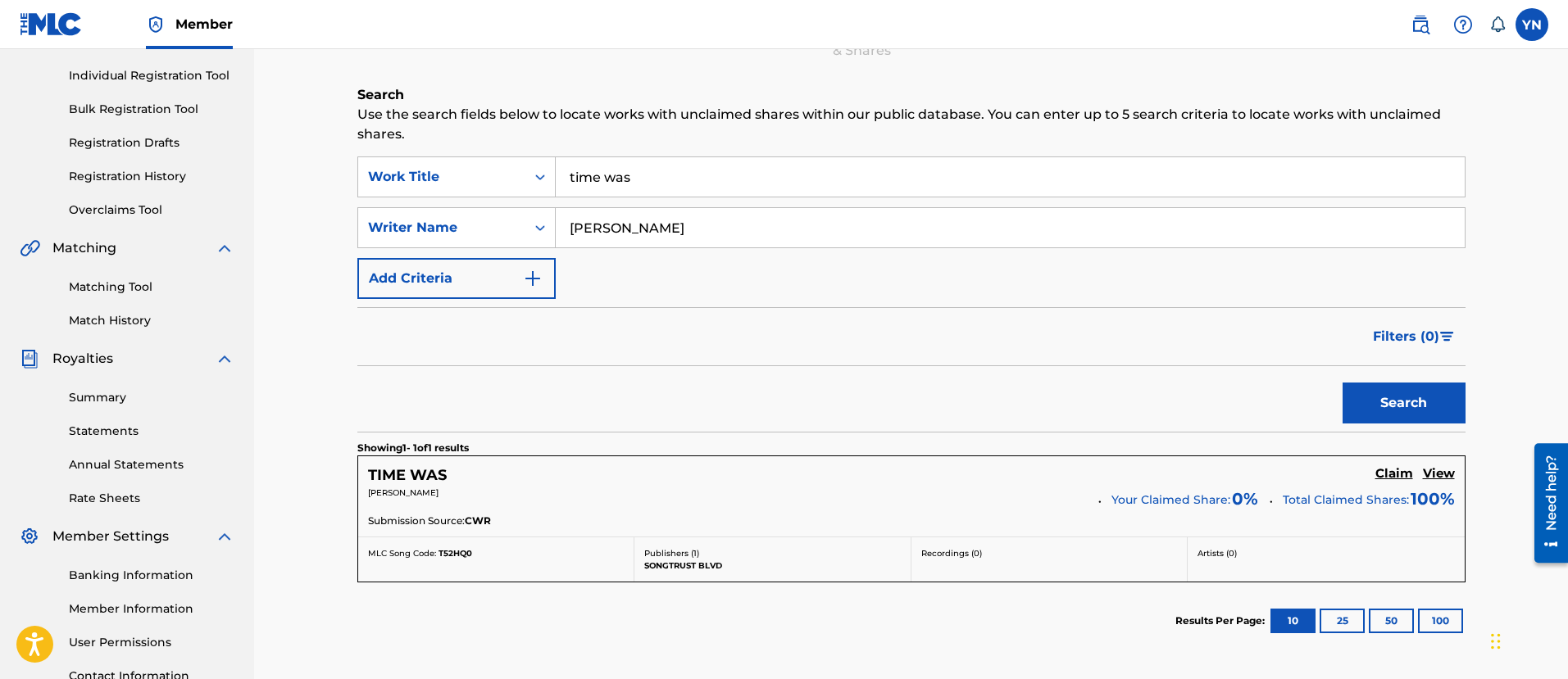
scroll to position [205, 0]
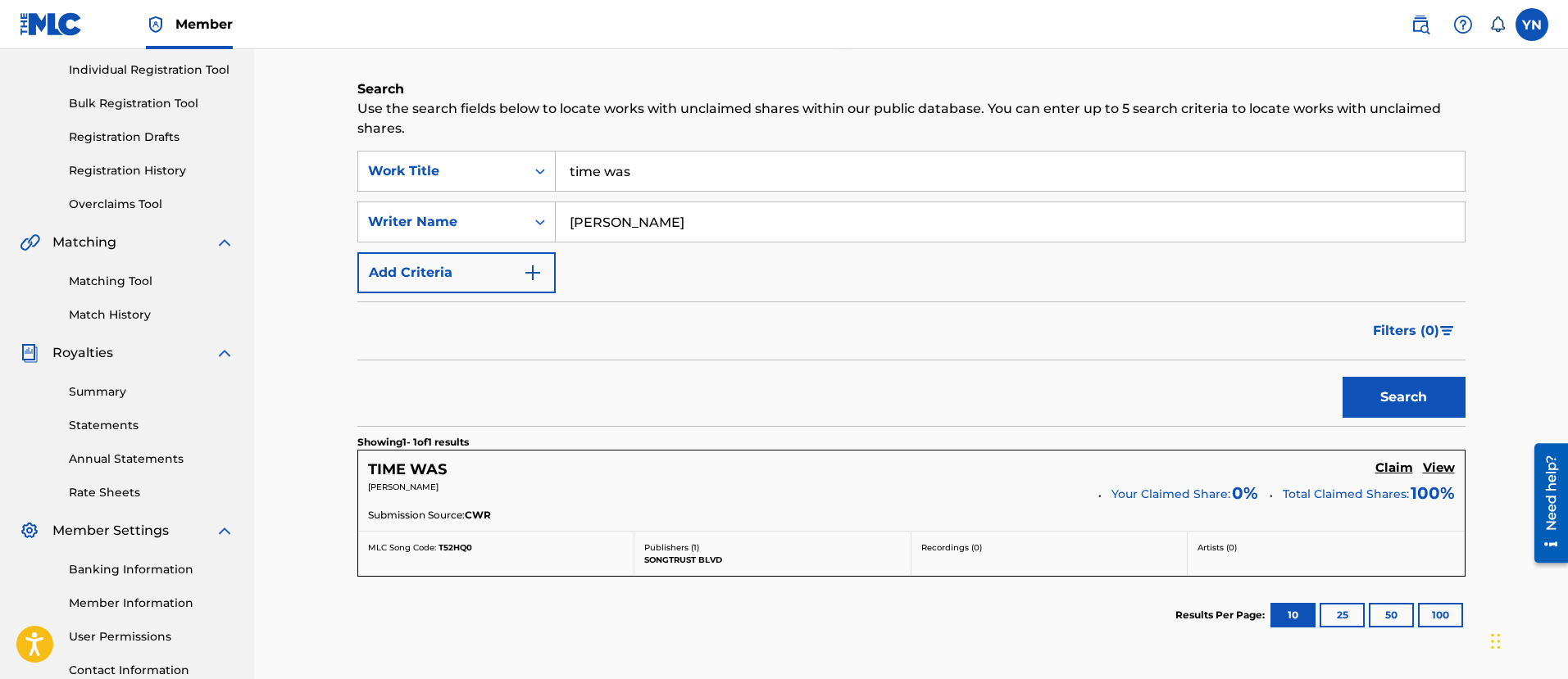
click at [1398, 472] on h5 "Claim" at bounding box center [1394, 467] width 38 height 16
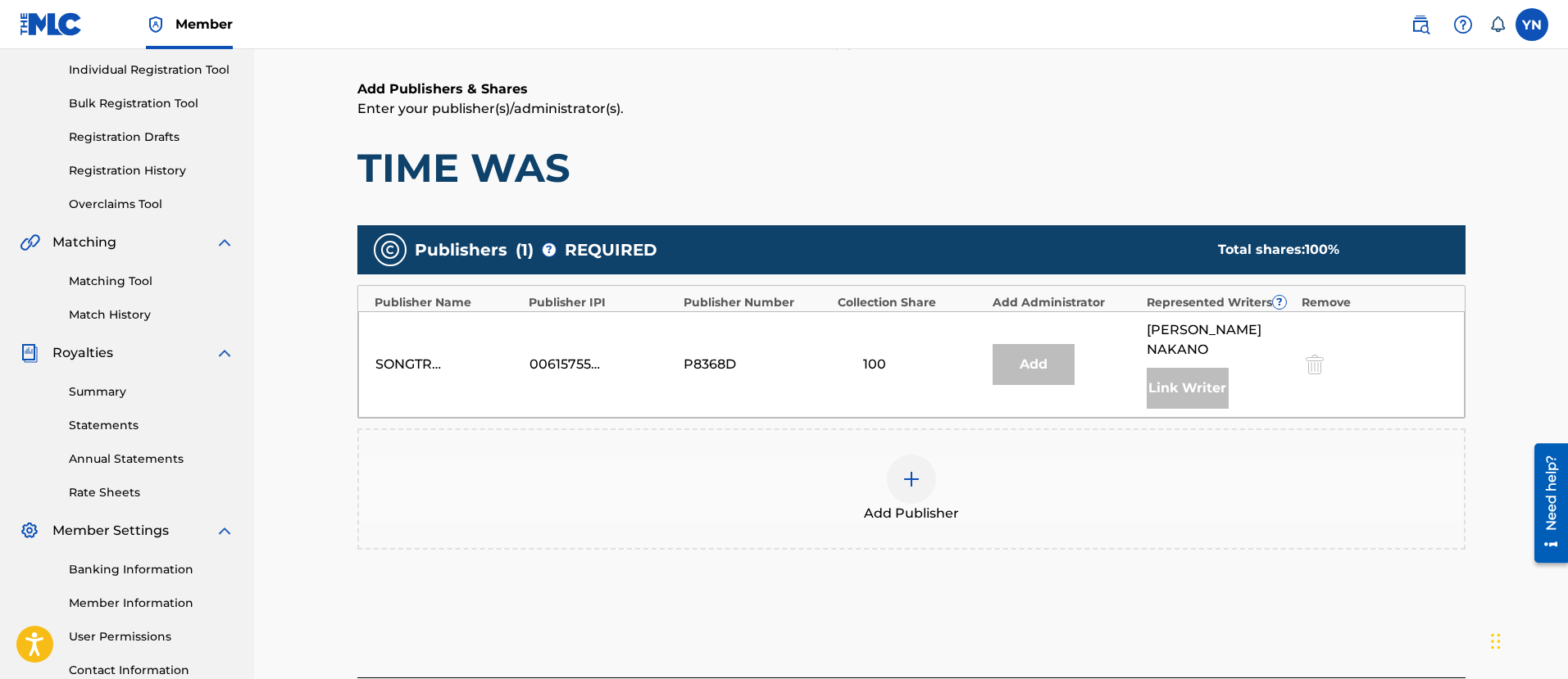
click at [1317, 357] on div at bounding box center [1312, 364] width 24 height 19
click at [1258, 357] on div "[PERSON_NAME] Link Writer" at bounding box center [1219, 364] width 146 height 88
click at [124, 277] on link "Matching Tool" at bounding box center [152, 281] width 166 height 17
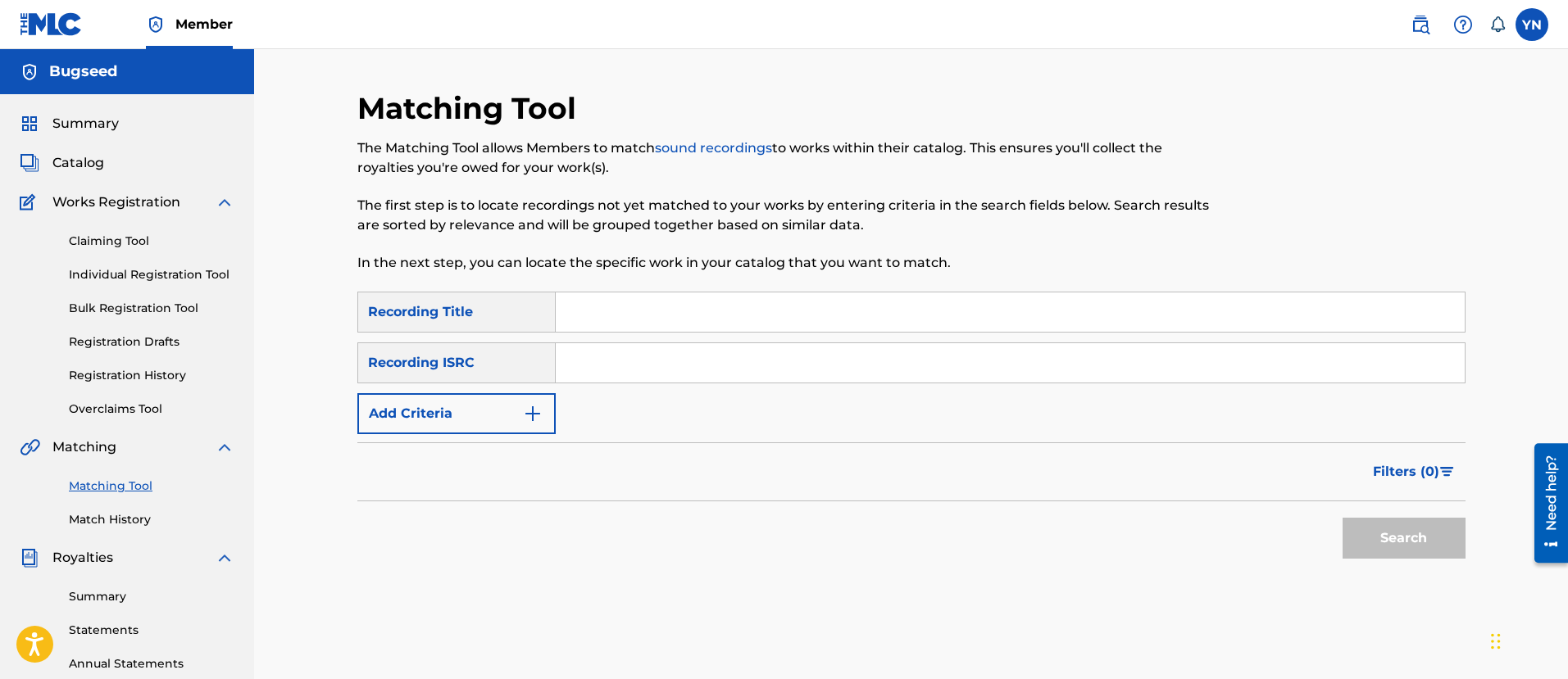
click at [645, 382] on div "Search Form" at bounding box center [1010, 362] width 909 height 41
click at [640, 368] on input "Search Form" at bounding box center [1010, 362] width 909 height 39
paste input "FR9W11215897"
type input "FR9W11215897"
click at [823, 310] on input "Search Form" at bounding box center [1010, 312] width 909 height 39
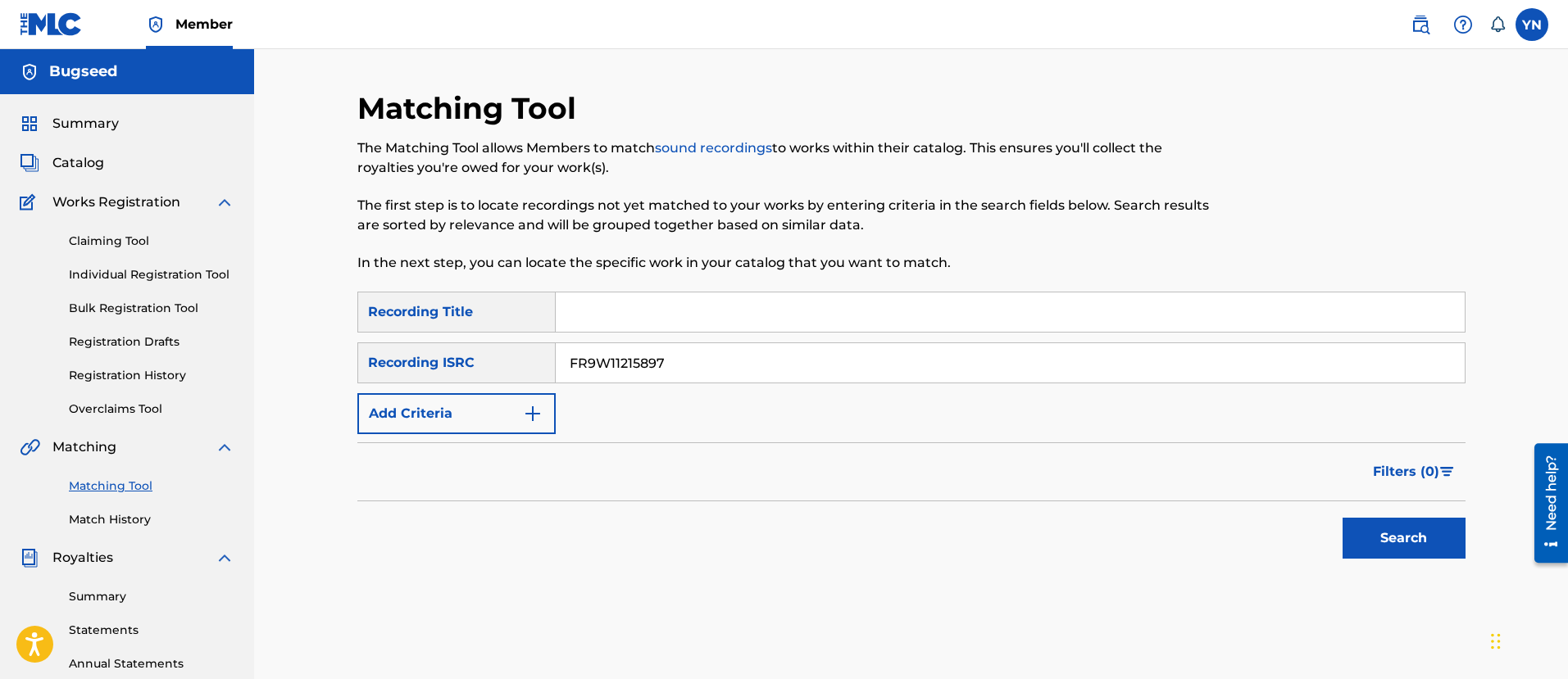
paste input "Pizza Pizza (original)"
type input "Pizza Pizza (original)"
click at [1399, 535] on button "Search" at bounding box center [1403, 537] width 123 height 41
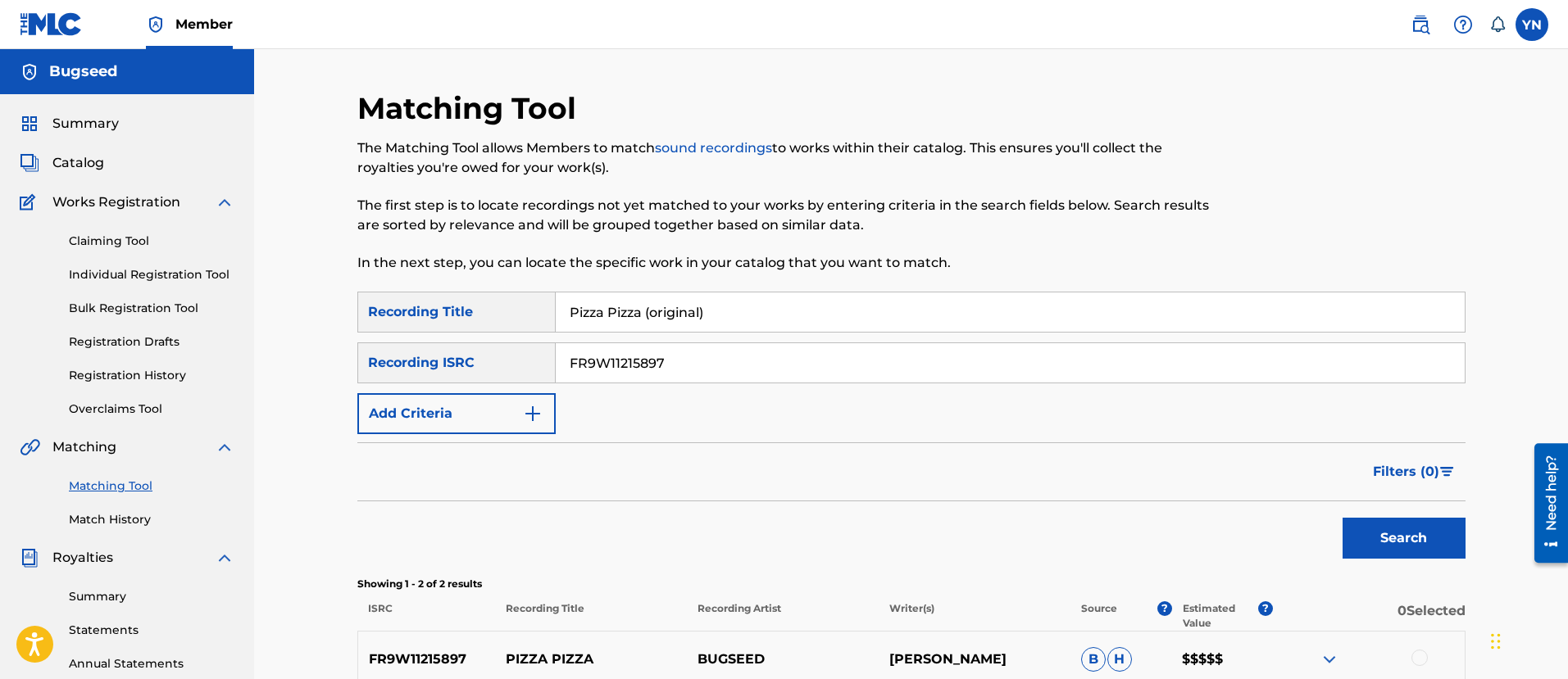
scroll to position [337, 0]
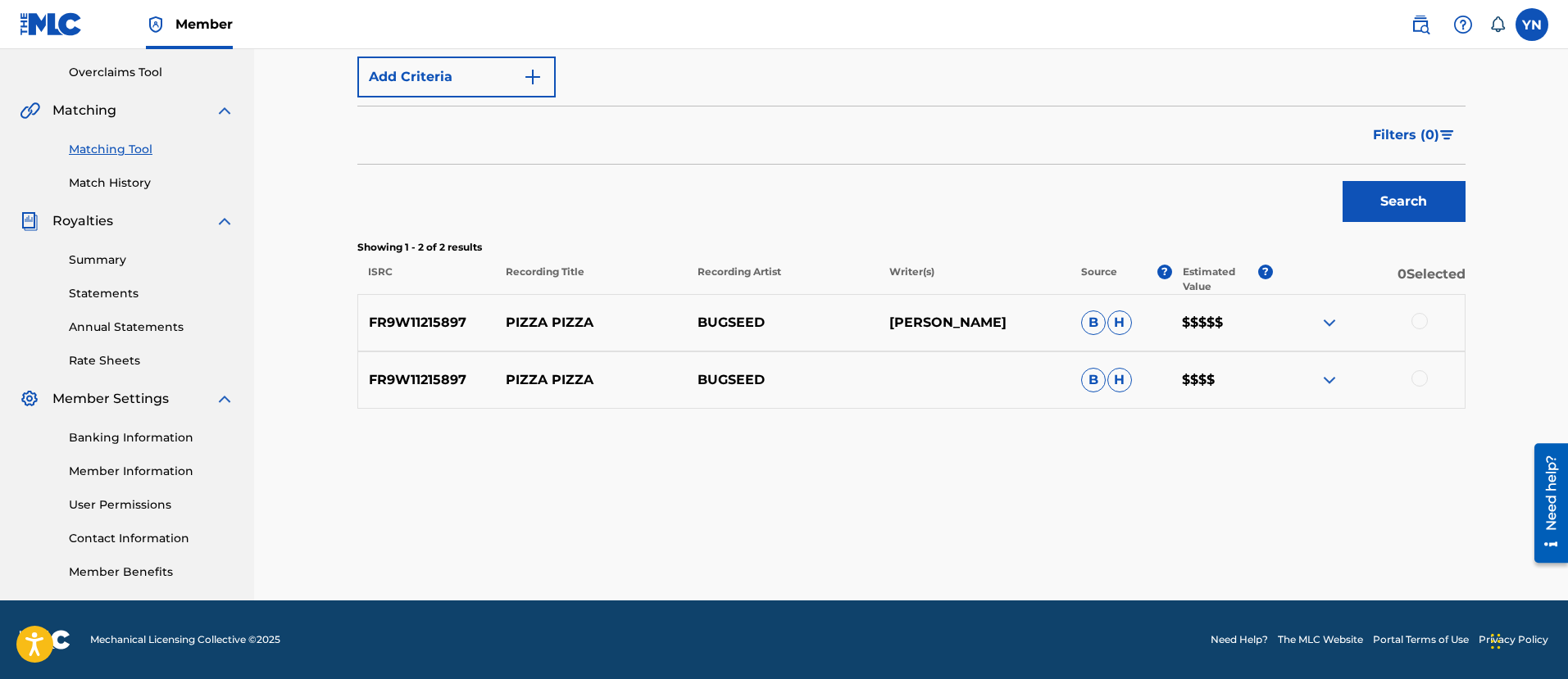
click at [1412, 325] on div at bounding box center [1420, 322] width 17 height 17
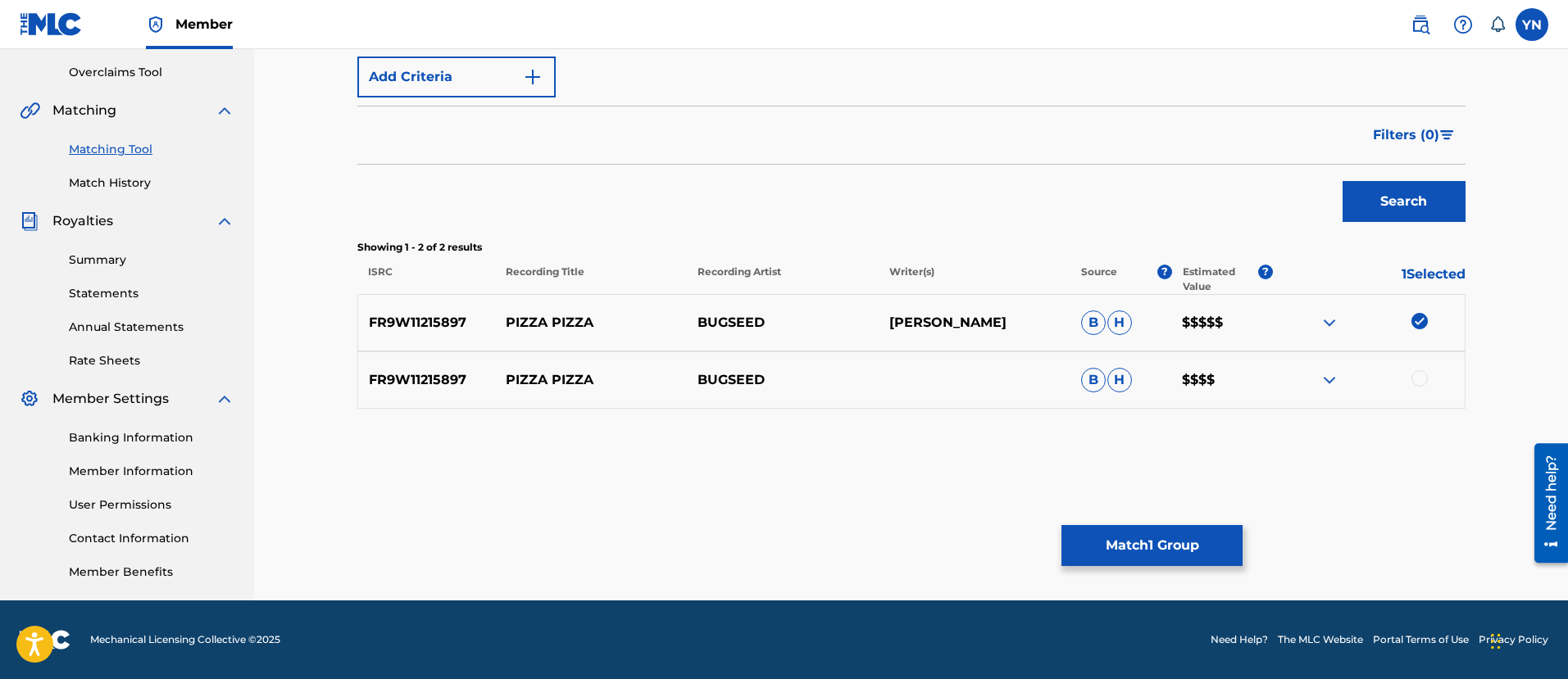
click at [1420, 380] on div at bounding box center [1420, 378] width 17 height 17
click at [1178, 548] on button "Match 2 Groups" at bounding box center [1151, 545] width 181 height 41
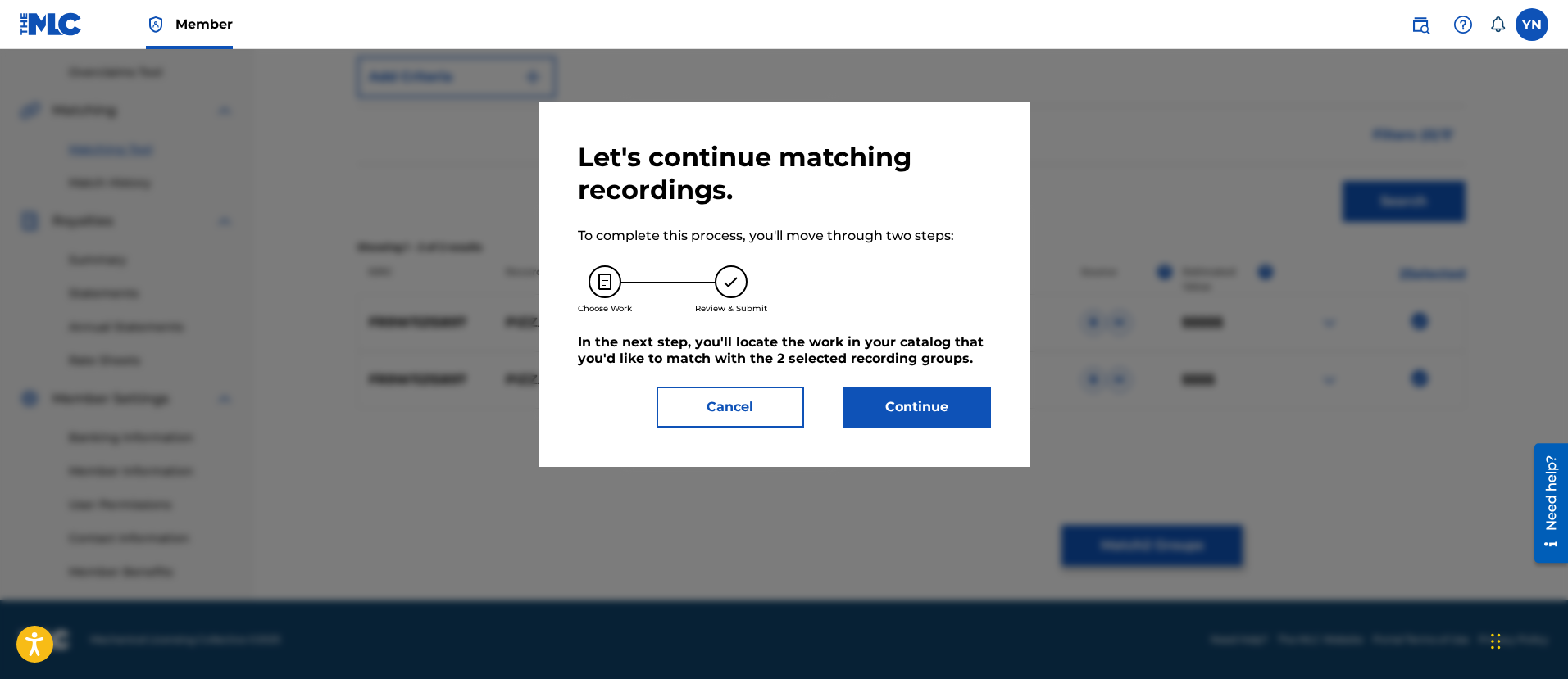
click at [951, 411] on button "Continue" at bounding box center [917, 407] width 148 height 41
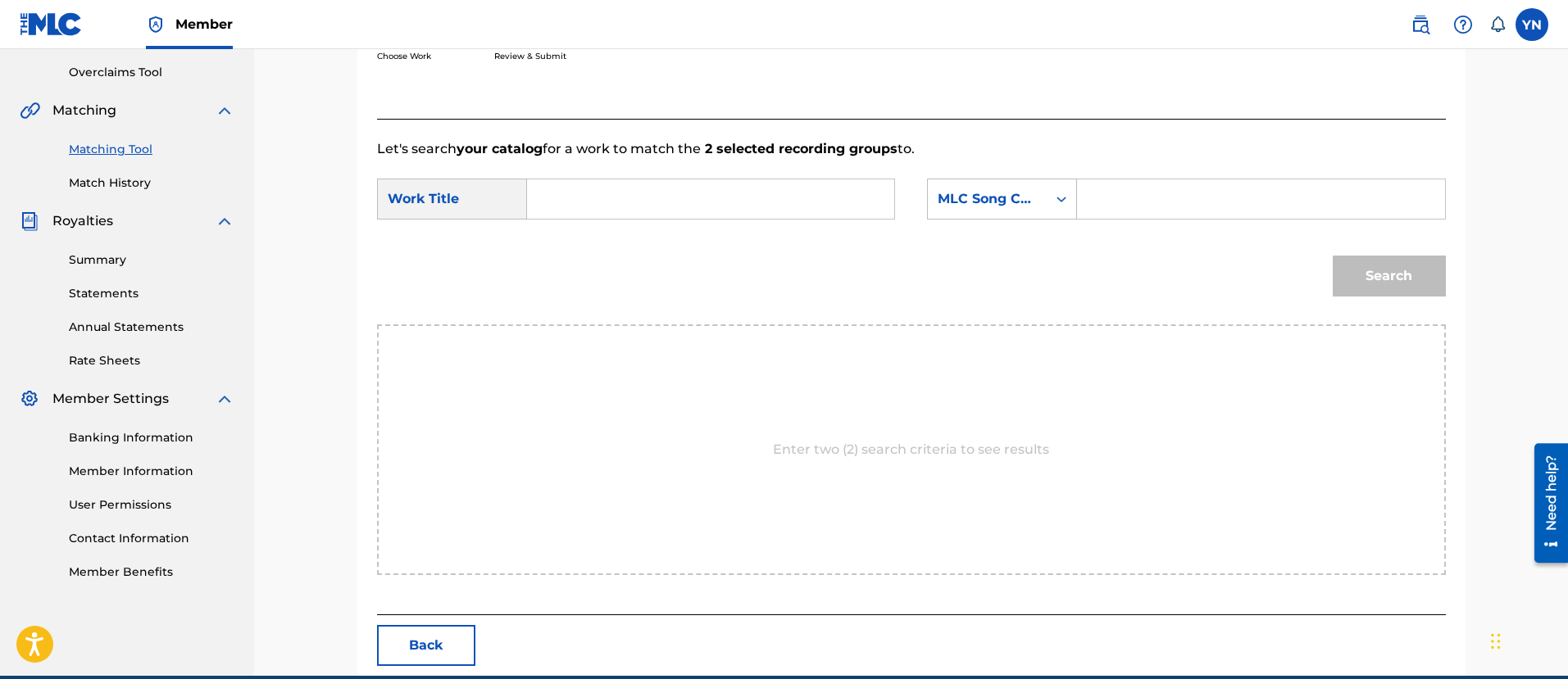
click at [804, 217] on input "Search Form" at bounding box center [710, 198] width 339 height 39
paste input "Pizza Pizza (original)"
type input "Pizza Pizza (original)"
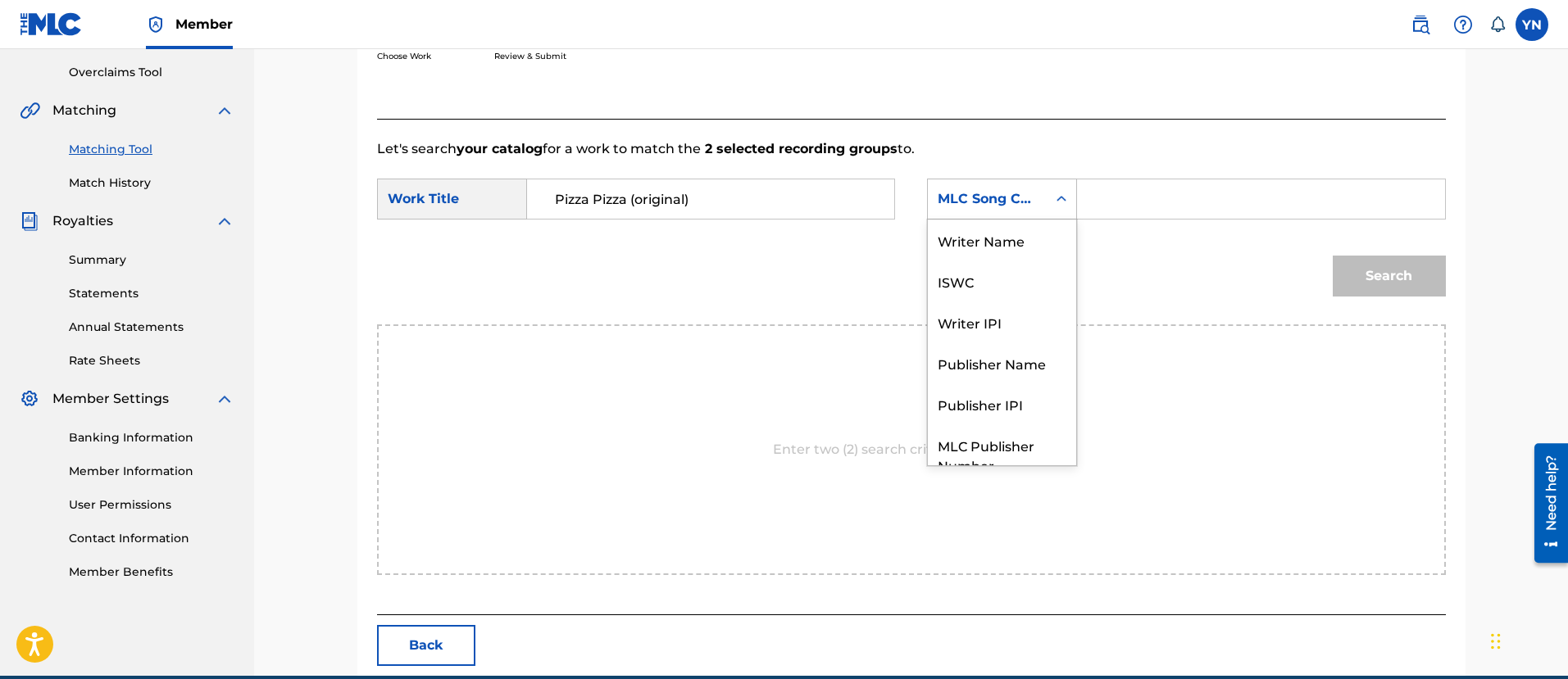
click at [1035, 212] on div "MLC Song Code" at bounding box center [987, 198] width 119 height 31
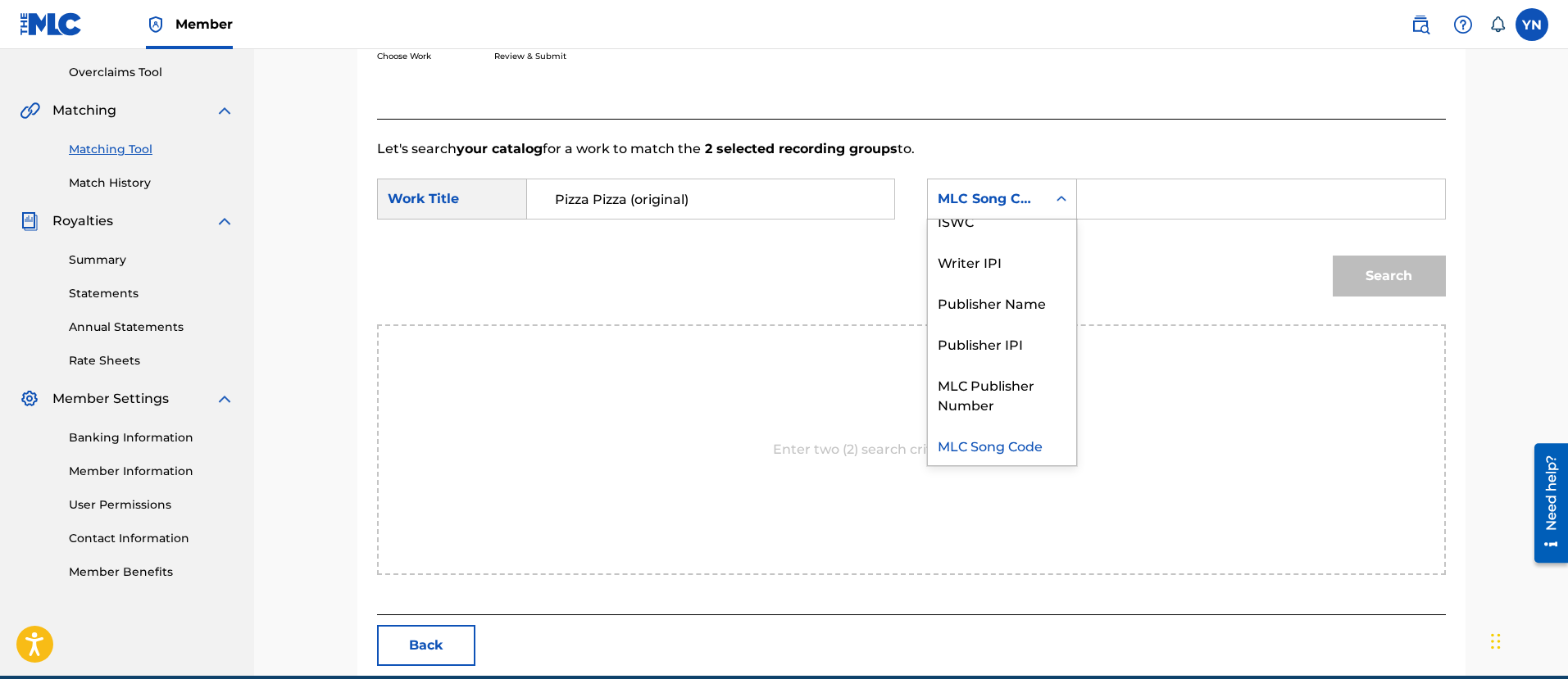
scroll to position [0, 0]
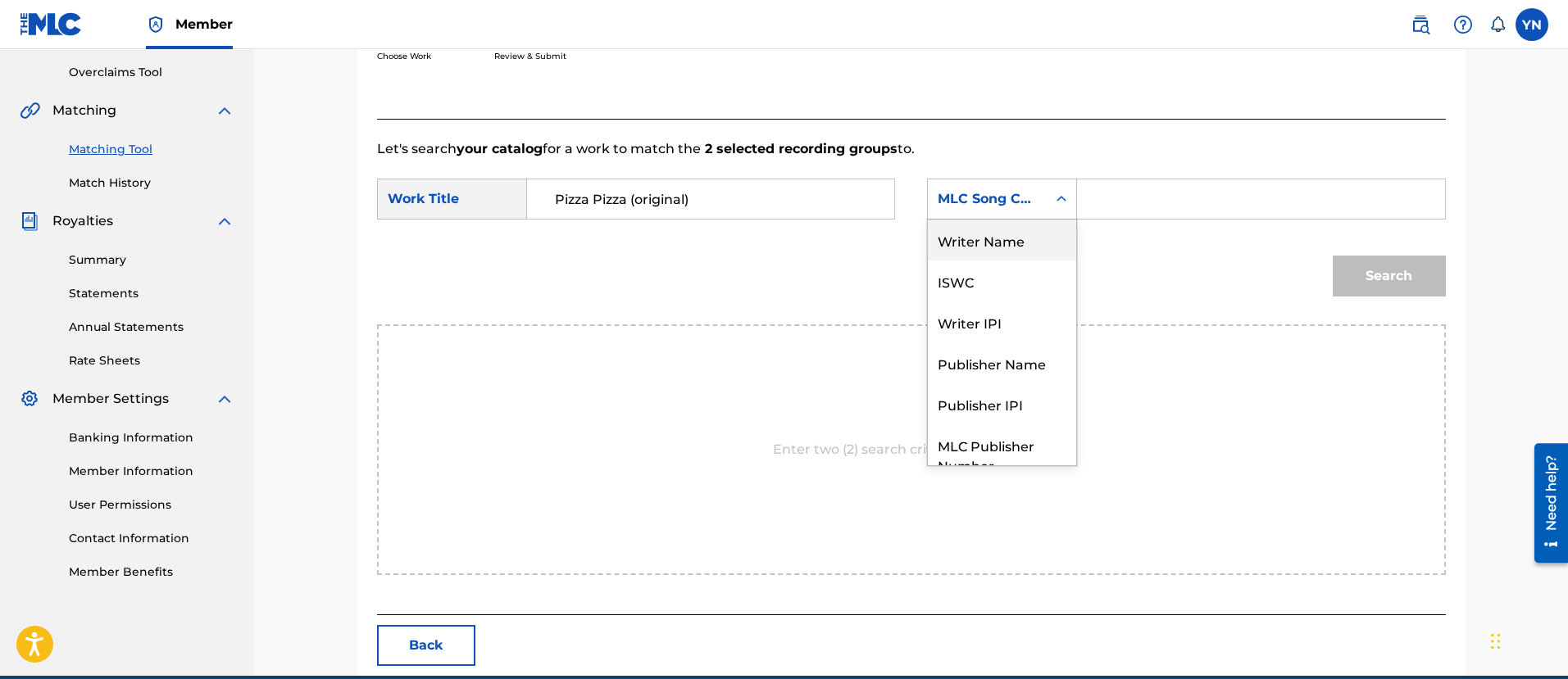
click at [1034, 242] on div "Writer Name" at bounding box center [1002, 239] width 148 height 41
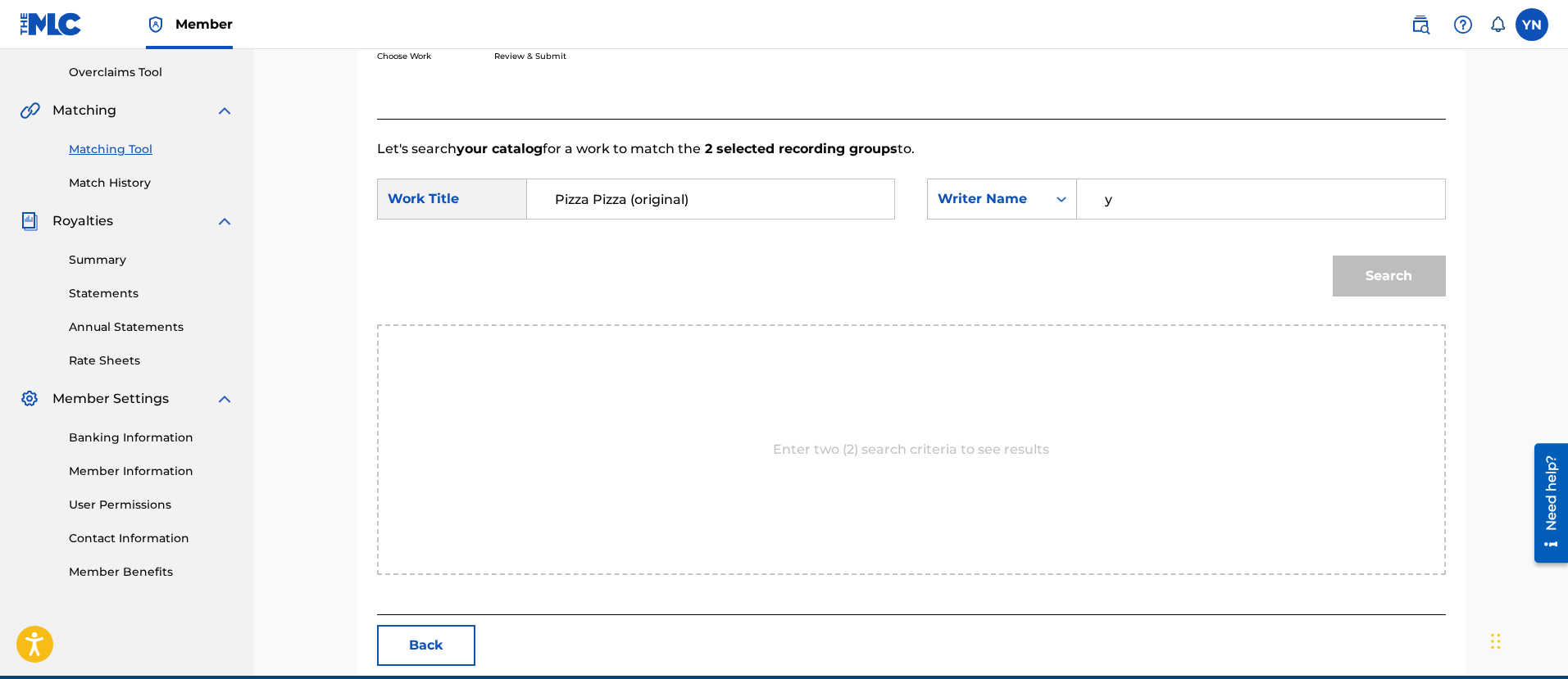
click at [1152, 202] on input "y" at bounding box center [1260, 198] width 339 height 39
type input "[PERSON_NAME]"
click at [1415, 280] on button "Search" at bounding box center [1389, 276] width 113 height 41
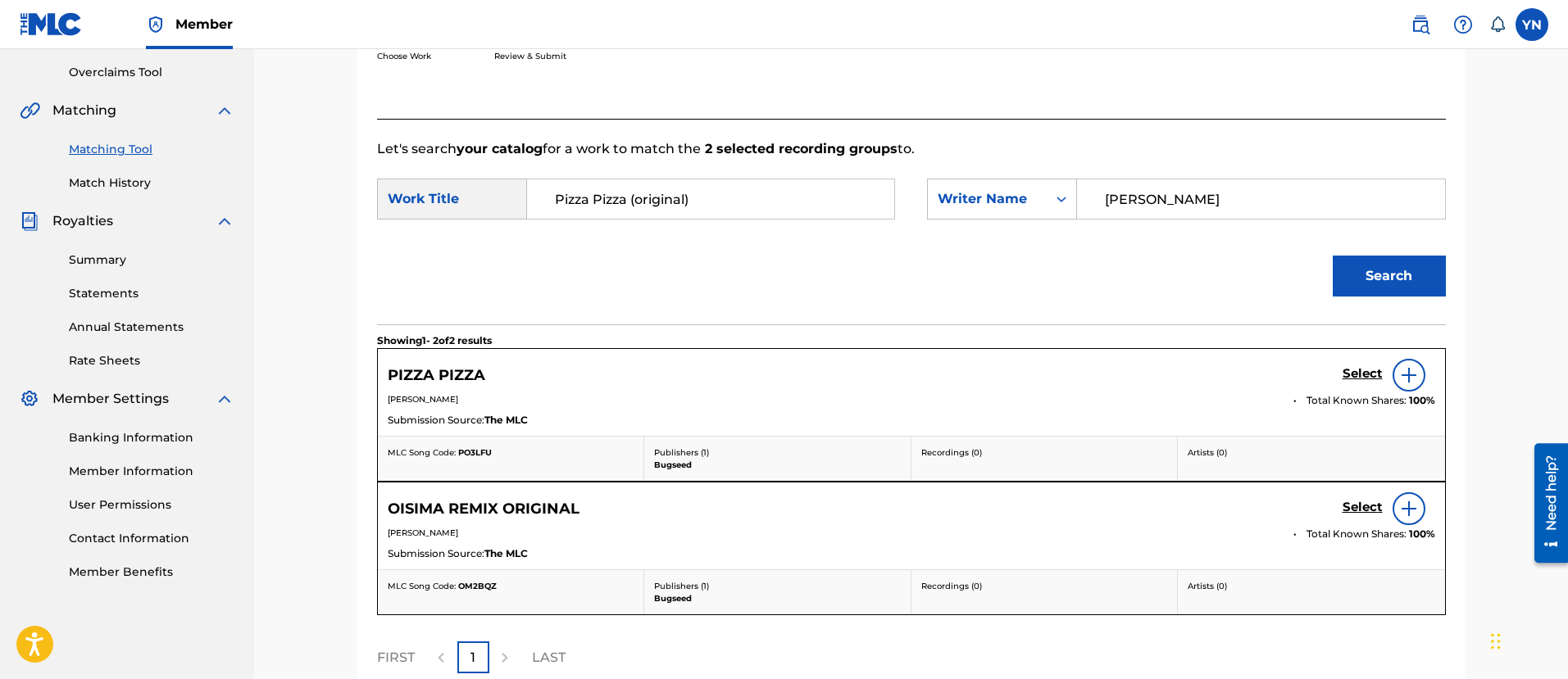
click at [1355, 380] on h5 "Select" at bounding box center [1362, 373] width 40 height 16
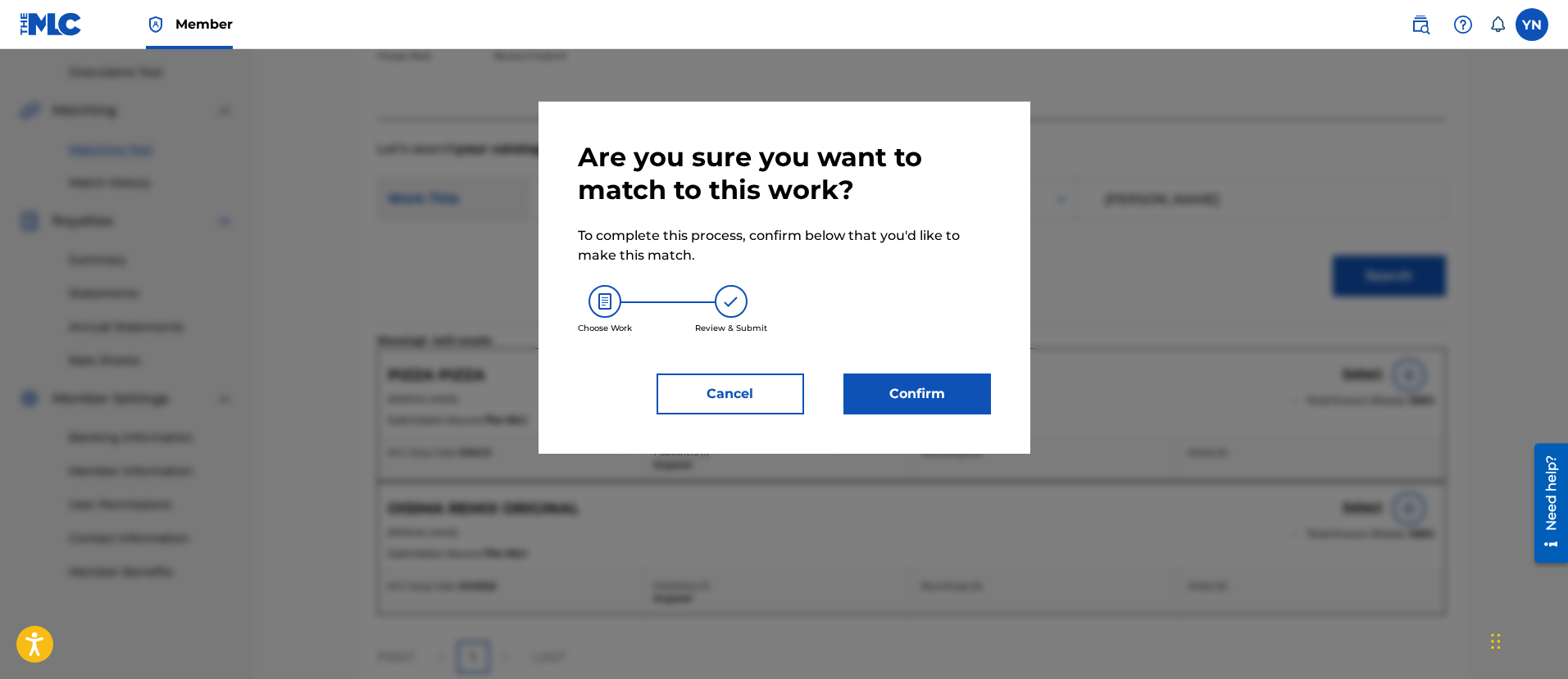
click at [891, 381] on button "Confirm" at bounding box center [917, 393] width 148 height 41
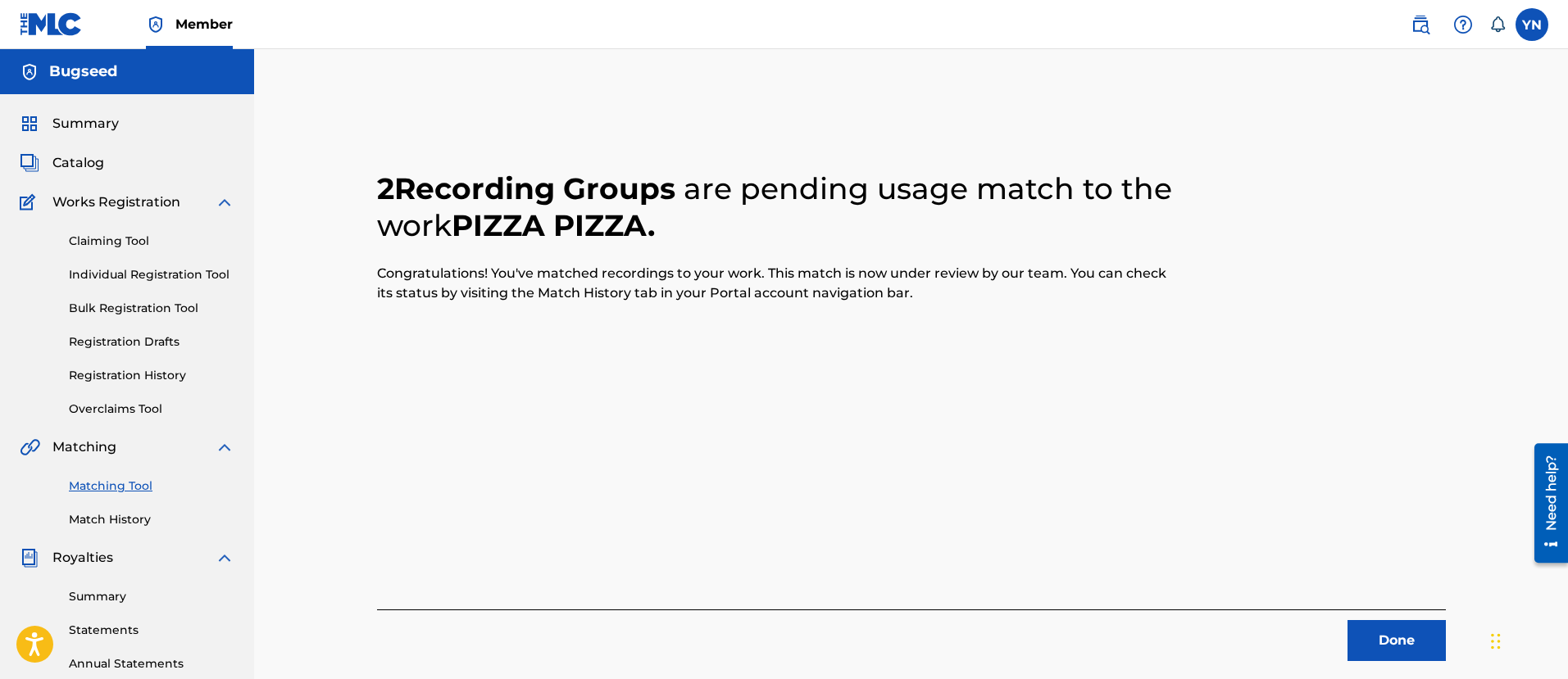
click at [1386, 647] on button "Done" at bounding box center [1396, 640] width 98 height 41
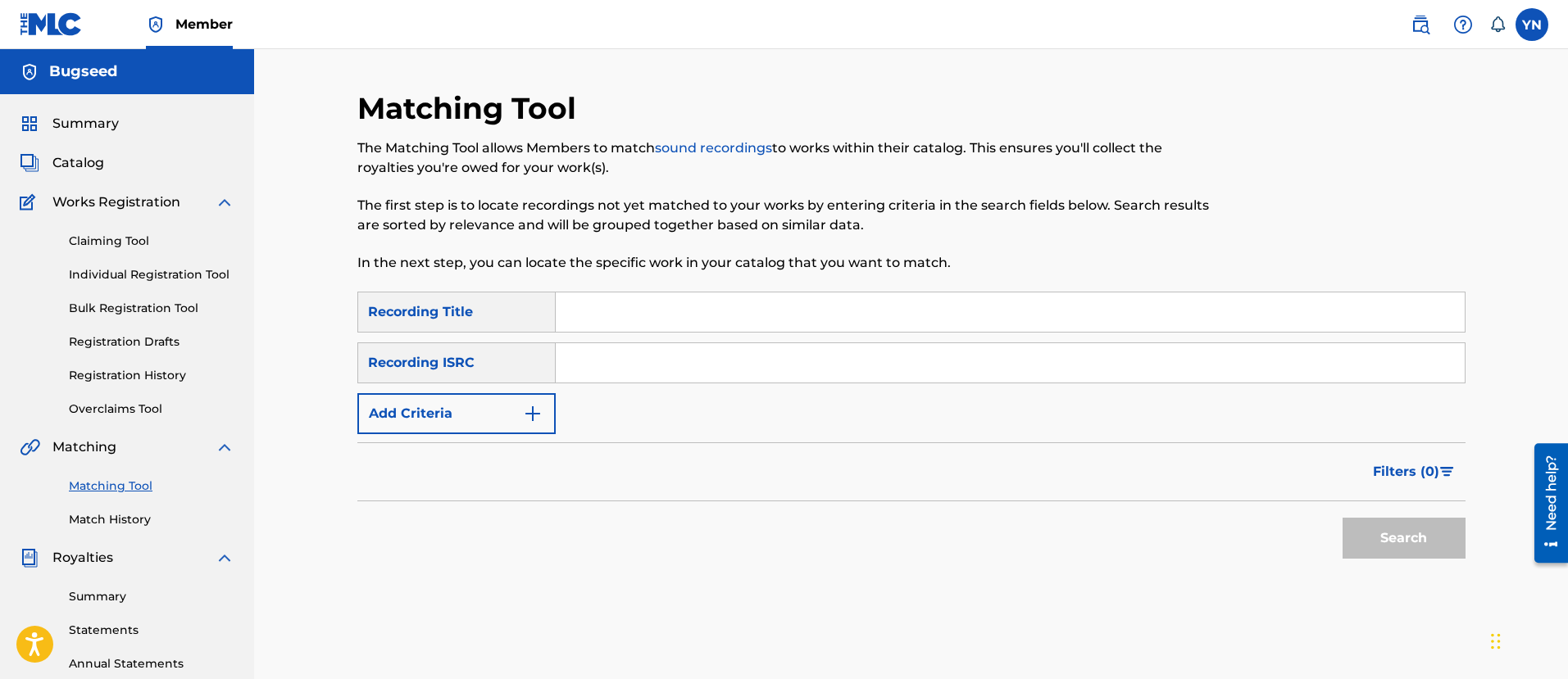
click at [678, 352] on input "Search Form" at bounding box center [1010, 362] width 909 height 39
paste input "FR9D32400001"
type input "FR9D32400001"
click at [747, 310] on input "Search Form" at bounding box center [1010, 312] width 909 height 39
paste input "Pizza Pizza (extend mix)"
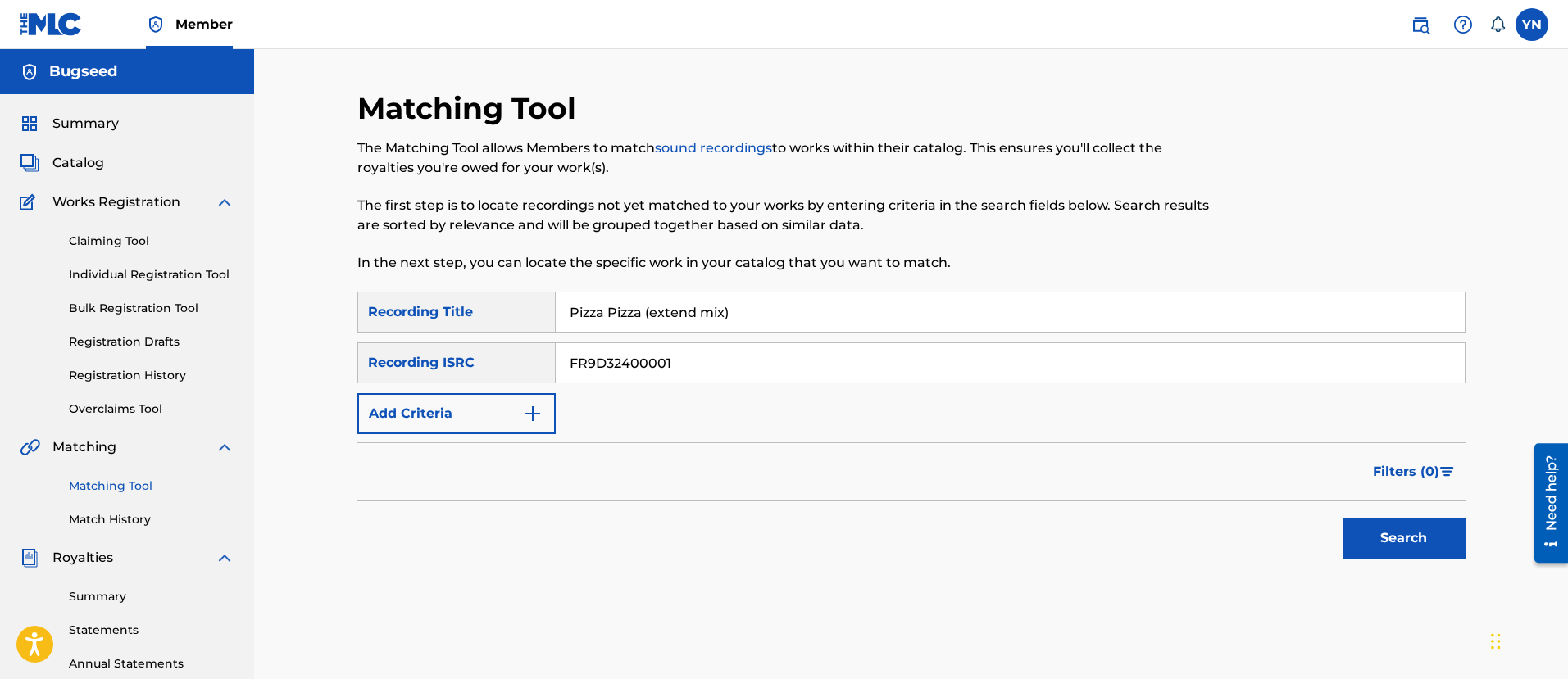
type input "Pizza Pizza (extend mix)"
click at [1422, 527] on button "Search" at bounding box center [1403, 537] width 123 height 41
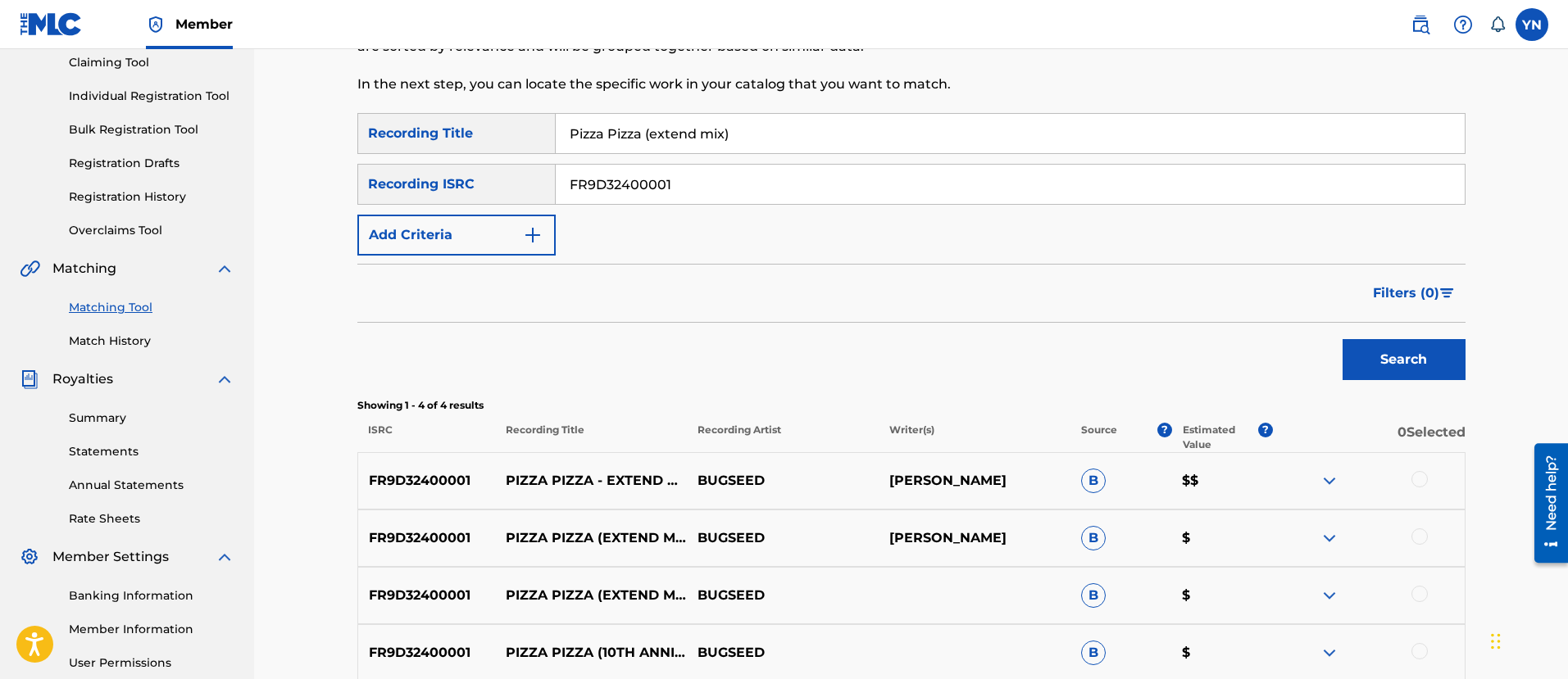
scroll to position [205, 0]
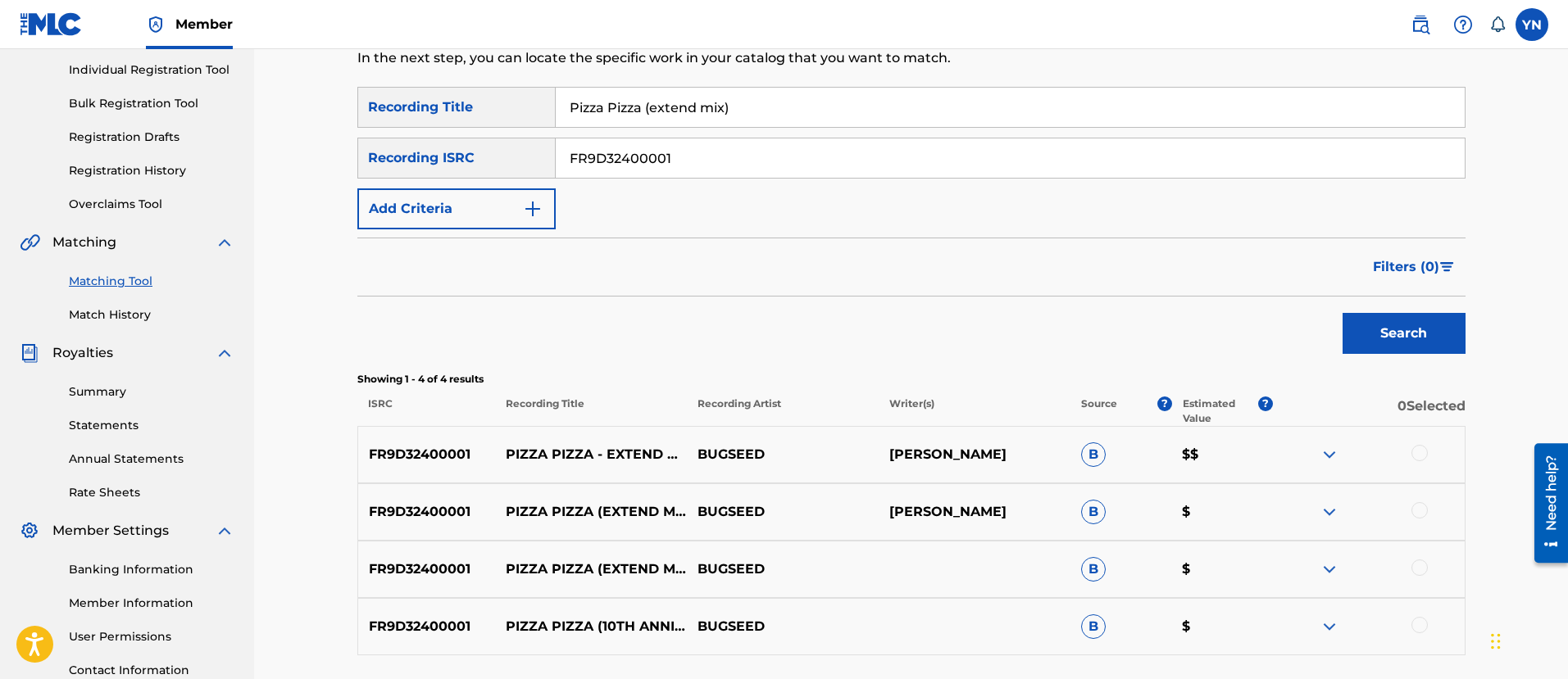
click at [1417, 456] on div at bounding box center [1420, 453] width 17 height 17
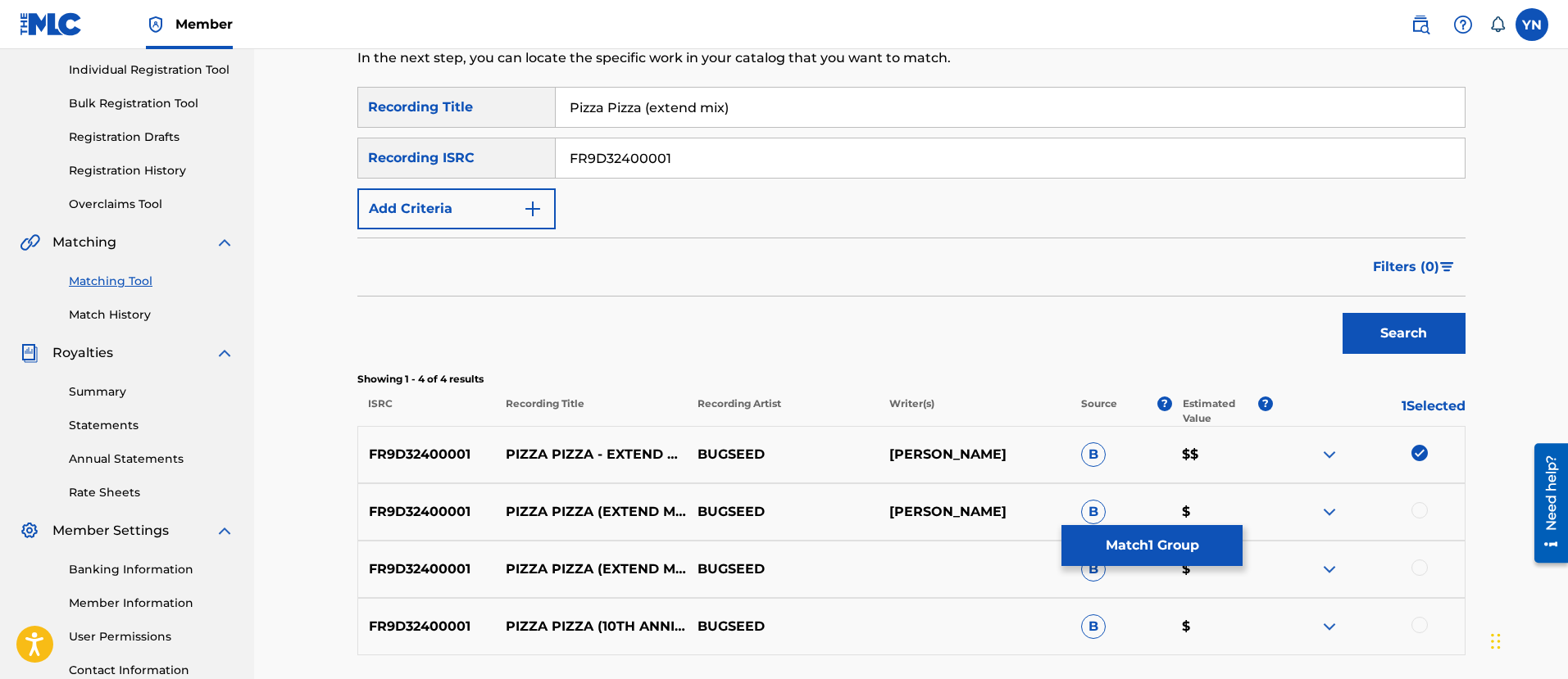
click at [1426, 509] on div at bounding box center [1420, 511] width 17 height 17
click at [1425, 568] on div at bounding box center [1420, 567] width 17 height 17
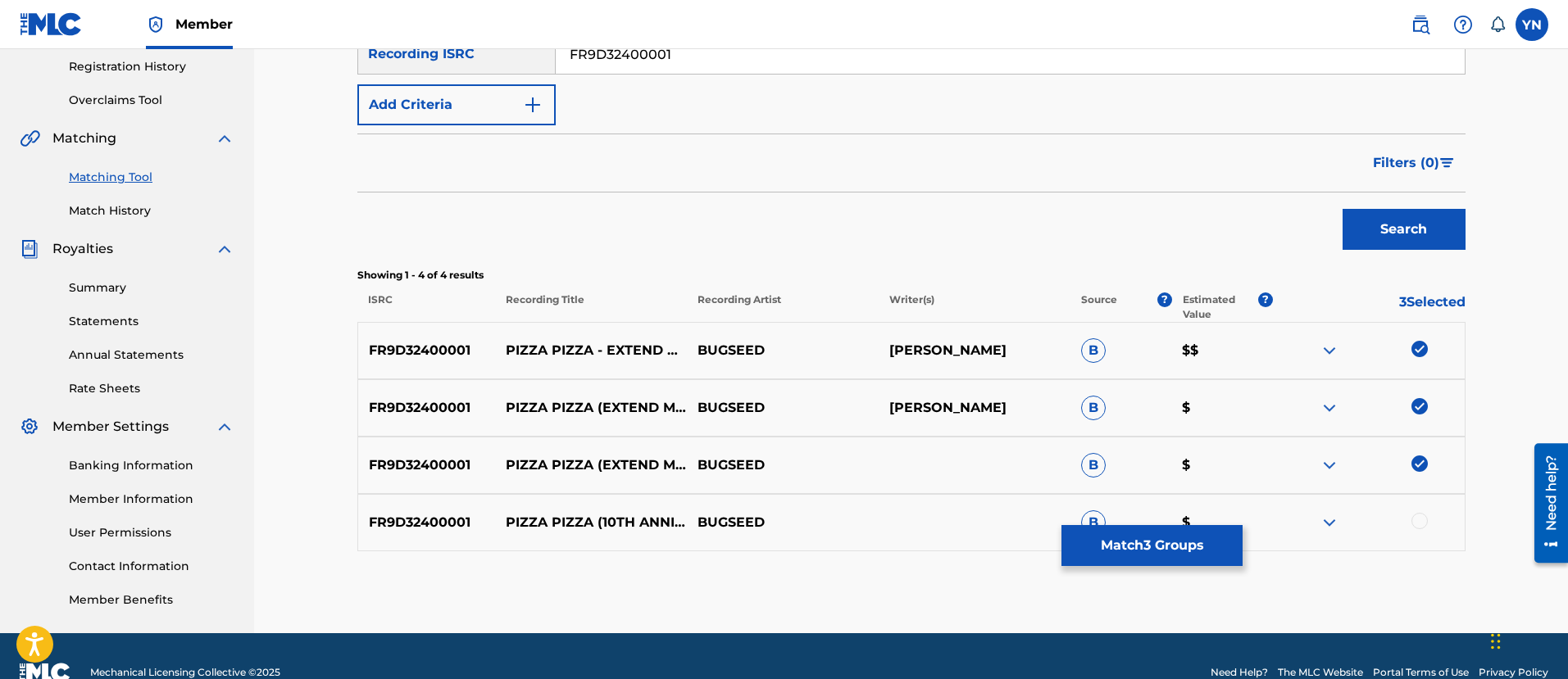
scroll to position [342, 0]
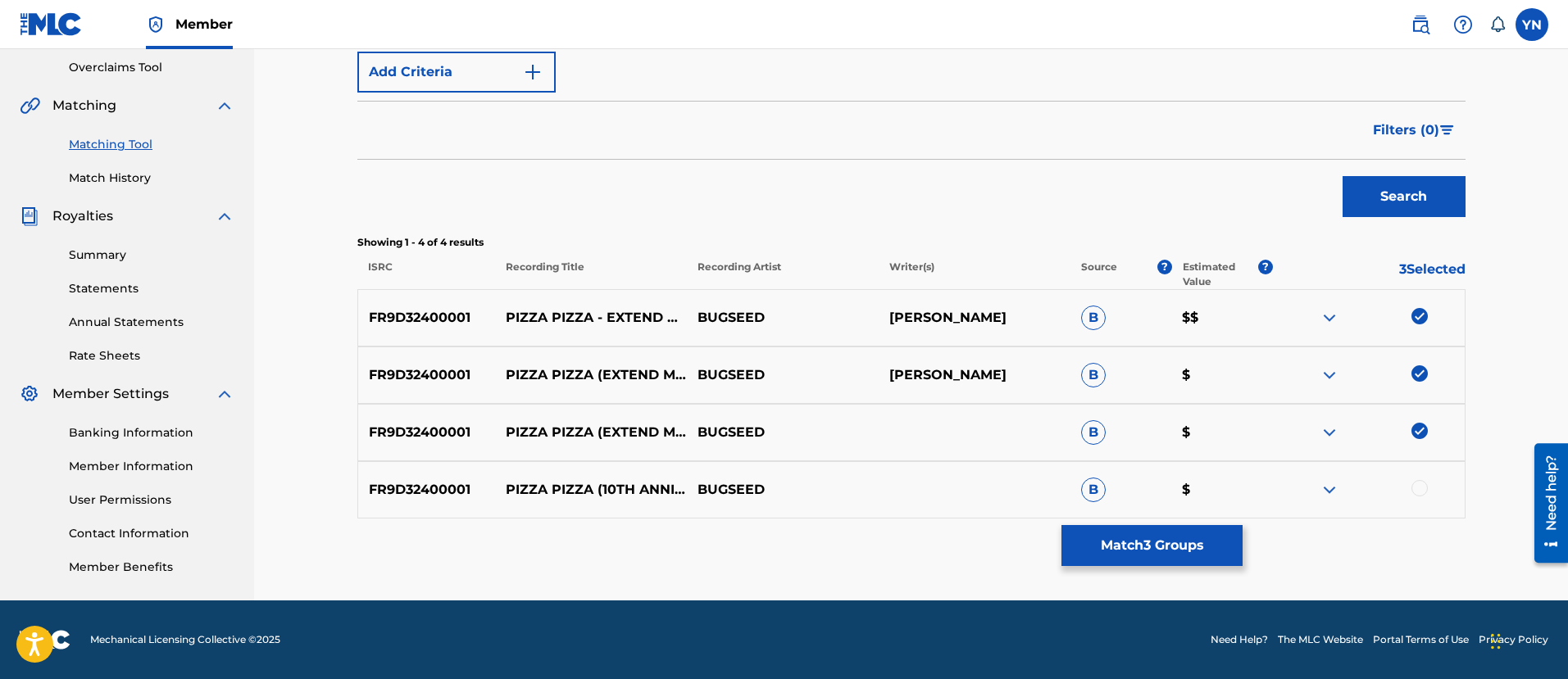
click at [1420, 488] on div at bounding box center [1420, 488] width 17 height 17
click at [1201, 538] on button "Match 4 Groups" at bounding box center [1151, 545] width 181 height 41
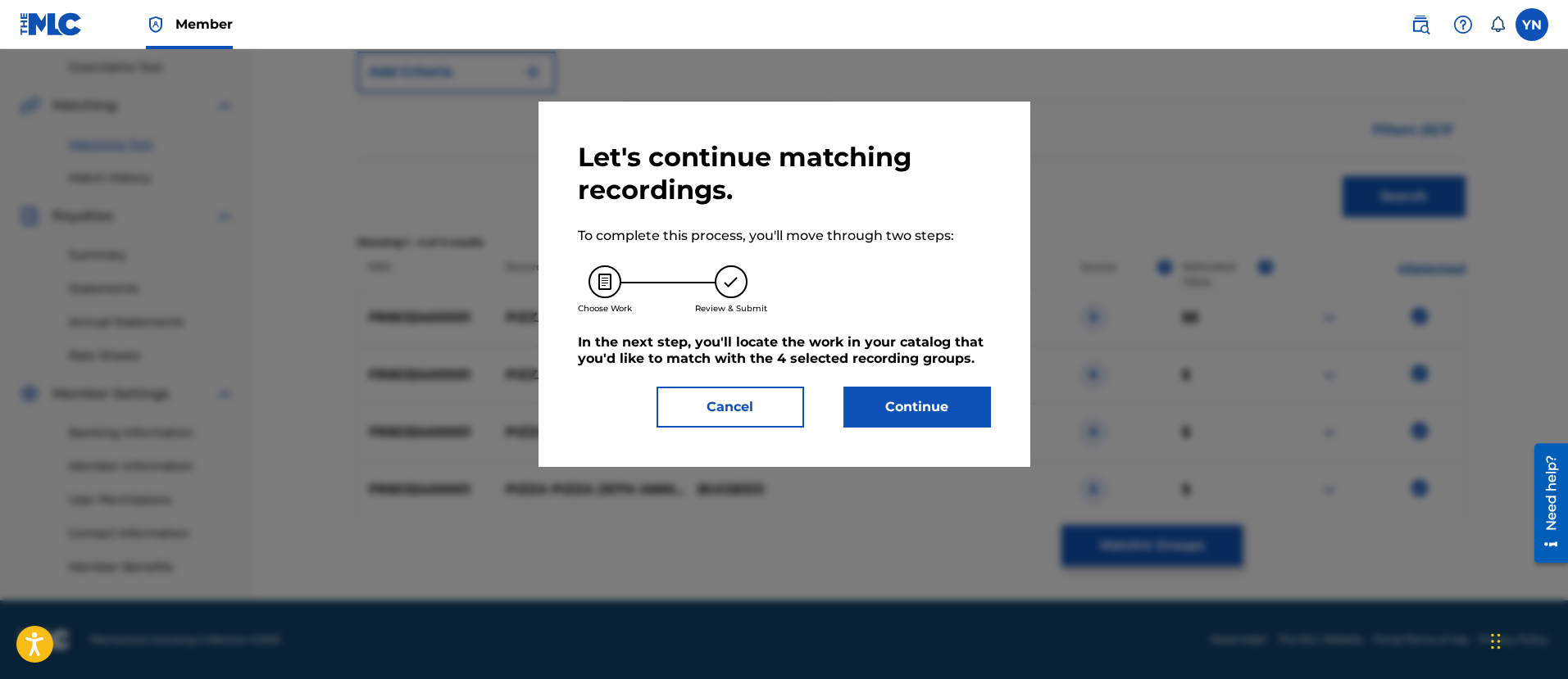
click at [934, 402] on button "Continue" at bounding box center [917, 407] width 148 height 41
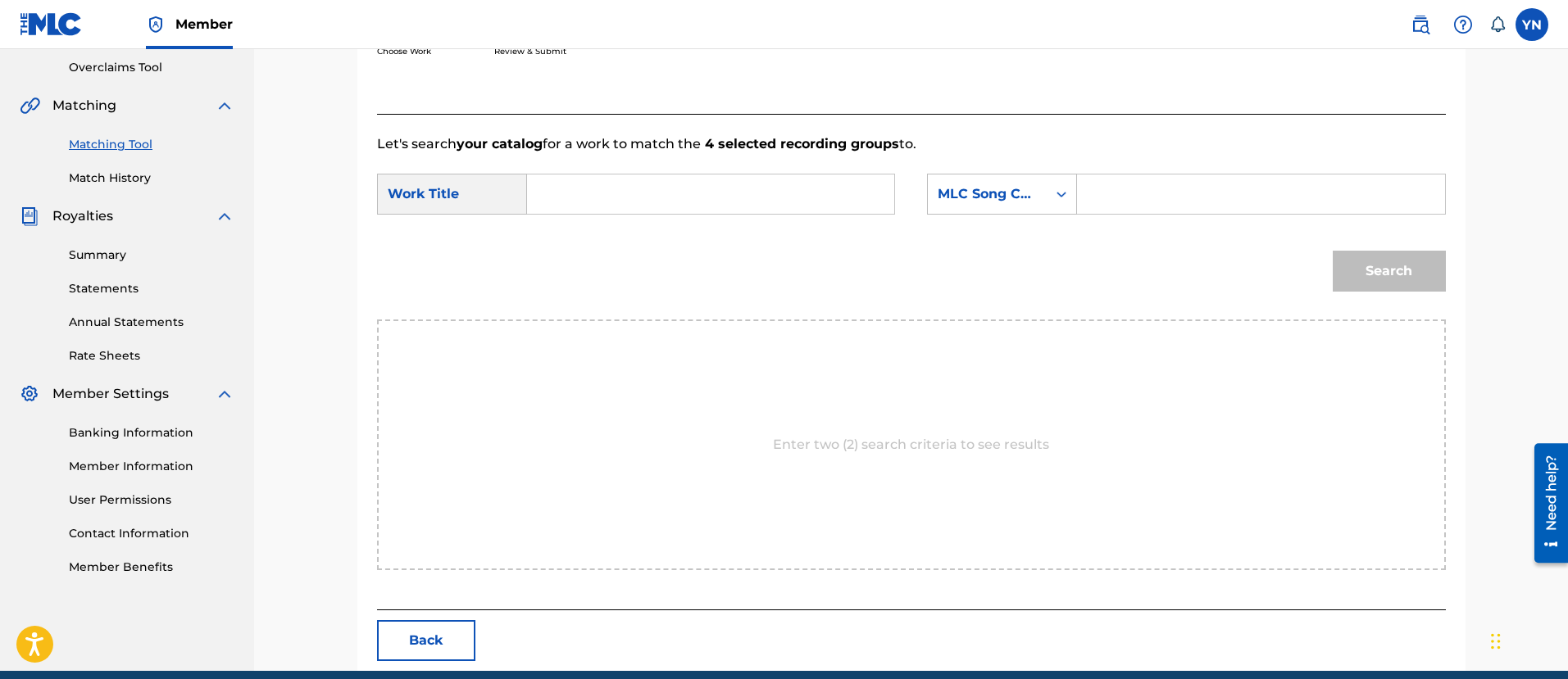
click at [812, 164] on form "SearchWithCriteriacdb34ac1-2a74-4d37-b536-4ee3f9dda66b Work Title SearchWithCri…" at bounding box center [911, 237] width 1069 height 166
click at [811, 184] on input "Search Form" at bounding box center [710, 193] width 339 height 39
paste input "Pizza Pizza (extend mix)"
type input "Pizza Pizza (extend mix)"
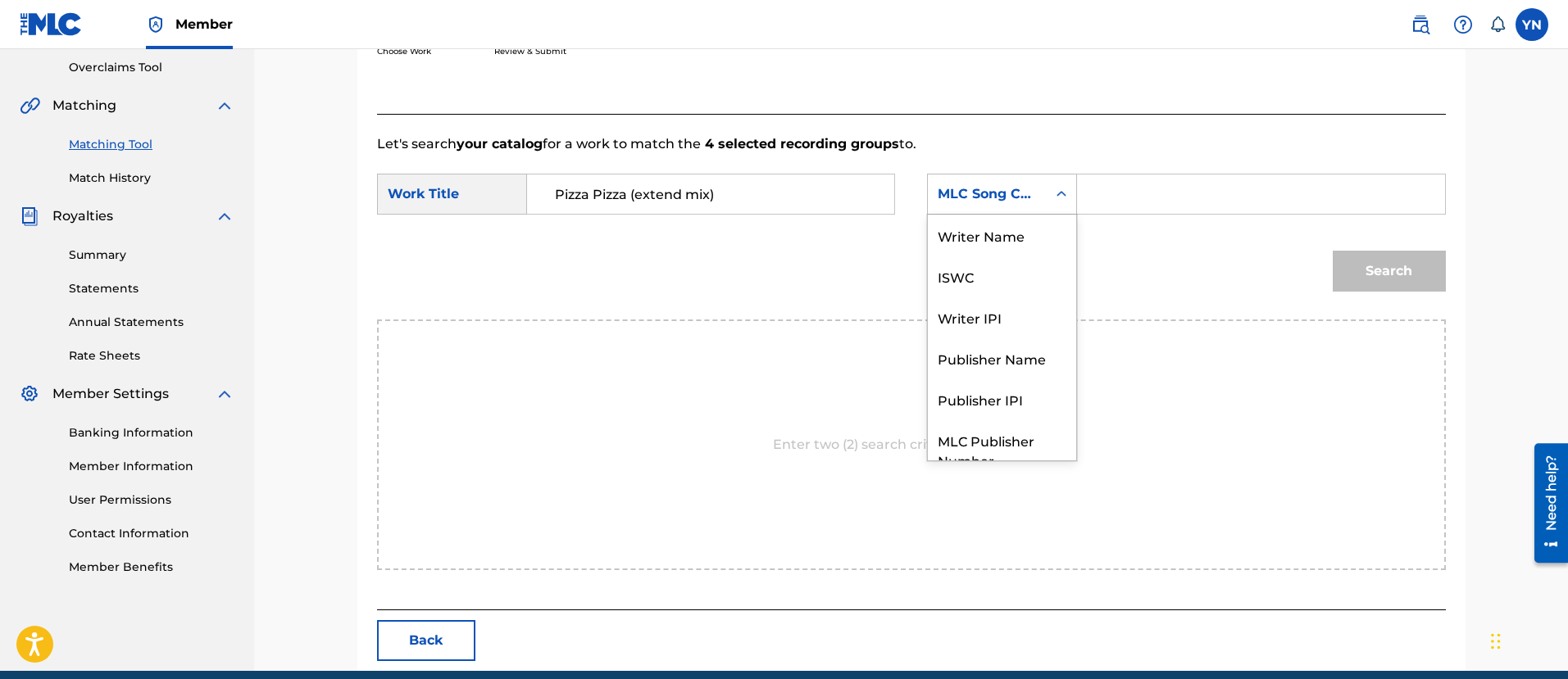
click at [1007, 193] on div "MLC Song Code" at bounding box center [987, 194] width 99 height 20
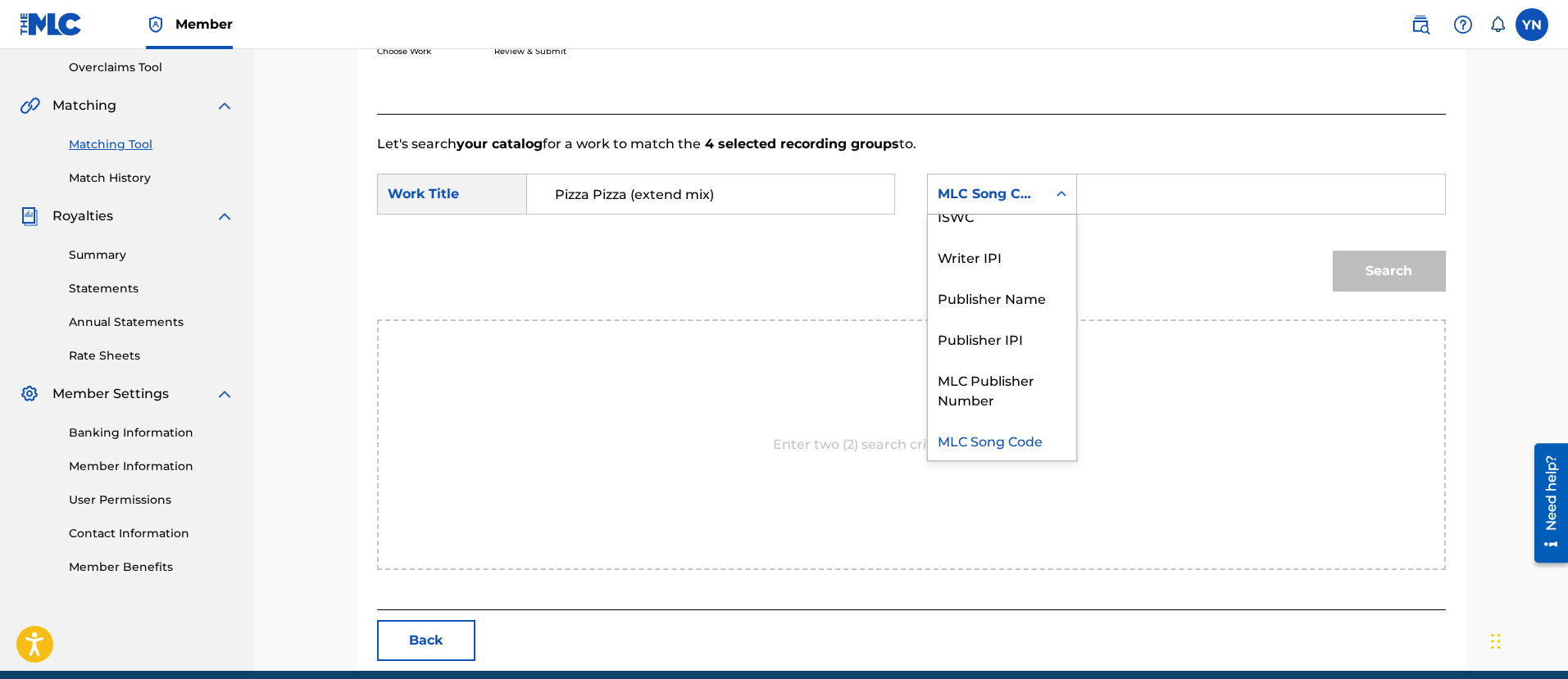
scroll to position [0, 0]
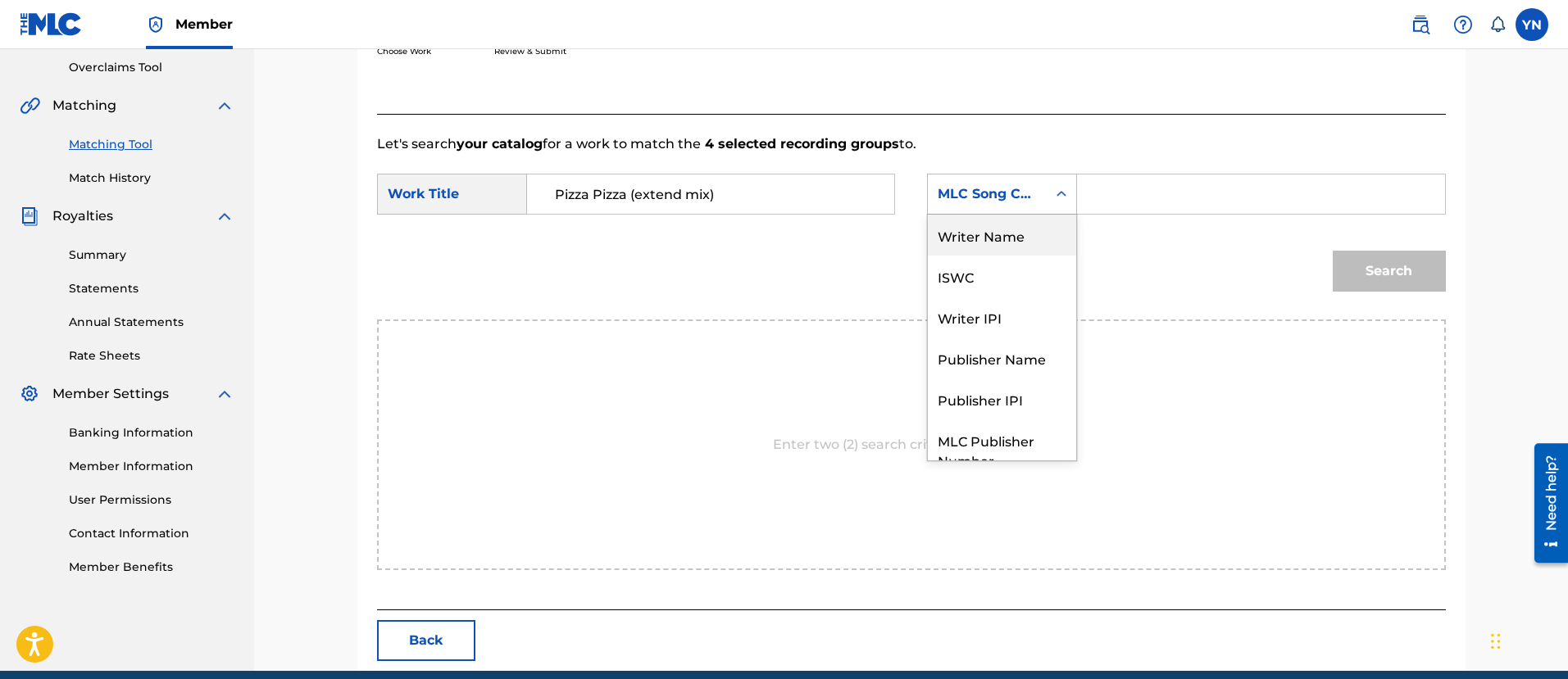
click at [1007, 252] on div "Writer Name" at bounding box center [1002, 235] width 148 height 41
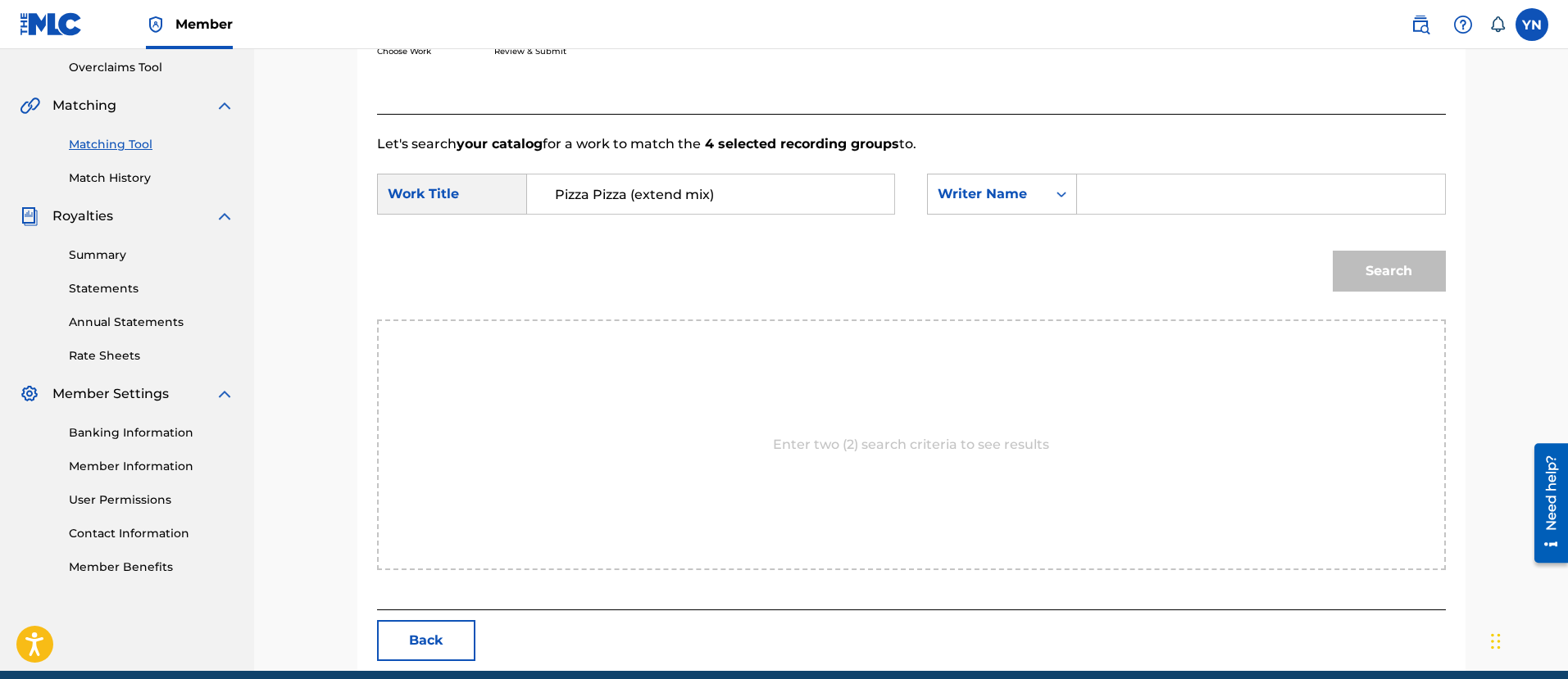
click at [1120, 200] on input "Search Form" at bounding box center [1260, 193] width 339 height 39
type input "[PERSON_NAME]"
click at [1341, 266] on button "Search" at bounding box center [1389, 271] width 113 height 41
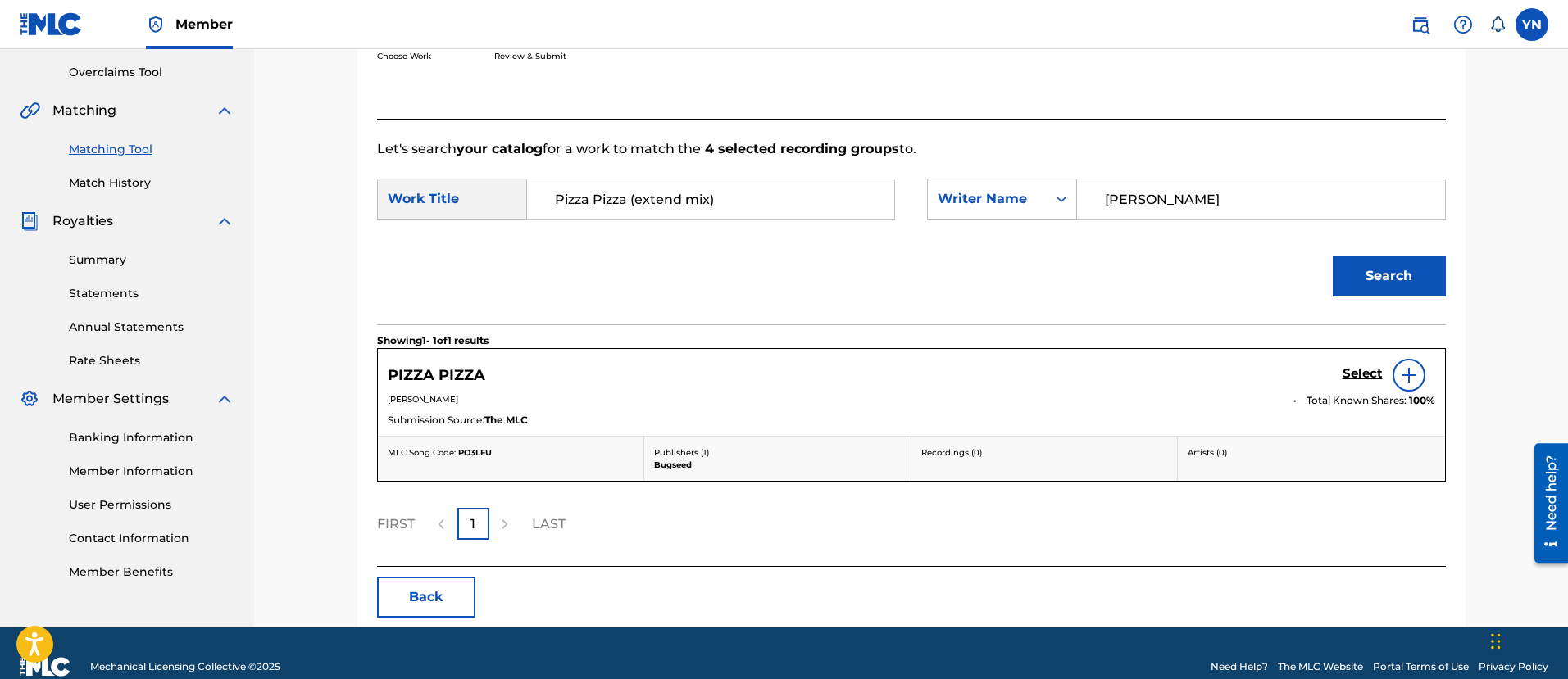
scroll to position [342, 0]
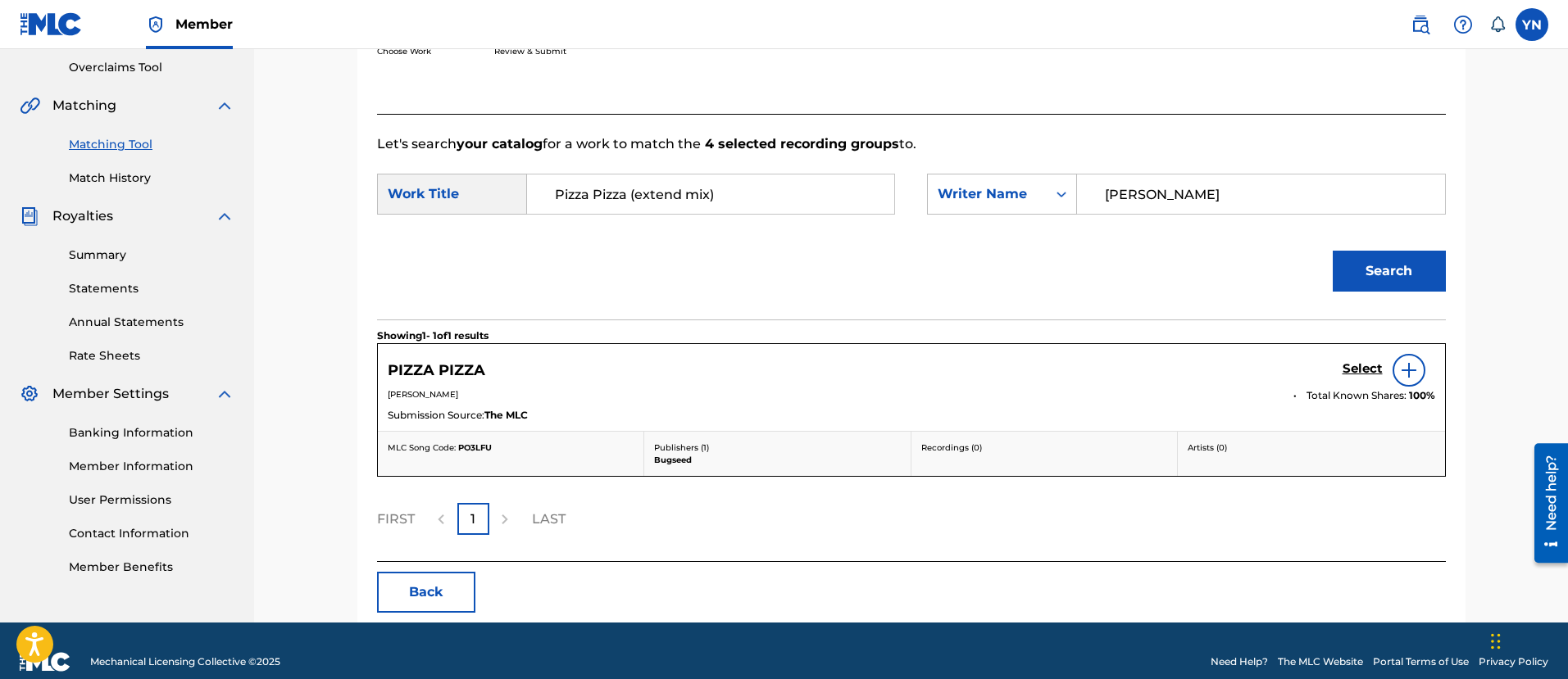
click at [1354, 371] on h5 "Select" at bounding box center [1362, 369] width 40 height 16
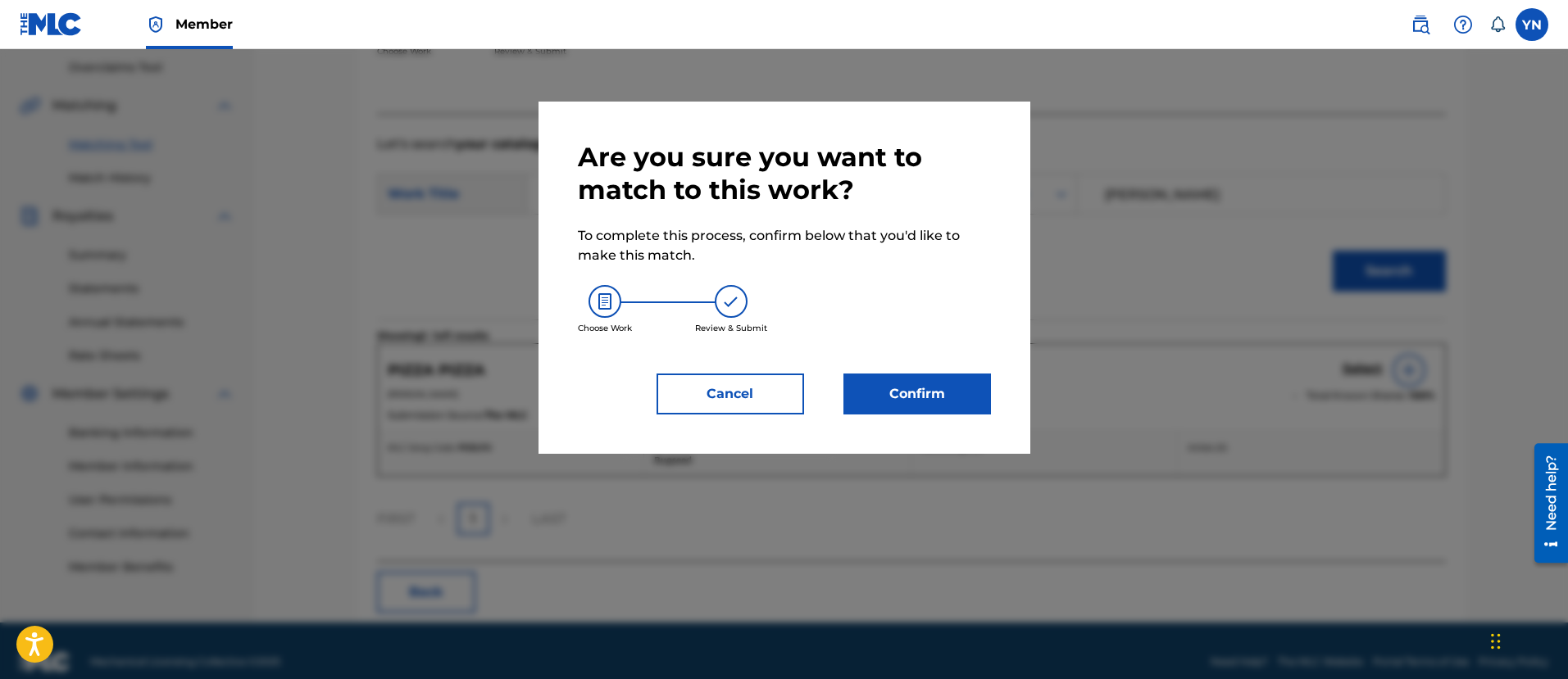
click at [895, 396] on button "Confirm" at bounding box center [917, 393] width 148 height 41
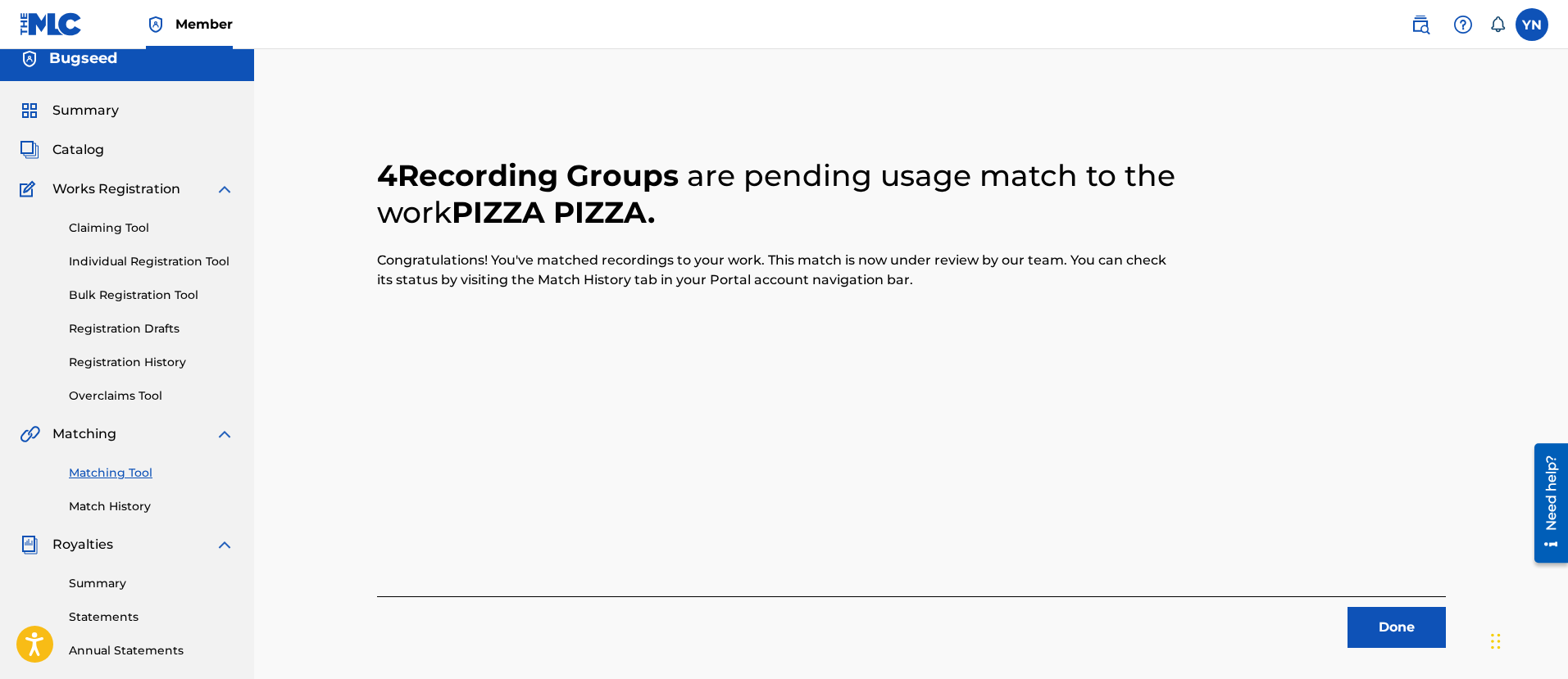
scroll to position [0, 0]
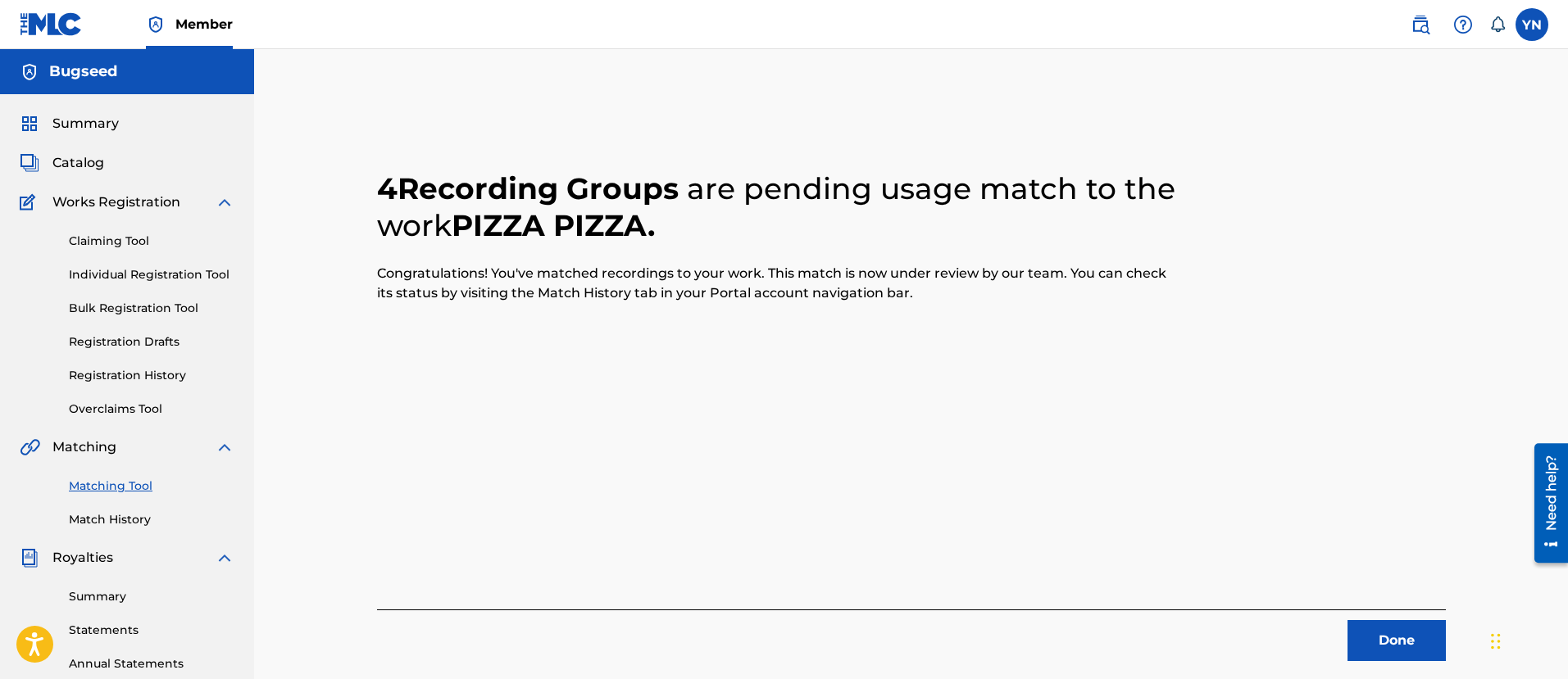
click at [1414, 642] on button "Done" at bounding box center [1396, 640] width 98 height 41
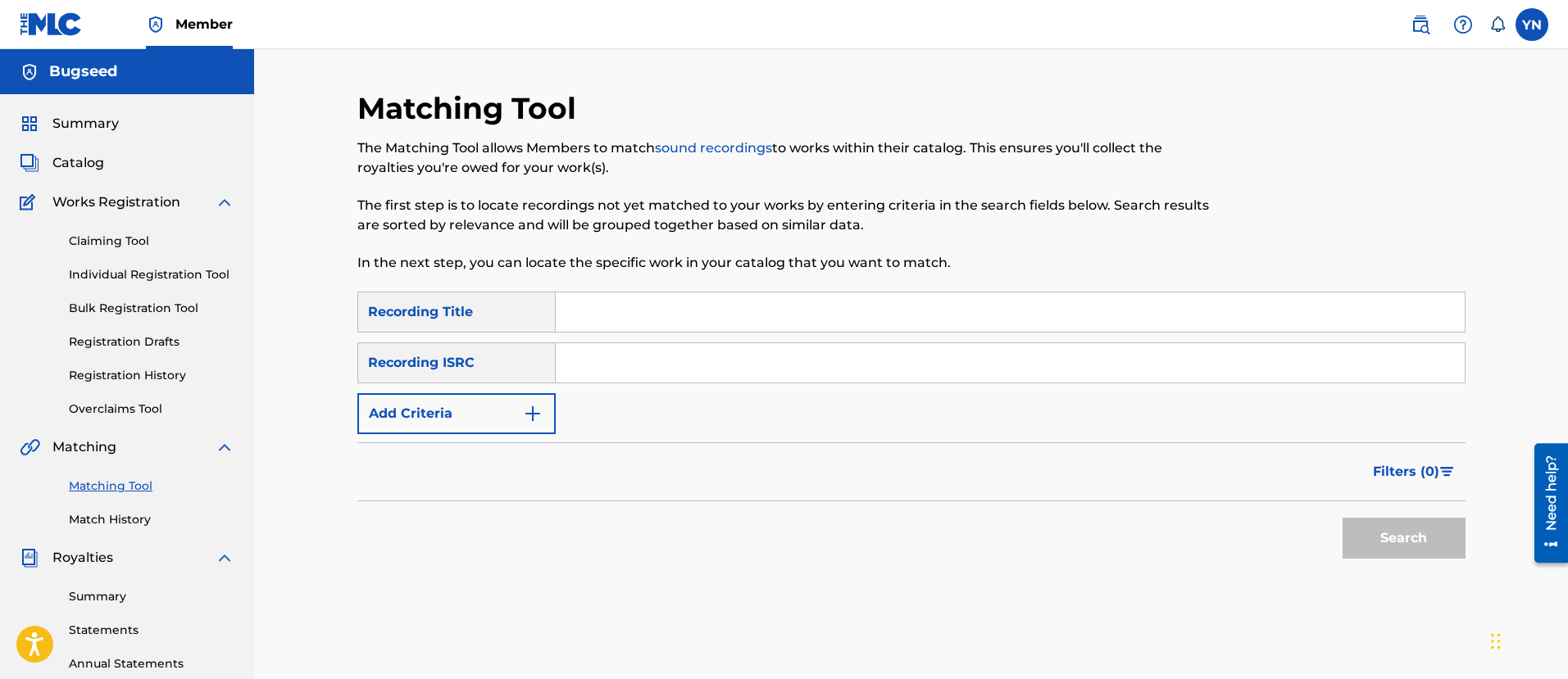
click at [679, 367] on input "Search Form" at bounding box center [1010, 362] width 909 height 39
paste input "FR9D32400002"
type input "FR9D32400002"
click at [714, 307] on input "Search Form" at bounding box center [1010, 312] width 909 height 39
paste input "Slow House Jam"
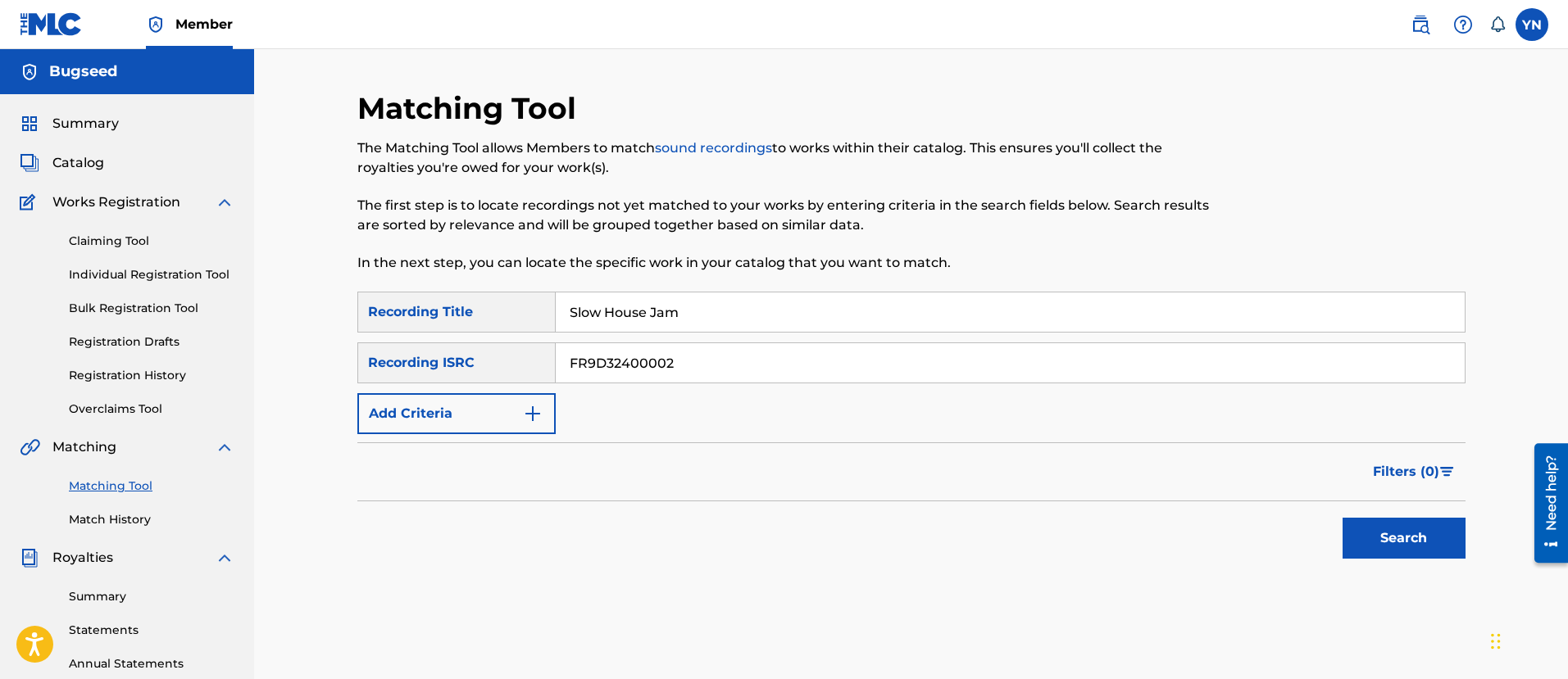
type input "Slow House Jam"
click at [1402, 544] on button "Search" at bounding box center [1403, 537] width 123 height 41
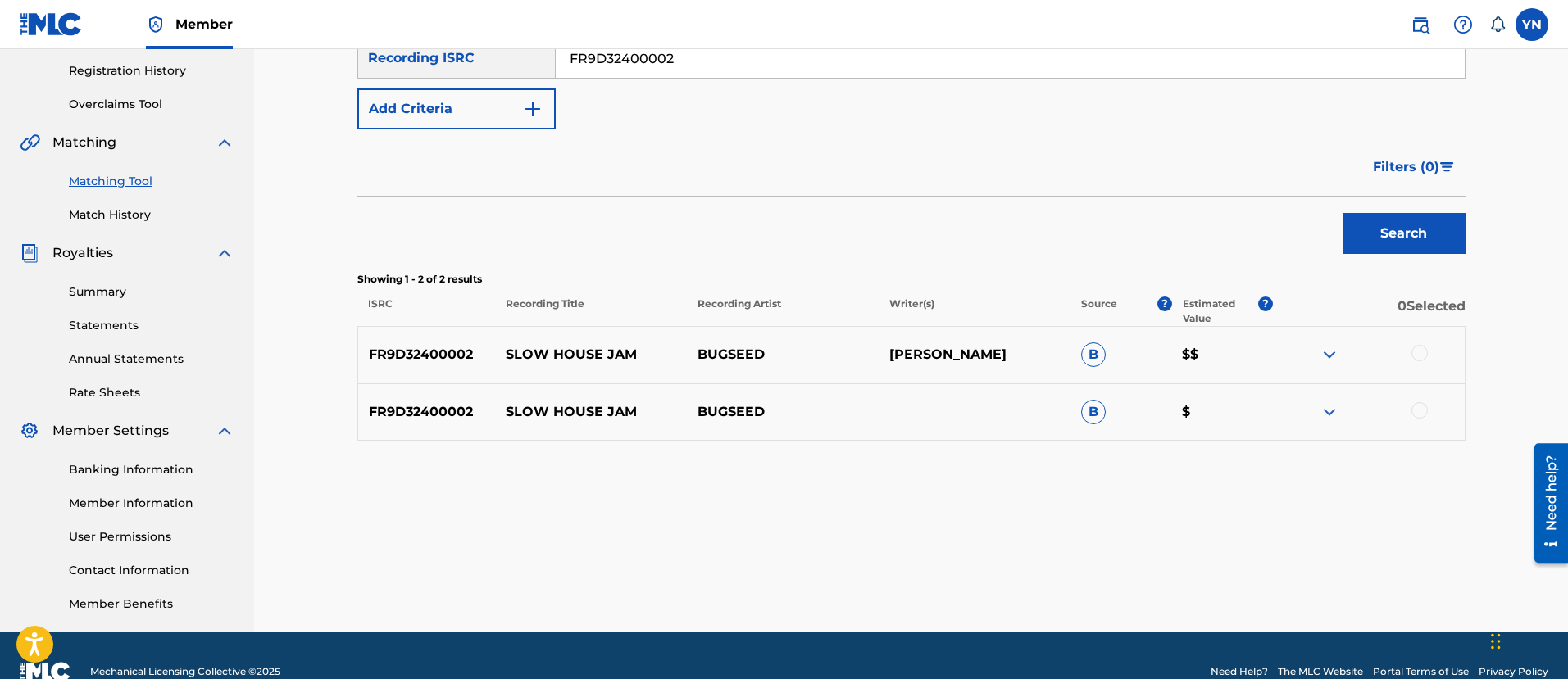
scroll to position [337, 0]
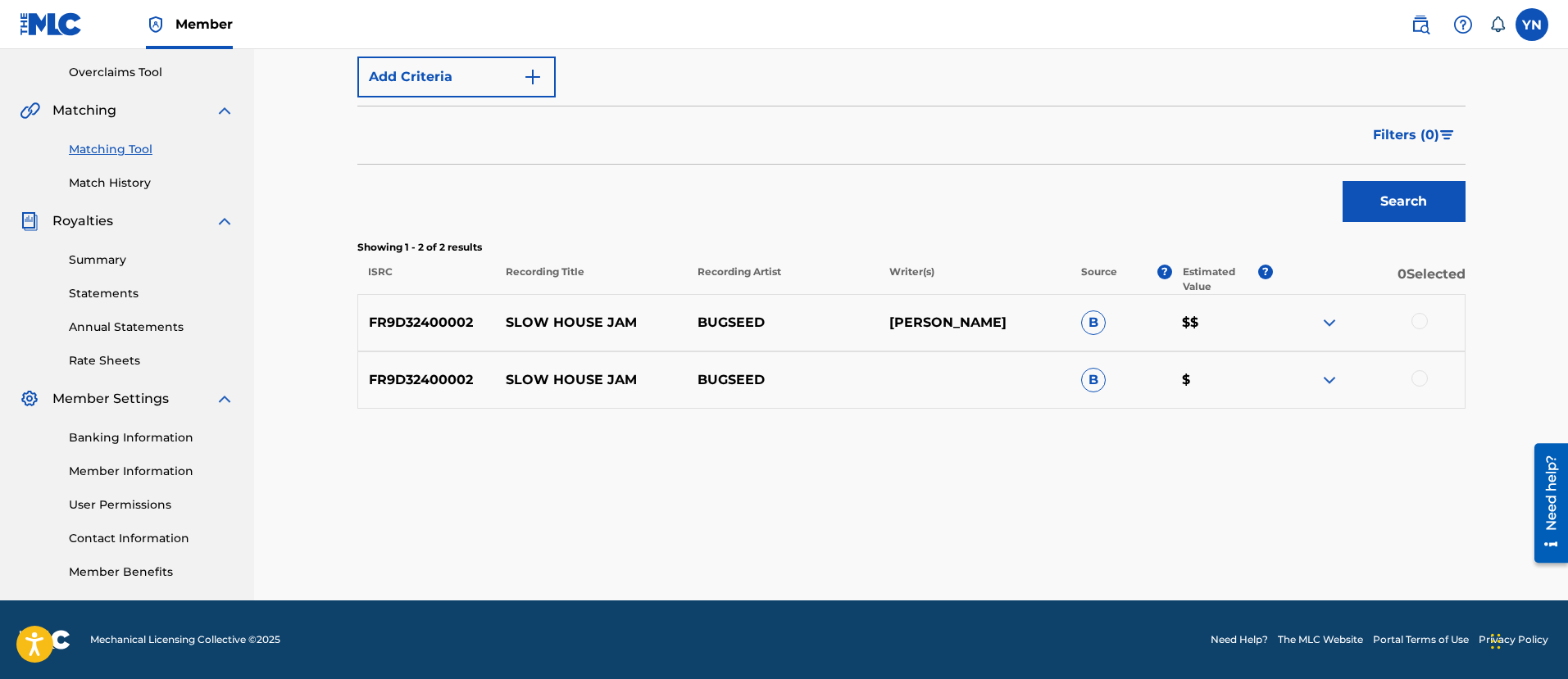
click at [1420, 318] on div at bounding box center [1420, 322] width 17 height 17
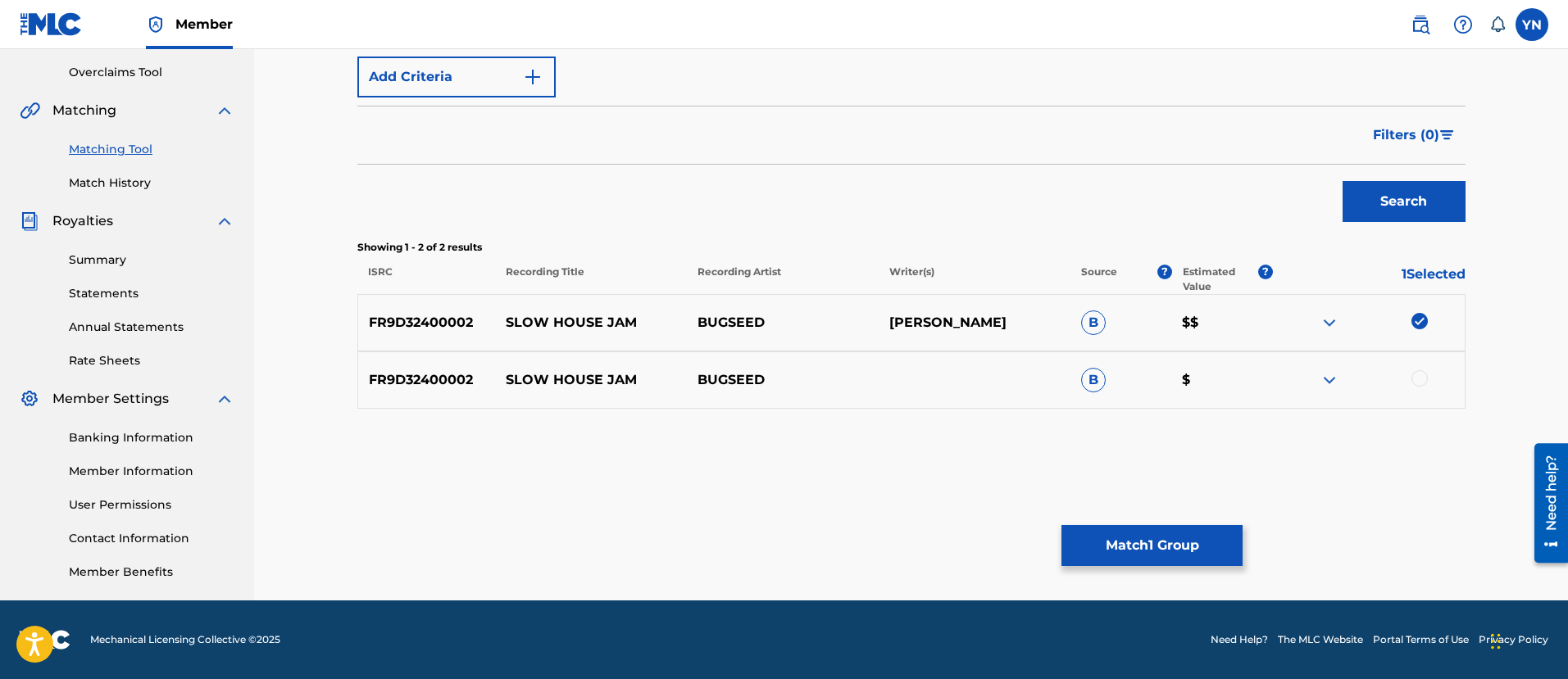
click at [1420, 372] on div at bounding box center [1420, 378] width 17 height 17
click at [1173, 564] on button "Match 2 Groups" at bounding box center [1151, 545] width 181 height 41
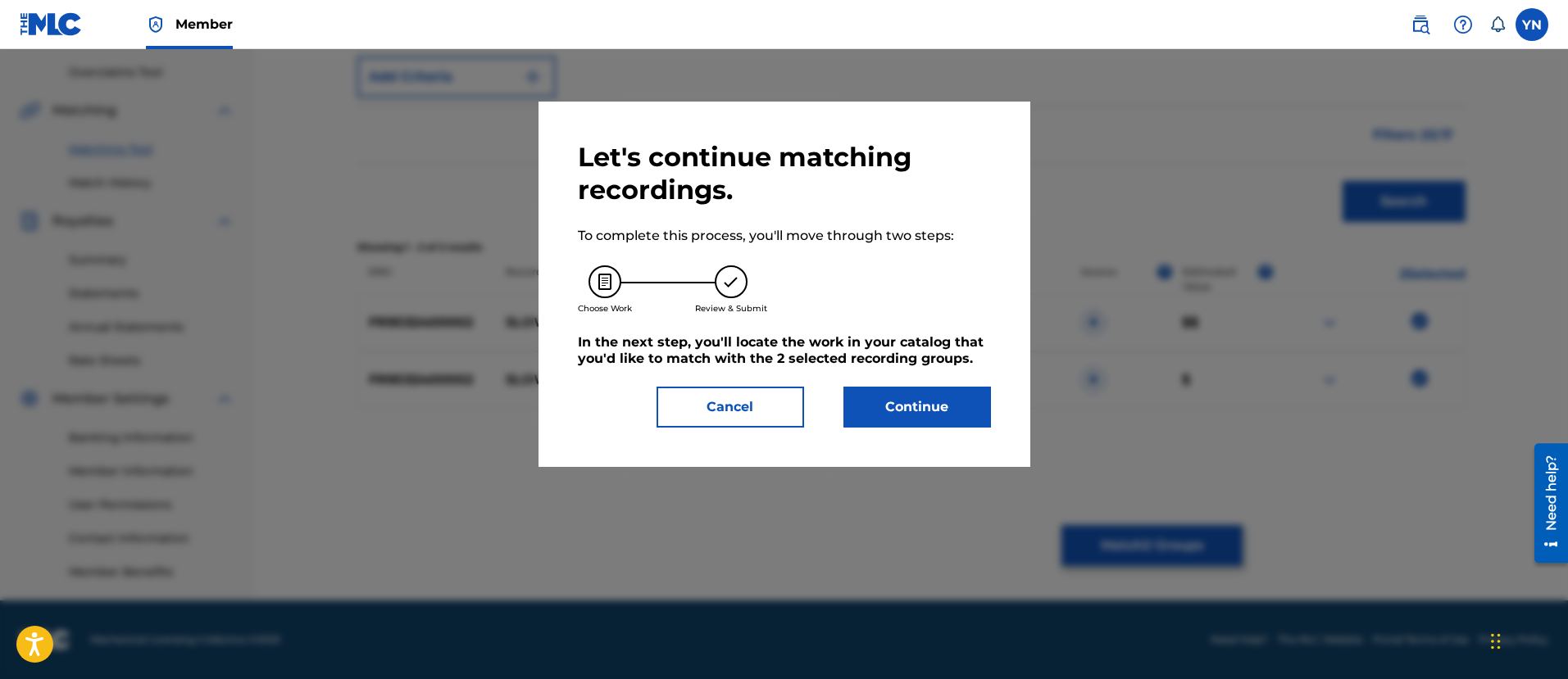
click at [939, 409] on button "Continue" at bounding box center [917, 407] width 148 height 41
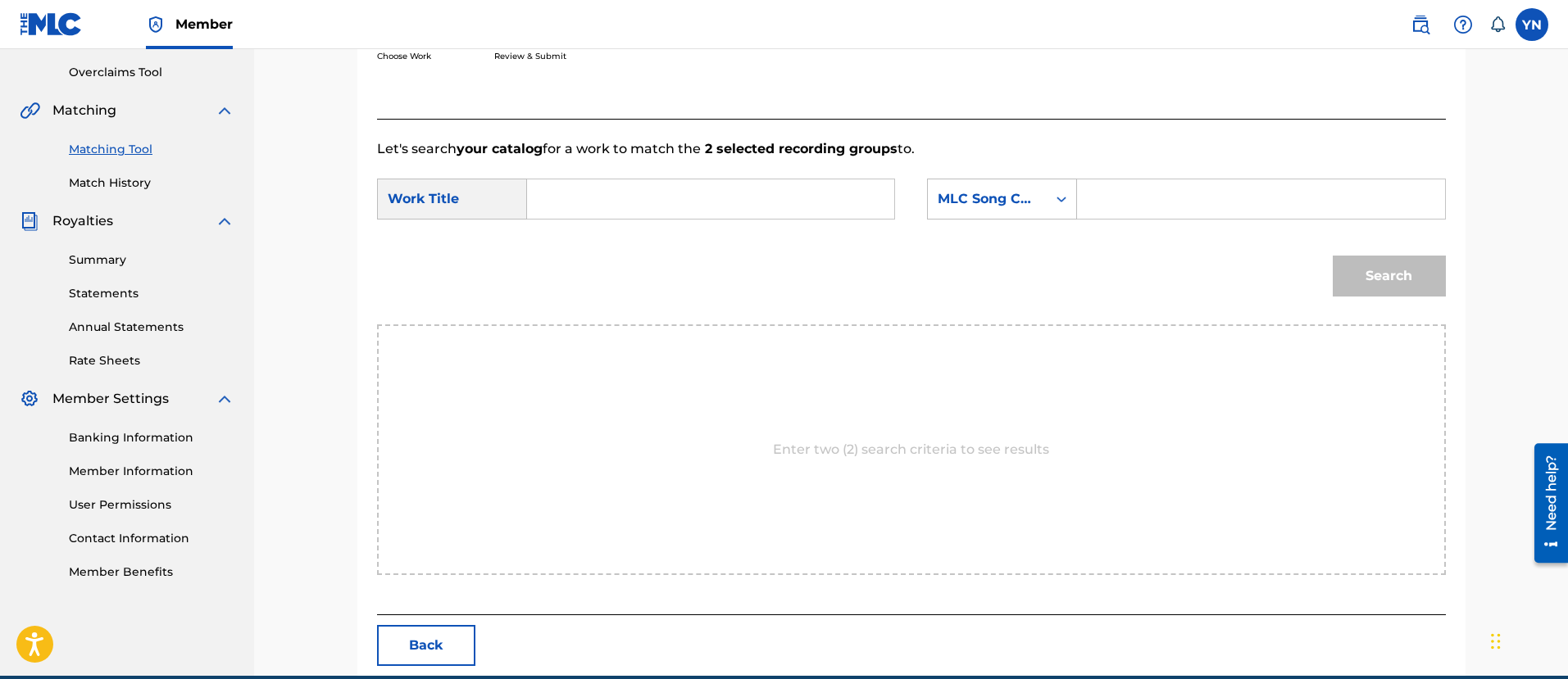
click at [767, 176] on form "SearchWithCriteriacdb34ac1-2a74-4d37-b536-4ee3f9dda66b Work Title SearchWithCri…" at bounding box center [911, 242] width 1069 height 166
click at [770, 193] on input "Search Form" at bounding box center [710, 198] width 339 height 39
paste input "Slow House Jam"
type input "Slow House Jam"
click at [1001, 195] on div "MLC Song Code" at bounding box center [987, 199] width 99 height 20
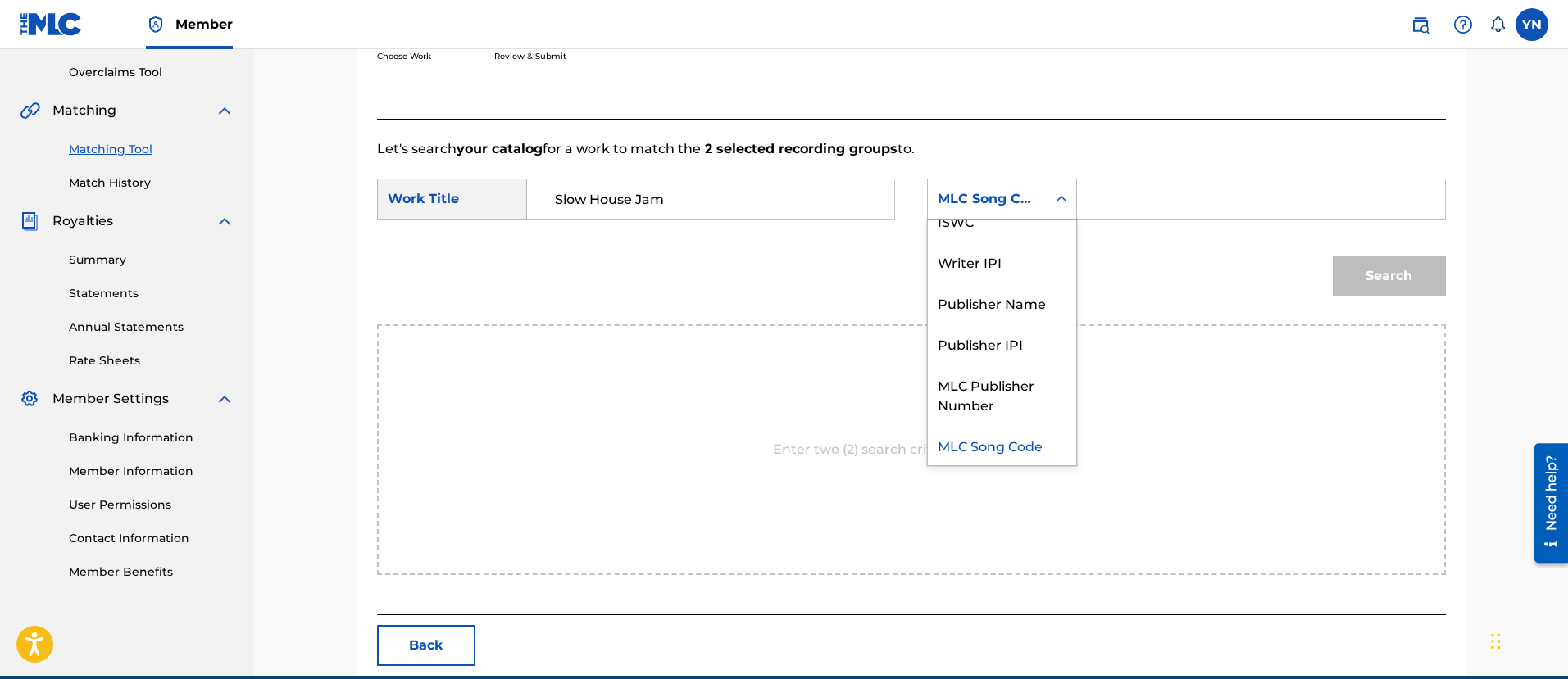
scroll to position [0, 0]
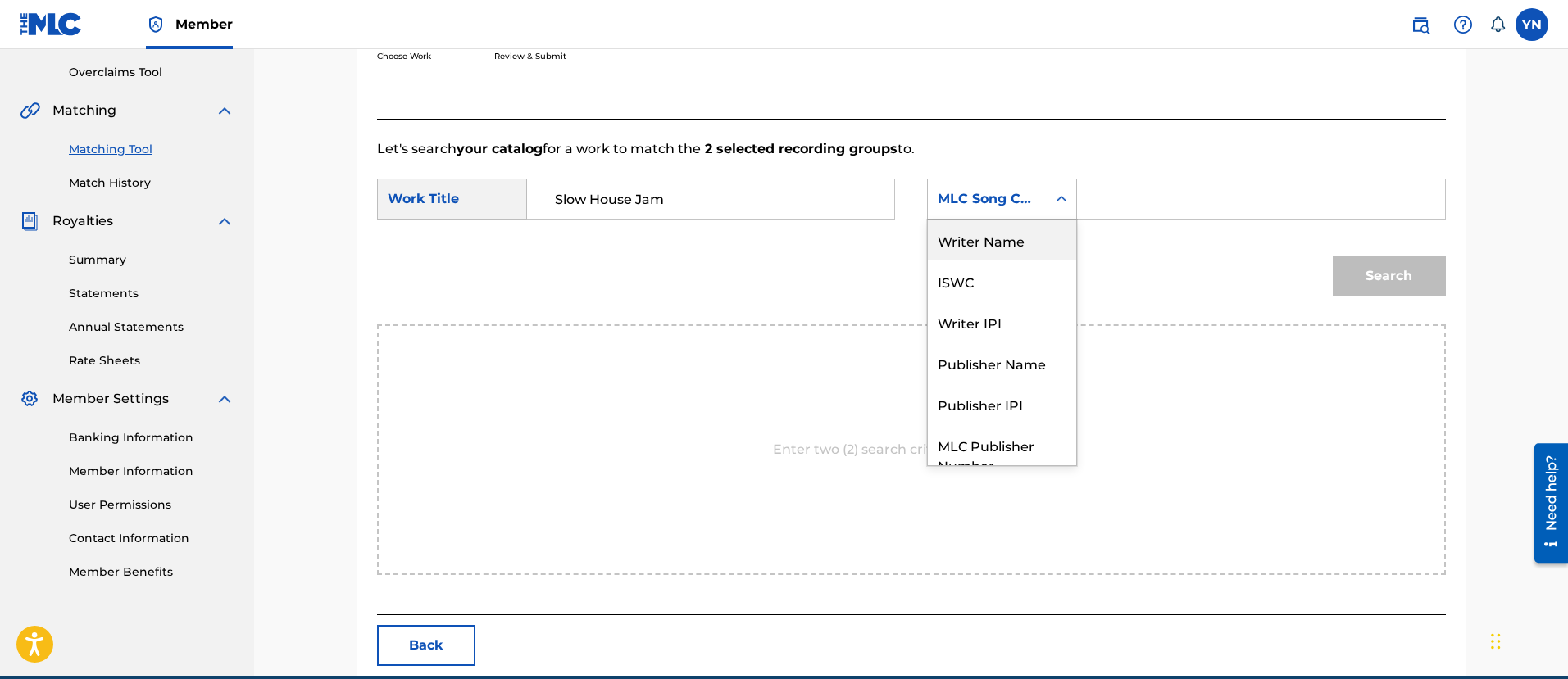
click at [1004, 242] on div "Writer Name" at bounding box center [1002, 239] width 148 height 41
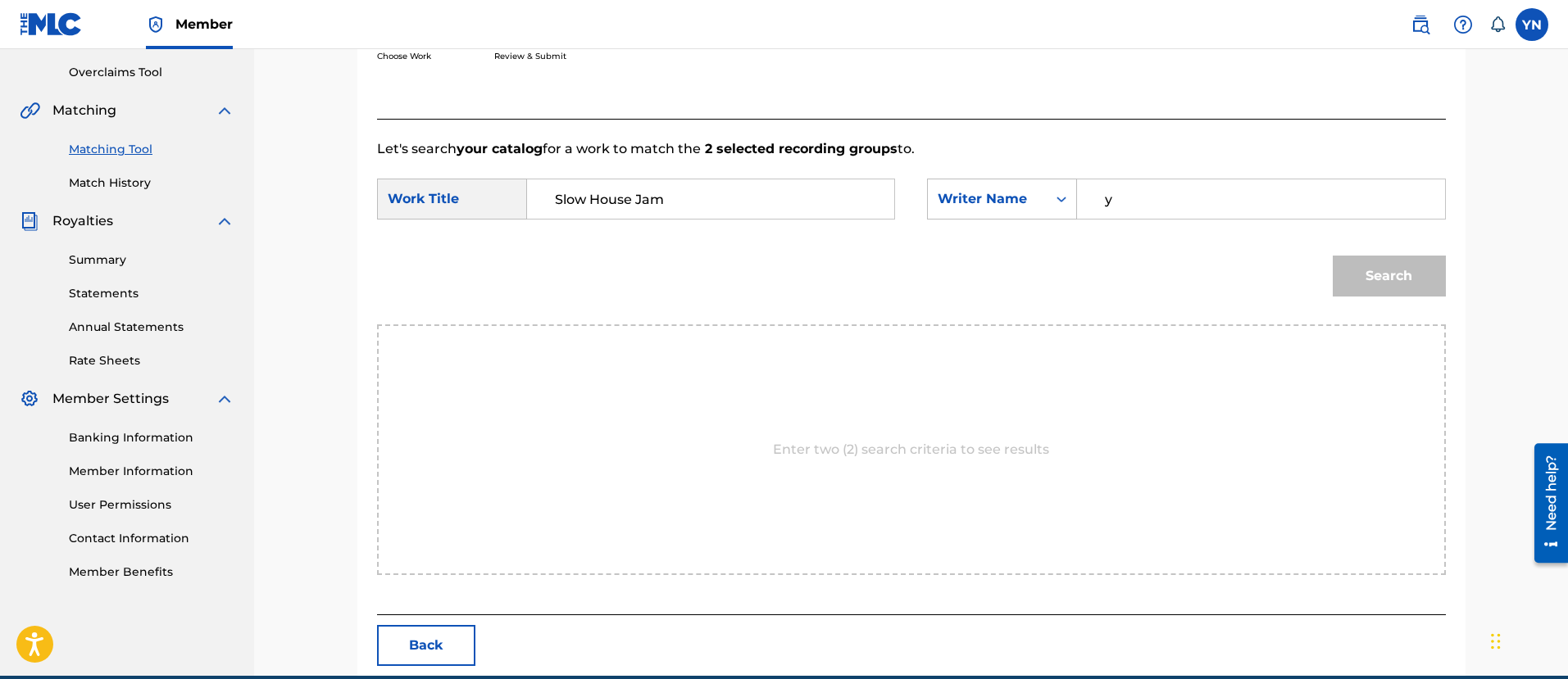
click at [1162, 206] on input "y" at bounding box center [1260, 198] width 339 height 39
drag, startPoint x: 1162, startPoint y: 206, endPoint x: 1122, endPoint y: 207, distance: 40.0
click at [1122, 207] on input "yuu" at bounding box center [1260, 198] width 339 height 39
type input "[PERSON_NAME]"
click at [1459, 302] on div "Match Usage - Select Work In this step, you will locate the work you'd like to …" at bounding box center [911, 235] width 1108 height 881
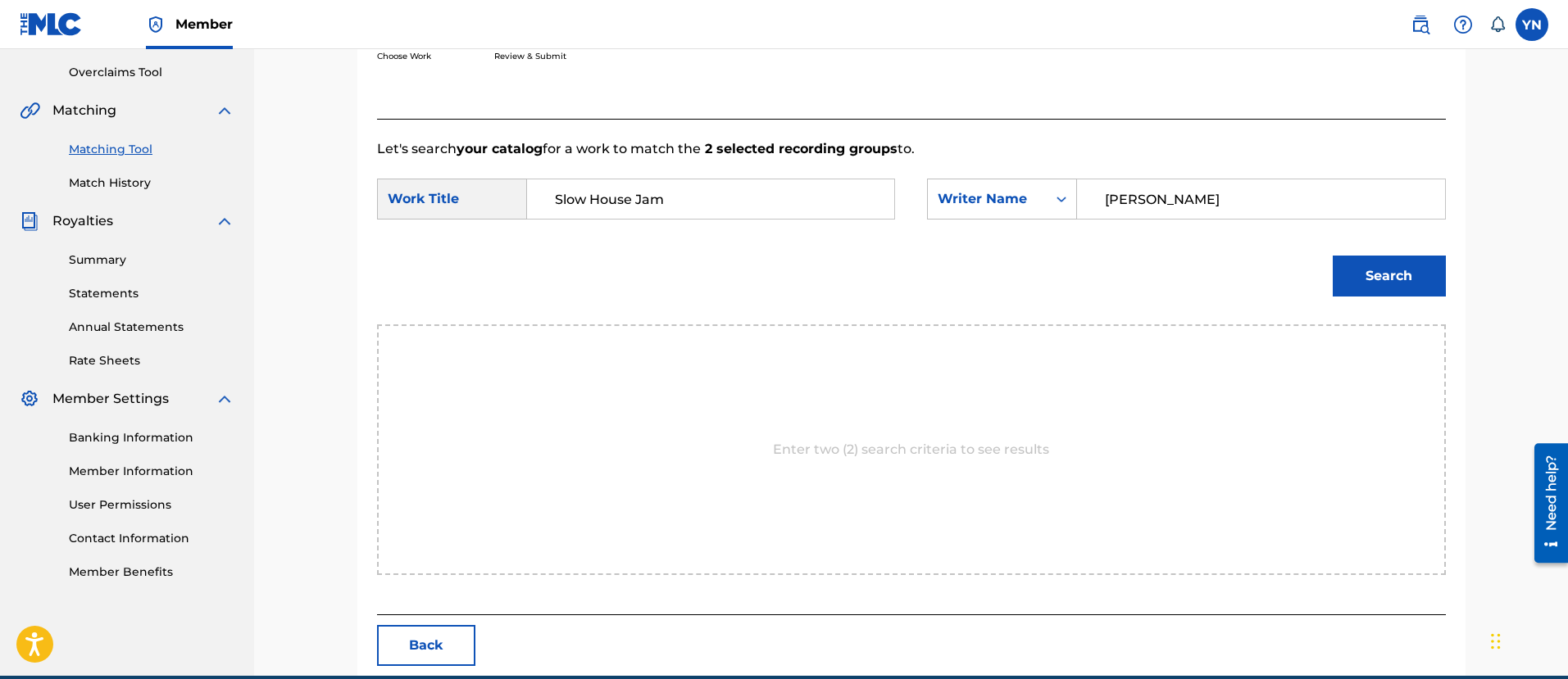
click at [1376, 284] on button "Search" at bounding box center [1389, 276] width 113 height 41
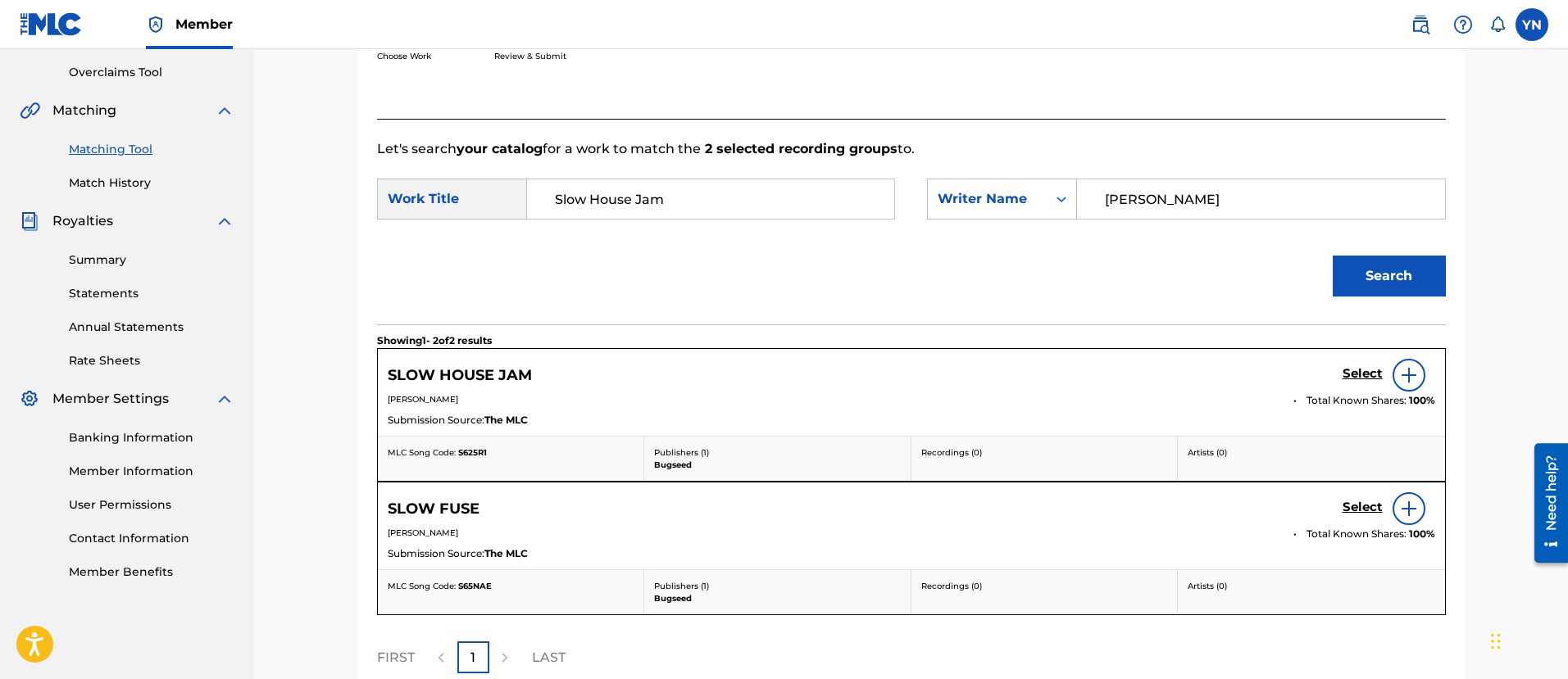
click at [1345, 367] on h5 "Select" at bounding box center [1362, 373] width 40 height 16
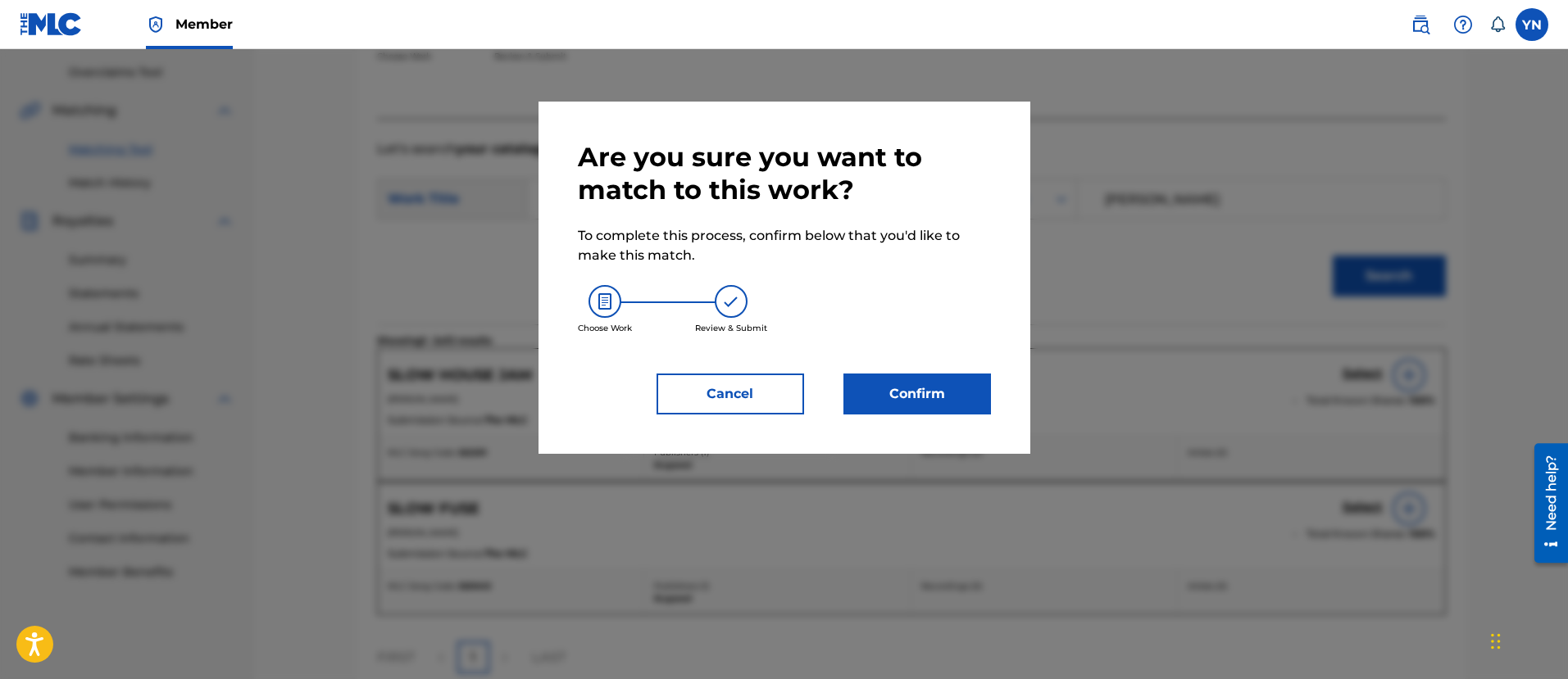
click at [889, 404] on button "Confirm" at bounding box center [917, 393] width 148 height 41
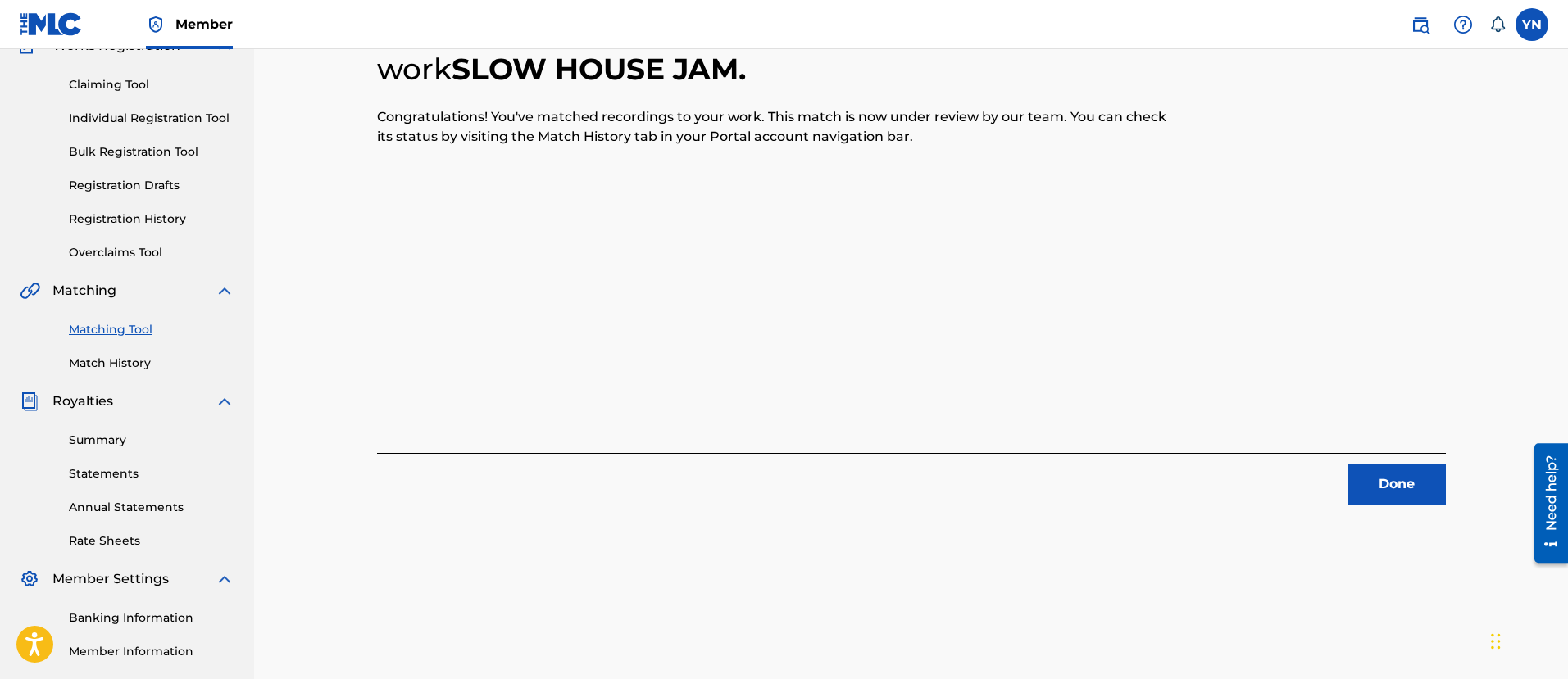
scroll to position [132, 0]
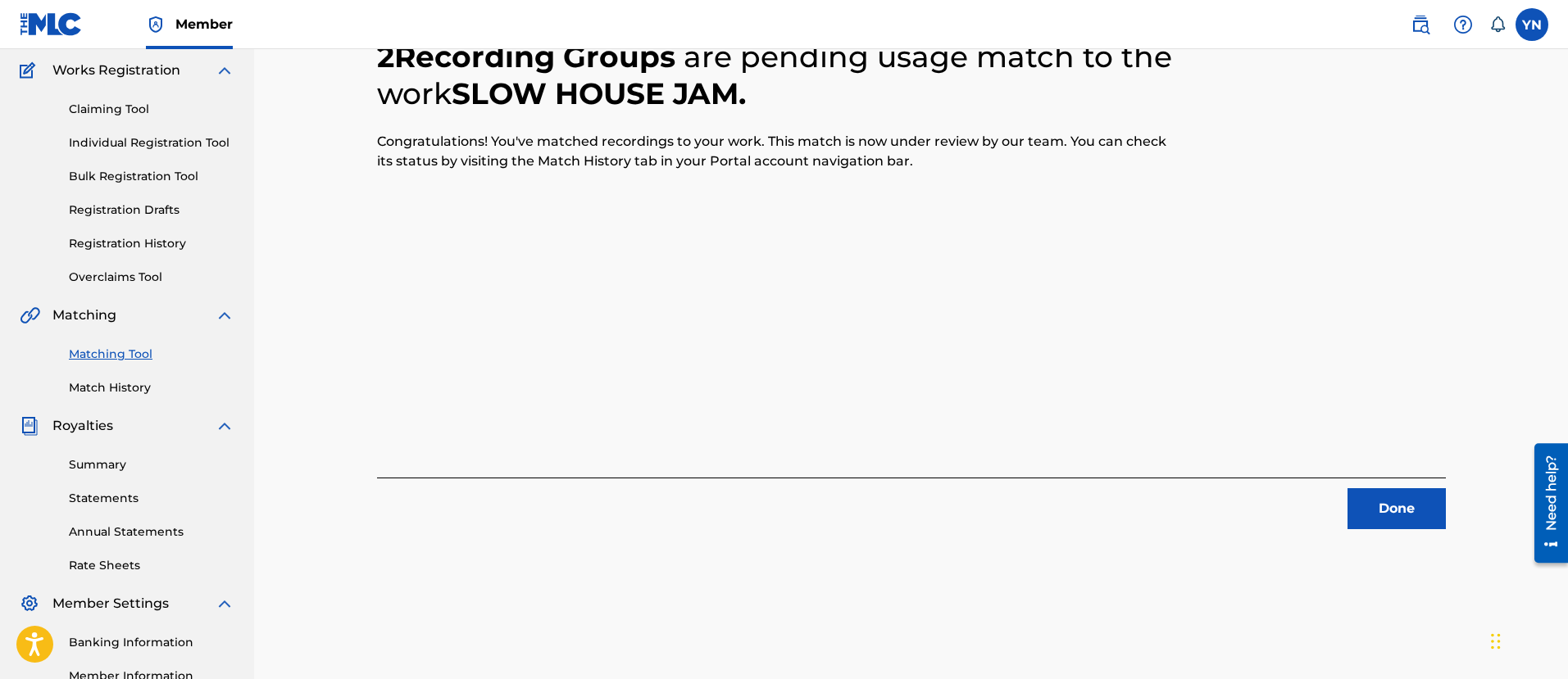
click at [1363, 478] on div "Done" at bounding box center [911, 503] width 1069 height 52
click at [1369, 495] on button "Done" at bounding box center [1396, 508] width 98 height 41
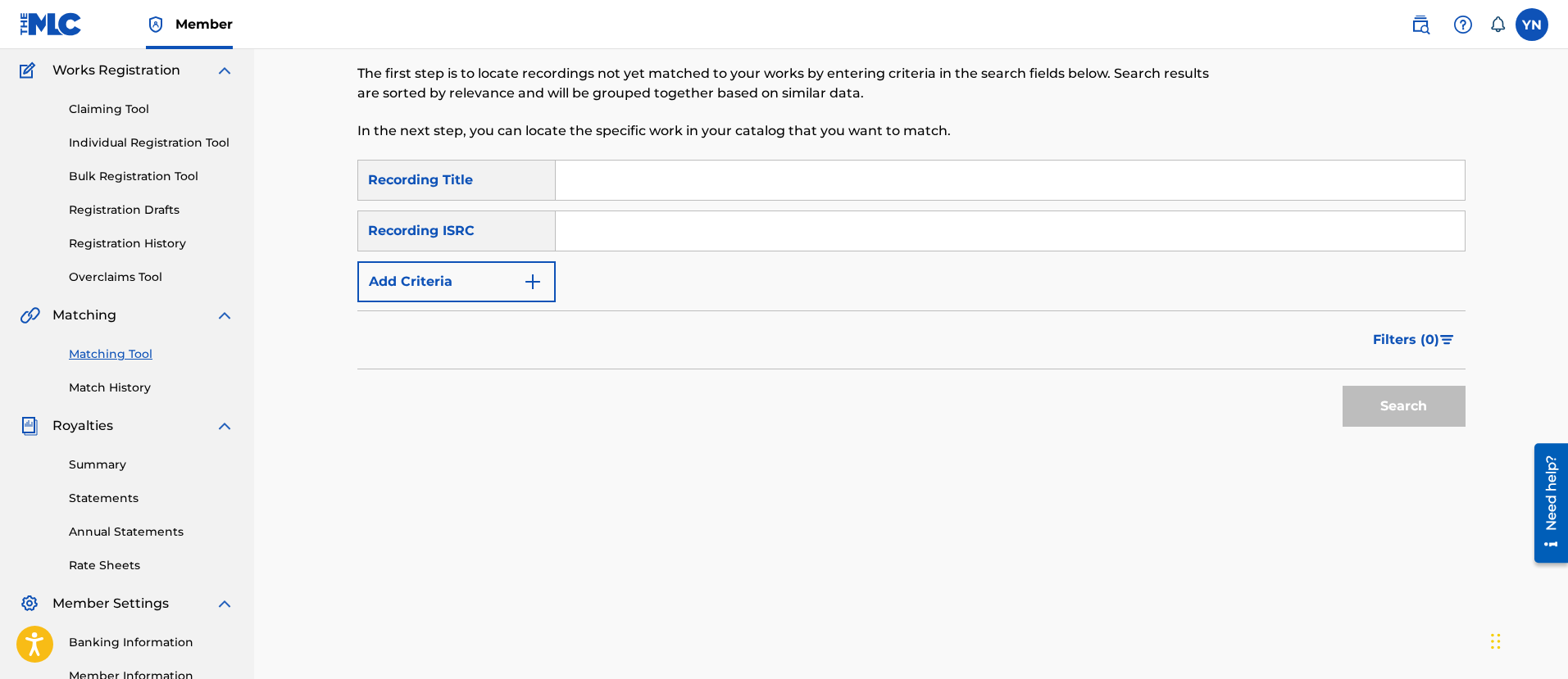
click at [731, 219] on input "Search Form" at bounding box center [1010, 231] width 909 height 39
paste input "QM42K1809863"
type input "QM42K1809863"
drag, startPoint x: 737, startPoint y: 277, endPoint x: 965, endPoint y: 202, distance: 240.0
click at [748, 168] on input "Search Form" at bounding box center [1010, 180] width 909 height 39
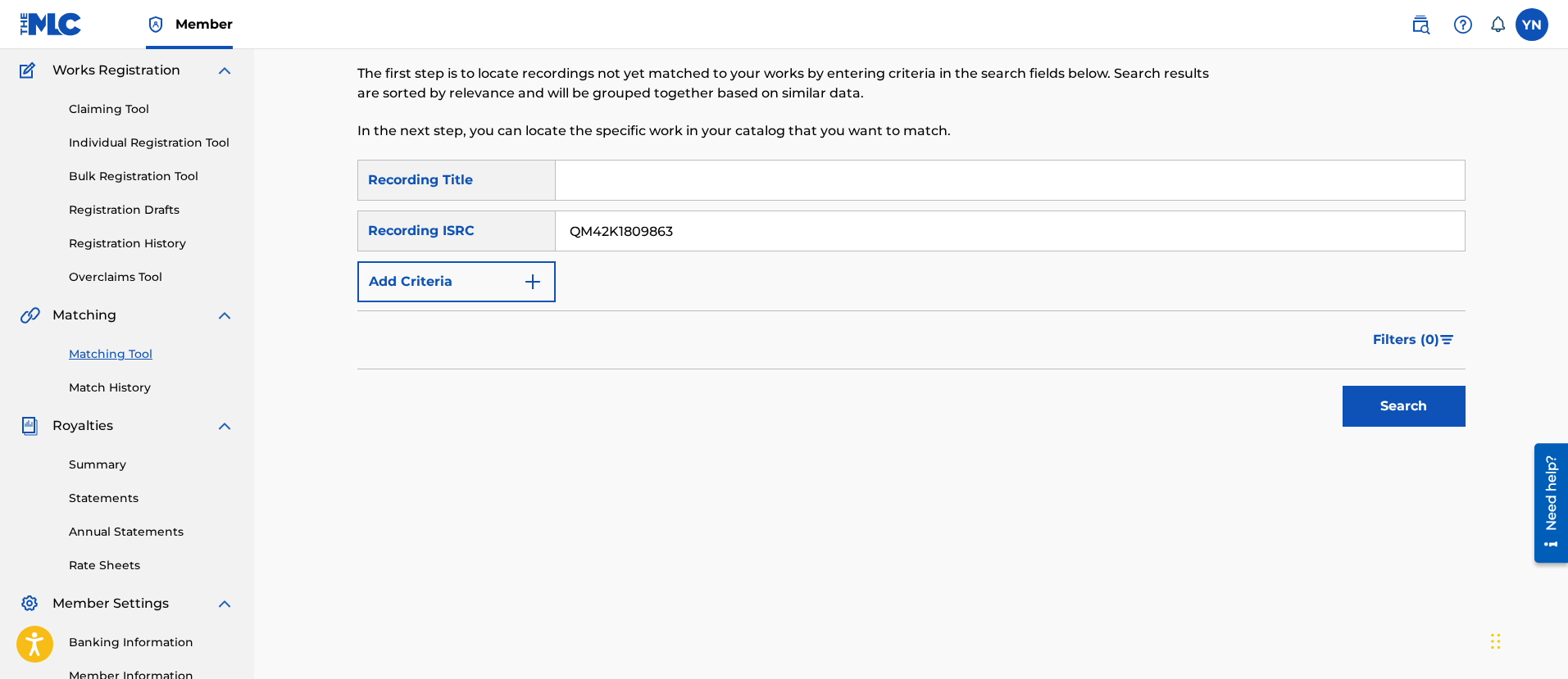
paste input "Inner City Blues"
type input "Inner City Blues"
click at [1381, 391] on button "Search" at bounding box center [1403, 406] width 123 height 41
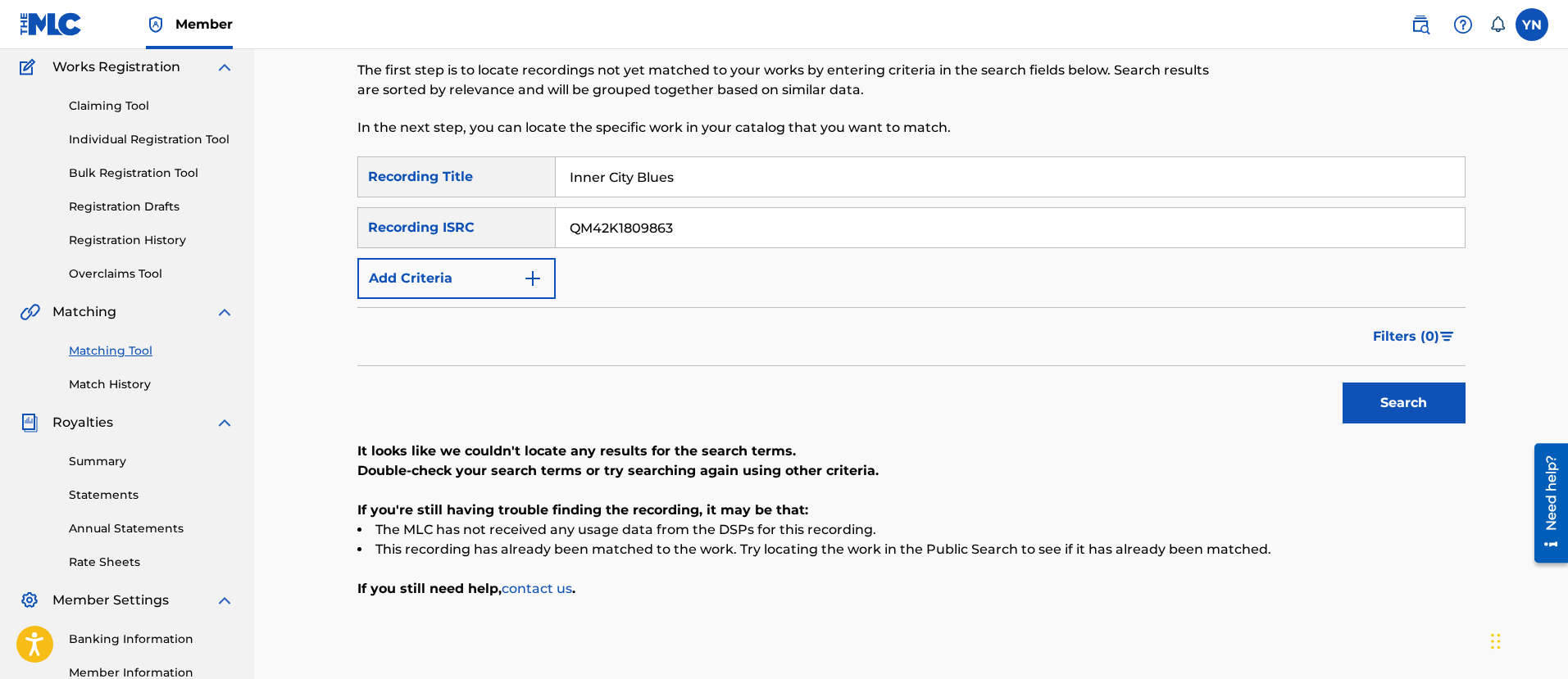
scroll to position [0, 0]
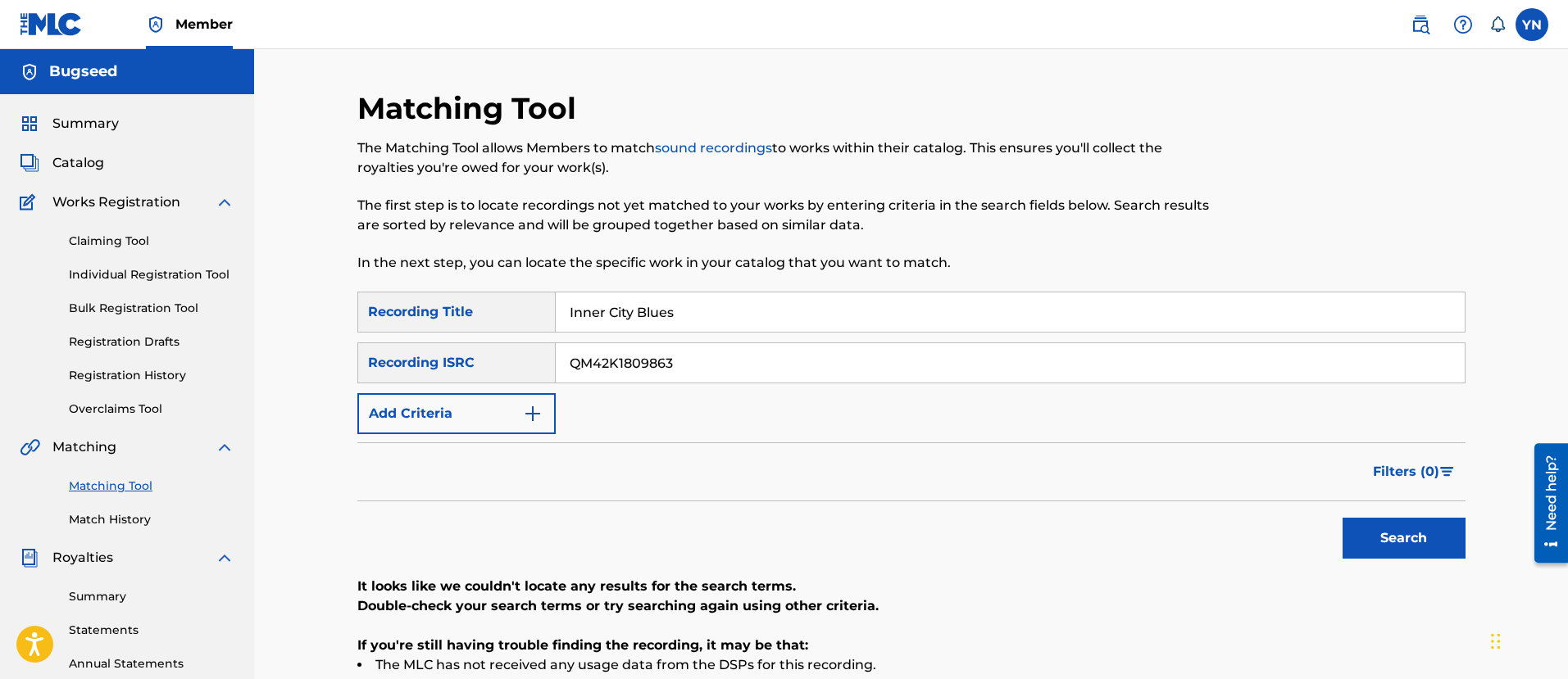
click at [135, 237] on link "Claiming Tool" at bounding box center [152, 241] width 166 height 17
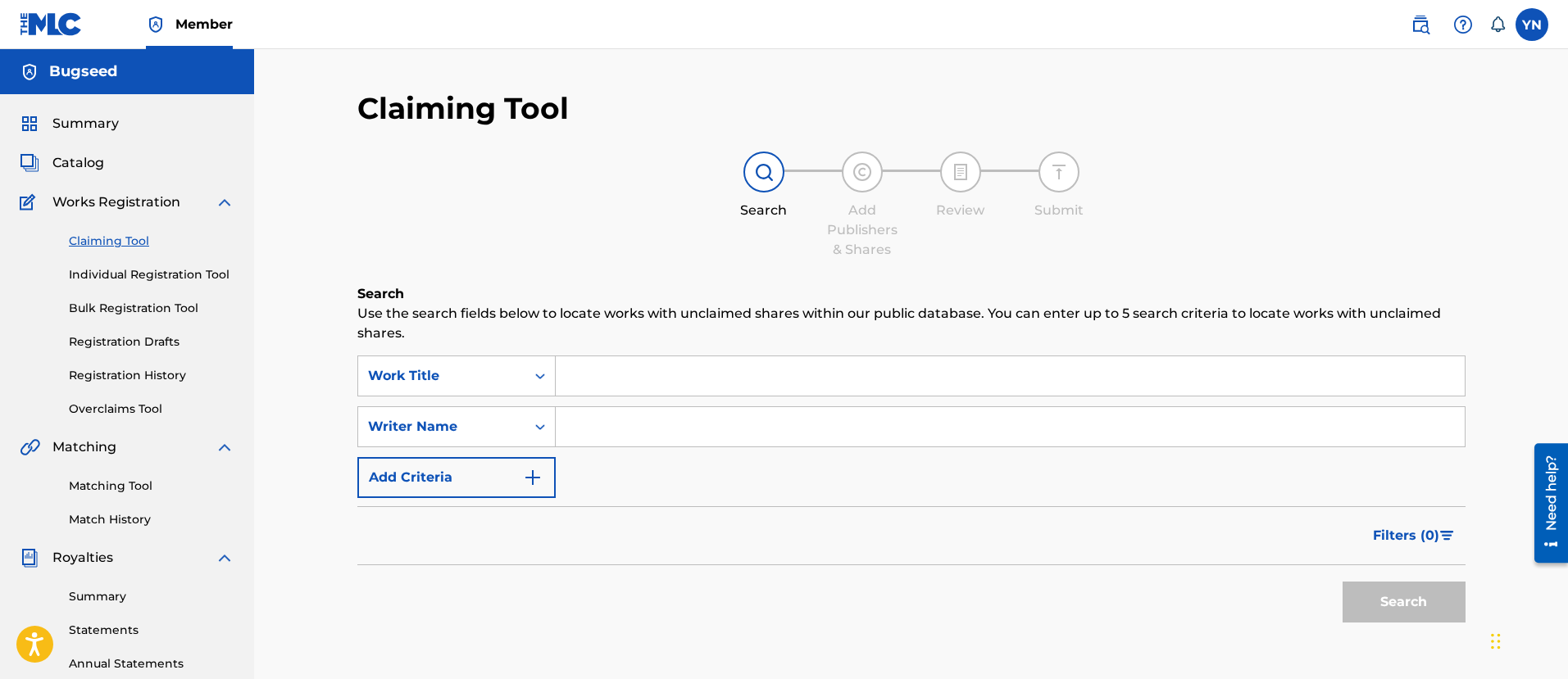
click at [669, 394] on input "Search Form" at bounding box center [1010, 376] width 909 height 39
paste input "Inner City Blues"
type input "Inner City Blues"
click at [669, 437] on input "Search Form" at bounding box center [1010, 427] width 909 height 39
type input "[PERSON_NAME]"
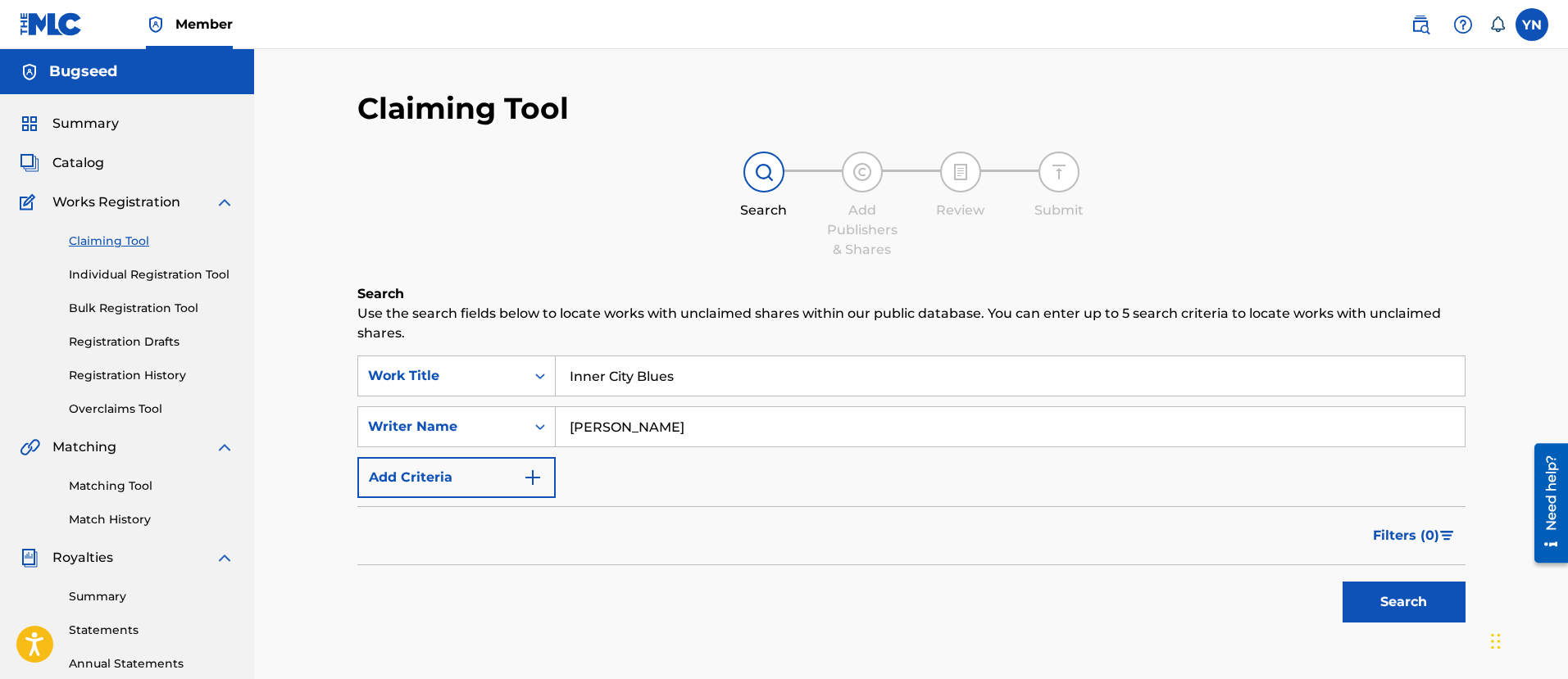
click at [1342, 582] on button "Search" at bounding box center [1403, 602] width 123 height 41
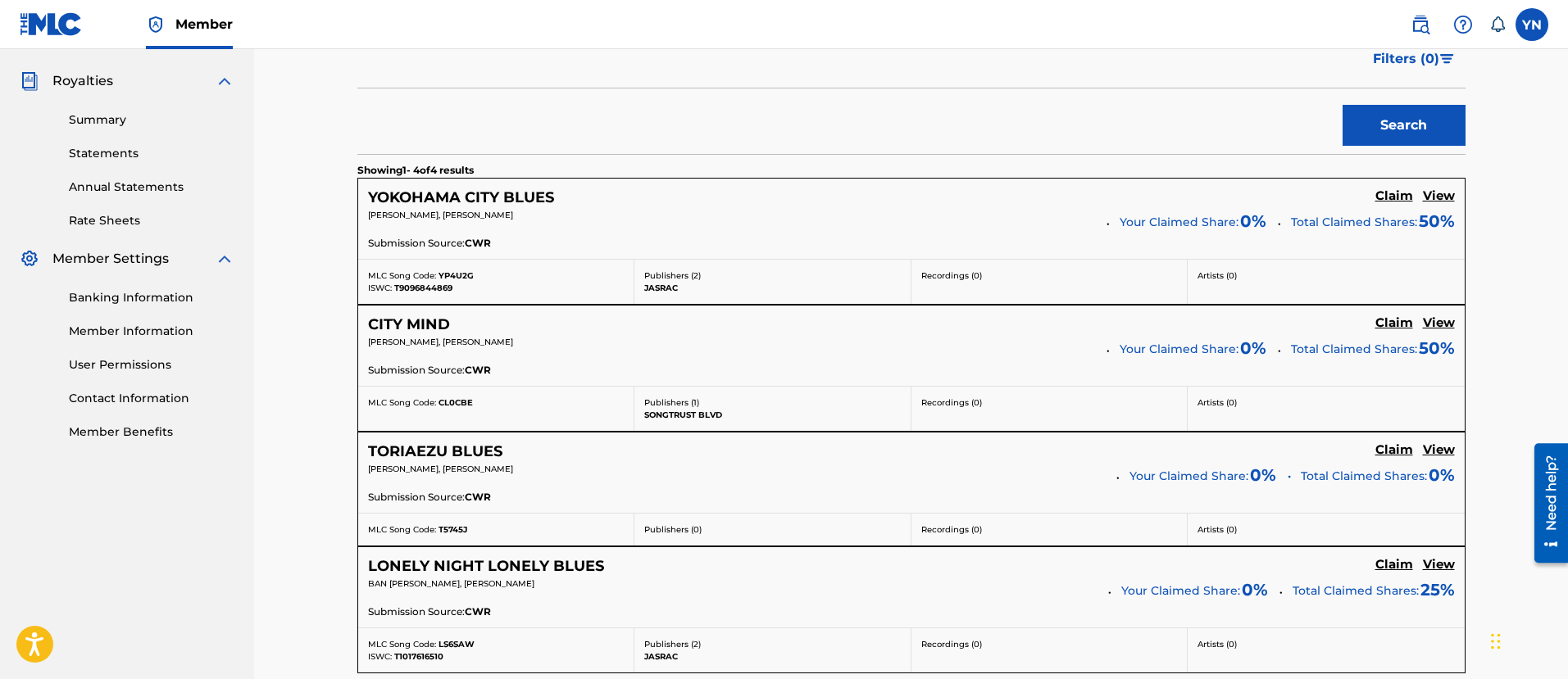
scroll to position [469, 0]
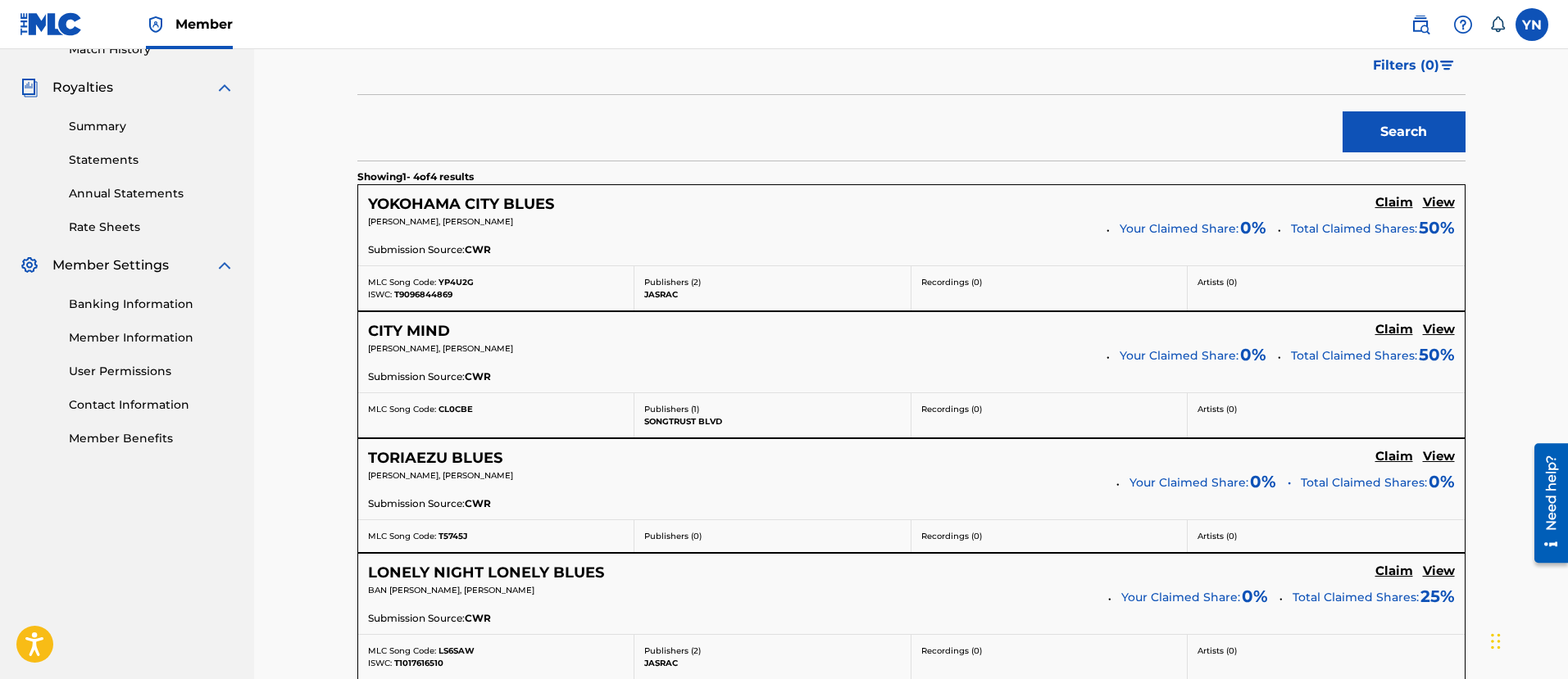
drag, startPoint x: 693, startPoint y: 522, endPoint x: 664, endPoint y: 489, distance: 43.9
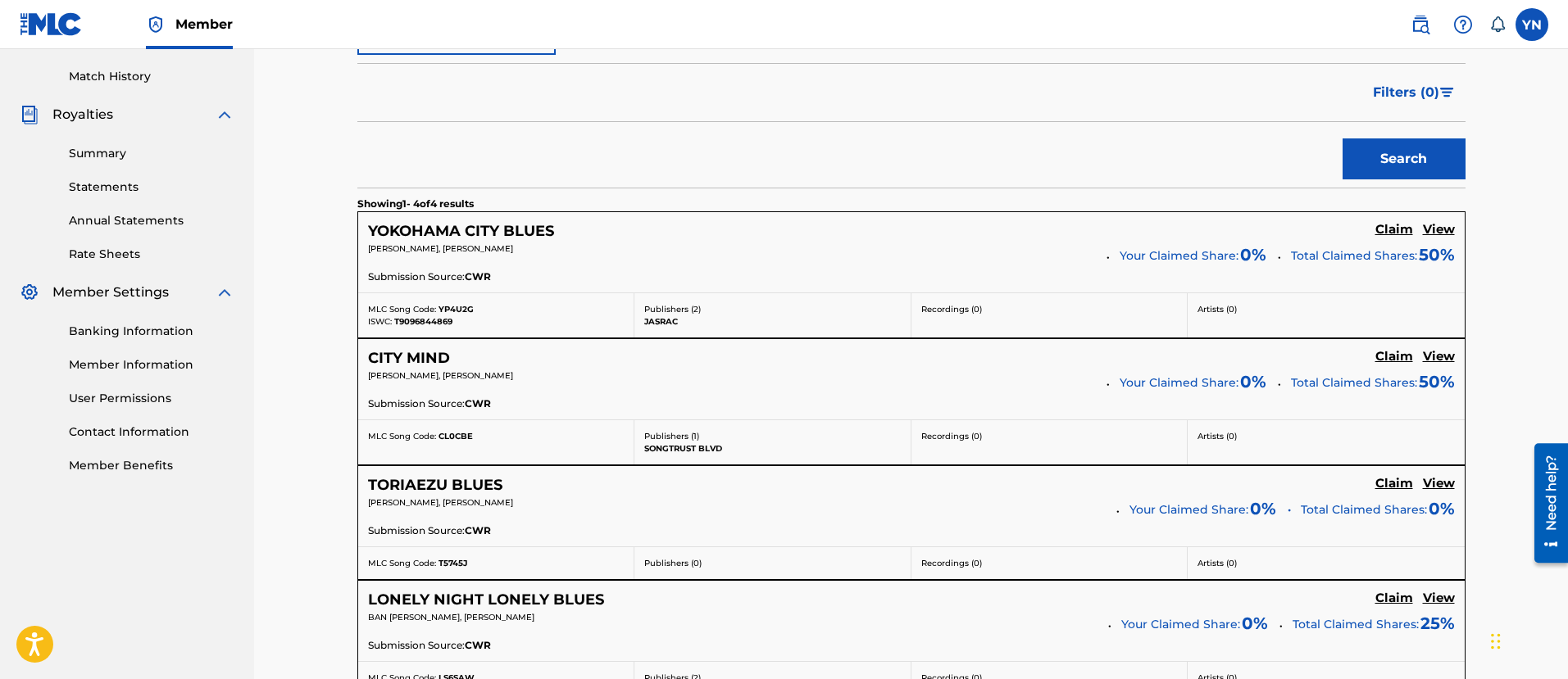
scroll to position [432, 0]
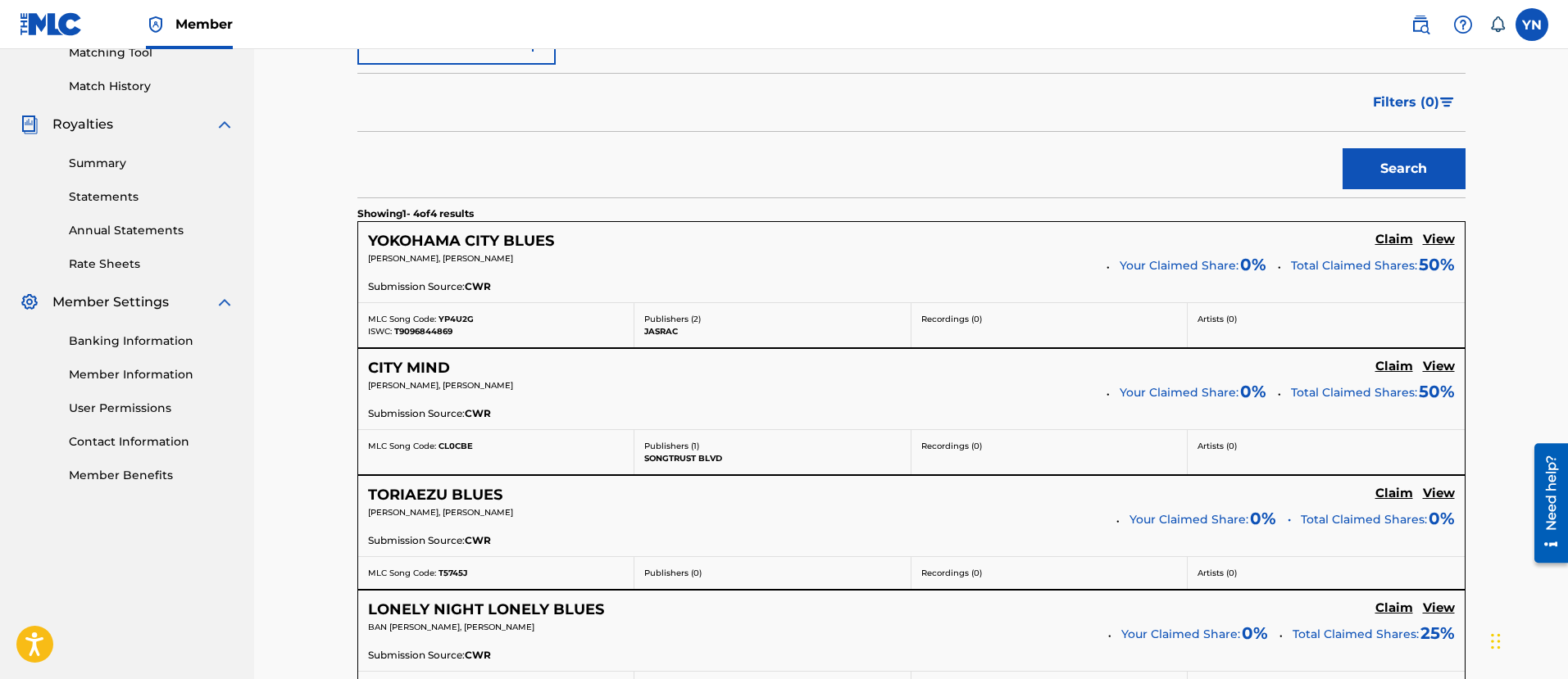
drag, startPoint x: 588, startPoint y: 485, endPoint x: 553, endPoint y: 453, distance: 47.4
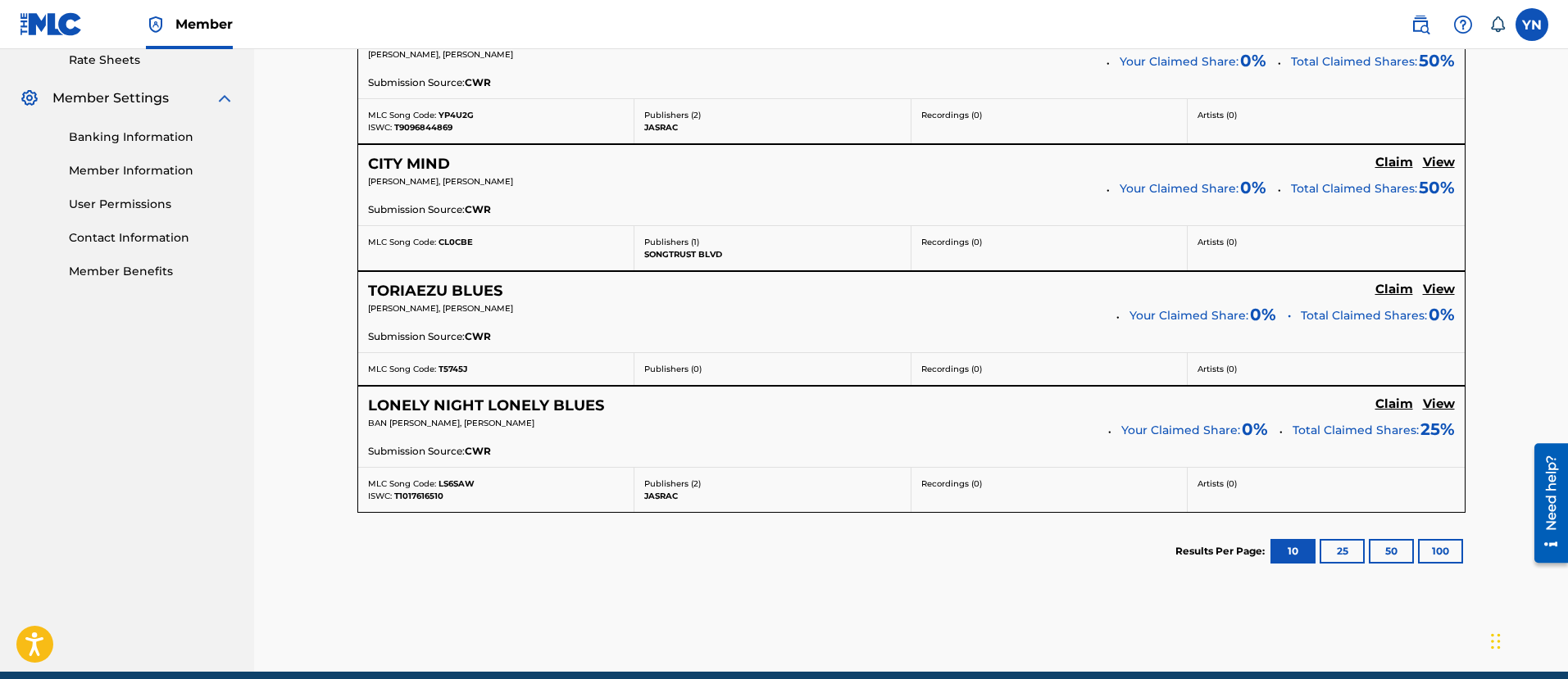
scroll to position [0, 0]
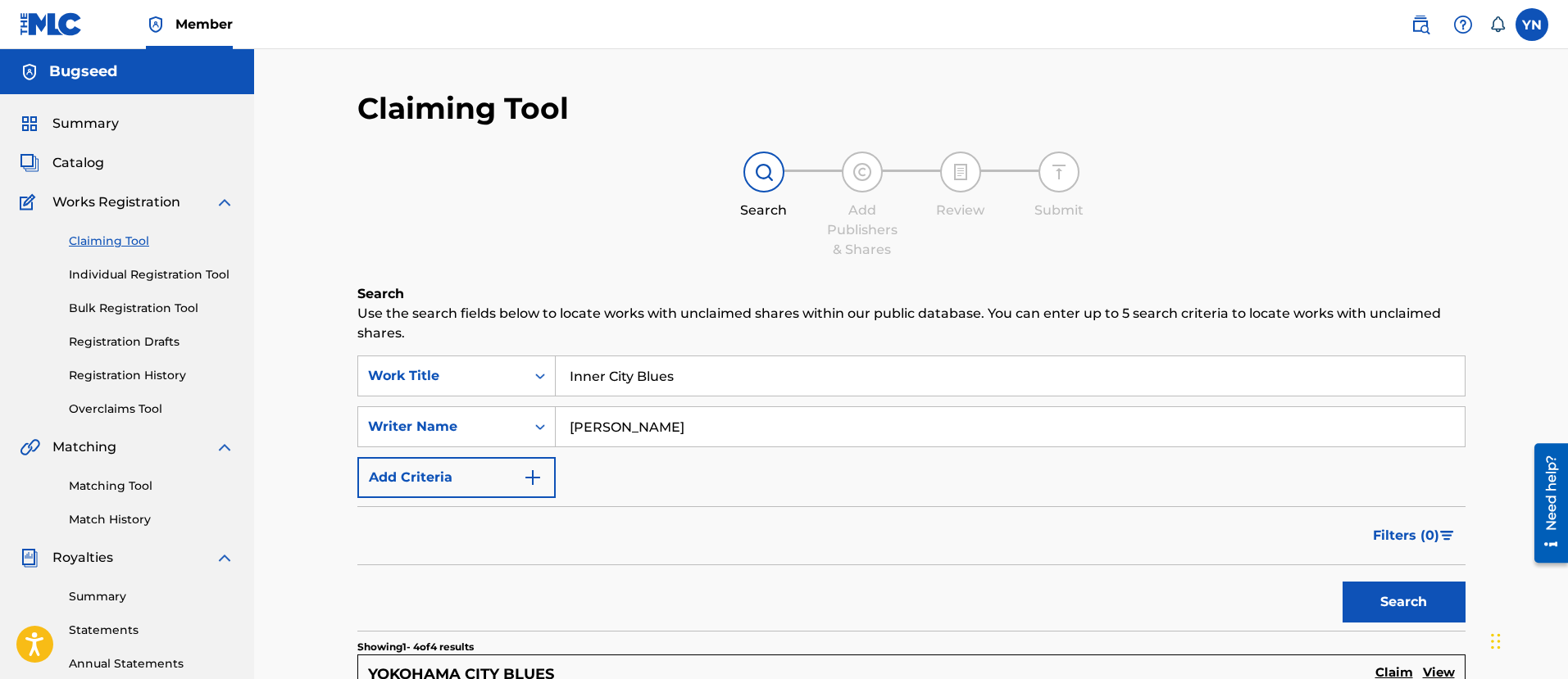
click at [126, 277] on link "Individual Registration Tool" at bounding box center [152, 274] width 166 height 17
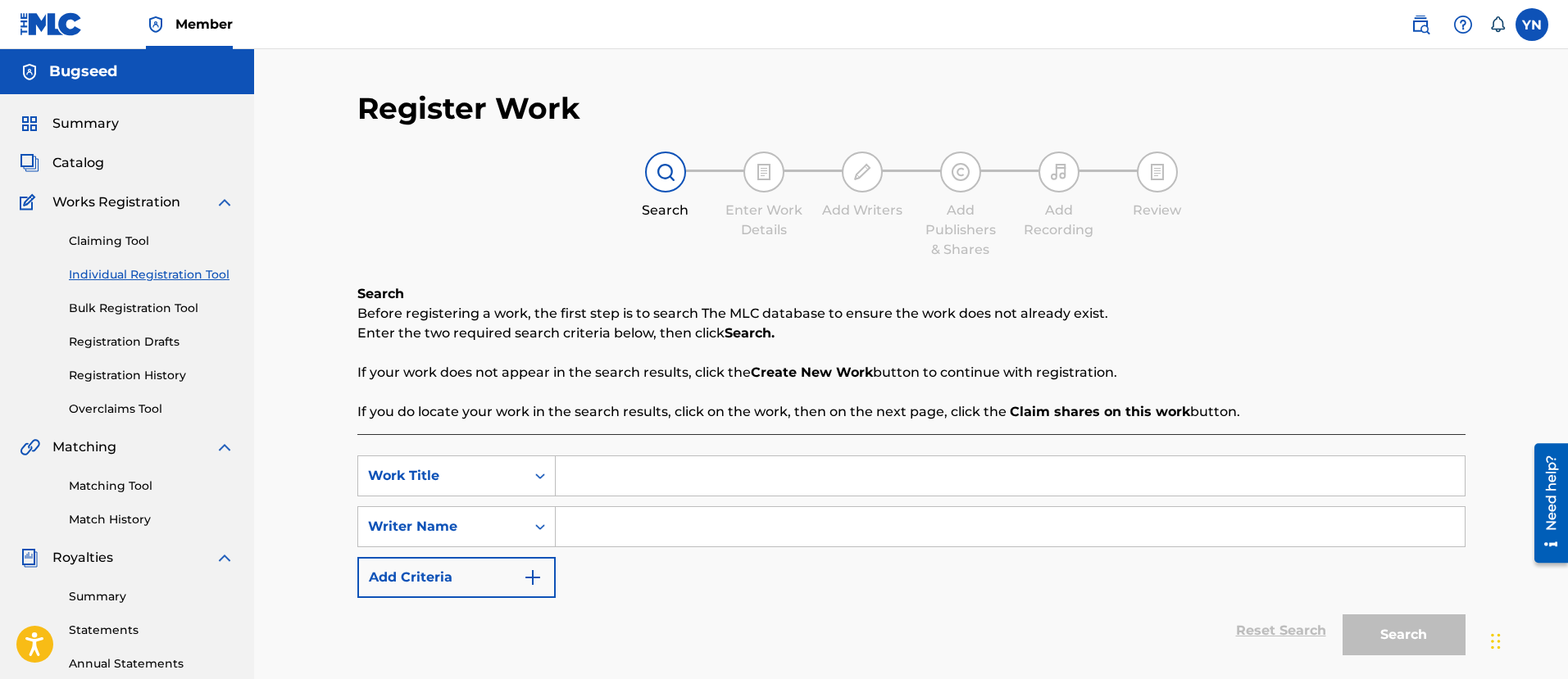
click at [704, 484] on input "Search Form" at bounding box center [1010, 476] width 909 height 39
paste input "Inner City Blues"
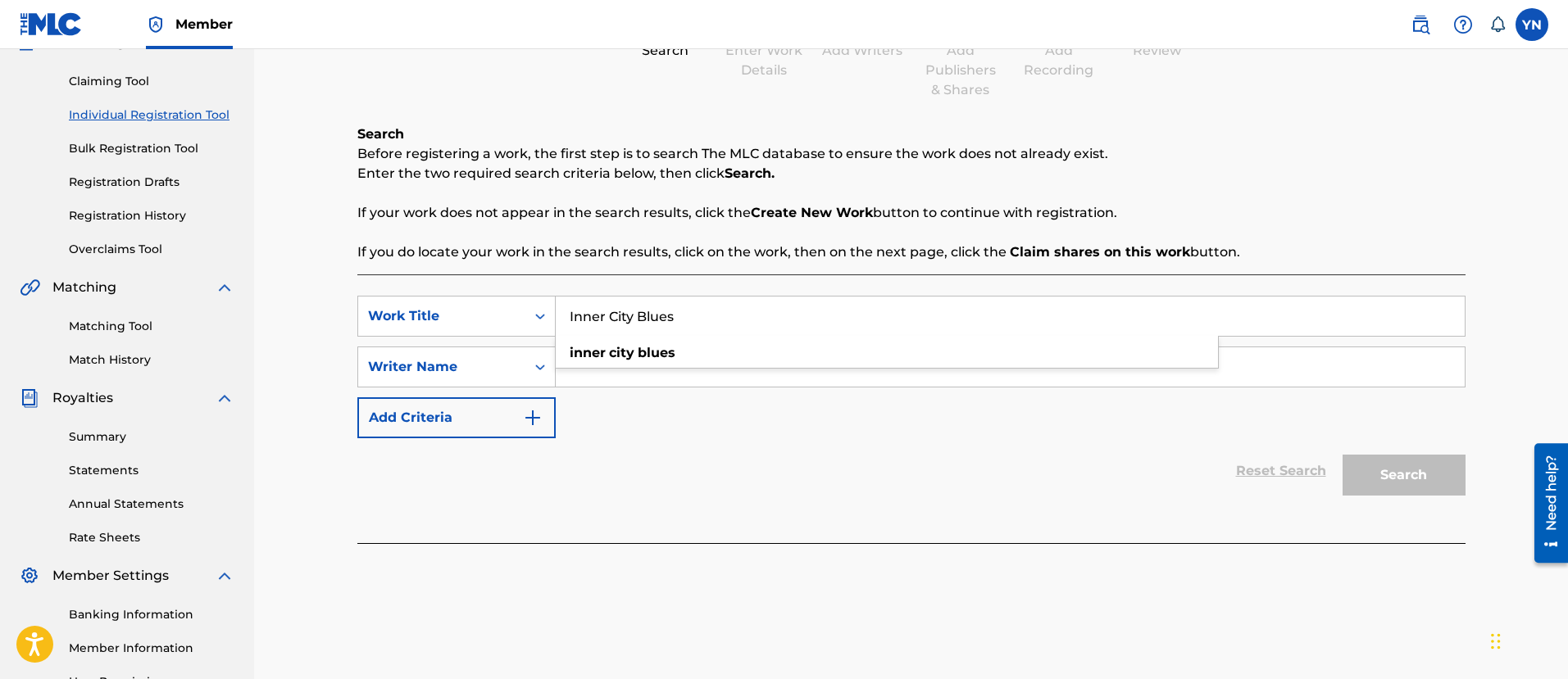
scroll to position [205, 0]
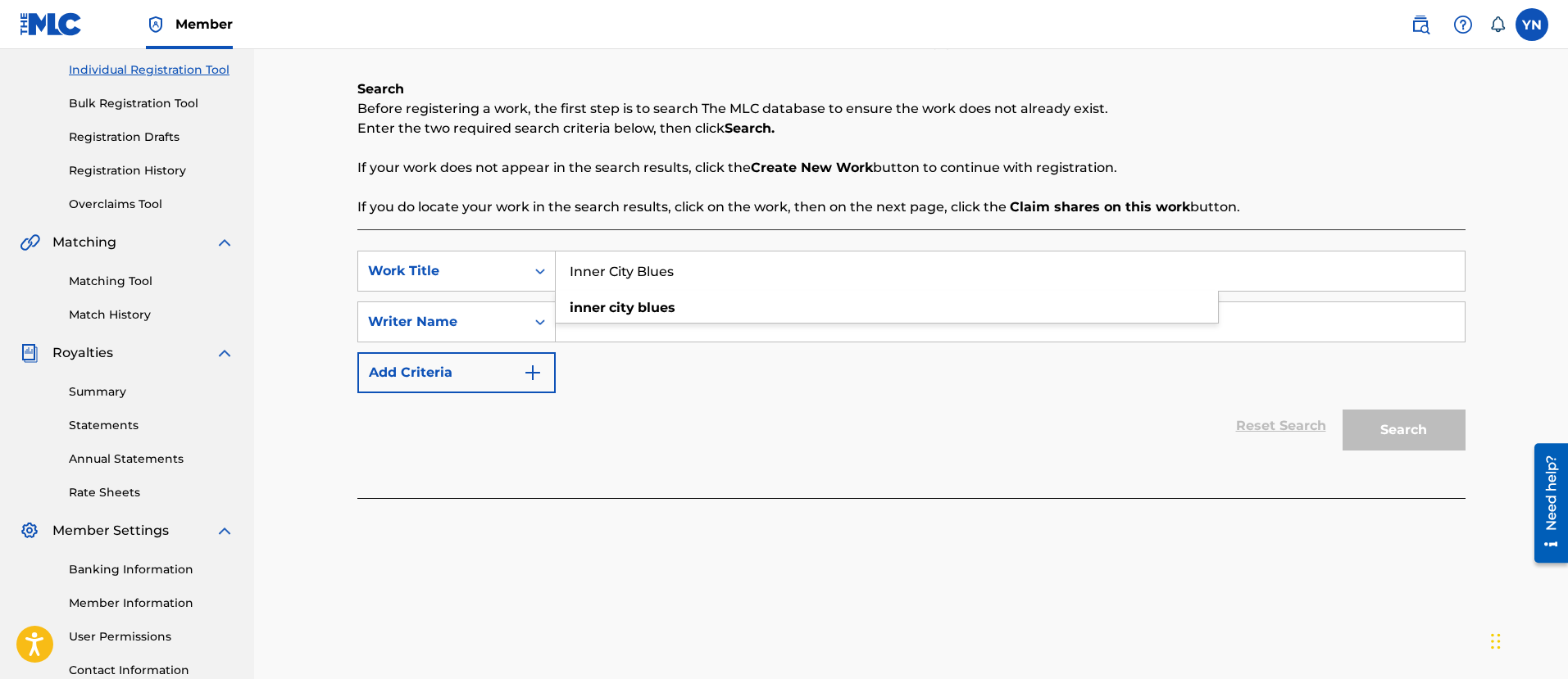
type input "Inner City Blues"
click at [694, 381] on div "SearchWithCriteriacdb34ac1-2a74-4d37-b536-4ee3f9dda66b Work Title Inner City Bl…" at bounding box center [911, 322] width 1108 height 142
click at [691, 328] on input "Search Form" at bounding box center [1010, 322] width 909 height 39
type input "[PERSON_NAME]"
click at [1342, 410] on button "Search" at bounding box center [1403, 430] width 123 height 41
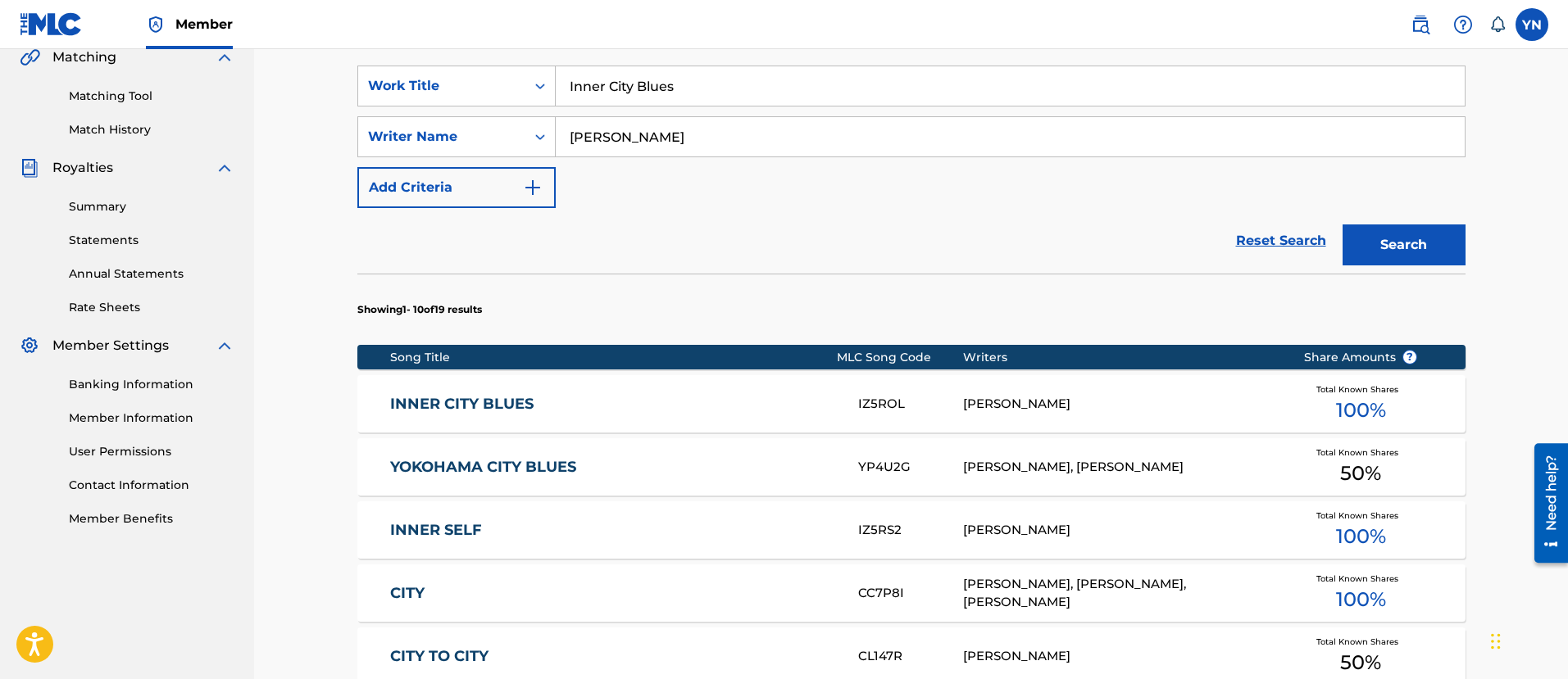
scroll to position [410, 0]
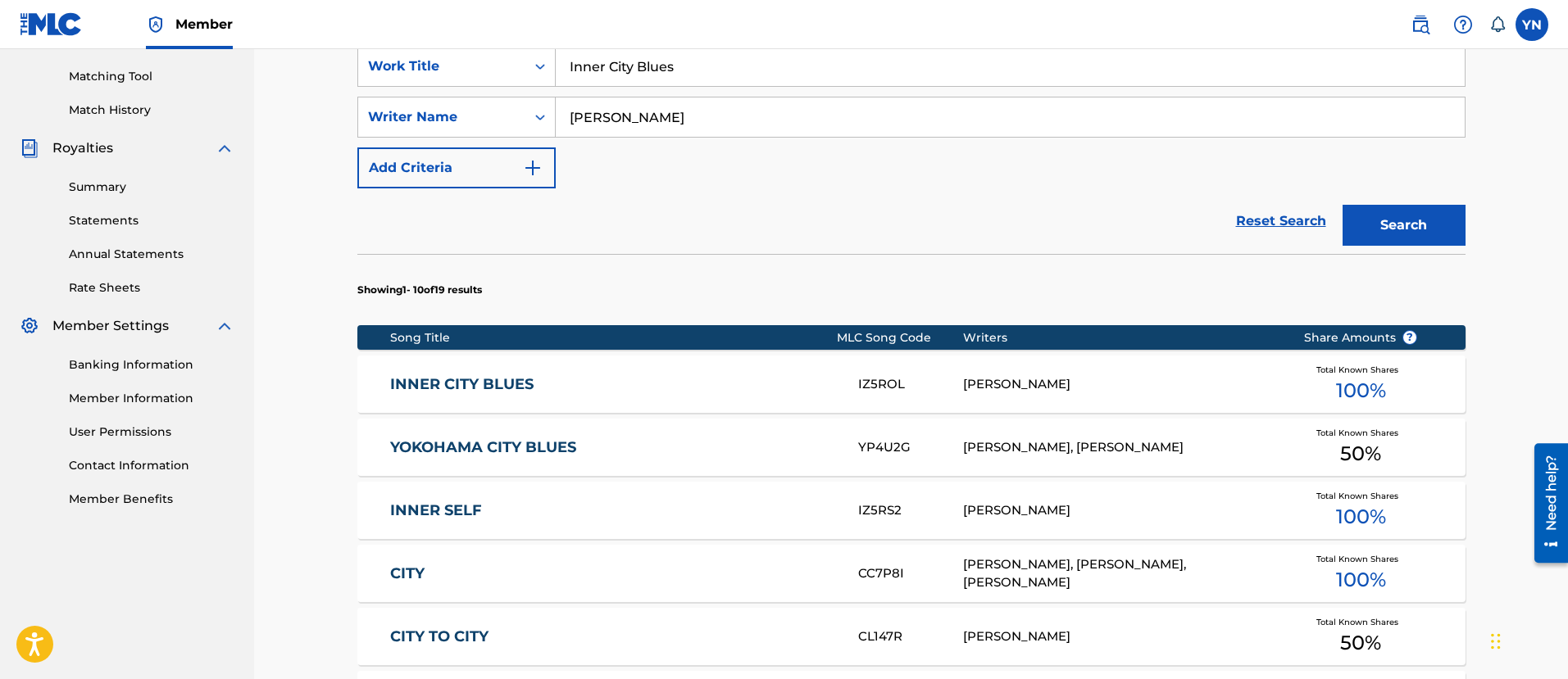
click at [1140, 387] on div "[PERSON_NAME]" at bounding box center [1120, 384] width 315 height 19
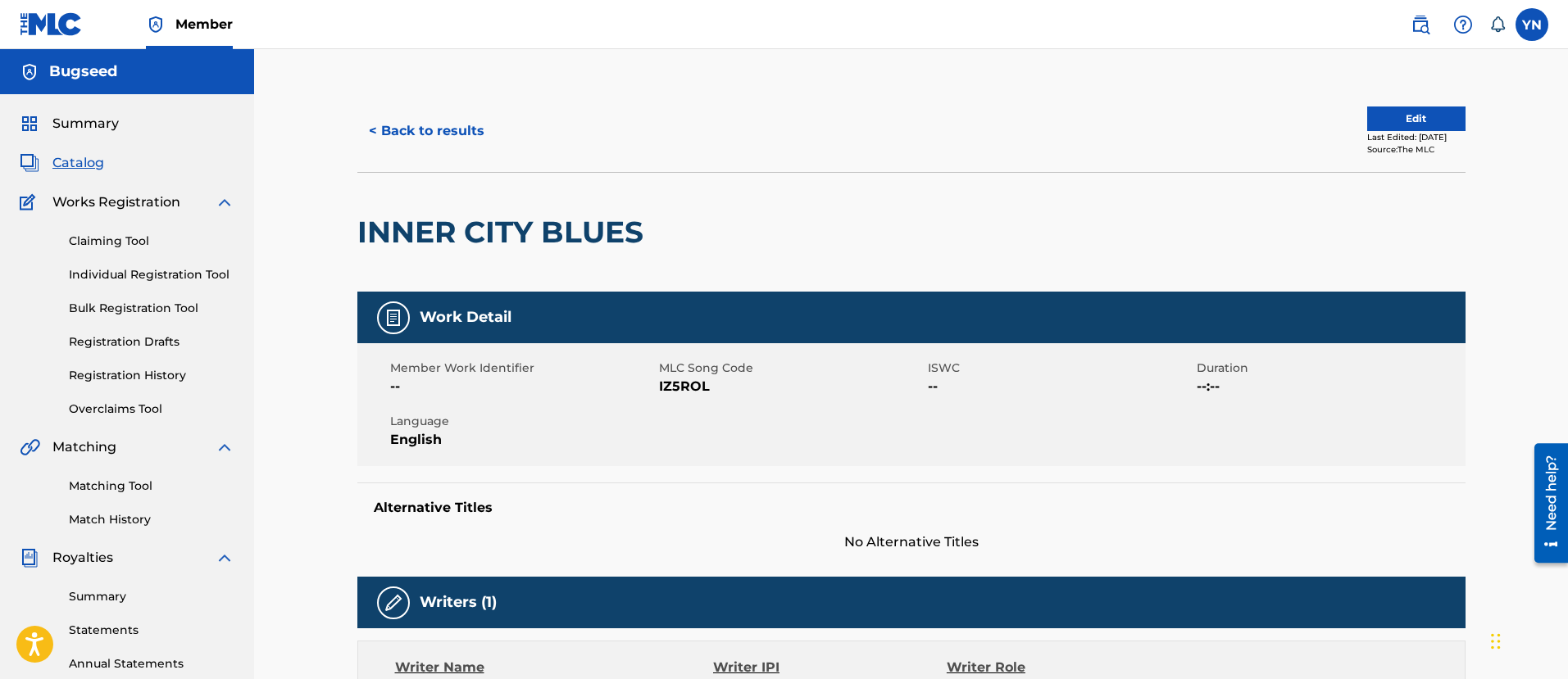
scroll to position [526, 0]
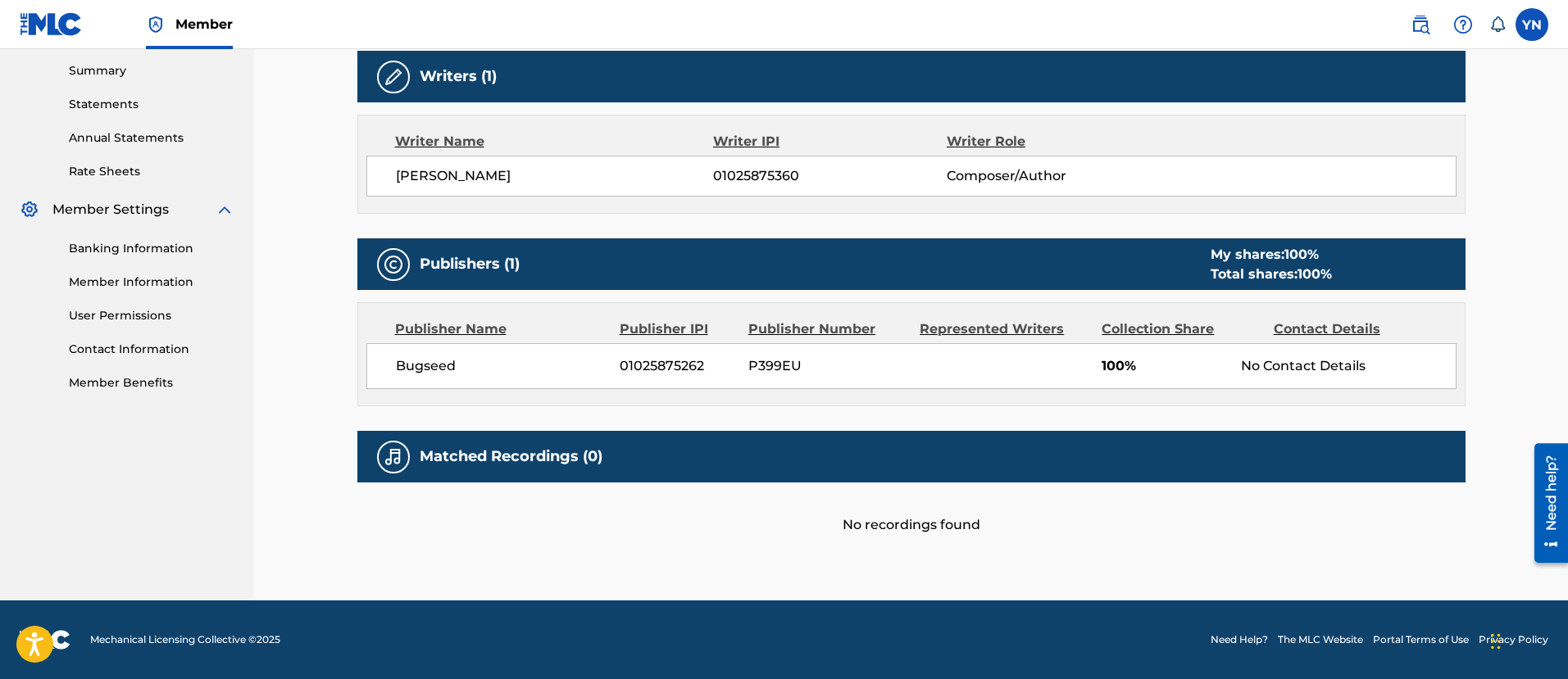
click at [503, 450] on h5 "Matched Recordings (0)" at bounding box center [510, 457] width 183 height 19
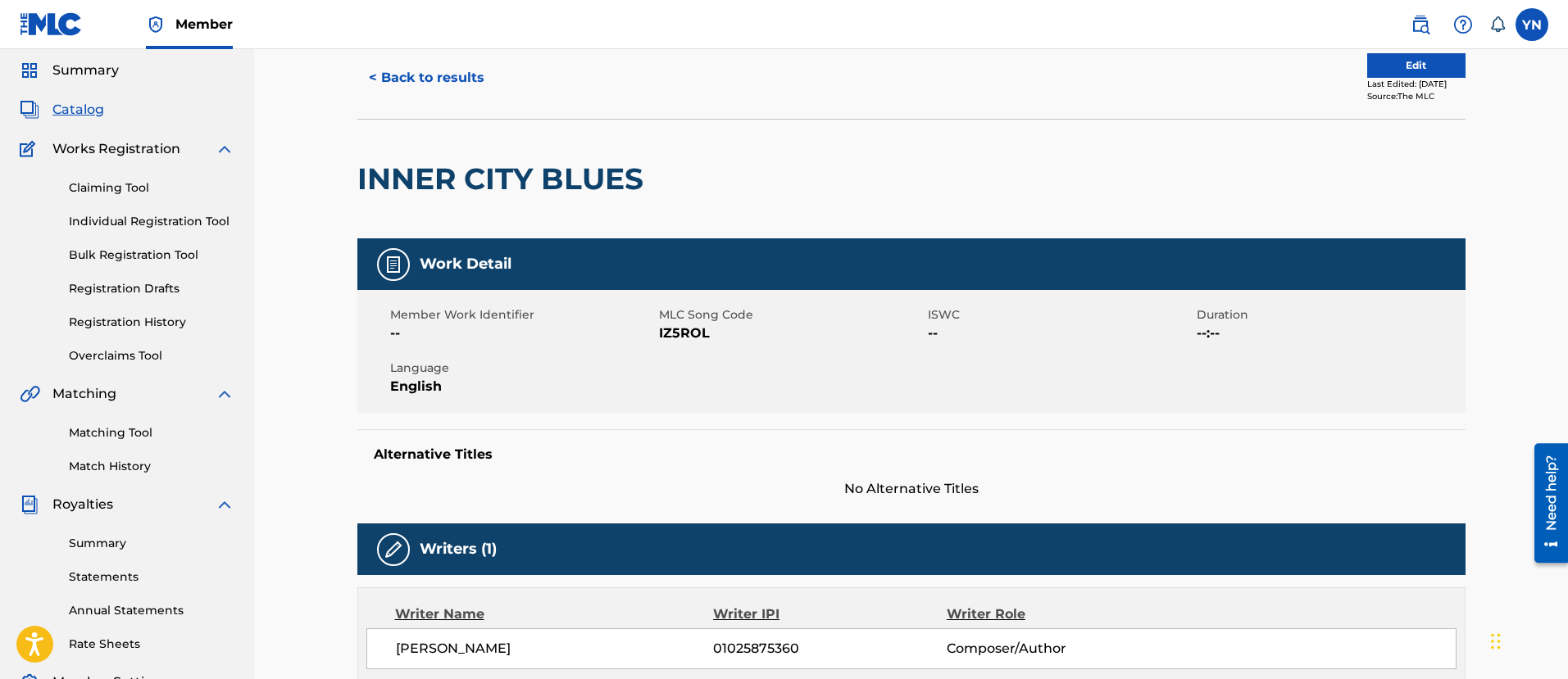
scroll to position [0, 0]
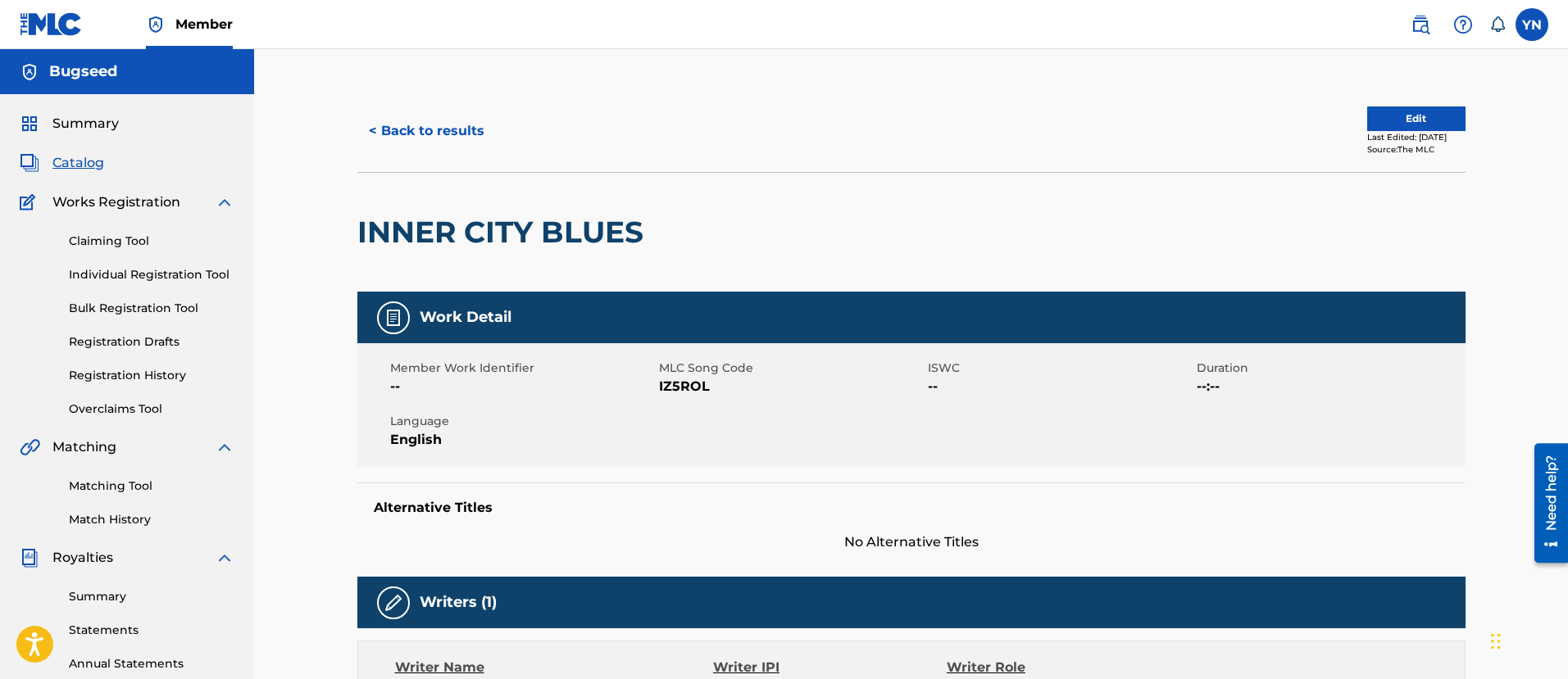
click at [1384, 113] on button "Edit" at bounding box center [1416, 118] width 98 height 24
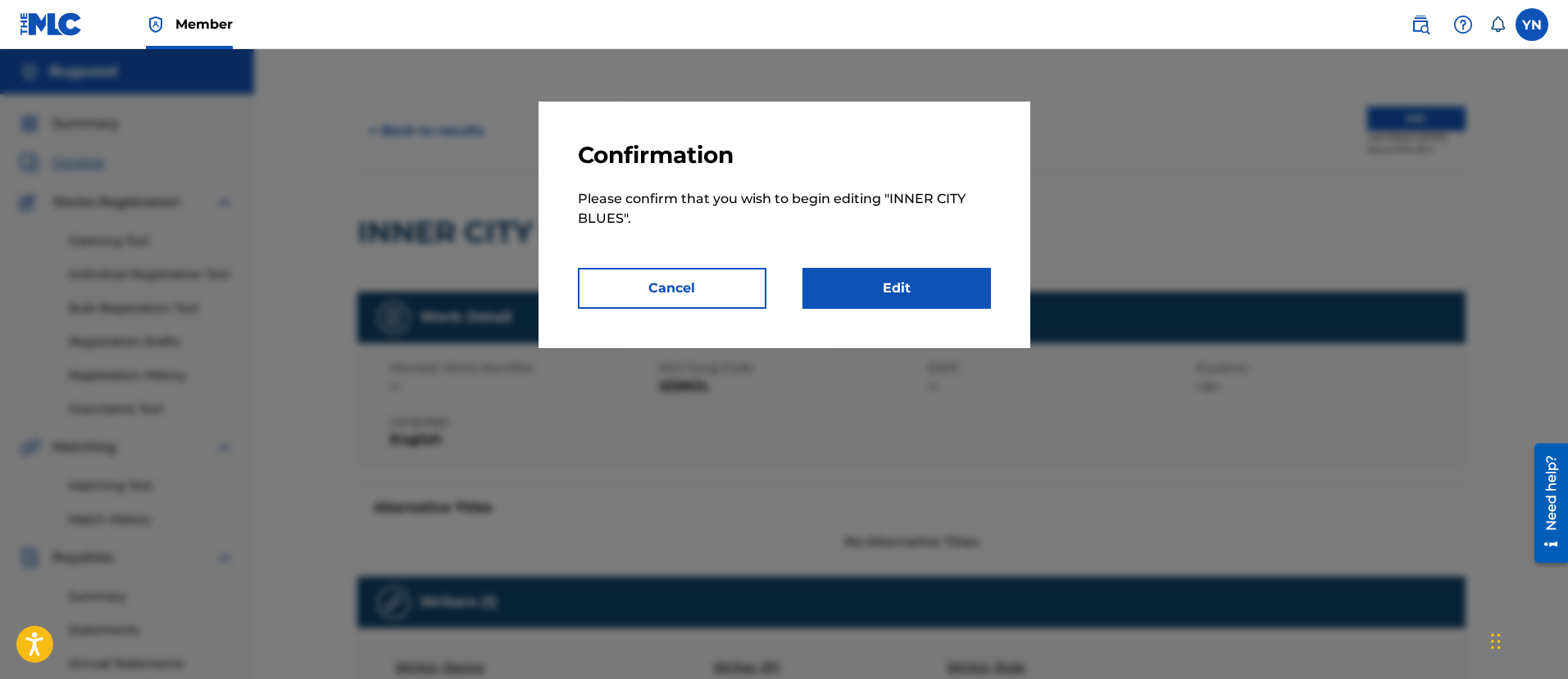
click at [942, 282] on link "Edit" at bounding box center [896, 287] width 188 height 41
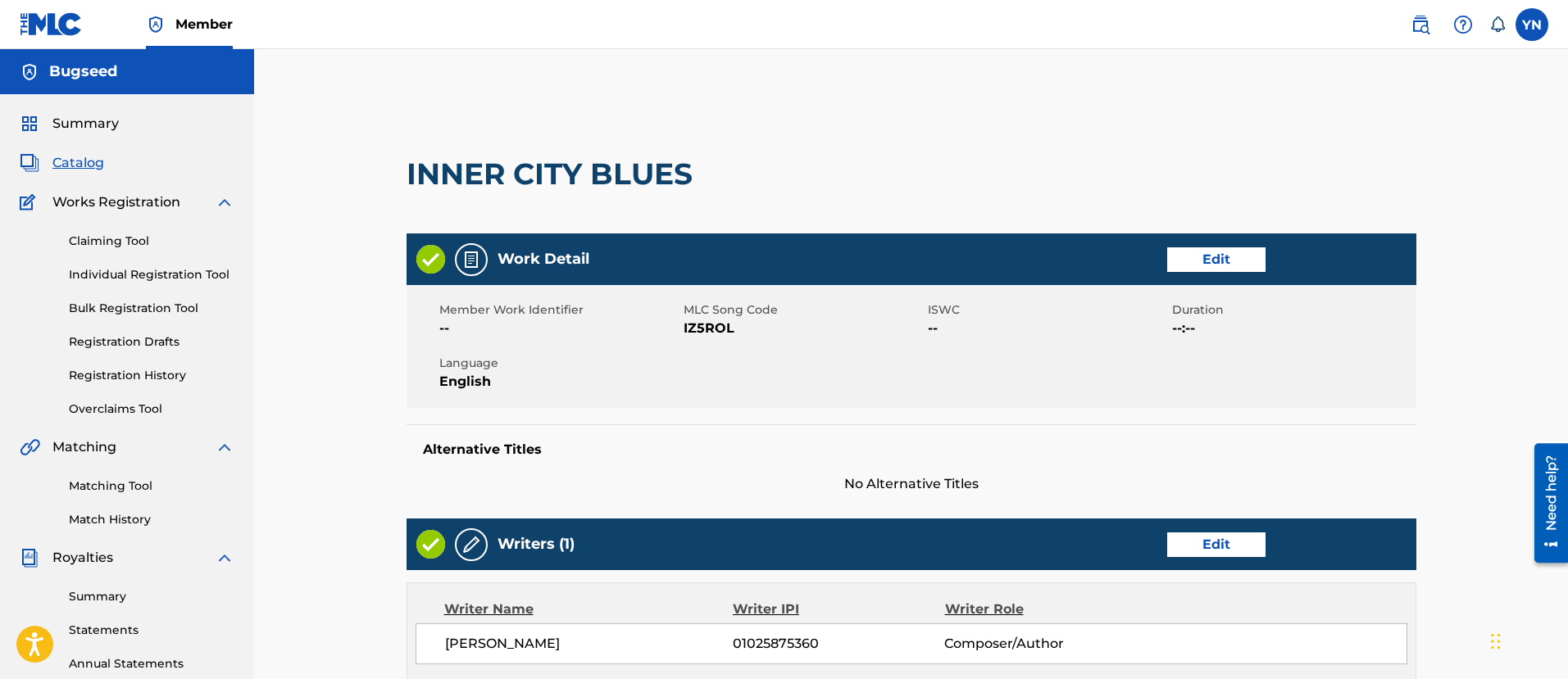
scroll to position [508, 0]
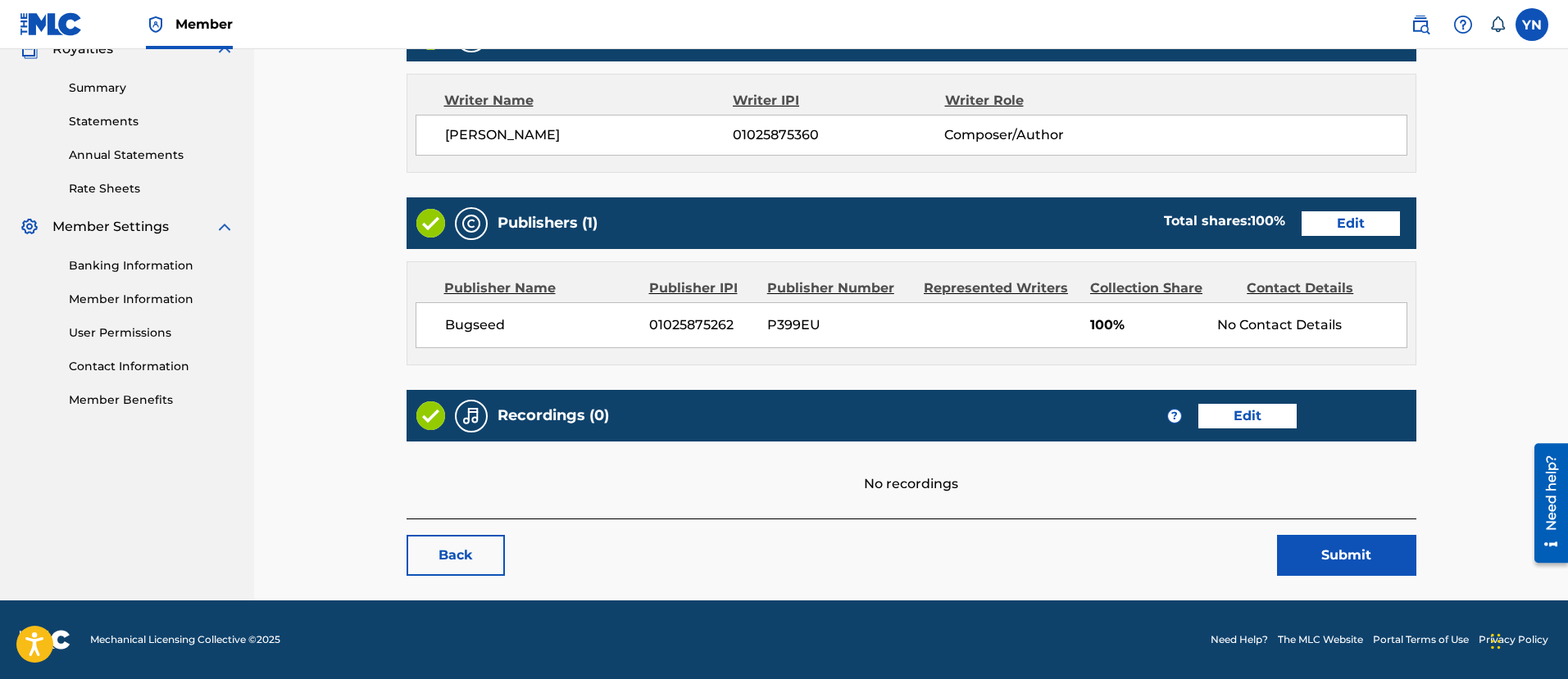
click at [1214, 411] on link "Edit" at bounding box center [1247, 416] width 98 height 24
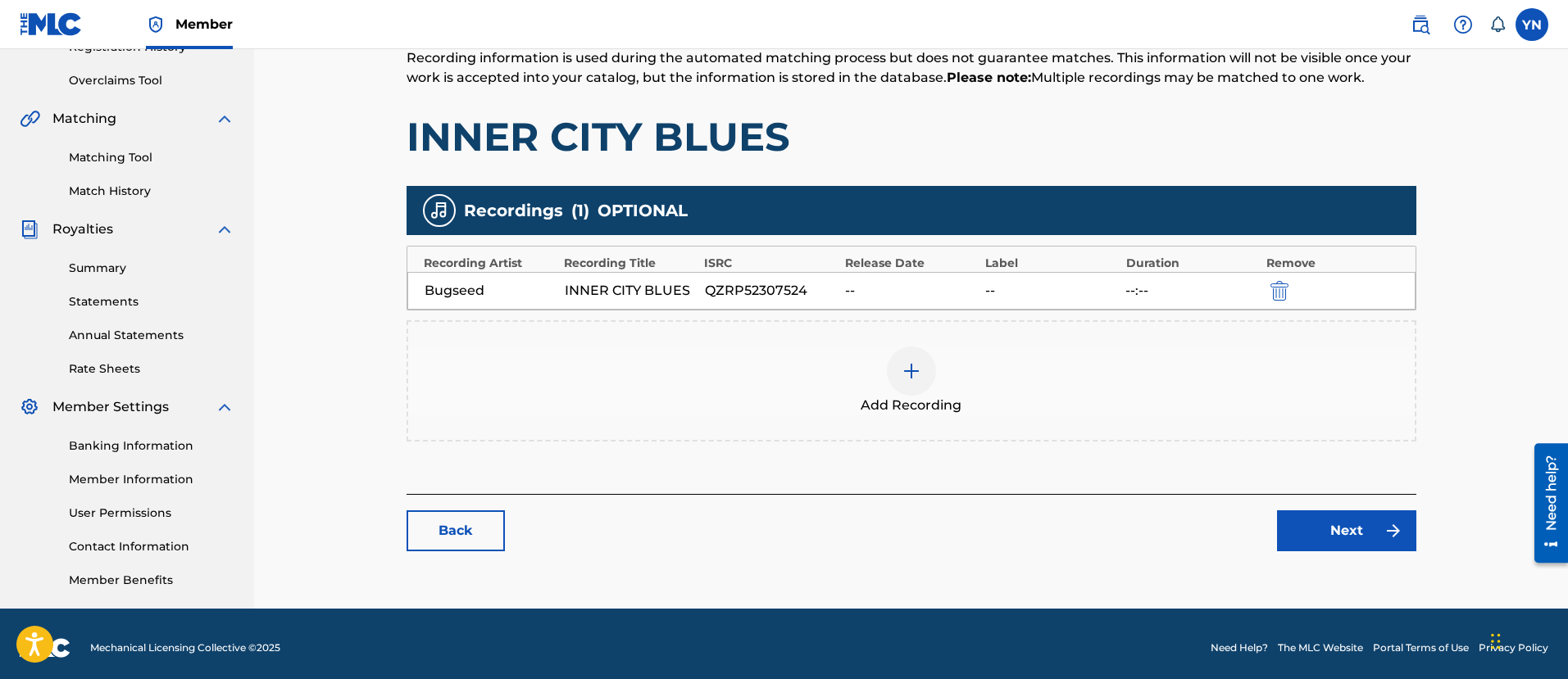
scroll to position [337, 0]
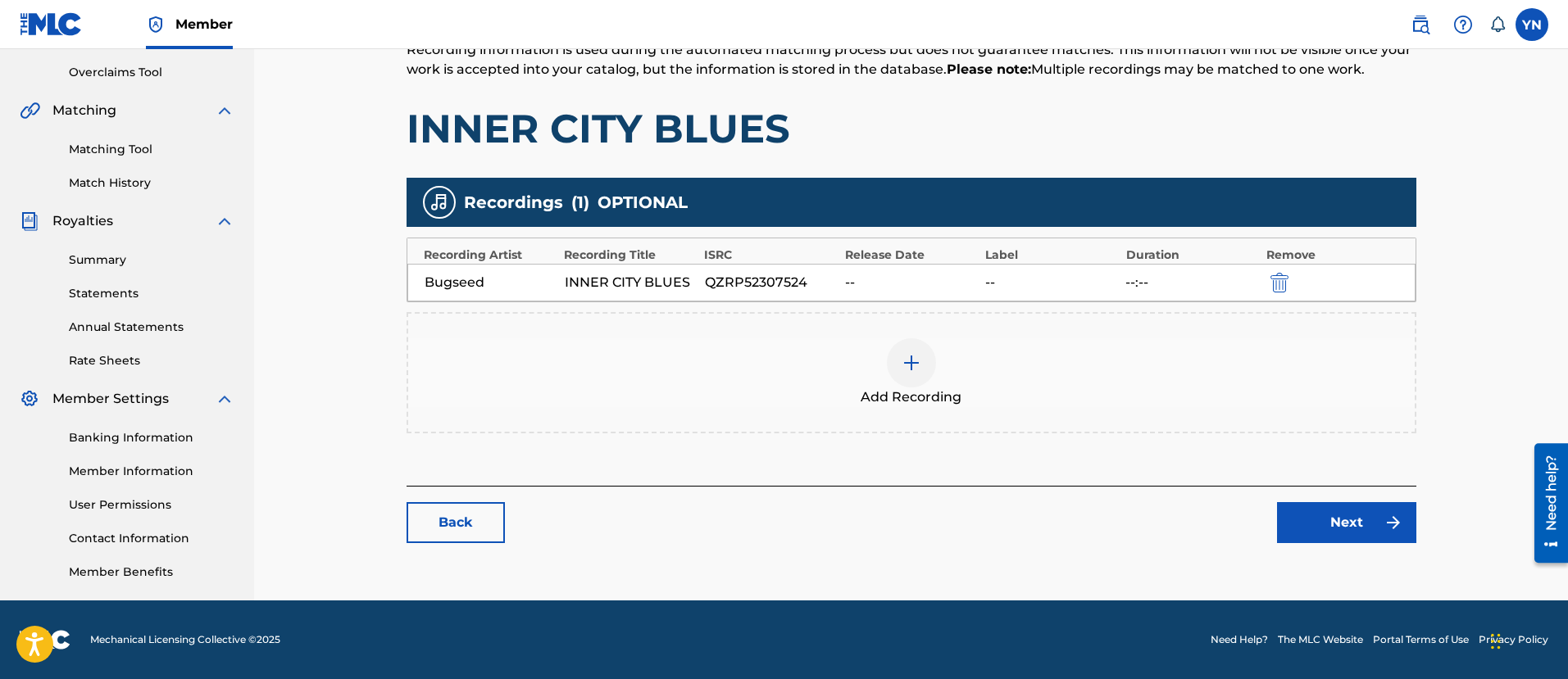
click at [1282, 283] on img "submit" at bounding box center [1280, 282] width 18 height 20
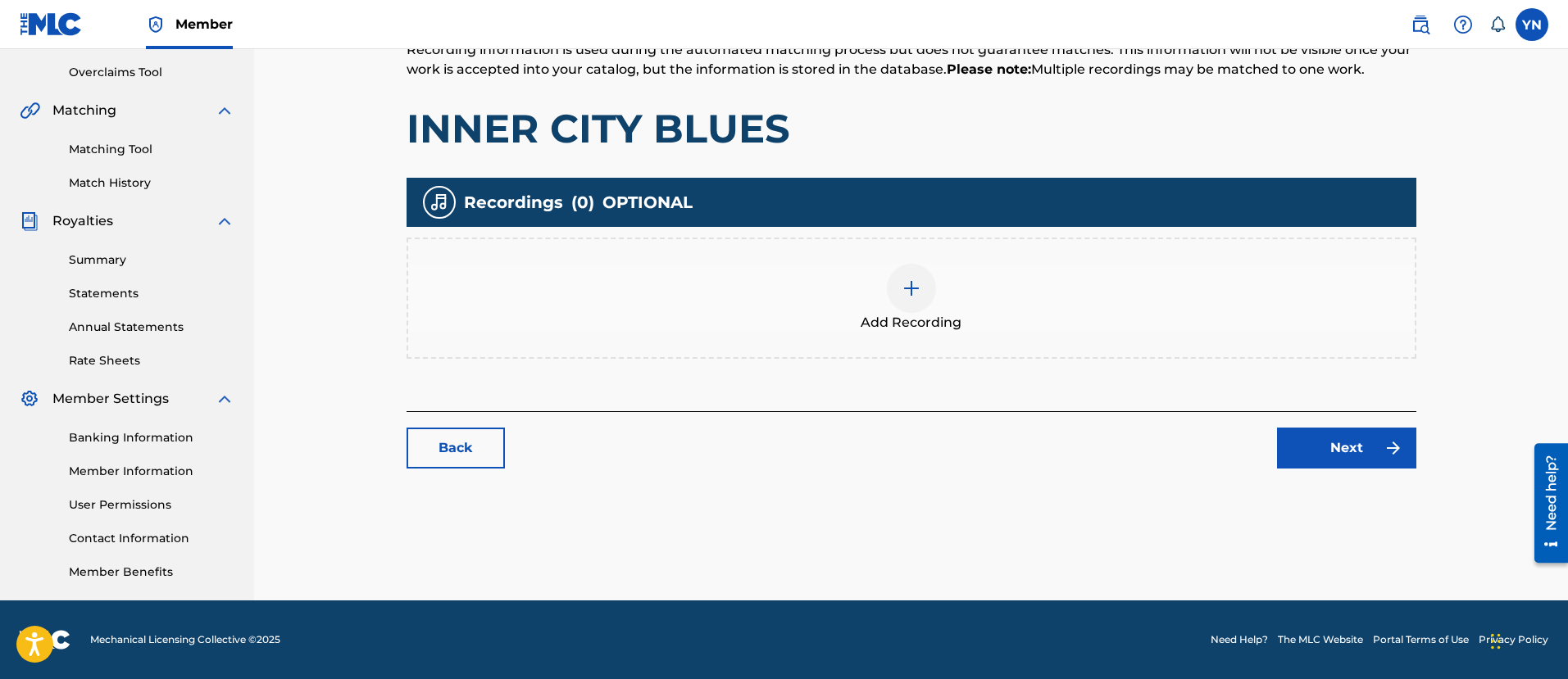
click at [941, 311] on div "Add Recording" at bounding box center [911, 298] width 1006 height 69
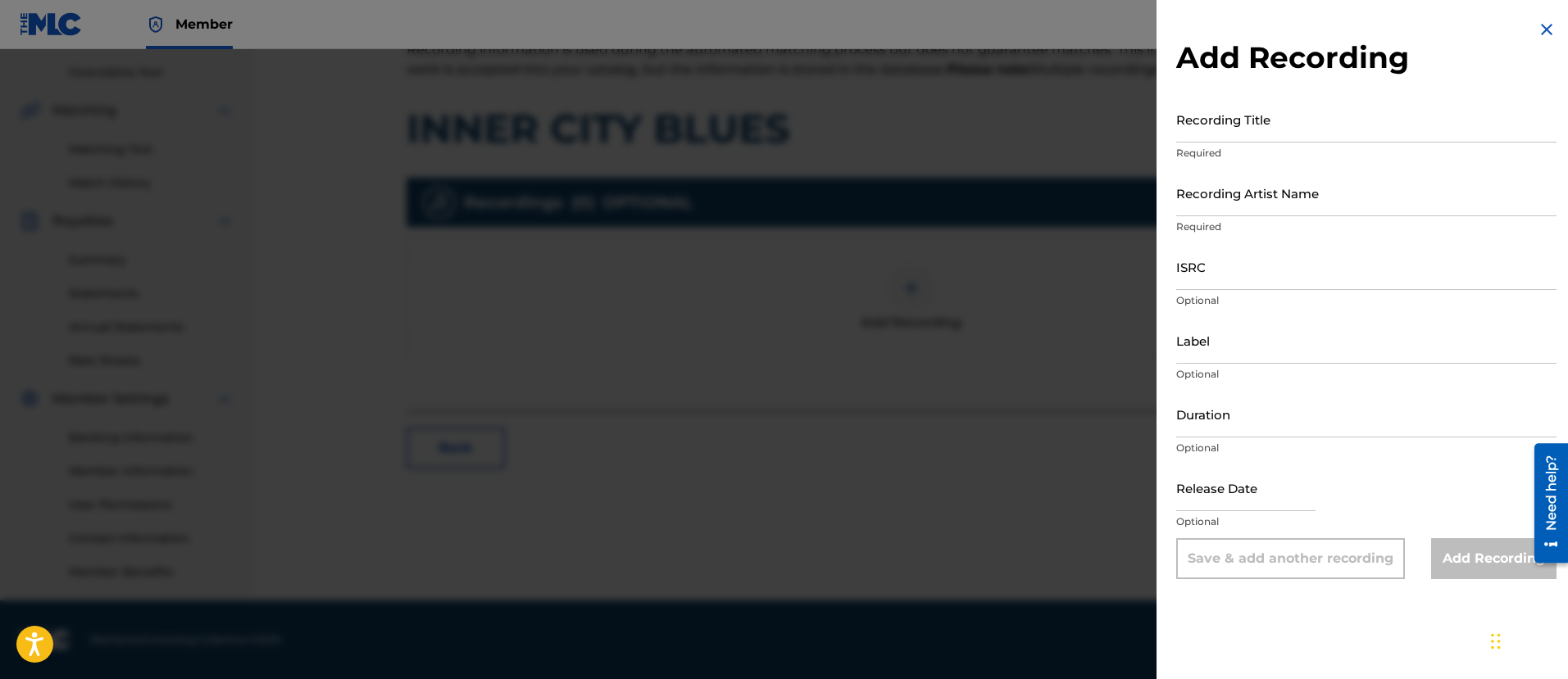
click at [1286, 278] on input "ISRC" at bounding box center [1366, 267] width 380 height 47
paste input "QM42K1809863"
type input "QM42K1809863"
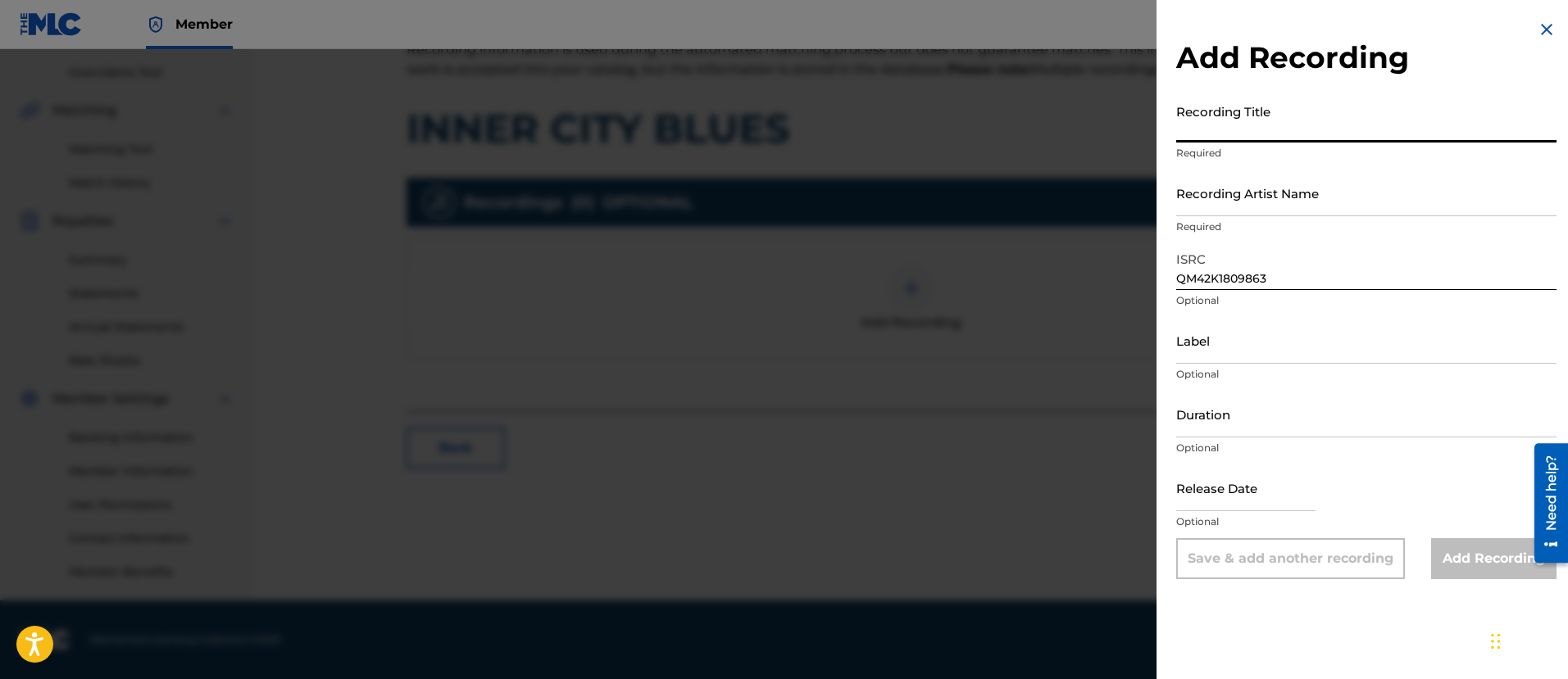
click at [1293, 139] on input "Recording Title" at bounding box center [1366, 119] width 380 height 47
type input "Bugseed"
click at [1325, 217] on div "Recording Artist Name Required" at bounding box center [1366, 206] width 380 height 73
click at [1334, 200] on input "Recording Artist Name" at bounding box center [1366, 192] width 380 height 47
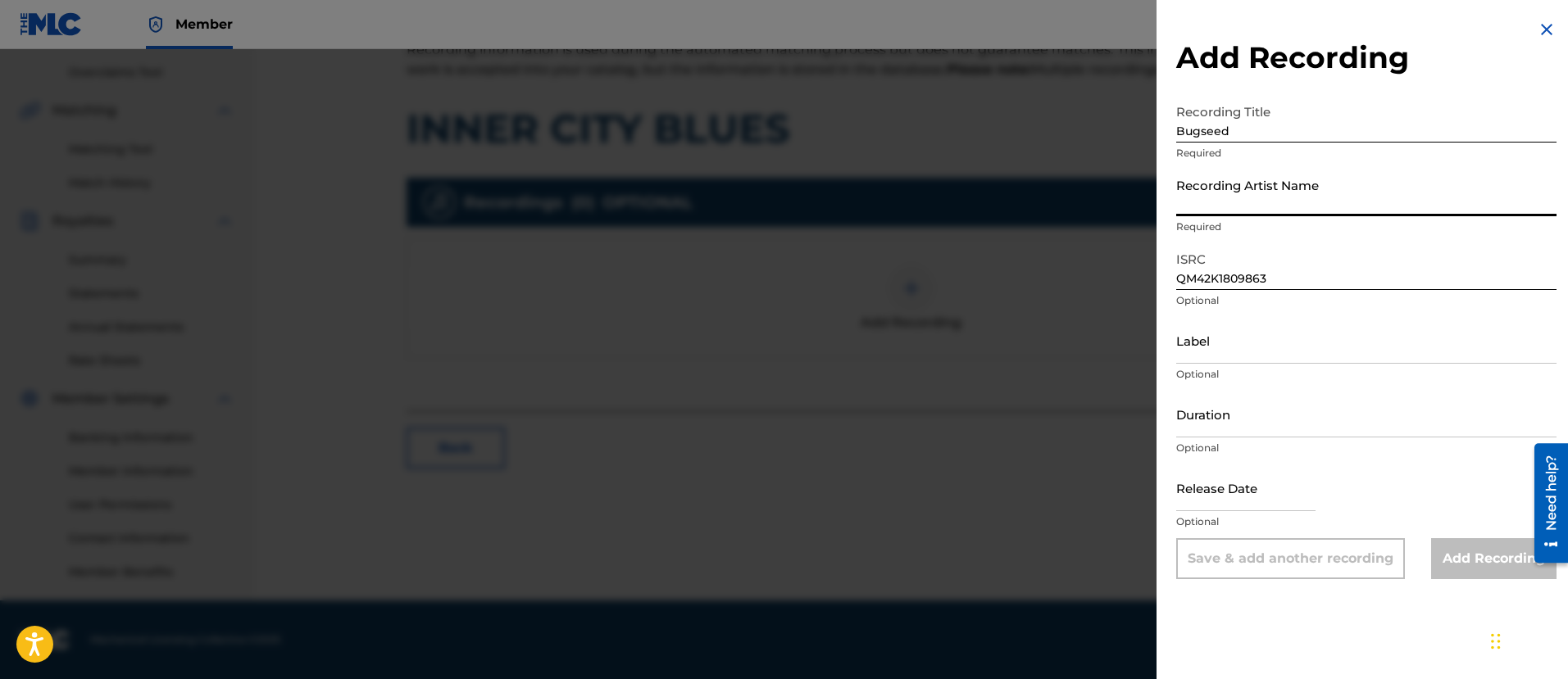
paste input "Inner City Blues"
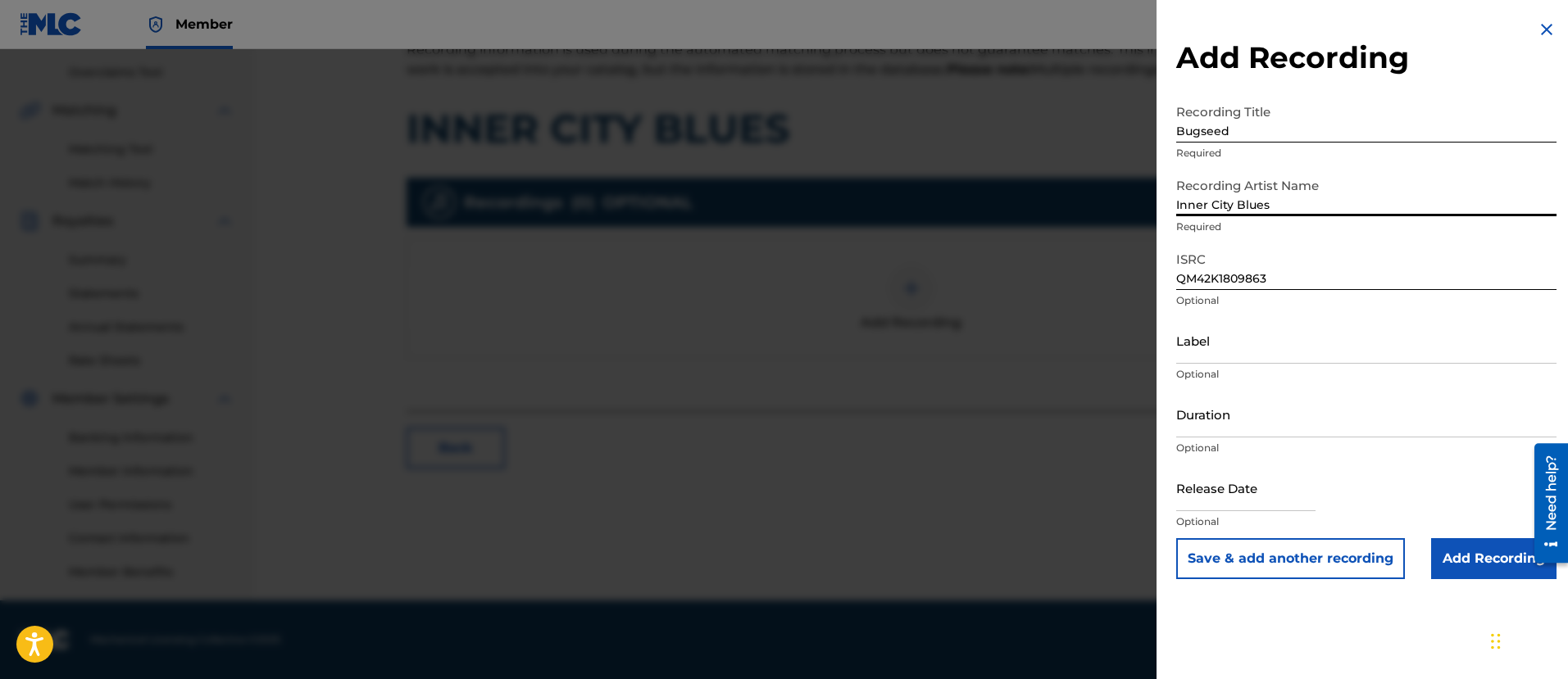
type input "Inner City Blues"
click at [1369, 347] on input "Label" at bounding box center [1366, 340] width 380 height 47
type input "Independent Beatcasting"
click at [1476, 554] on input "Add Recording" at bounding box center [1493, 558] width 125 height 41
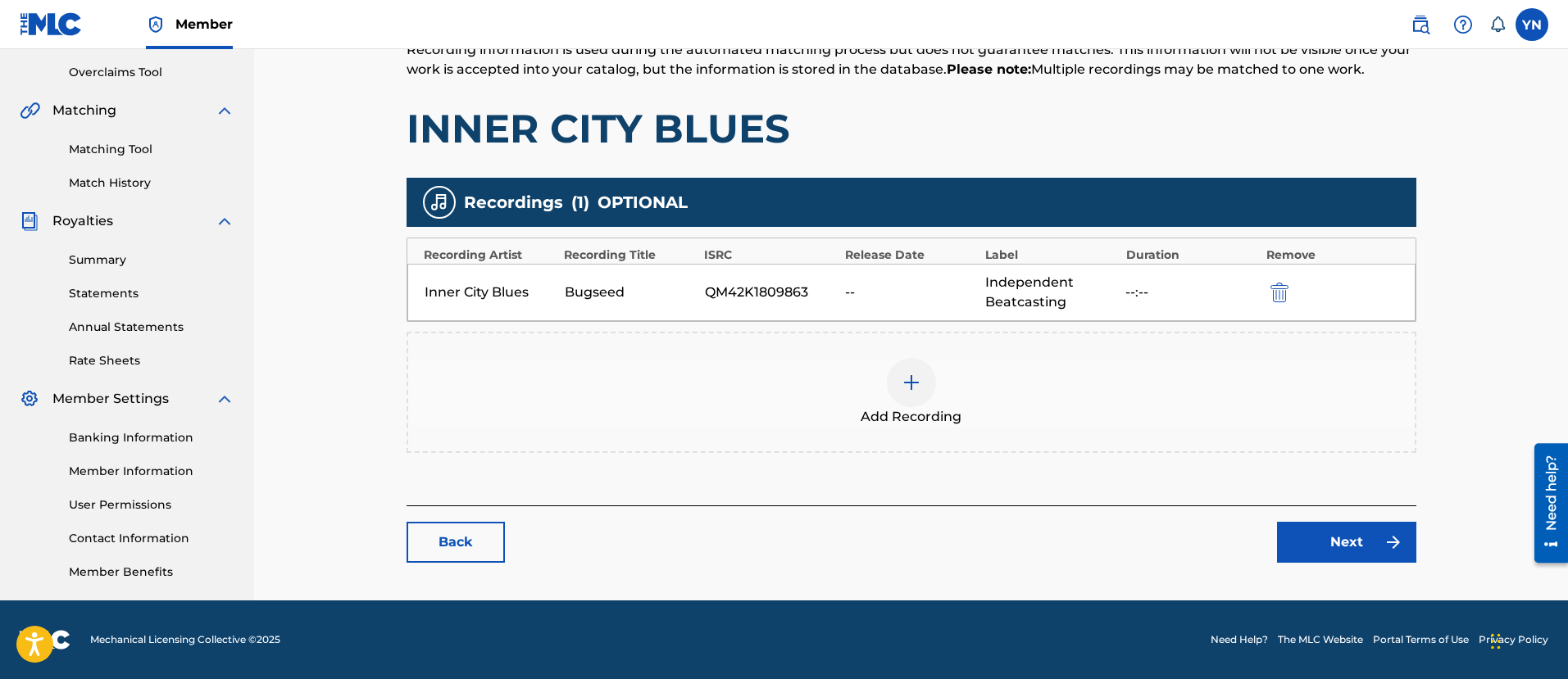
click at [1405, 547] on link "Next" at bounding box center [1346, 542] width 139 height 41
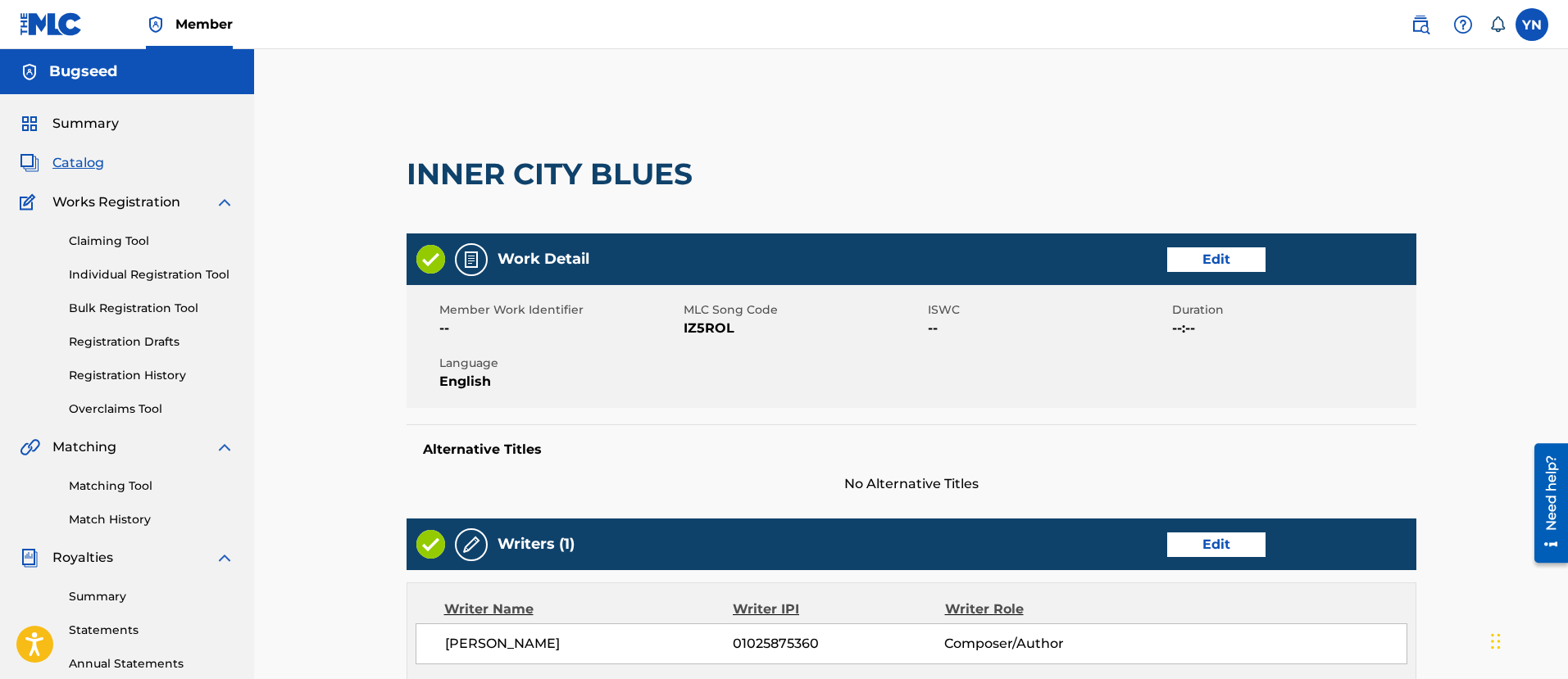
scroll to position [562, 0]
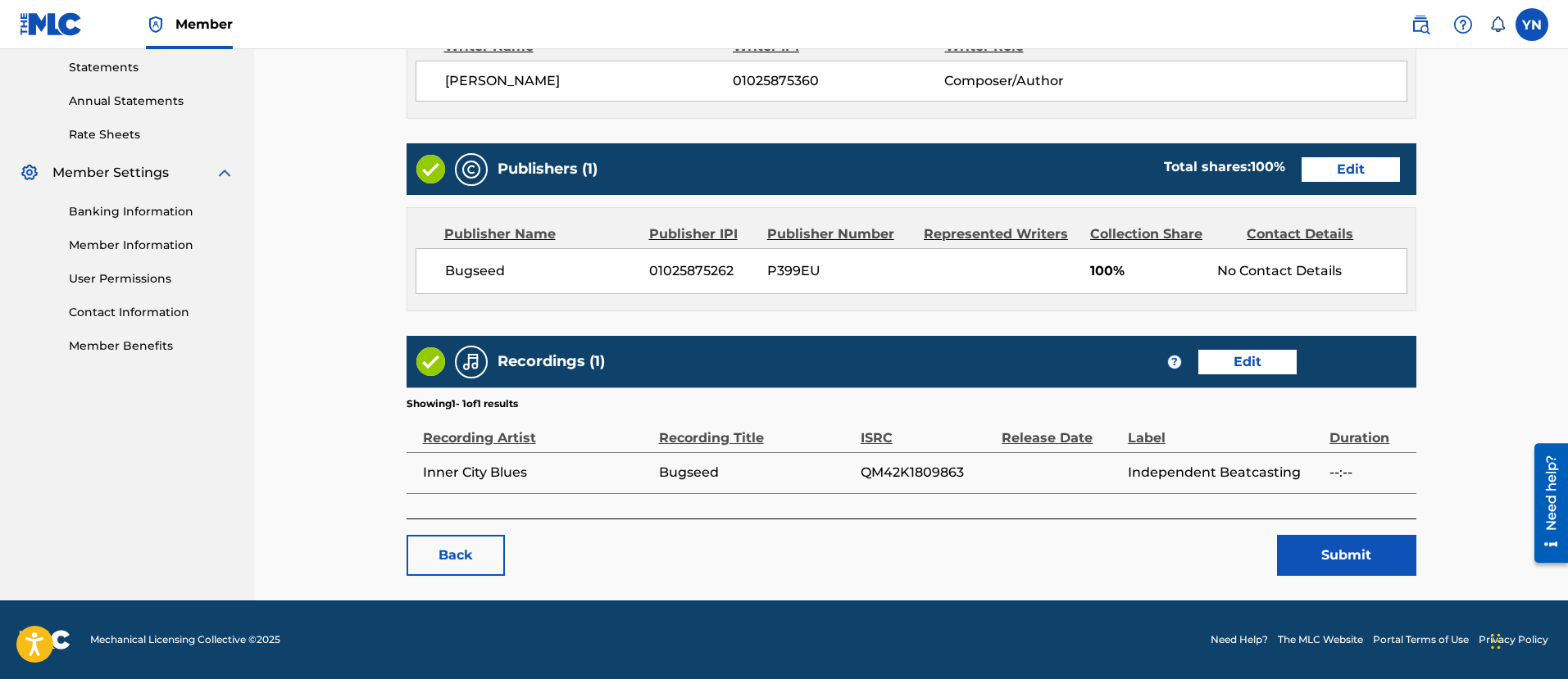
click at [1378, 547] on button "Submit" at bounding box center [1346, 555] width 139 height 41
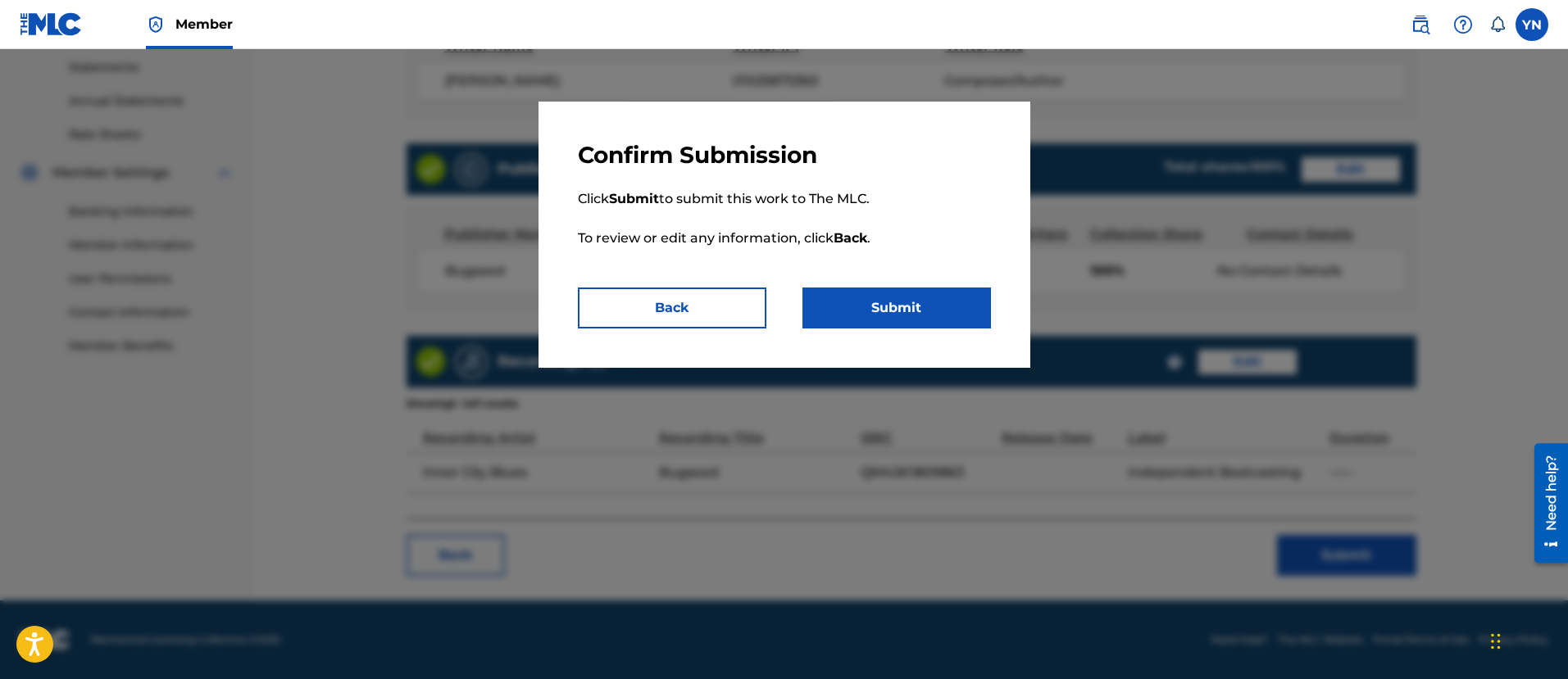
click at [934, 317] on button "Submit" at bounding box center [896, 307] width 188 height 41
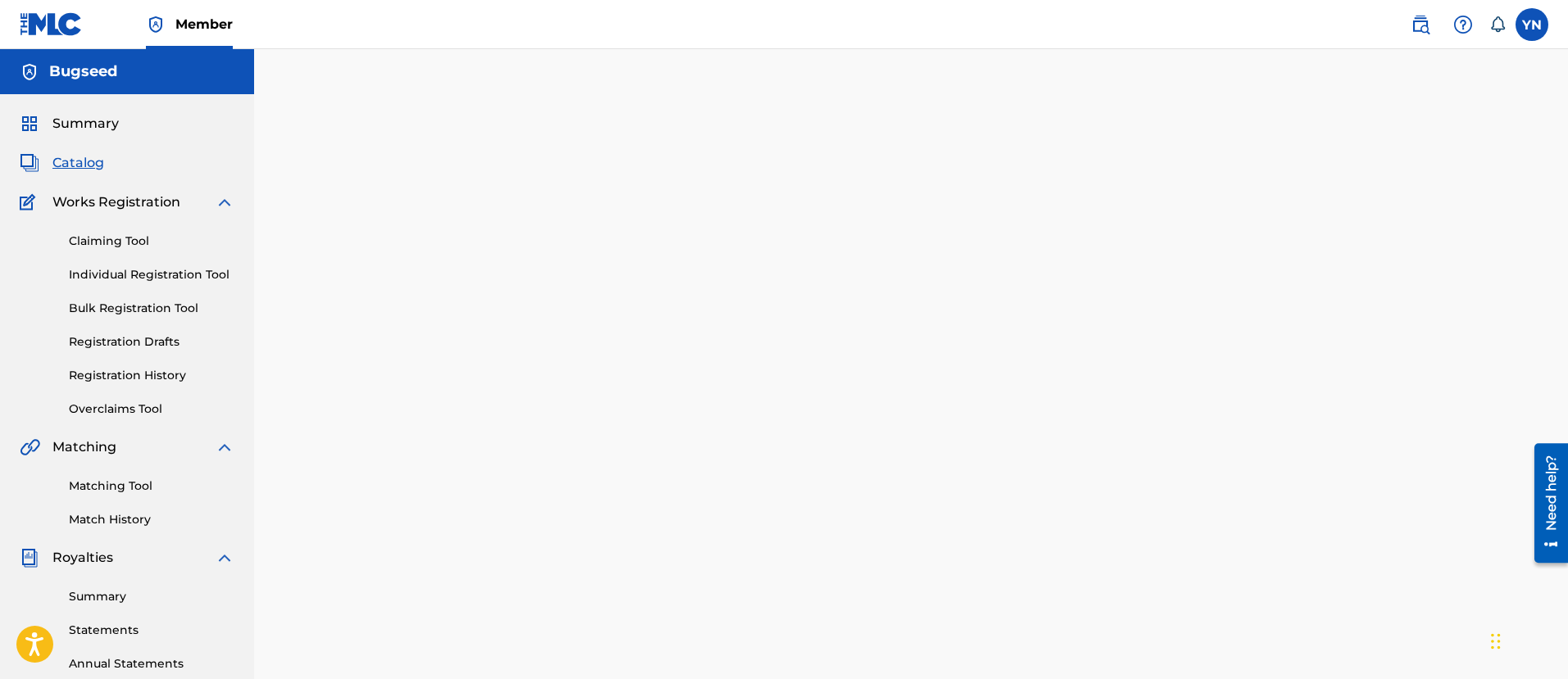
click at [114, 486] on link "Matching Tool" at bounding box center [152, 486] width 166 height 17
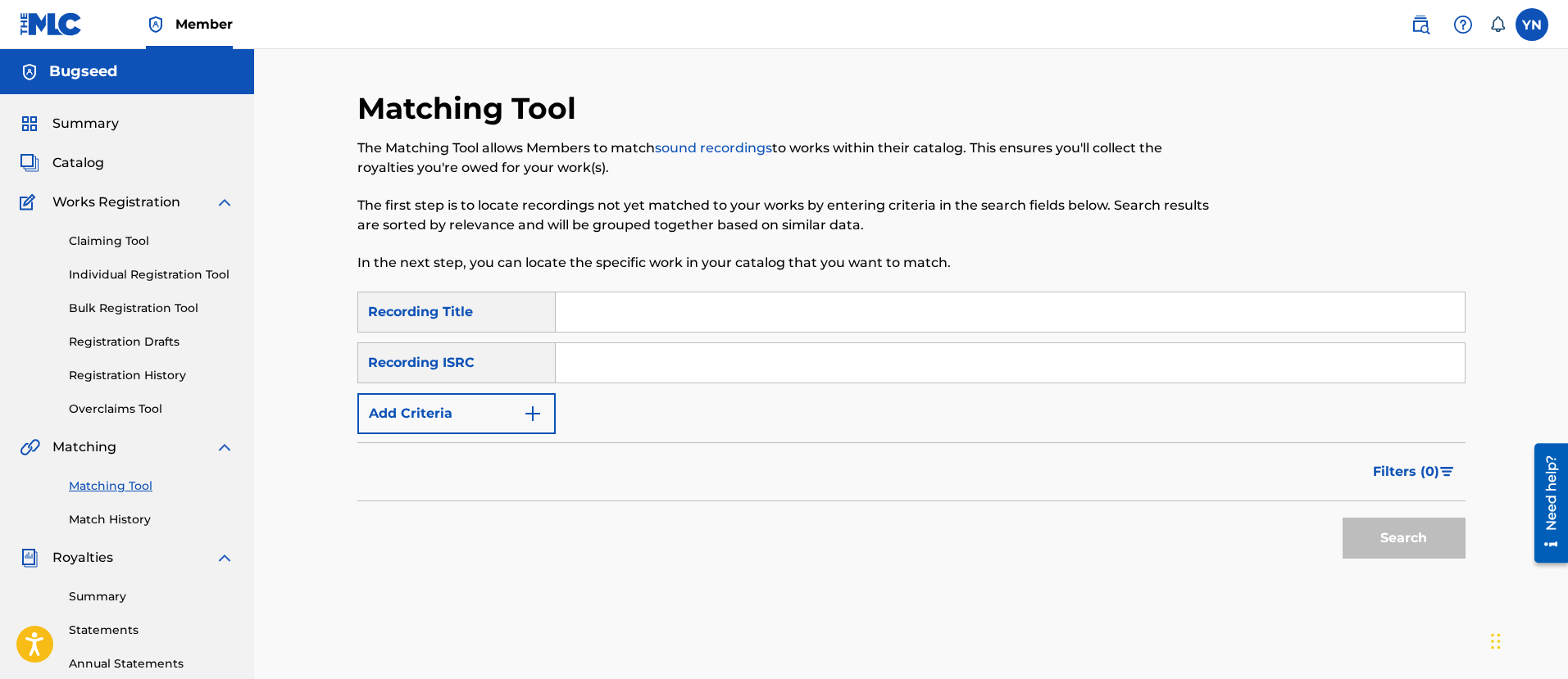
click at [777, 357] on input "Search Form" at bounding box center [1010, 362] width 909 height 39
paste input "TCJPR2262592"
type input "TCJPR2262592"
drag, startPoint x: 626, startPoint y: 314, endPoint x: 654, endPoint y: 322, distance: 29.1
click at [626, 314] on input "Search Form" at bounding box center [1010, 312] width 909 height 39
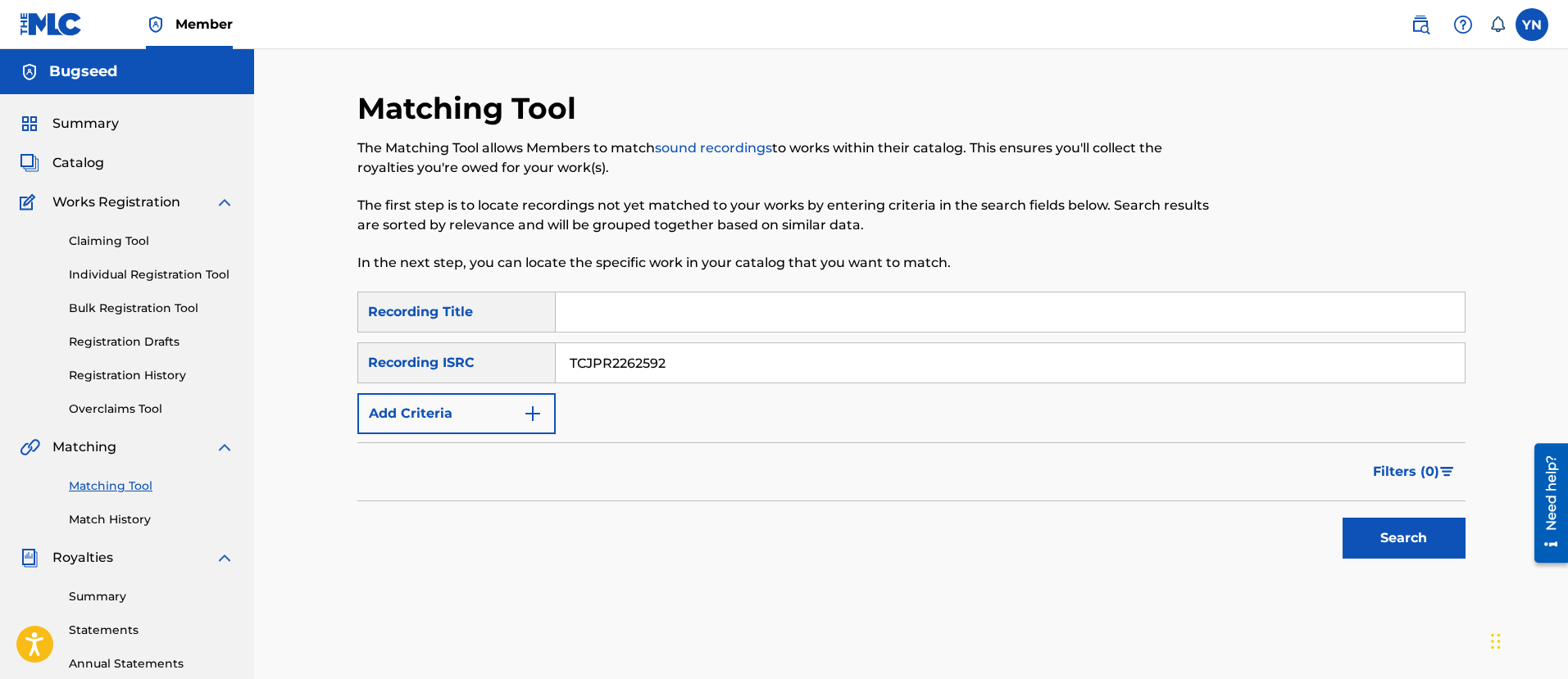
paste input "Run It Up"
type input "Run It Up"
click at [1362, 527] on button "Search" at bounding box center [1403, 537] width 123 height 41
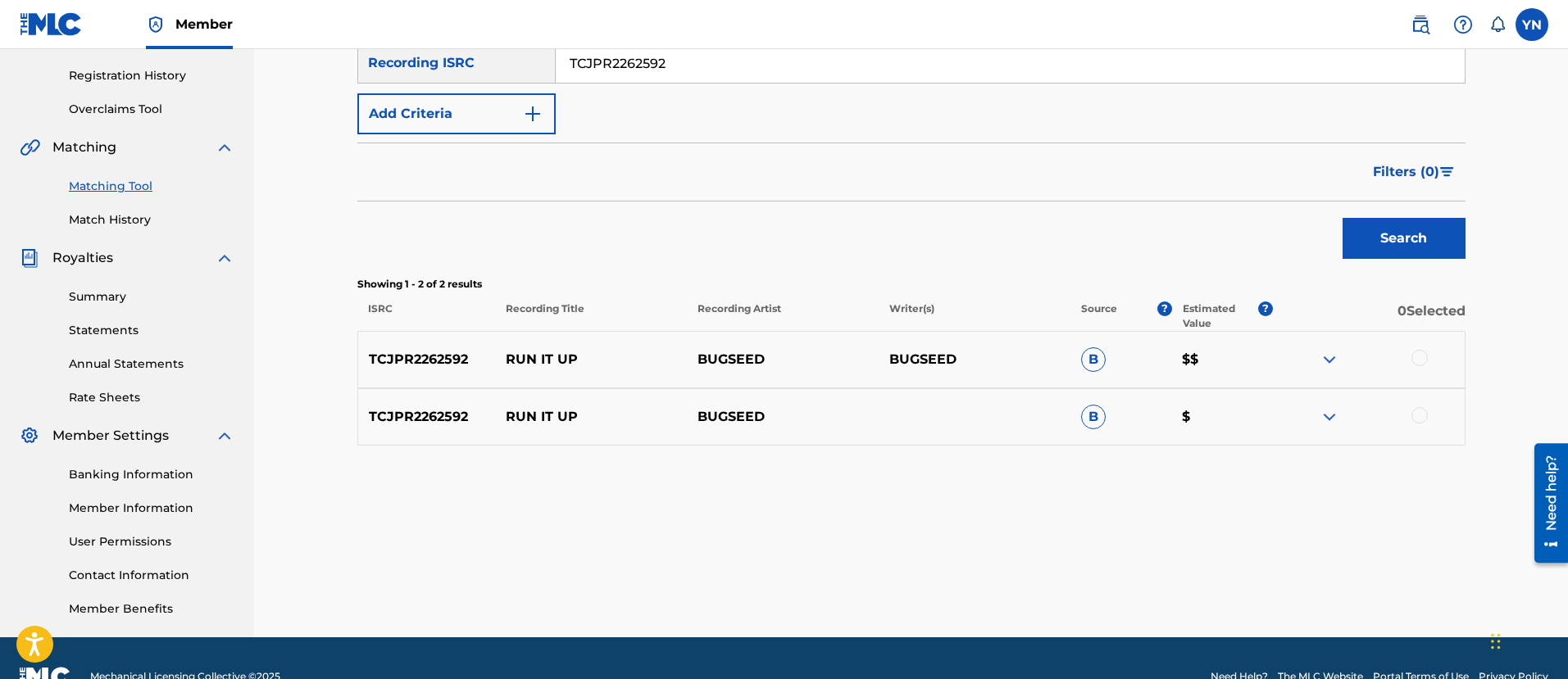
scroll to position [337, 0]
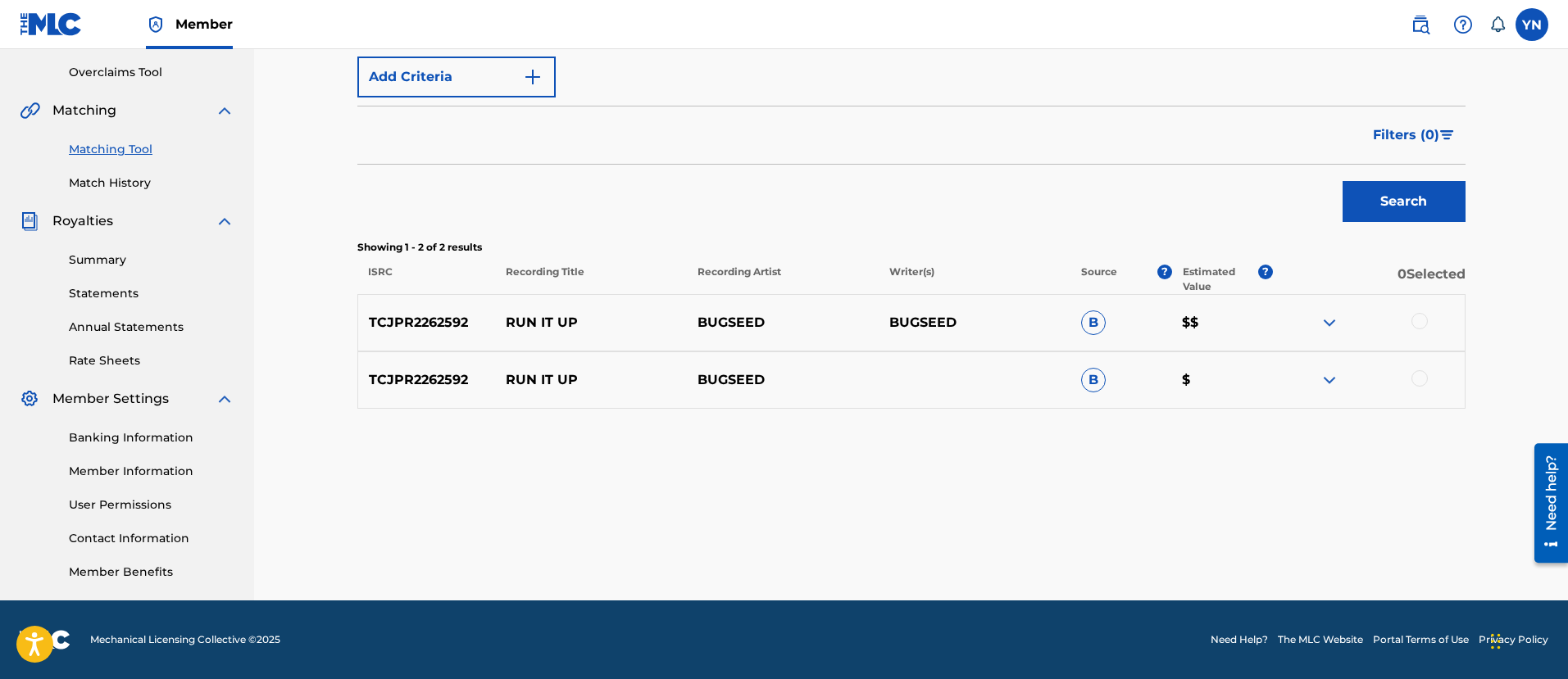
click at [1427, 316] on div at bounding box center [1420, 322] width 17 height 17
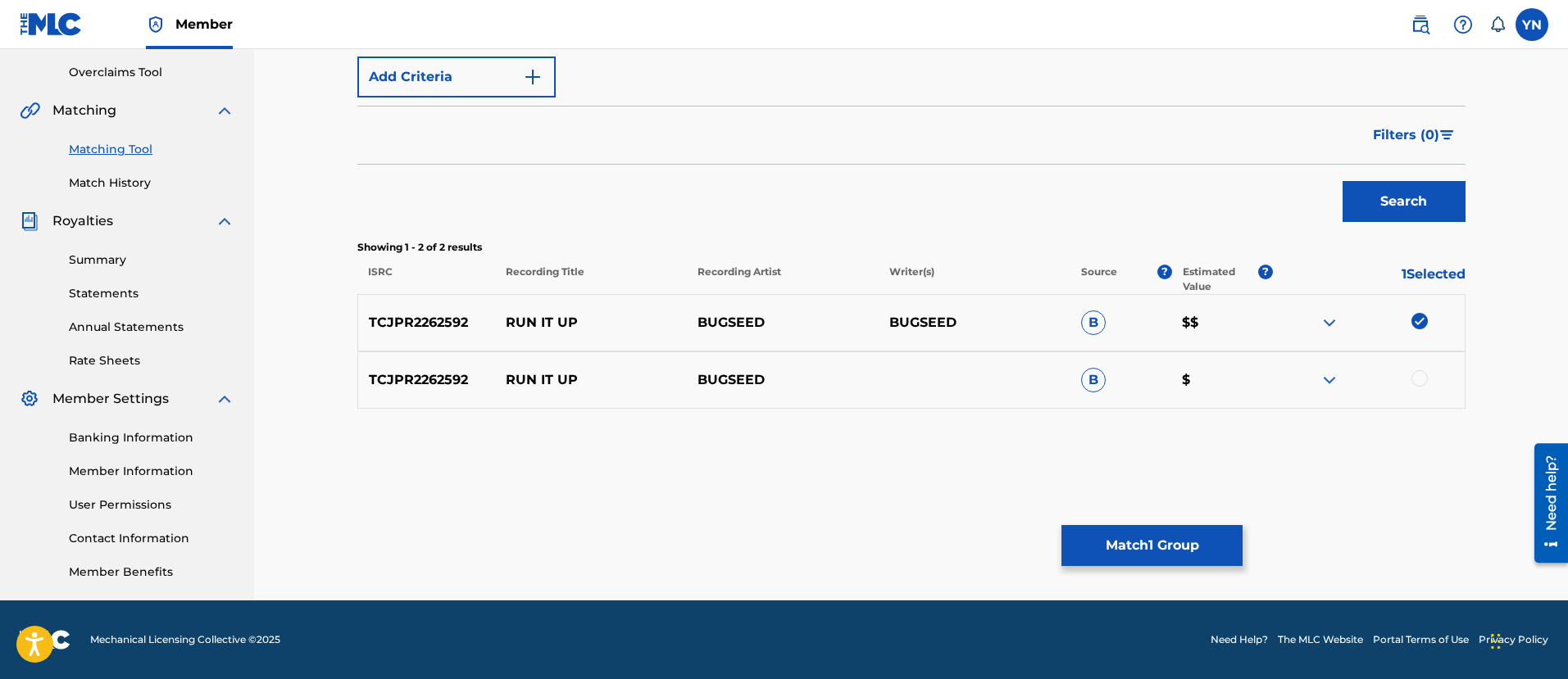
click at [1429, 387] on div at bounding box center [1369, 380] width 192 height 20
click at [1423, 378] on div at bounding box center [1420, 378] width 17 height 17
click at [1105, 534] on button "Match 2 Groups" at bounding box center [1151, 545] width 181 height 41
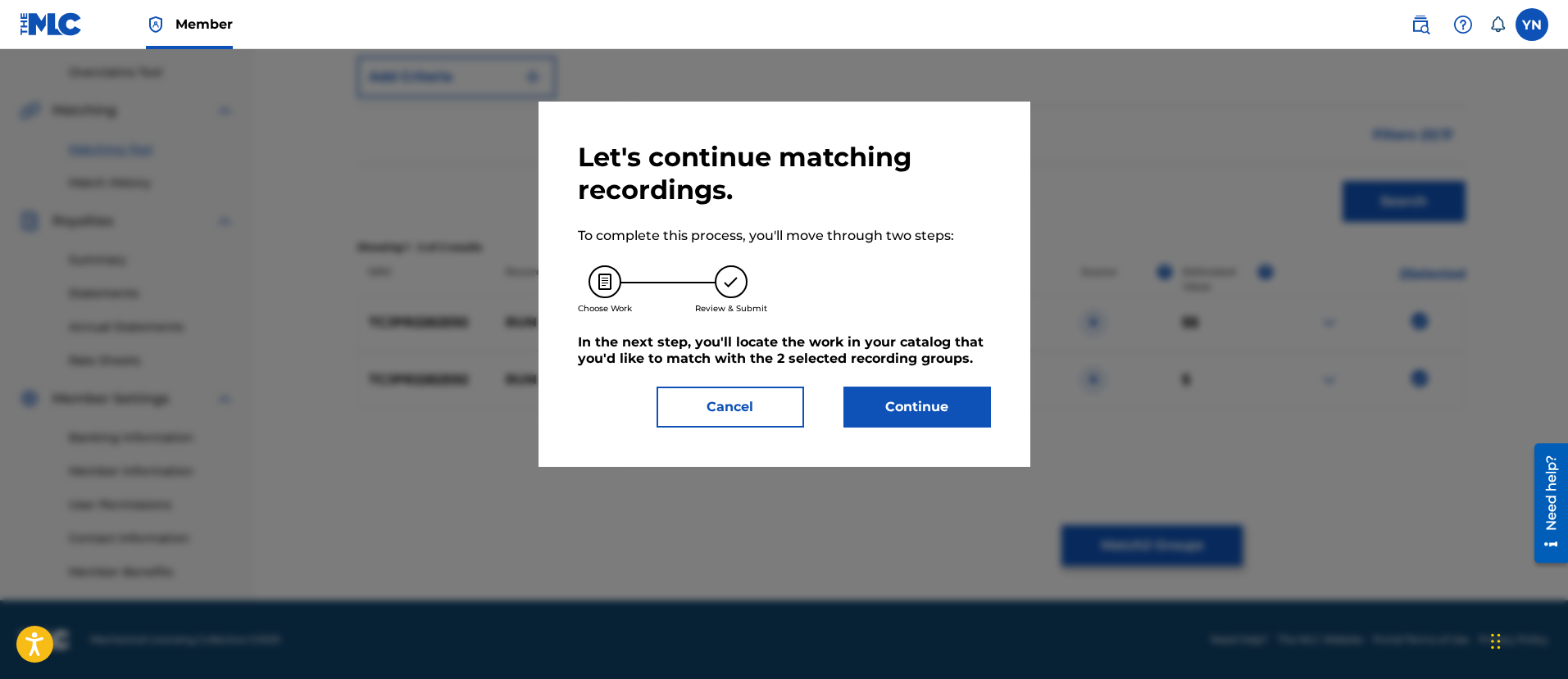
click at [955, 417] on button "Continue" at bounding box center [917, 407] width 148 height 41
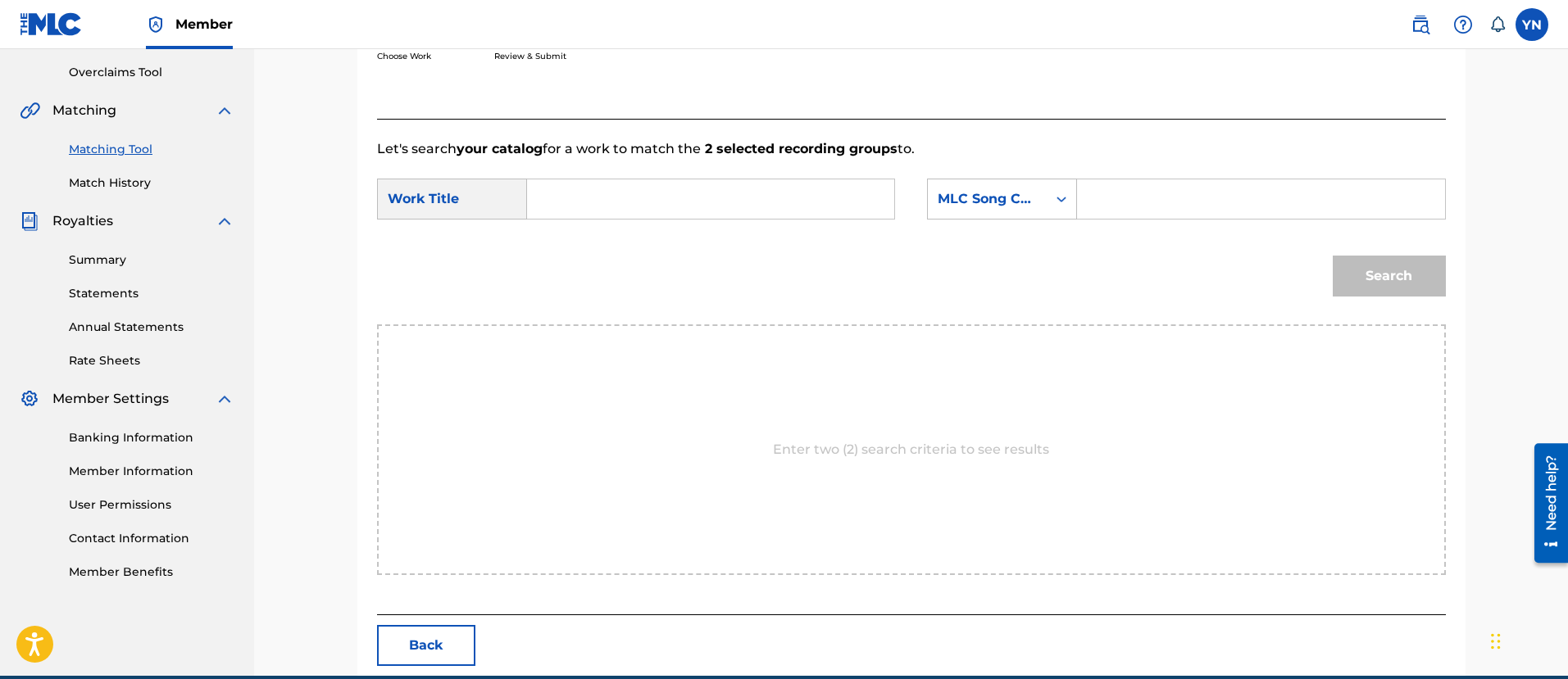
click at [766, 206] on input "Search Form" at bounding box center [710, 198] width 339 height 39
paste input "Run It Up"
type input "Run It Up"
click at [982, 197] on div "MLC Song Code" at bounding box center [987, 199] width 99 height 20
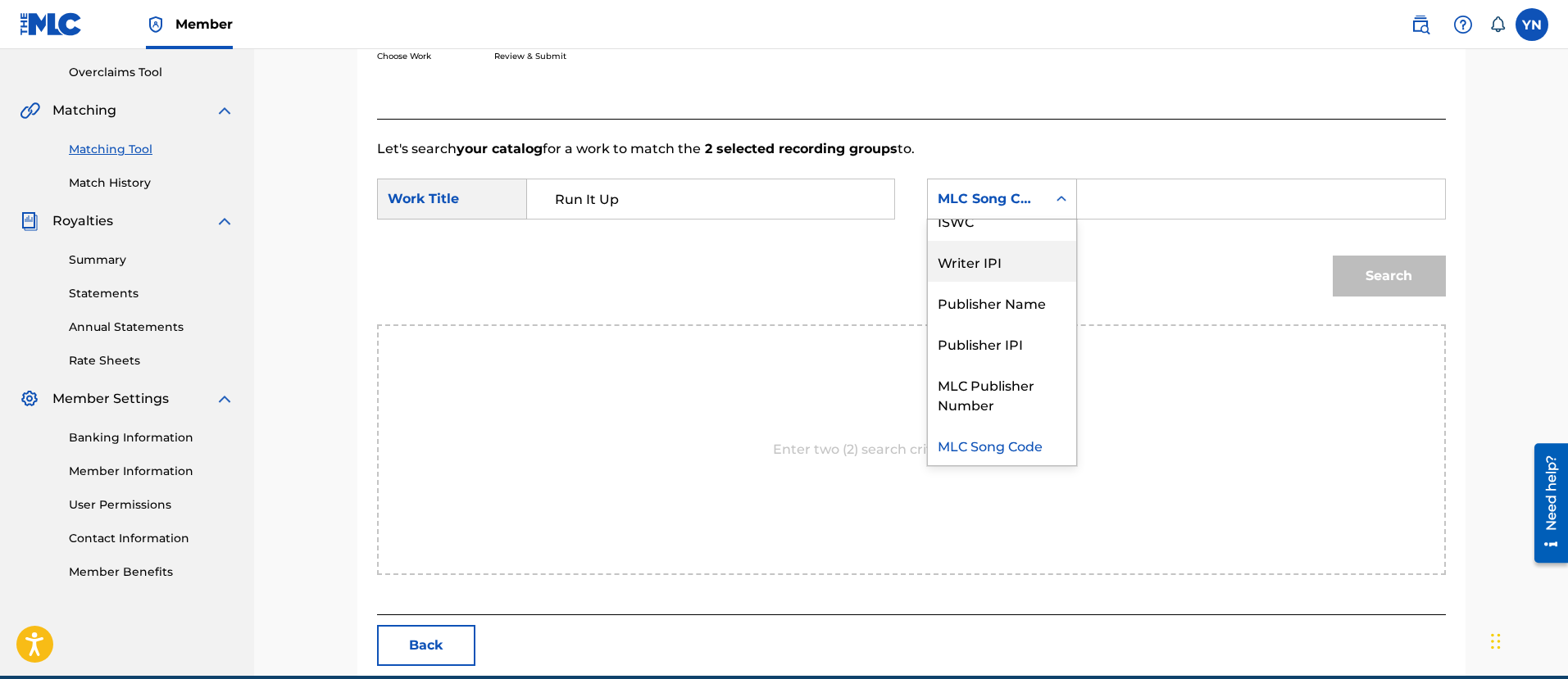
scroll to position [0, 0]
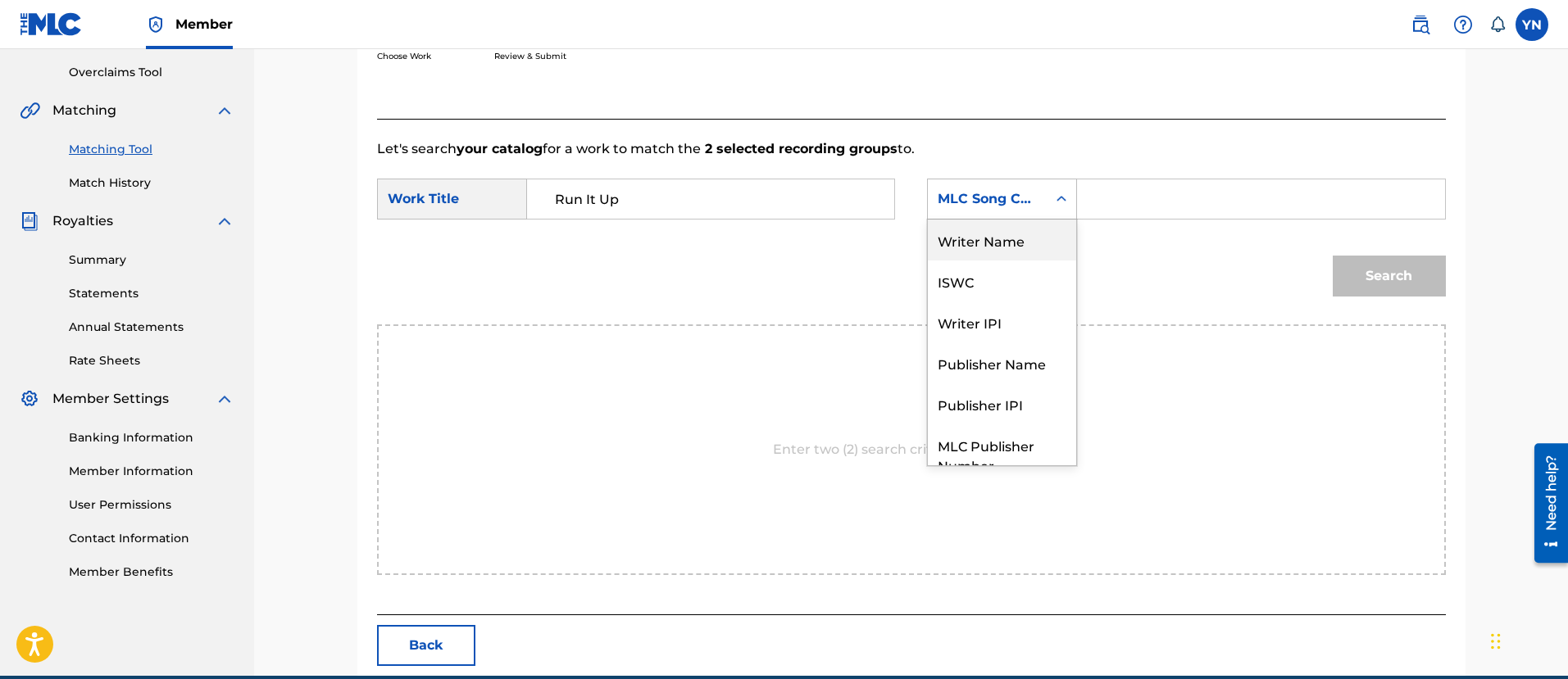
click at [1009, 228] on div "Writer Name" at bounding box center [1002, 239] width 148 height 41
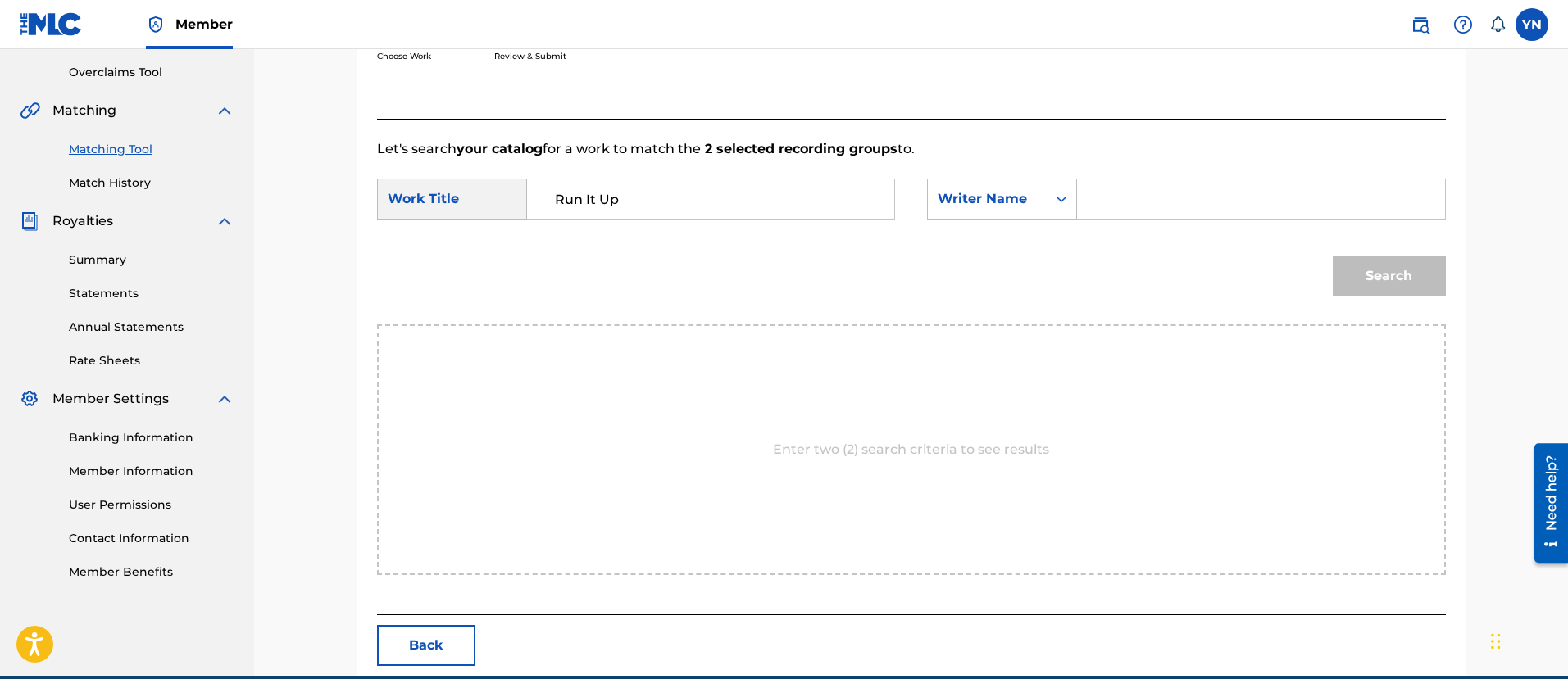
click at [1130, 207] on input "Search Form" at bounding box center [1260, 198] width 339 height 39
type input "[PERSON_NAME]"
click at [1332, 256] on button "Search" at bounding box center [1389, 276] width 113 height 41
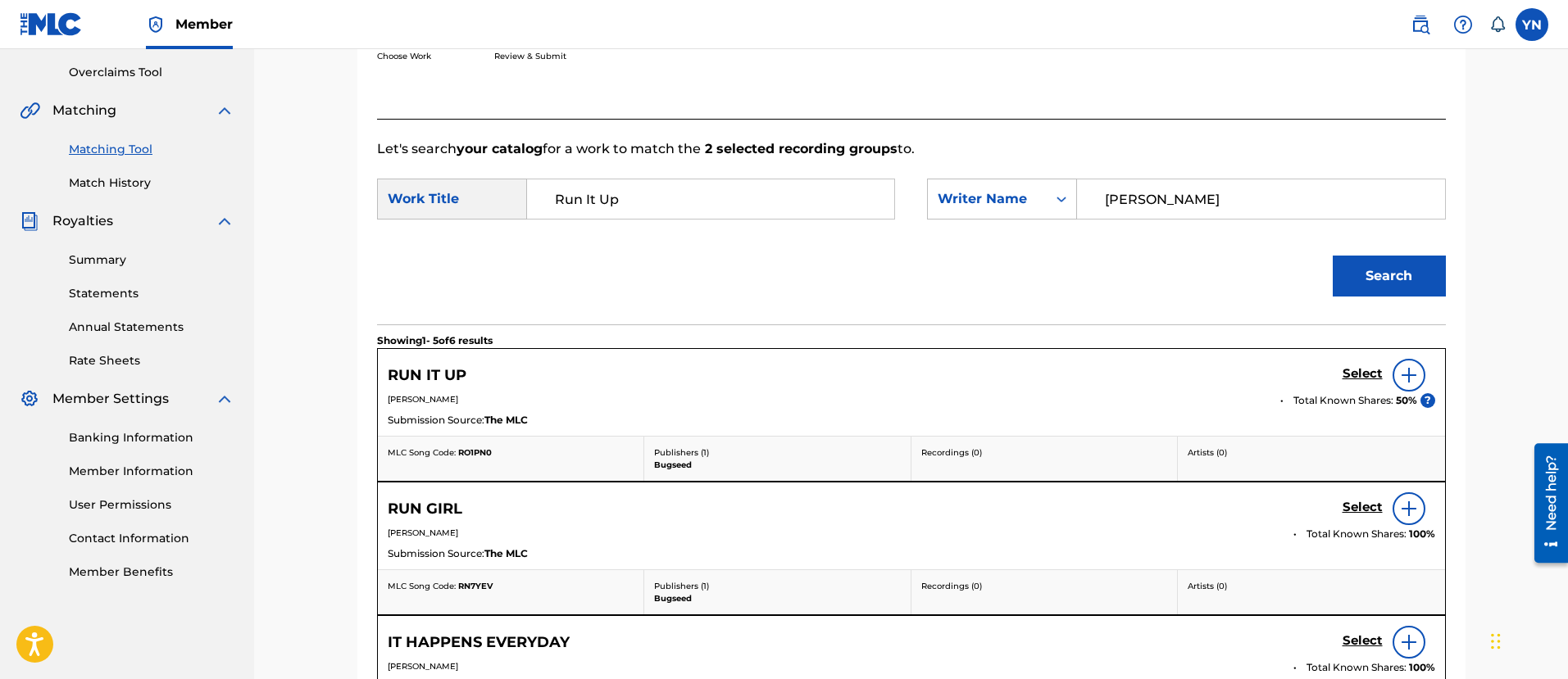
click at [1353, 376] on h5 "Select" at bounding box center [1362, 373] width 40 height 16
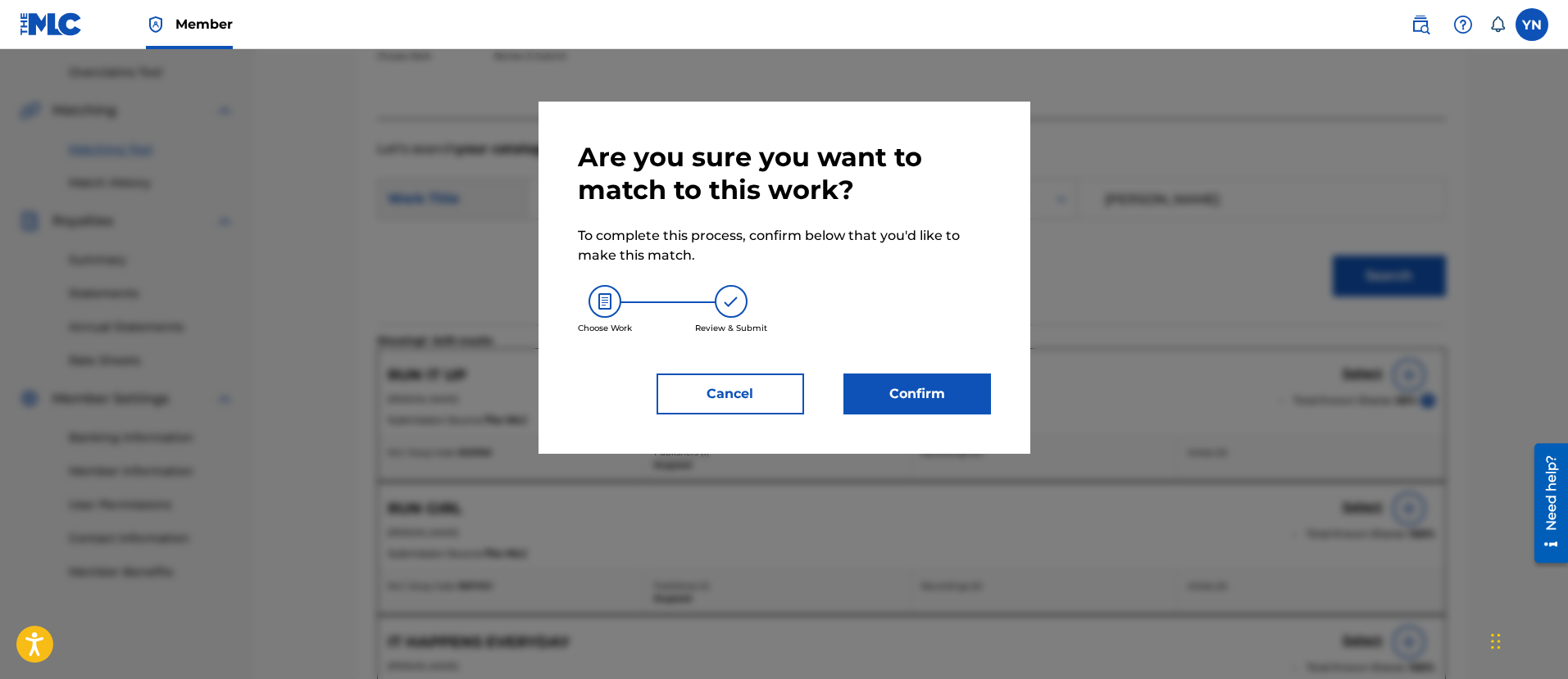
click at [922, 367] on div "Are you sure you want to match to this work? To complete this process, confirm …" at bounding box center [784, 277] width 413 height 273
click at [914, 385] on button "Confirm" at bounding box center [917, 393] width 148 height 41
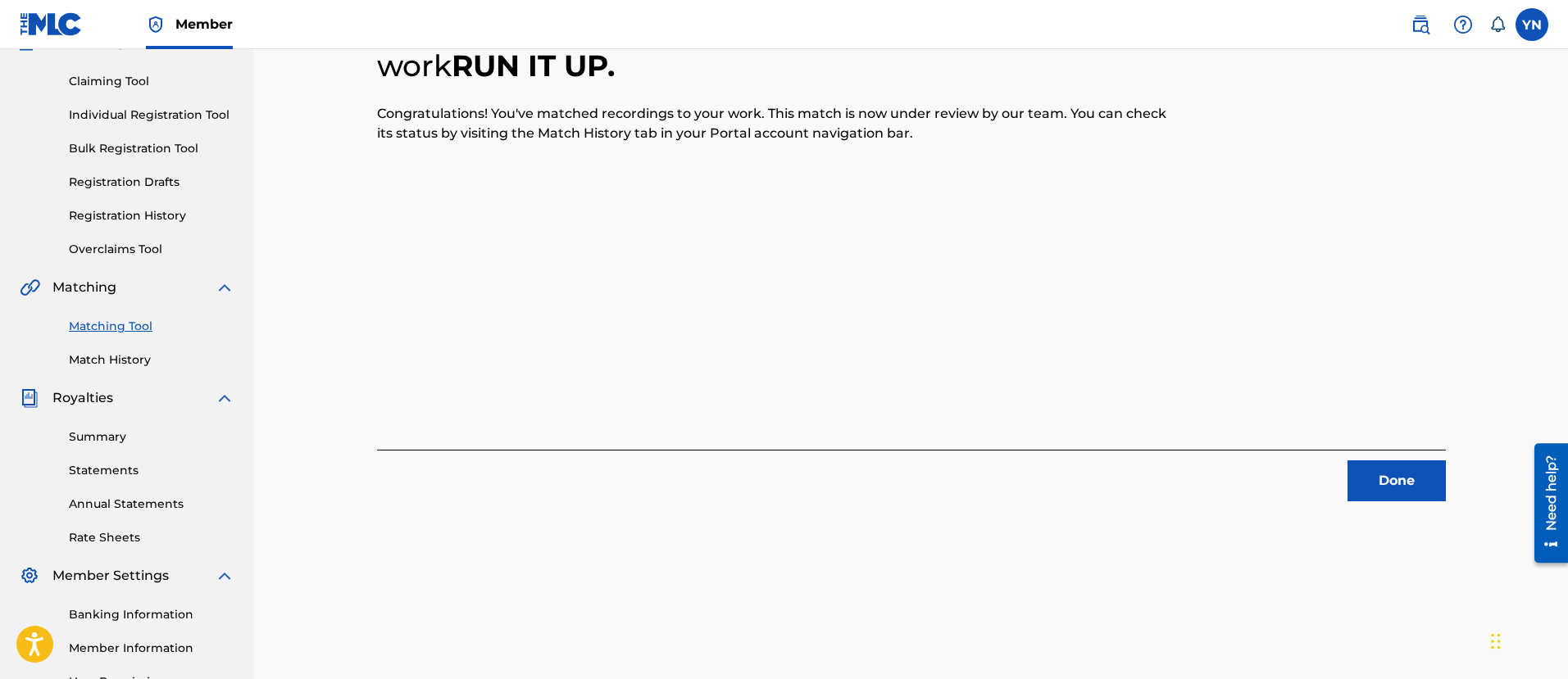
scroll to position [132, 0]
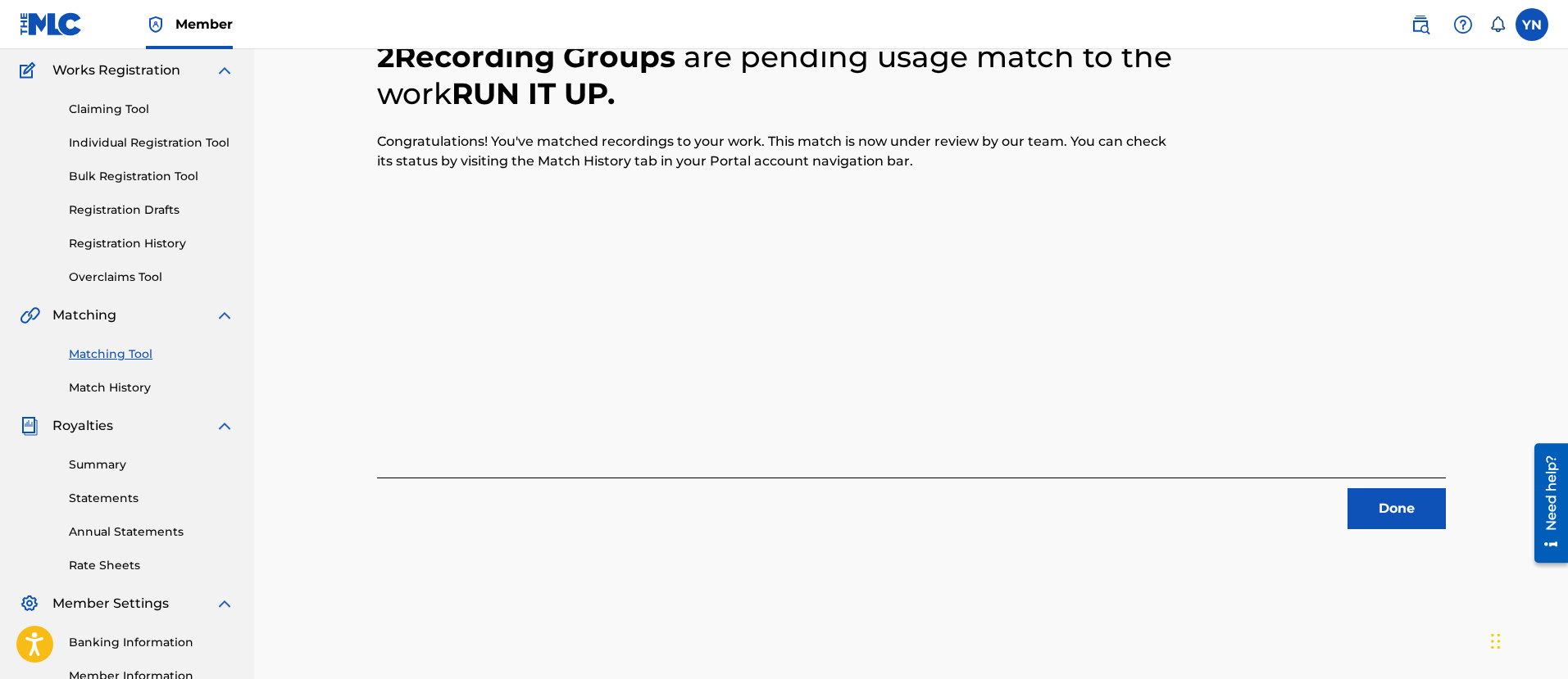
click at [1365, 505] on button "Done" at bounding box center [1396, 508] width 98 height 41
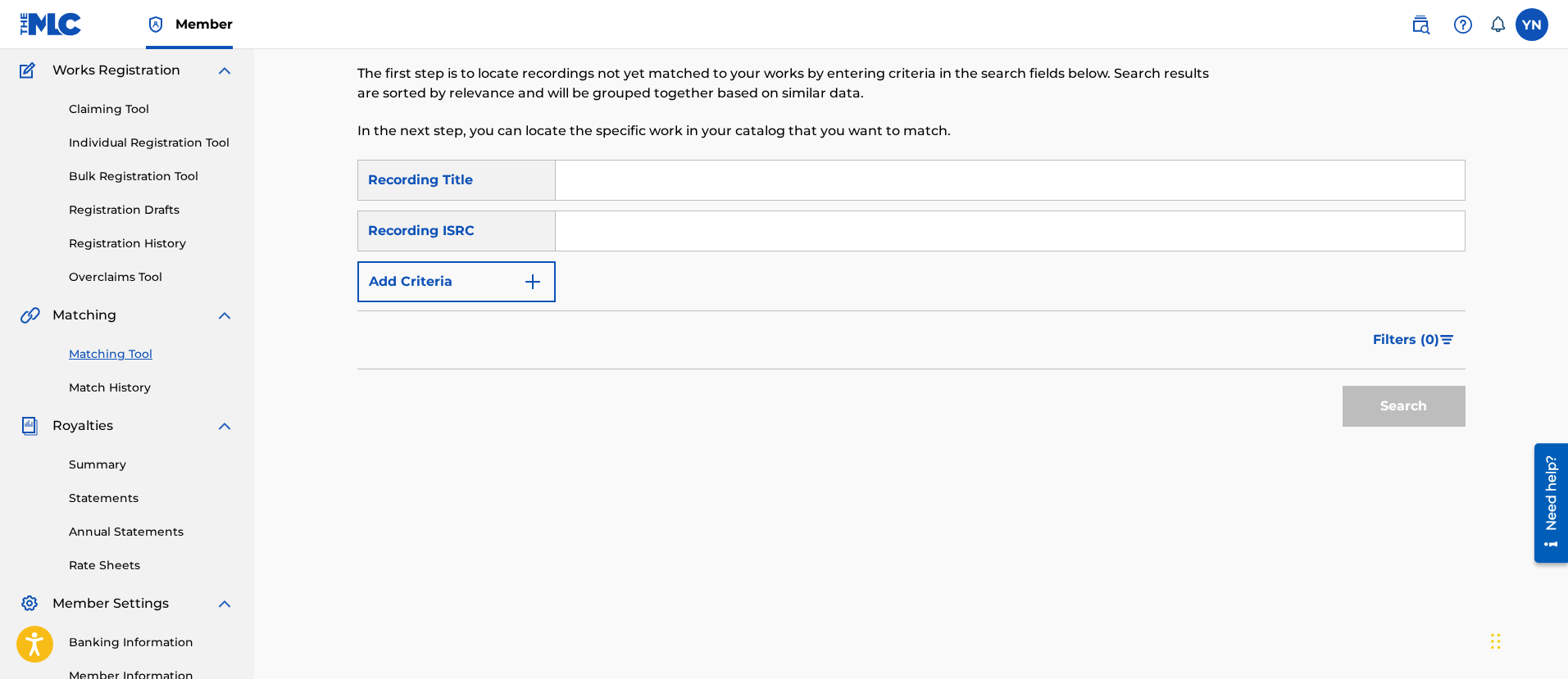
click at [710, 226] on input "Search Form" at bounding box center [1010, 231] width 909 height 39
paste input "TCJPR2262593"
type input "TCJPR2262593"
click at [729, 202] on div "SearchWithCriteriaa9864efe-8a49-437d-96ef-b3f6fa732583 Recording Title SearchWi…" at bounding box center [911, 231] width 1108 height 142
click at [741, 185] on input "Search Form" at bounding box center [1010, 180] width 909 height 39
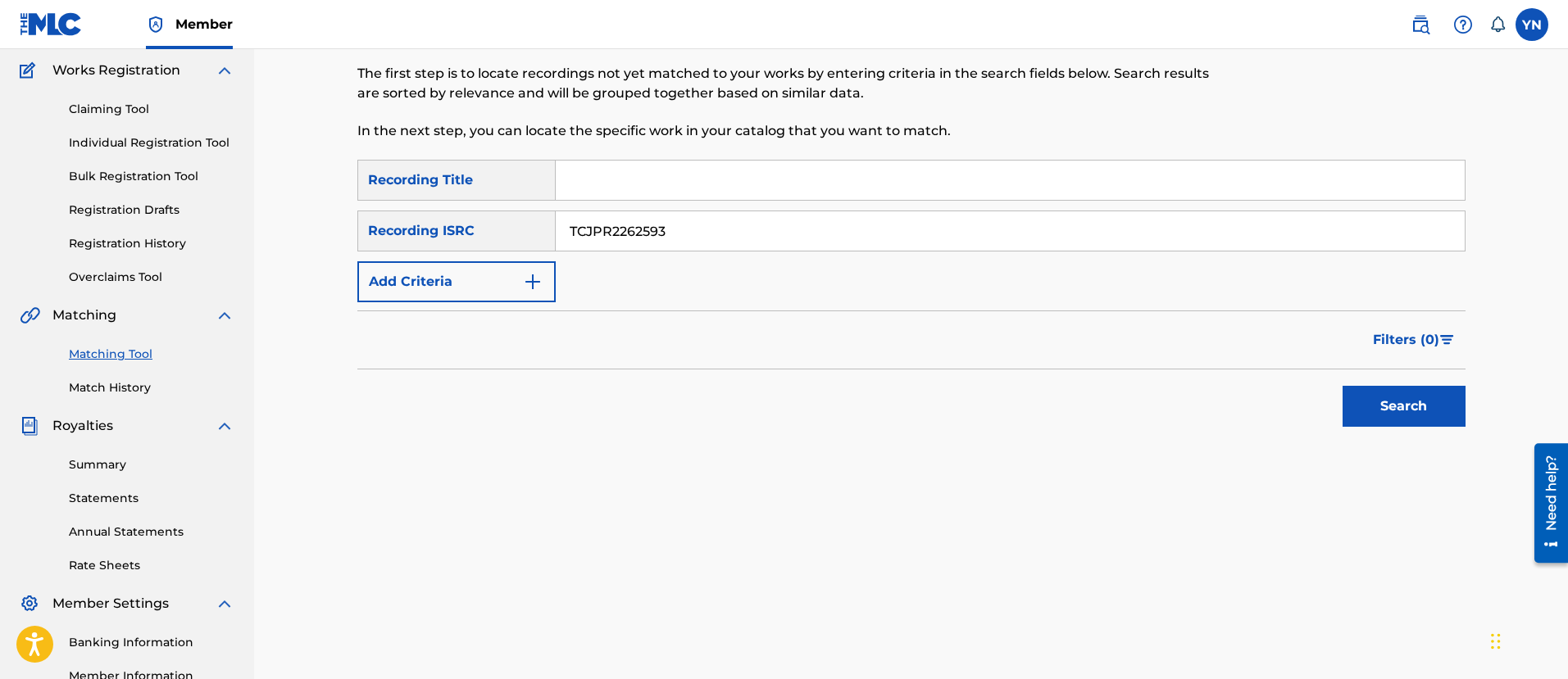
paste input "Pulse"
type input "Pulse"
click at [1401, 389] on button "Search" at bounding box center [1403, 406] width 123 height 41
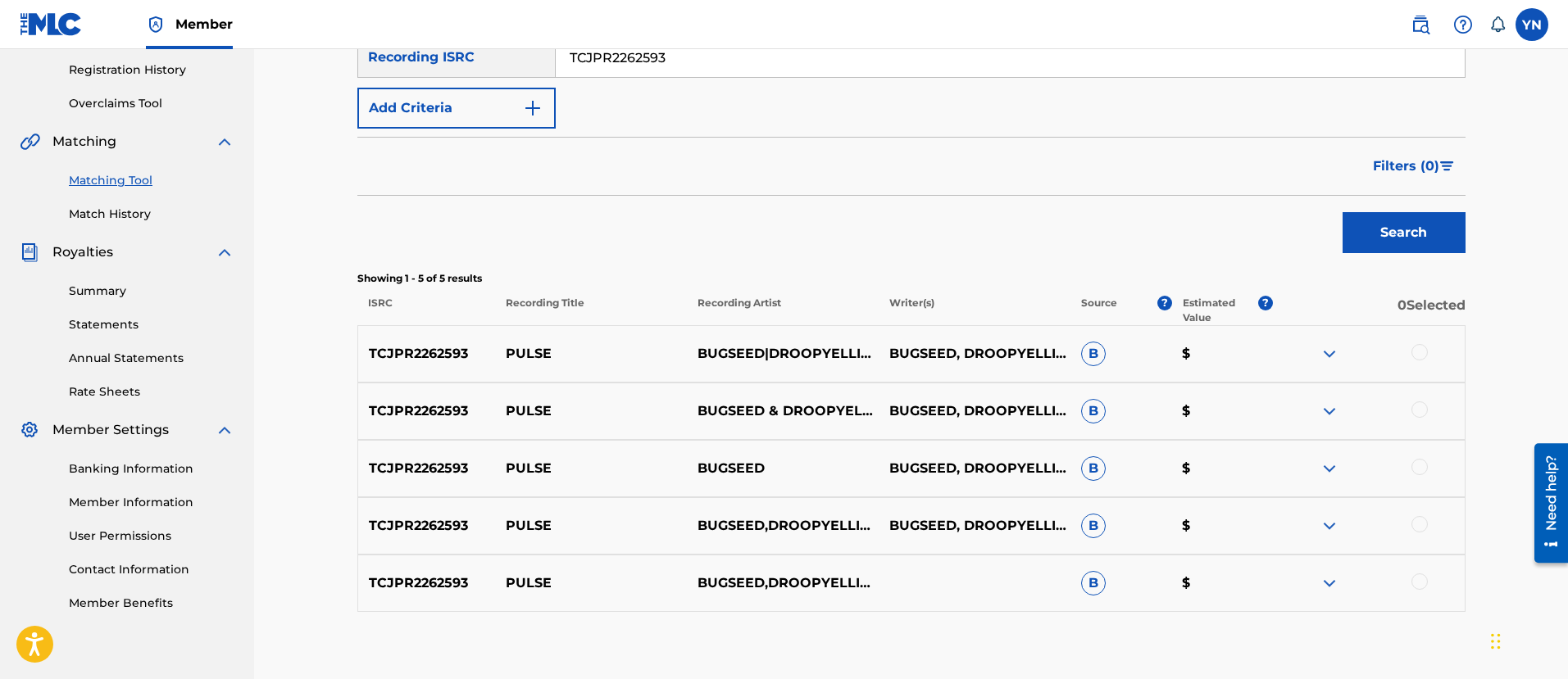
scroll to position [337, 0]
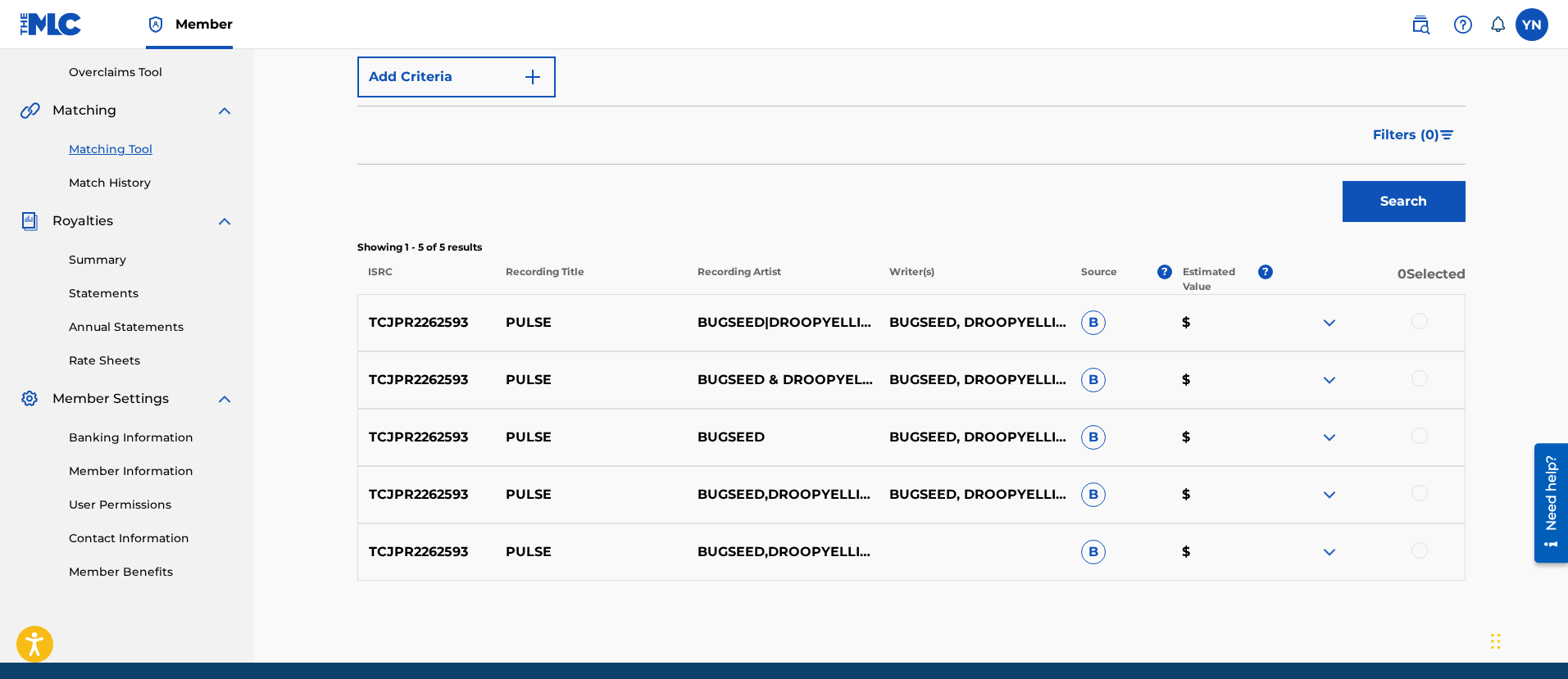
click at [1425, 314] on div at bounding box center [1420, 322] width 17 height 17
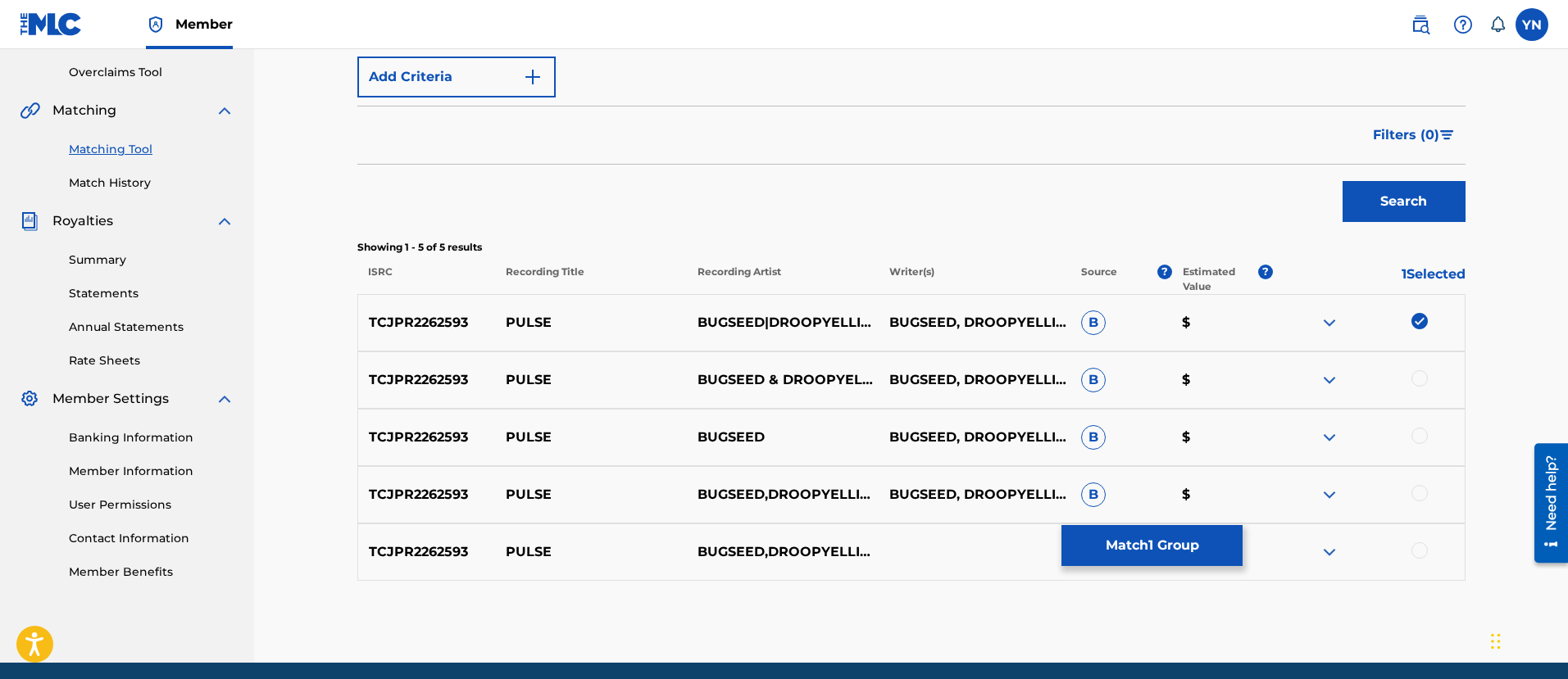
click at [1429, 367] on div "TCJPR2262593 PULSE BUGSEED & DROOPYELLIOT BUGSEED, DROOPYELLIOT B $" at bounding box center [911, 380] width 1108 height 57
drag, startPoint x: 1429, startPoint y: 387, endPoint x: 1414, endPoint y: 380, distance: 16.6
click at [1425, 389] on div at bounding box center [1369, 380] width 192 height 20
click at [1414, 380] on div at bounding box center [1420, 378] width 17 height 17
click at [1419, 438] on div at bounding box center [1420, 436] width 17 height 17
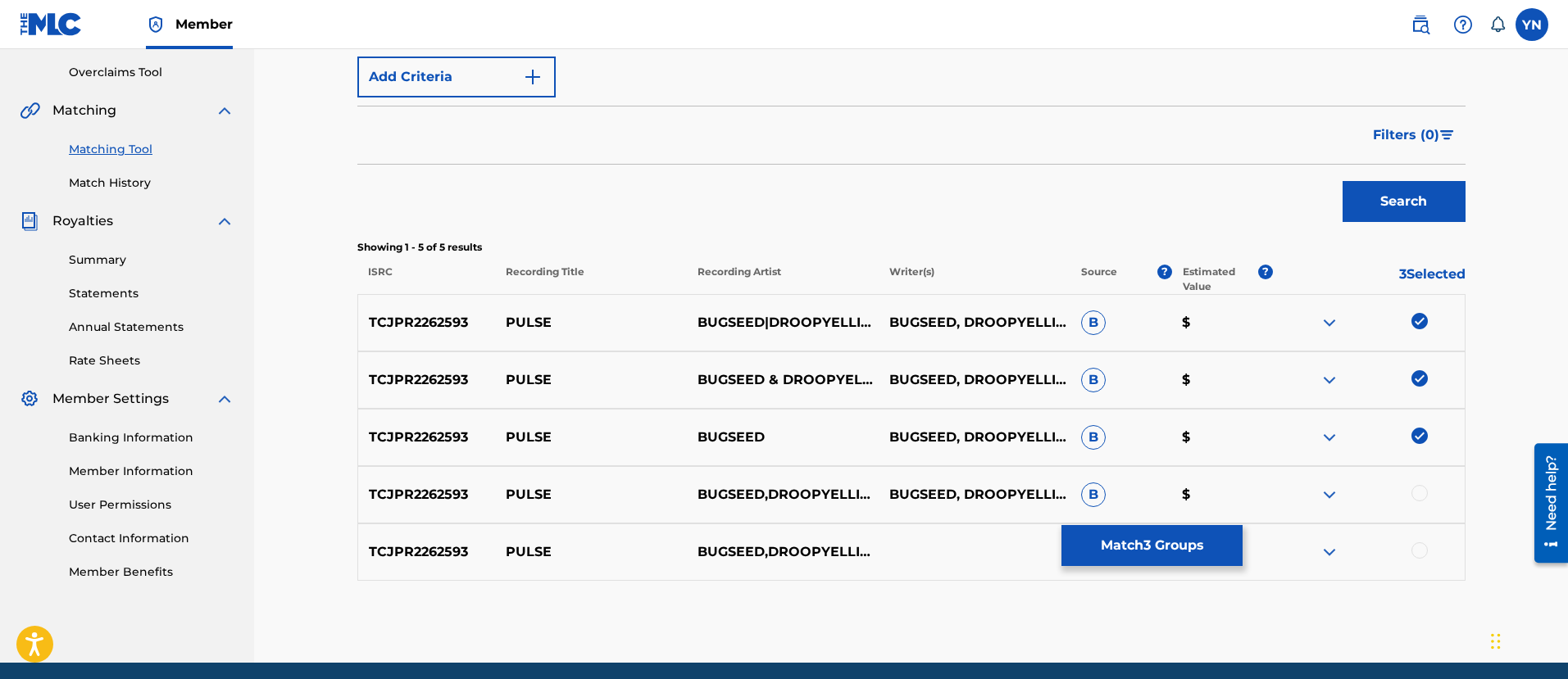
click at [1420, 494] on div at bounding box center [1420, 493] width 17 height 17
click at [1419, 554] on div at bounding box center [1420, 551] width 17 height 17
click at [1148, 554] on button "Match 5 Groups" at bounding box center [1151, 545] width 181 height 41
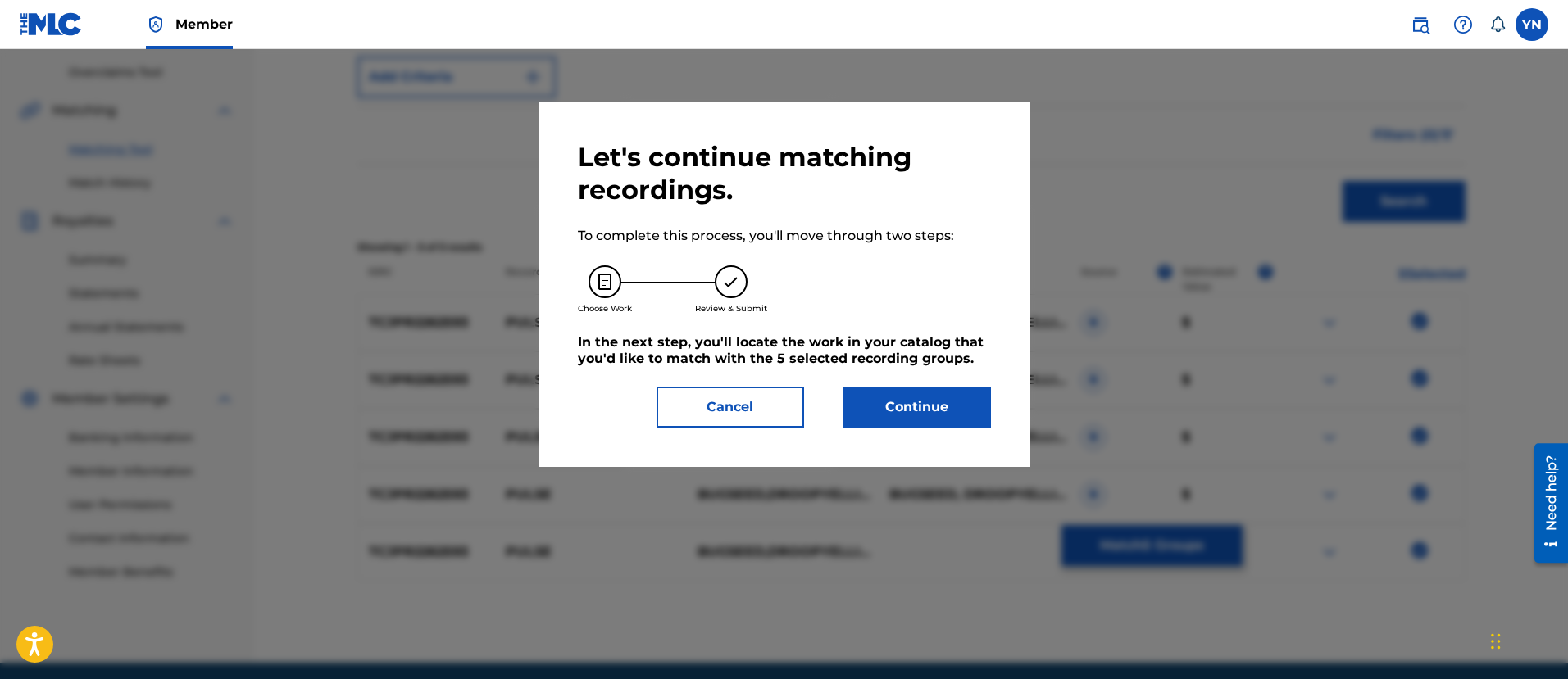
click at [959, 414] on button "Continue" at bounding box center [917, 407] width 148 height 41
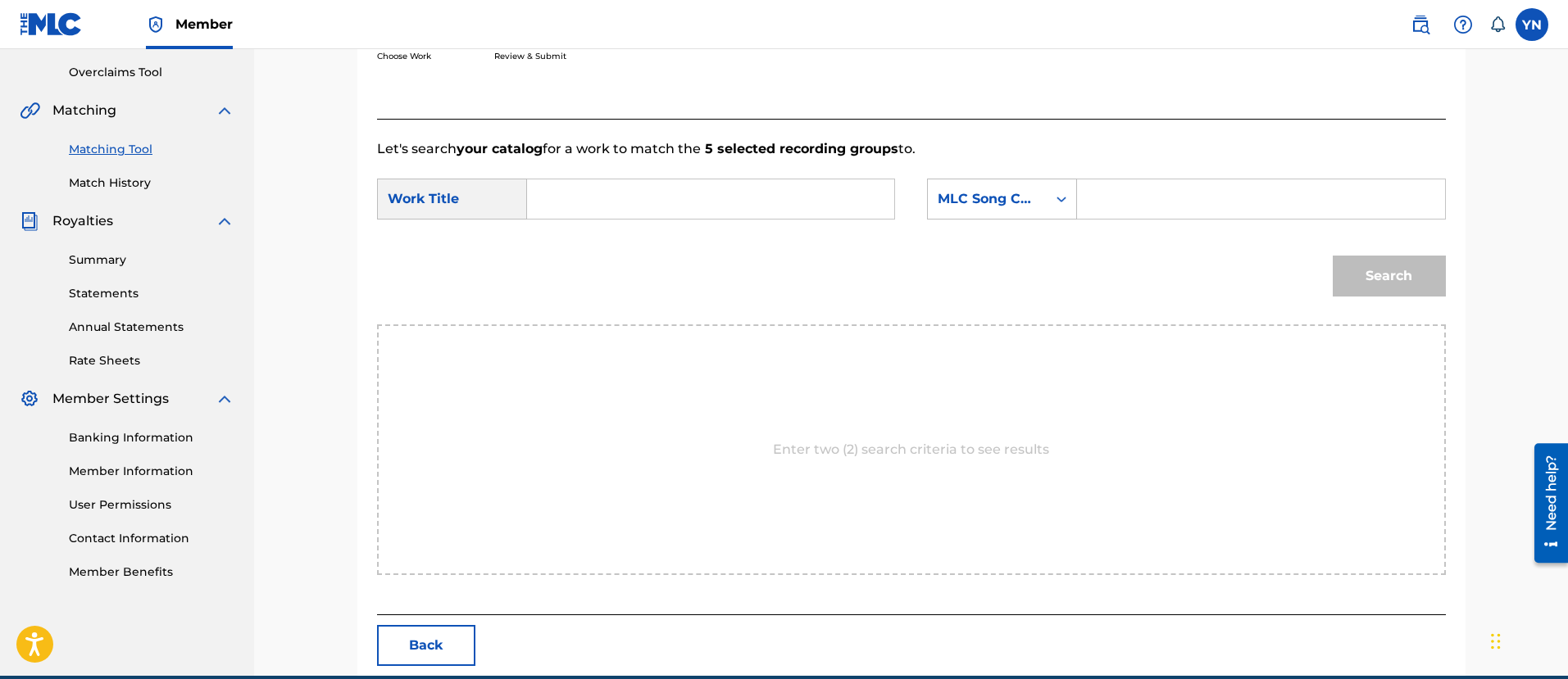
click at [804, 205] on input "Search Form" at bounding box center [710, 198] width 339 height 39
paste input "Pulse"
type input "Pulse"
click at [978, 193] on div "MLC Song Code" at bounding box center [987, 199] width 99 height 20
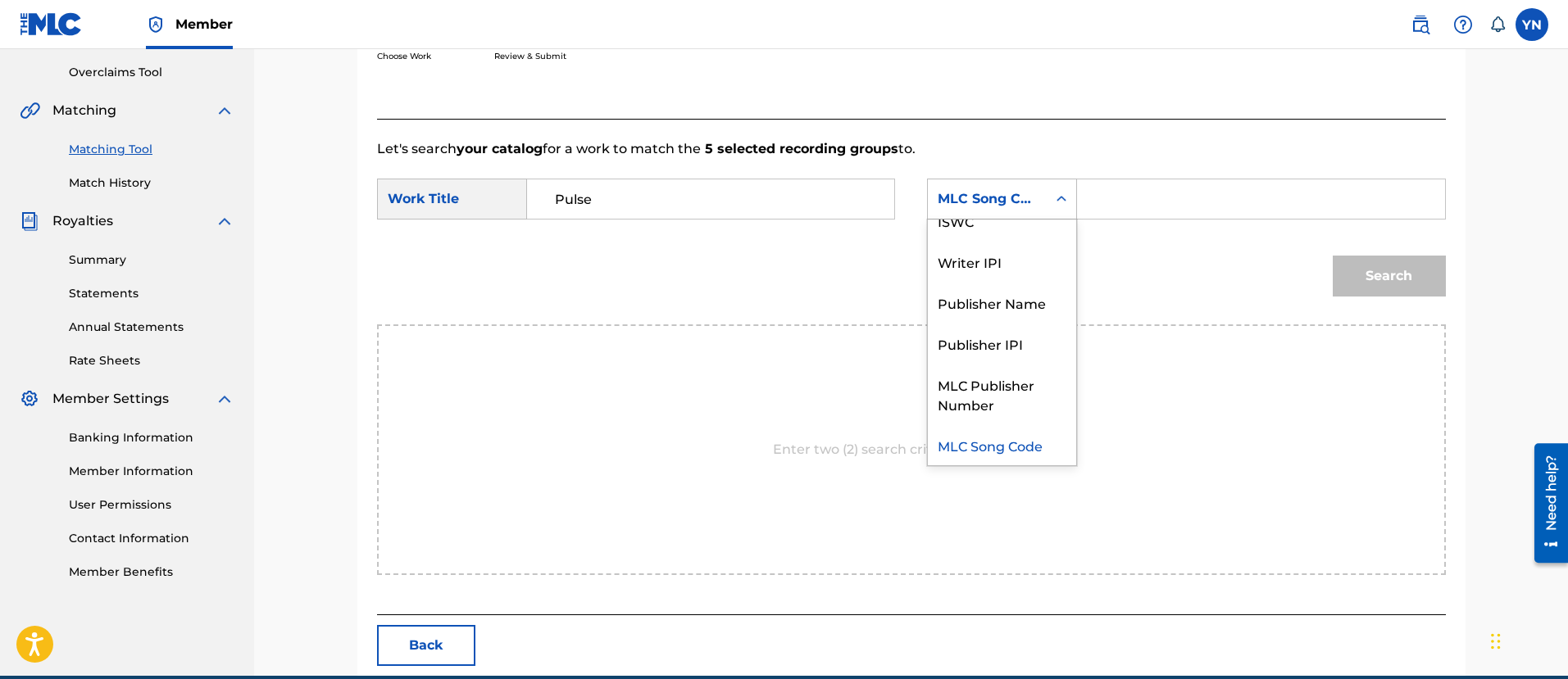
scroll to position [0, 0]
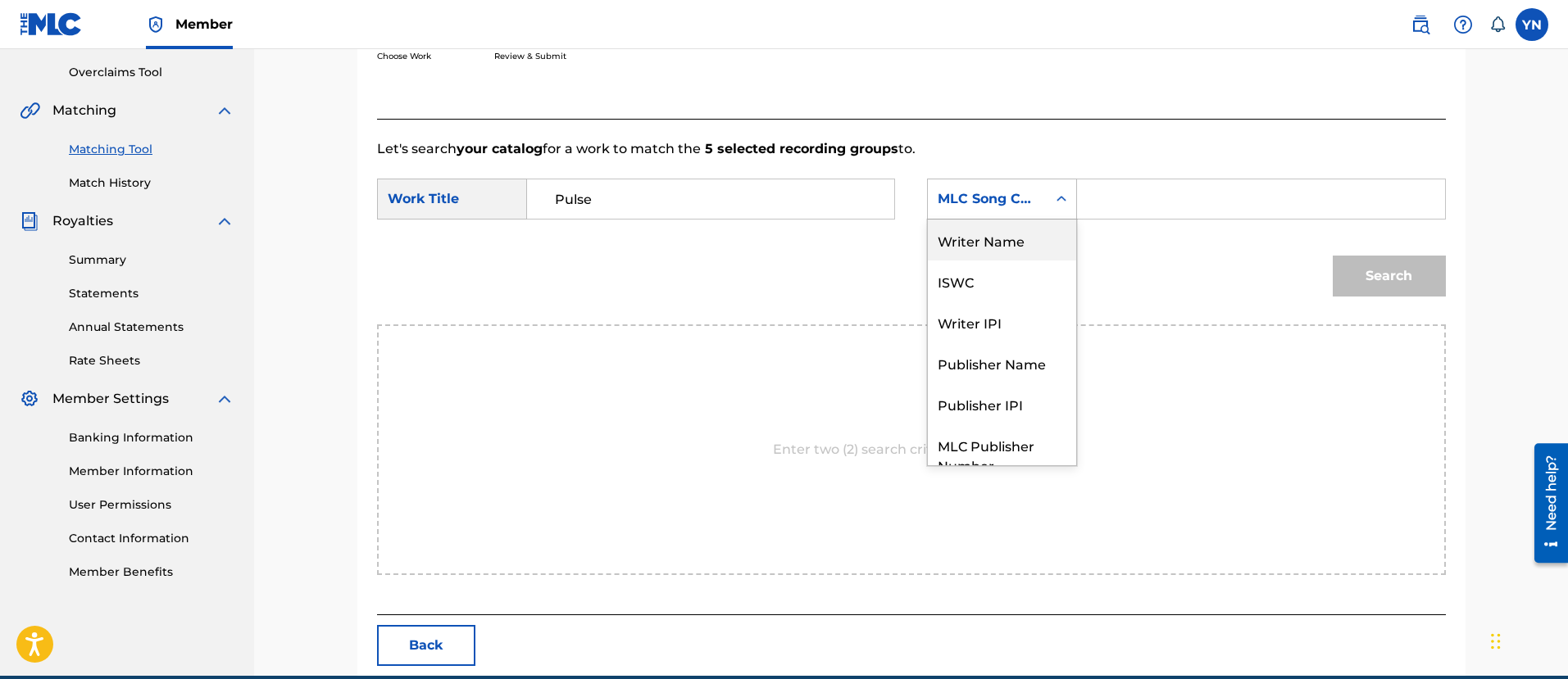
click at [1004, 251] on div "Writer Name" at bounding box center [1002, 239] width 148 height 41
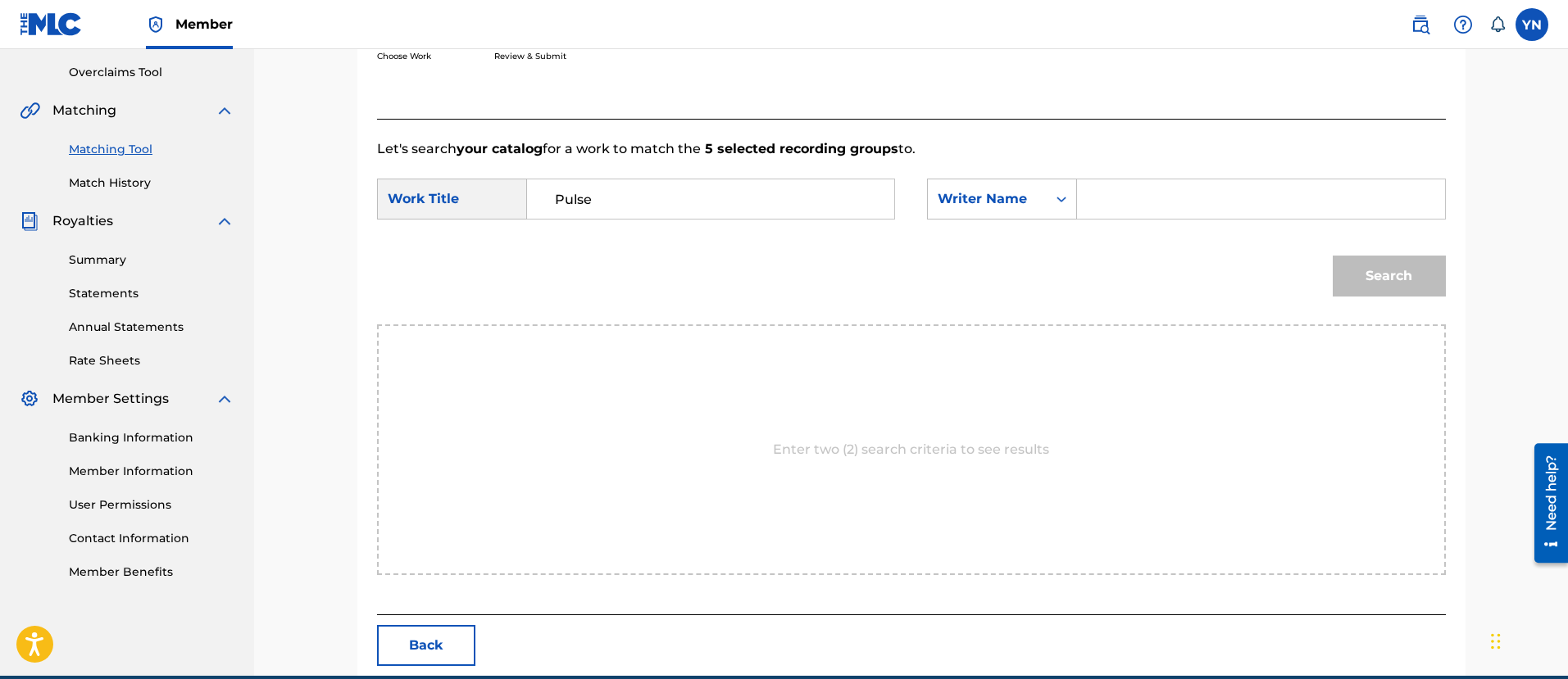
click at [1137, 193] on input "Search Form" at bounding box center [1260, 198] width 339 height 39
type input "[PERSON_NAME]"
click at [1332, 256] on button "Search" at bounding box center [1389, 276] width 113 height 41
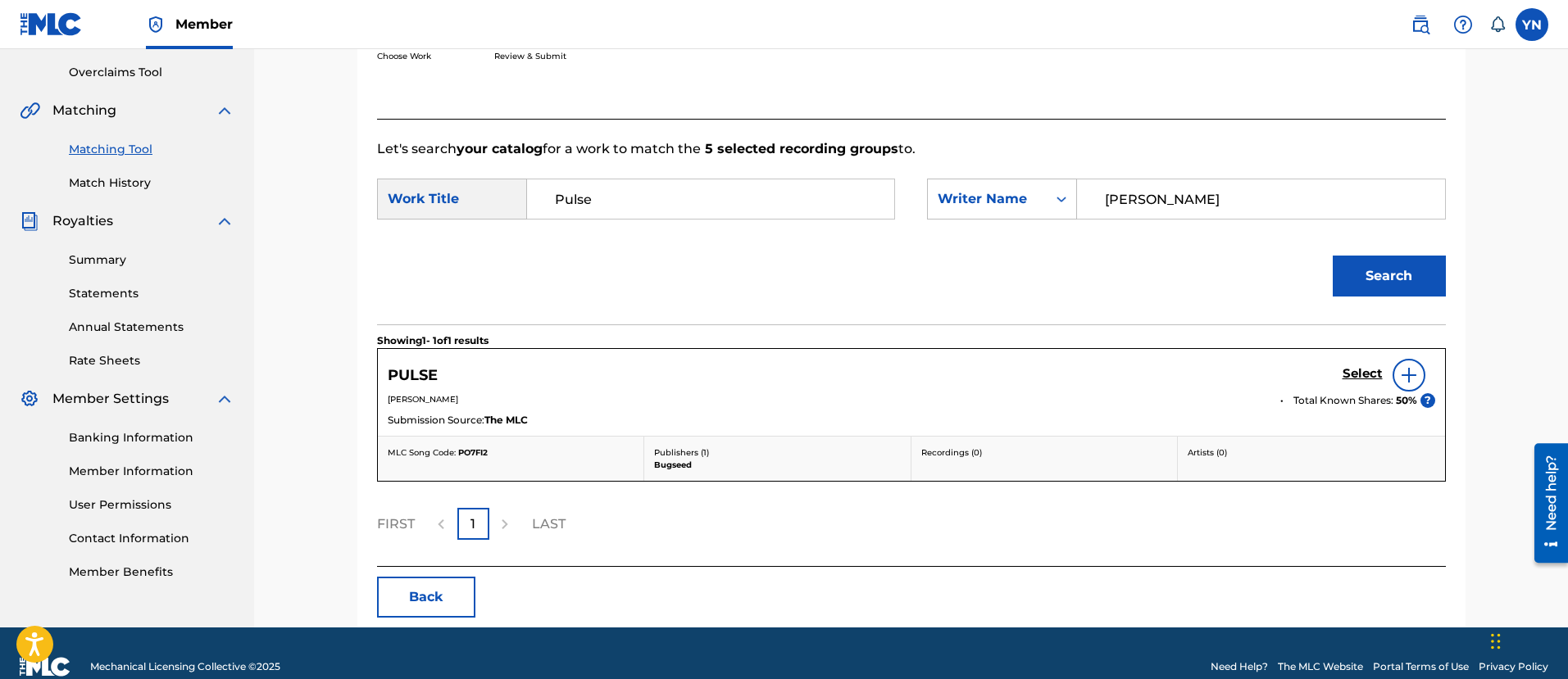
click at [1362, 367] on h5 "Select" at bounding box center [1362, 373] width 40 height 16
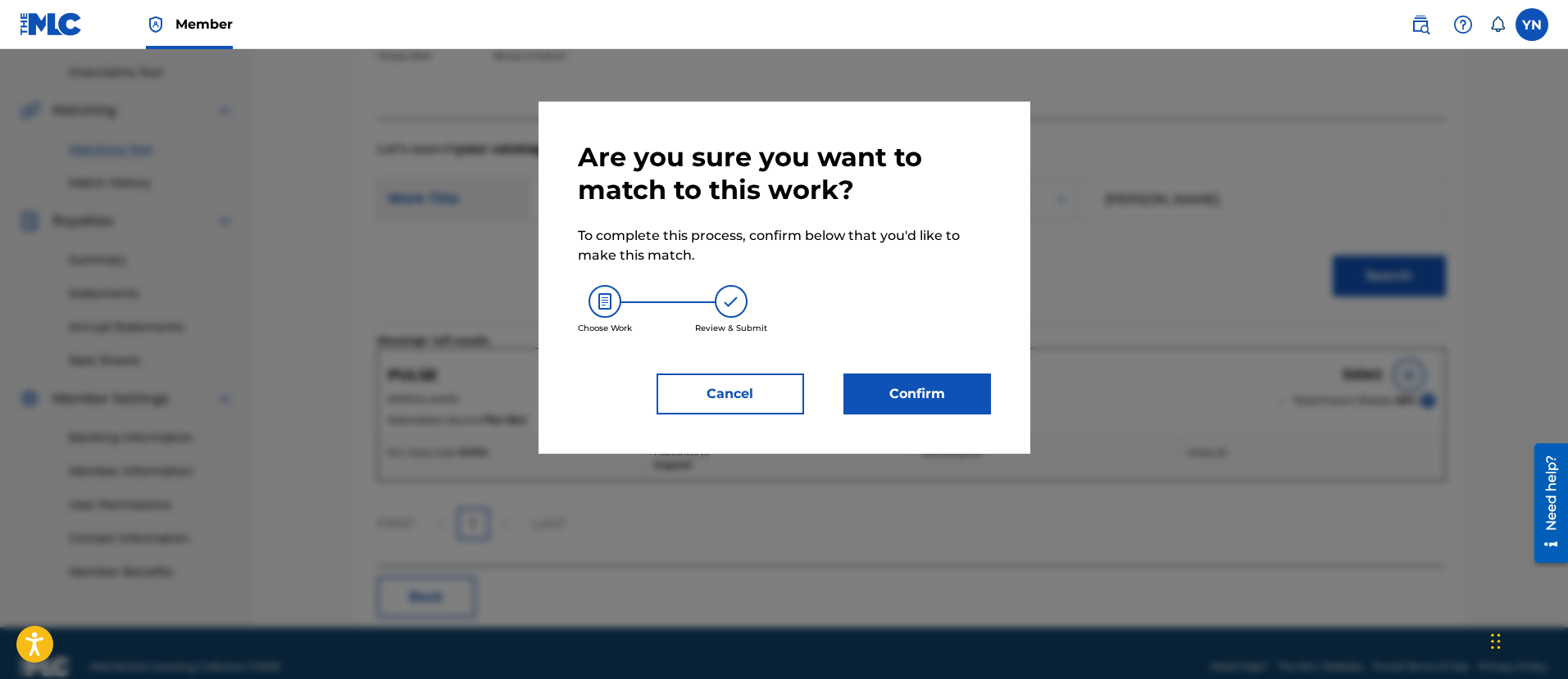
click at [965, 399] on button "Confirm" at bounding box center [917, 393] width 148 height 41
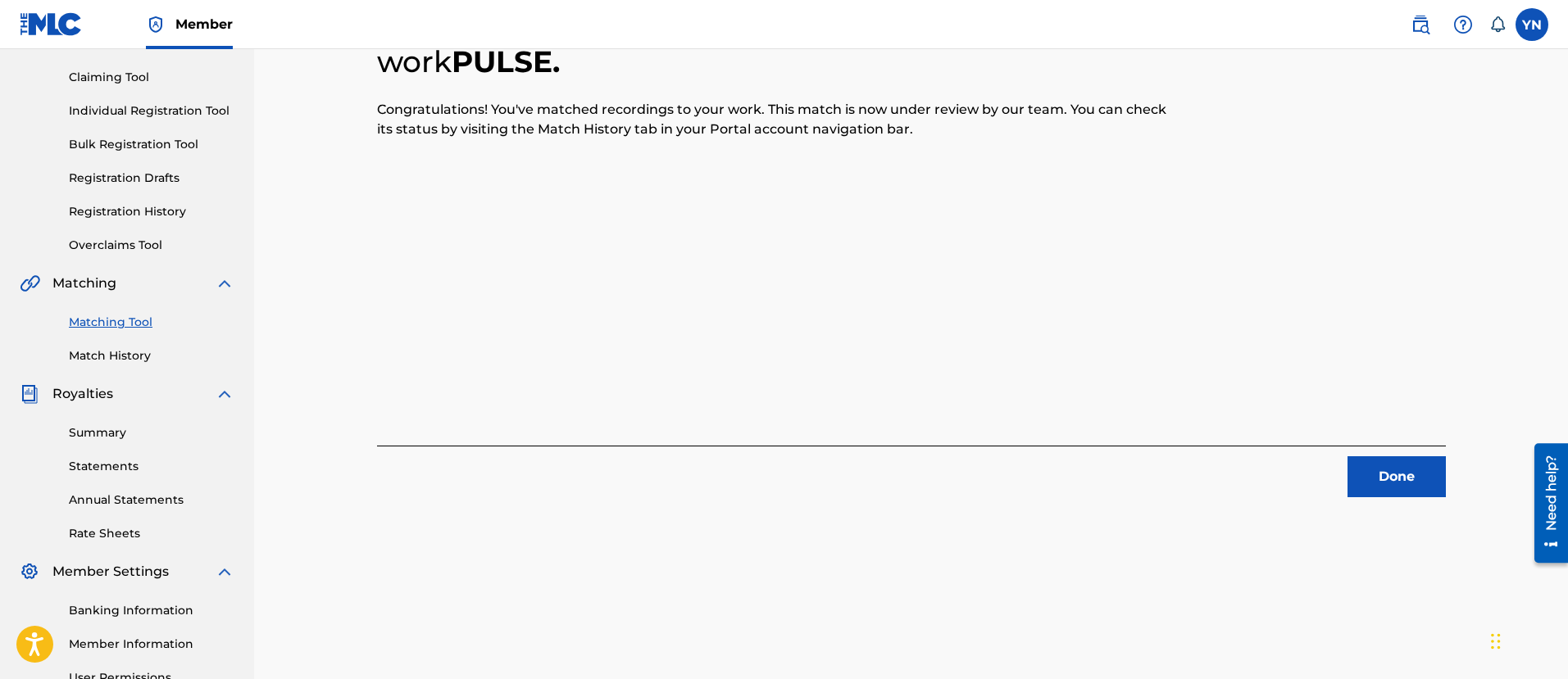
scroll to position [132, 0]
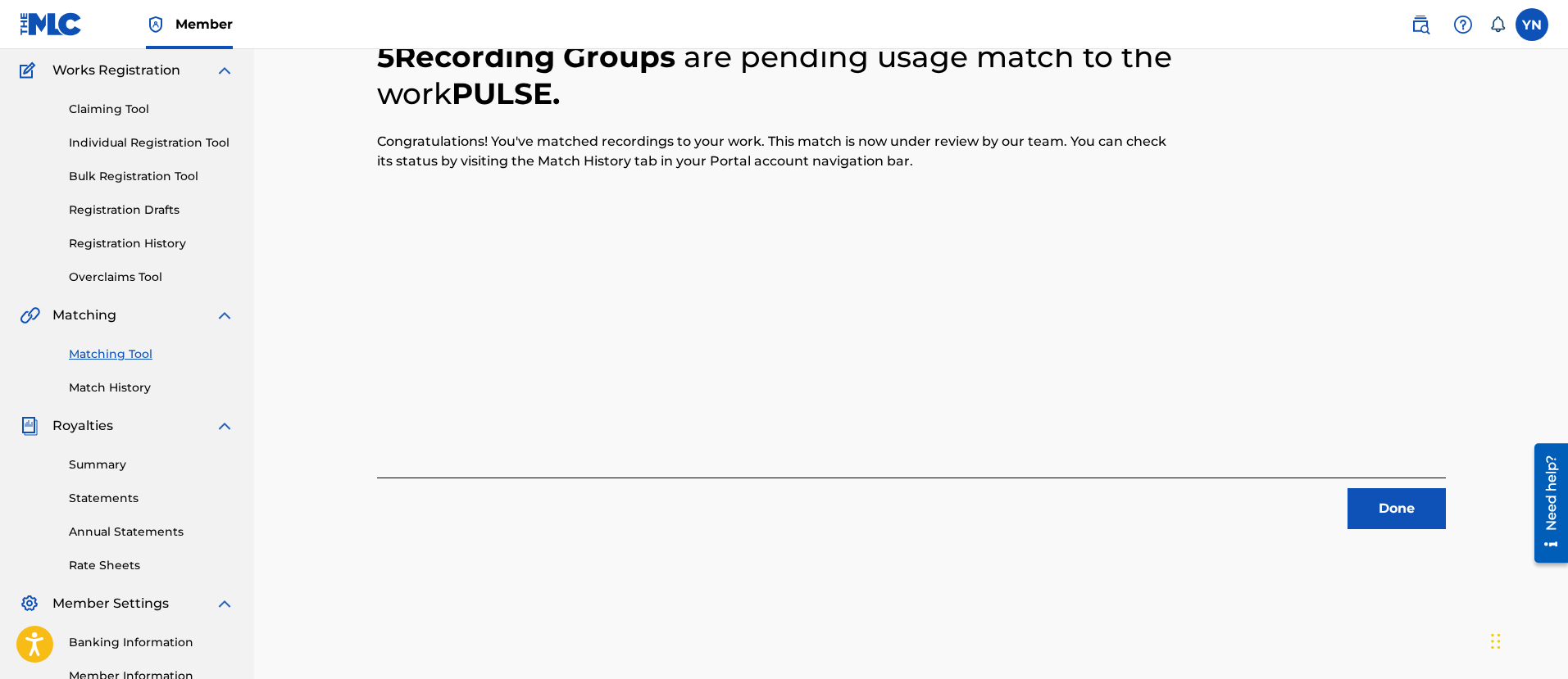
click at [1406, 497] on button "Done" at bounding box center [1396, 508] width 98 height 41
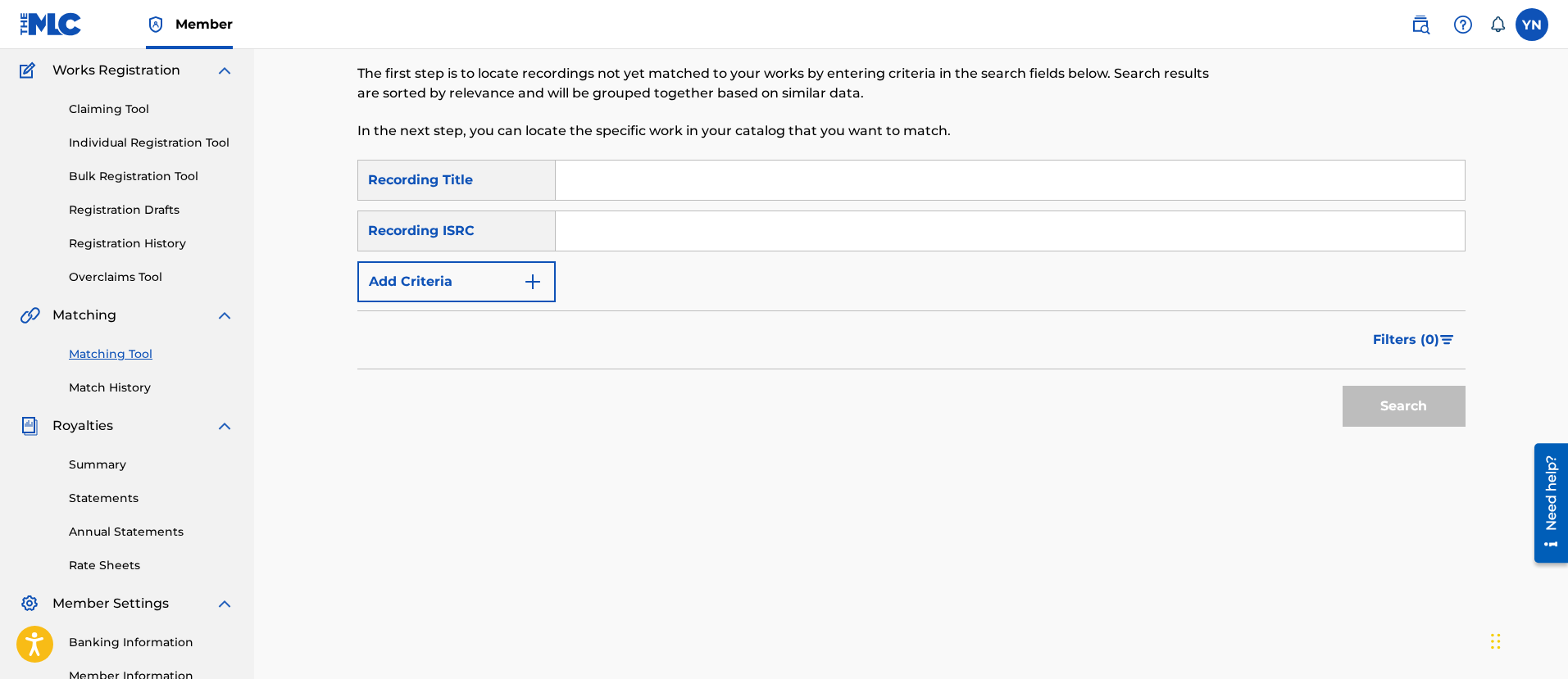
click at [746, 238] on input "Search Form" at bounding box center [1010, 231] width 909 height 39
paste input "TCJPR2262598"
type input "TCJPR2262598"
click at [821, 152] on div "Matching Tool The Matching Tool allows Members to match sound recordings to wor…" at bounding box center [784, 59] width 853 height 202
click at [823, 172] on input "Search Form" at bounding box center [1010, 180] width 909 height 39
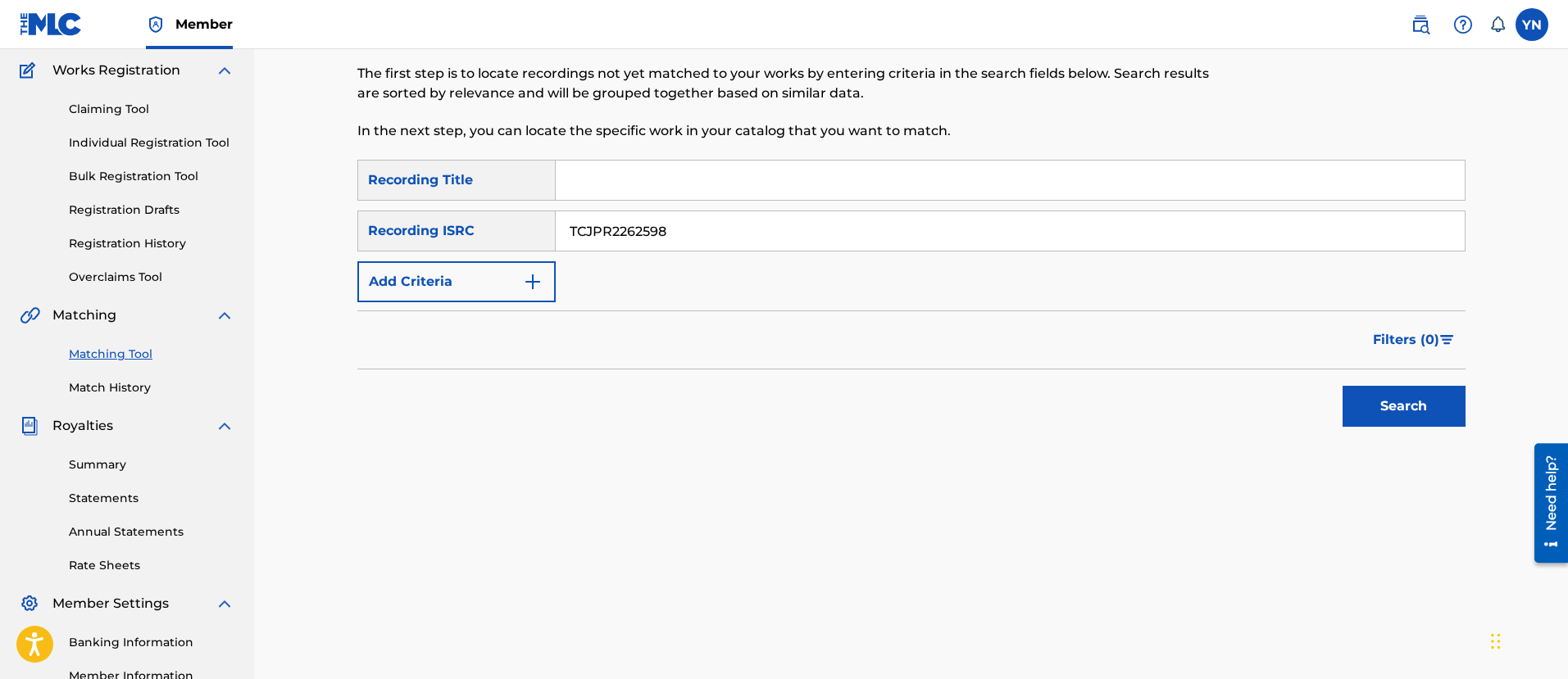
paste input "[GEOGRAPHIC_DATA]"
type input "[GEOGRAPHIC_DATA]"
click at [1384, 423] on button "Search" at bounding box center [1403, 406] width 123 height 41
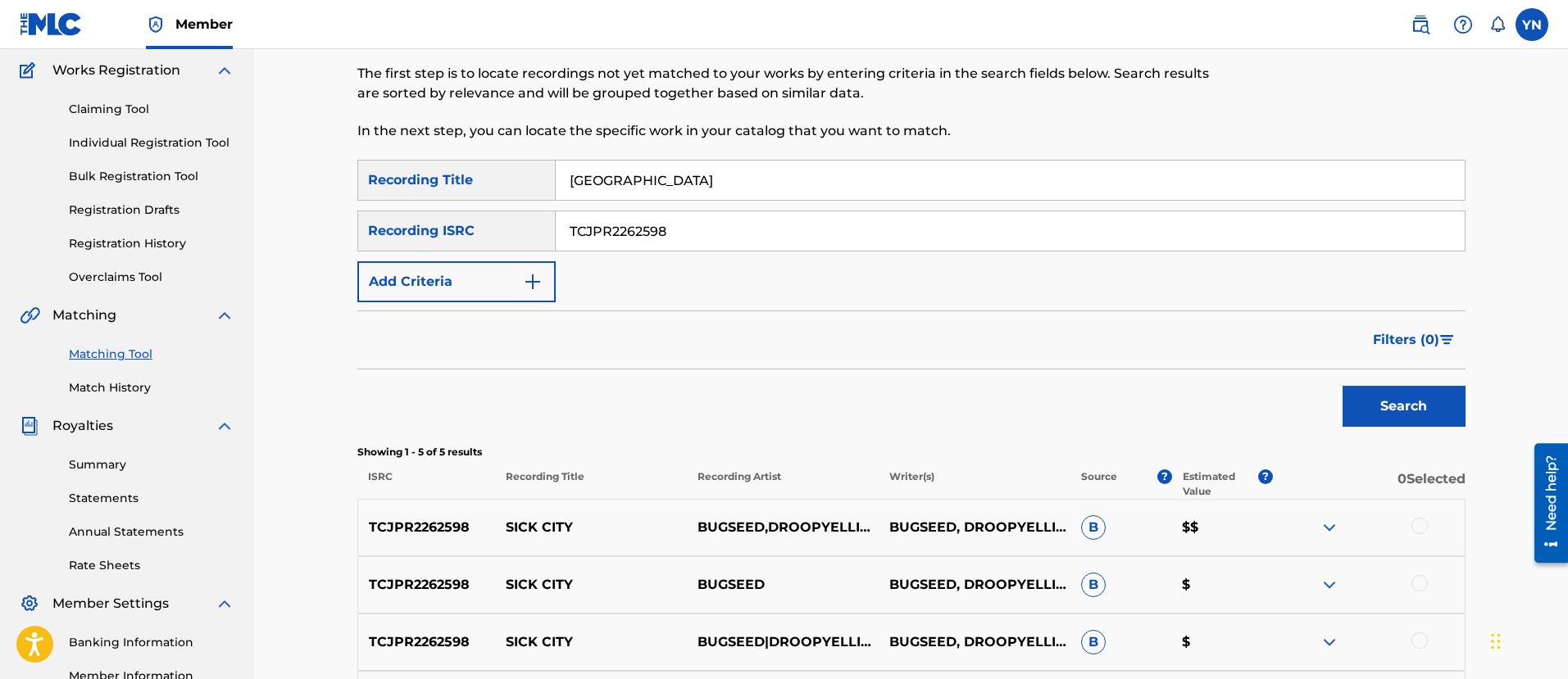
scroll to position [337, 0]
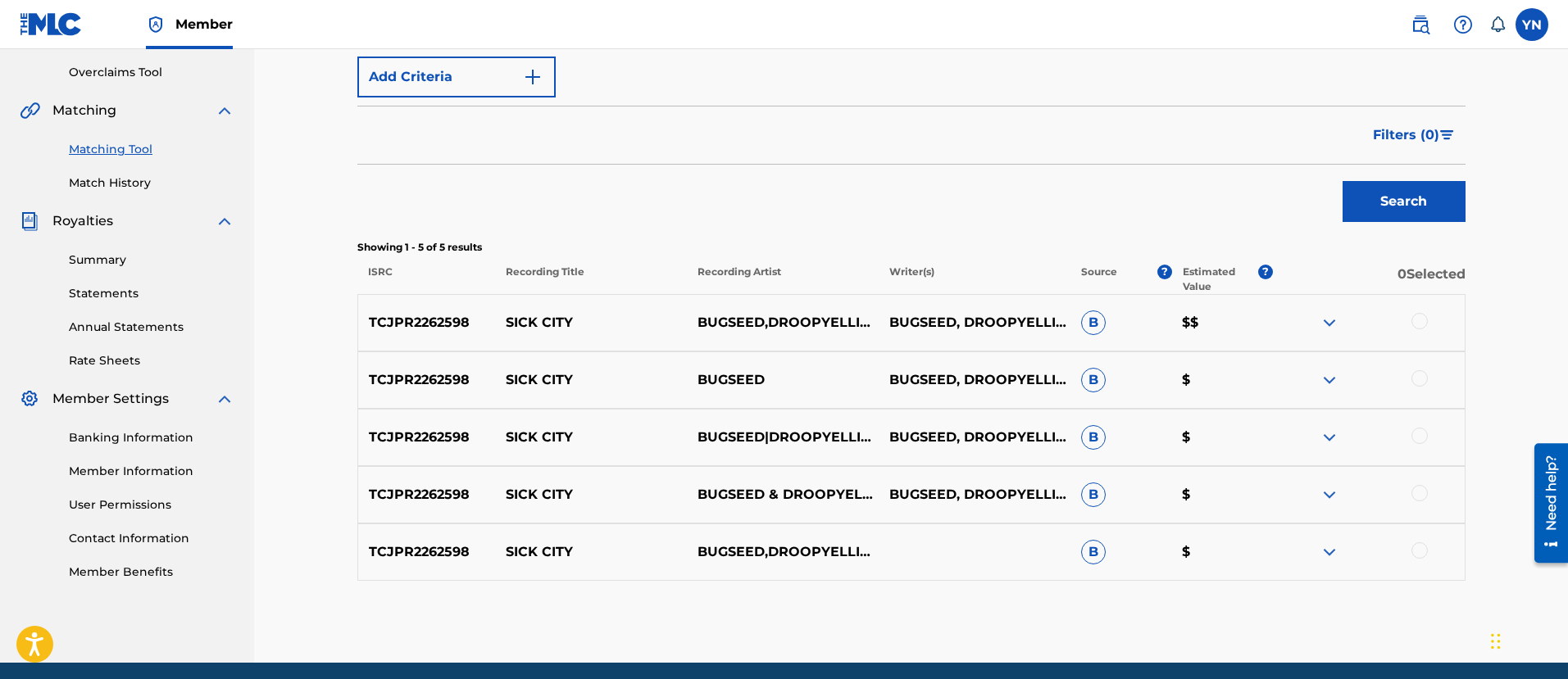
click at [1426, 313] on div at bounding box center [1369, 323] width 192 height 20
click at [1426, 322] on div at bounding box center [1420, 322] width 17 height 17
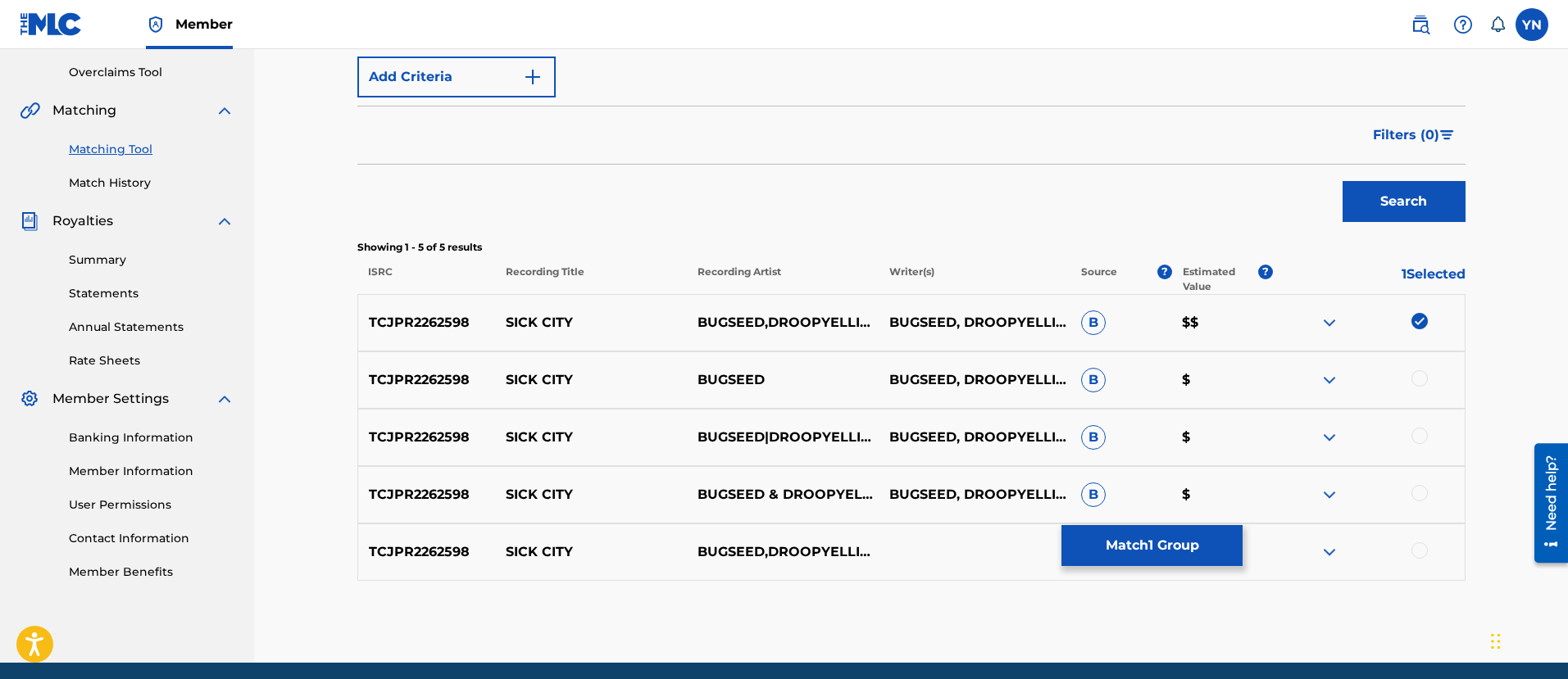
click at [1431, 373] on div at bounding box center [1369, 380] width 192 height 20
click at [1423, 377] on div at bounding box center [1420, 378] width 17 height 17
click at [1422, 432] on div at bounding box center [1420, 436] width 17 height 17
click at [1425, 488] on div at bounding box center [1420, 493] width 17 height 17
click at [1420, 545] on div at bounding box center [1420, 551] width 17 height 17
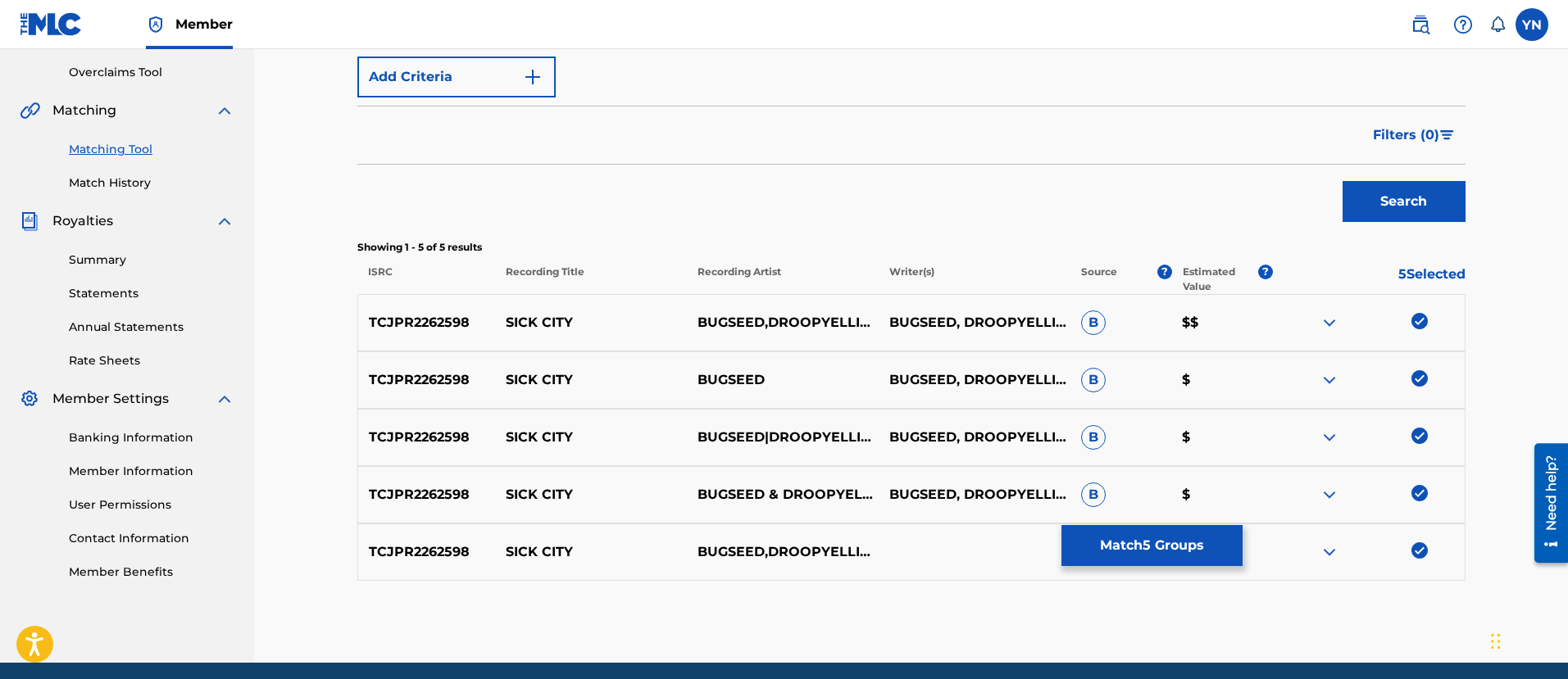
click at [1177, 563] on button "Match 5 Groups" at bounding box center [1151, 545] width 181 height 41
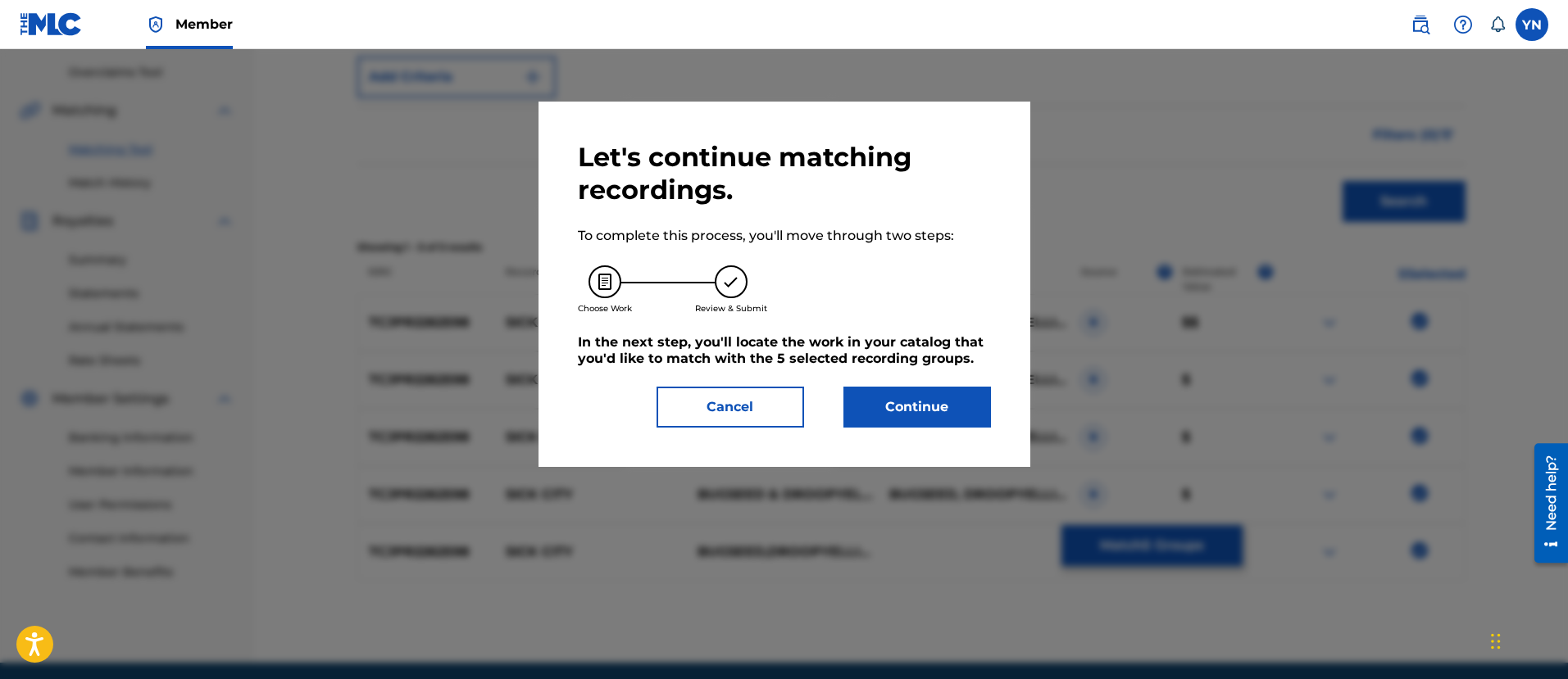
click at [943, 397] on button "Continue" at bounding box center [917, 407] width 148 height 41
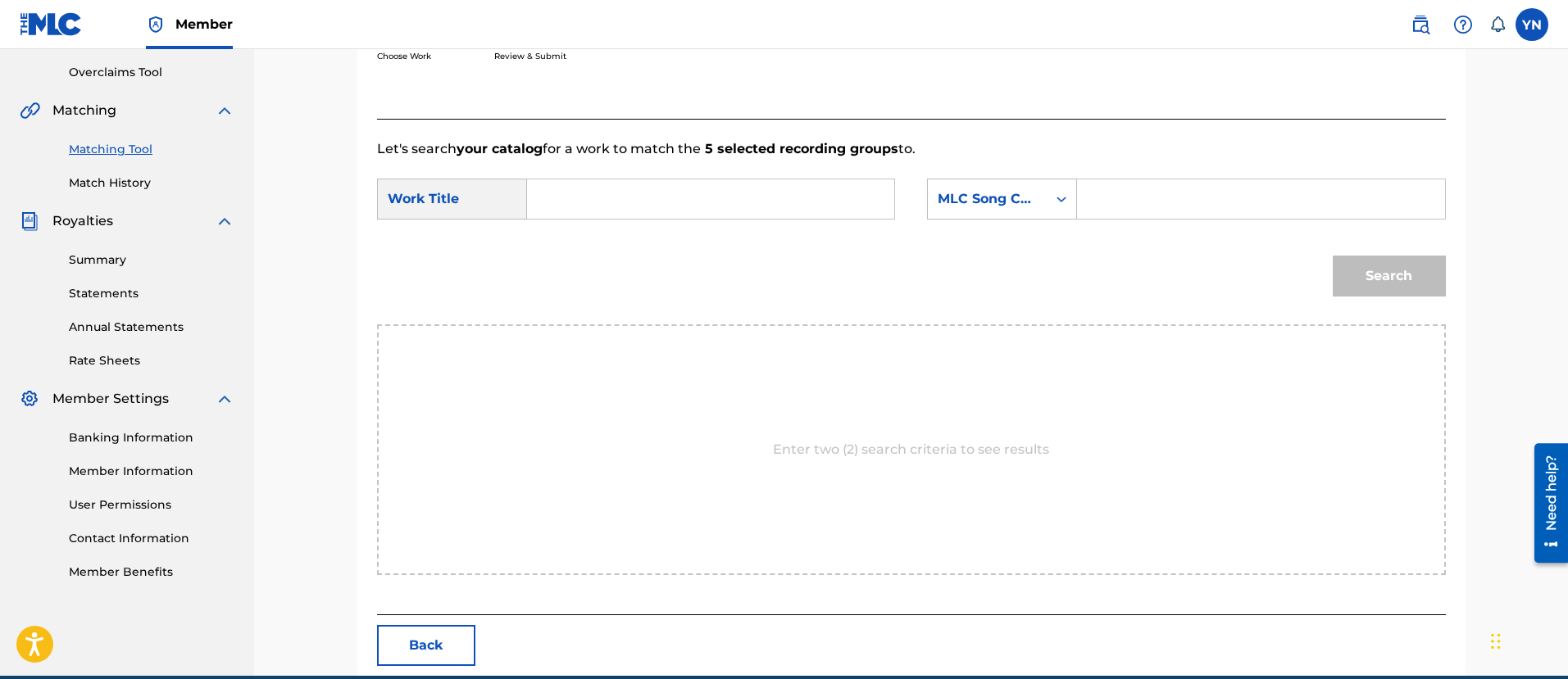
click at [824, 208] on input "Search Form" at bounding box center [710, 198] width 339 height 39
paste input "[GEOGRAPHIC_DATA]"
type input "[GEOGRAPHIC_DATA]"
click at [992, 192] on div "MLC Song Code" at bounding box center [987, 199] width 99 height 20
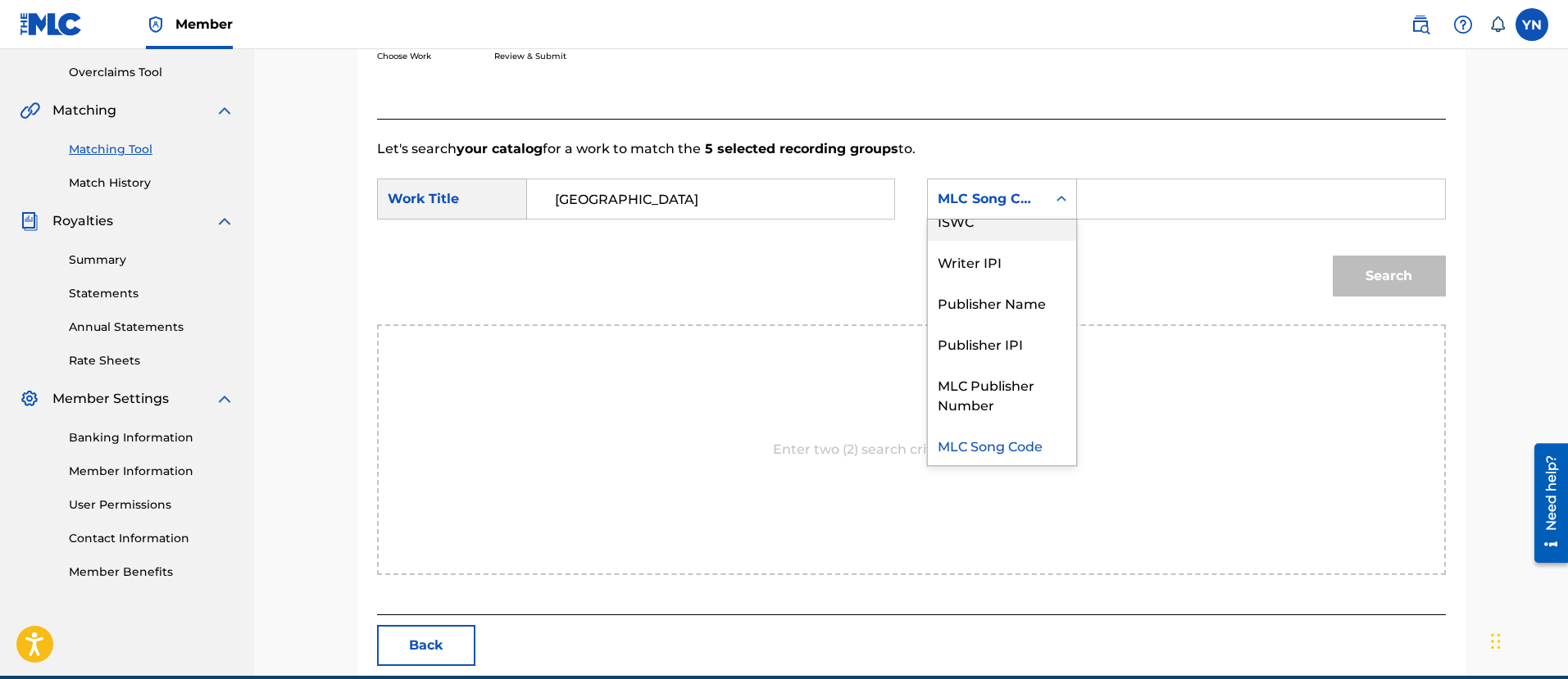
scroll to position [0, 0]
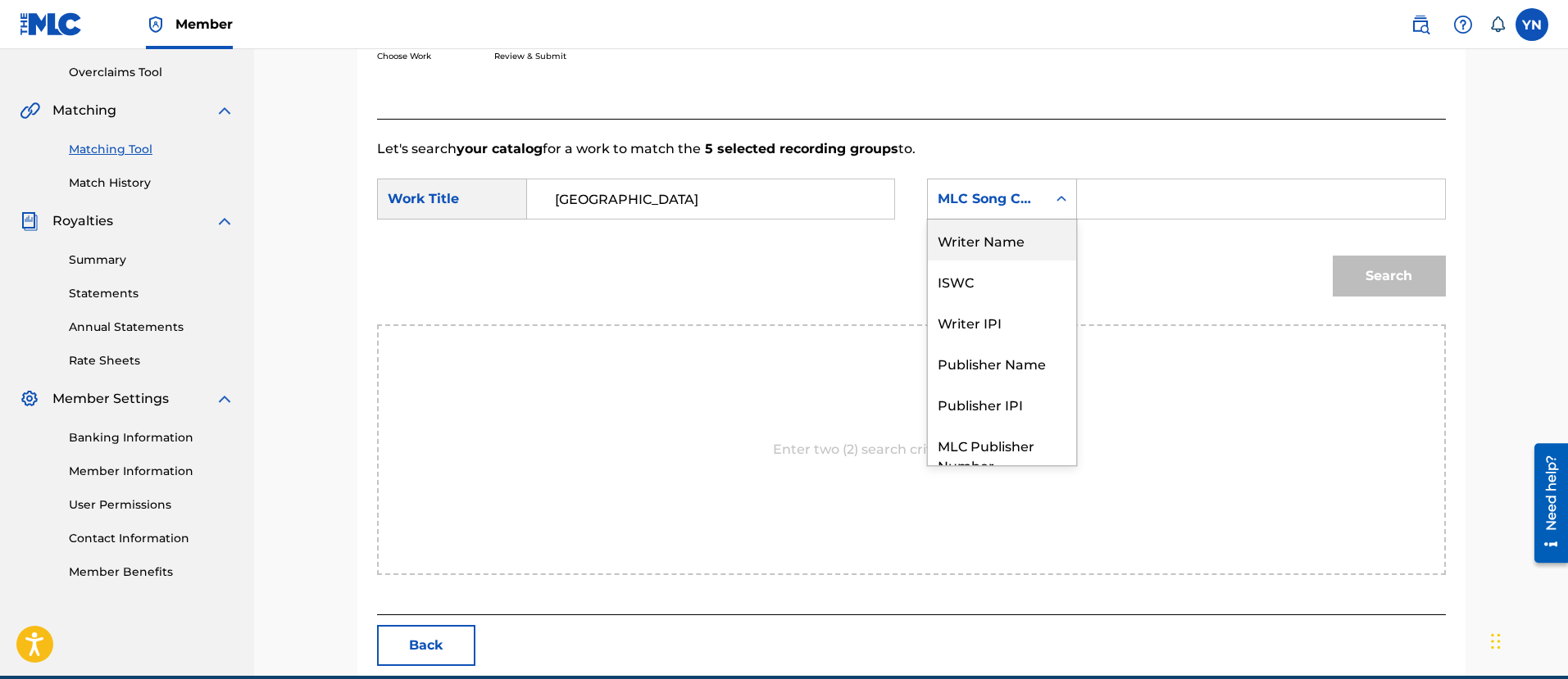
click at [1012, 233] on div "Writer Name" at bounding box center [1002, 239] width 148 height 41
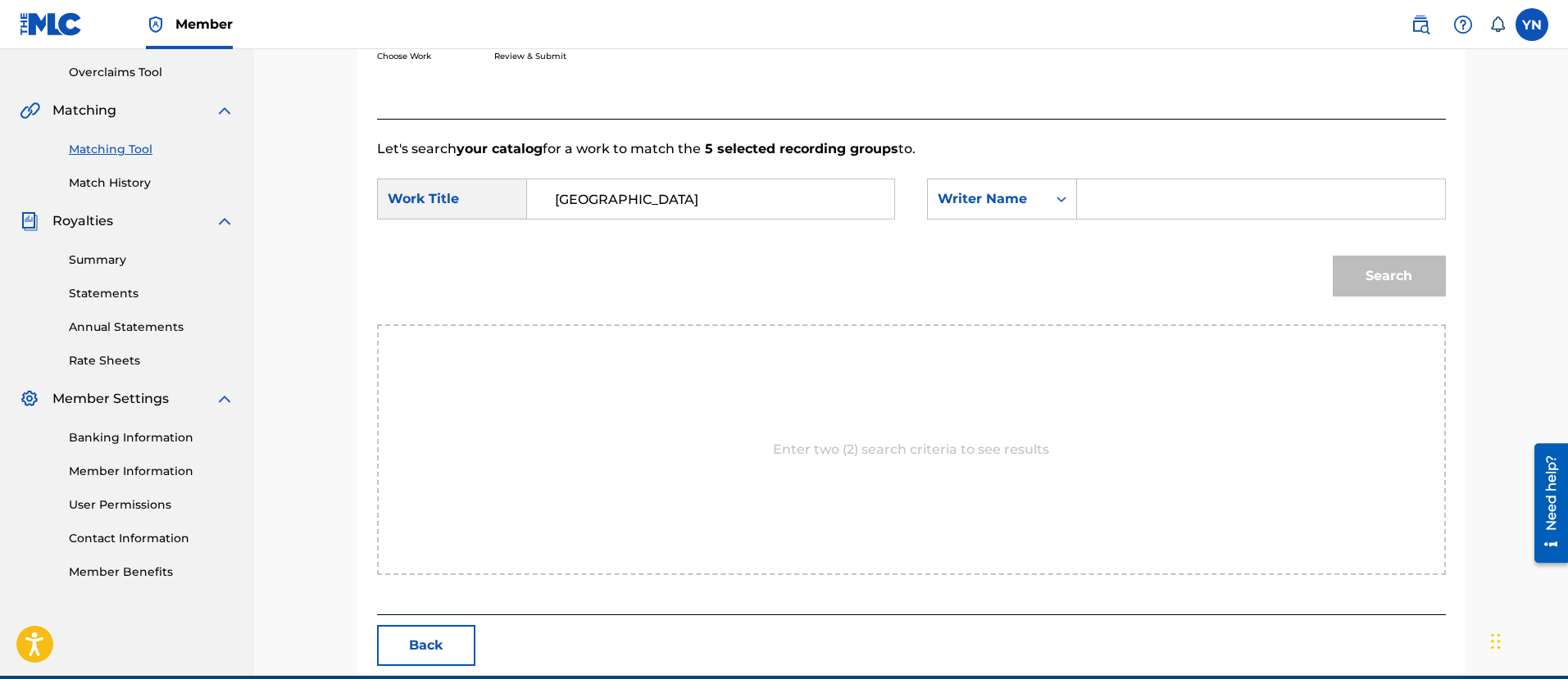
click at [1138, 210] on input "Search Form" at bounding box center [1260, 198] width 339 height 39
type input "[PERSON_NAME]"
click at [1332, 256] on button "Search" at bounding box center [1389, 276] width 113 height 41
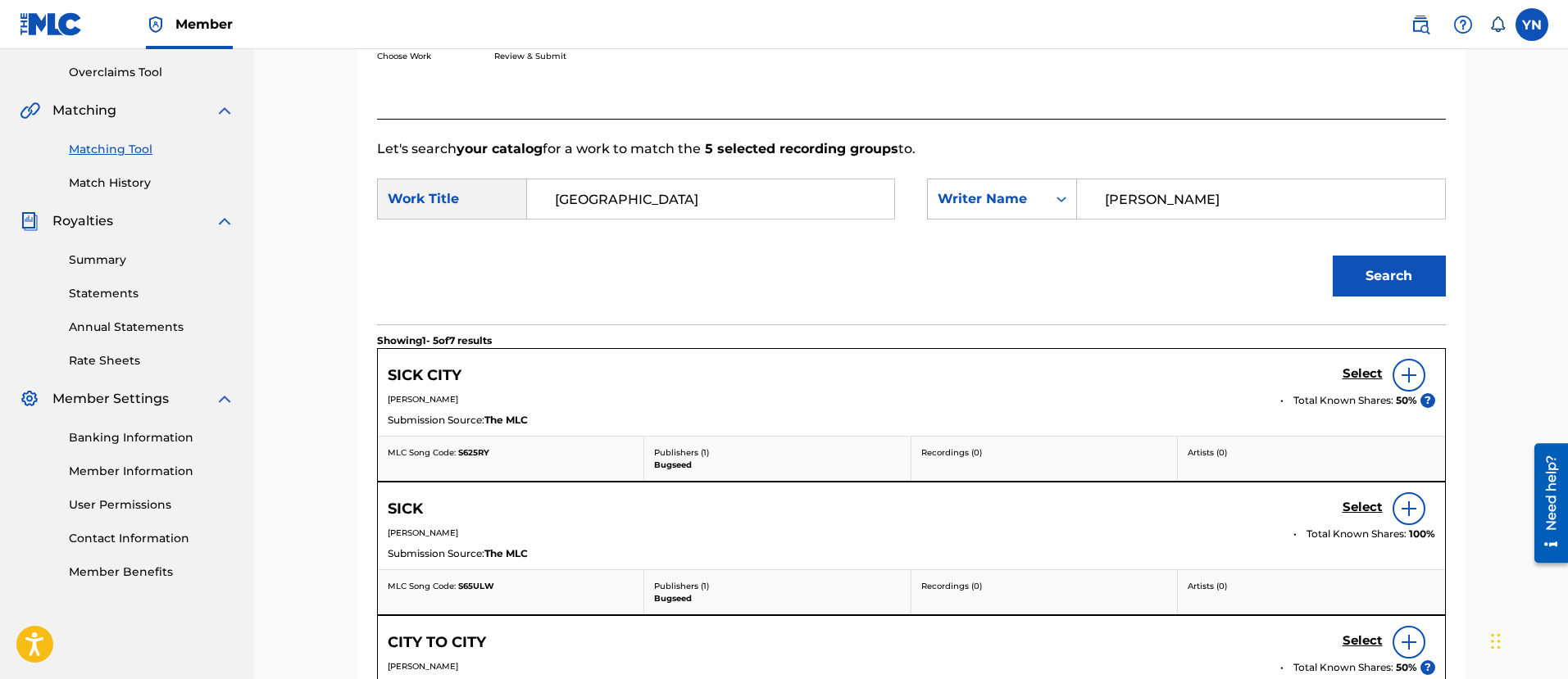
click at [1342, 368] on h5 "Select" at bounding box center [1362, 373] width 40 height 16
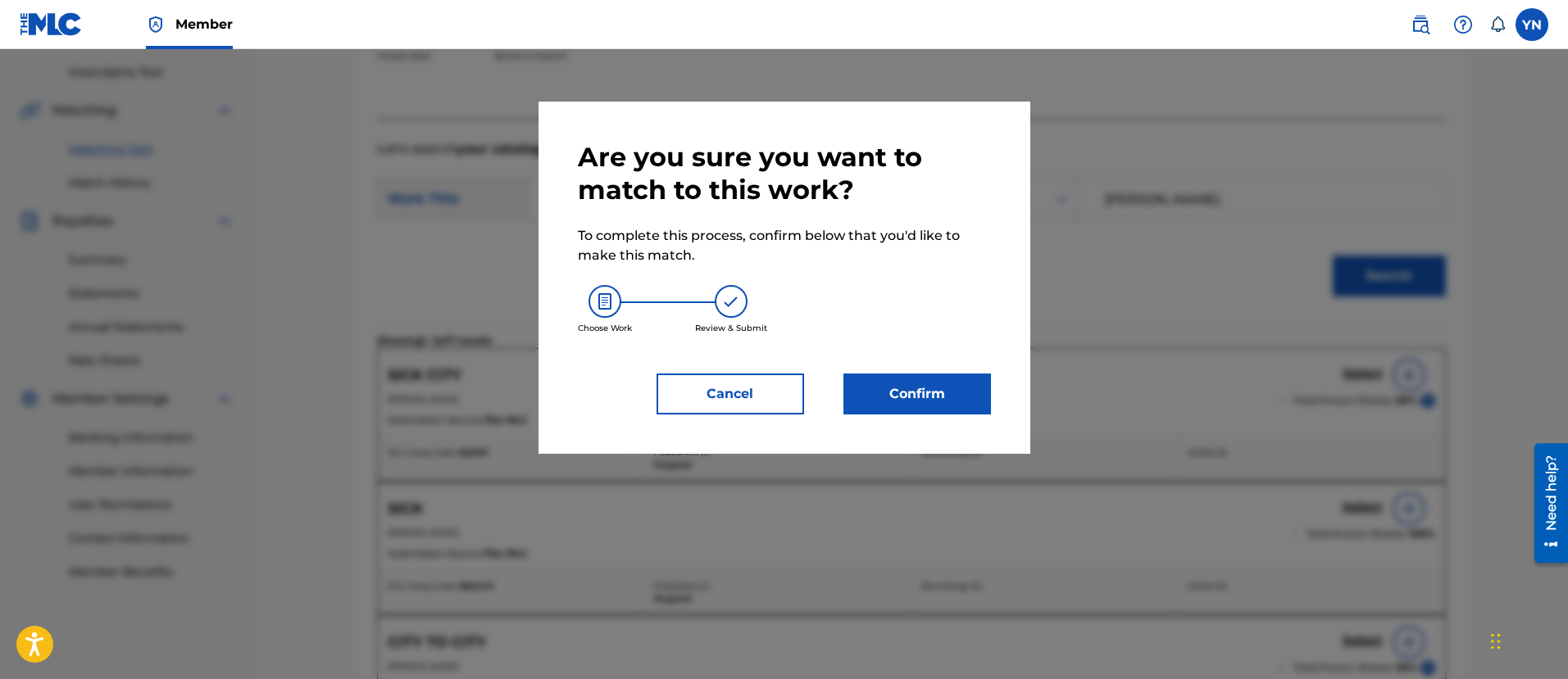
click at [943, 388] on button "Confirm" at bounding box center [917, 393] width 148 height 41
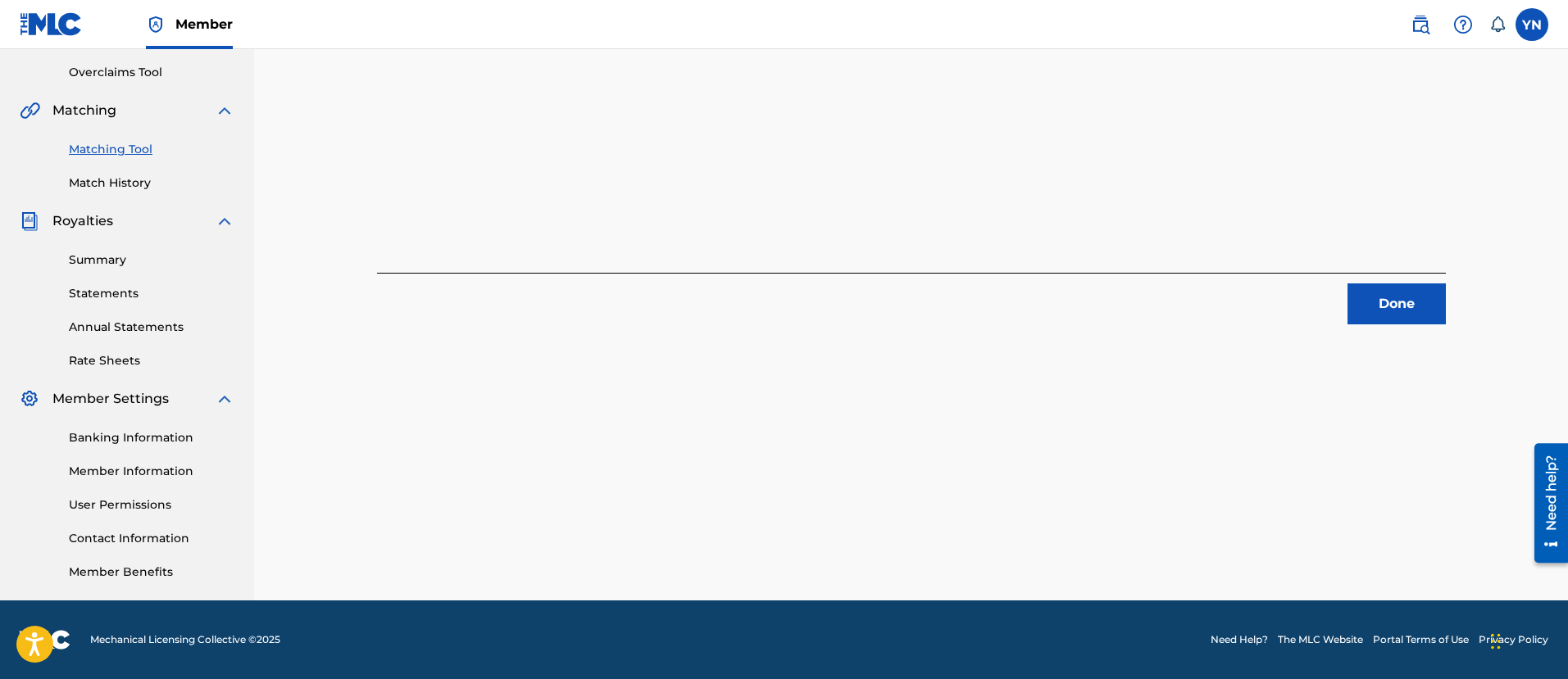
scroll to position [132, 0]
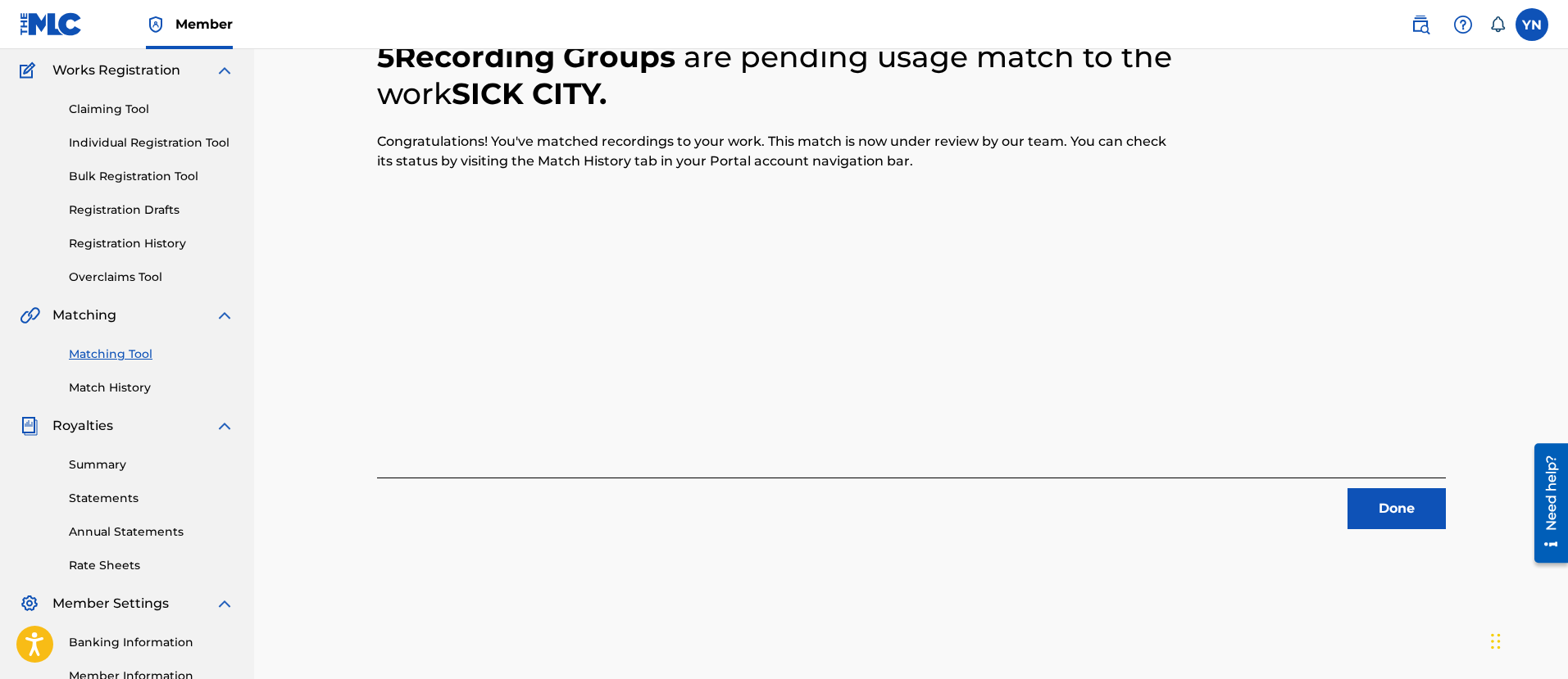
click at [1425, 514] on button "Done" at bounding box center [1396, 508] width 98 height 41
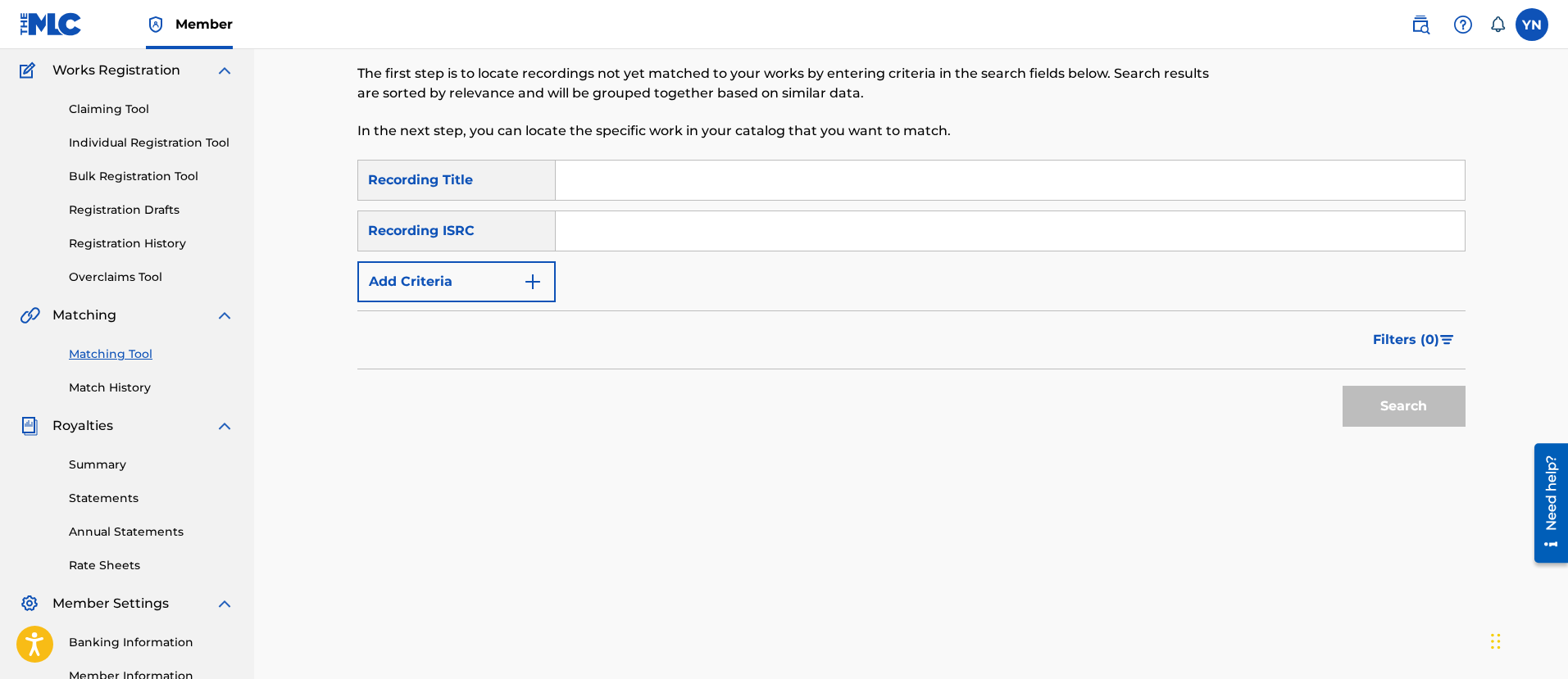
click at [755, 229] on input "Search Form" at bounding box center [1010, 231] width 909 height 39
paste input "TCJPZ2447099"
type input "TCJPZ2447099"
click at [702, 192] on input "Search Form" at bounding box center [1010, 180] width 909 height 39
paste input "Ill Flow 24 (feat. [PERSON_NAME] & [PERSON_NAME])"
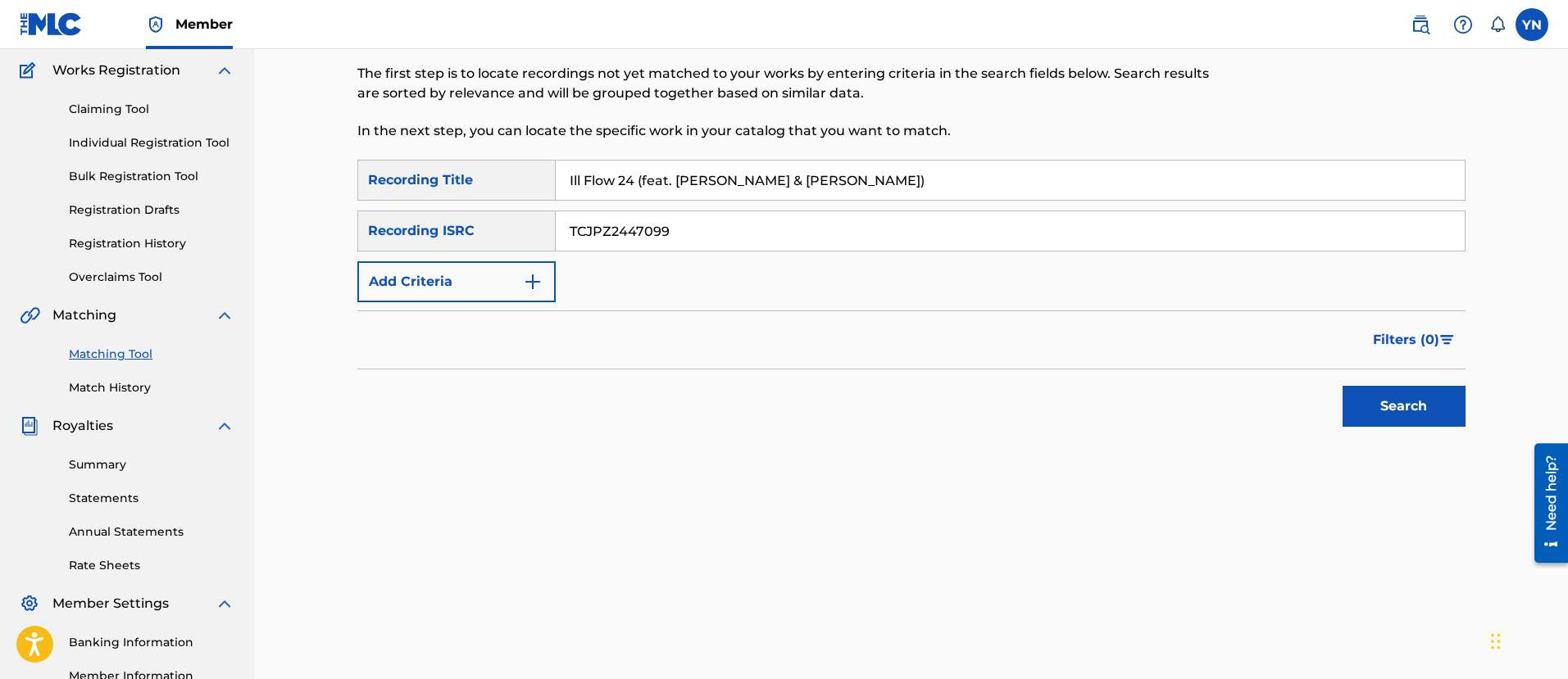
type input "Ill Flow 24 (feat. [PERSON_NAME] & [PERSON_NAME])"
click at [1384, 399] on button "Search" at bounding box center [1403, 406] width 123 height 41
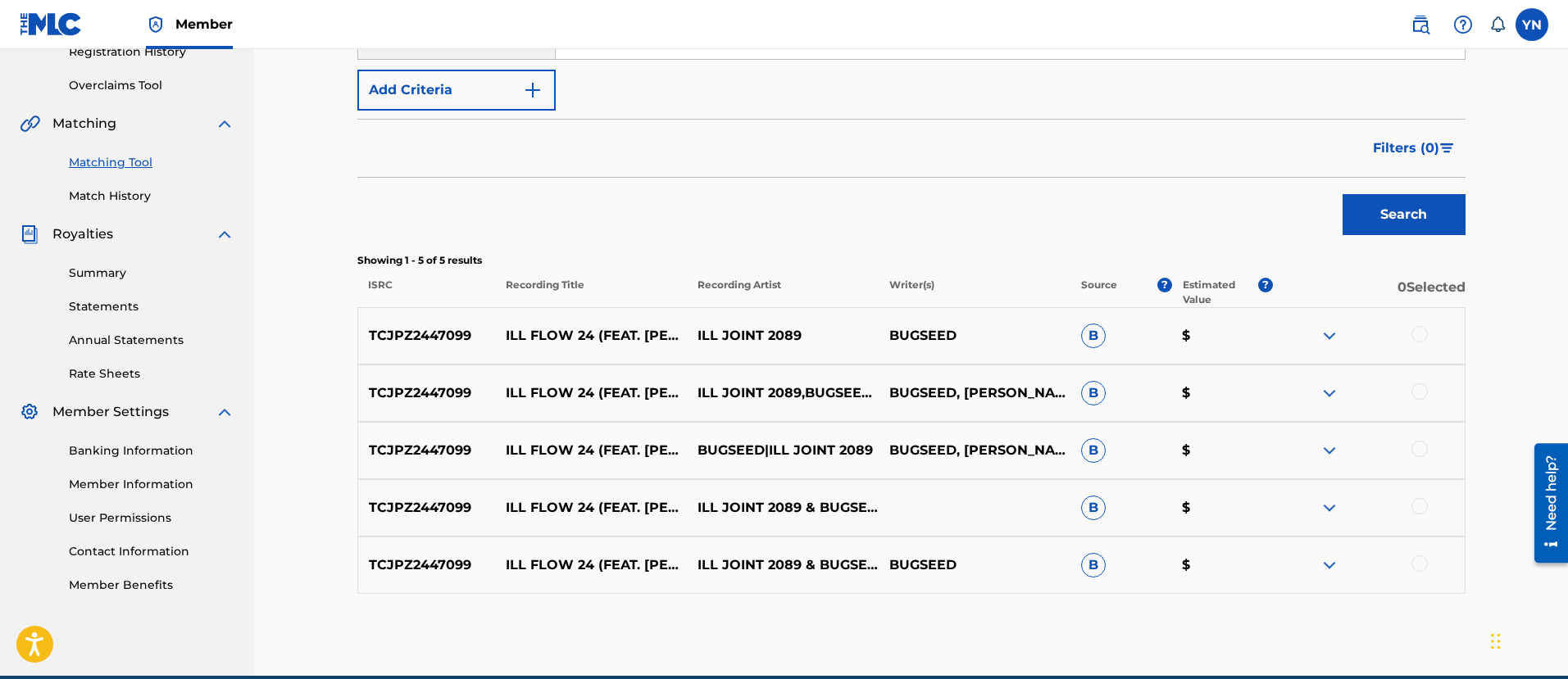
scroll to position [337, 0]
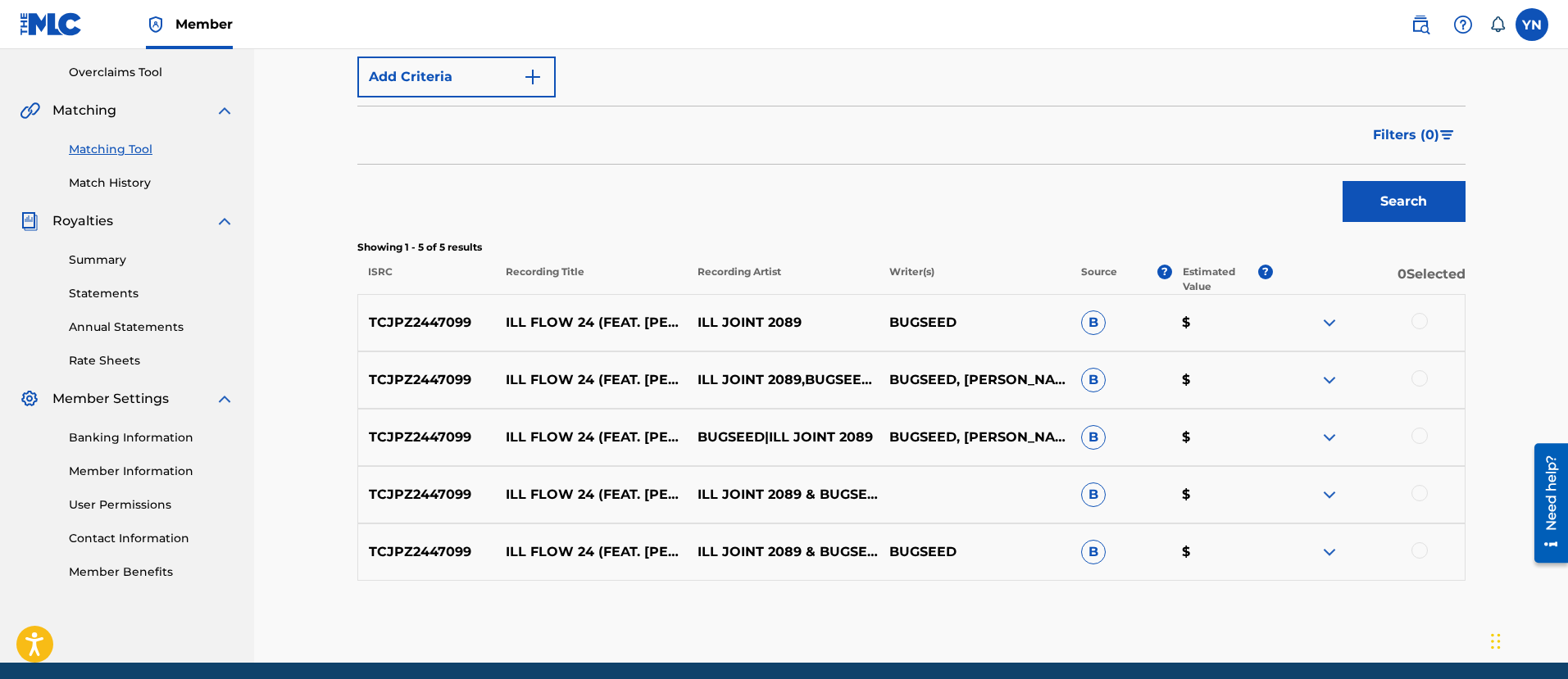
click at [1420, 327] on div at bounding box center [1420, 322] width 17 height 17
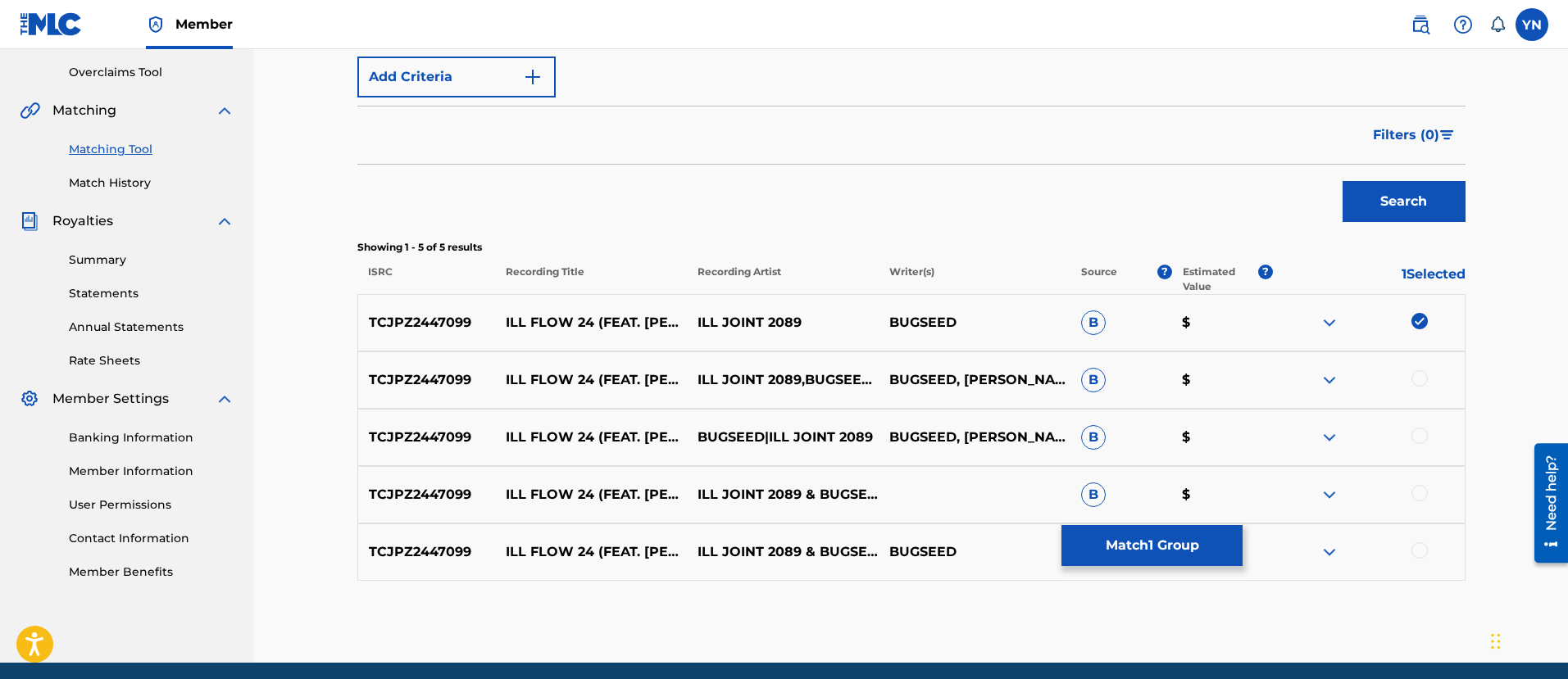
click at [1426, 380] on div at bounding box center [1420, 378] width 17 height 17
click at [1427, 437] on div at bounding box center [1420, 436] width 17 height 17
click at [1420, 500] on div at bounding box center [1420, 493] width 17 height 17
click at [1425, 561] on div at bounding box center [1369, 552] width 192 height 20
click at [1423, 555] on div at bounding box center [1420, 551] width 17 height 17
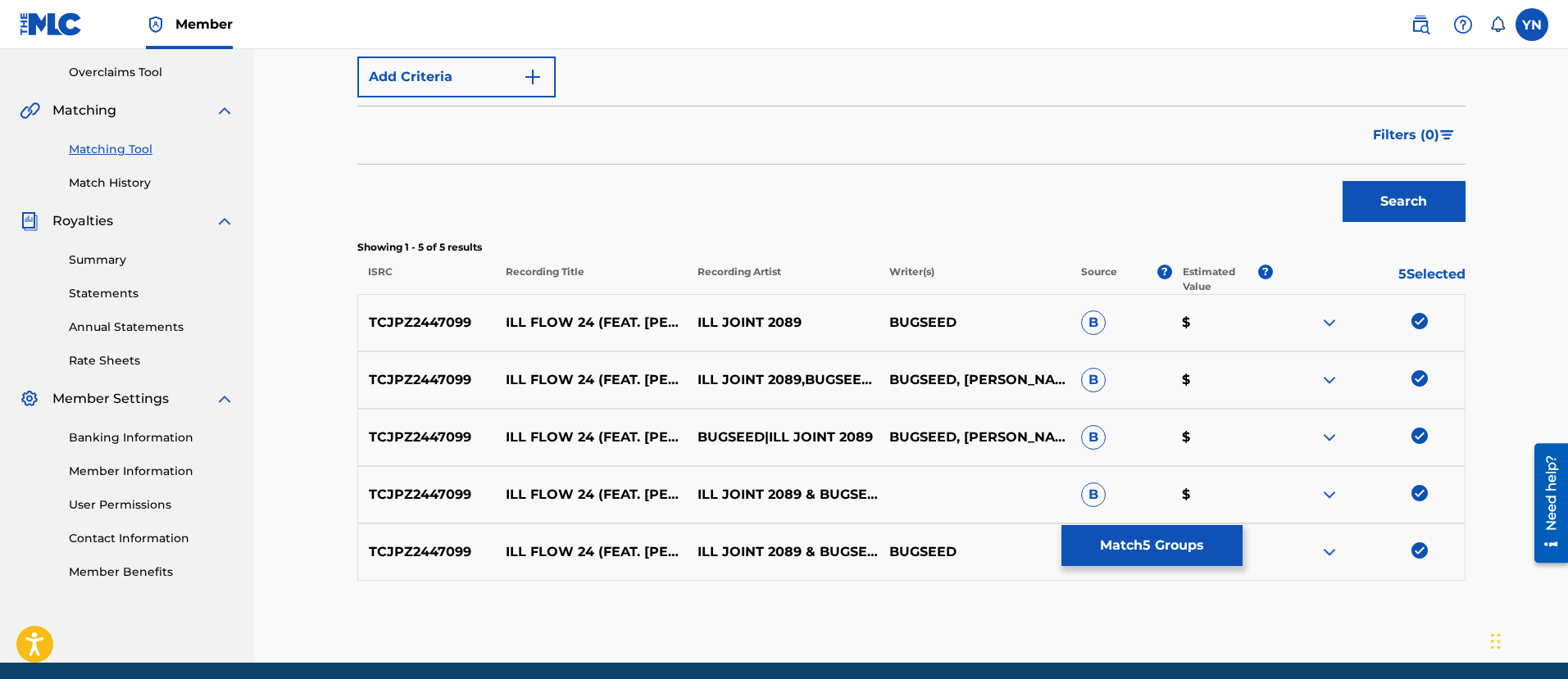
click at [1200, 548] on button "Match 5 Groups" at bounding box center [1151, 545] width 181 height 41
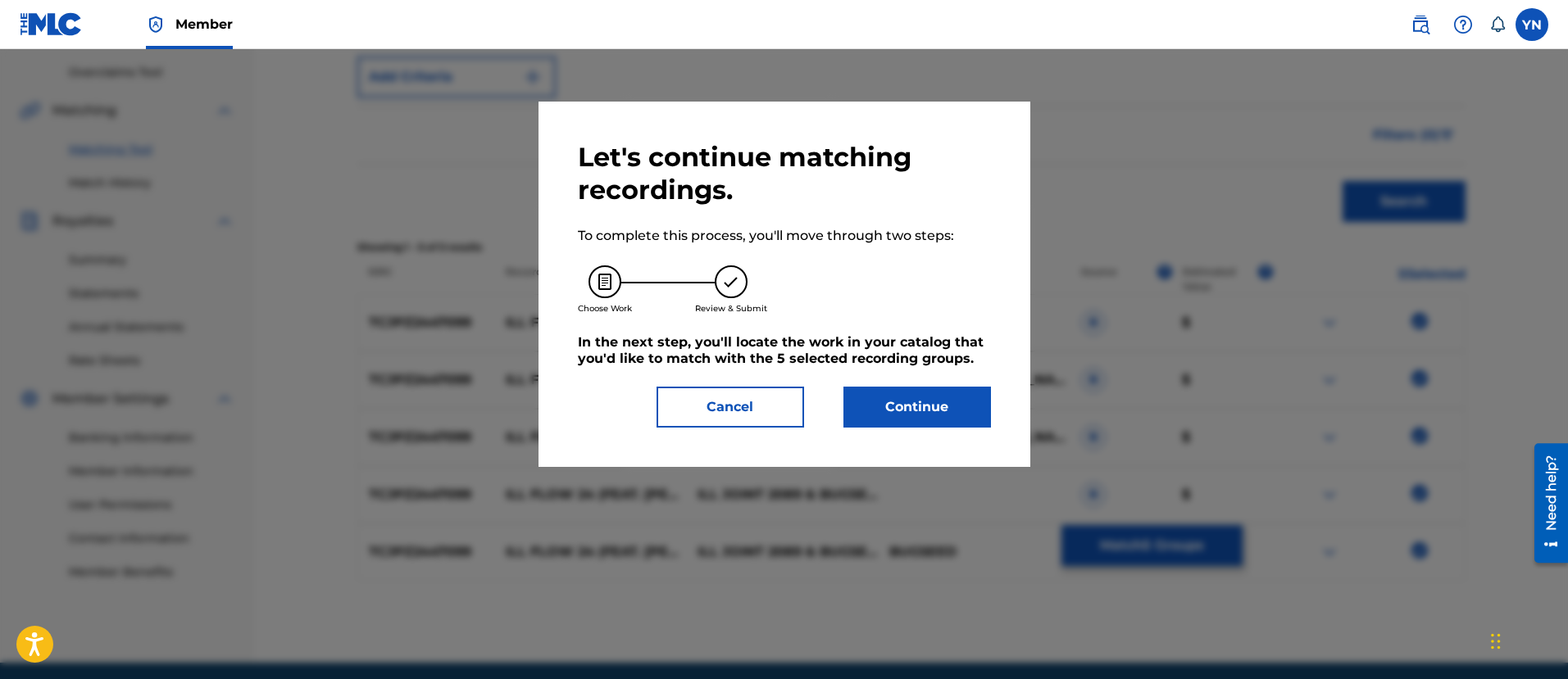
click at [925, 392] on button "Continue" at bounding box center [917, 407] width 148 height 41
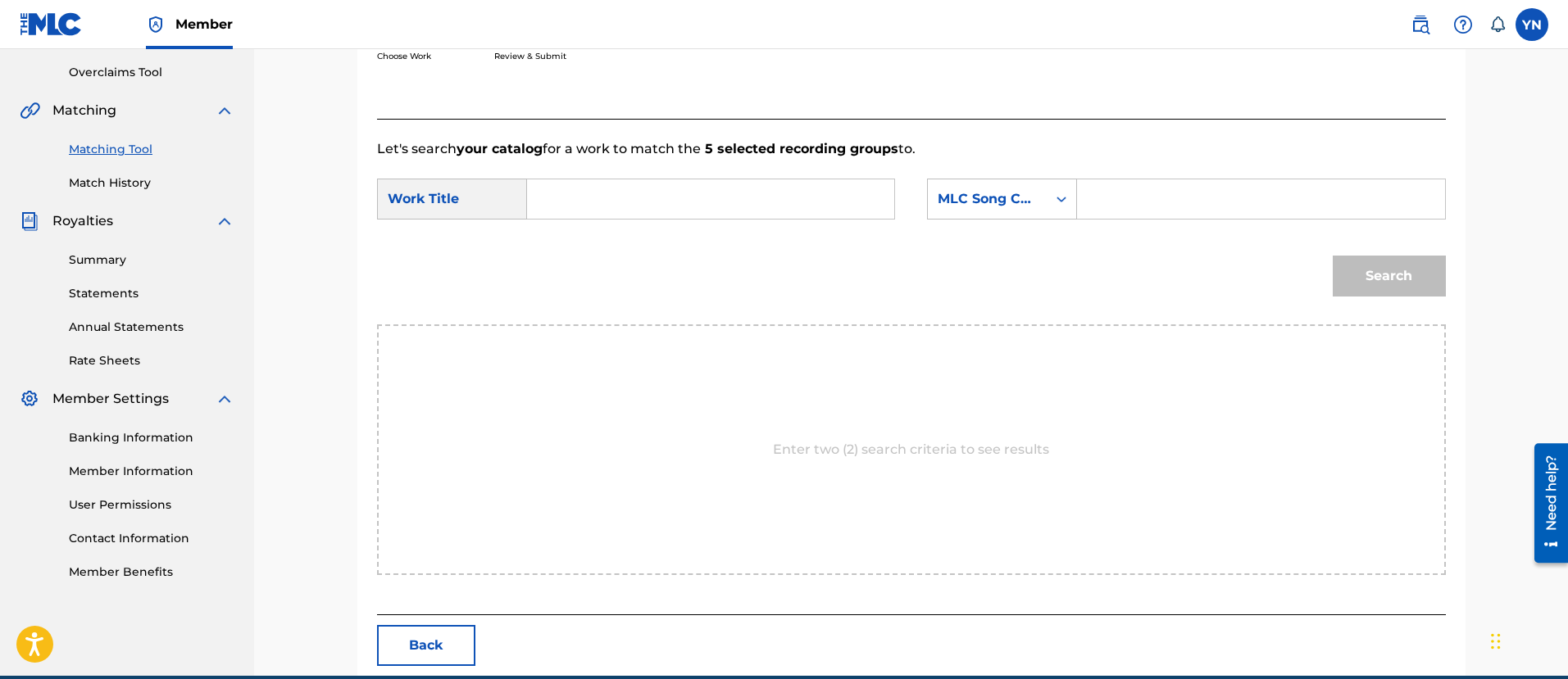
click at [721, 187] on input "Search Form" at bounding box center [710, 198] width 339 height 39
paste input "Ill Flow 24 (feat. [PERSON_NAME] & [PERSON_NAME])"
type input "Ill Flow 24 (feat. [PERSON_NAME] & [PERSON_NAME])"
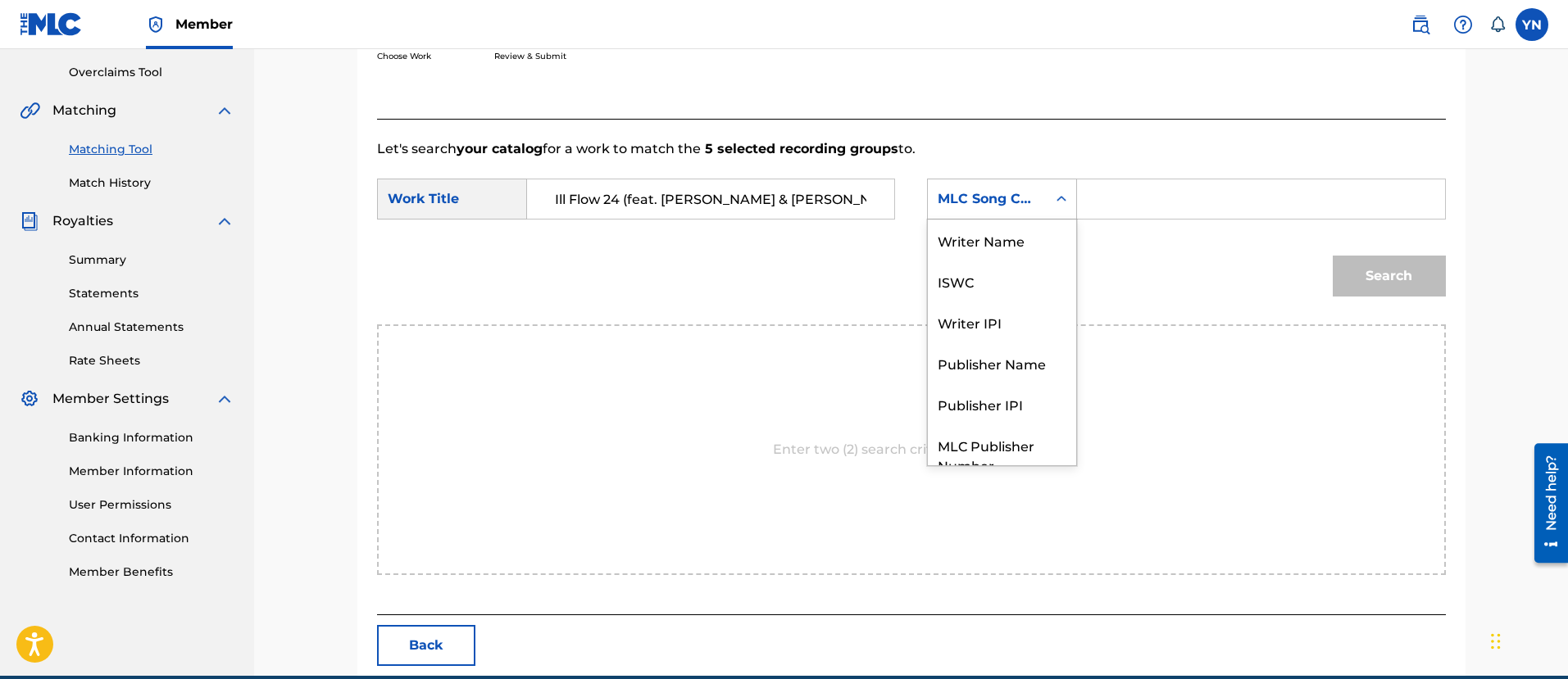
click at [1000, 197] on div "MLC Song Code" at bounding box center [987, 199] width 99 height 20
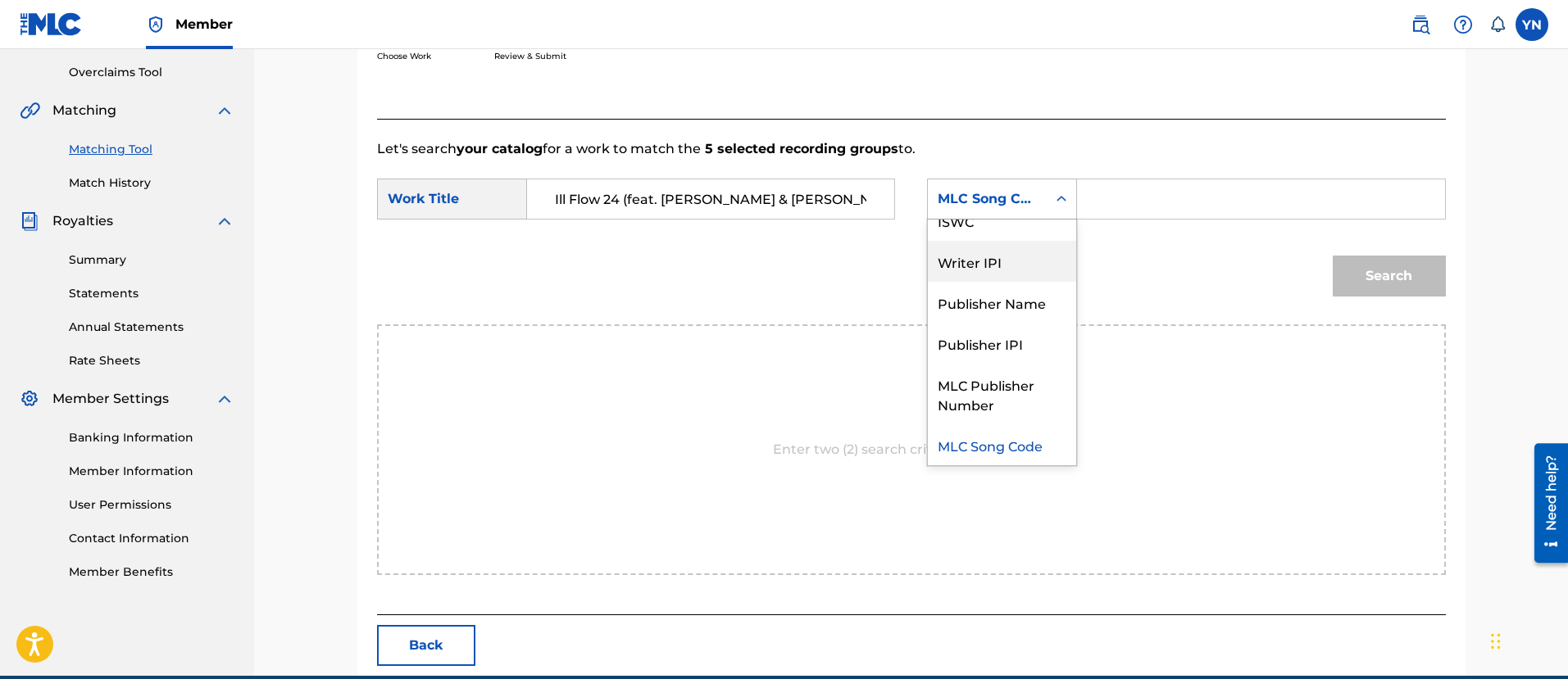
scroll to position [0, 0]
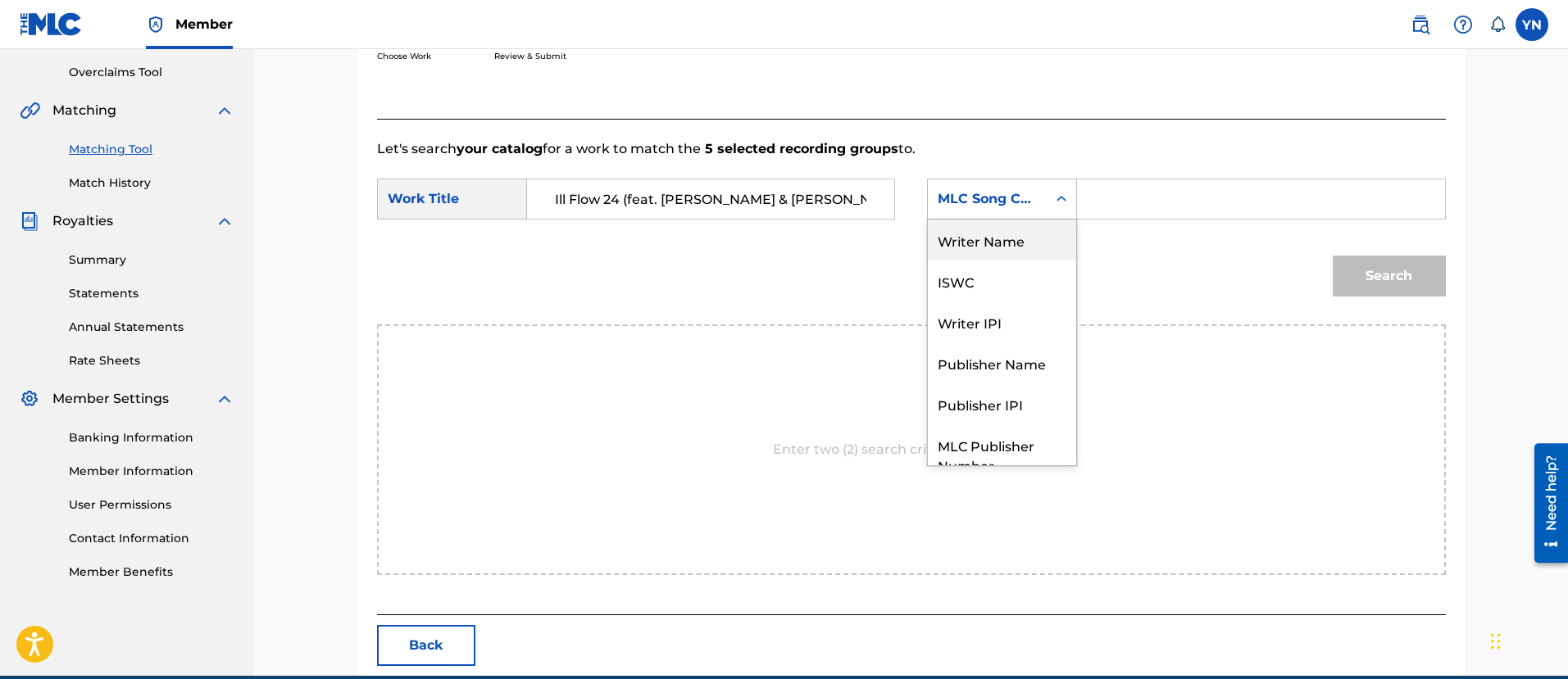
click at [1016, 237] on div "Writer Name" at bounding box center [1002, 239] width 148 height 41
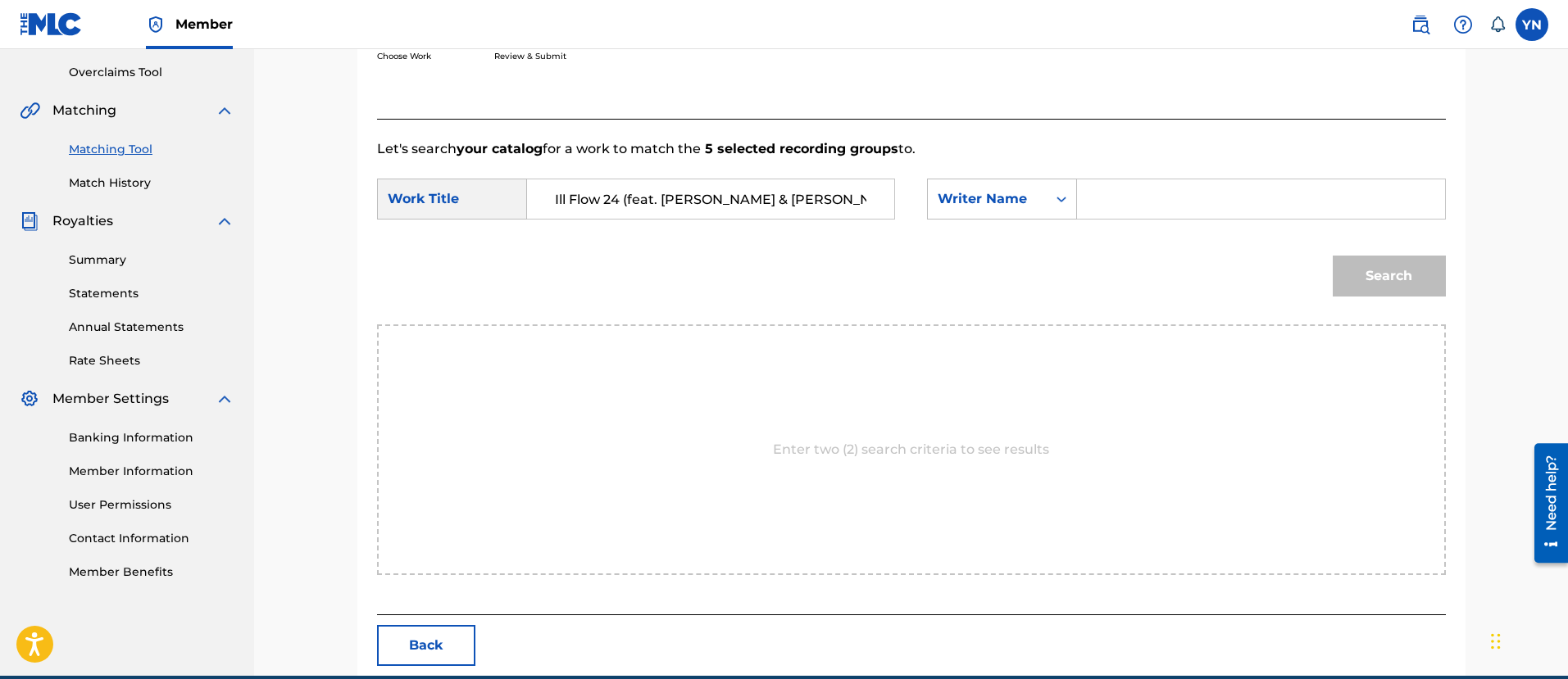
click at [1165, 207] on input "Search Form" at bounding box center [1260, 198] width 339 height 39
type input "[PERSON_NAME]"
click at [1332, 256] on button "Search" at bounding box center [1389, 276] width 113 height 41
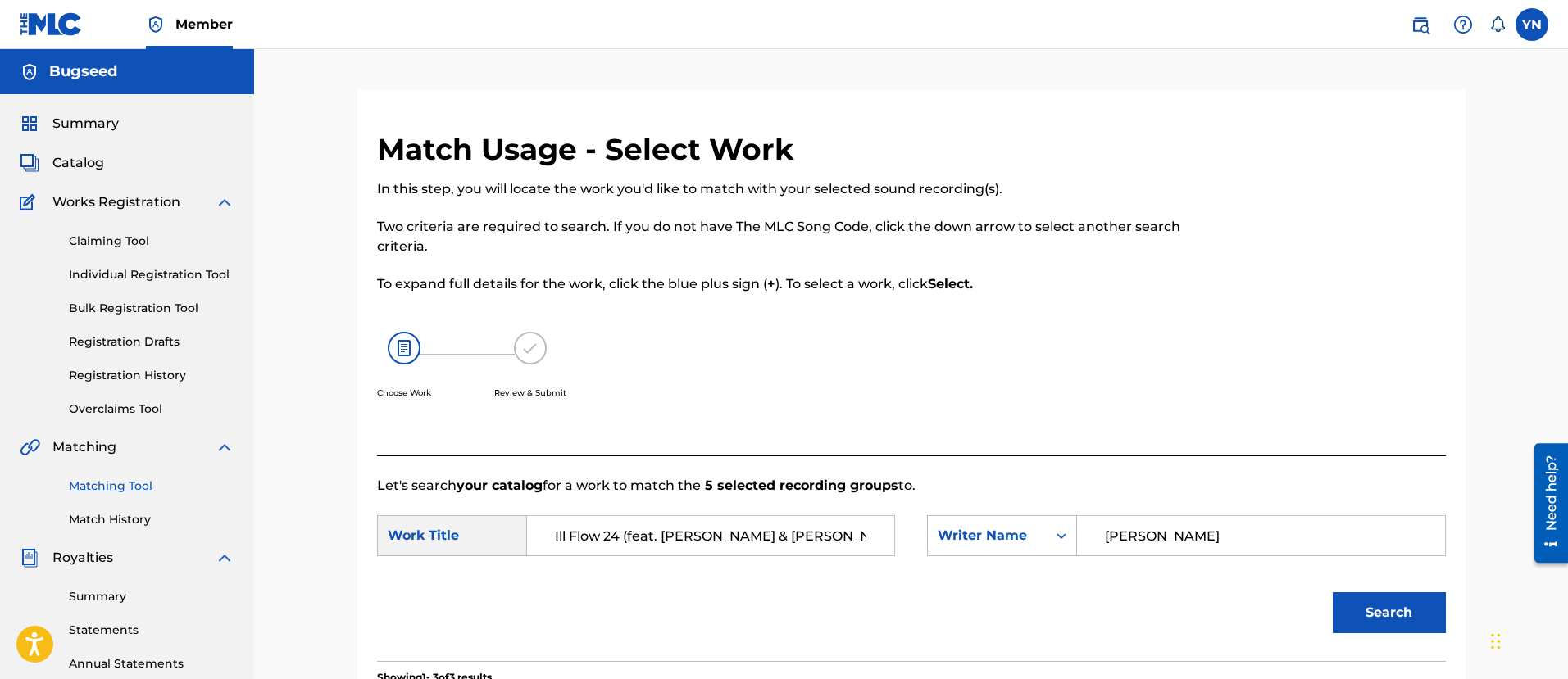
click at [131, 245] on link "Claiming Tool" at bounding box center [152, 241] width 166 height 17
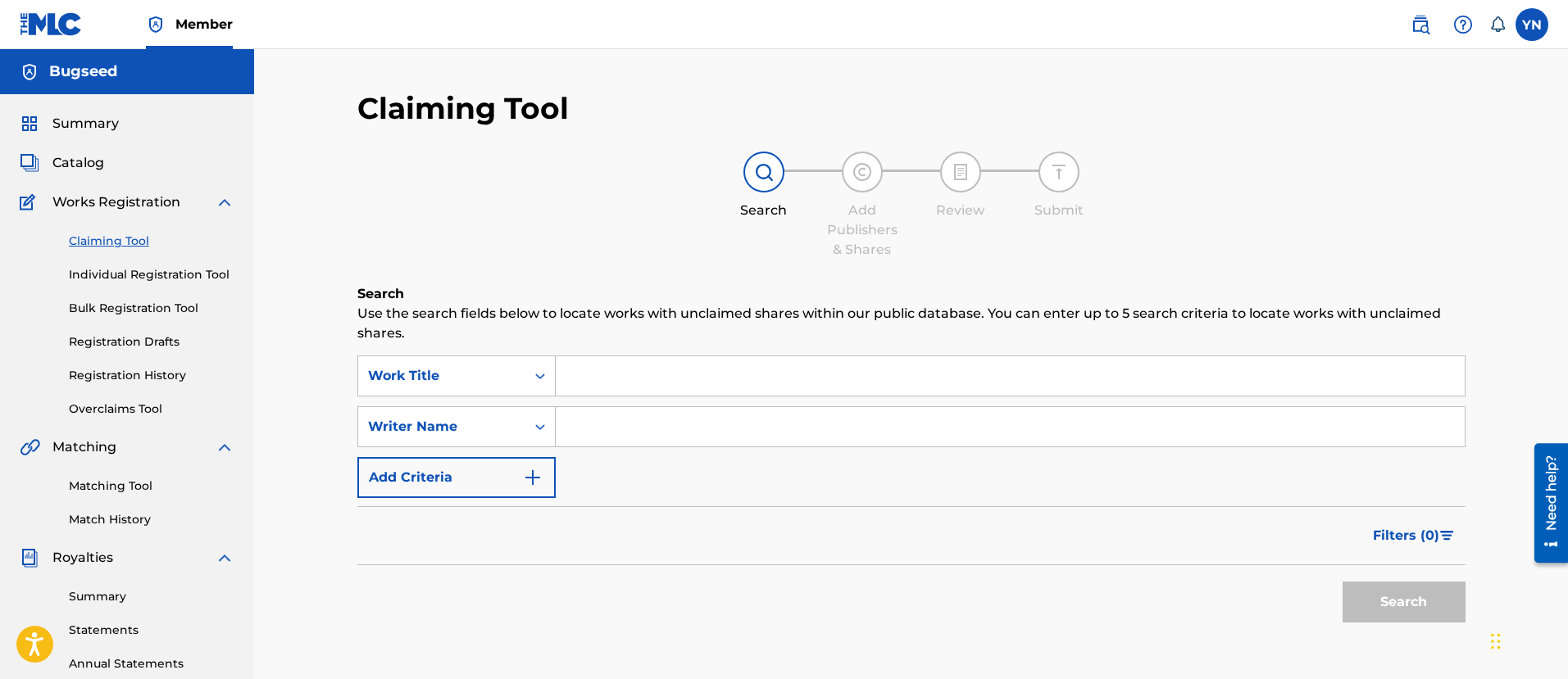
click at [816, 438] on input "Search Form" at bounding box center [1010, 427] width 909 height 39
paste input "Ill Flow 24 (feat. [PERSON_NAME] & [PERSON_NAME])"
type input "Ill Flow 24 (feat. [PERSON_NAME] & [PERSON_NAME])"
paste input "Ill Flow 24 (feat. [PERSON_NAME] & [PERSON_NAME])"
click at [773, 376] on input "Search Form" at bounding box center [1010, 376] width 909 height 39
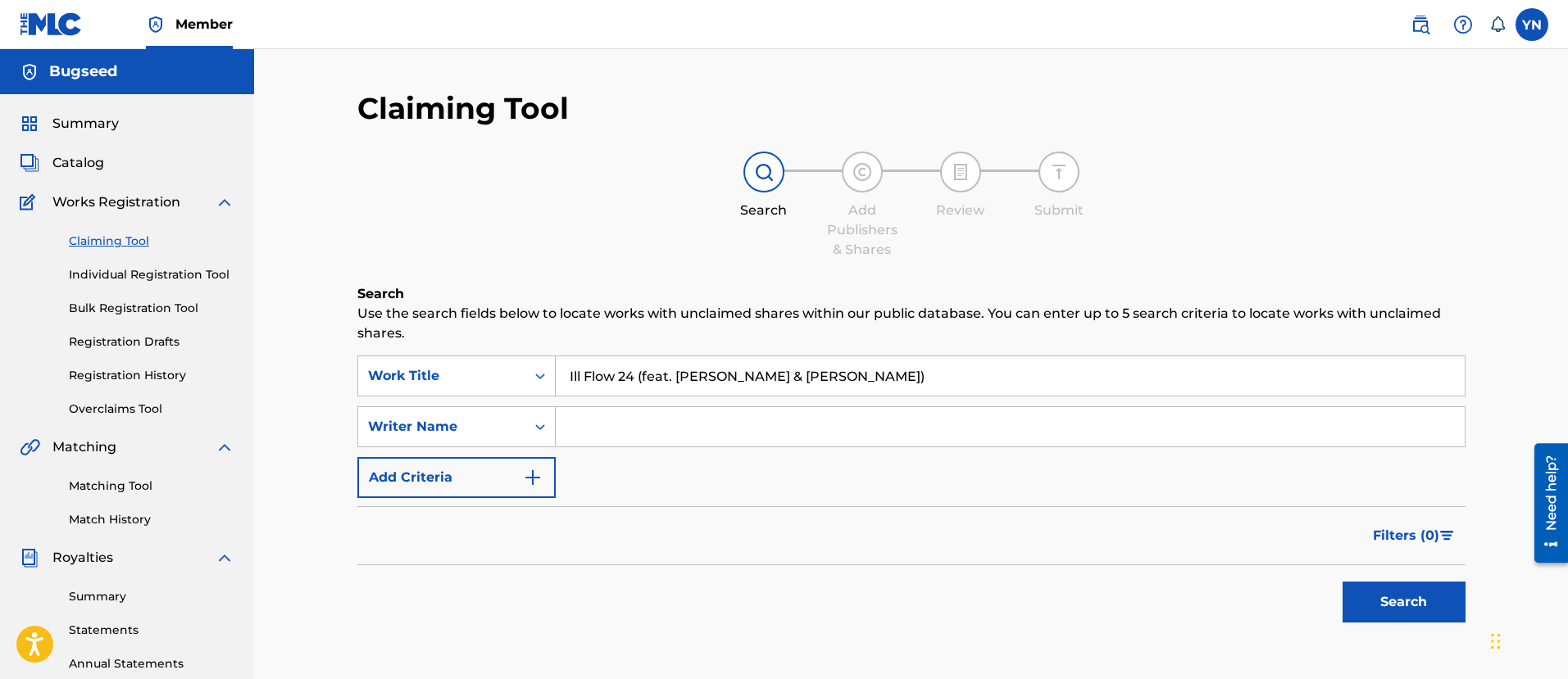
type input "Ill Flow 24 (feat. [PERSON_NAME] & [PERSON_NAME])"
click at [741, 442] on input "Search Form" at bounding box center [1010, 427] width 909 height 39
type input "[PERSON_NAME]"
click at [1342, 582] on button "Search" at bounding box center [1403, 602] width 123 height 41
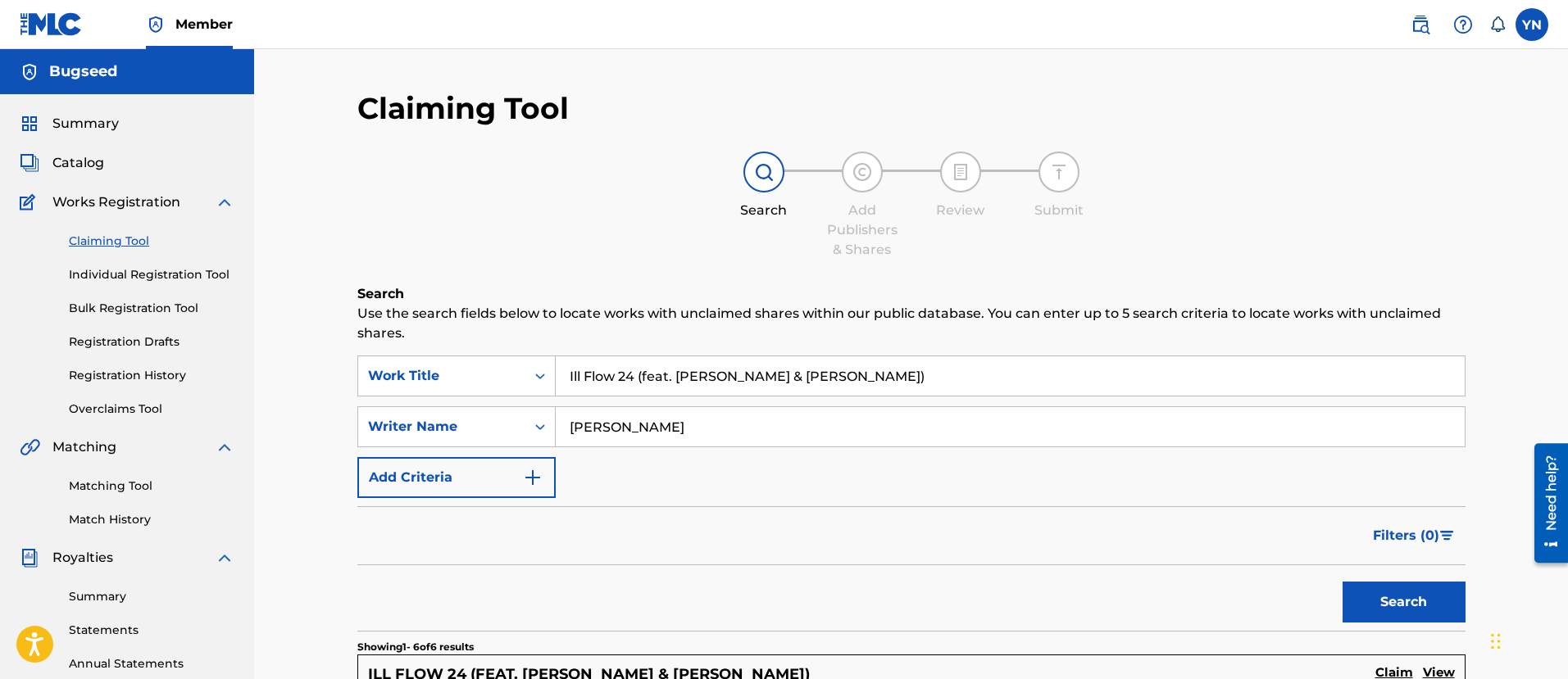
scroll to position [410, 0]
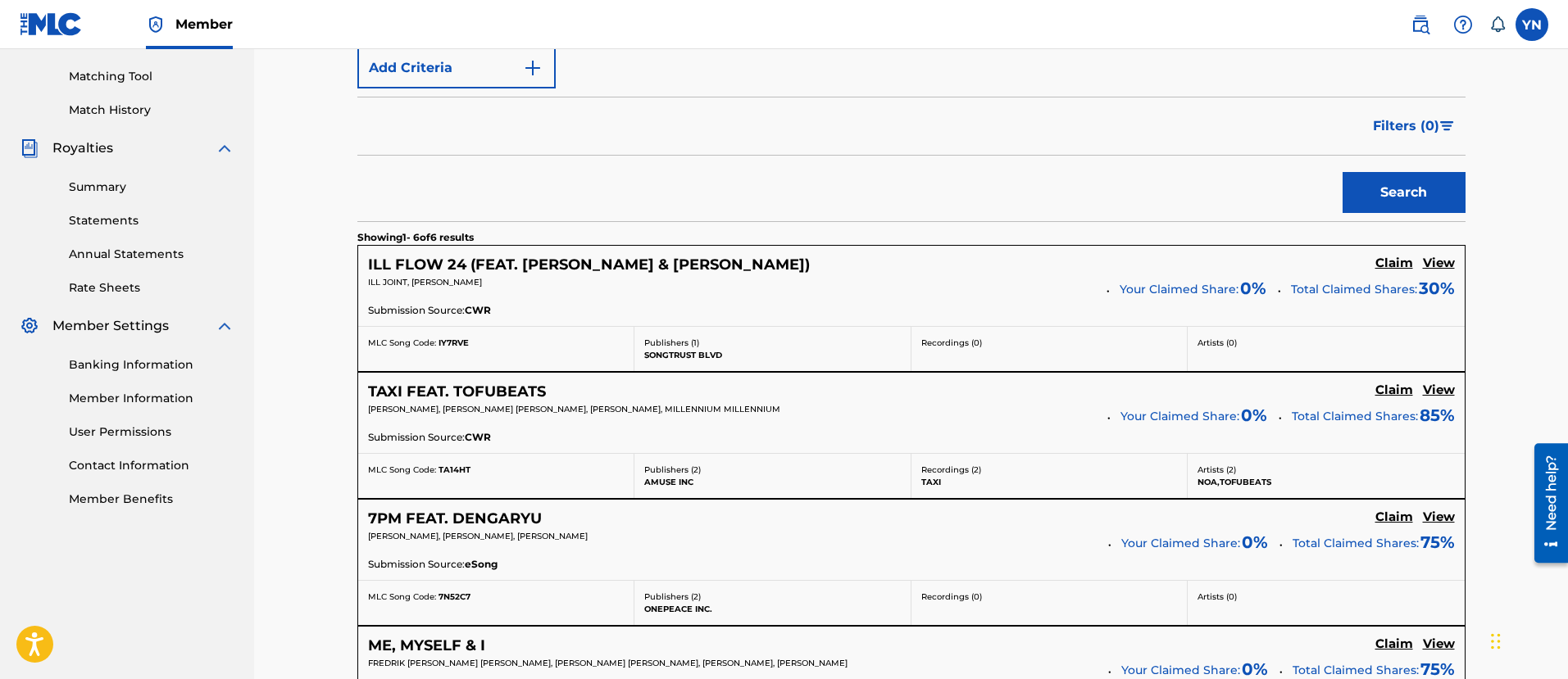
click at [1399, 265] on h5 "Claim" at bounding box center [1394, 263] width 38 height 16
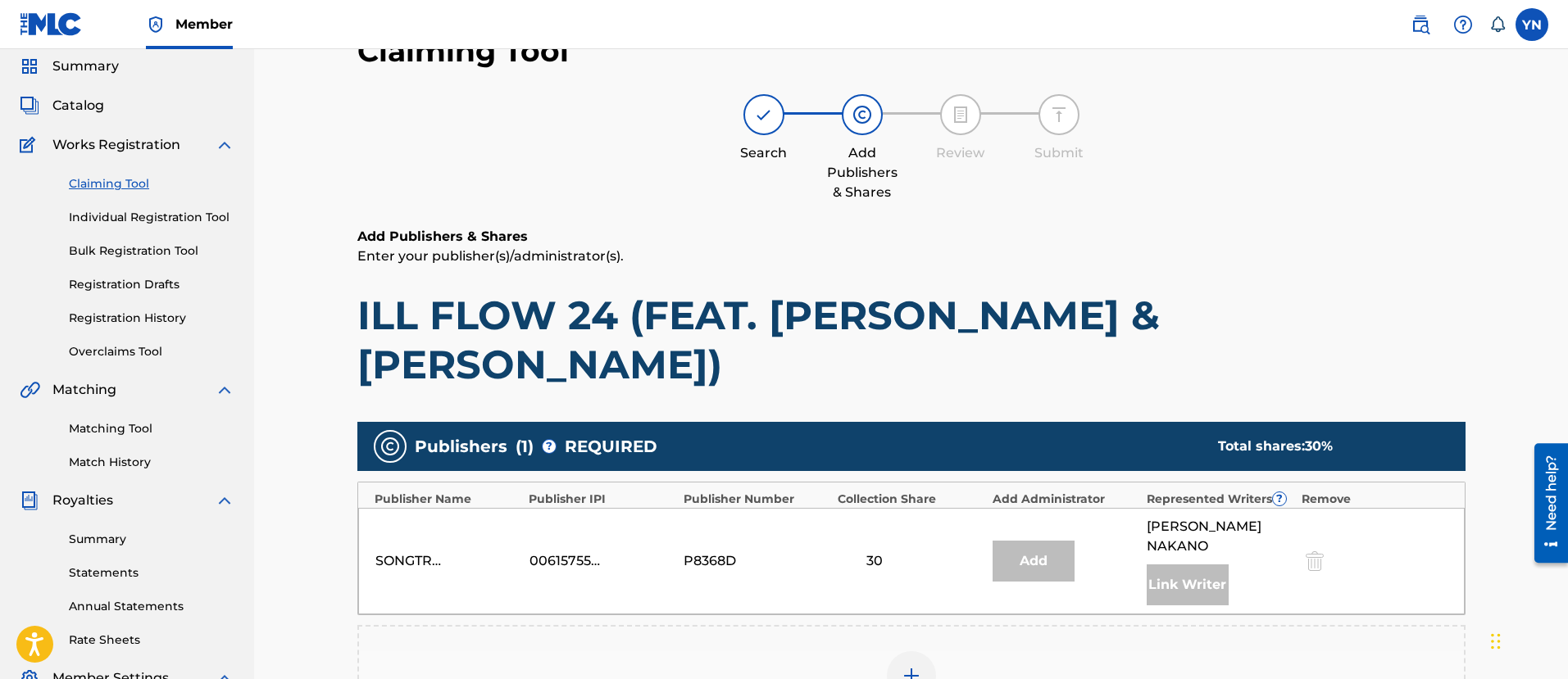
scroll to position [0, 0]
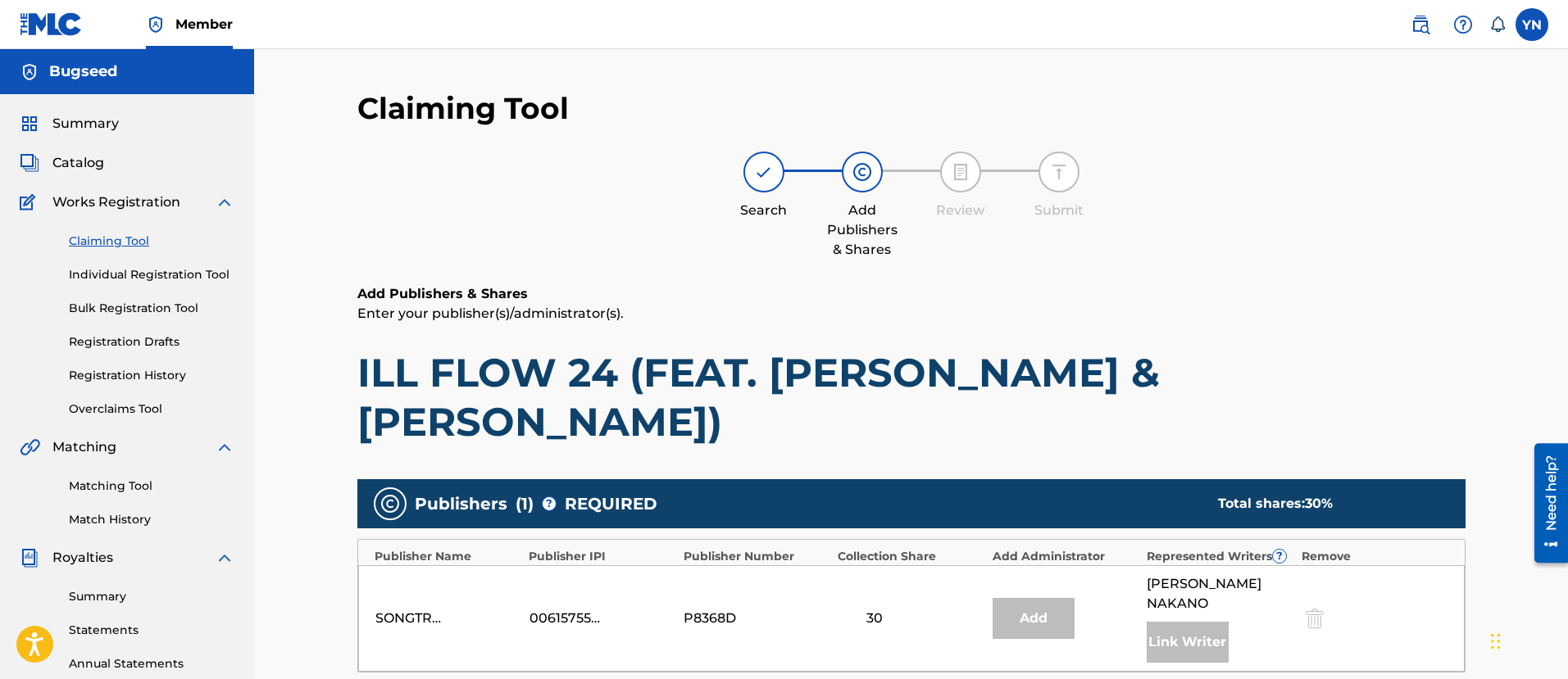
click at [121, 525] on link "Match History" at bounding box center [152, 519] width 166 height 17
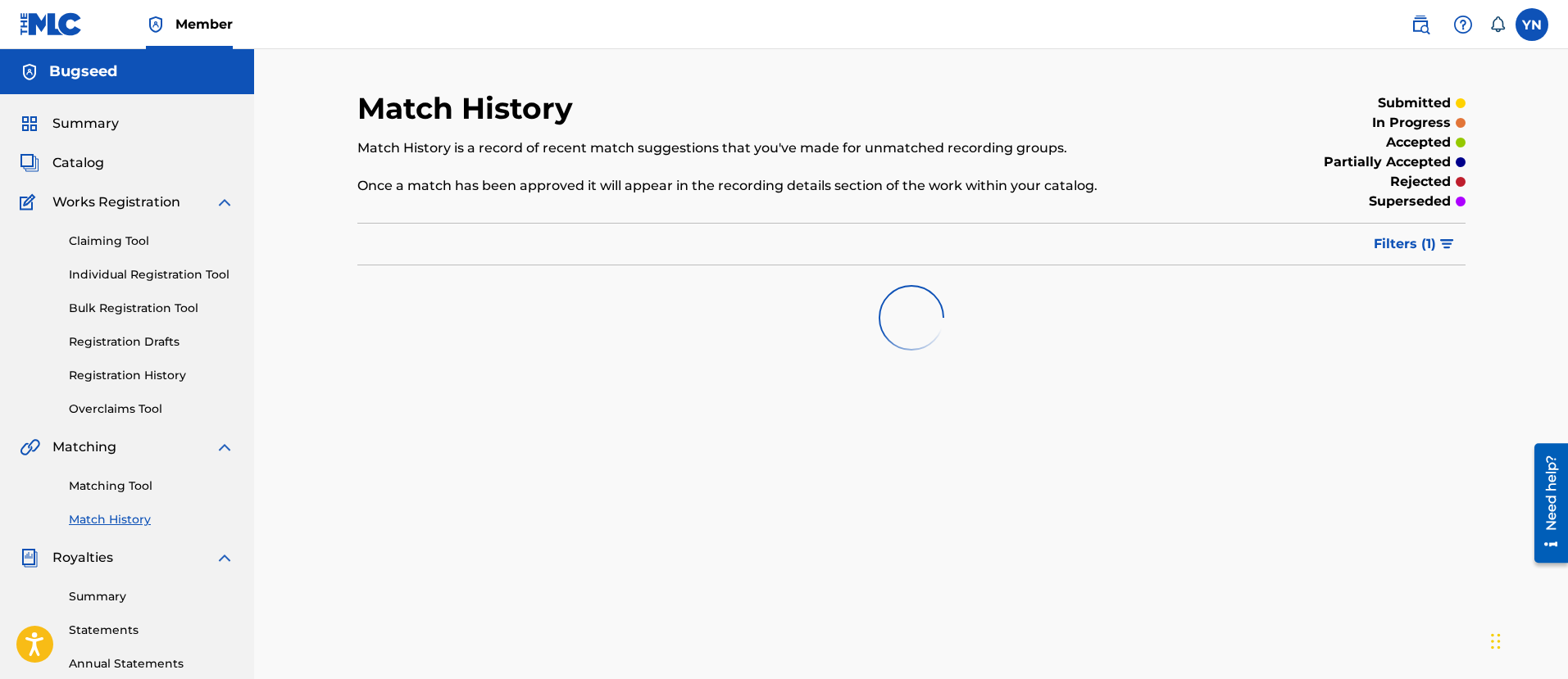
click at [128, 485] on link "Matching Tool" at bounding box center [152, 486] width 166 height 17
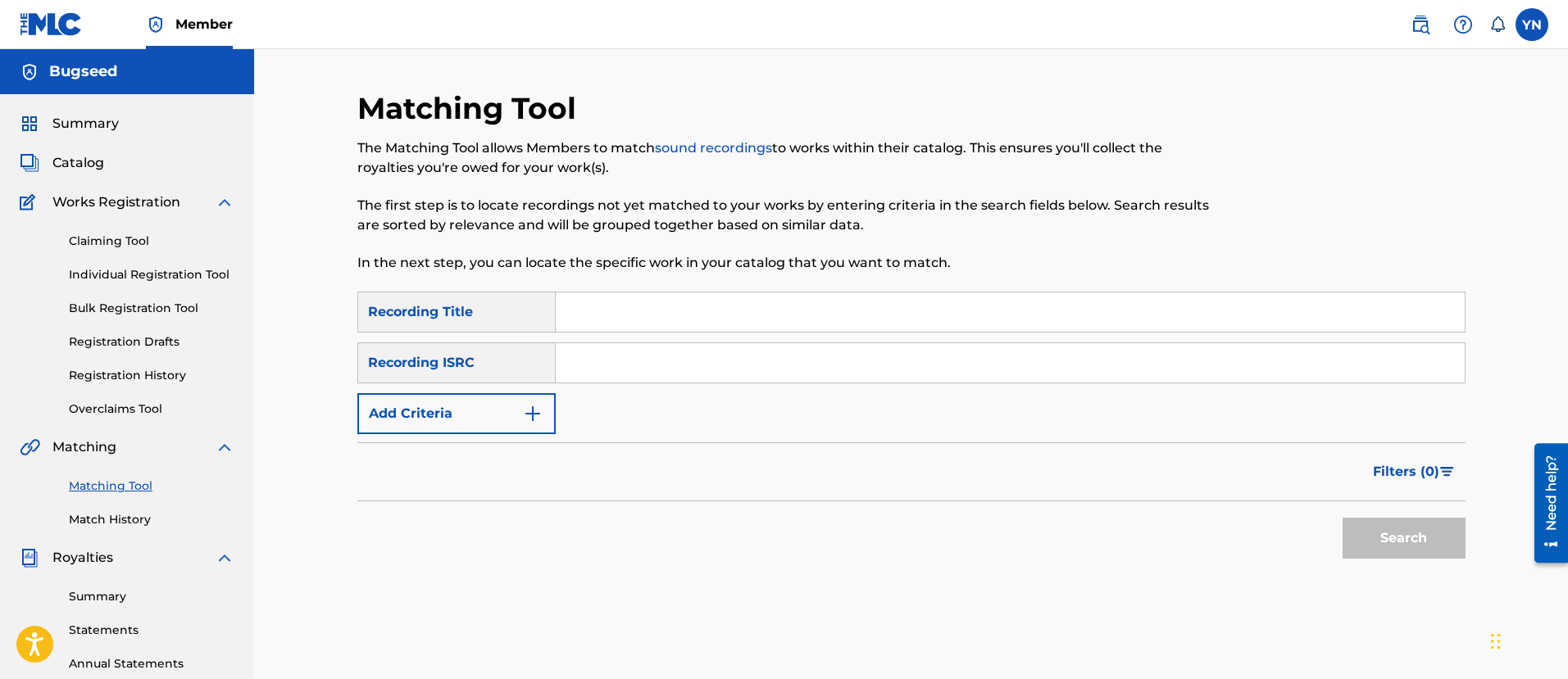
click at [762, 361] on input "Search Form" at bounding box center [1010, 362] width 909 height 39
paste input "TCJPY2479989"
type input "TCJPY2479989"
click at [738, 324] on input "Search Form" at bounding box center [1010, 312] width 909 height 39
paste input "Intro ~A little~"
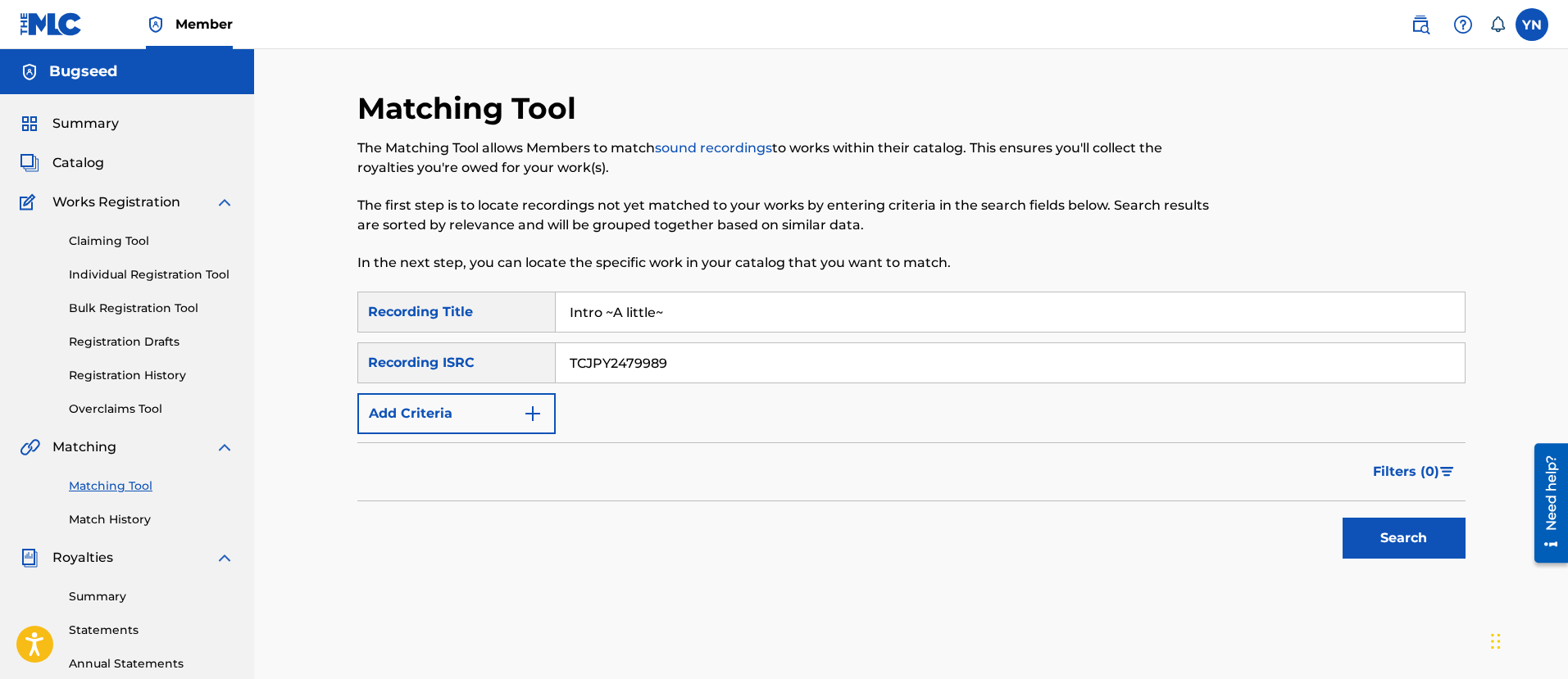
type input "Intro ~A little~"
click at [1424, 539] on button "Search" at bounding box center [1403, 537] width 123 height 41
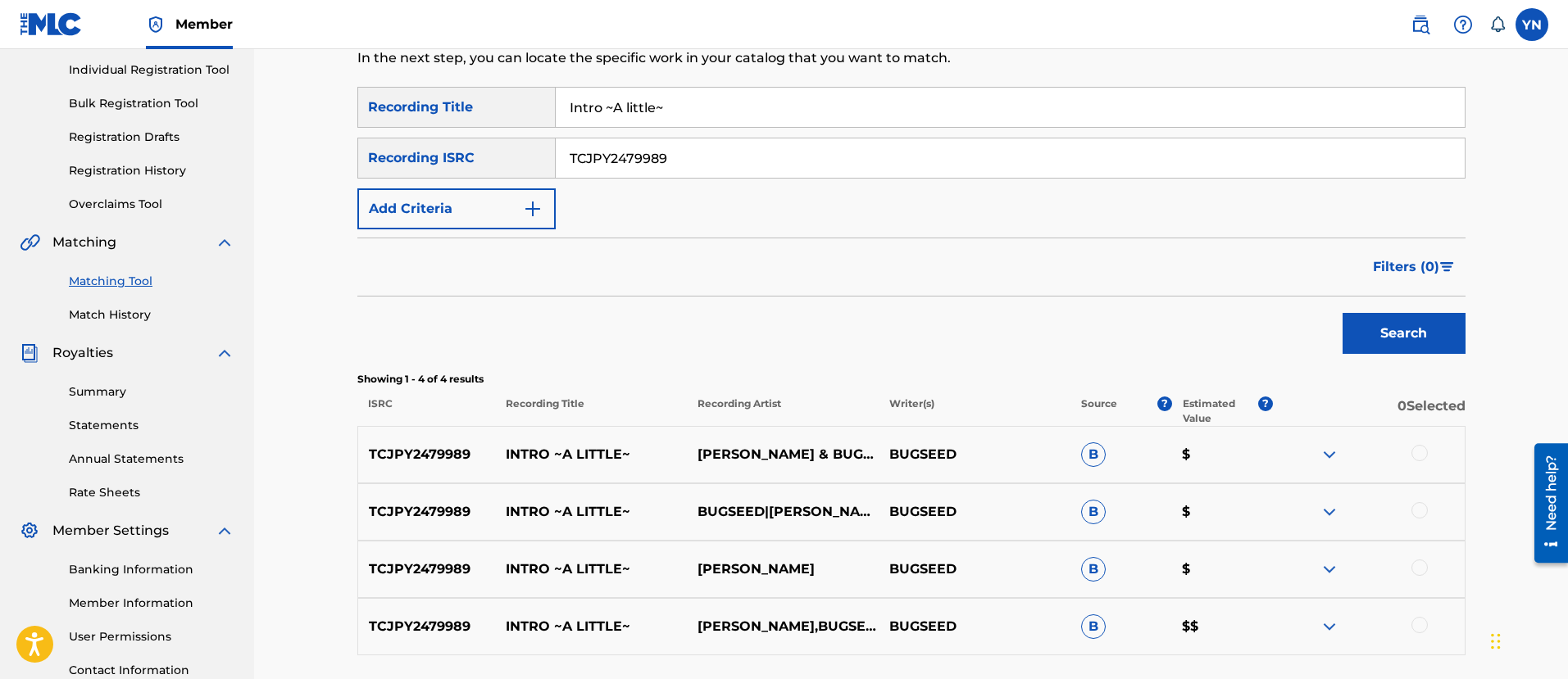
scroll to position [342, 0]
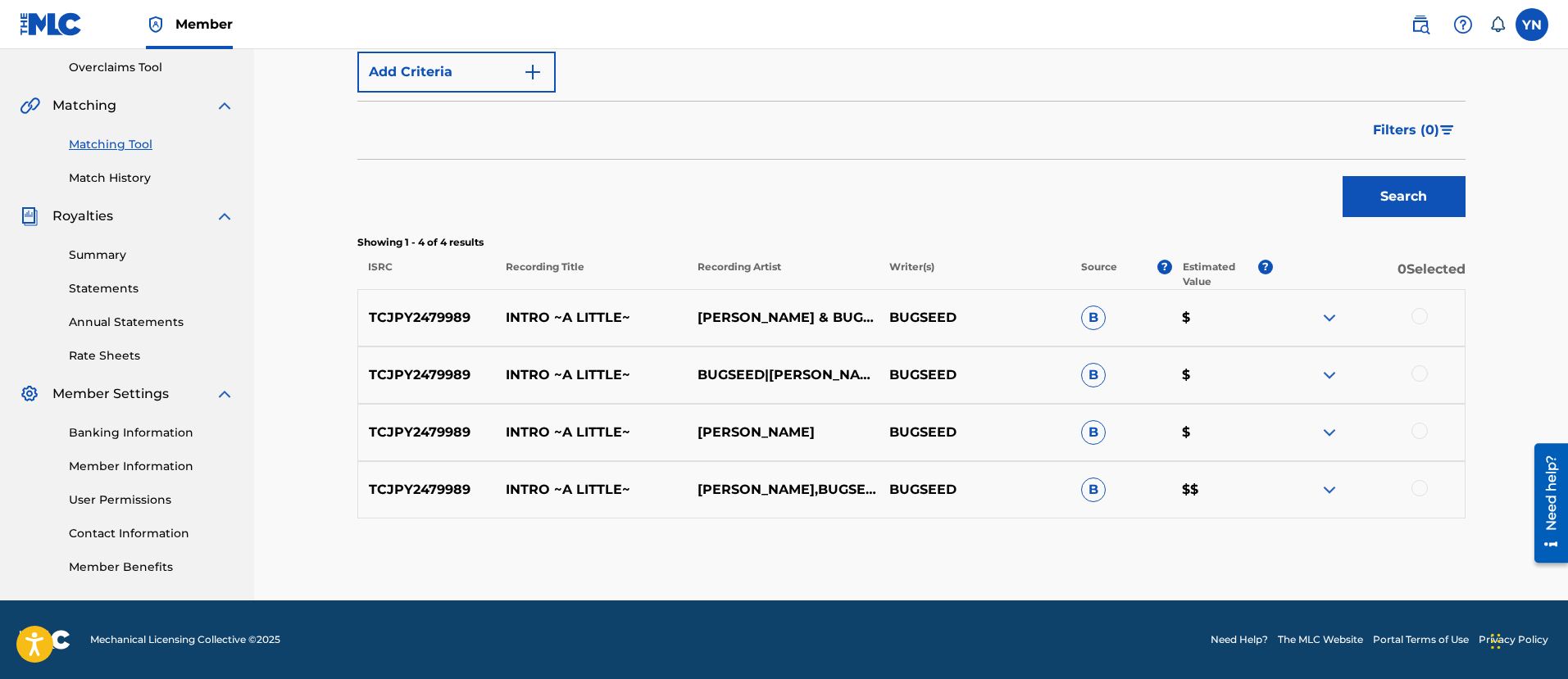
click at [1423, 483] on div at bounding box center [1420, 488] width 17 height 17
click at [1421, 424] on div at bounding box center [1420, 431] width 17 height 17
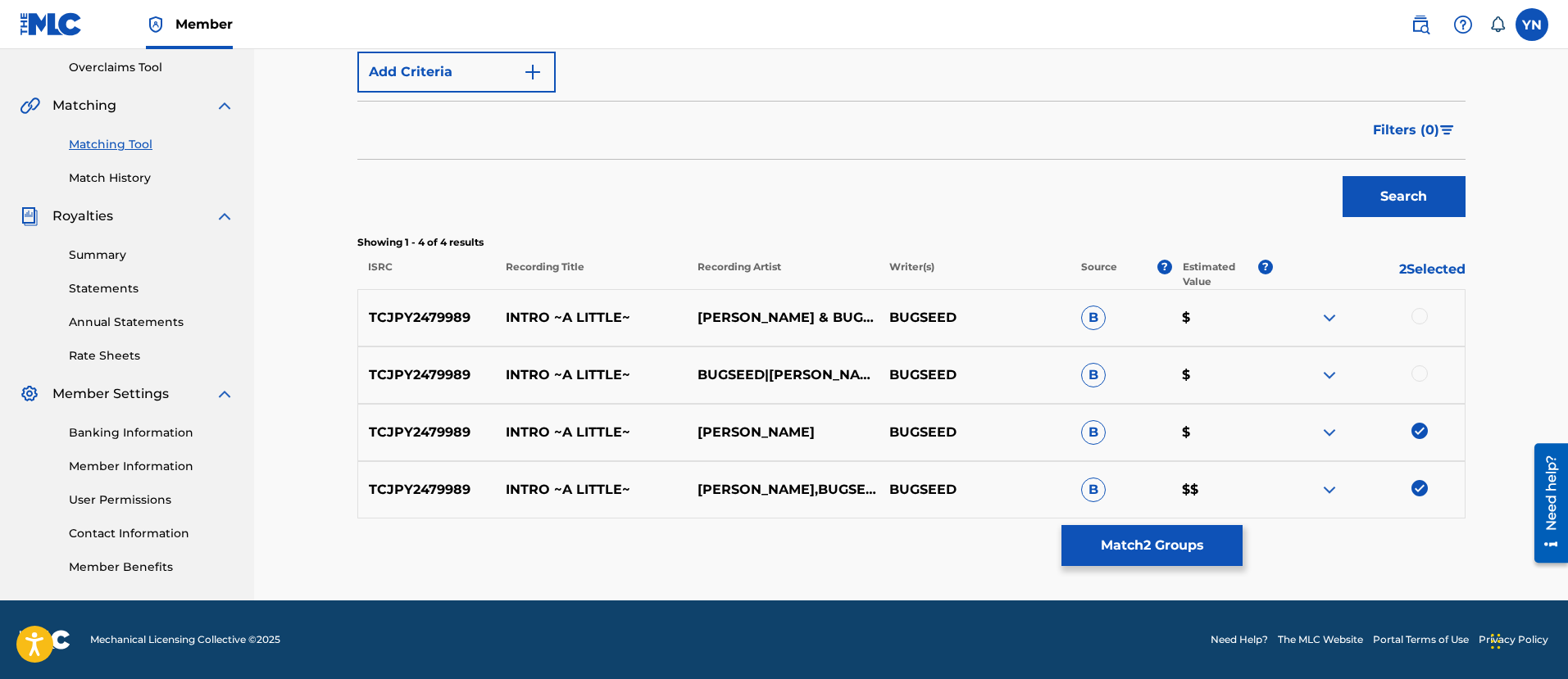
click at [1420, 371] on div at bounding box center [1420, 373] width 17 height 17
click at [1422, 317] on div at bounding box center [1420, 317] width 17 height 17
click at [1204, 544] on button "Match 4 Groups" at bounding box center [1151, 545] width 181 height 41
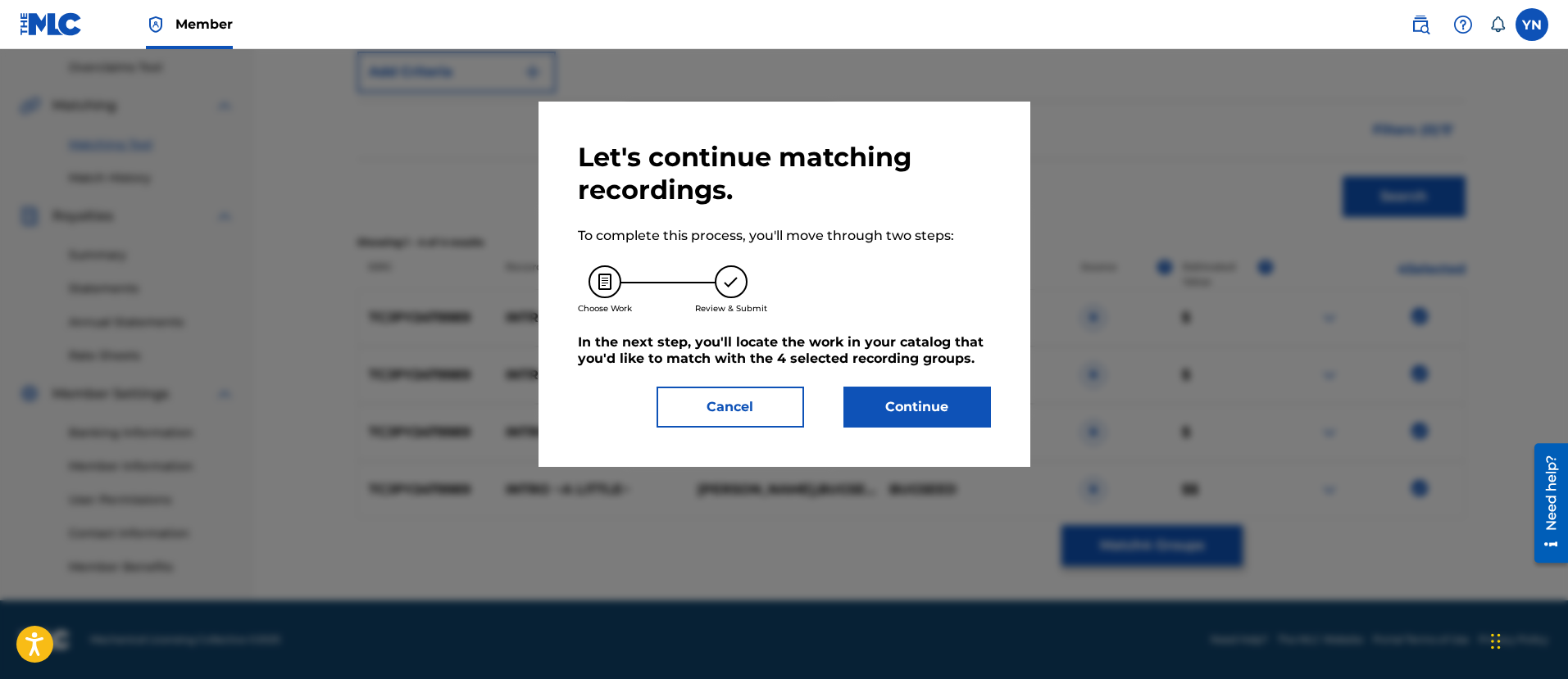
click at [938, 409] on button "Continue" at bounding box center [917, 407] width 148 height 41
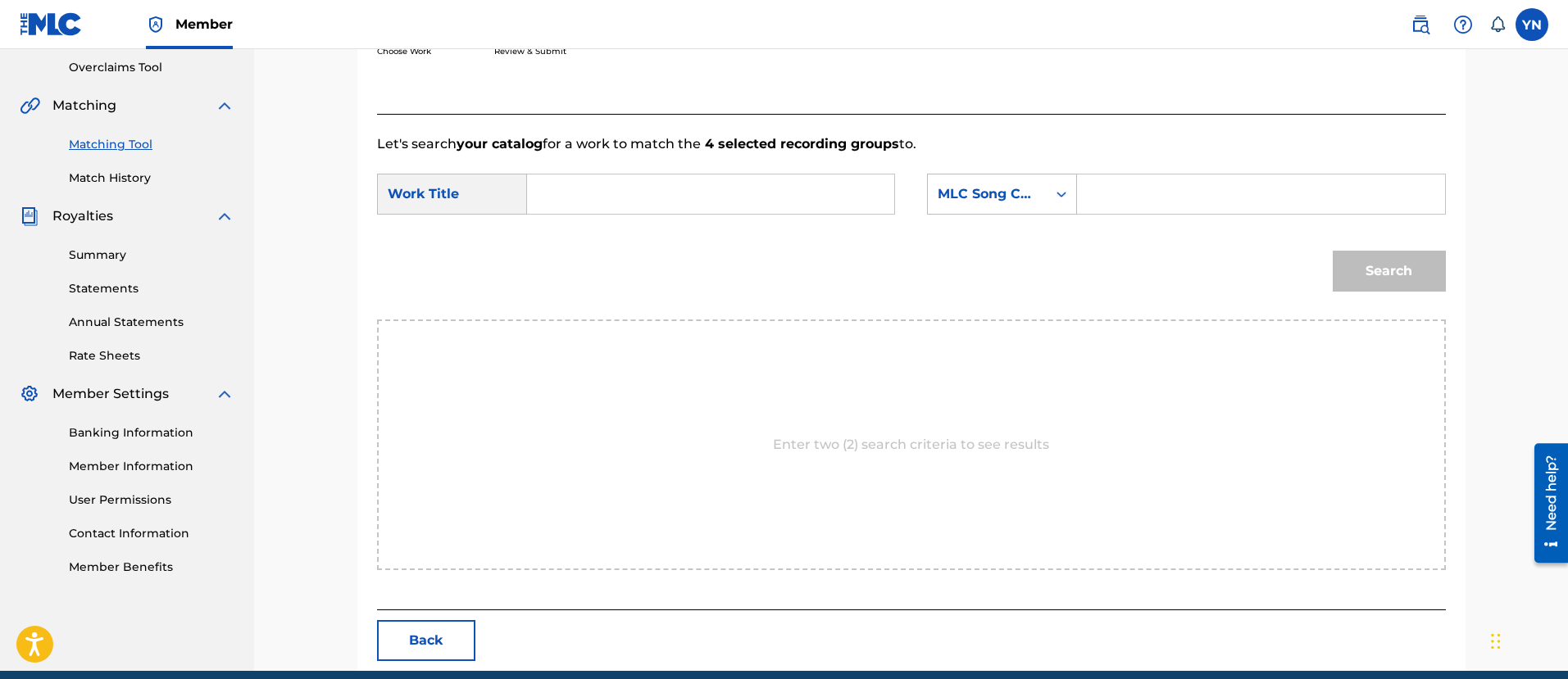
click at [724, 182] on input "Search Form" at bounding box center [710, 193] width 339 height 39
paste input "Intro ~A little~"
type input "Intro ~A little~"
click at [978, 187] on div "MLC Song Code" at bounding box center [987, 194] width 99 height 20
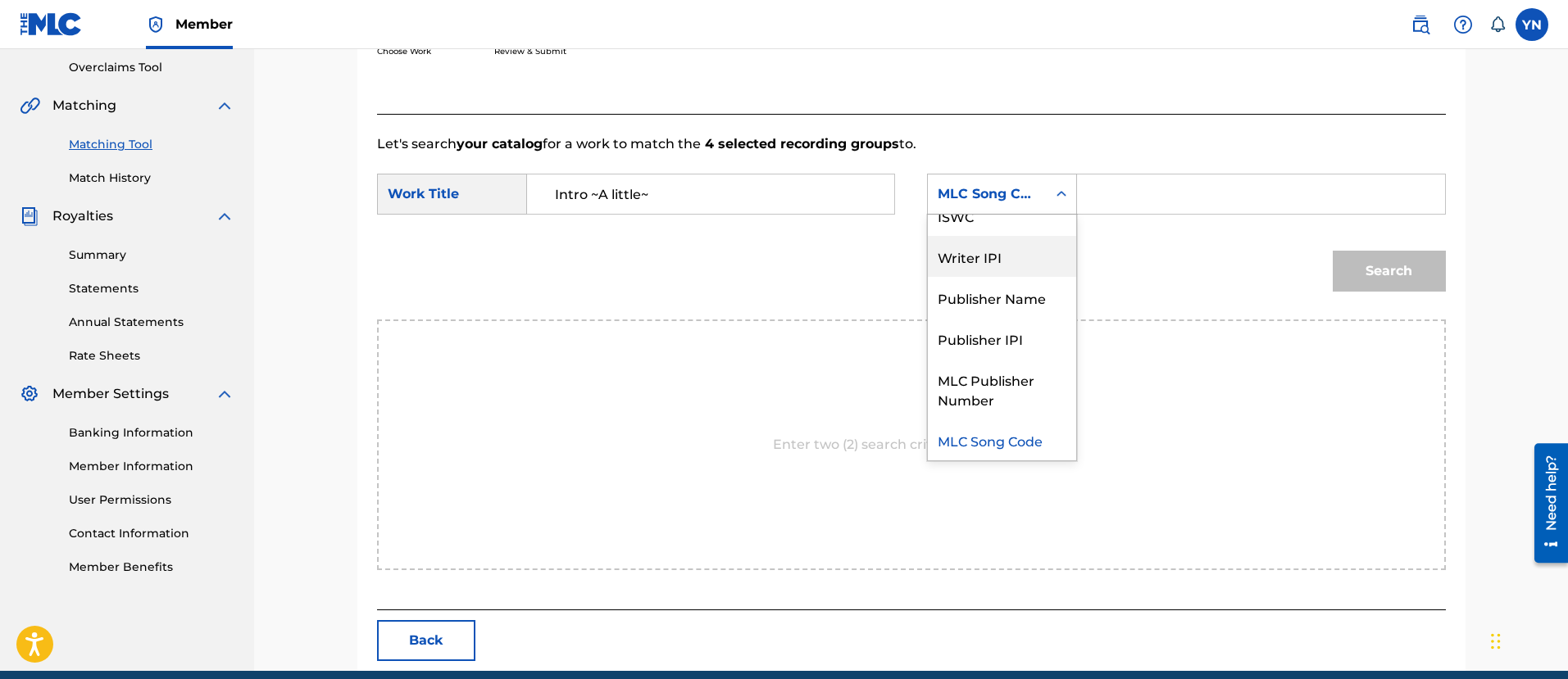
scroll to position [0, 0]
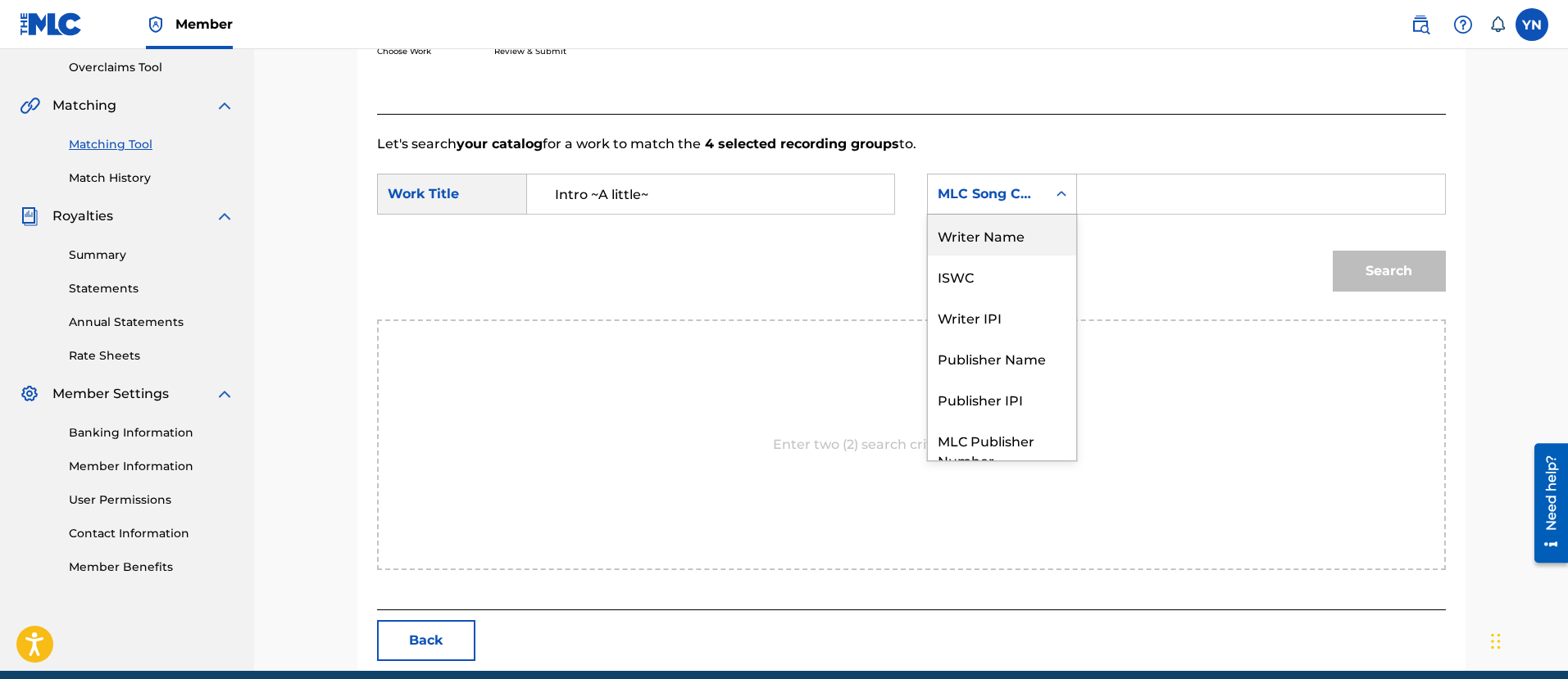
click at [998, 238] on div "Writer Name" at bounding box center [1002, 235] width 148 height 41
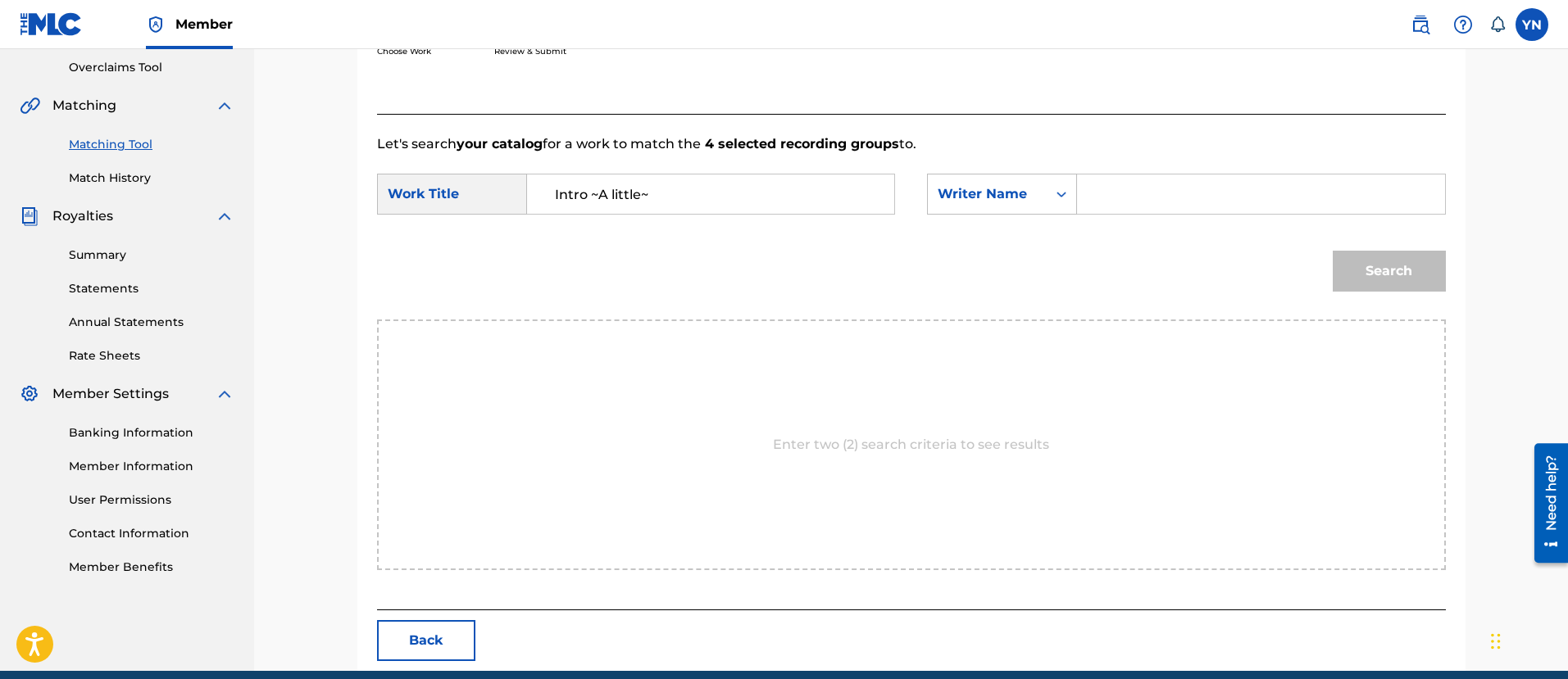
click at [1183, 189] on input "Search Form" at bounding box center [1260, 193] width 339 height 39
type input "[PERSON_NAME]"
click at [1332, 251] on button "Search" at bounding box center [1389, 271] width 113 height 41
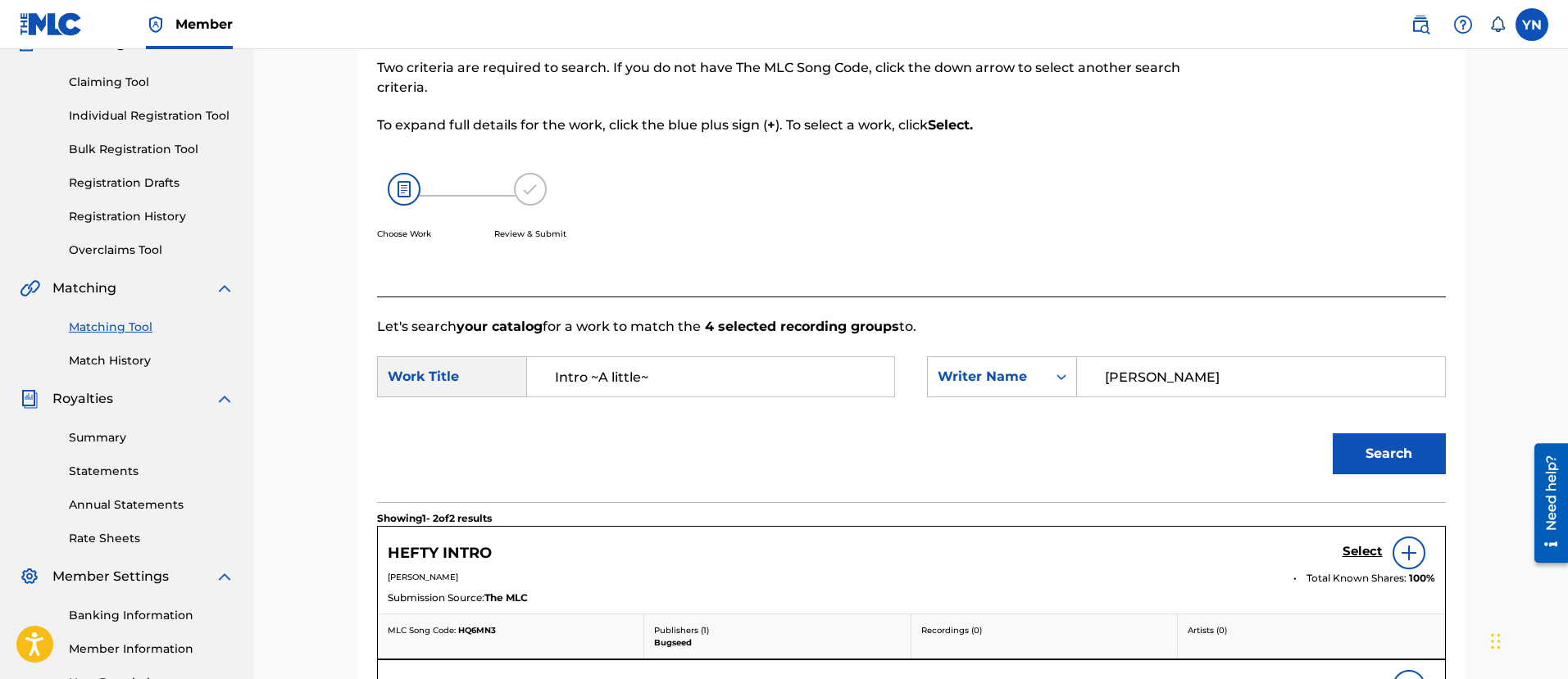
scroll to position [137, 0]
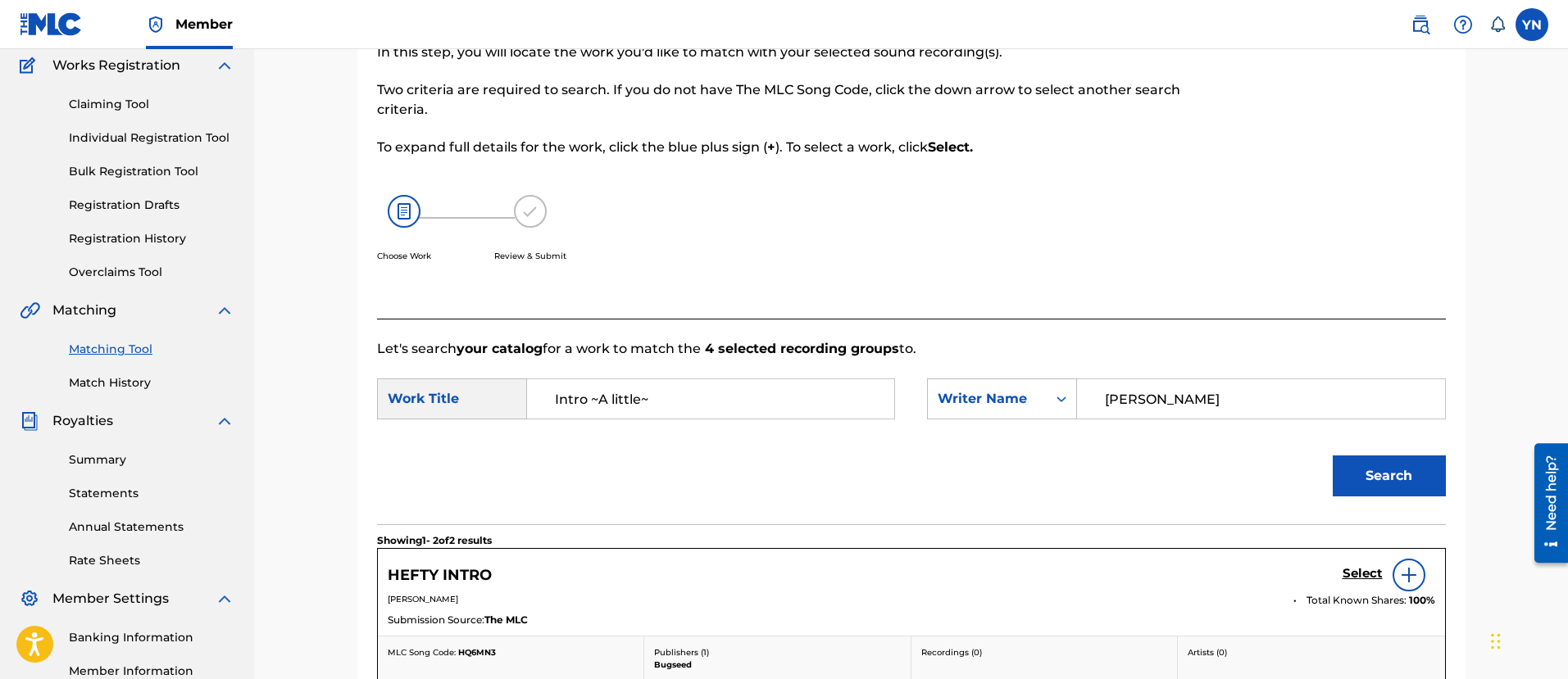
click at [138, 341] on link "Matching Tool" at bounding box center [152, 349] width 166 height 17
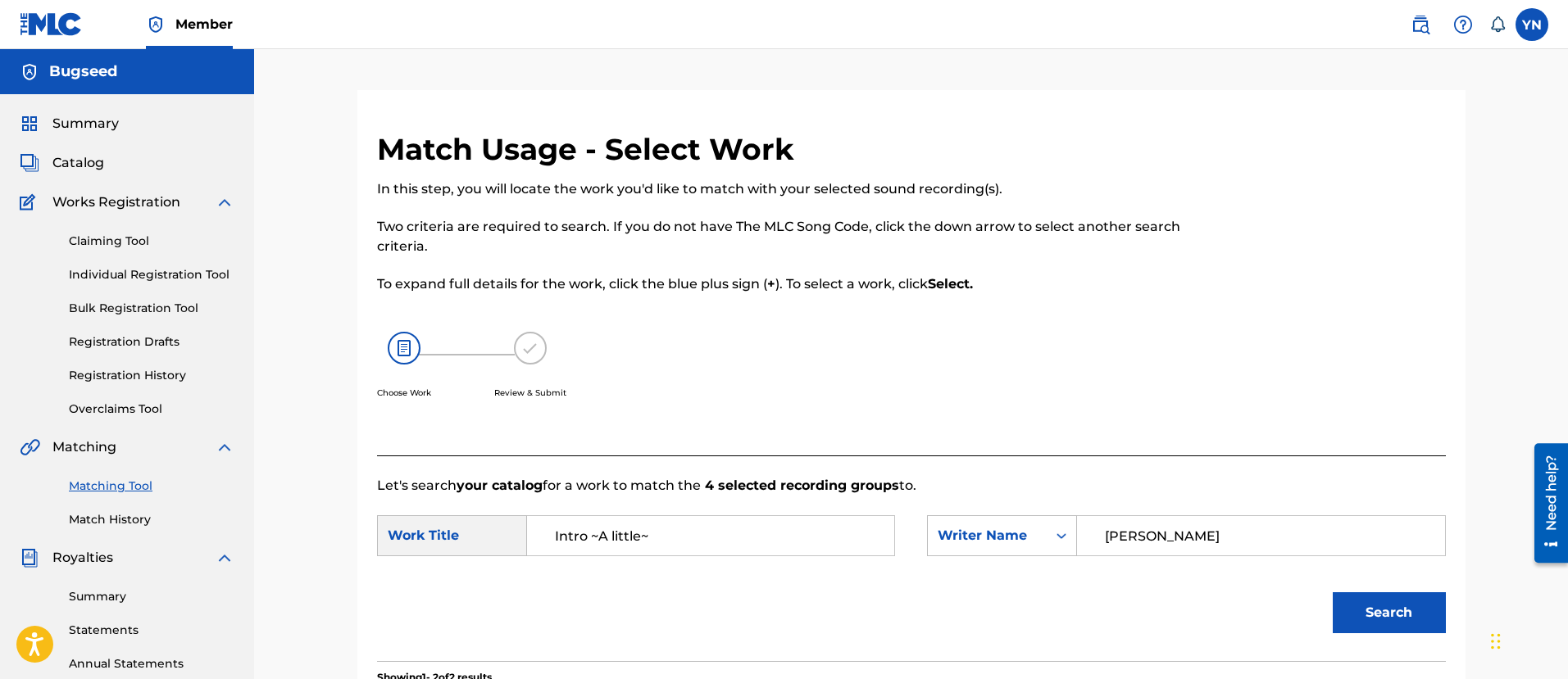
scroll to position [205, 0]
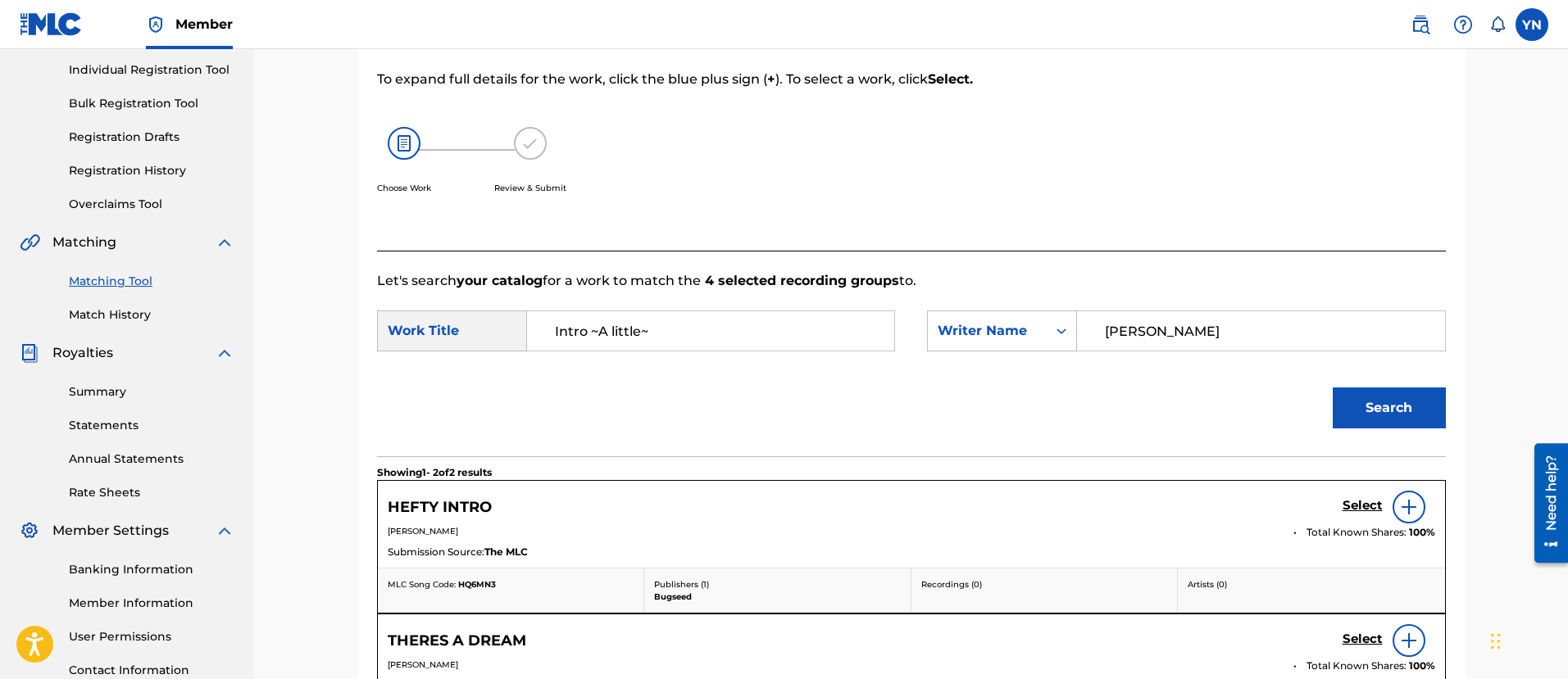
click at [118, 287] on link "Matching Tool" at bounding box center [152, 281] width 166 height 17
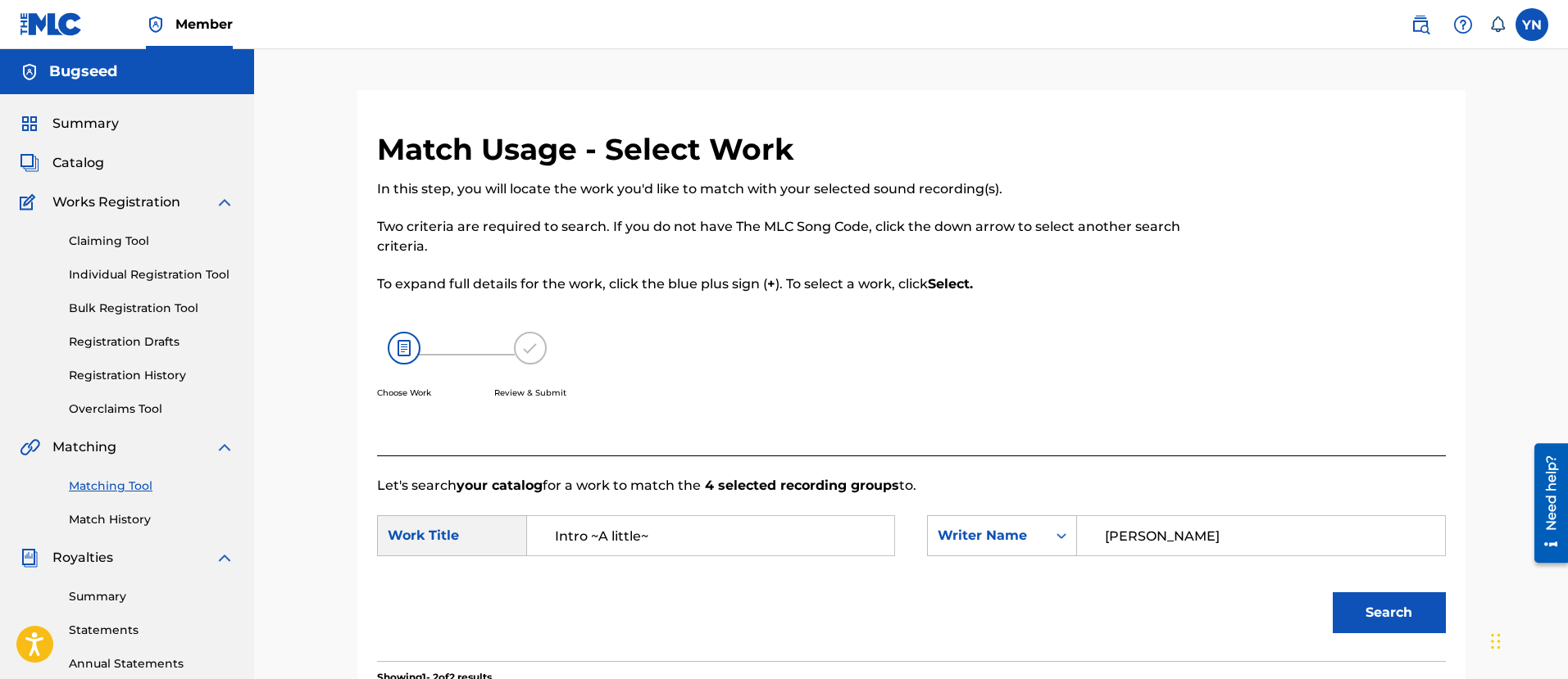
click at [137, 515] on link "Match History" at bounding box center [152, 519] width 166 height 17
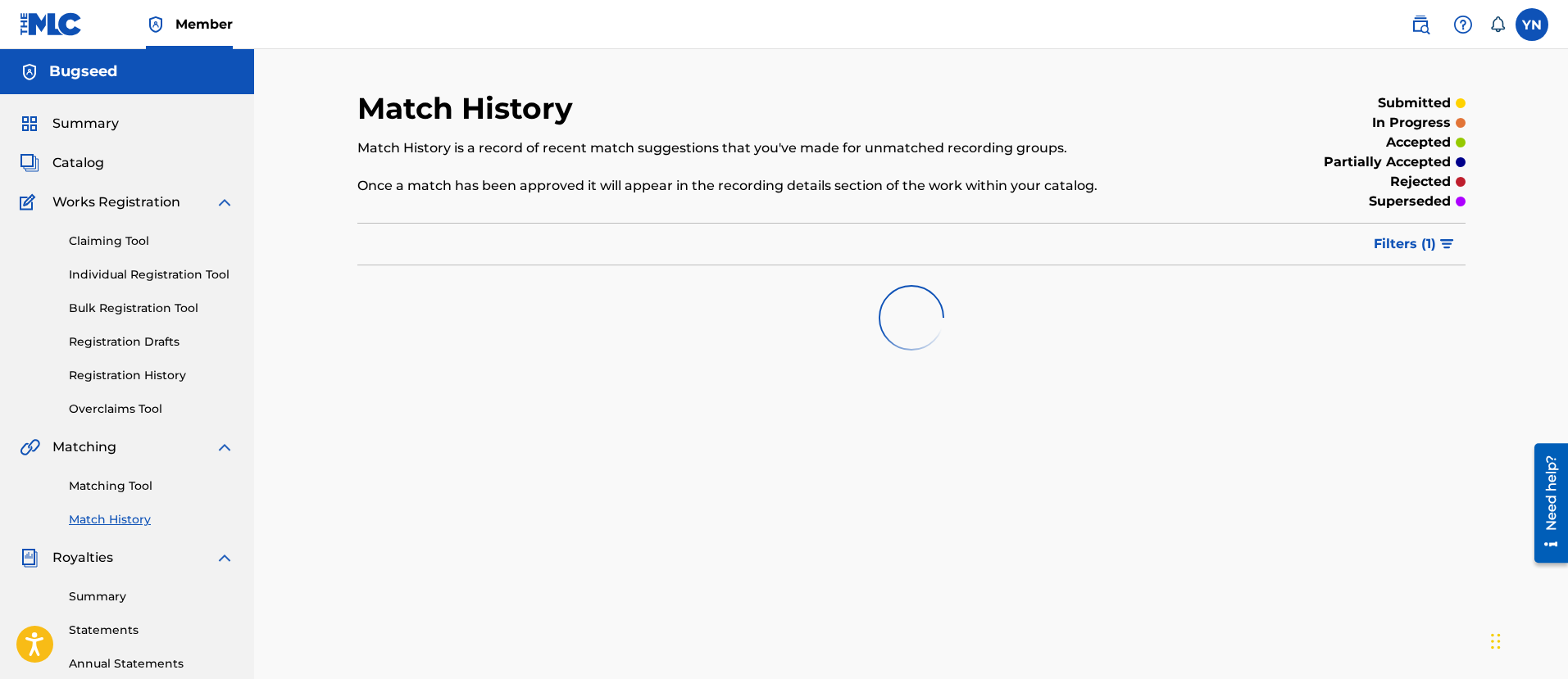
click at [115, 484] on link "Matching Tool" at bounding box center [152, 486] width 166 height 17
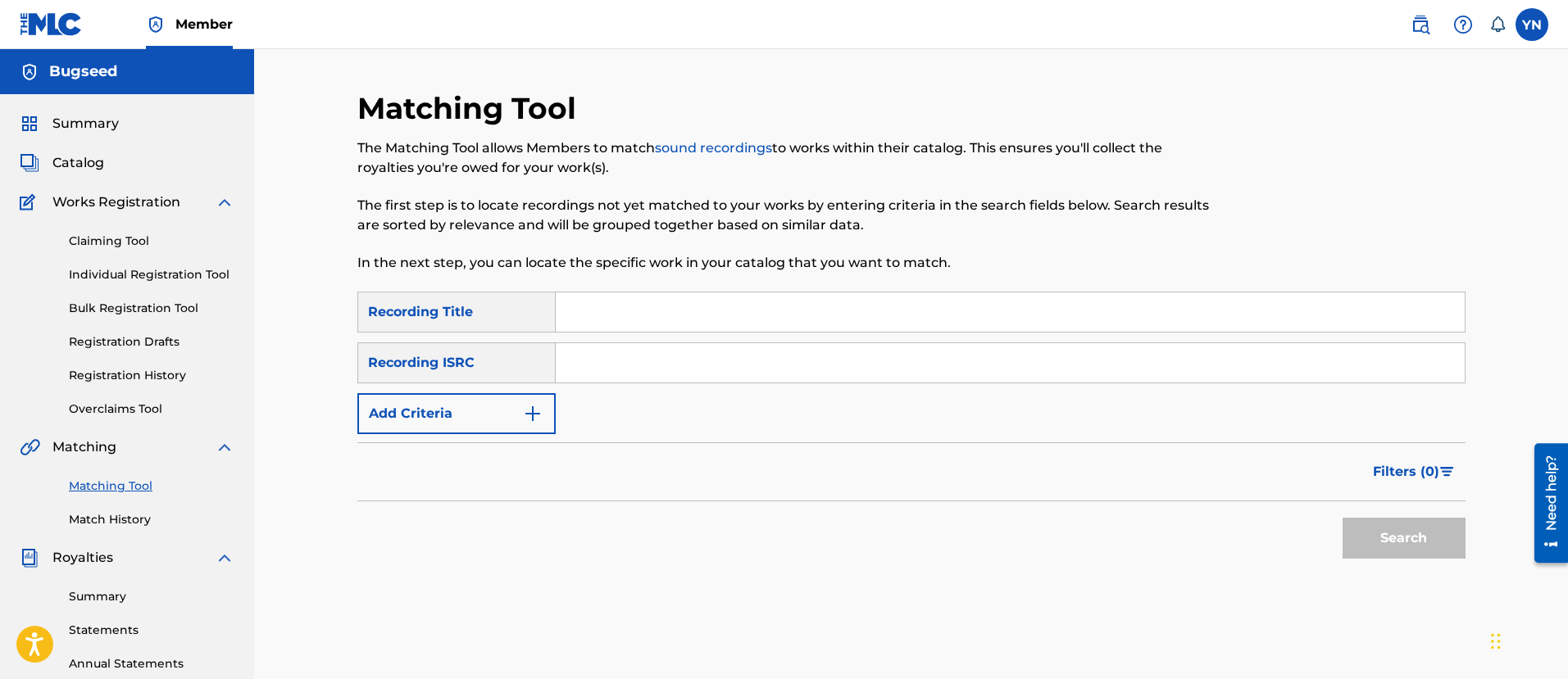
click at [740, 370] on input "Search Form" at bounding box center [1010, 362] width 909 height 39
paste input "US-3DF-25-34139"
type input "US-3DF-25-34139"
click at [717, 314] on input "Search Form" at bounding box center [1010, 312] width 909 height 39
paste input "oneluv"
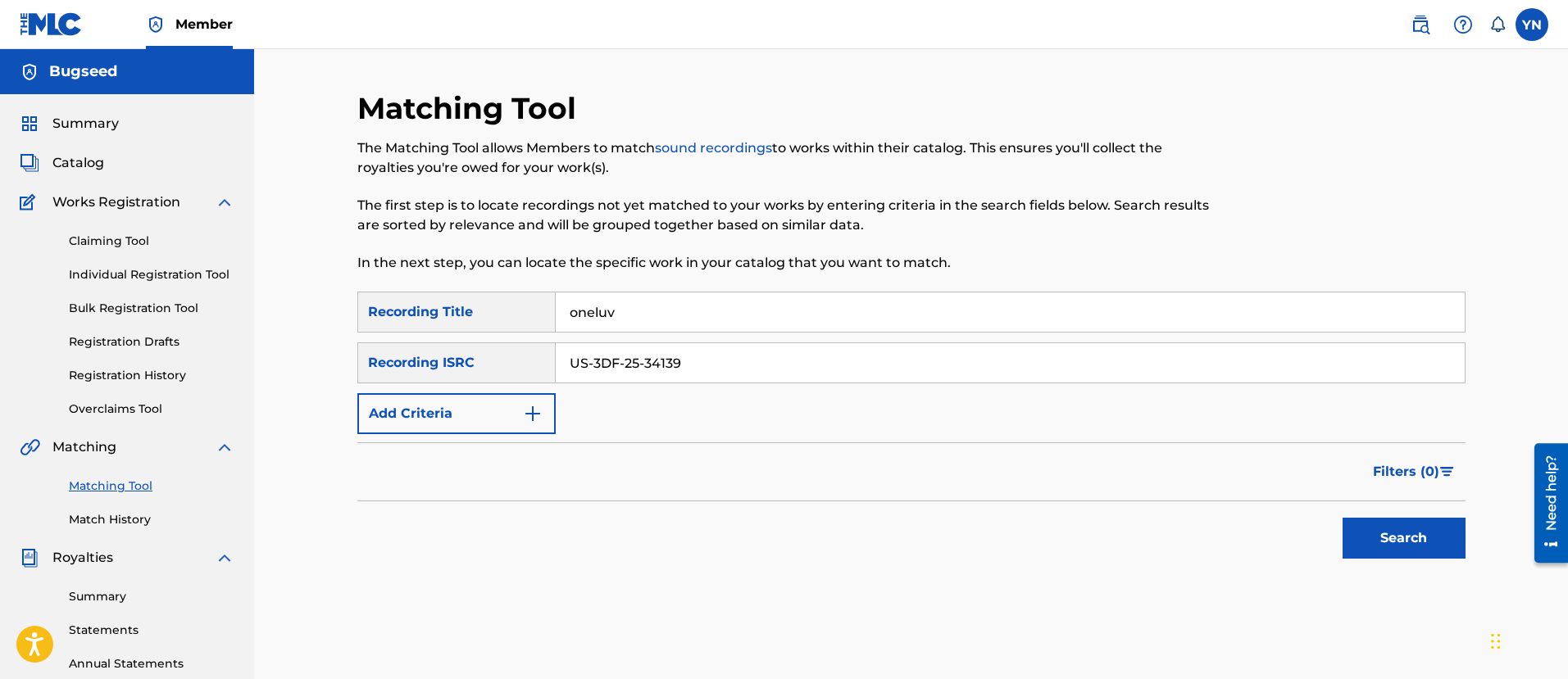
type input "oneluv"
click at [1415, 553] on button "Search" at bounding box center [1403, 537] width 123 height 41
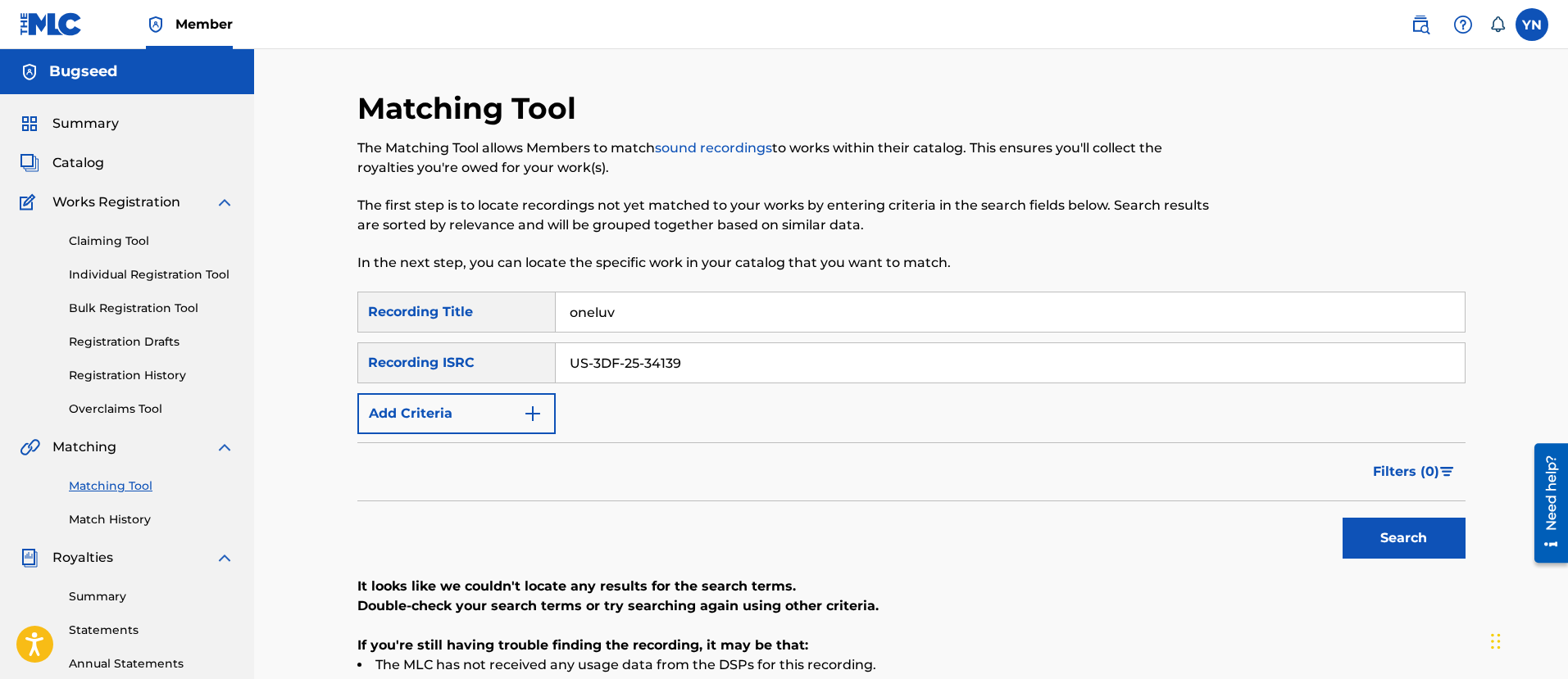
scroll to position [205, 0]
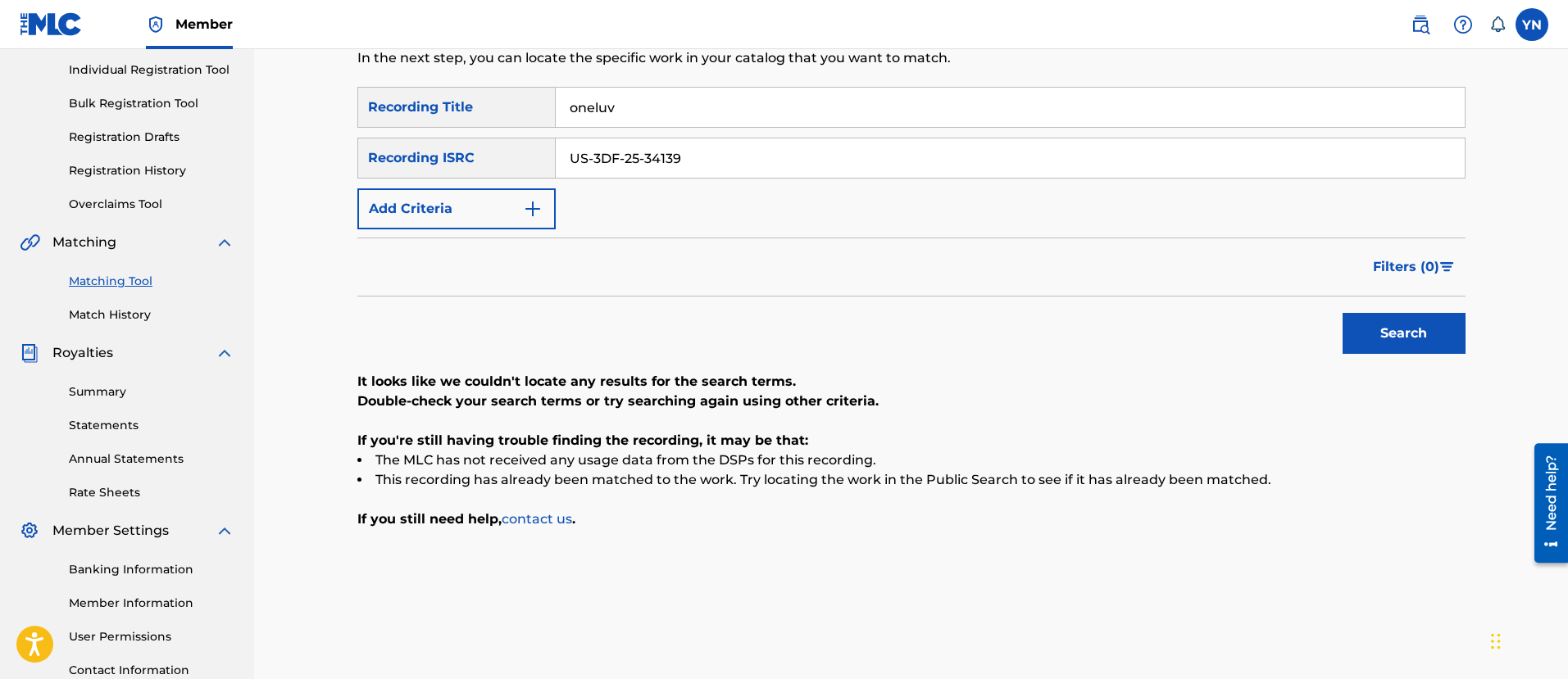
click at [593, 169] on input "US-3DF-25-34139" at bounding box center [1010, 157] width 909 height 39
click at [619, 162] on input "US3DF-25-34139" at bounding box center [1010, 157] width 909 height 39
click at [635, 170] on input "US3DF25-34139" at bounding box center [1010, 157] width 909 height 39
type input "US3DF2534139"
click at [1392, 341] on button "Search" at bounding box center [1403, 333] width 123 height 41
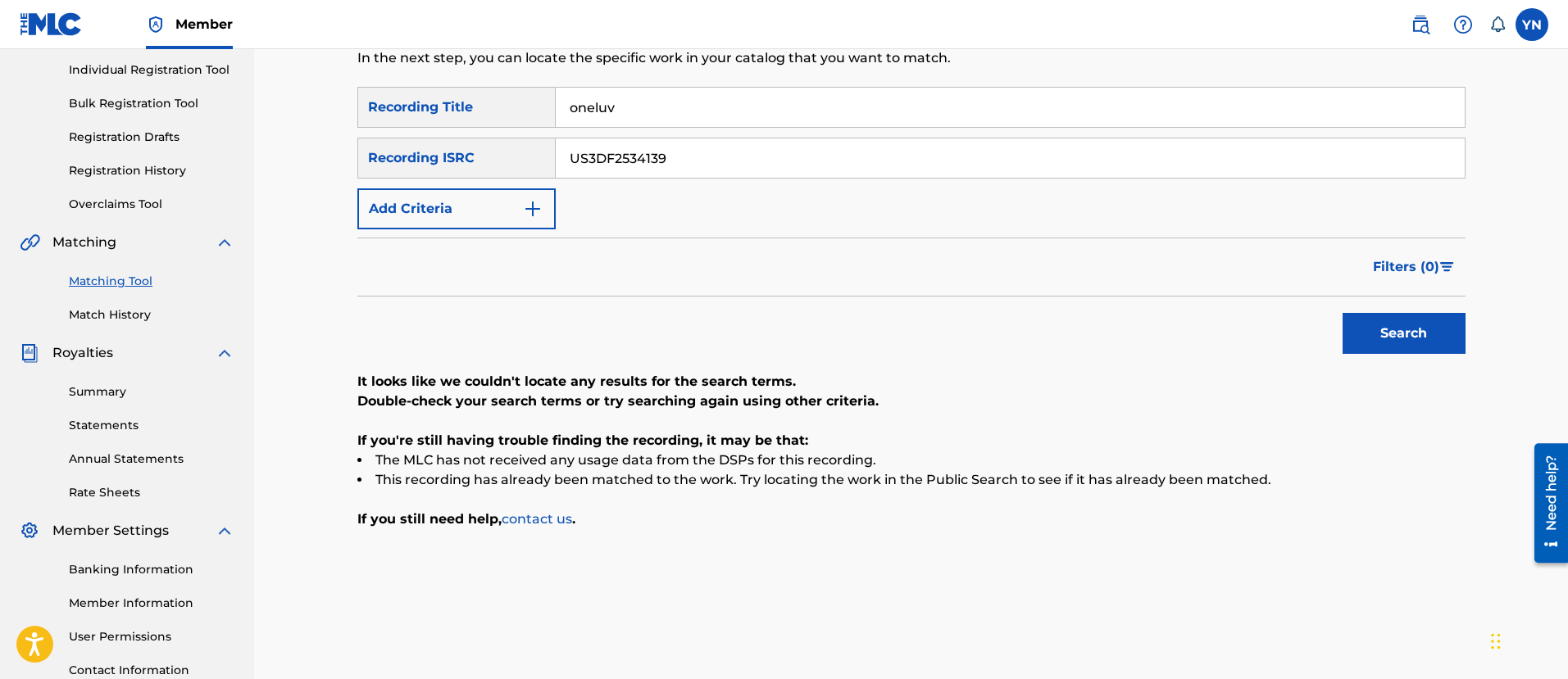
scroll to position [0, 0]
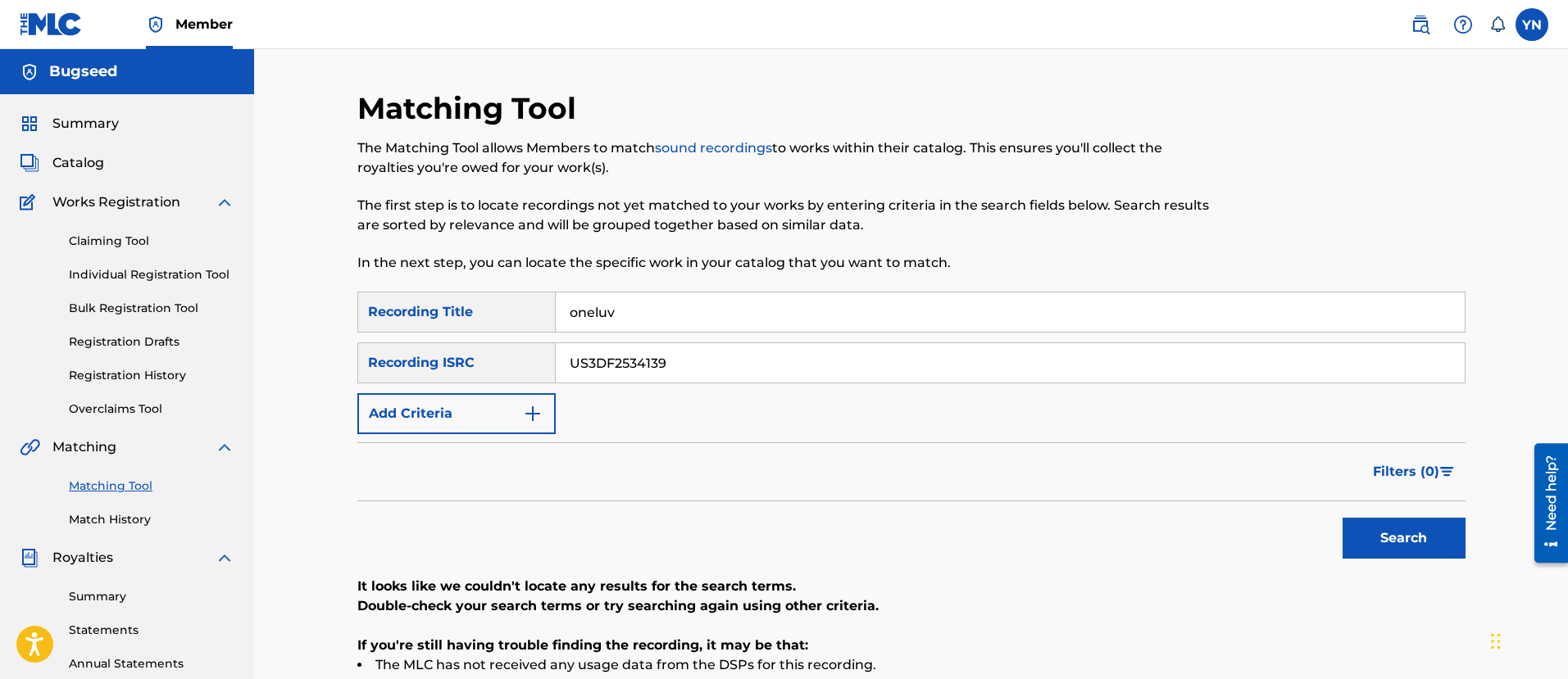
click at [114, 242] on link "Claiming Tool" at bounding box center [152, 241] width 166 height 17
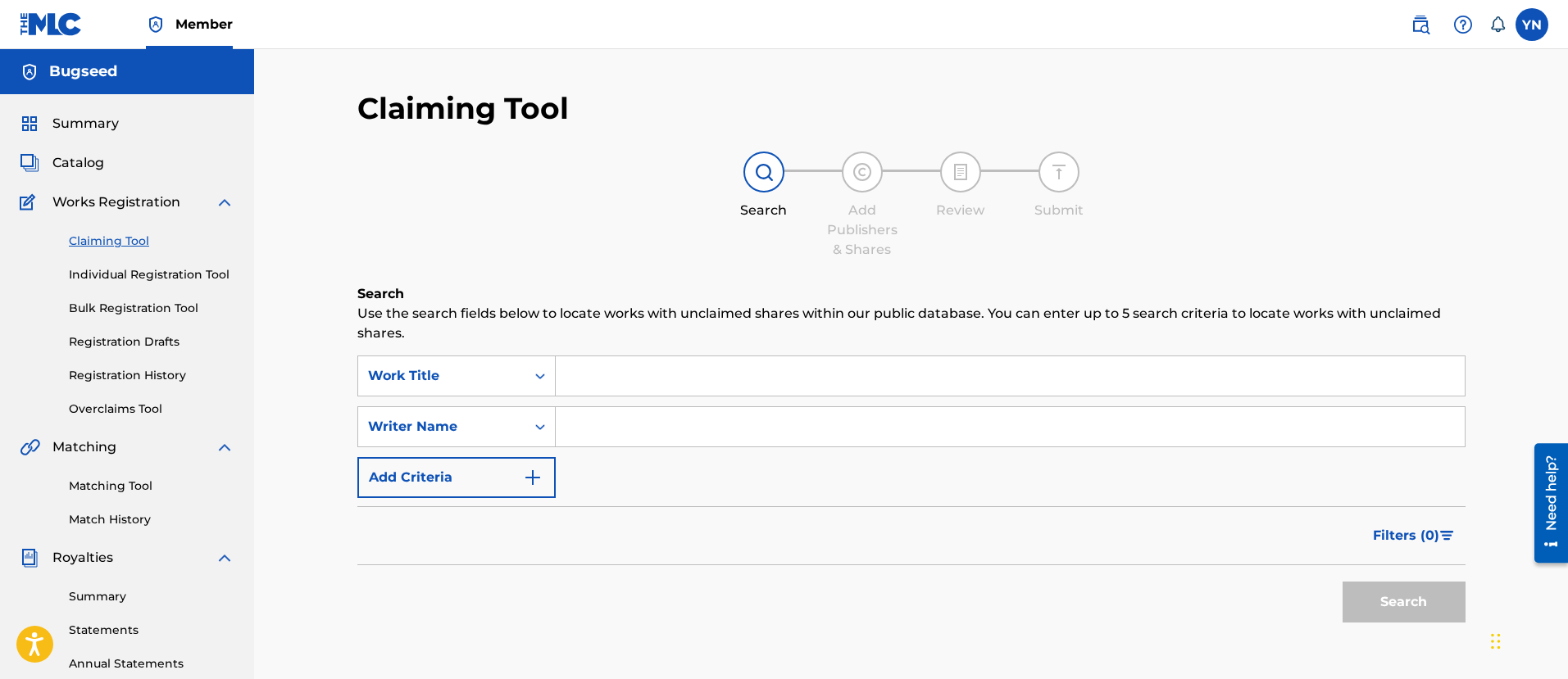
click at [636, 385] on input "Search Form" at bounding box center [1010, 376] width 909 height 39
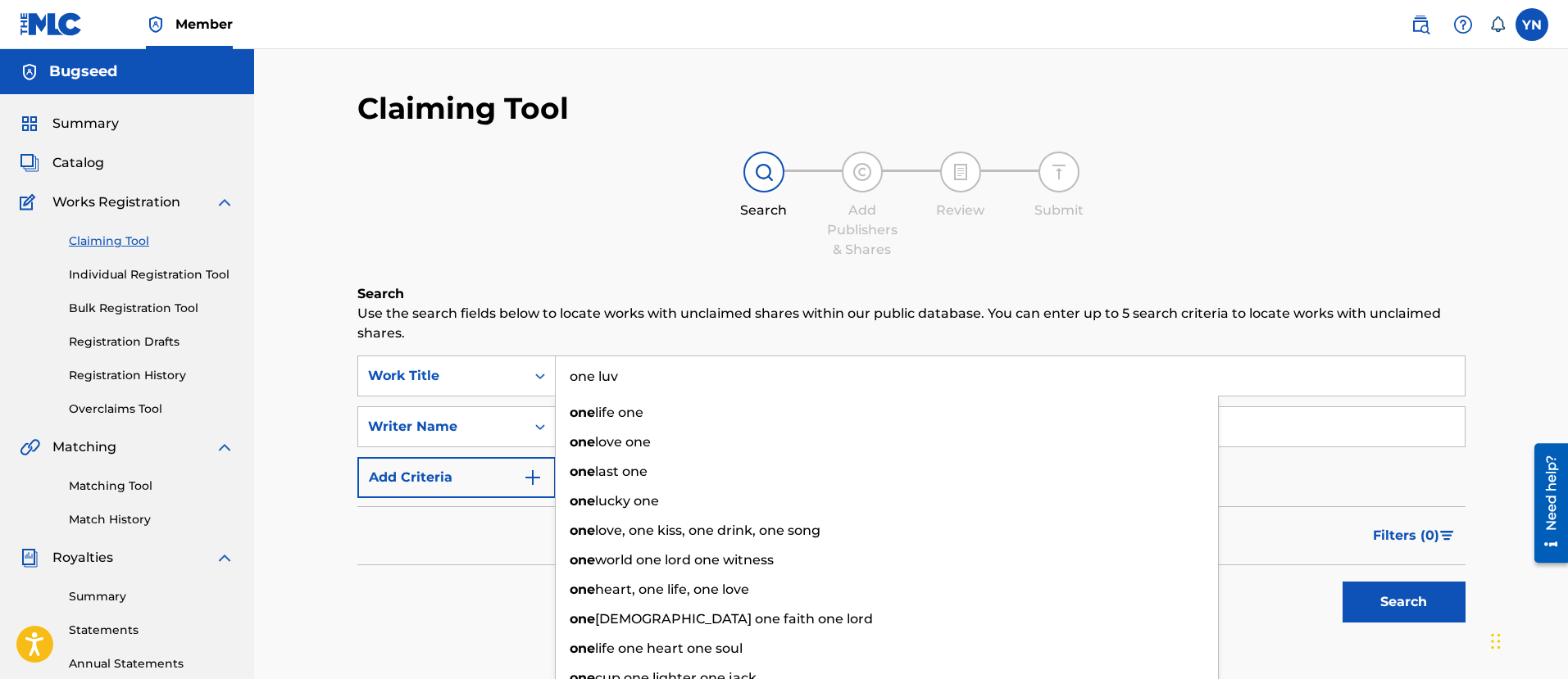
type input "one luv"
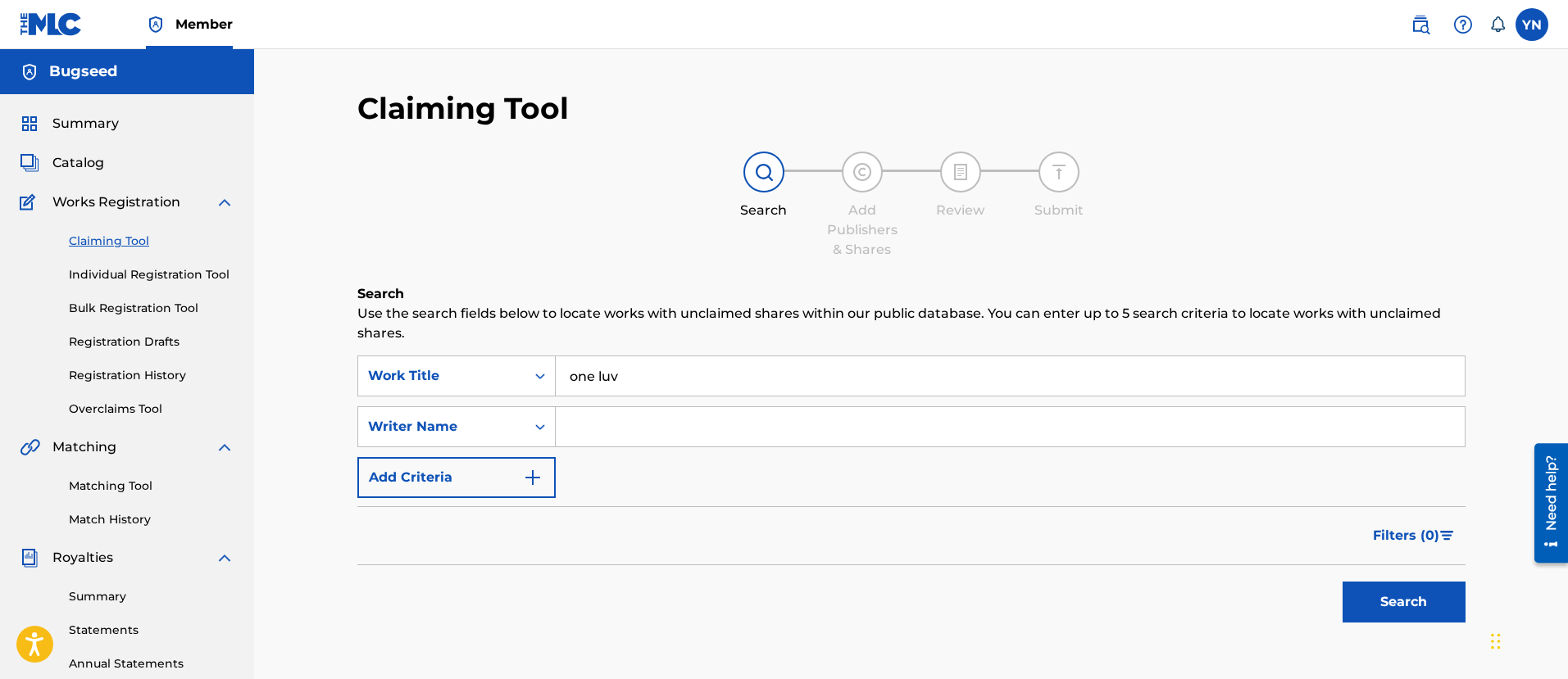
click at [661, 407] on input "Search Form" at bounding box center [1010, 427] width 909 height 39
click at [1342, 582] on button "Search" at bounding box center [1403, 602] width 123 height 41
click at [661, 407] on input "yuuske" at bounding box center [1010, 427] width 909 height 39
type input "[PERSON_NAME]"
click at [1342, 582] on button "Search" at bounding box center [1403, 602] width 123 height 41
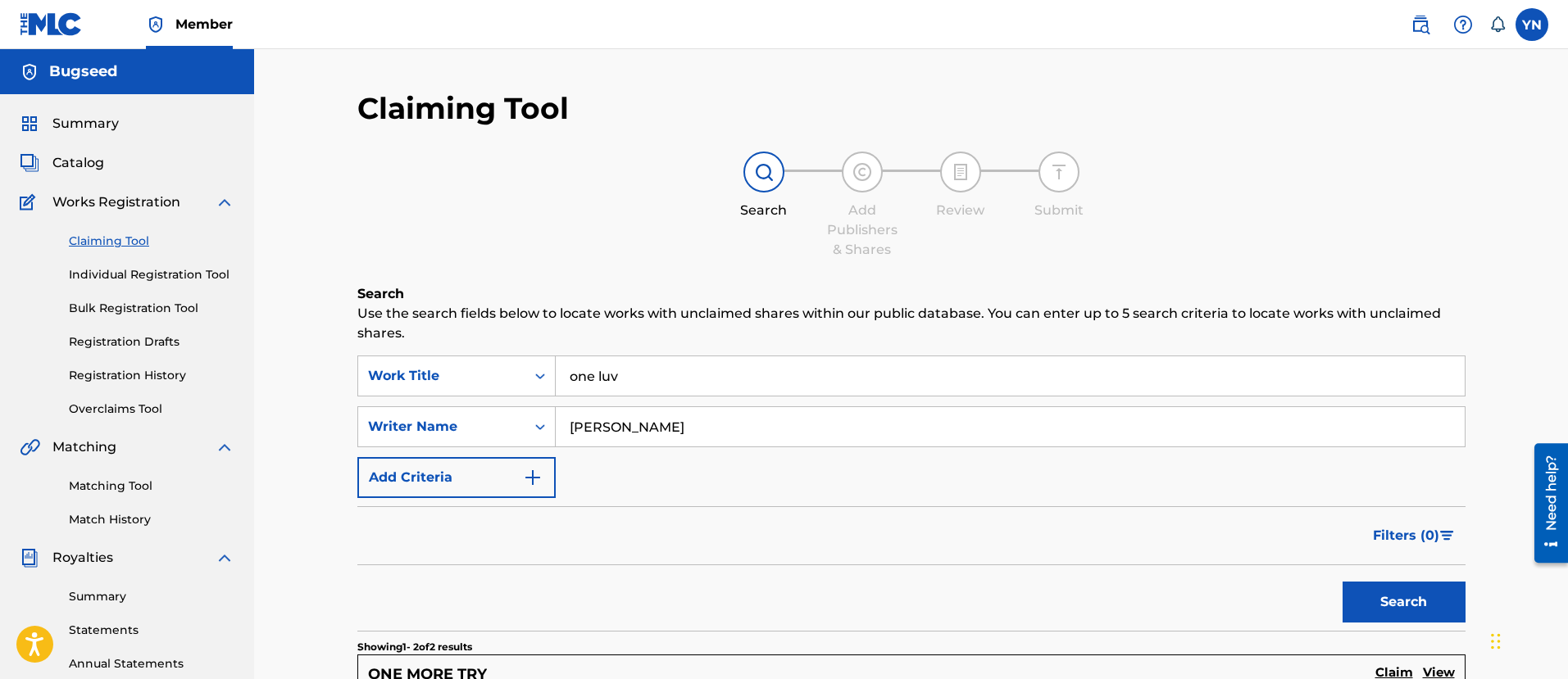
click at [642, 432] on input "[PERSON_NAME]" at bounding box center [1010, 427] width 909 height 39
click at [123, 266] on link "Individual Registration Tool" at bounding box center [152, 274] width 166 height 17
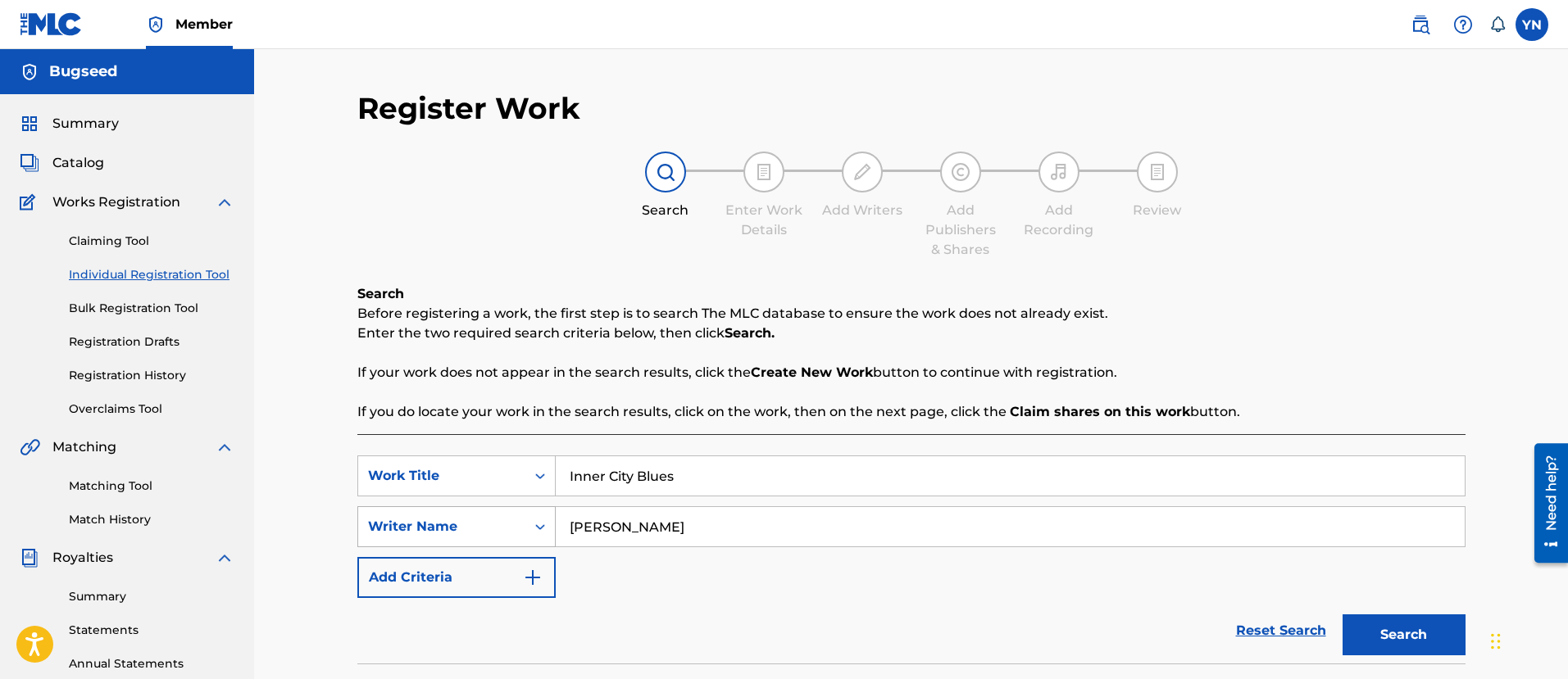
scroll to position [205, 0]
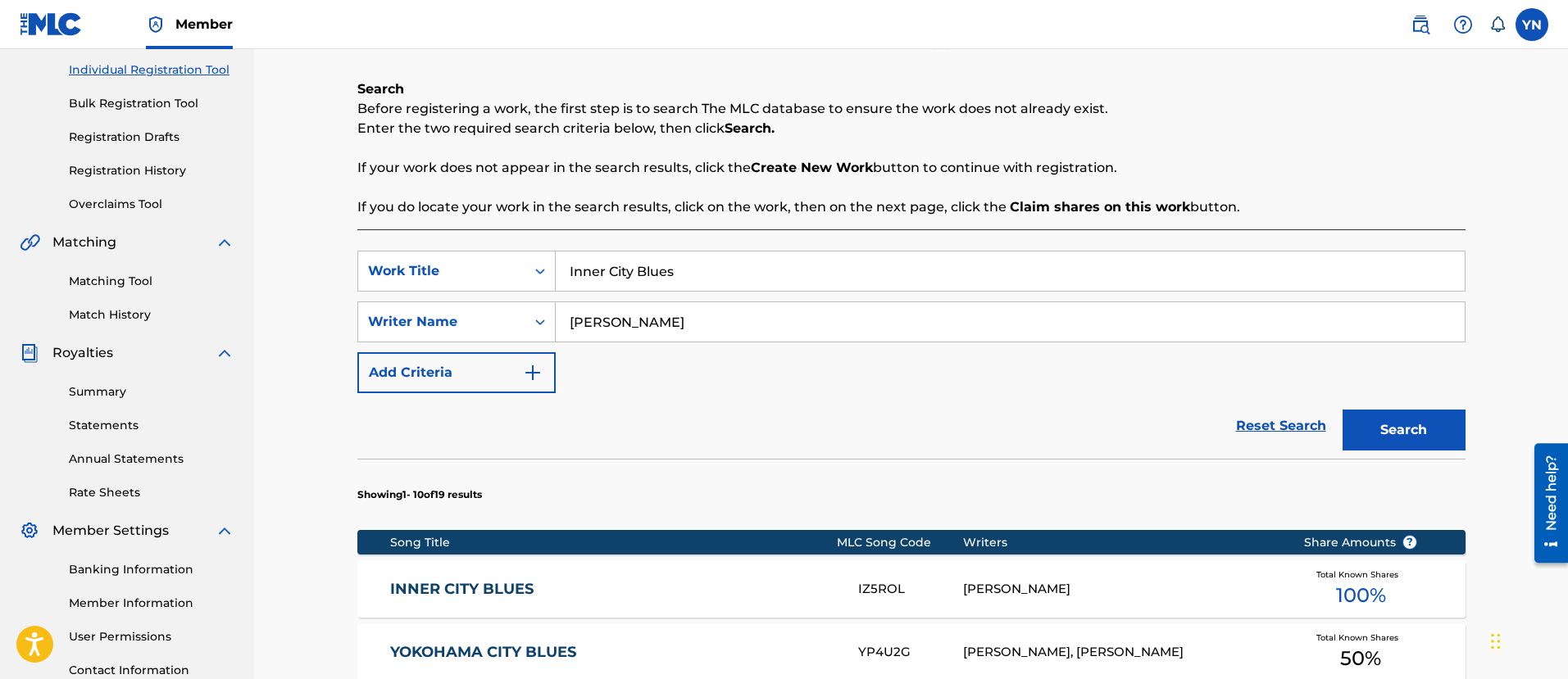
click at [827, 262] on input "Inner City Blues" at bounding box center [1010, 271] width 909 height 39
paste input "US3DF2534139"
click at [919, 319] on input "[PERSON_NAME]" at bounding box center [1010, 322] width 909 height 39
click at [879, 276] on input "US3DF2534139" at bounding box center [1010, 271] width 909 height 39
type input "One luv"
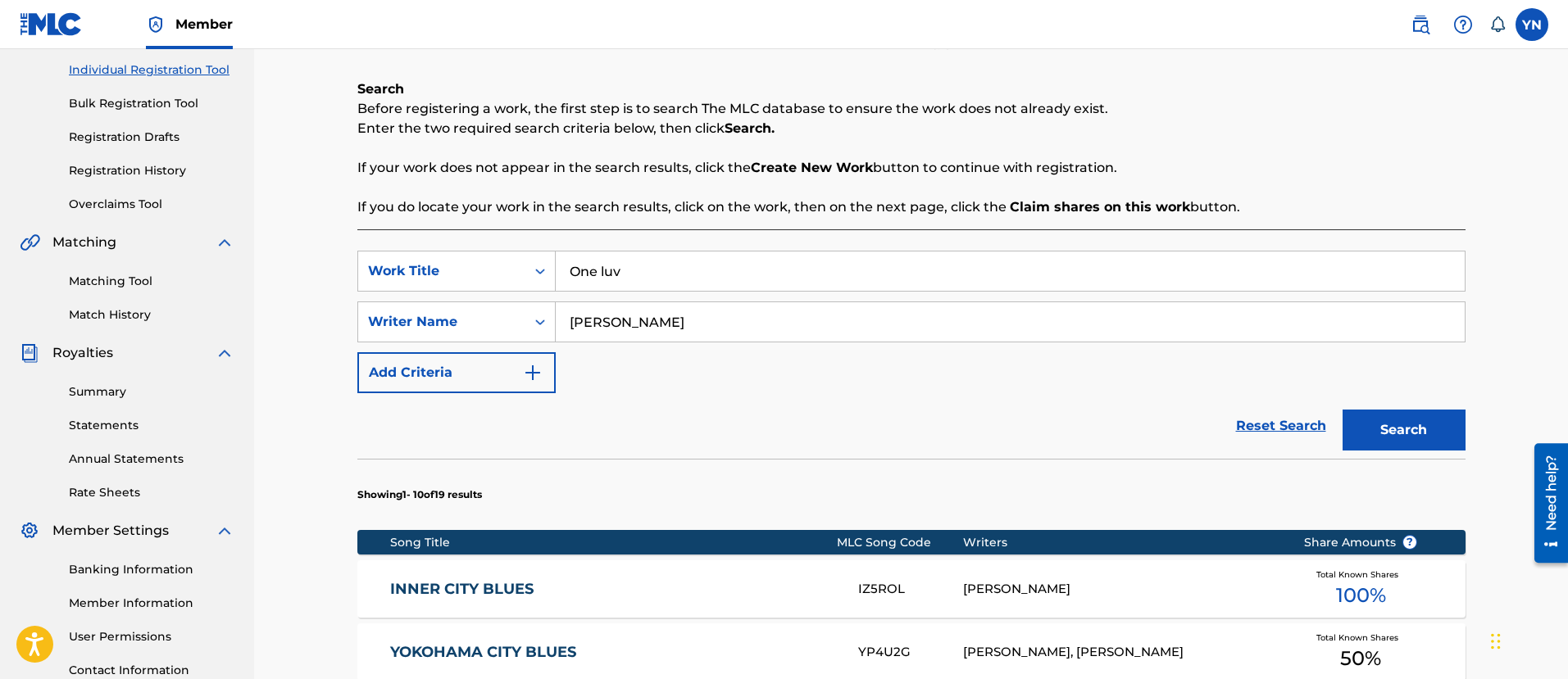
click at [1342, 410] on button "Search" at bounding box center [1403, 430] width 123 height 41
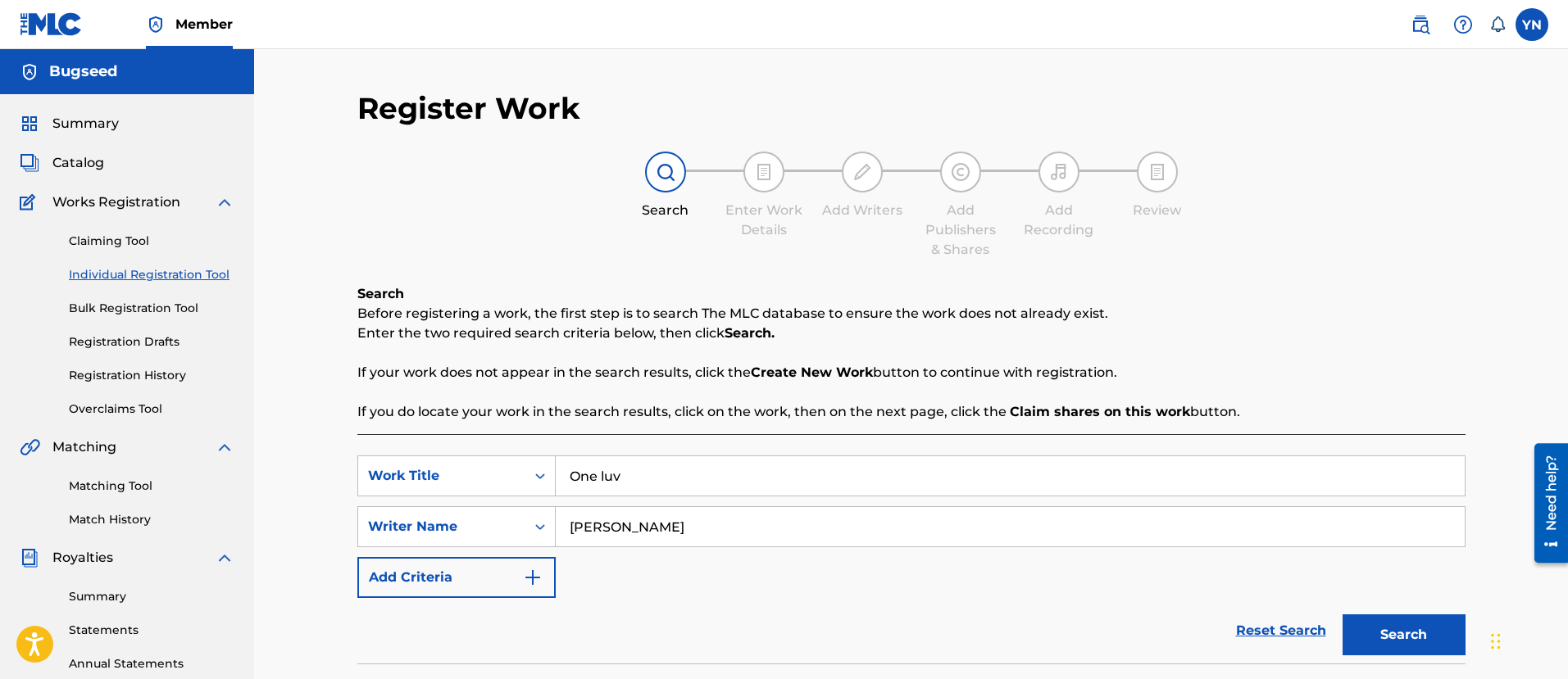
scroll to position [997, 0]
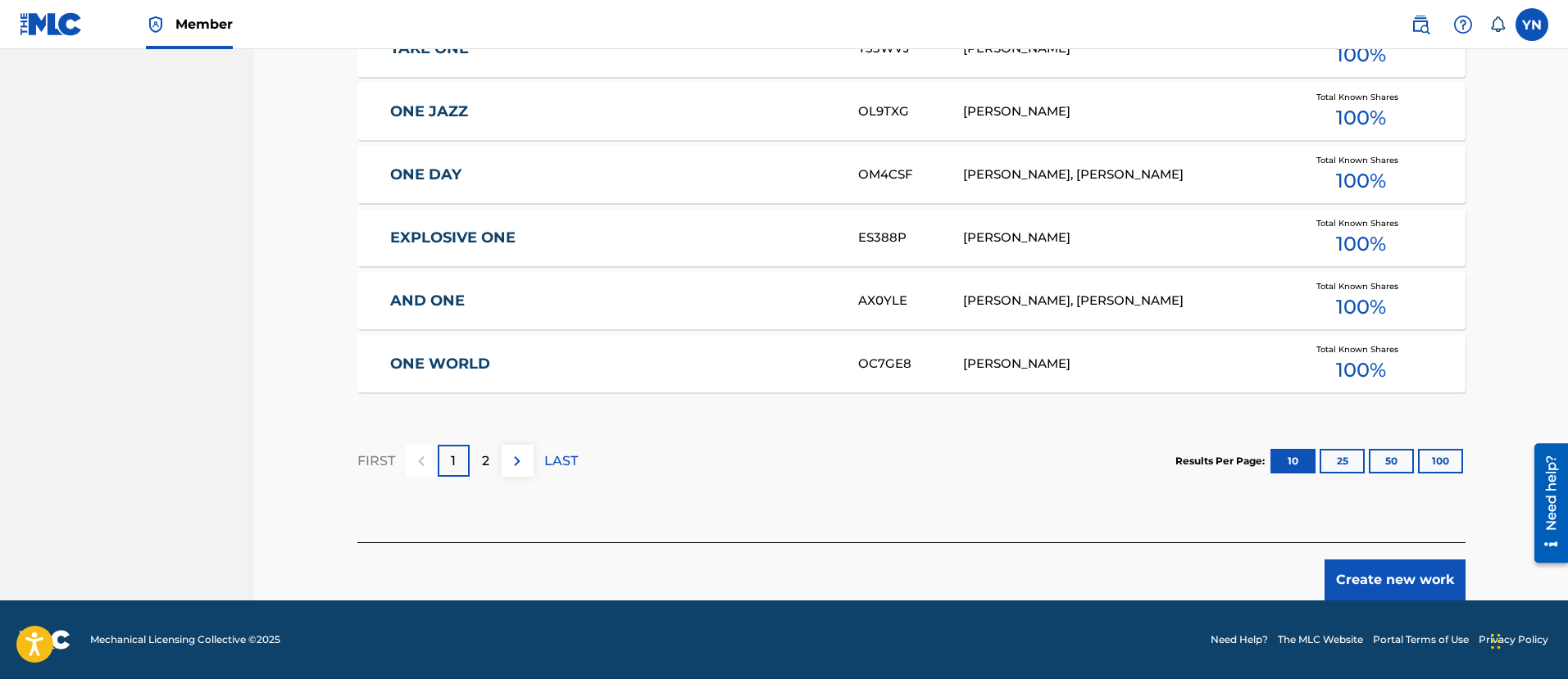
click at [482, 464] on p "2" at bounding box center [485, 462] width 8 height 20
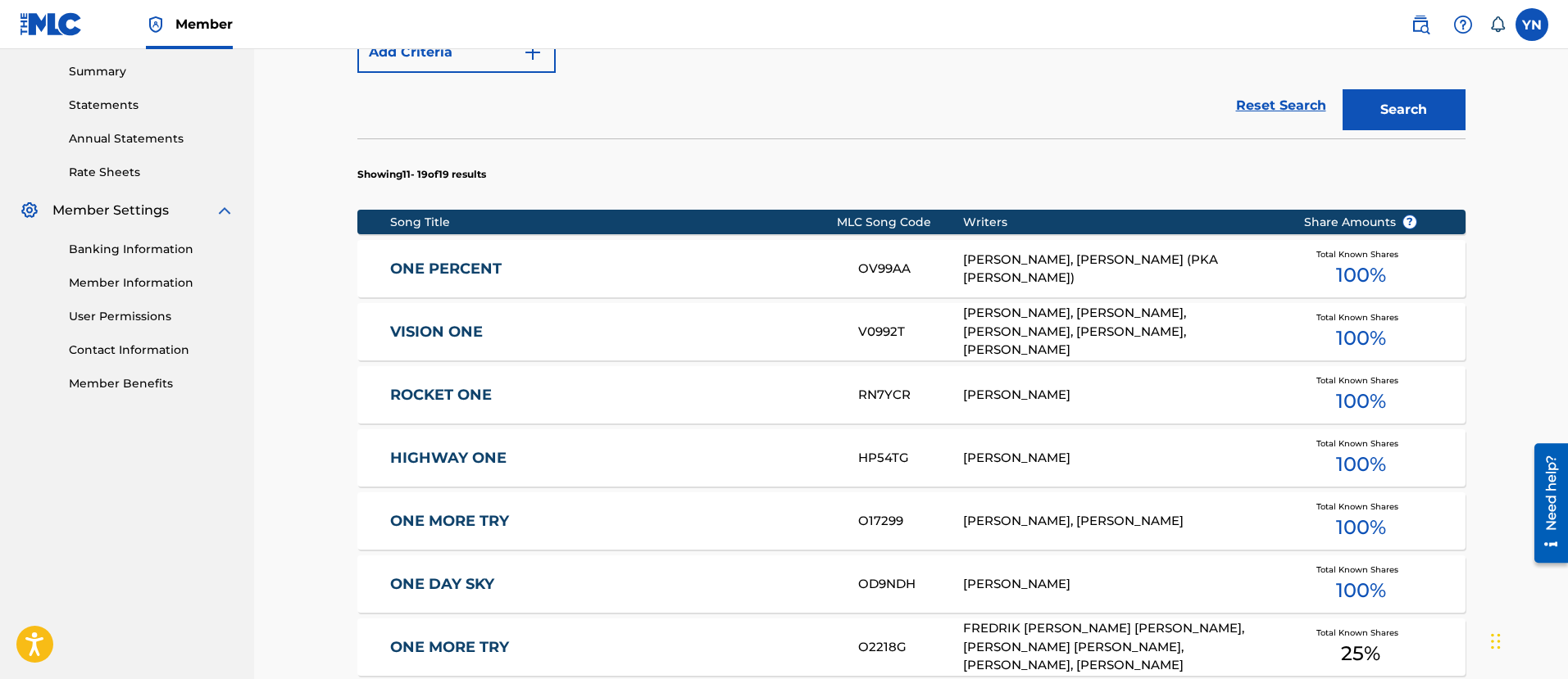
scroll to position [935, 0]
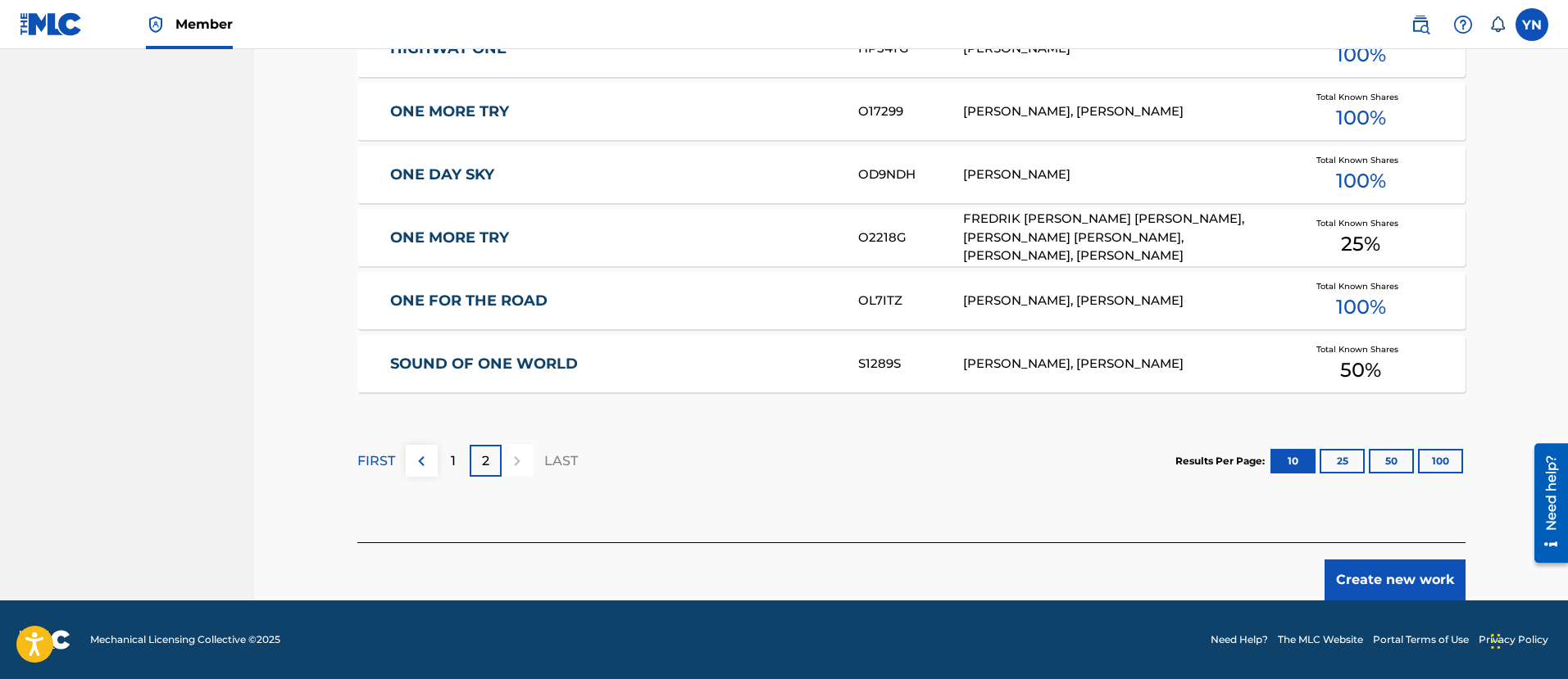
click at [1388, 568] on button "Create new work" at bounding box center [1395, 579] width 141 height 41
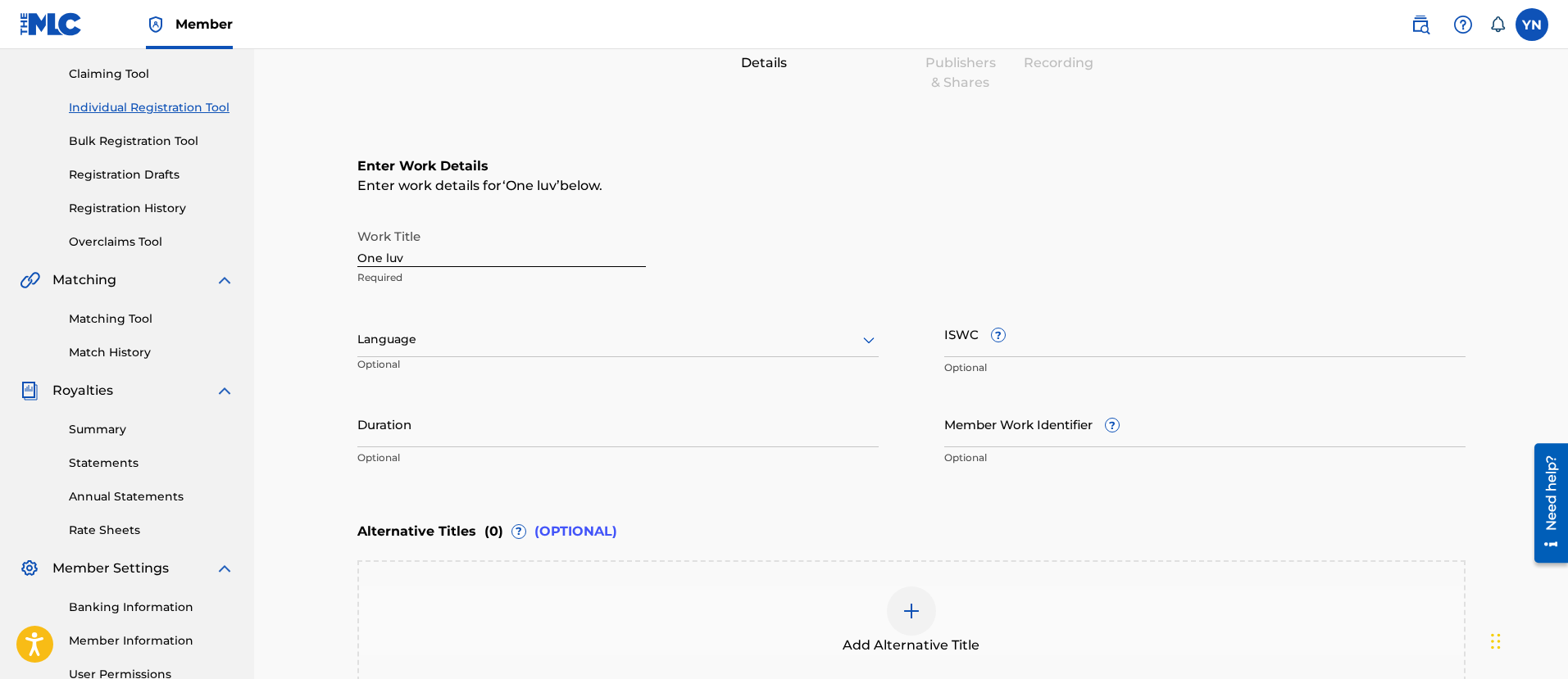
scroll to position [142, 0]
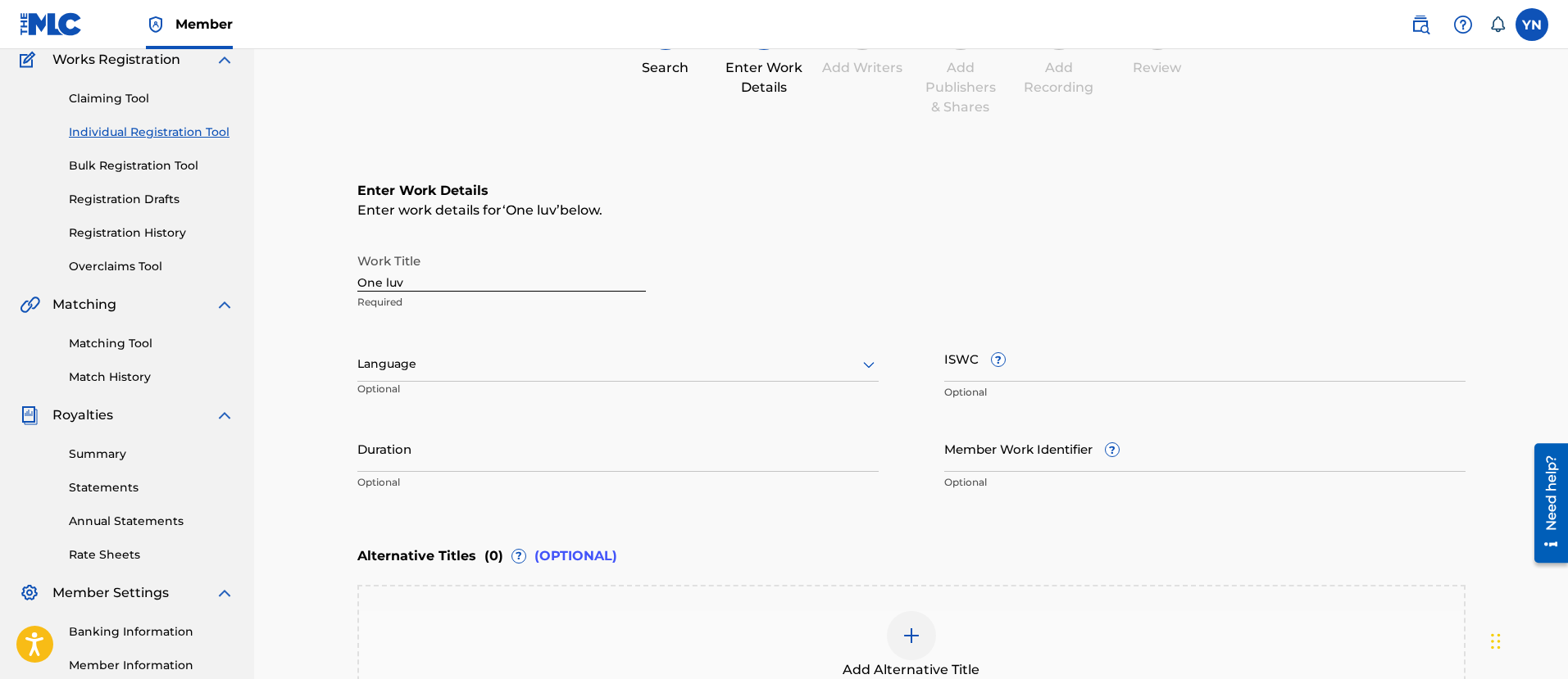
click at [738, 361] on div at bounding box center [618, 364] width 521 height 21
click at [737, 354] on div at bounding box center [618, 364] width 521 height 21
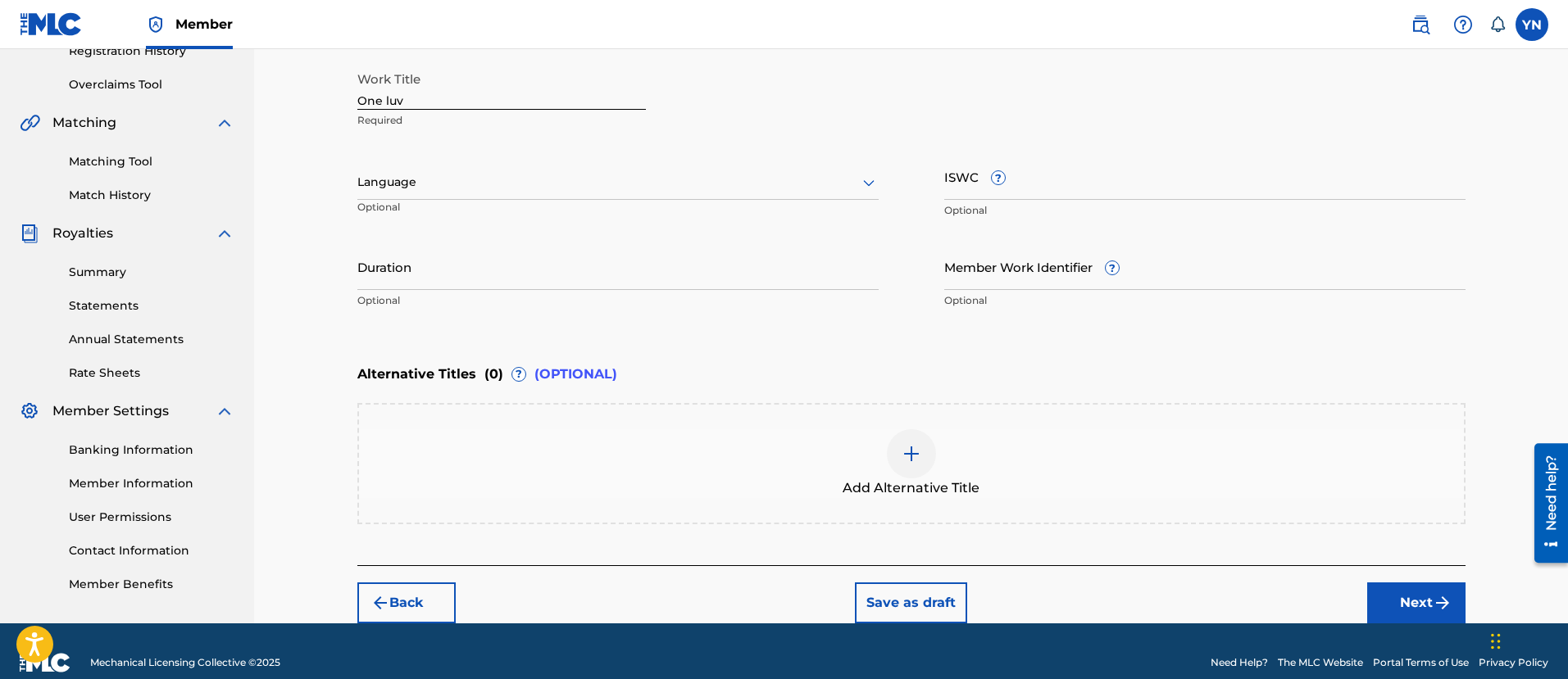
scroll to position [347, 0]
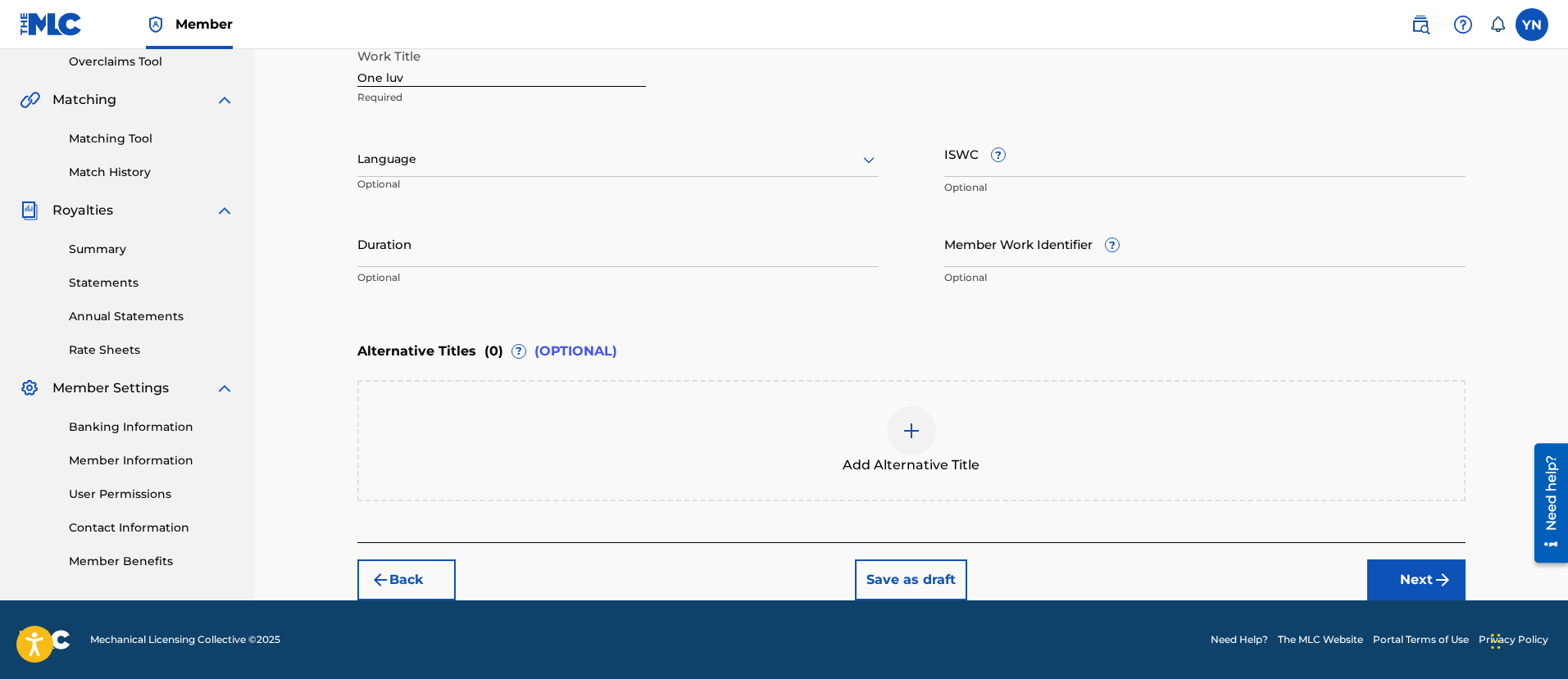
click at [1401, 570] on button "Next" at bounding box center [1416, 579] width 98 height 41
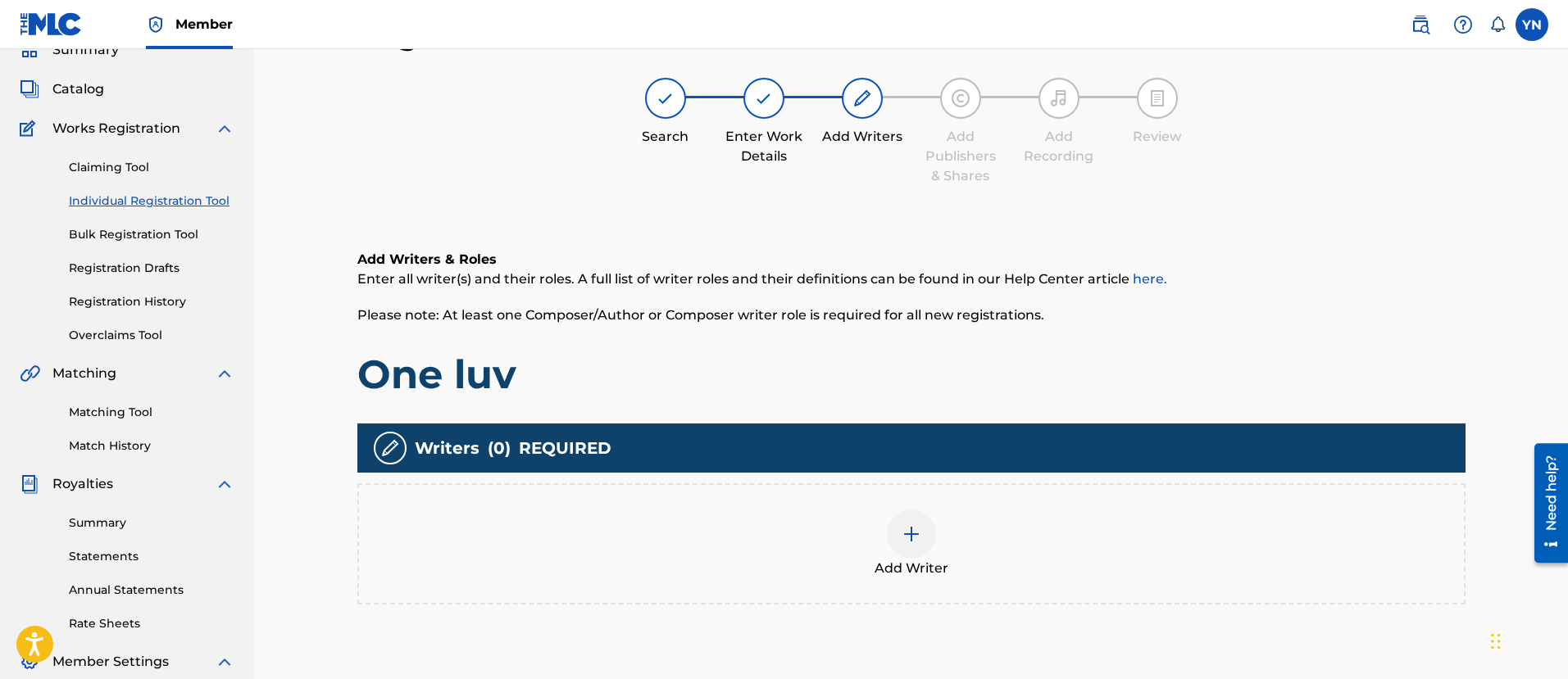
scroll to position [278, 0]
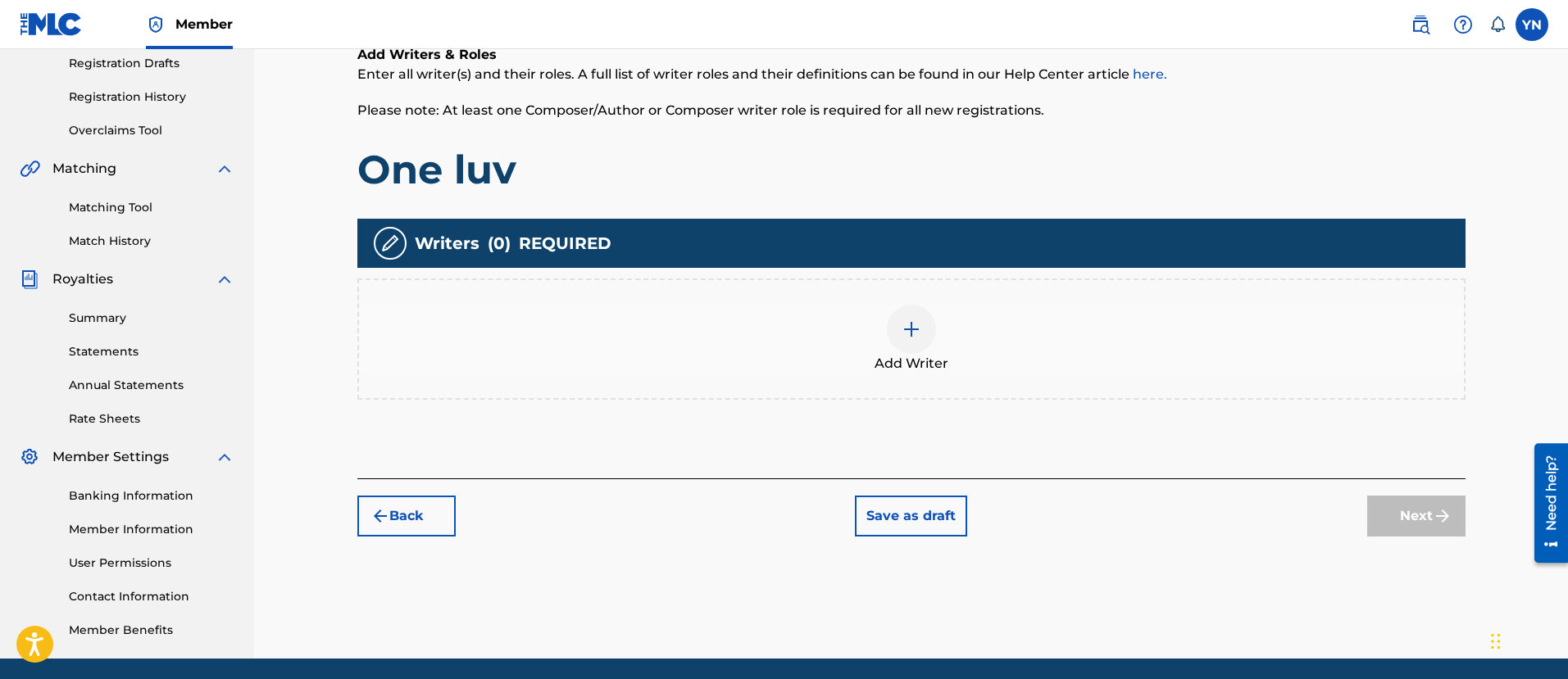
click at [977, 348] on div "Add Writer" at bounding box center [911, 339] width 1105 height 69
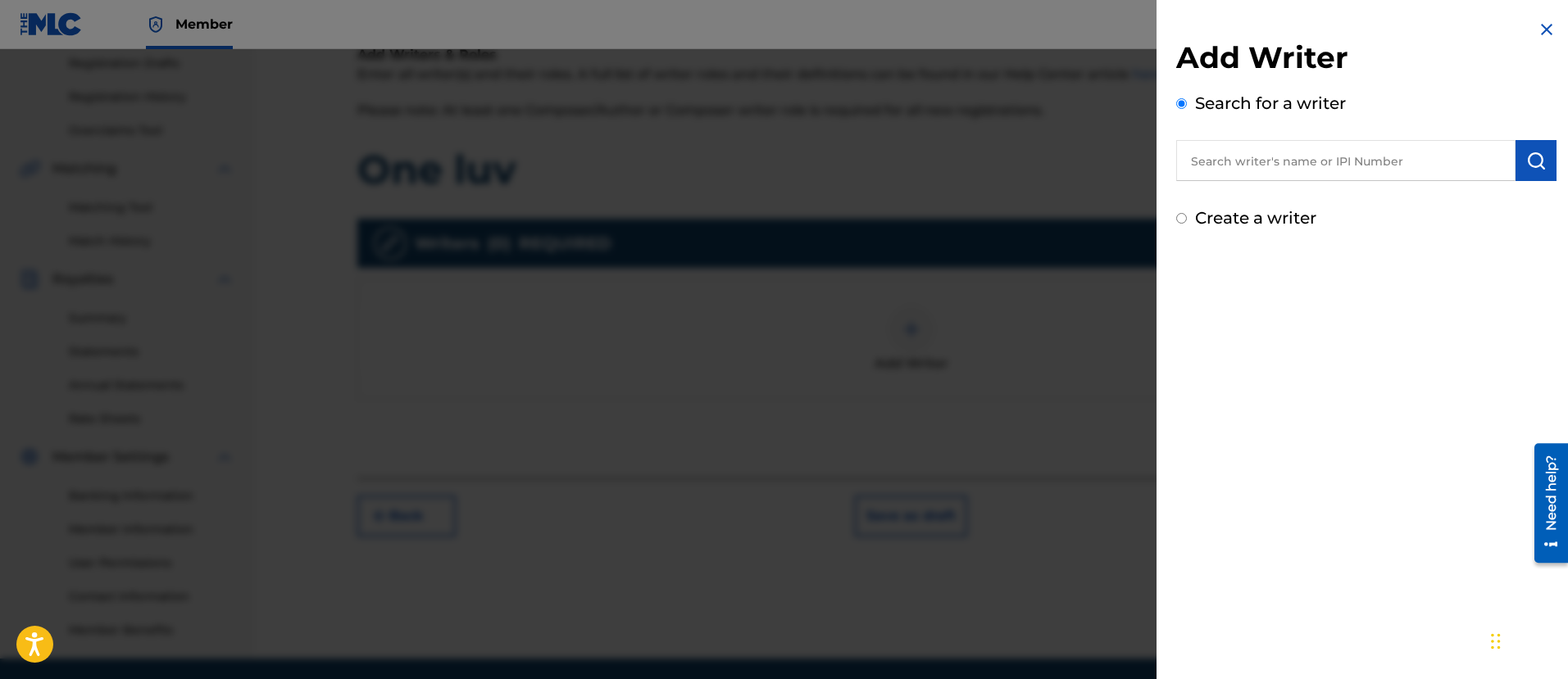
click at [1280, 157] on input "text" at bounding box center [1345, 160] width 339 height 41
click at [1265, 219] on label "Create a writer" at bounding box center [1255, 218] width 121 height 20
radio input "true"
click at [1186, 219] on input "Create a writer" at bounding box center [1181, 218] width 11 height 11
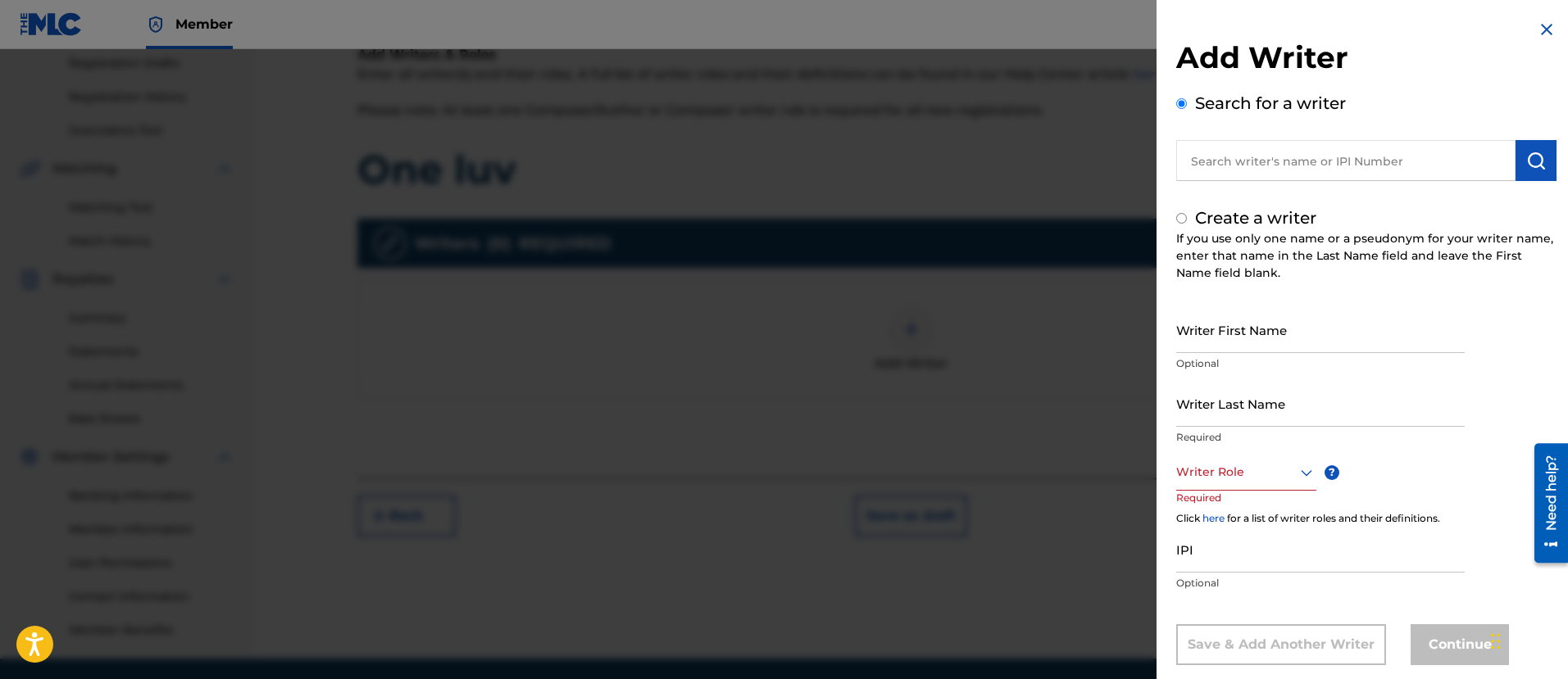
radio input "false"
radio input "true"
click at [1291, 333] on input "Writer First Name" at bounding box center [1320, 330] width 288 height 47
type input "[PERSON_NAME]"
drag, startPoint x: 1283, startPoint y: 400, endPoint x: 1276, endPoint y: 396, distance: 8.1
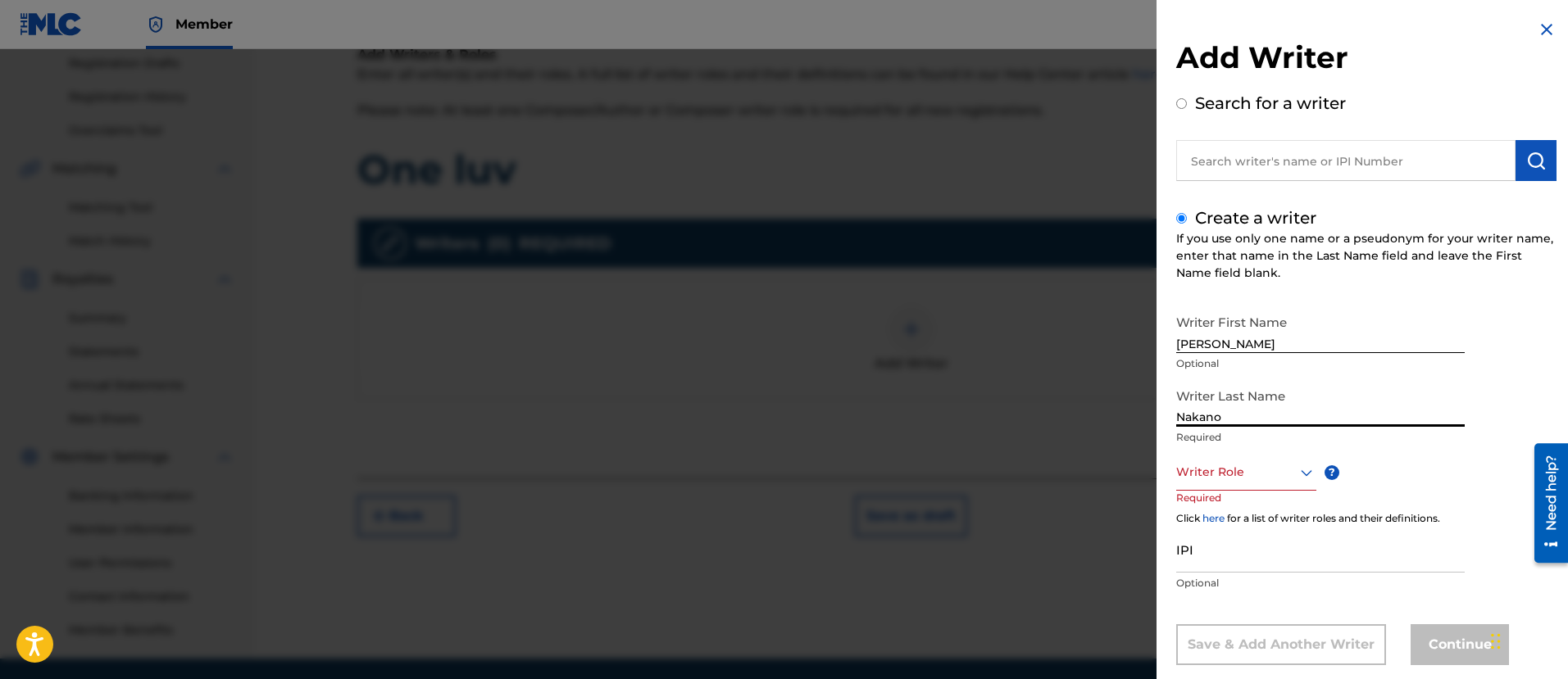
click at [1276, 396] on input "Nakano" at bounding box center [1320, 403] width 288 height 47
type input "Nakano"
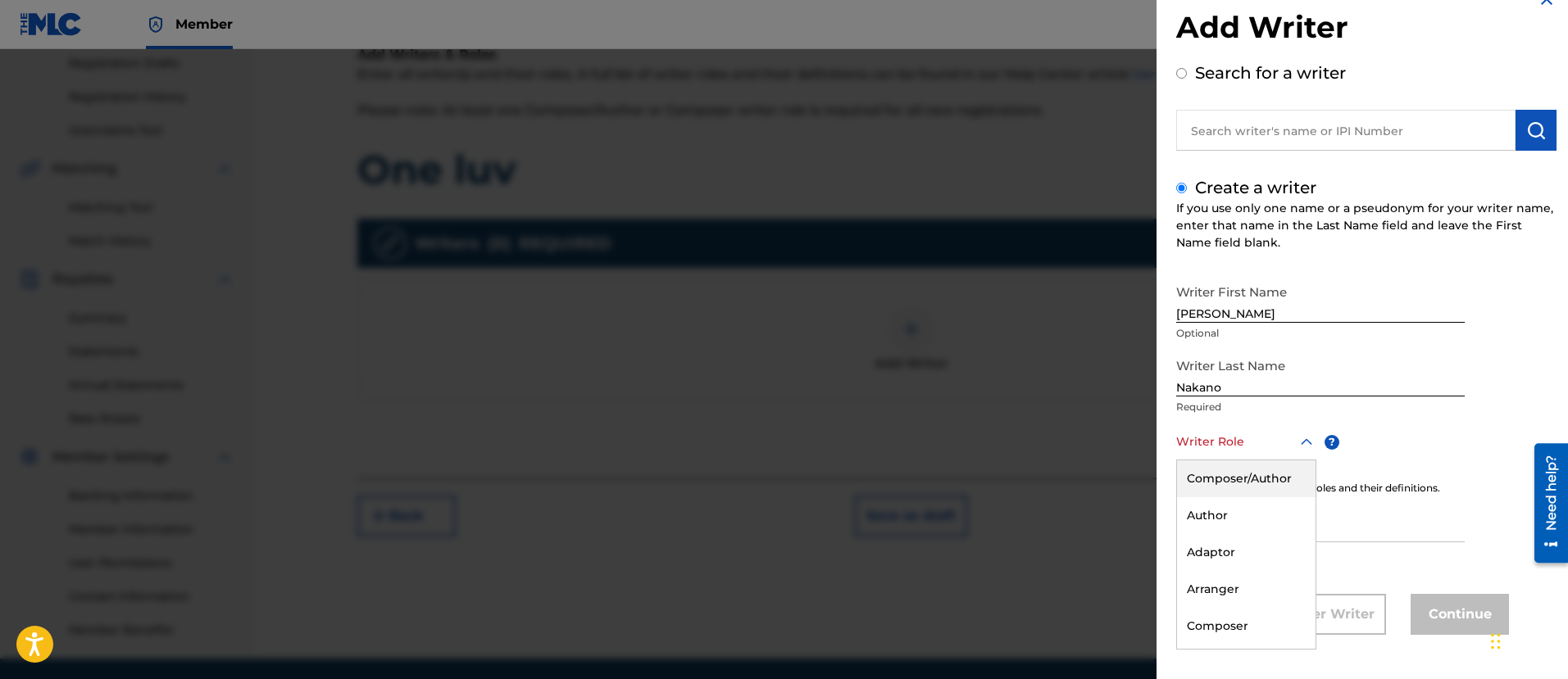
click at [1235, 460] on div "8 results available. Use Up and Down to choose options, press Enter to select t…" at bounding box center [1246, 442] width 140 height 37
click at [1247, 487] on div "Composer/Author" at bounding box center [1246, 478] width 138 height 37
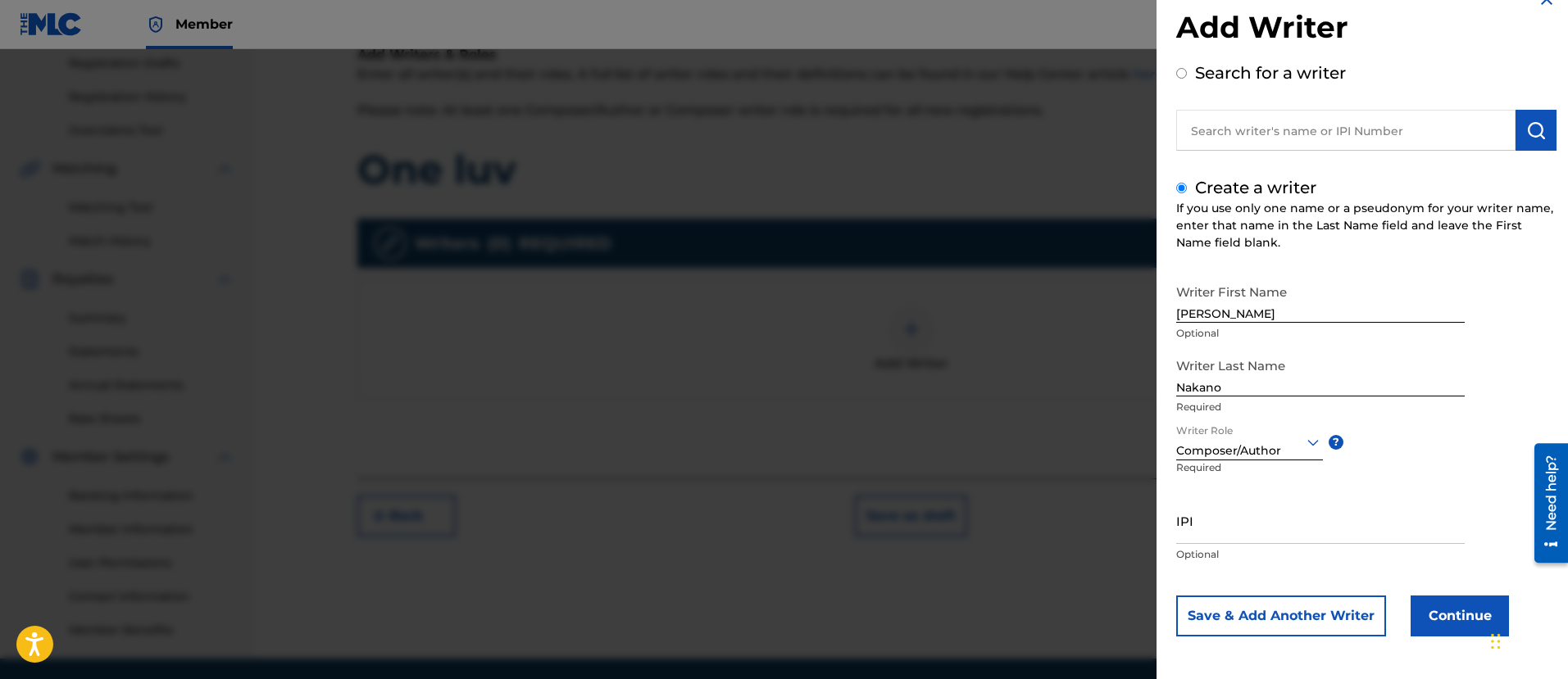
scroll to position [32, 0]
click at [1365, 519] on input "IPI" at bounding box center [1320, 519] width 288 height 47
click at [1430, 617] on button "Continue" at bounding box center [1460, 614] width 98 height 41
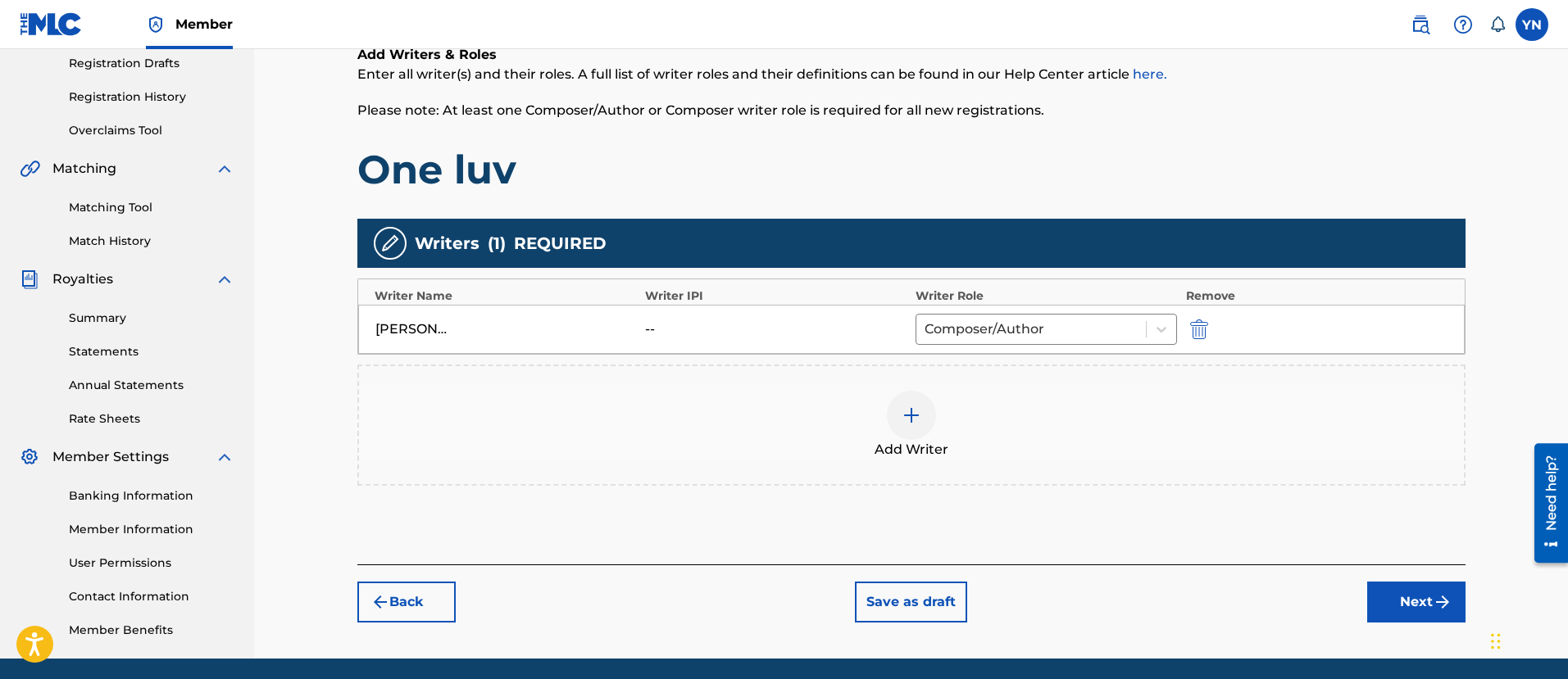
click at [1439, 614] on button "Next" at bounding box center [1416, 602] width 98 height 41
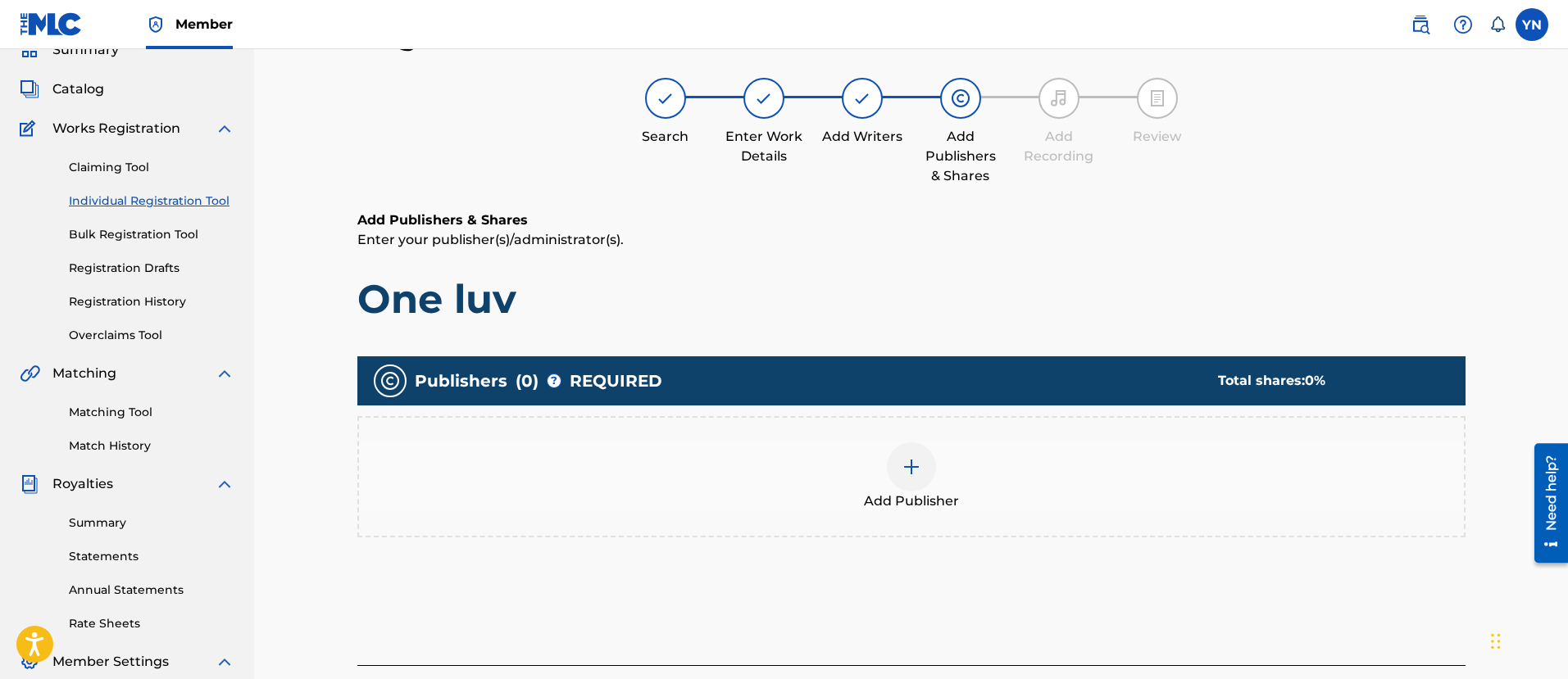
scroll to position [337, 0]
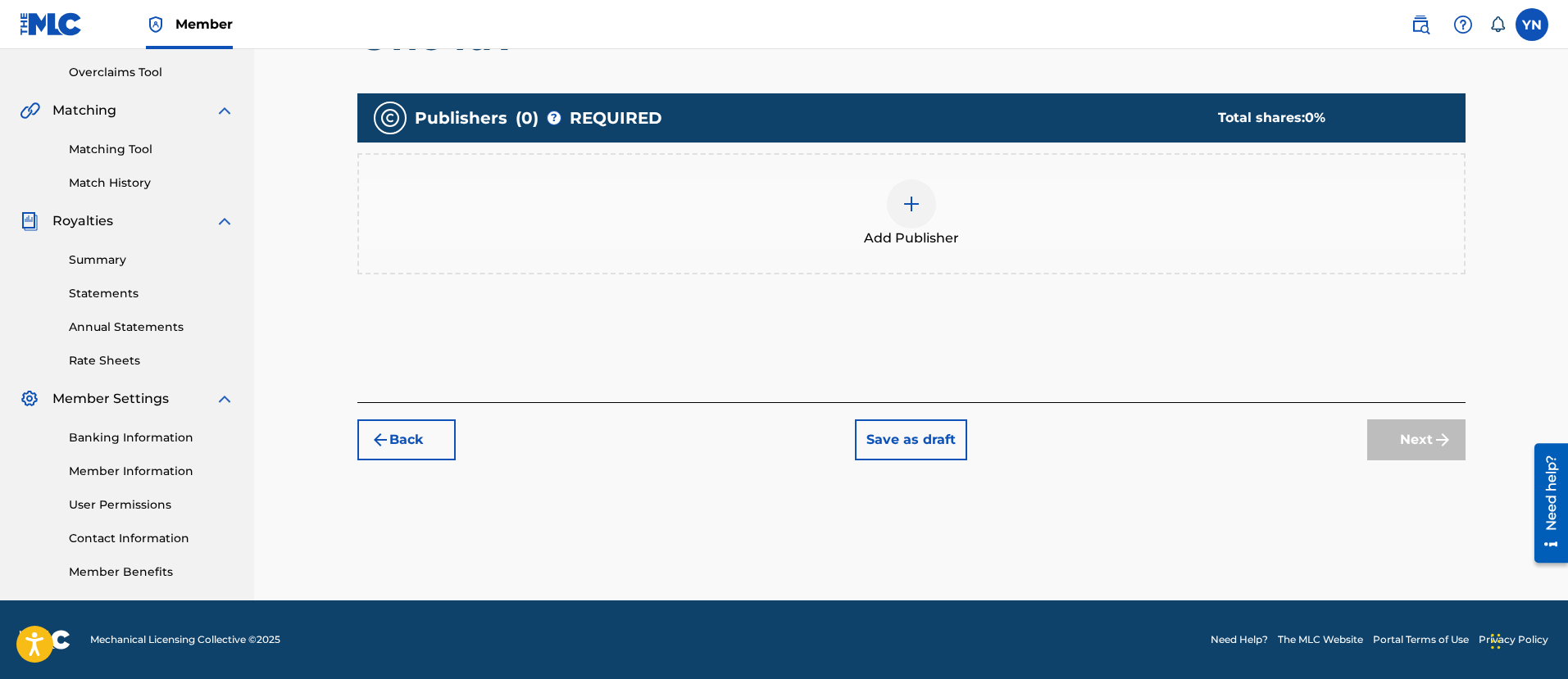
click at [414, 439] on button "Back" at bounding box center [407, 439] width 98 height 41
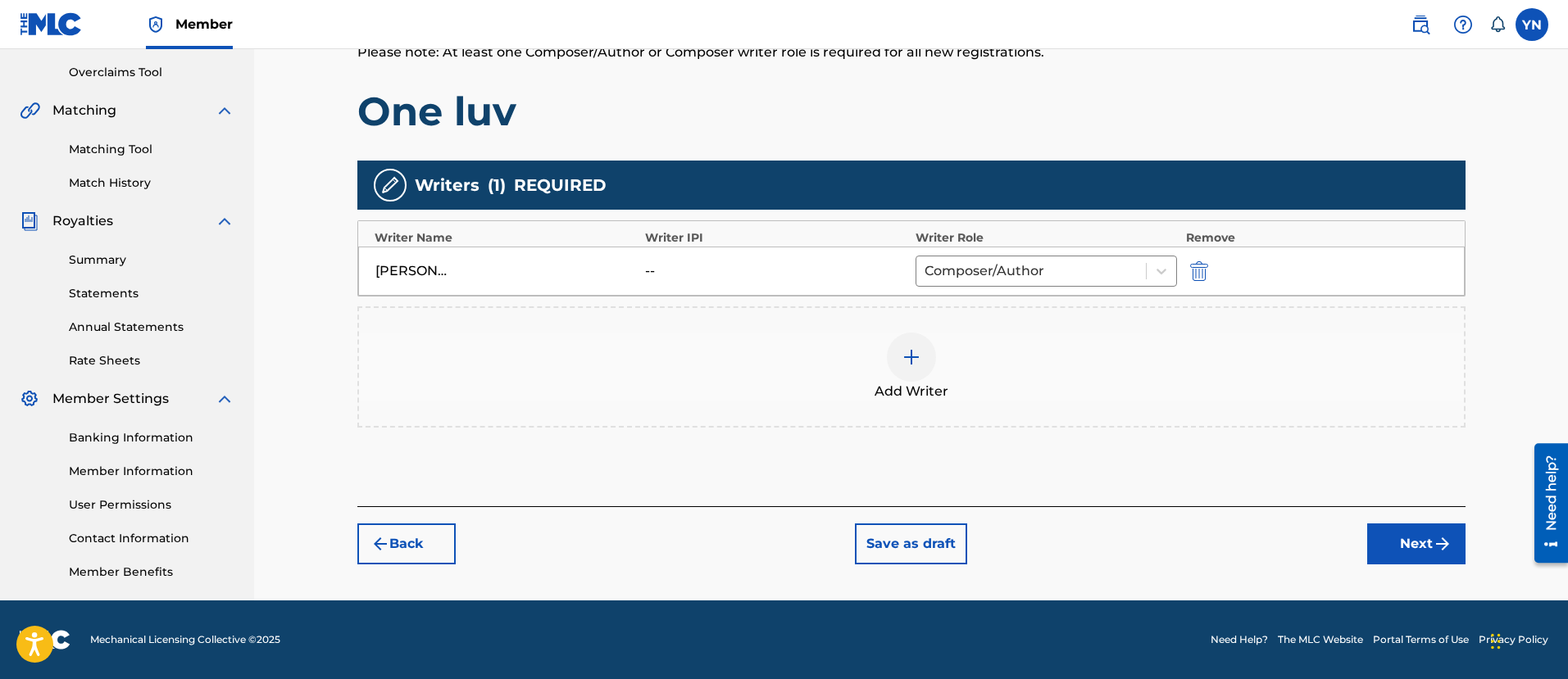
click at [943, 363] on div "Add Writer" at bounding box center [911, 367] width 1105 height 69
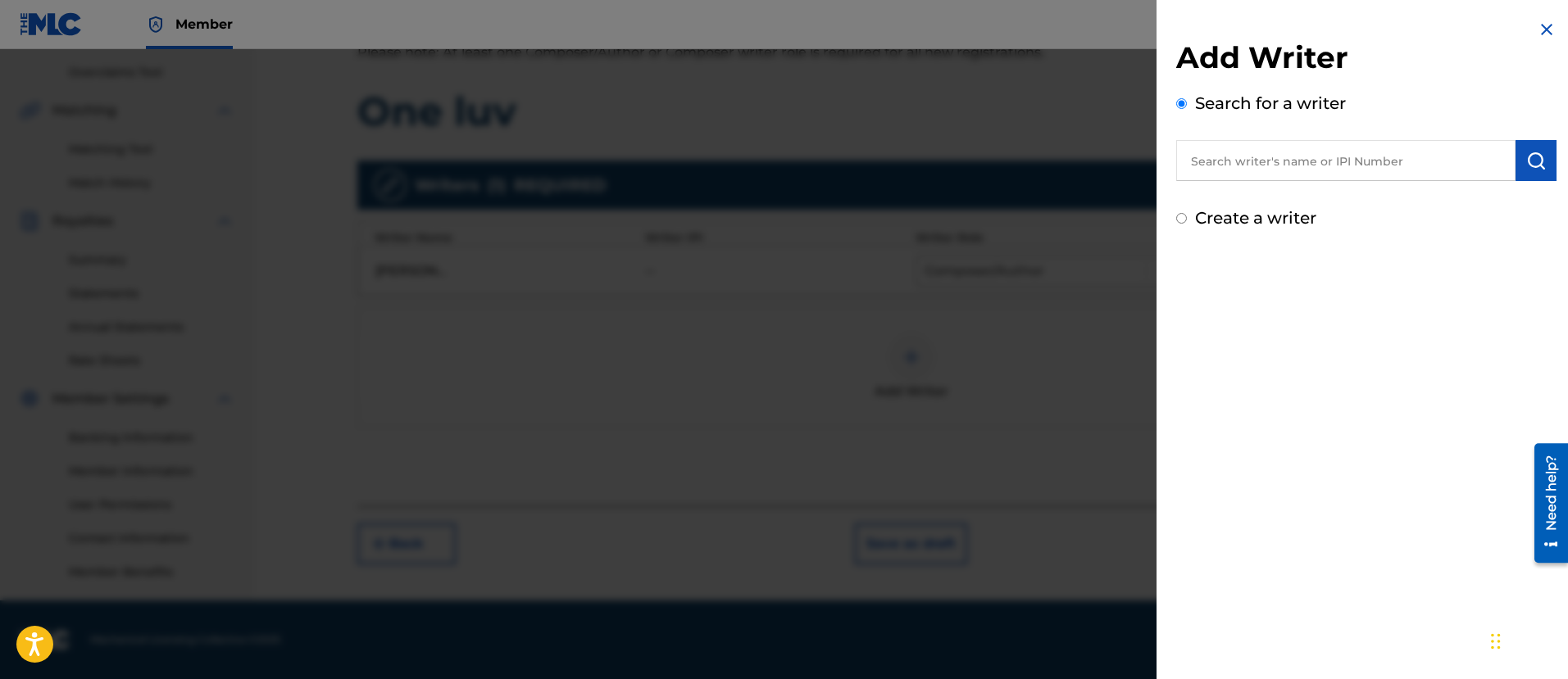
click at [1262, 217] on label "Create a writer" at bounding box center [1255, 218] width 121 height 20
radio input "true"
click at [1186, 217] on input "Create a writer" at bounding box center [1181, 218] width 11 height 11
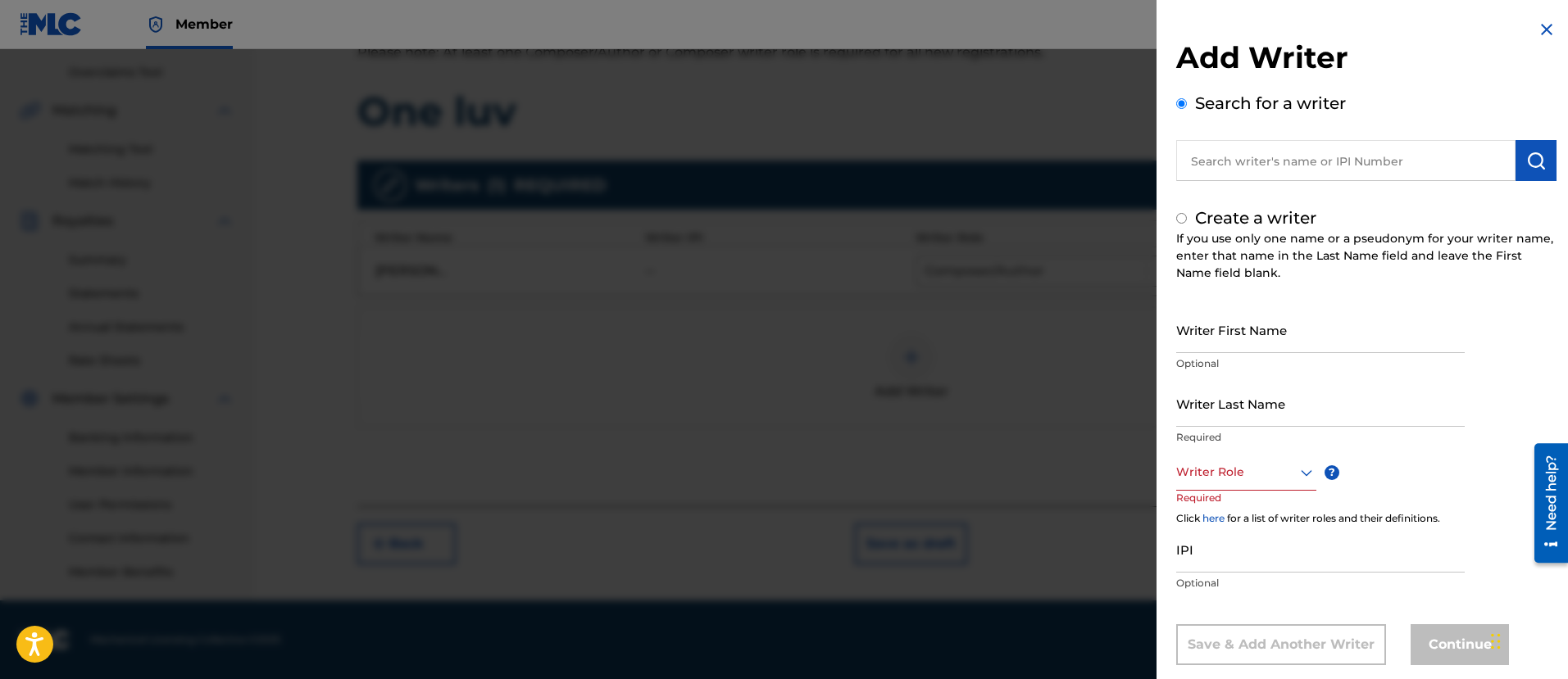
radio input "false"
radio input "true"
click at [1273, 336] on input "Writer First Name" at bounding box center [1320, 330] width 288 height 47
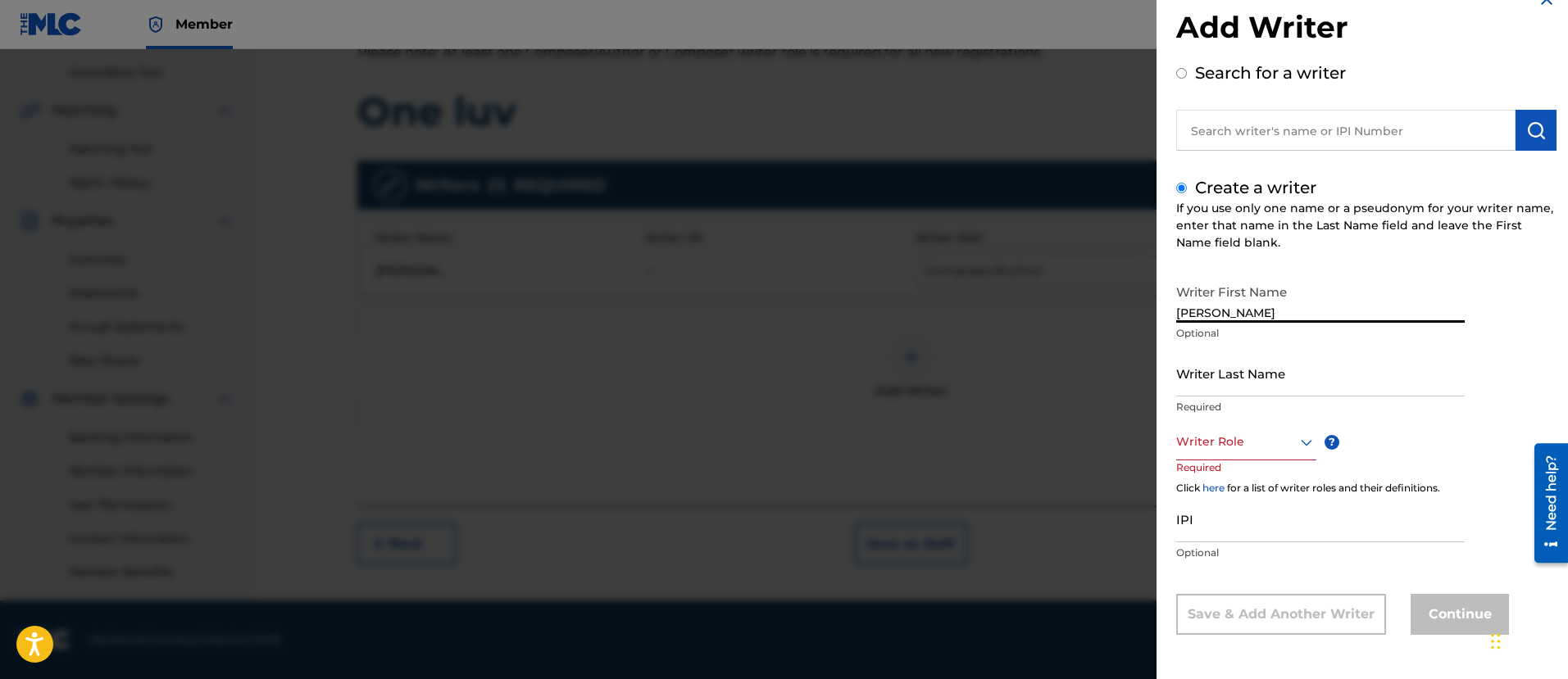
type input "[PERSON_NAME]"
type input "Nakano"
click at [1260, 466] on div "Writer Role ? Required" at bounding box center [1262, 460] width 172 height 73
click at [1248, 442] on div at bounding box center [1246, 442] width 140 height 21
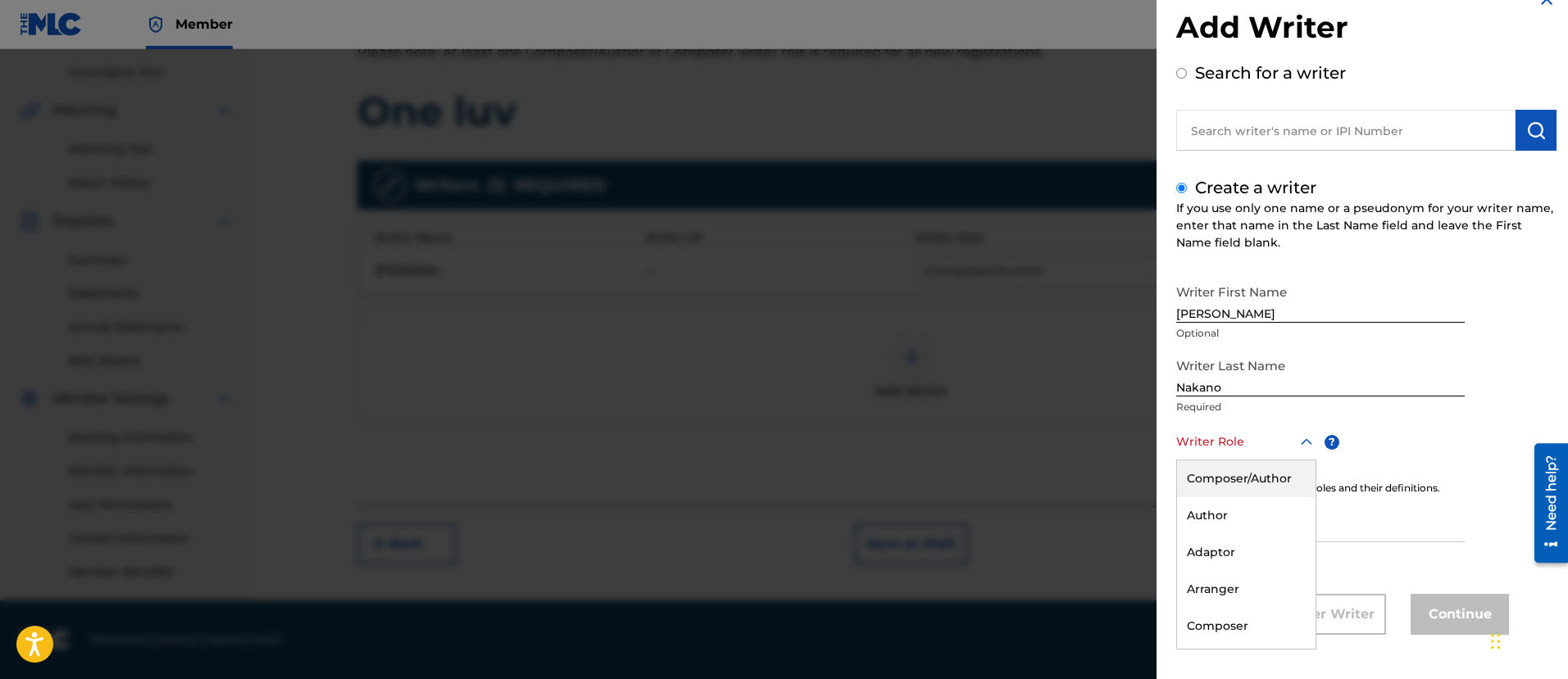
click at [1250, 484] on div "Composer/Author" at bounding box center [1246, 478] width 138 height 37
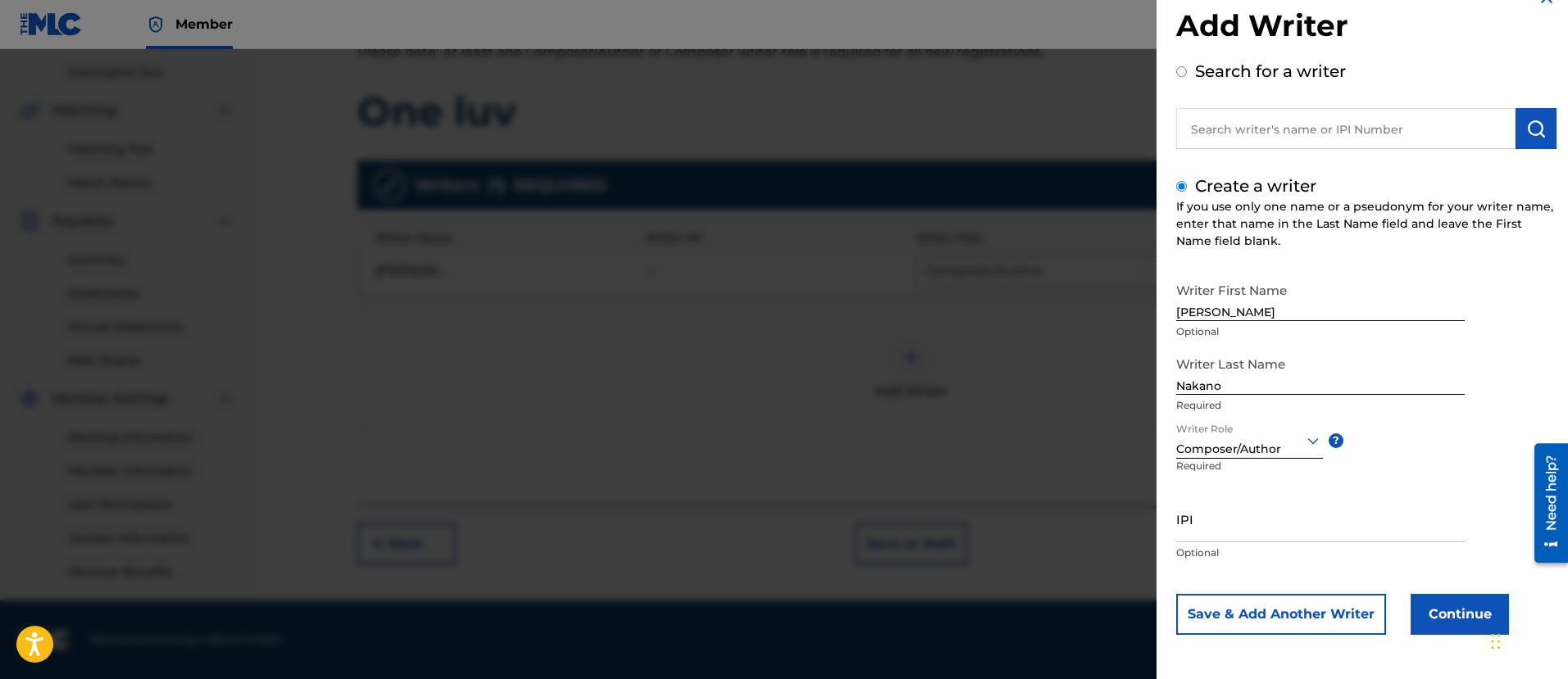
drag, startPoint x: 1264, startPoint y: 549, endPoint x: 1246, endPoint y: 536, distance: 22.2
click at [1255, 541] on div "IPI Optional" at bounding box center [1320, 532] width 288 height 73
click at [1244, 530] on input "IPI" at bounding box center [1320, 519] width 288 height 47
paste input "1025875262"
type input "1025875262"
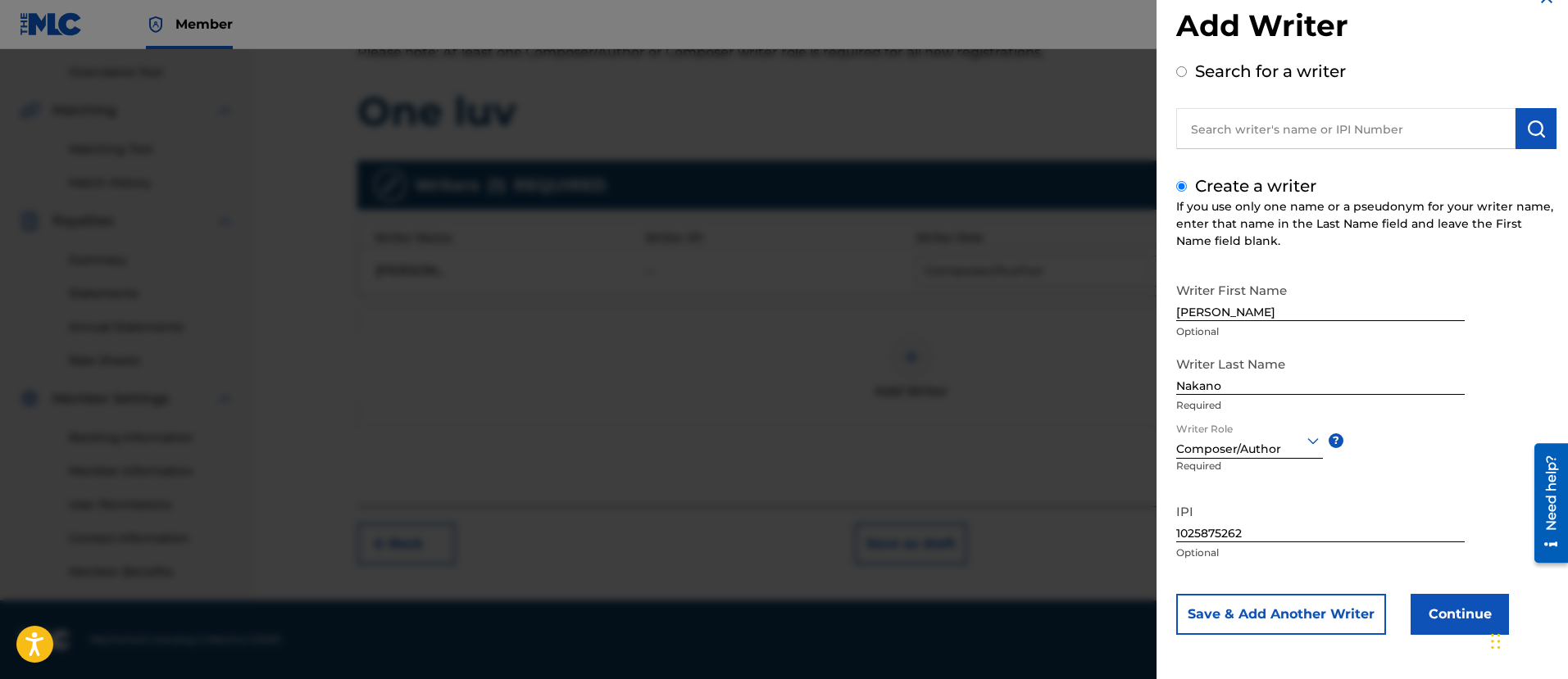
click at [1450, 622] on button "Continue" at bounding box center [1460, 614] width 98 height 41
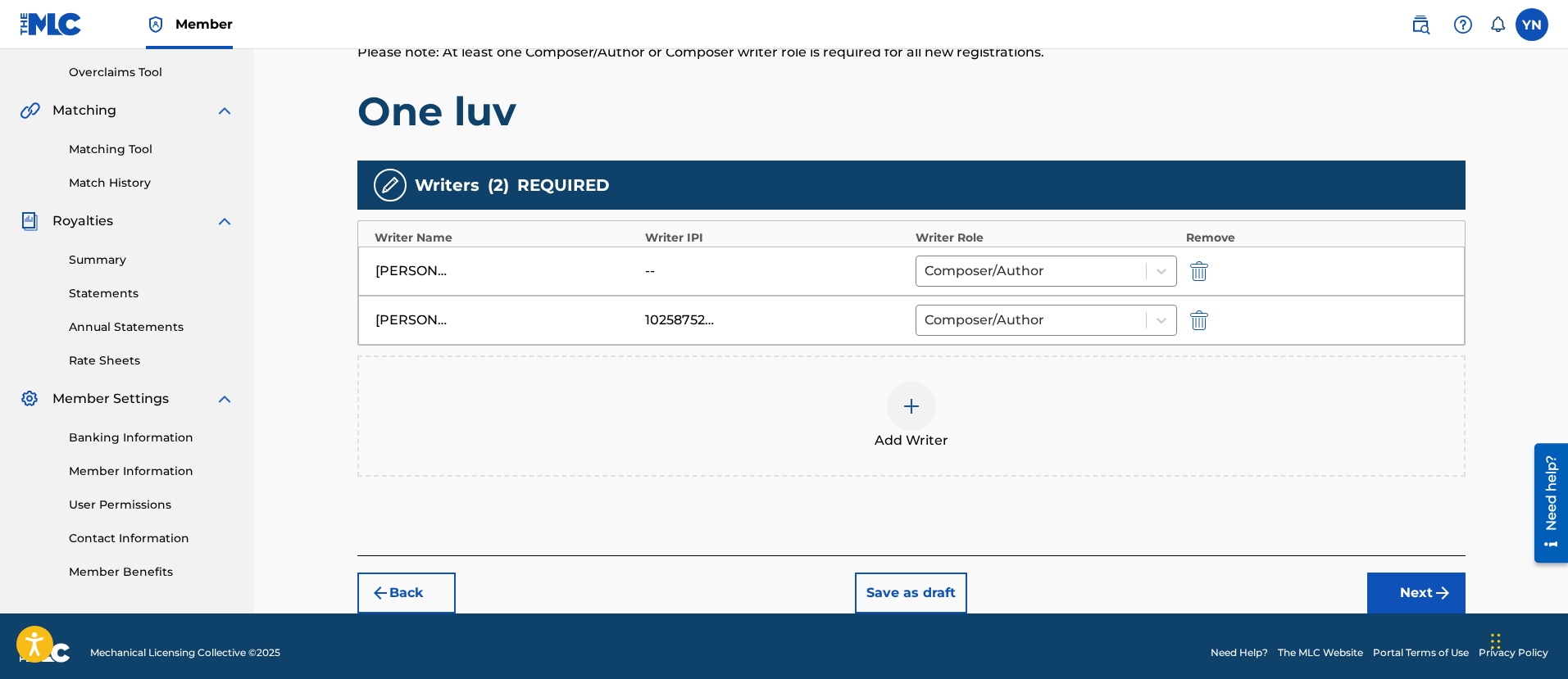
click at [1198, 267] on img "submit" at bounding box center [1199, 272] width 18 height 20
type input "1025875262"
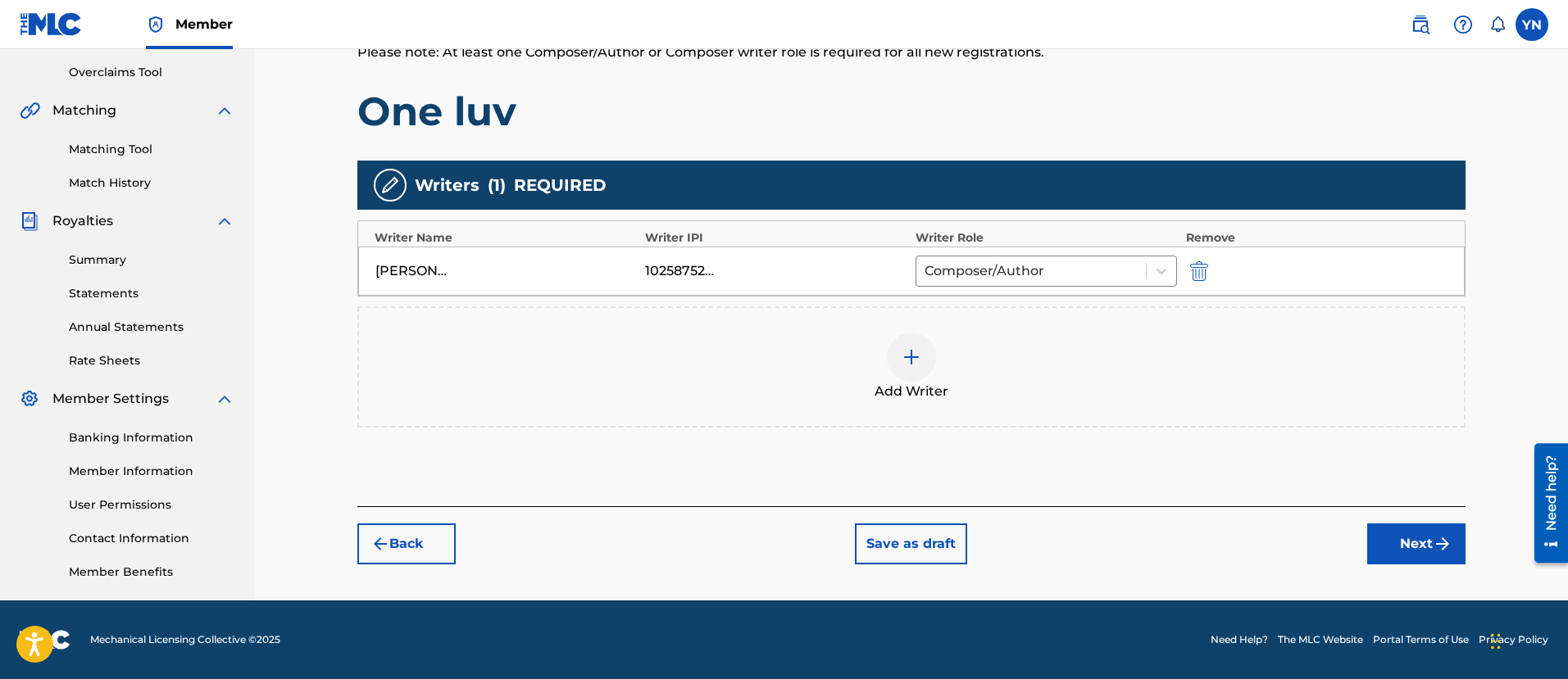
click at [1390, 539] on button "Next" at bounding box center [1416, 543] width 98 height 41
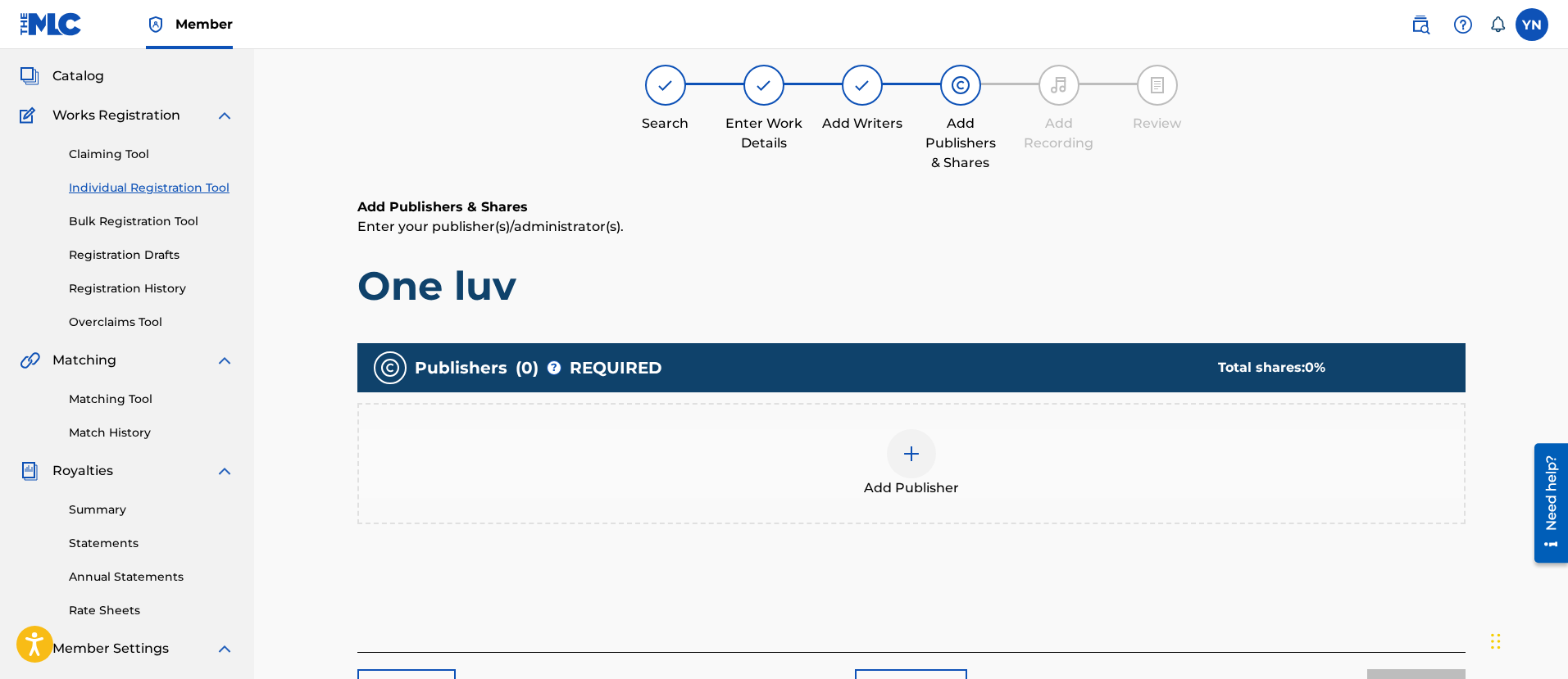
scroll to position [73, 0]
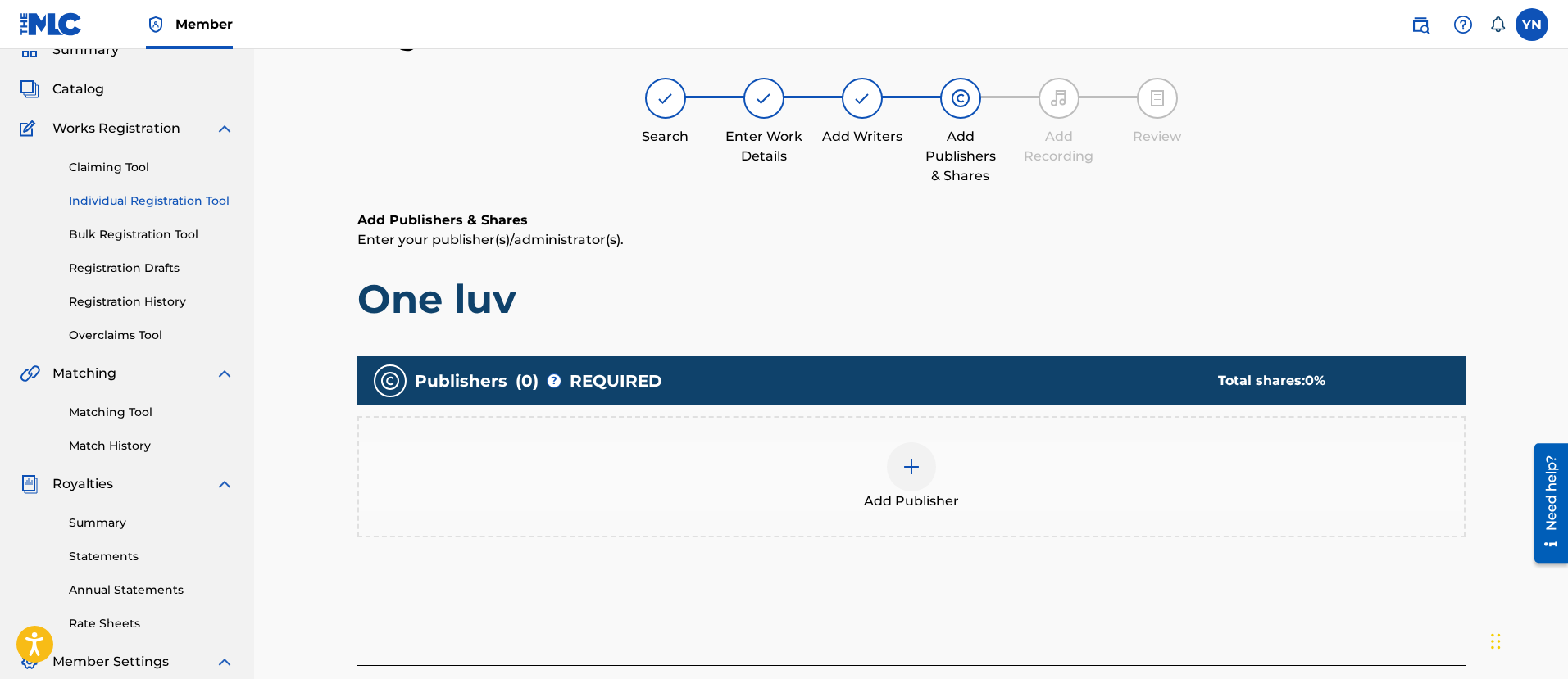
click at [1122, 474] on div "Add Publisher" at bounding box center [911, 477] width 1105 height 69
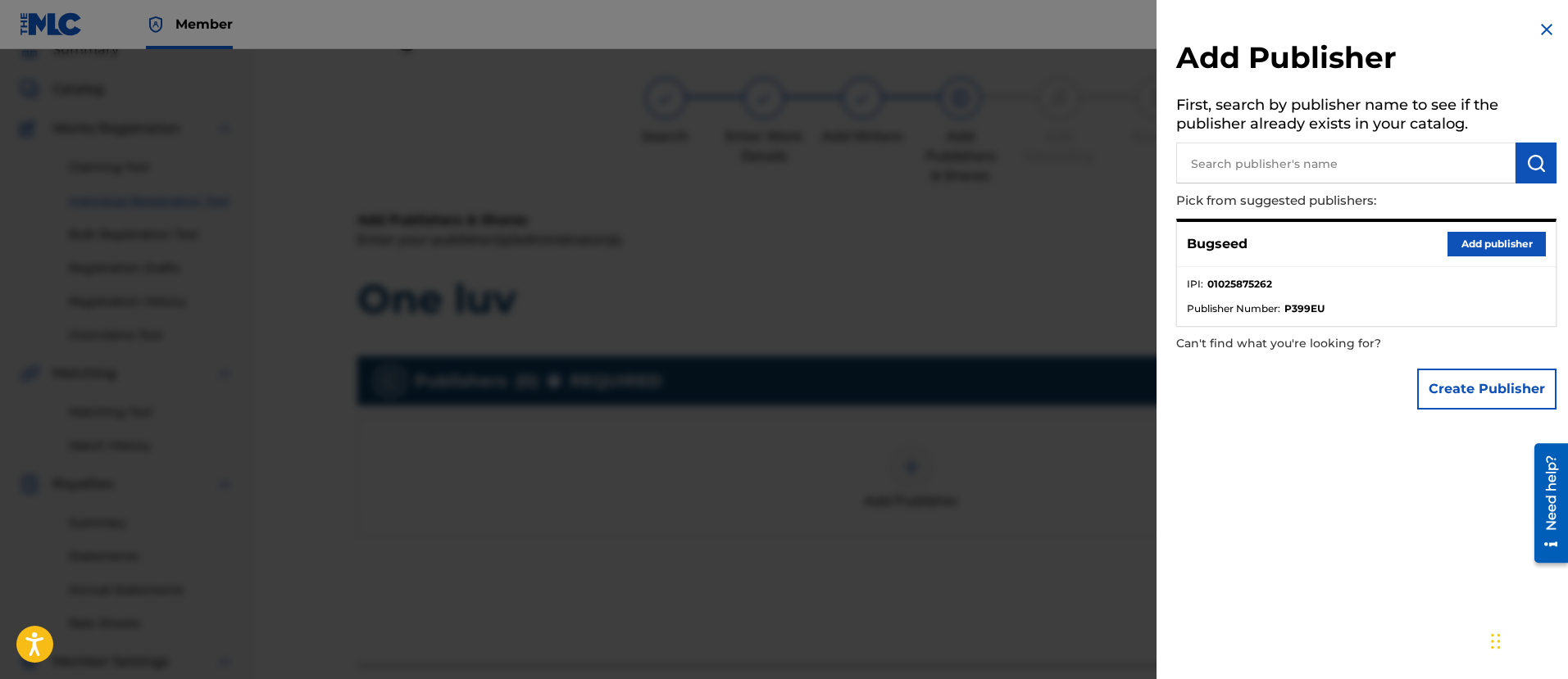
click at [1482, 237] on button "Add publisher" at bounding box center [1496, 243] width 98 height 24
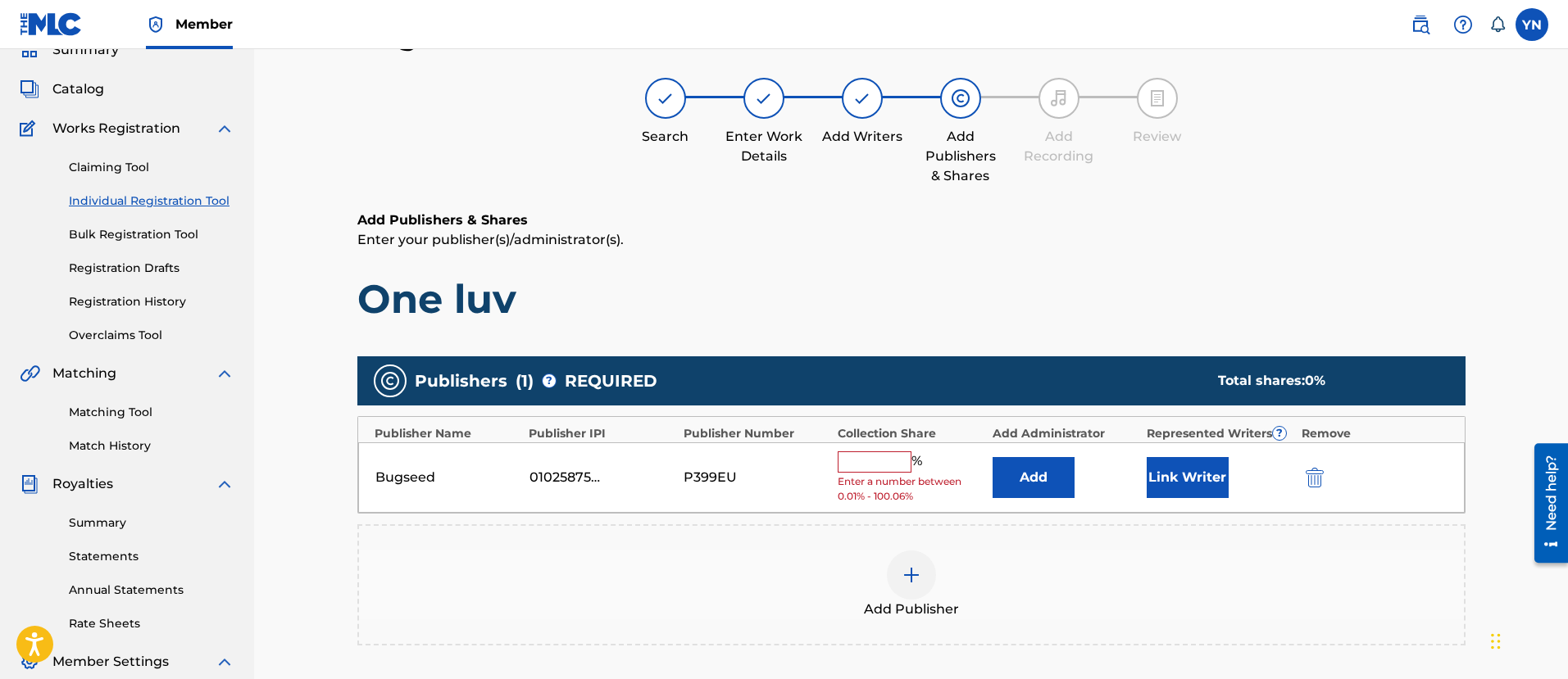
click at [873, 452] on input "text" at bounding box center [874, 462] width 73 height 22
type input "100"
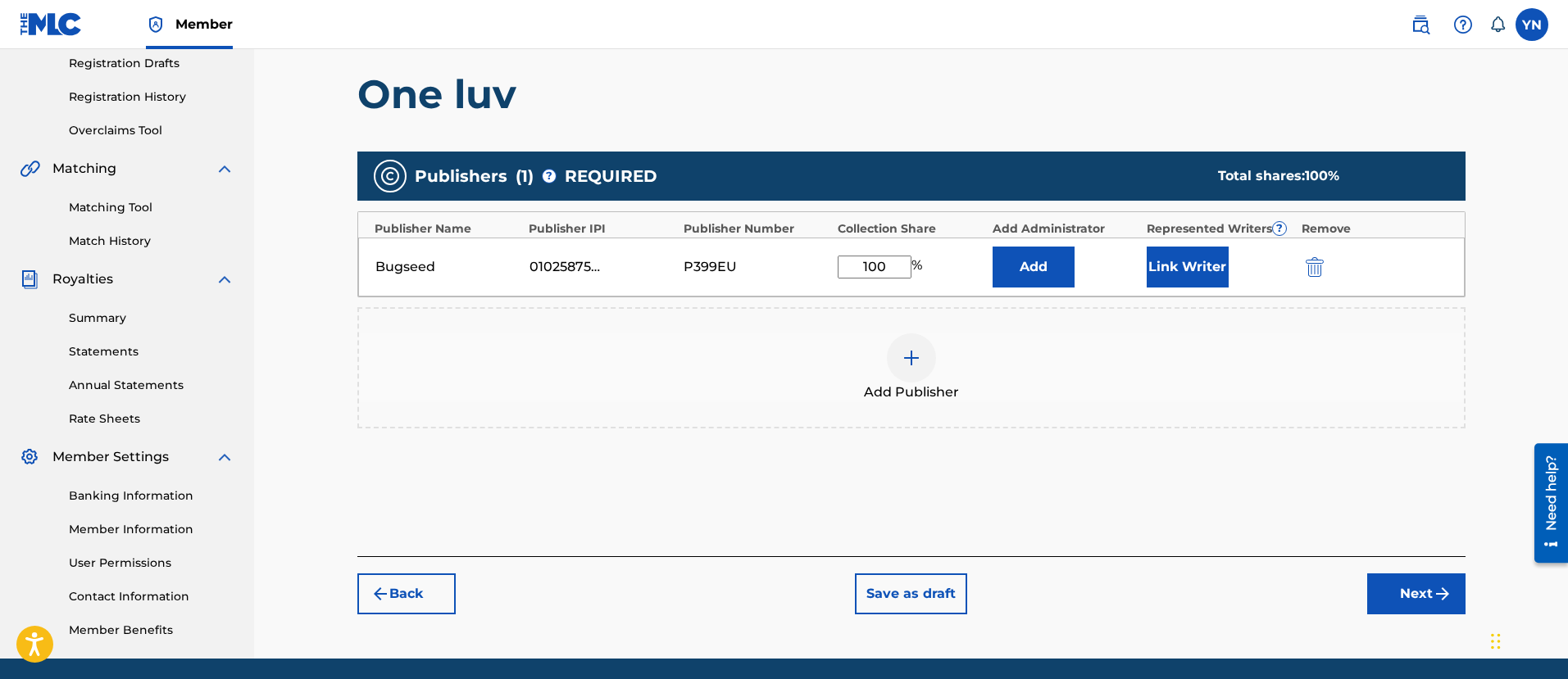
click at [1413, 599] on button "Next" at bounding box center [1416, 593] width 98 height 41
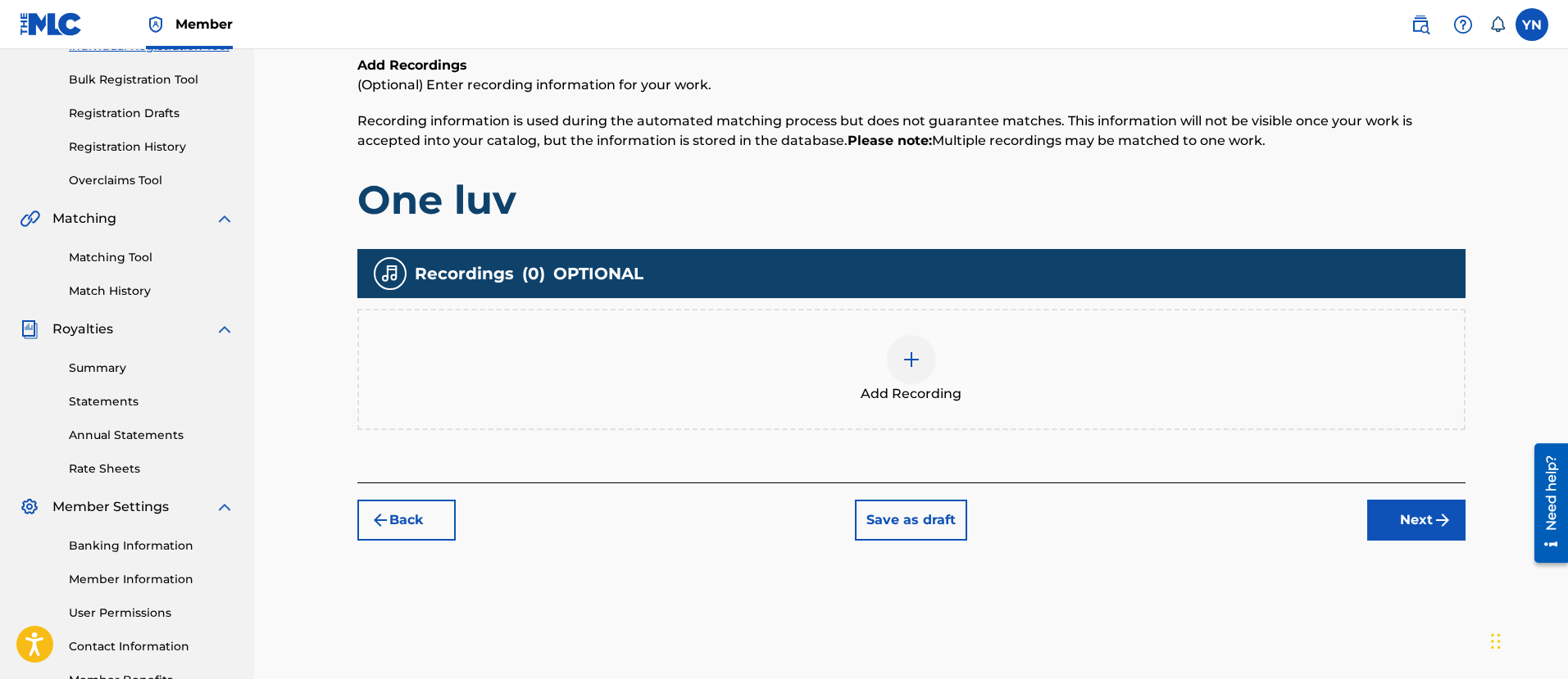
scroll to position [278, 0]
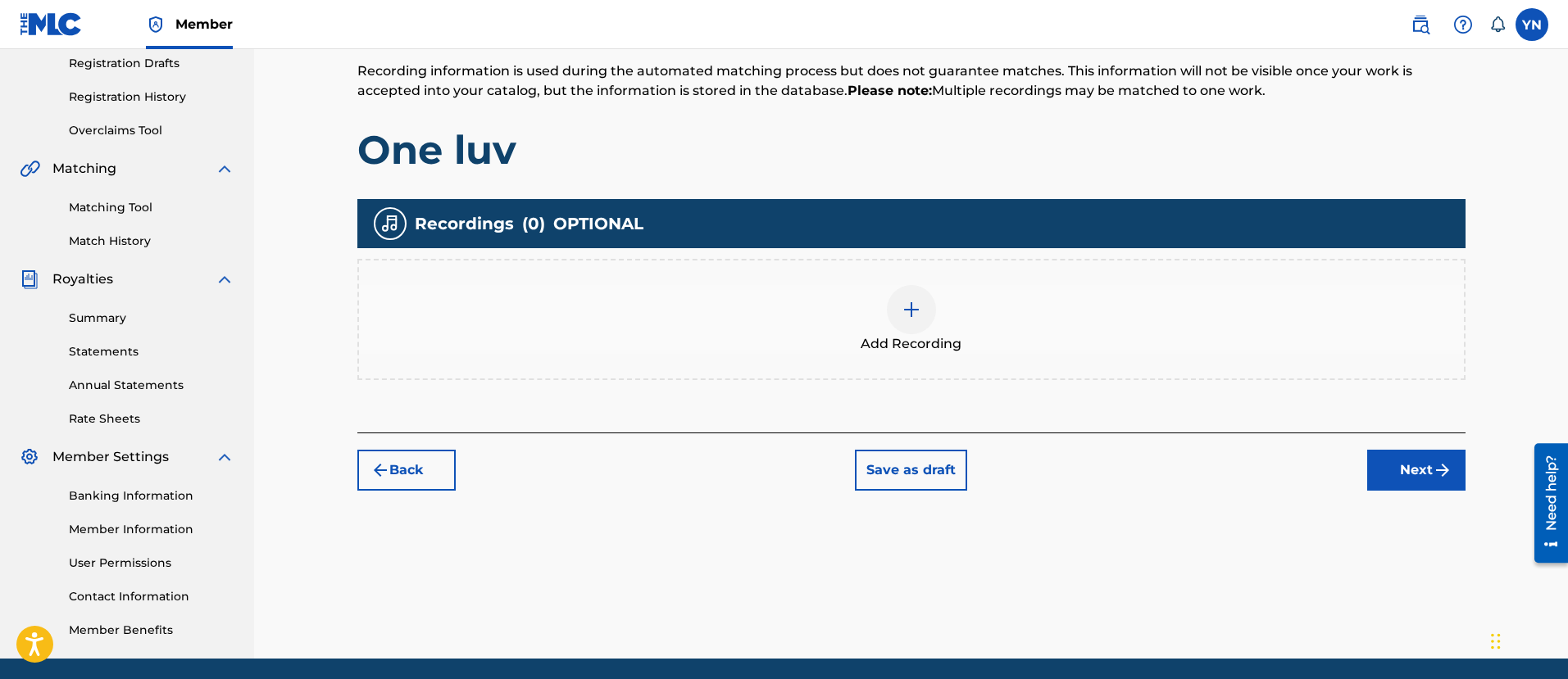
click at [1004, 334] on div "Add Recording" at bounding box center [911, 319] width 1105 height 69
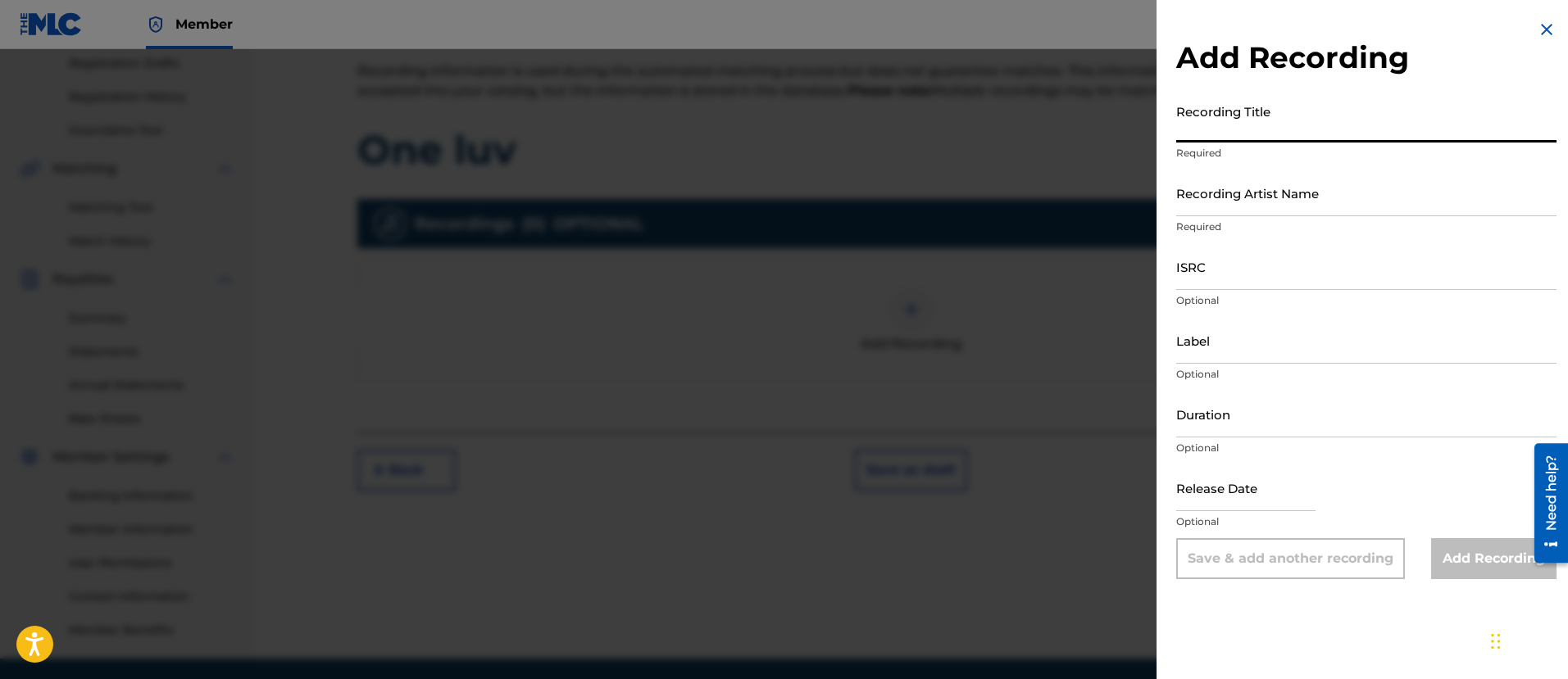
click at [1288, 123] on input "Recording Title" at bounding box center [1366, 119] width 380 height 47
type input "One Luv"
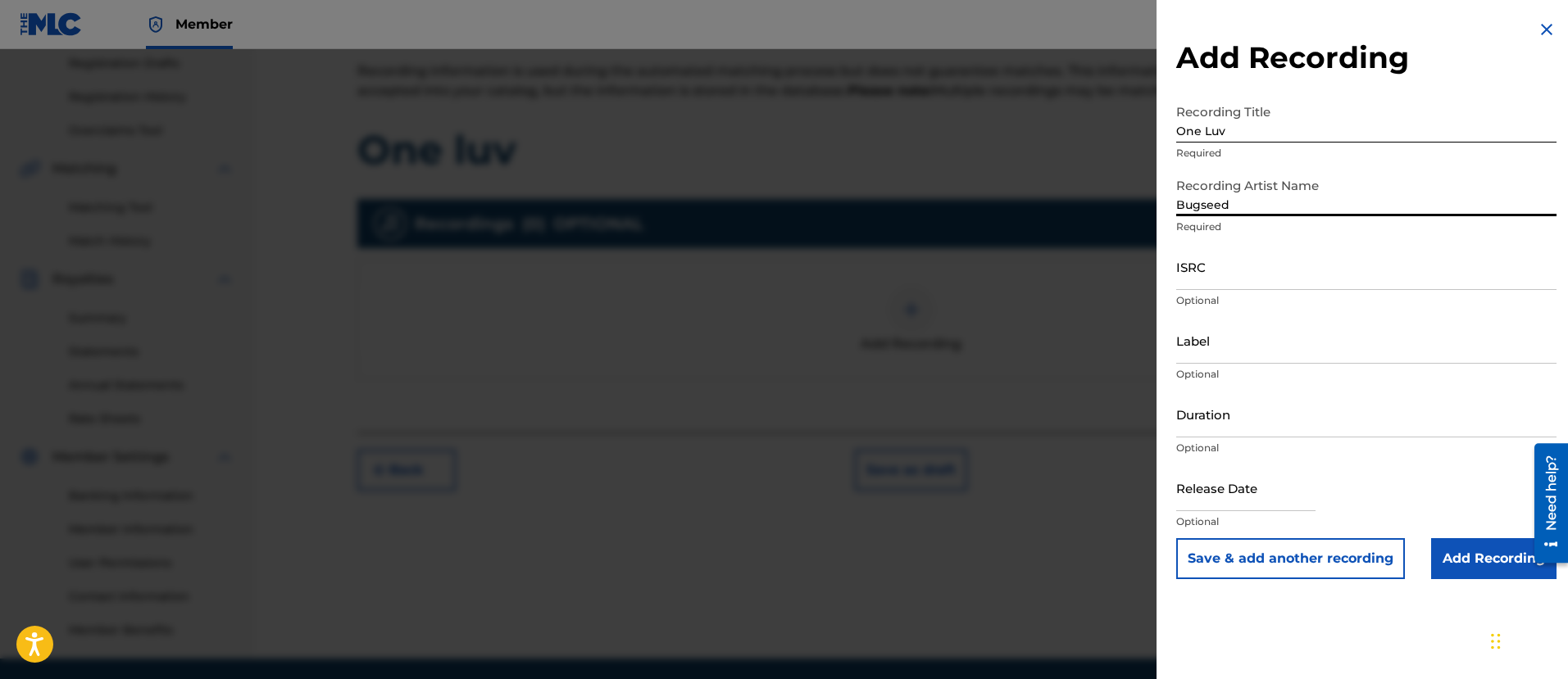
type input "Bugseed"
click at [1250, 290] on div "ISRC Optional" at bounding box center [1366, 280] width 380 height 73
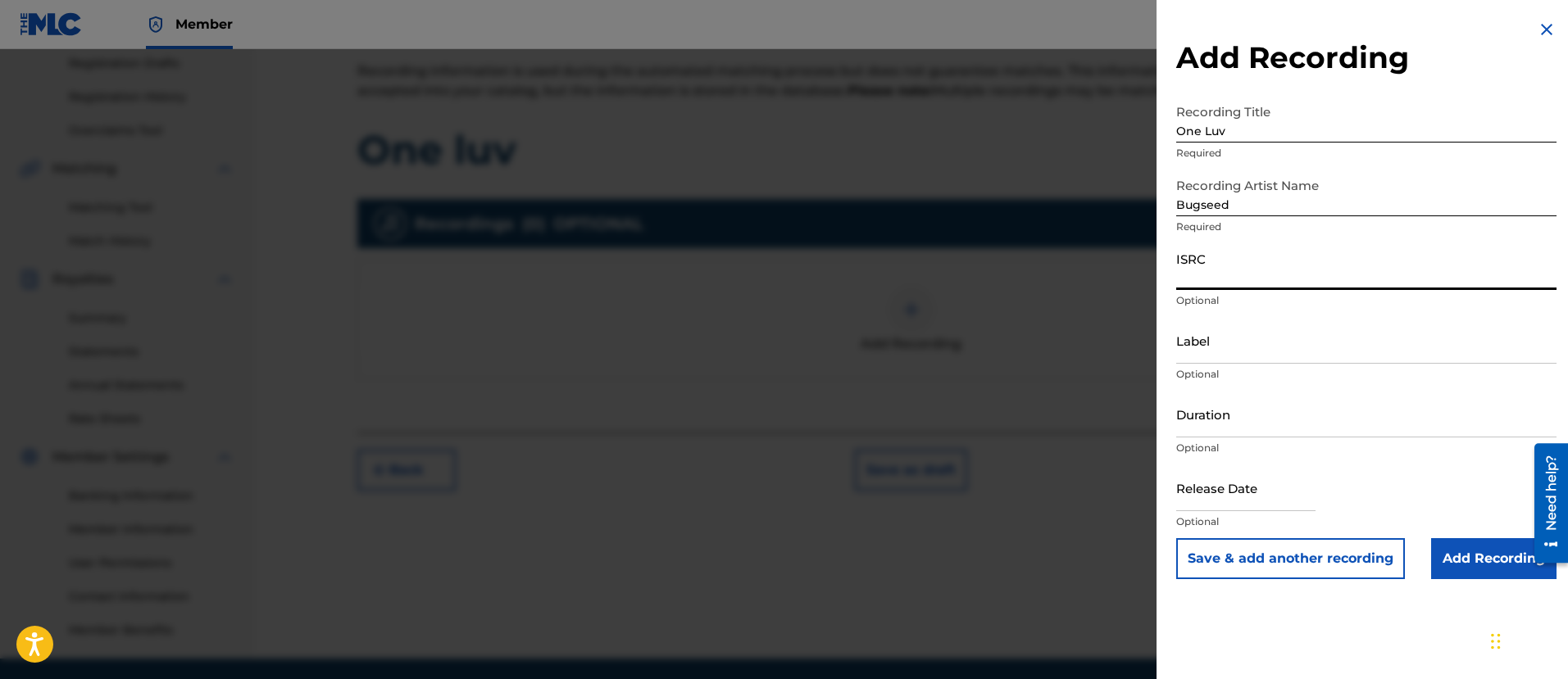
click at [1236, 277] on input "ISRC" at bounding box center [1366, 267] width 380 height 47
paste input "1025875262"
type input "1025875262"
paste input "US-3DF-25-34139"
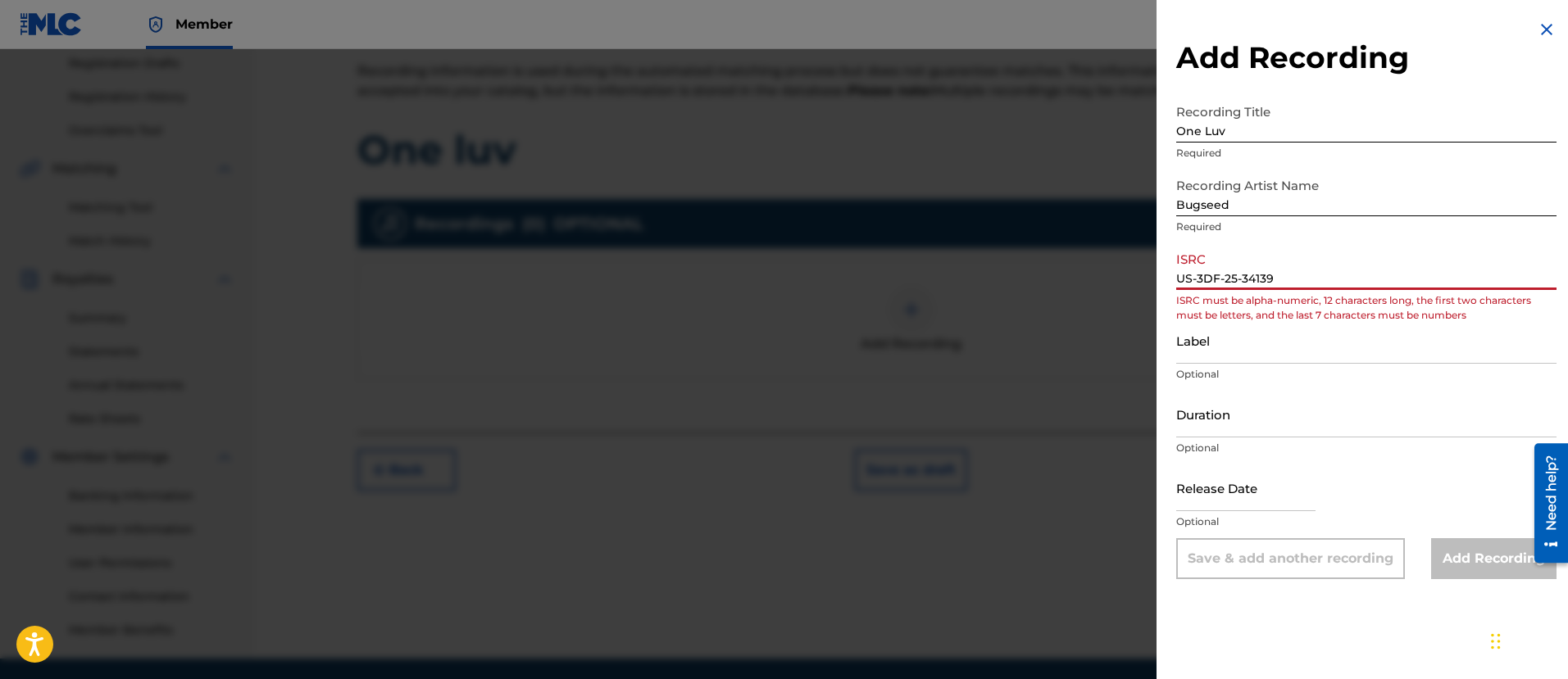
click at [1201, 285] on input "US-3DF-25-34139" at bounding box center [1366, 267] width 380 height 47
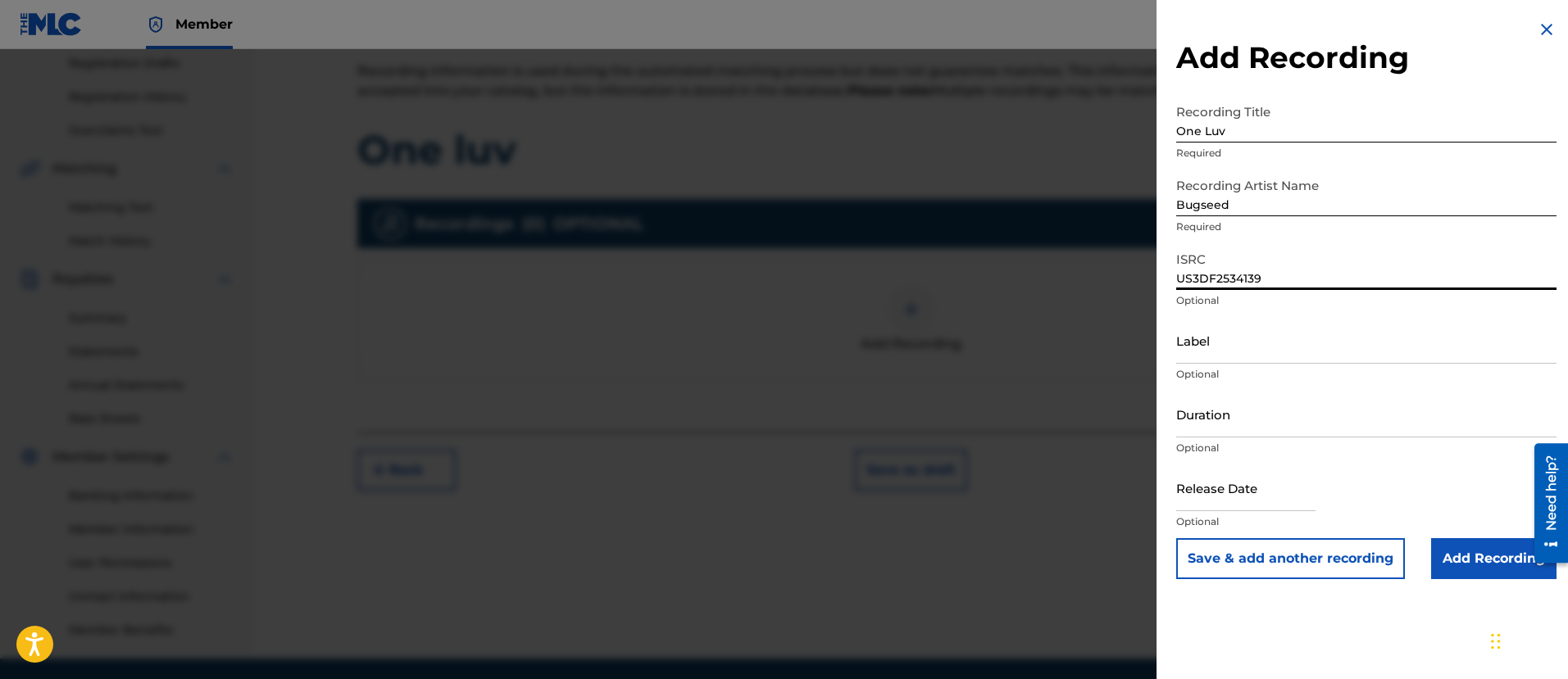
type input "US3DF2534139"
click at [1311, 407] on input "Duration" at bounding box center [1366, 414] width 380 height 47
click at [1311, 363] on div "Label Optional" at bounding box center [1366, 353] width 380 height 73
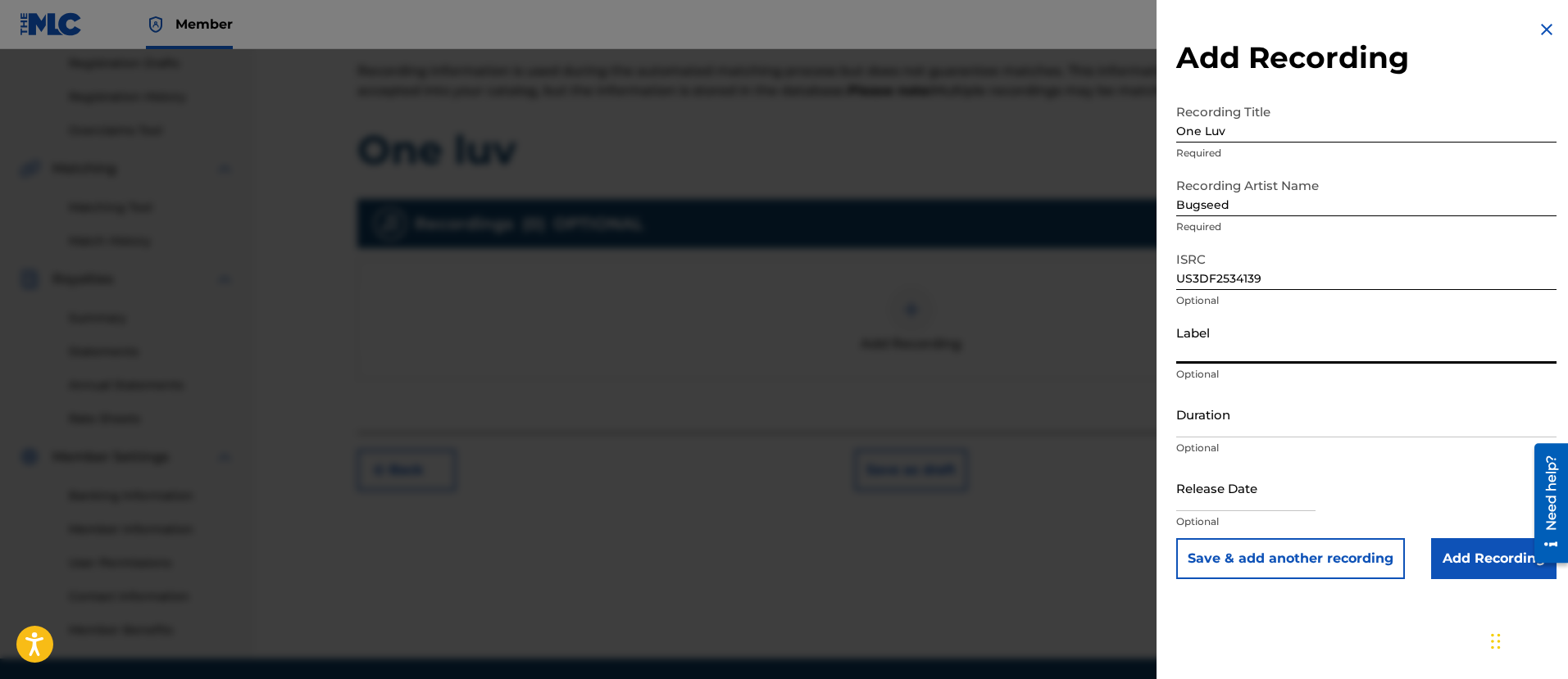
click at [1313, 347] on input "Label" at bounding box center [1366, 340] width 380 height 47
type input "Cheeba Cheeba Records"
click at [1440, 561] on input "Add Recording" at bounding box center [1493, 558] width 125 height 41
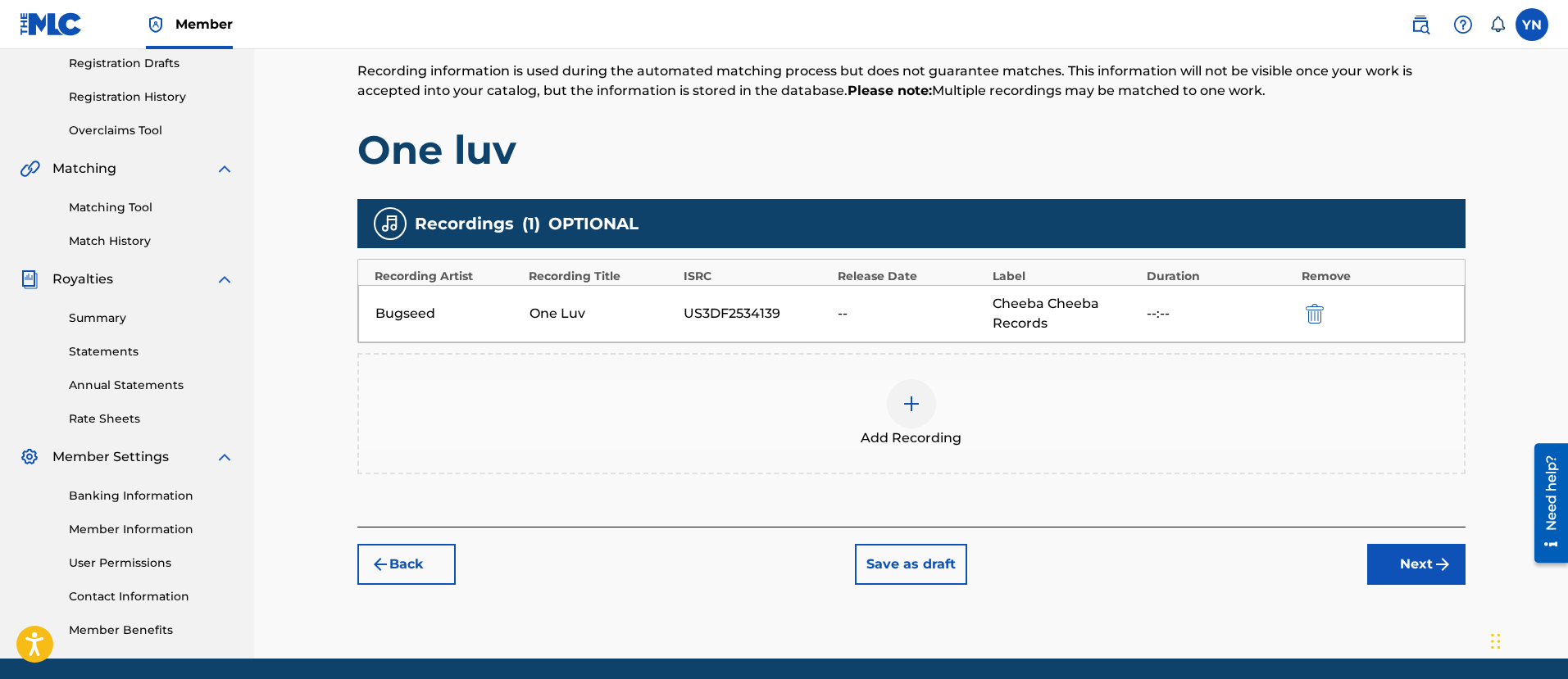
click at [1408, 559] on button "Next" at bounding box center [1416, 564] width 98 height 41
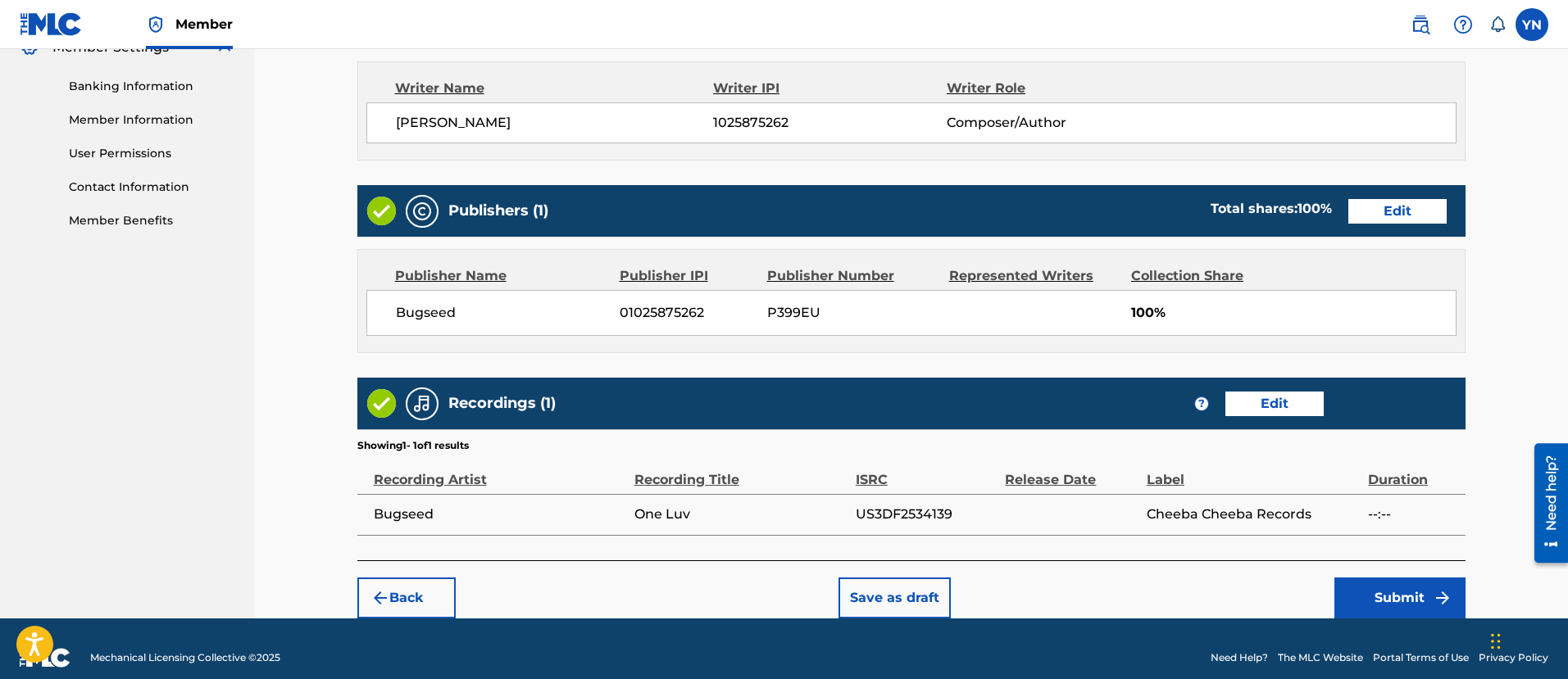
scroll to position [706, 0]
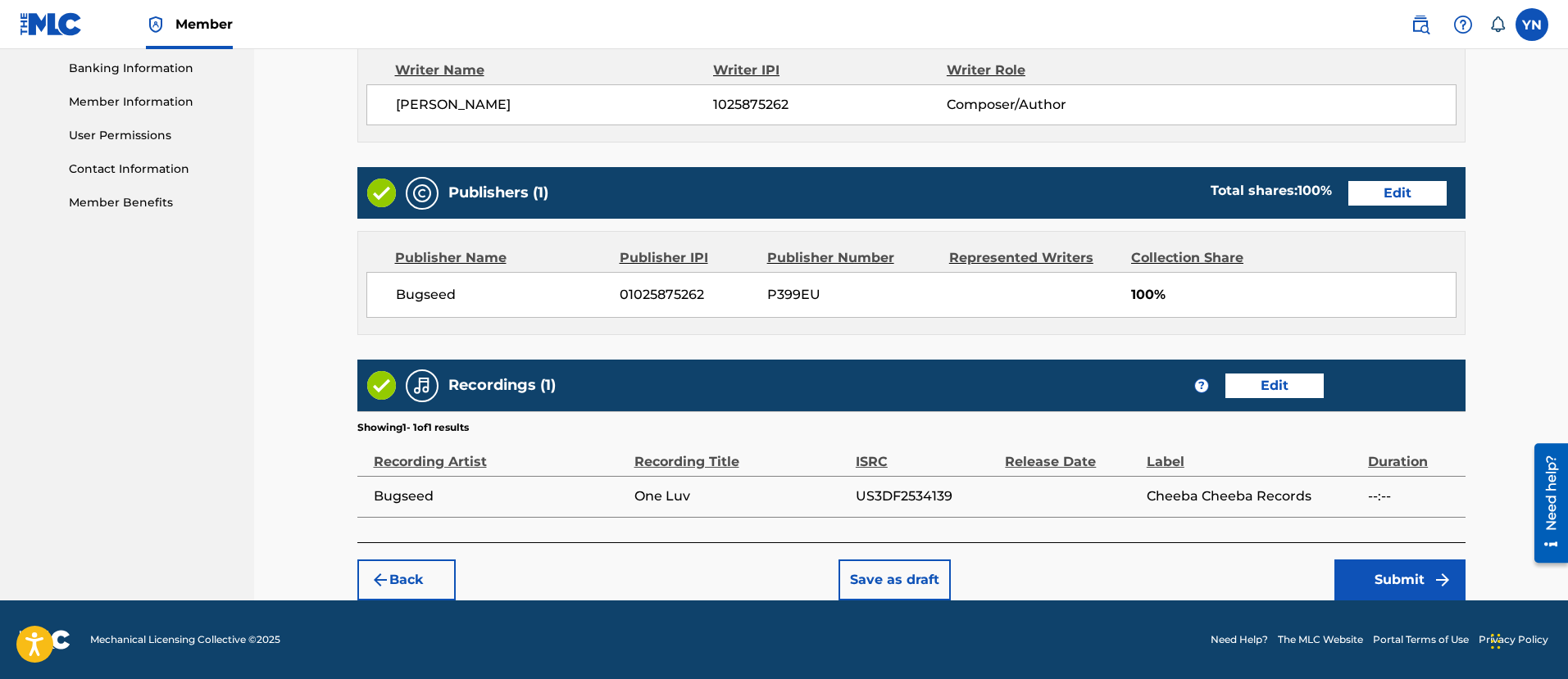
click at [1410, 601] on footer "Mechanical Licensing Collective © 2025 Need Help? The MLC Website Portal Terms …" at bounding box center [784, 640] width 1568 height 78
click at [1399, 587] on button "Submit" at bounding box center [1399, 579] width 131 height 41
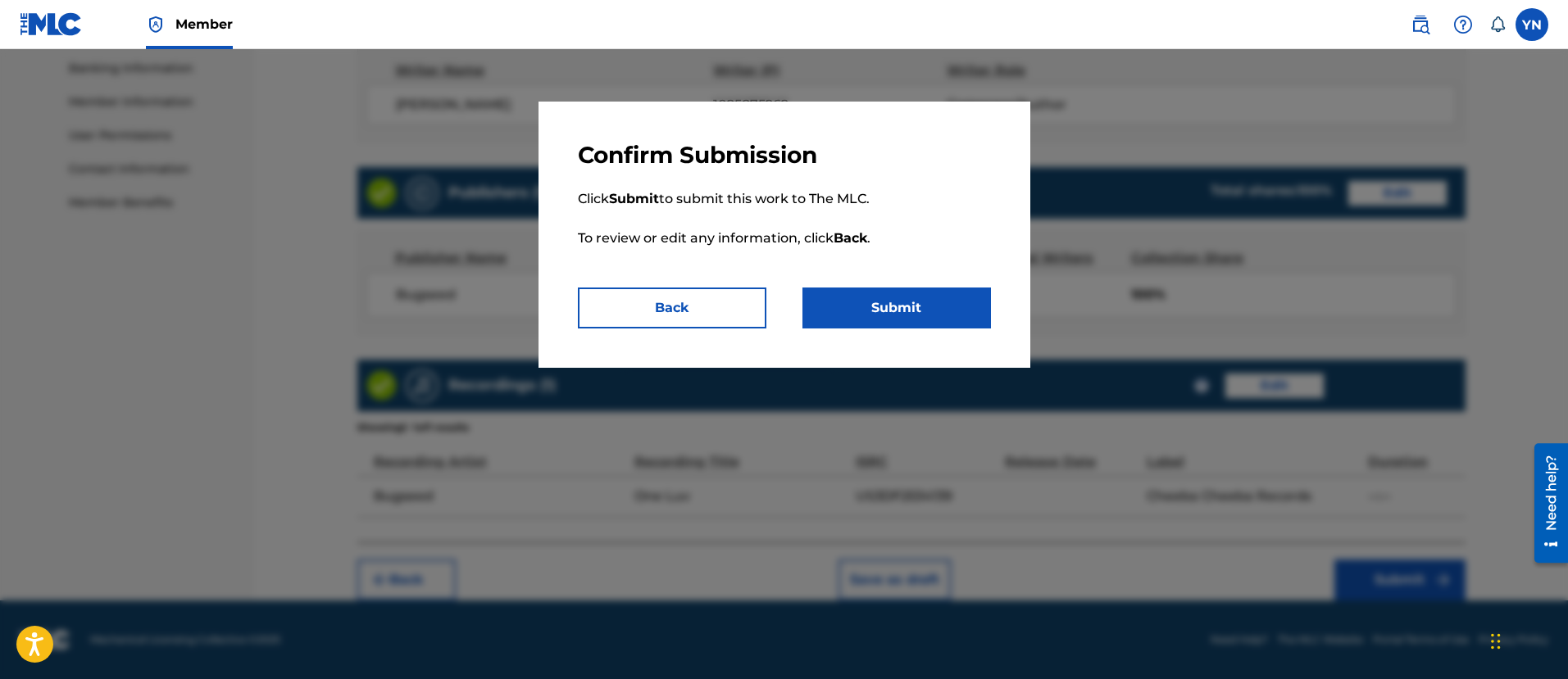
click at [908, 316] on button "Submit" at bounding box center [896, 307] width 188 height 41
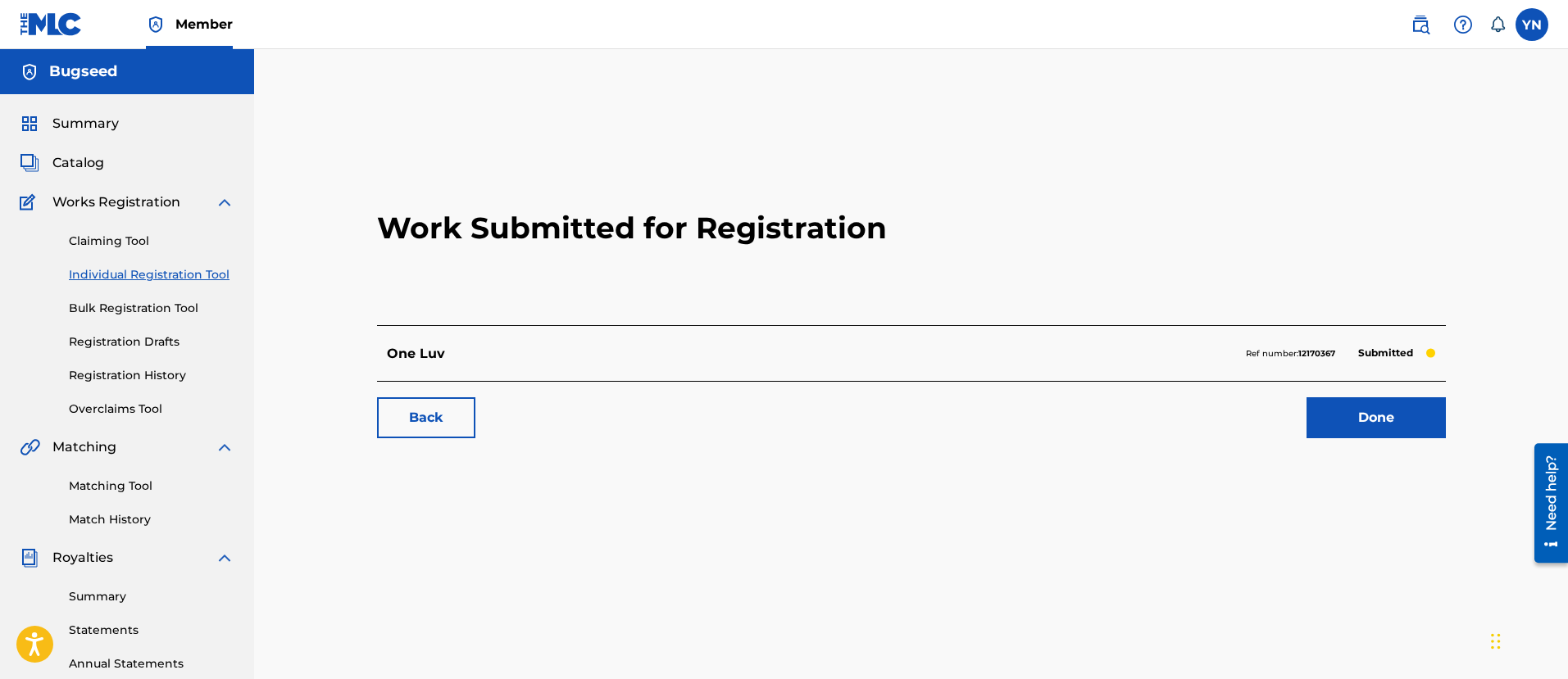
click at [113, 482] on link "Matching Tool" at bounding box center [152, 486] width 166 height 17
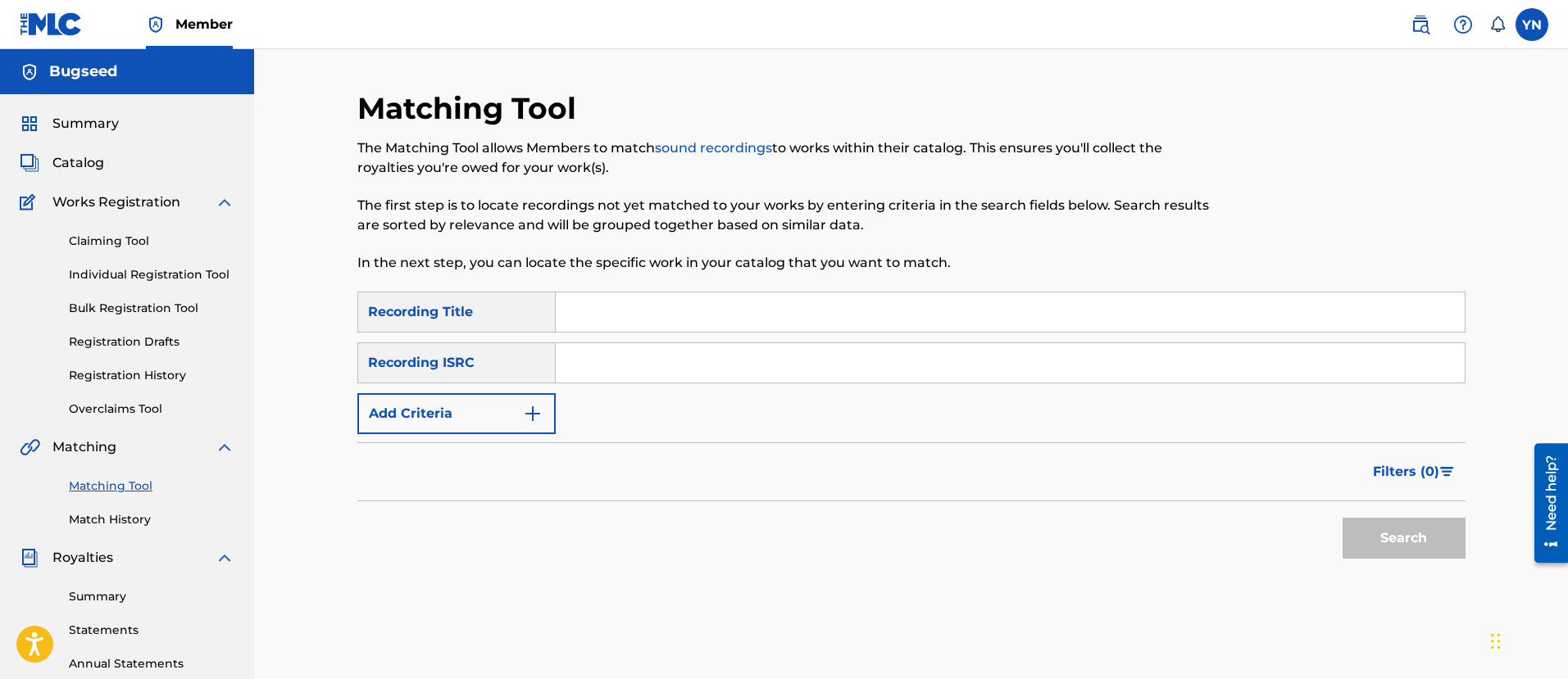
click at [659, 360] on input "Search Form" at bounding box center [1010, 362] width 909 height 39
paste input "US3DF2534139"
type input "US3DF2534139"
click at [676, 312] on input "Search Form" at bounding box center [1010, 312] width 909 height 39
click at [1342, 517] on button "Search" at bounding box center [1403, 537] width 123 height 41
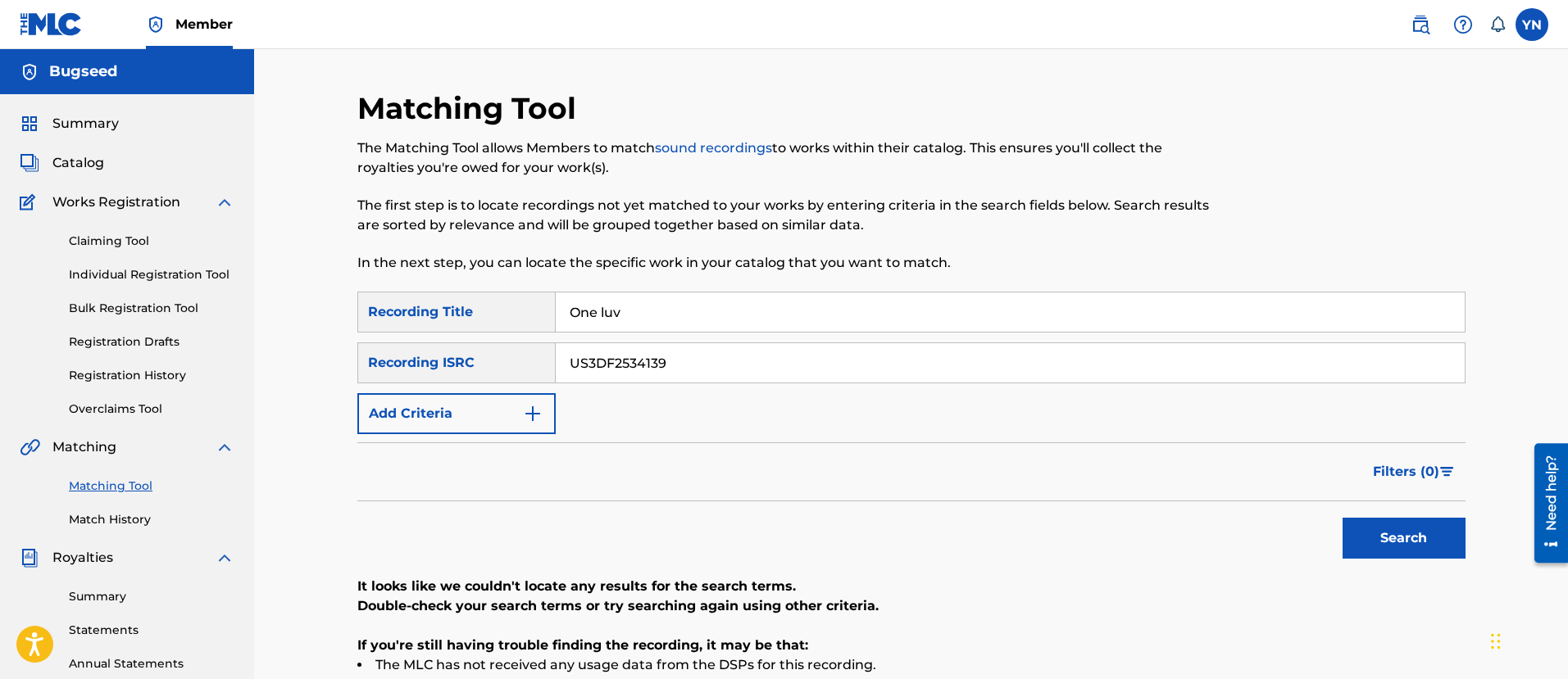
click at [594, 310] on input "One luv" at bounding box center [1010, 312] width 909 height 39
type input "Oneluv"
click at [1342, 517] on button "Search" at bounding box center [1403, 537] width 123 height 41
click at [149, 487] on link "Matching Tool" at bounding box center [152, 486] width 166 height 17
